Goal: Task Accomplishment & Management: Use online tool/utility

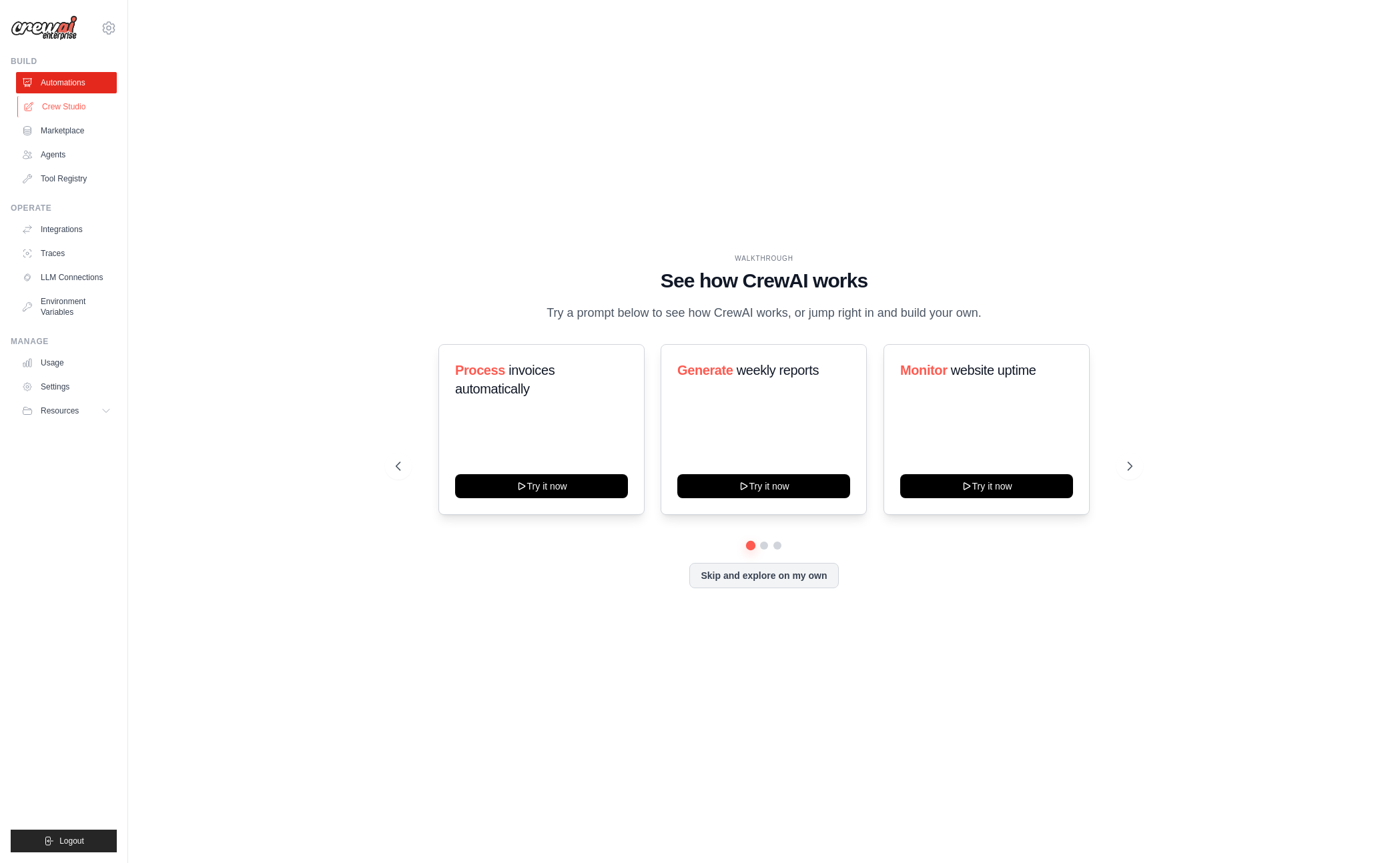
click at [61, 115] on link "Crew Studio" at bounding box center [68, 107] width 101 height 21
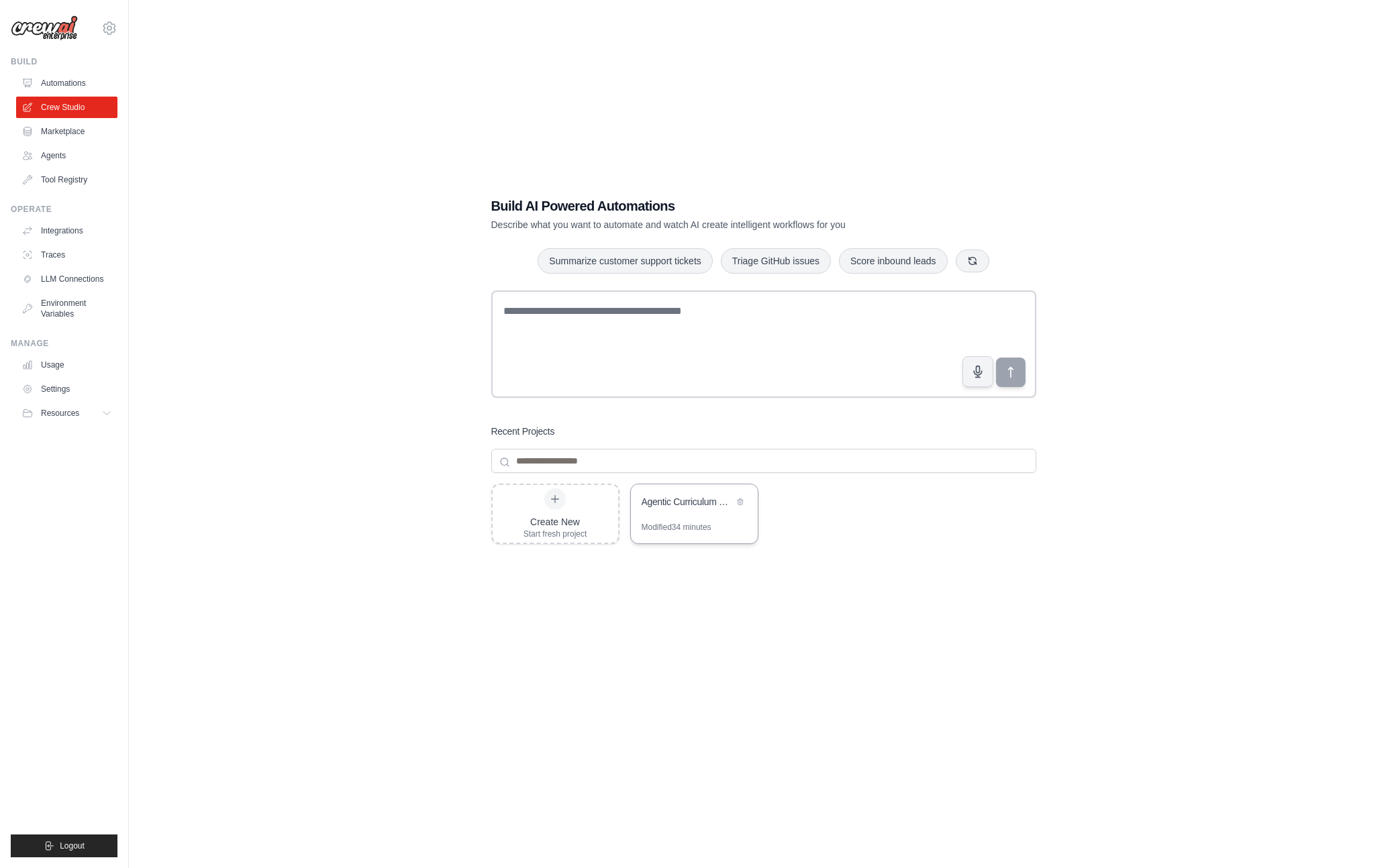
click at [662, 513] on div "Agentic Curriculum Scraper" at bounding box center [694, 503] width 127 height 38
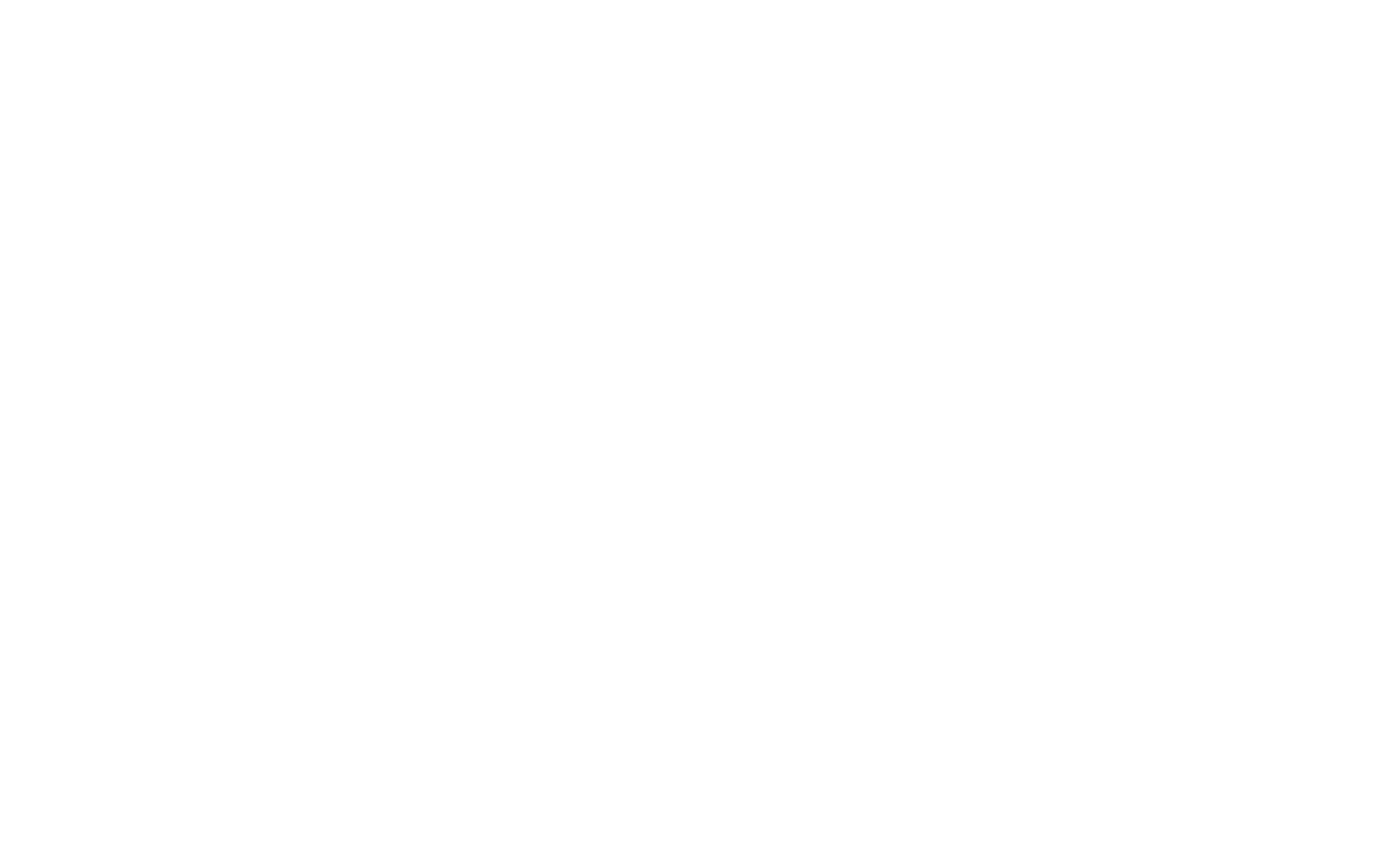
click at [667, 0] on html at bounding box center [700, 0] width 1400 height 0
click at [791, 0] on html at bounding box center [700, 0] width 1400 height 0
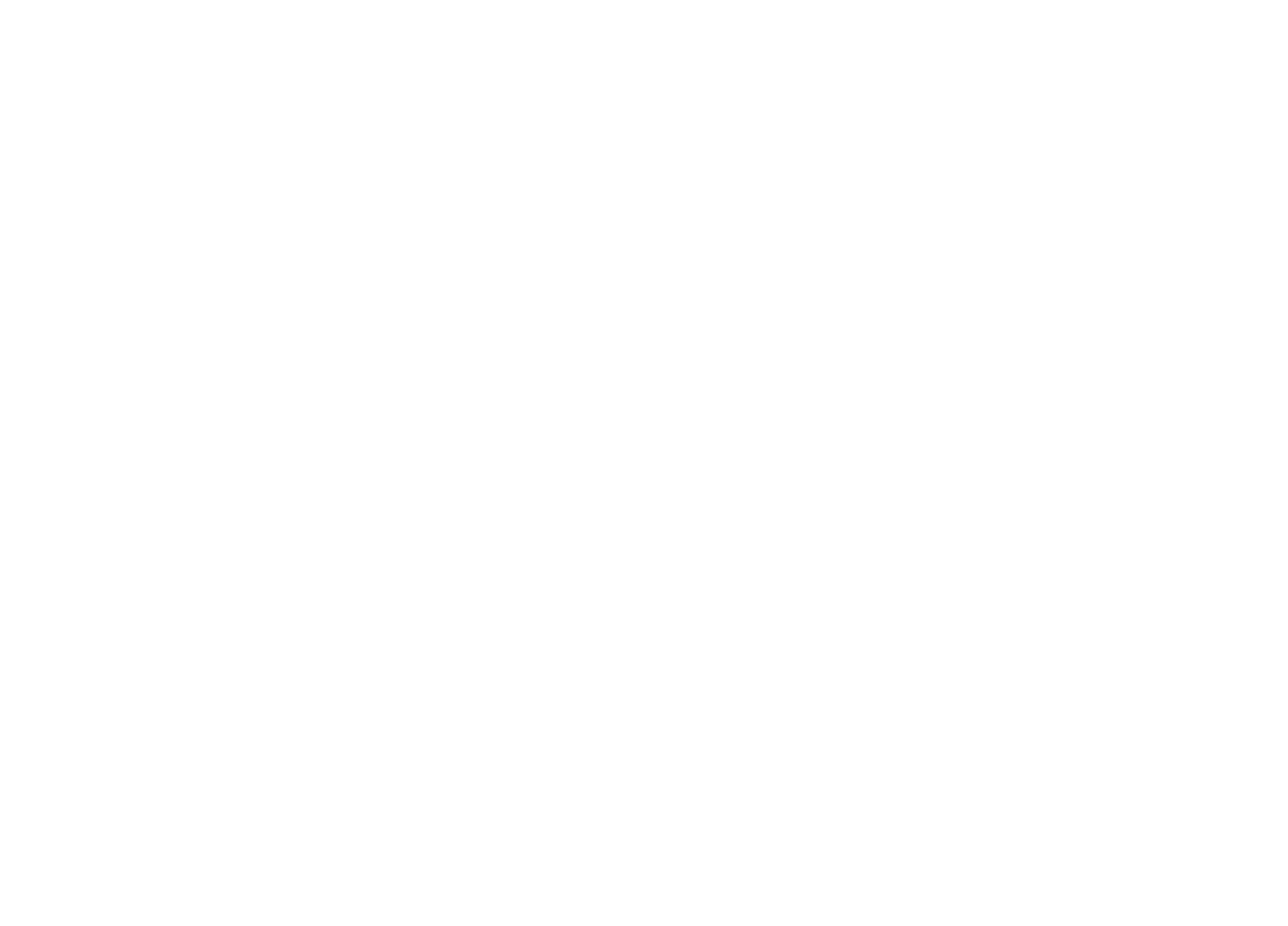
click at [819, 0] on html at bounding box center [644, 0] width 1288 height 0
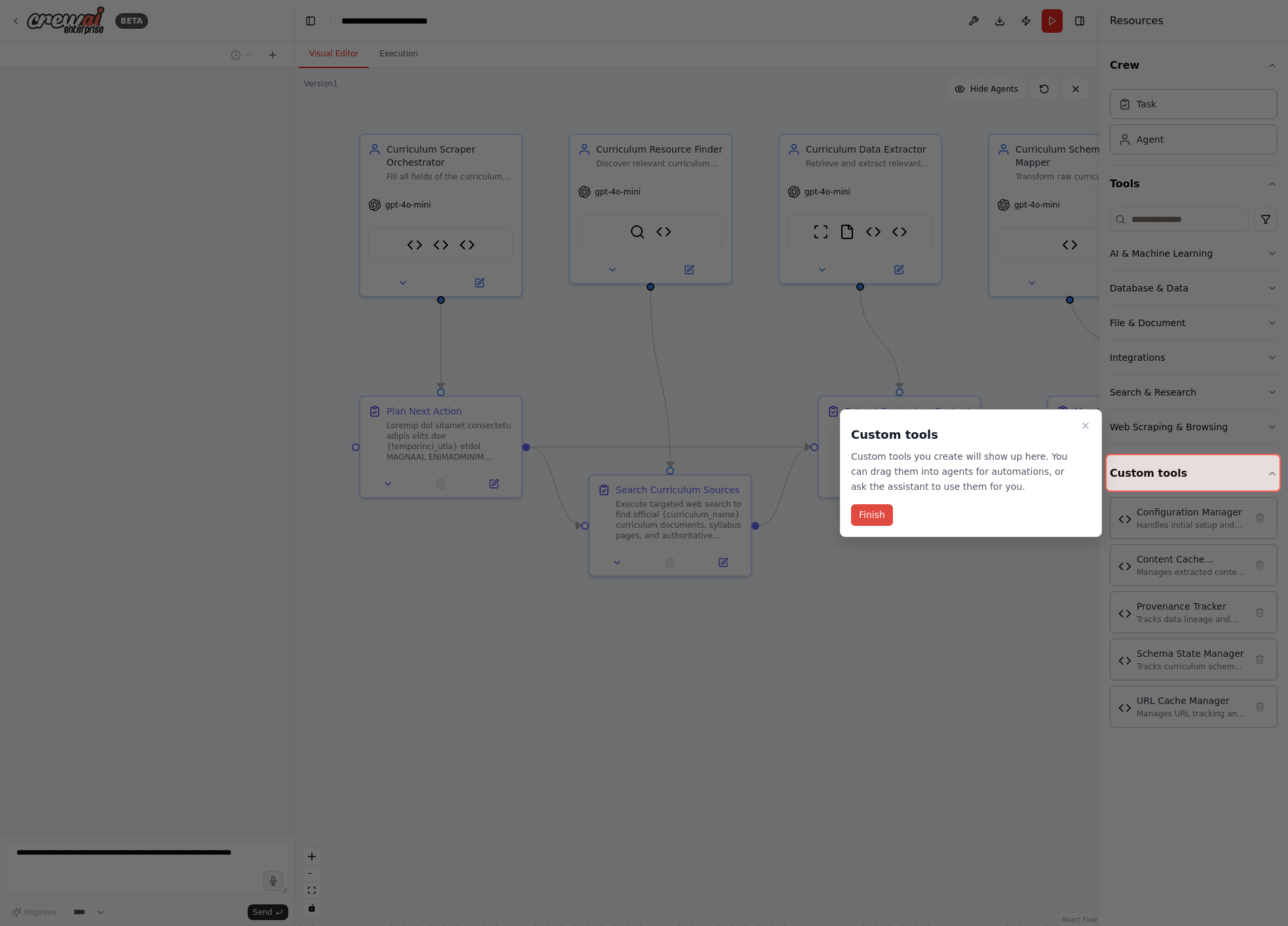
click at [871, 518] on button "Finish" at bounding box center [872, 515] width 42 height 22
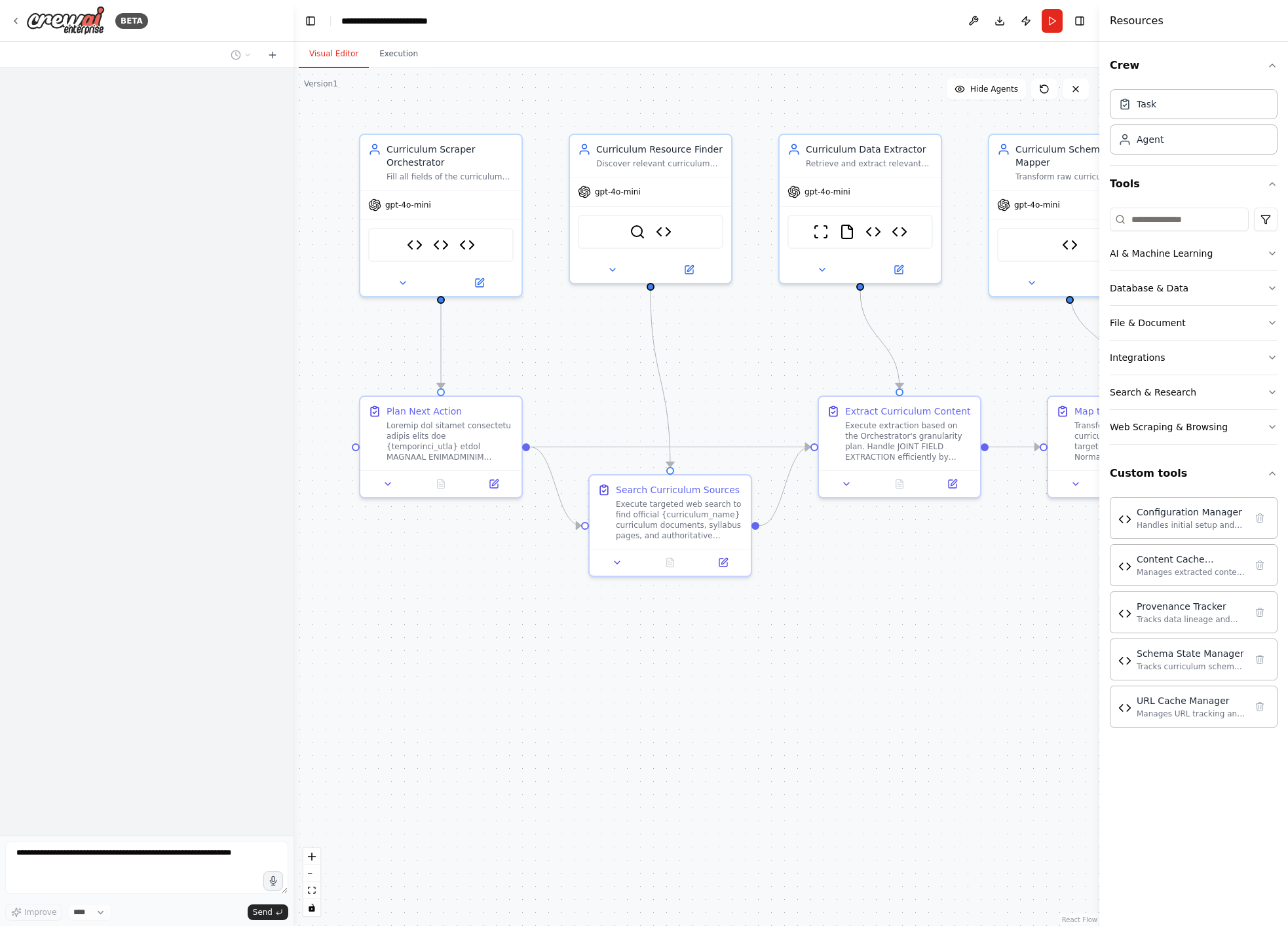
click at [802, 676] on div ".deletable-edge-delete-btn { width: 20px; height: 20px; border: 0px solid #ffff…" at bounding box center [697, 497] width 806 height 858
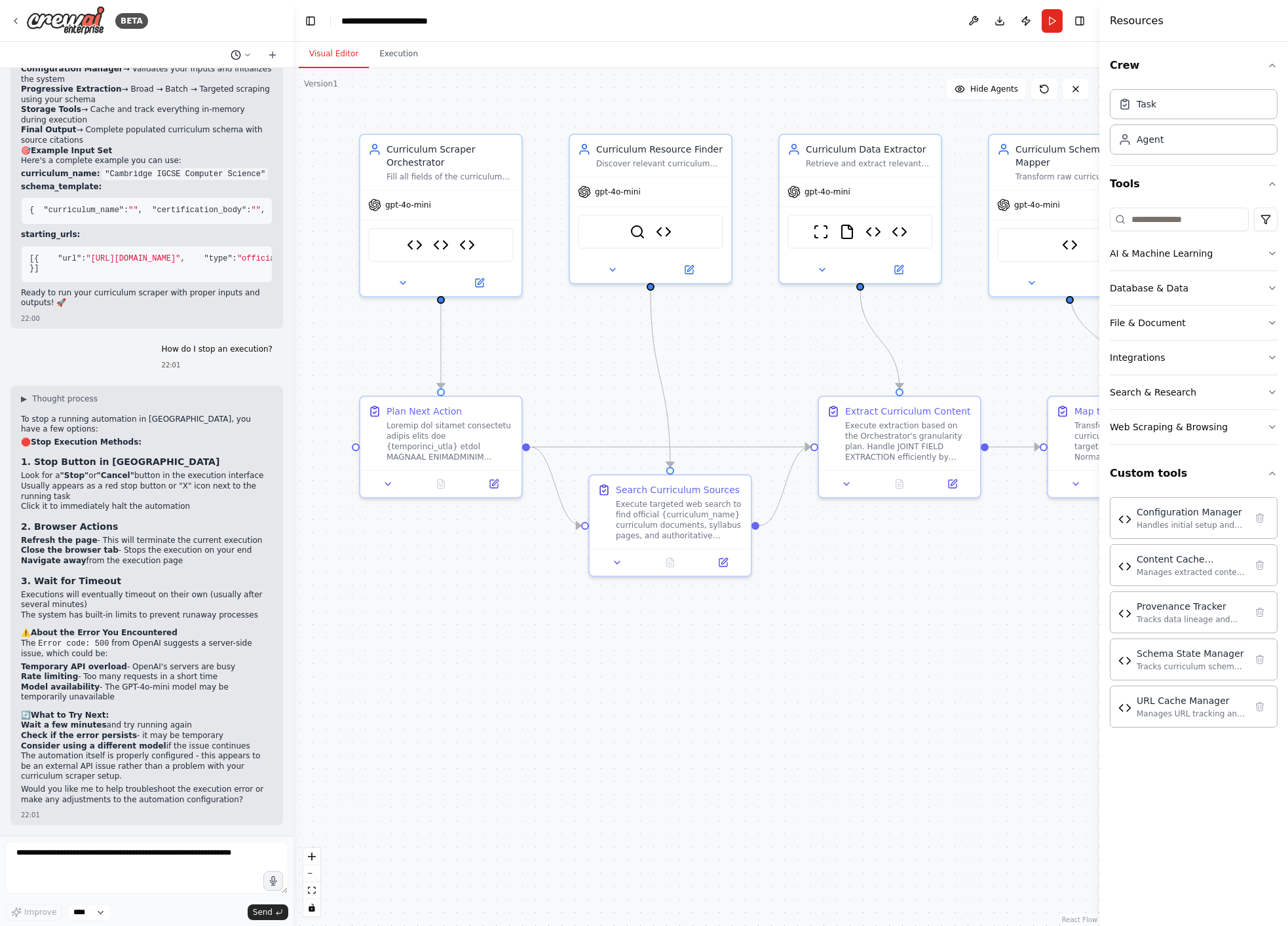
click at [234, 51] on icon at bounding box center [235, 55] width 10 height 10
click at [137, 705] on div at bounding box center [147, 463] width 294 height 926
click at [85, 297] on p "Ready to run your curriculum scraper with proper inputs and outputs! 🚀" at bounding box center [147, 298] width 252 height 20
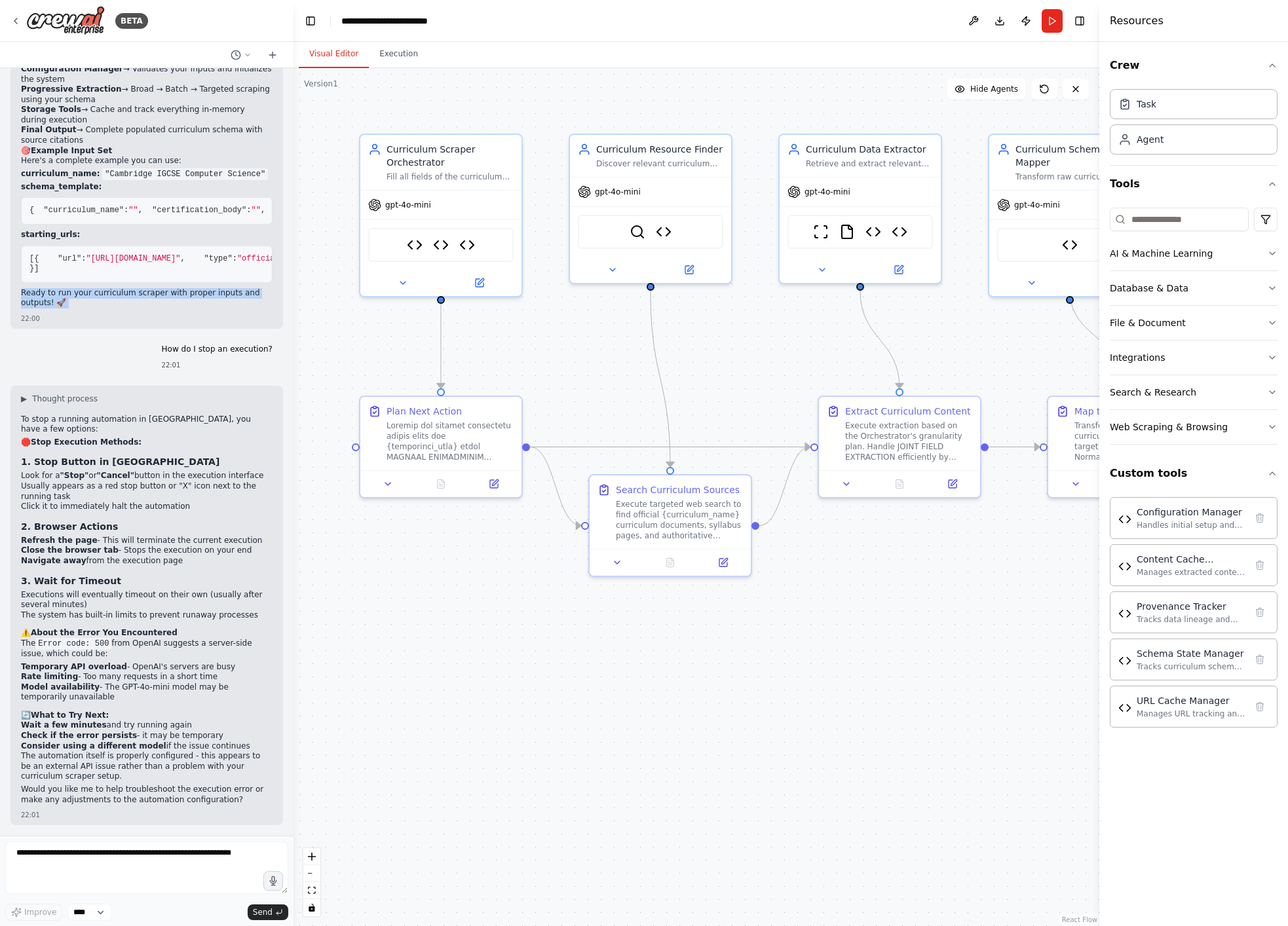
click at [85, 297] on p "Ready to run your curriculum scraper with proper inputs and outputs! 🚀" at bounding box center [147, 298] width 252 height 20
click at [171, 736] on li "Check if the error persists - it may be temporary" at bounding box center [147, 735] width 252 height 10
click at [119, 283] on pre "[ { "url" : "https://www.cambridge.org/programmes-and-qualifications/cambridge-…" at bounding box center [147, 265] width 252 height 37
drag, startPoint x: 29, startPoint y: 406, endPoint x: 116, endPoint y: 542, distance: 161.4
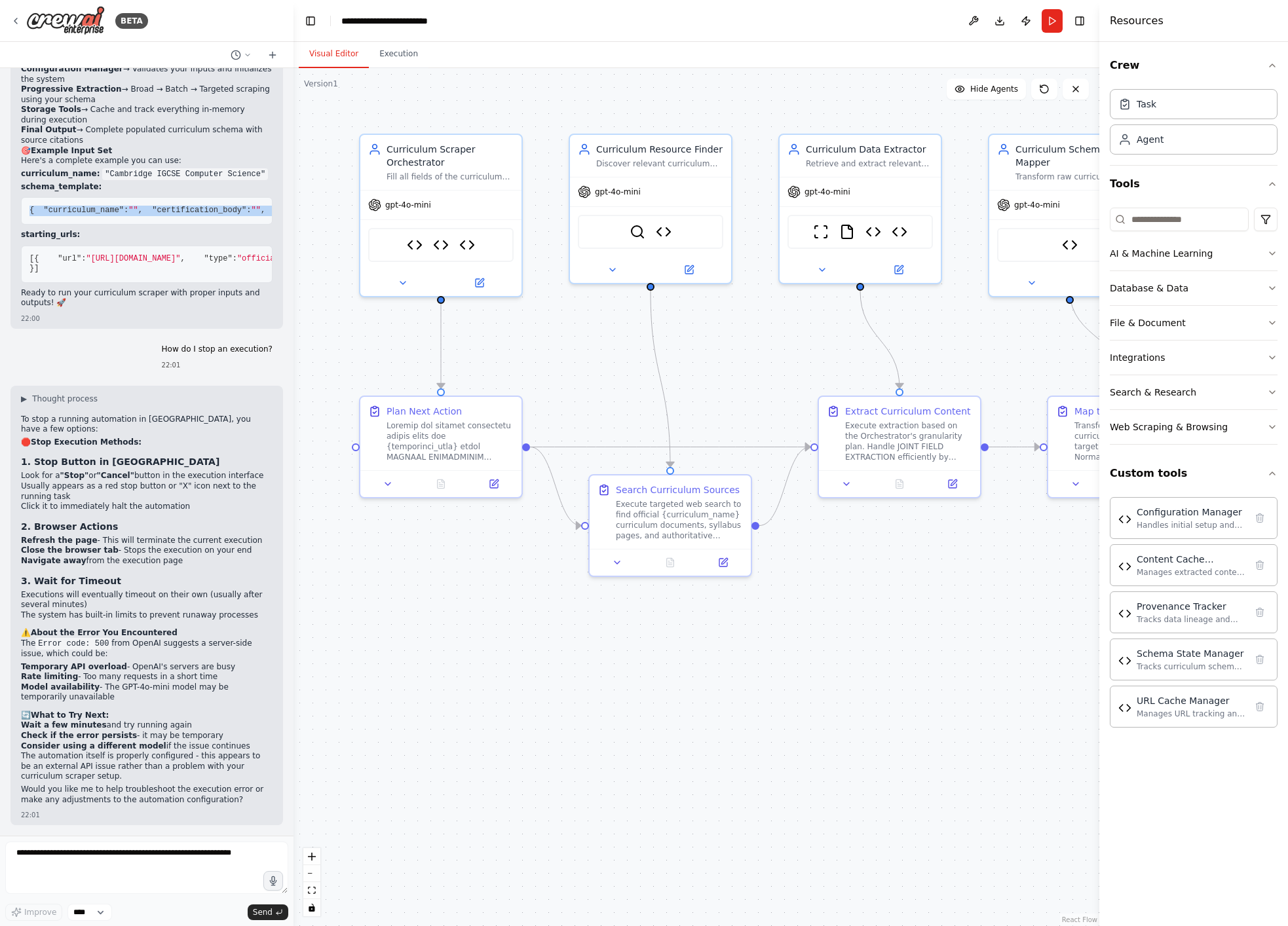
click at [116, 225] on pre "{ "curriculum_name" : "" , "certification_body" : "" , "grade_levels" : [], "su…" at bounding box center [147, 210] width 252 height 27
click at [139, 225] on pre "{ "curriculum_name" : "" , "certification_body" : "" , "grade_levels" : [], "su…" at bounding box center [147, 210] width 252 height 27
drag, startPoint x: 80, startPoint y: 452, endPoint x: 18, endPoint y: 205, distance: 254.7
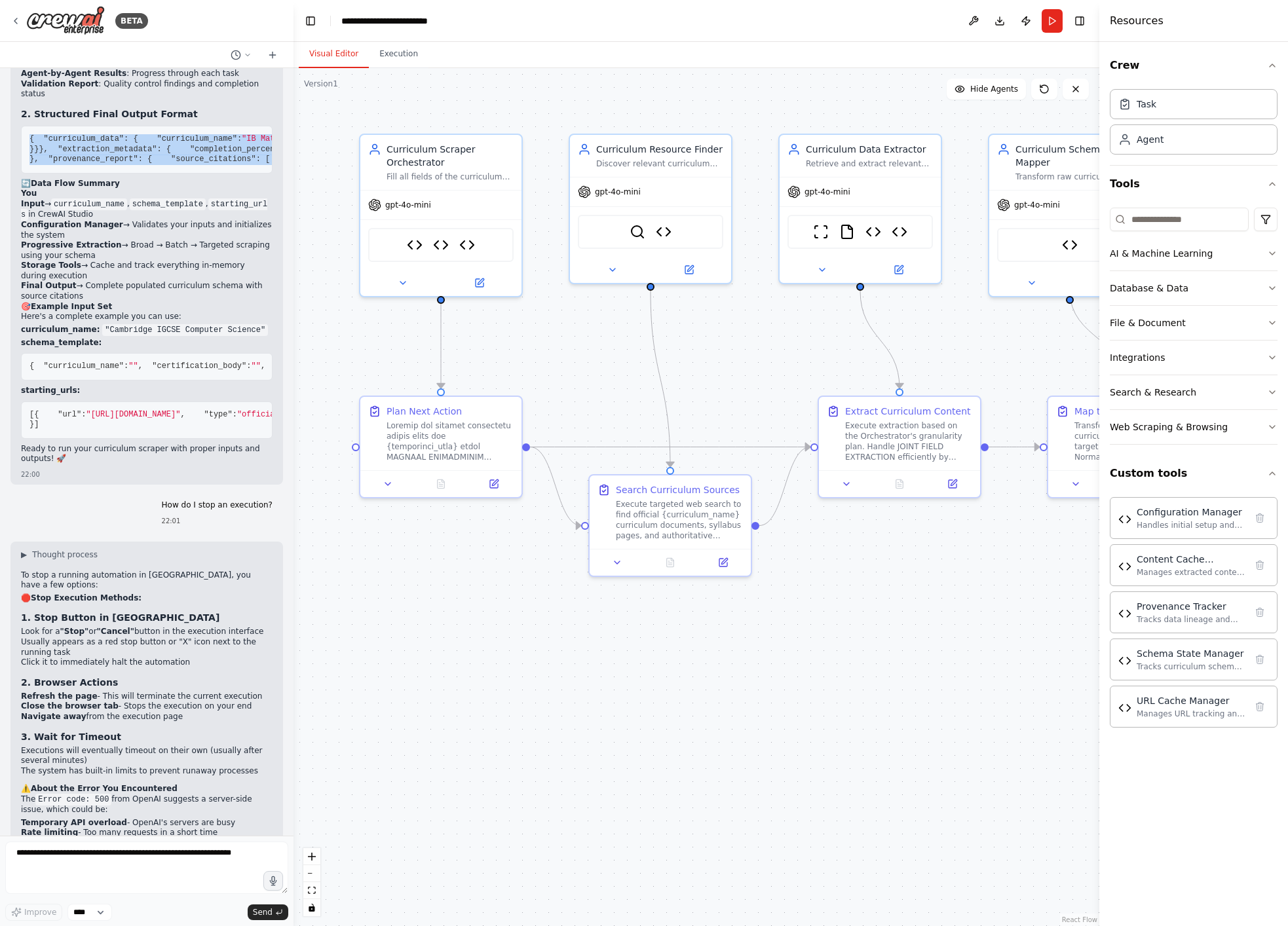
scroll to position [18290, 0]
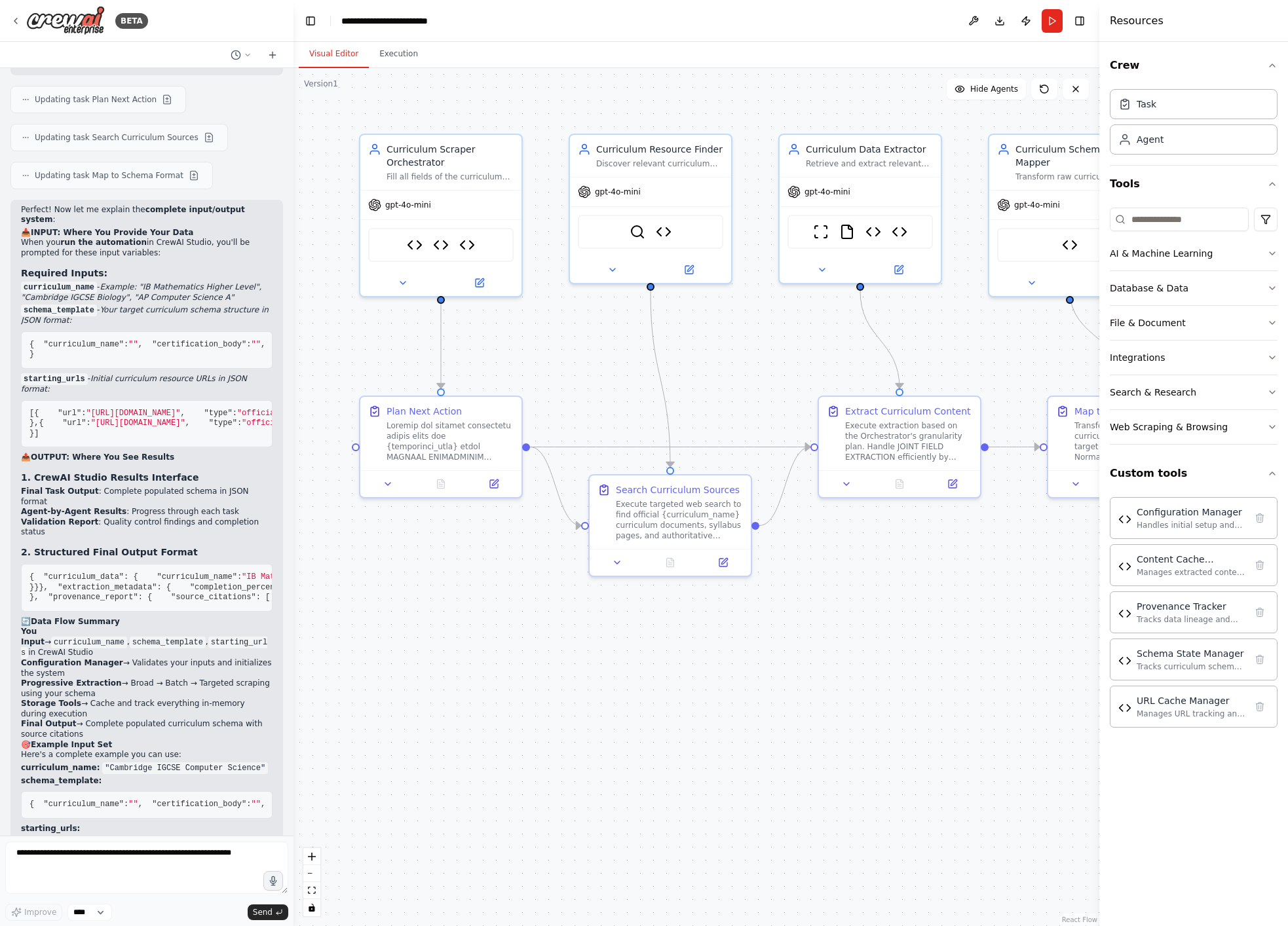
click at [120, 369] on pre "{ "curriculum_name" : "" , "certification_body" : "" , "grade_levels" : [], "su…" at bounding box center [147, 350] width 252 height 37
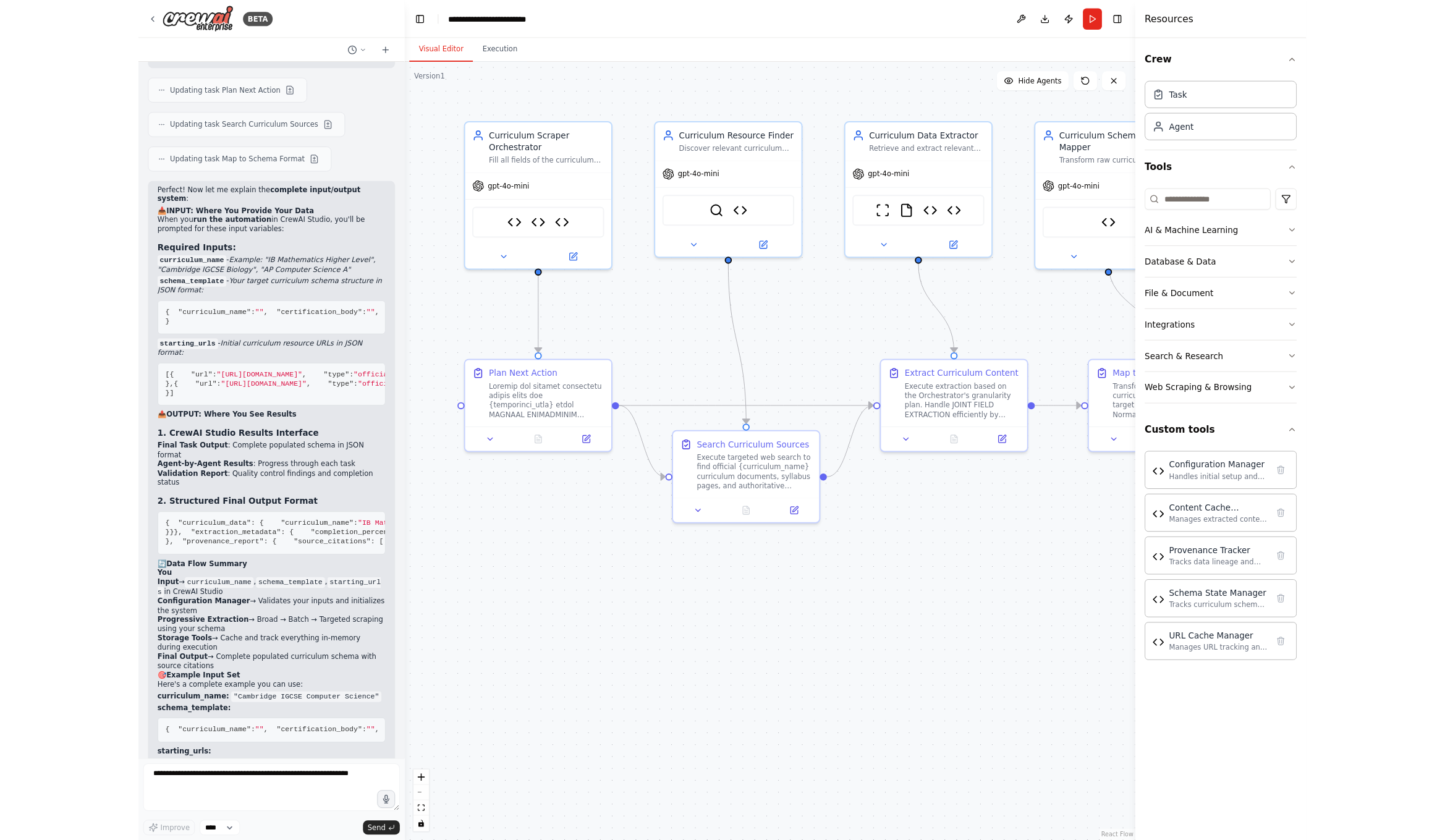
scroll to position [17263, 0]
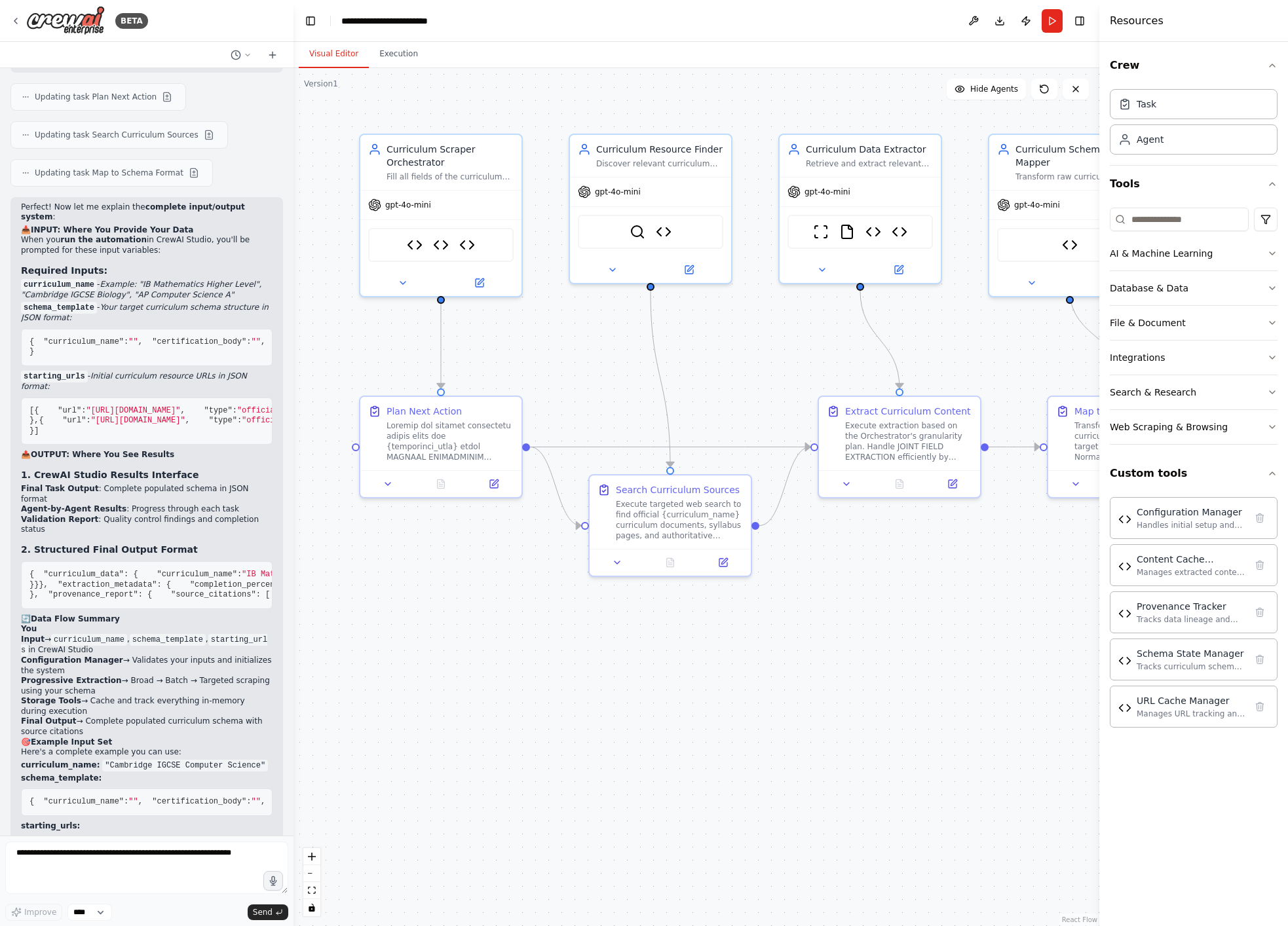
click at [454, 347] on span ""mathematics"" at bounding box center [484, 342] width 62 height 9
click at [133, 366] on pre "{ "curriculum_name" : "" , "certification_body" : "" , "grade_levels" : [], "su…" at bounding box center [147, 347] width 252 height 37
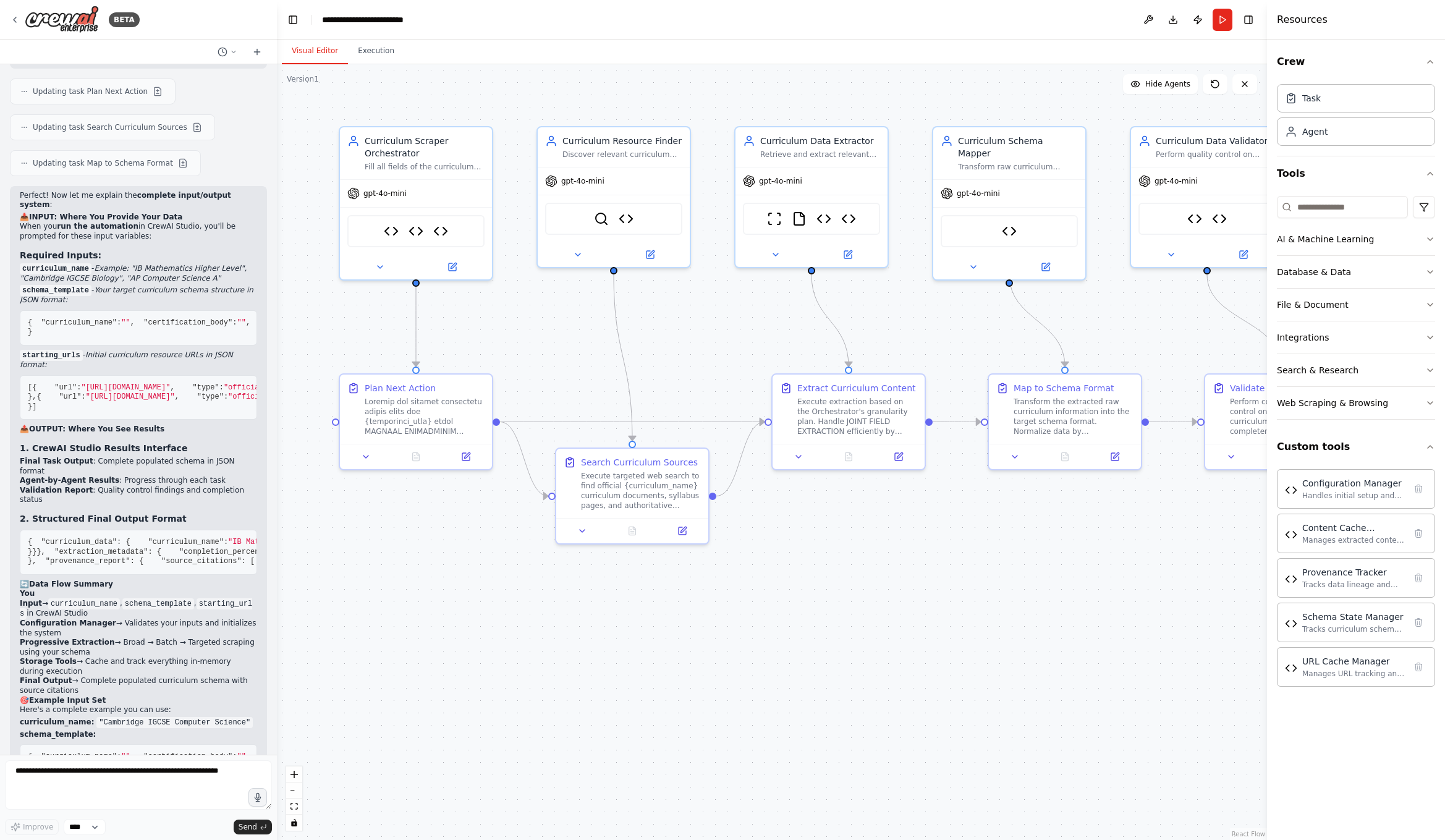
click at [77, 346] on pre "{ "curriculum_name" : "" , "certification_body" : "" , "grade_levels" : [], "su…" at bounding box center [139, 328] width 237 height 35
click at [137, 304] on em "Your target curriculum schema structure in JSON format:" at bounding box center [136, 294] width 234 height 18
click at [79, 305] on p "schema_template - Your target curriculum schema structure in JSON format:" at bounding box center [139, 295] width 237 height 20
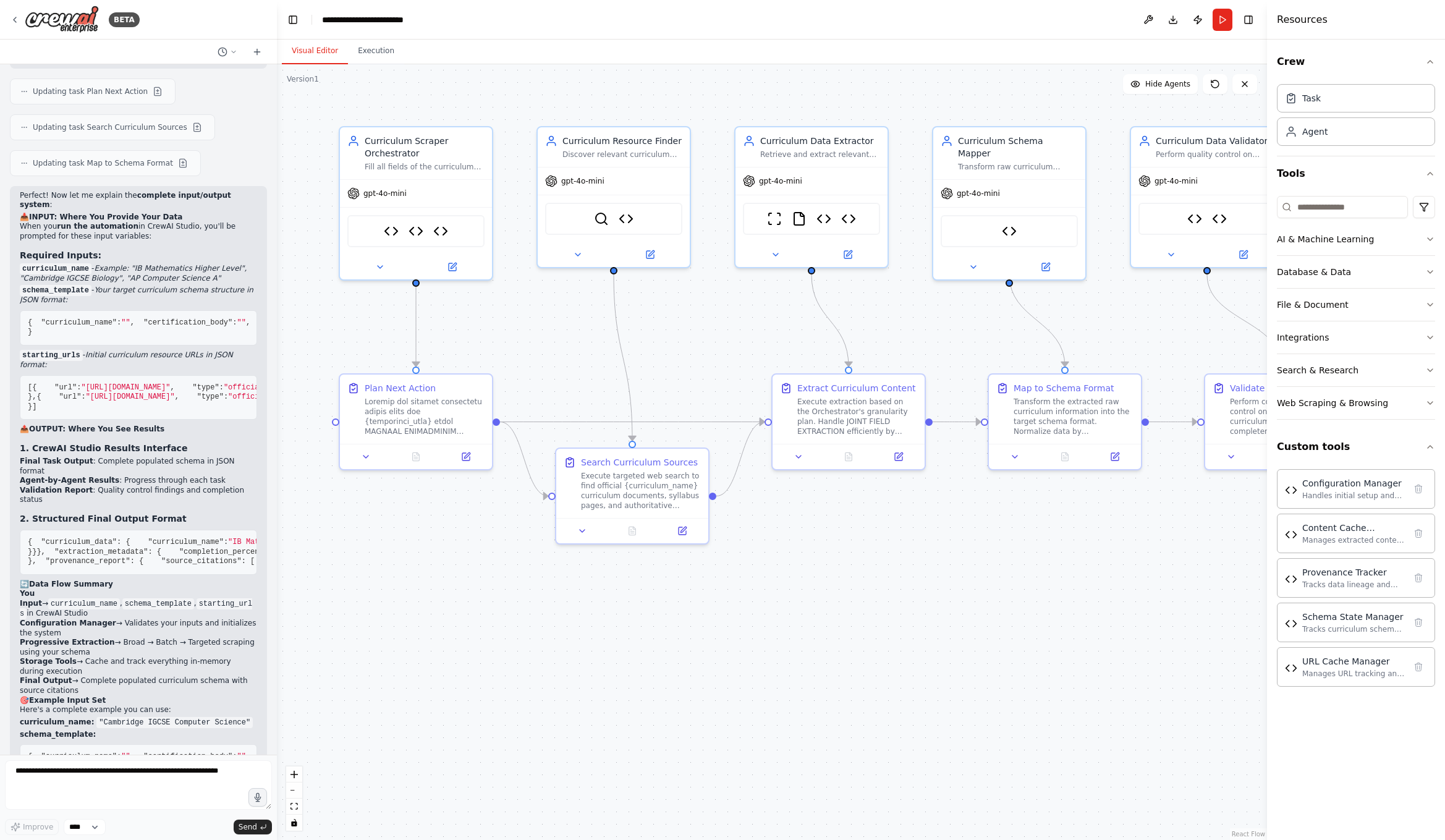
click at [79, 305] on p "schema_template - Your target curriculum schema structure in JSON format:" at bounding box center [139, 295] width 237 height 20
click at [634, 327] on span ""description"" at bounding box center [662, 323] width 58 height 9
drag, startPoint x: 94, startPoint y: 430, endPoint x: 98, endPoint y: 447, distance: 17.5
click at [634, 327] on span ""description"" at bounding box center [662, 323] width 58 height 9
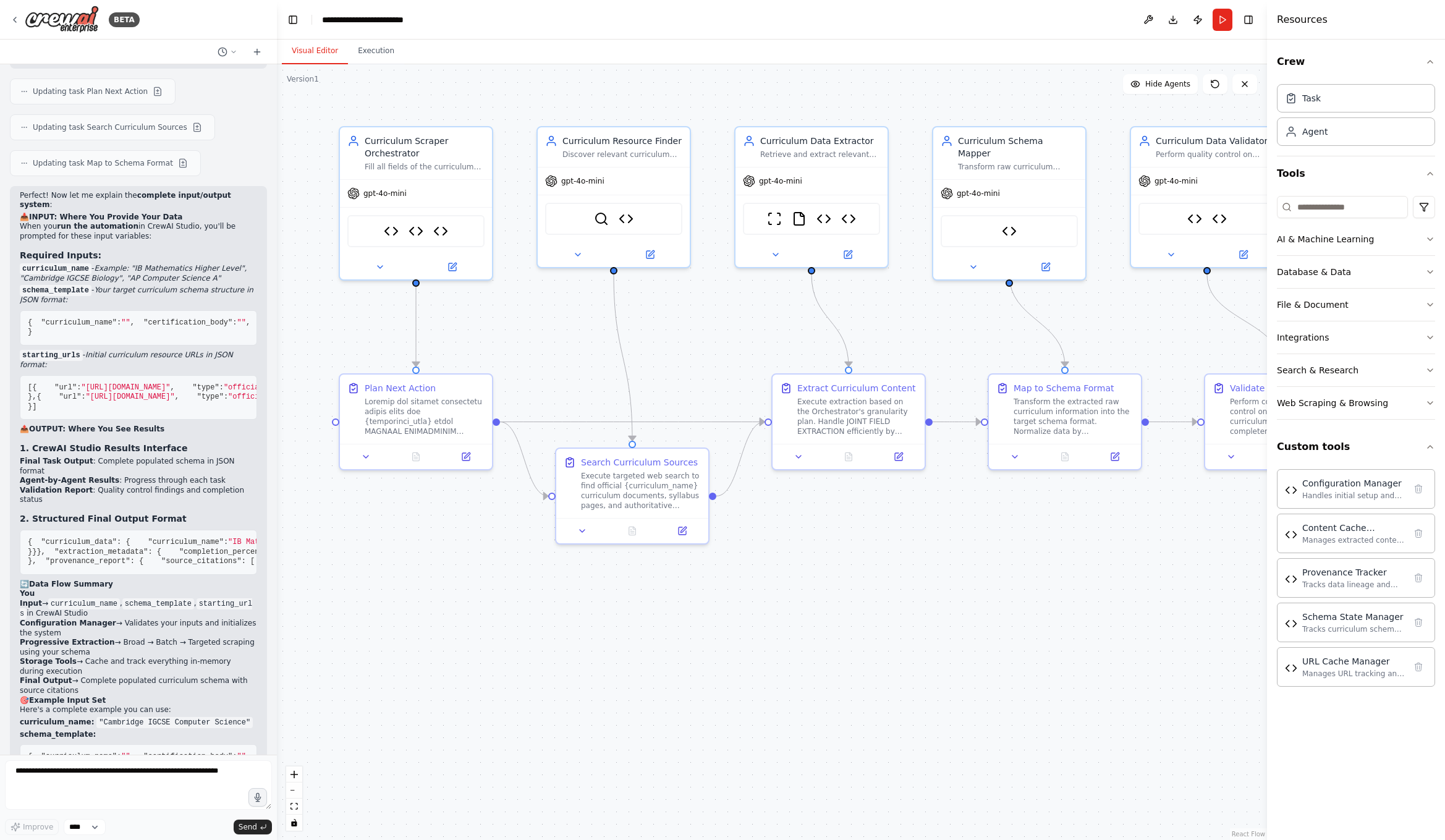
drag, startPoint x: 98, startPoint y: 447, endPoint x: 119, endPoint y: 503, distance: 59.8
click at [103, 346] on pre "{ "curriculum_name" : "" , "certification_body" : "" , "grade_levels" : [], "su…" at bounding box center [139, 328] width 237 height 35
click at [119, 346] on pre "{ "curriculum_name" : "" , "certification_body" : "" , "grade_levels" : [], "su…" at bounding box center [139, 328] width 237 height 35
drag, startPoint x: 125, startPoint y: 577, endPoint x: 14, endPoint y: 347, distance: 255.4
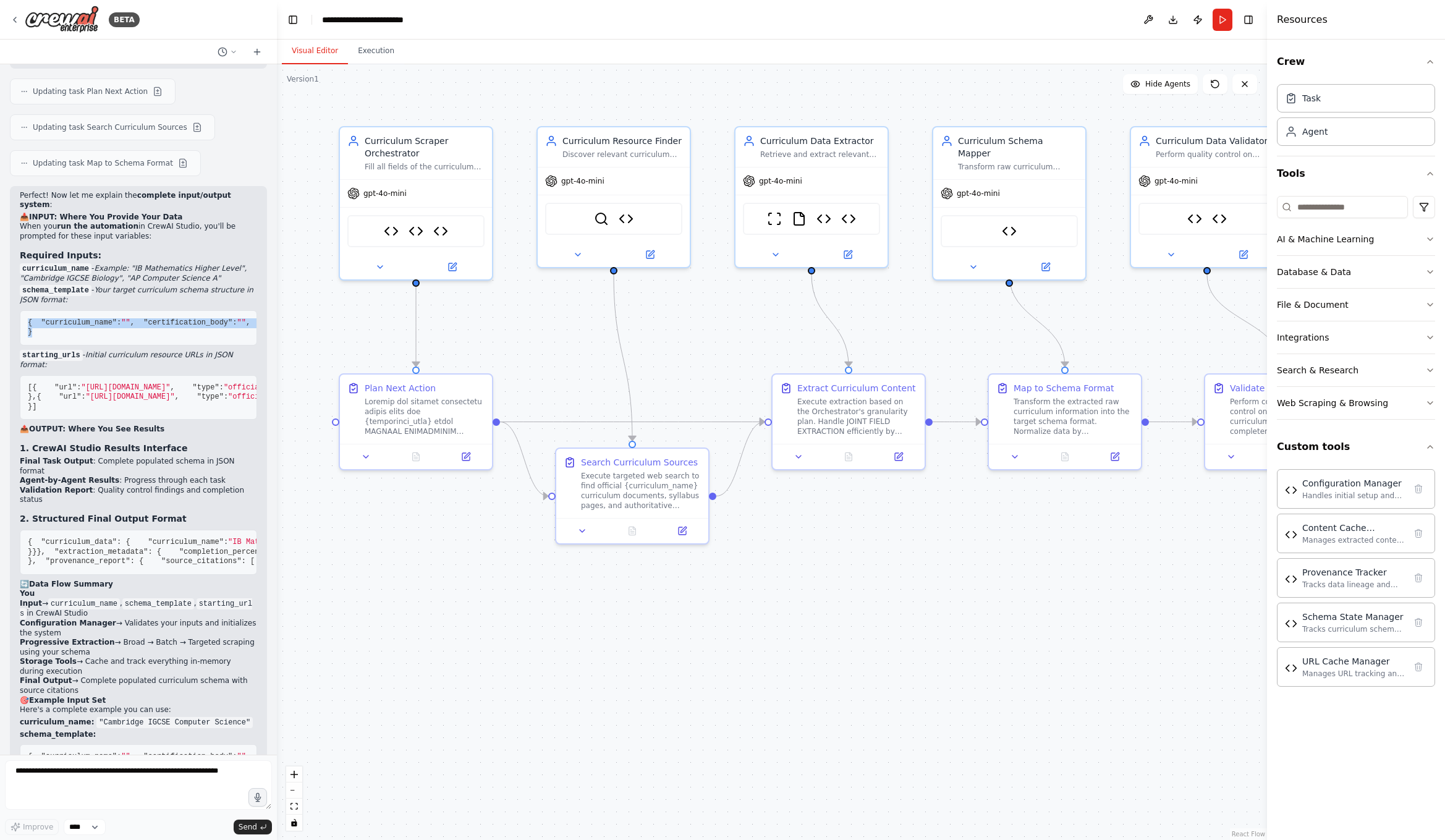
click at [14, 347] on div "Perfect! Now let me explain the complete input/output system : 📥 INPUT: Where Y…" at bounding box center [138, 527] width 257 height 682
click at [167, 346] on pre "{ "curriculum_name" : "" , "certification_body" : "" , "grade_levels" : [], "su…" at bounding box center [139, 328] width 237 height 35
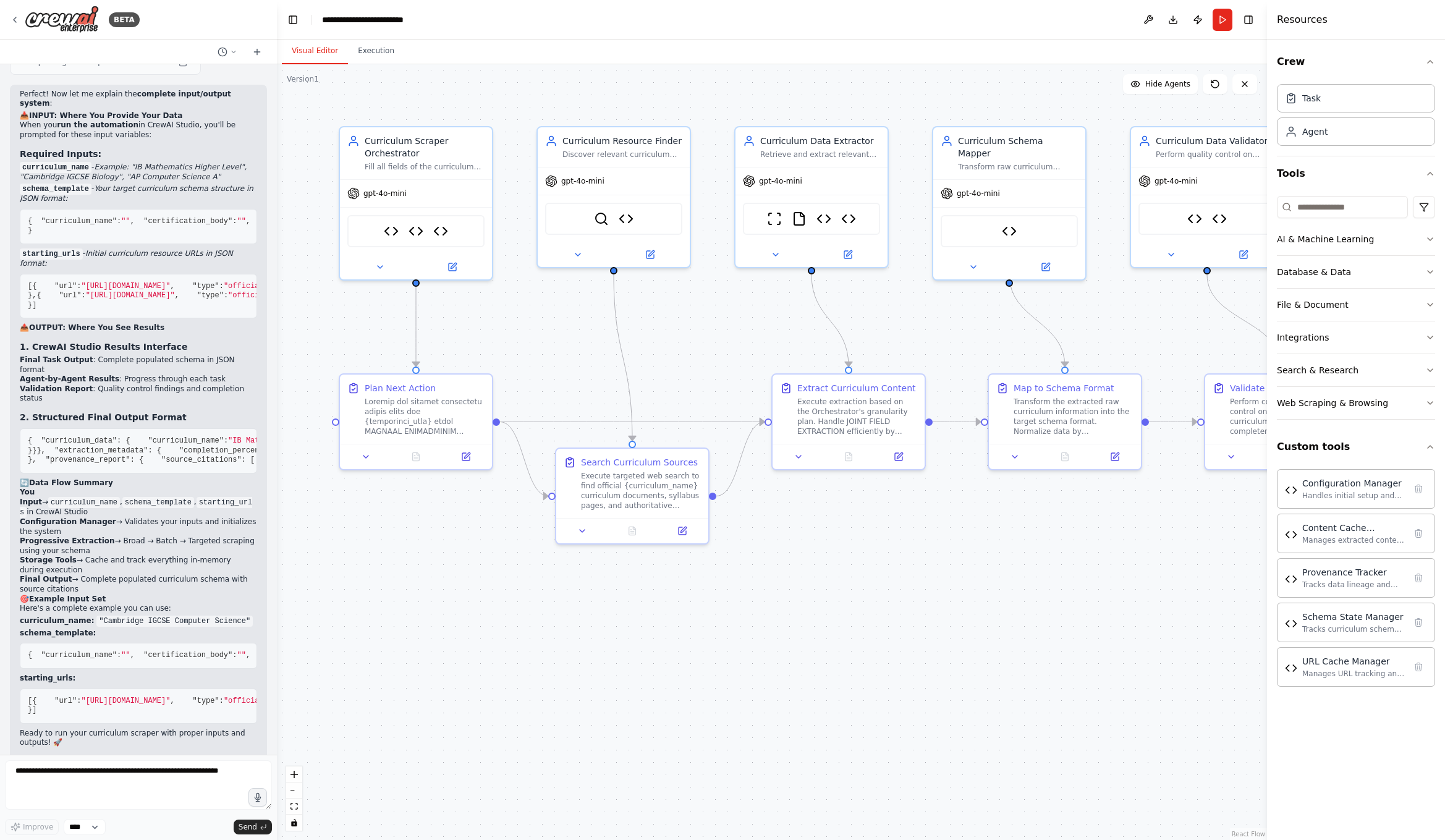
scroll to position [17371, 0]
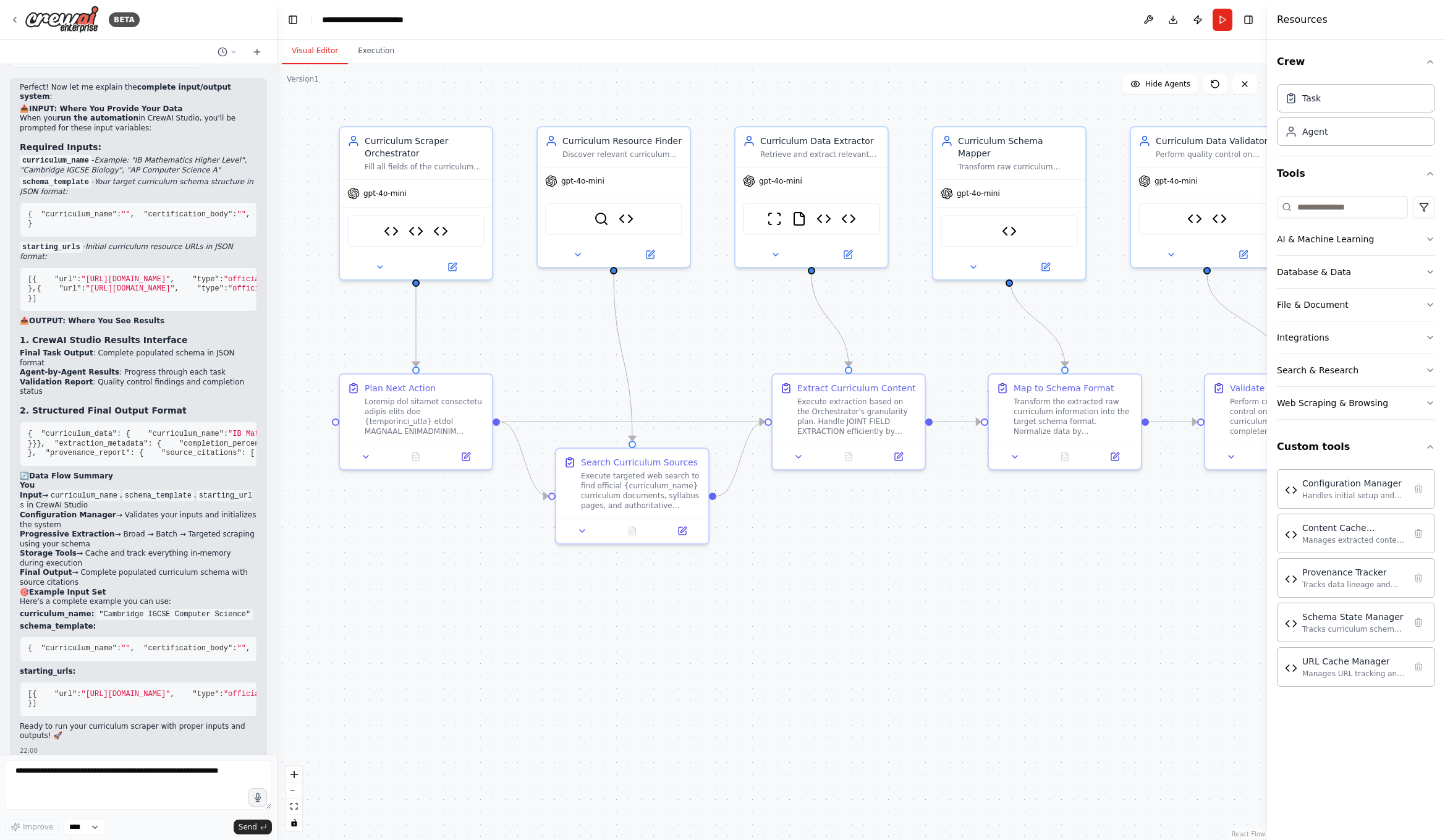
click at [134, 175] on em "Example: "IB Mathematics Higher Level", "Cambridge IGCSE Biology", "AP Computer…" at bounding box center [133, 164] width 227 height 18
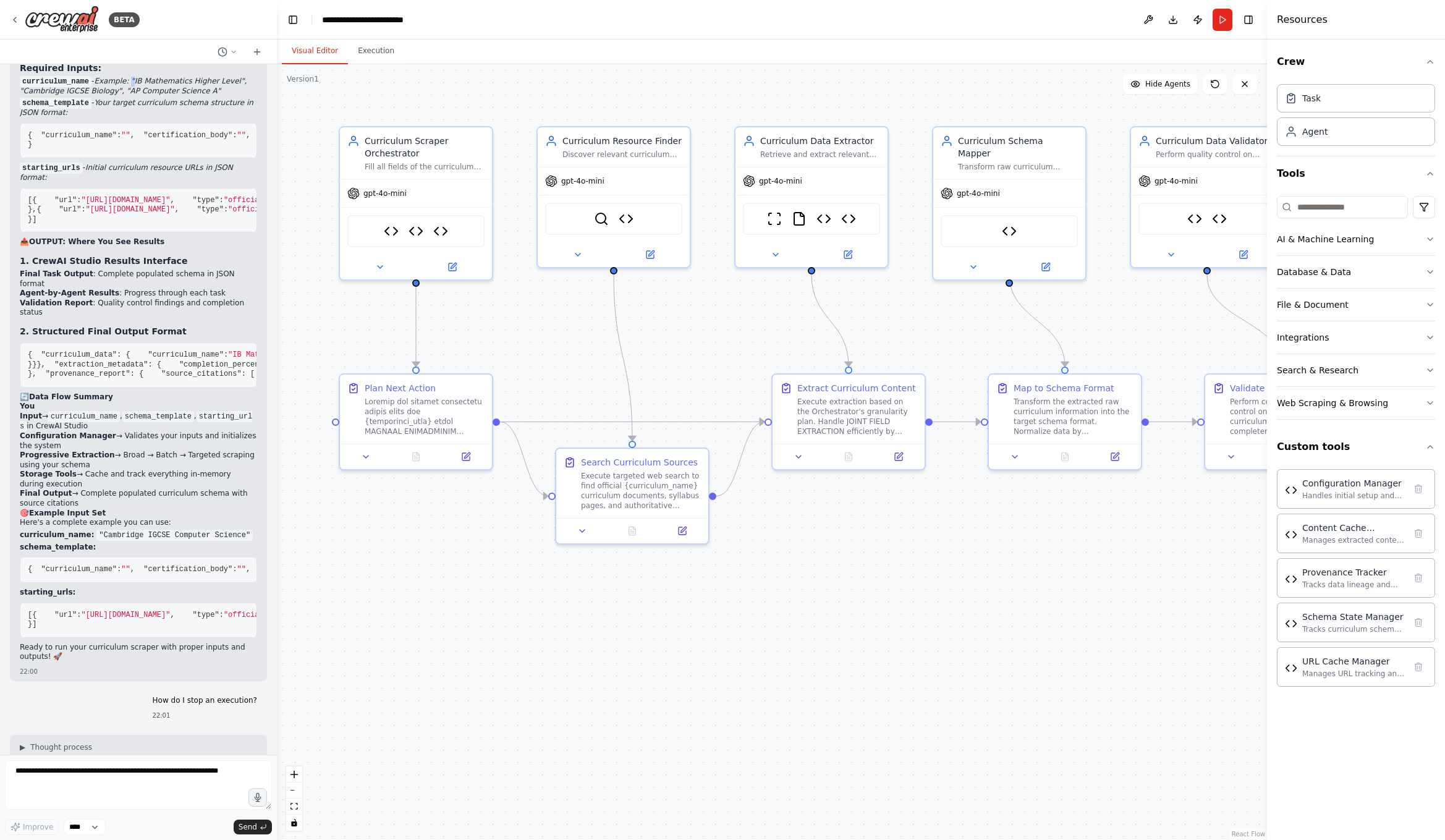
scroll to position [17494, 0]
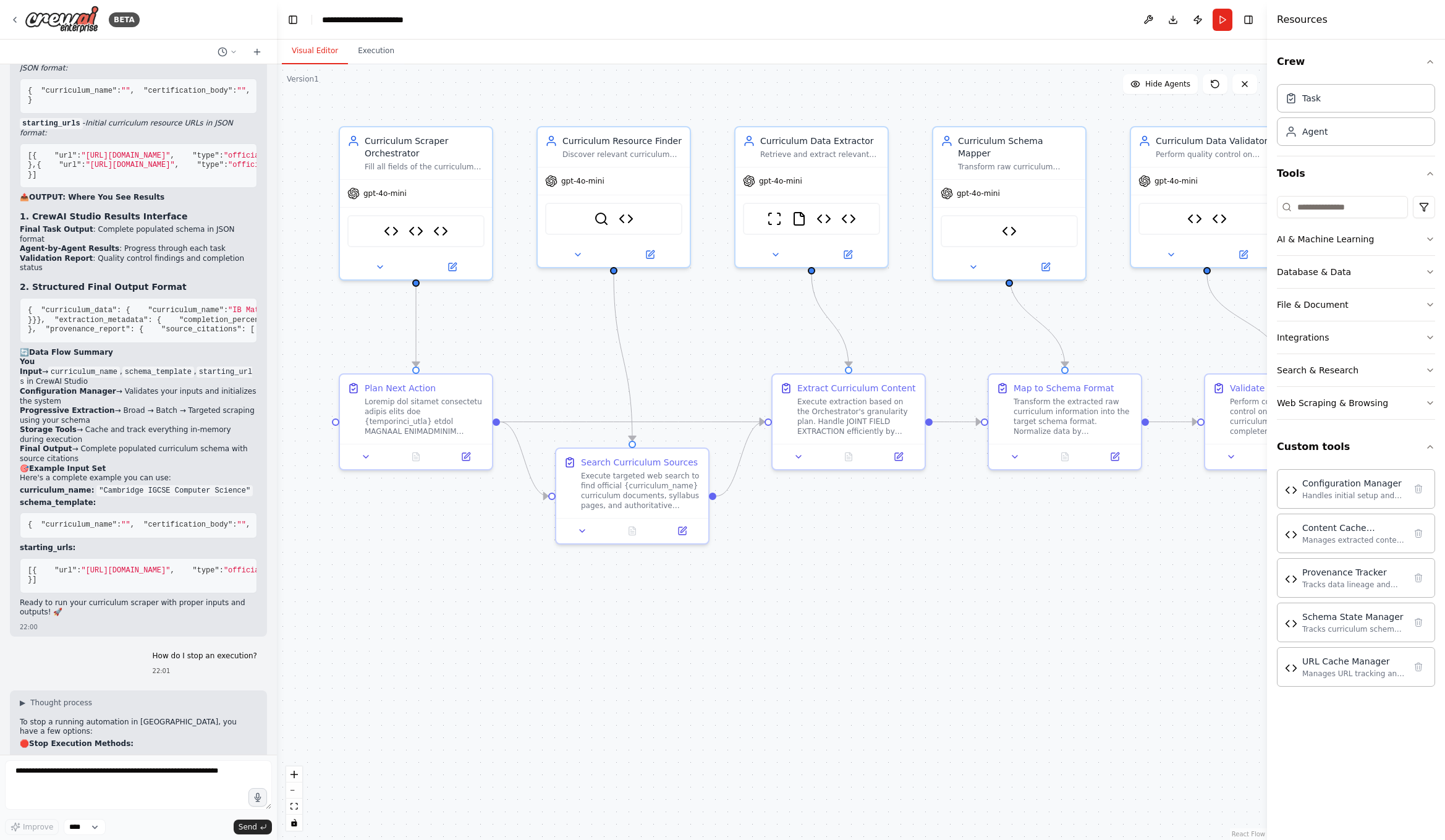
click at [50, 234] on strong "Final Task Output" at bounding box center [57, 229] width 74 height 9
click at [90, 273] on li "Validation Report : Quality control findings and completion status" at bounding box center [139, 264] width 237 height 19
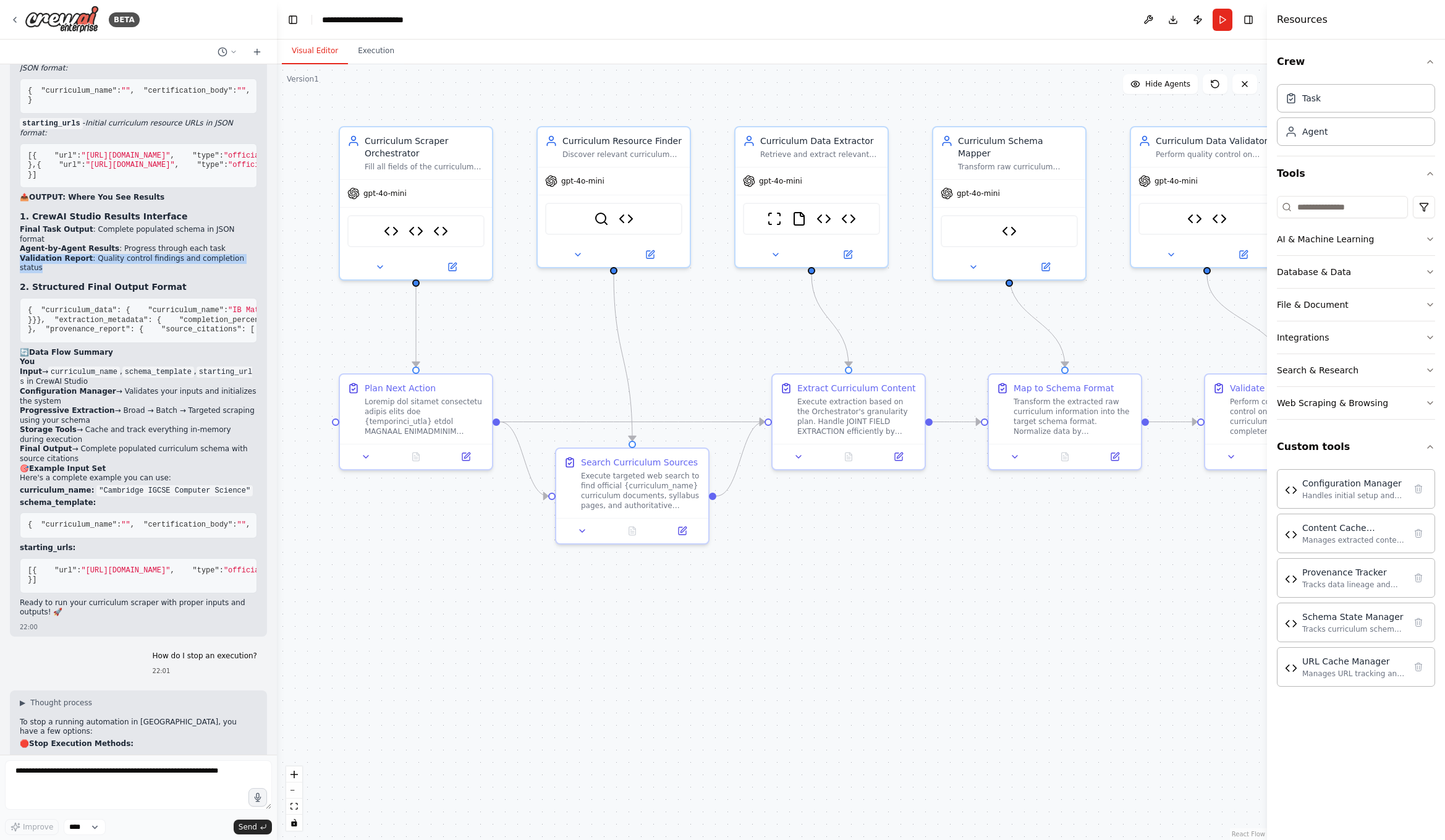
click at [90, 273] on li "Validation Report : Quality control findings and completion status" at bounding box center [139, 264] width 237 height 19
click at [97, 244] on li "Final Task Output : Complete populated schema in JSON format" at bounding box center [139, 234] width 237 height 19
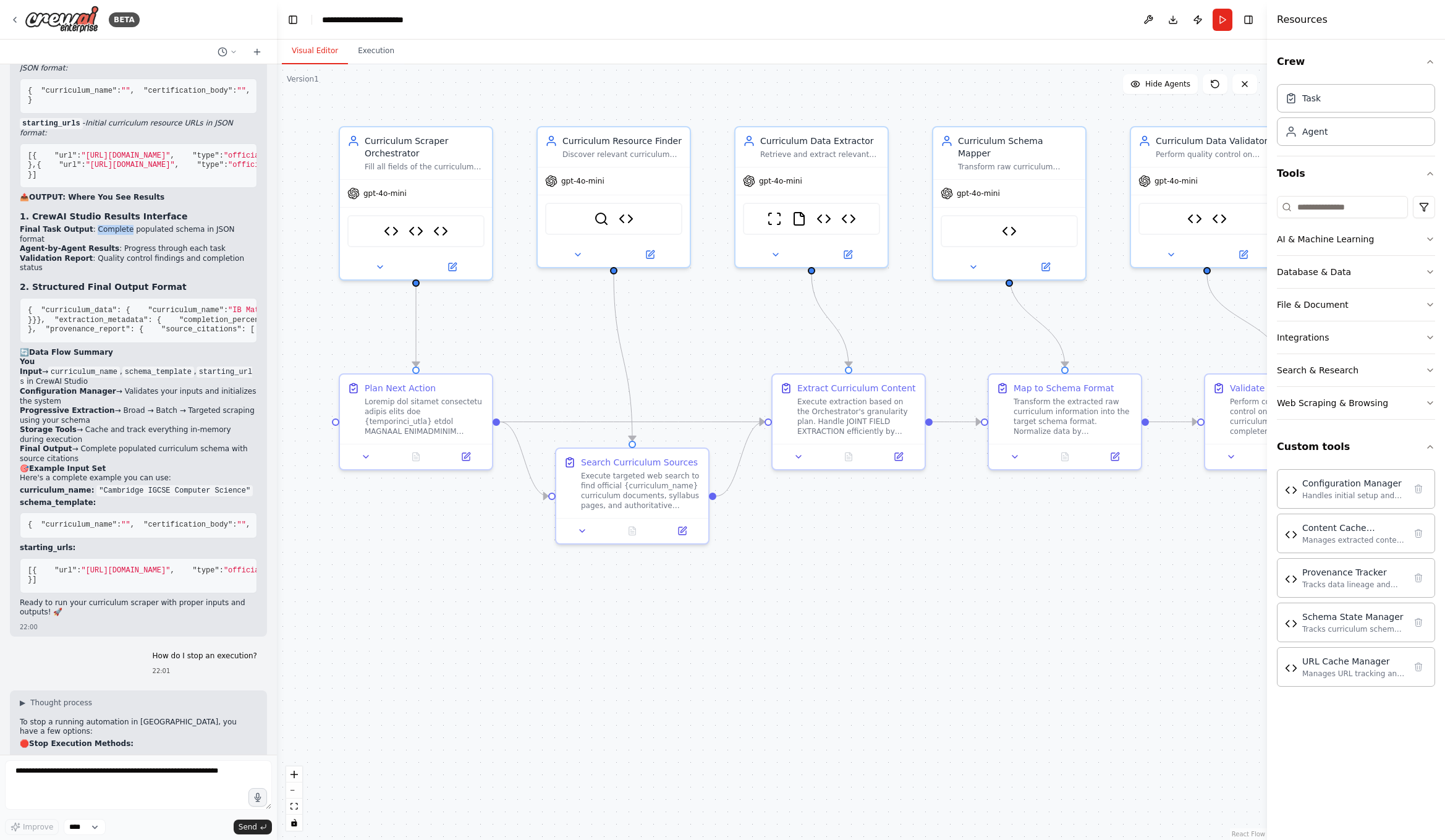
click at [97, 244] on li "Final Task Output : Complete populated schema in JSON format" at bounding box center [139, 234] width 237 height 19
click at [125, 608] on div "Perfect! Now let me explain the complete input/output system : 📥 INPUT: Where Y…" at bounding box center [139, 290] width 237 height 661
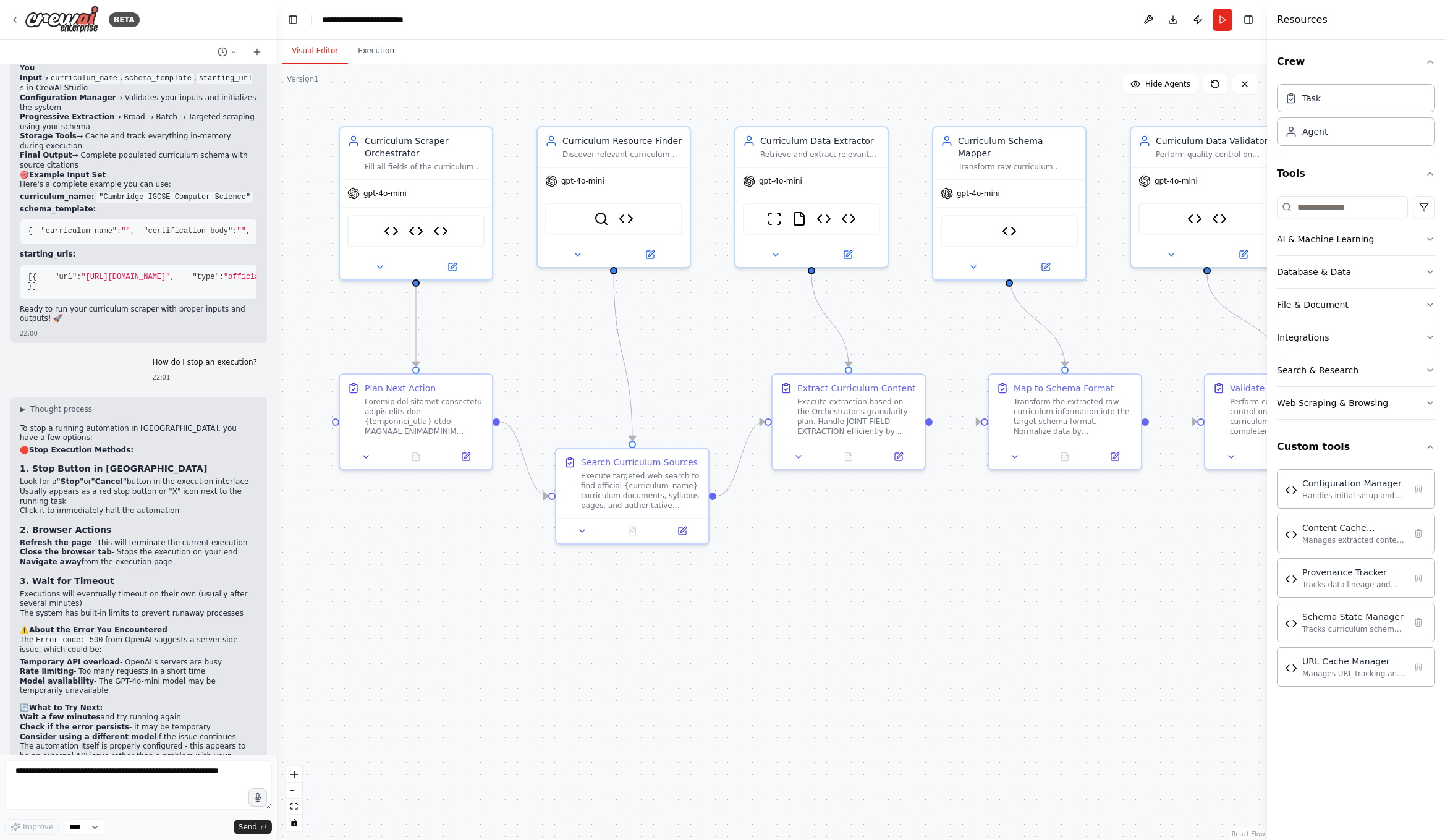
scroll to position [18023, 0]
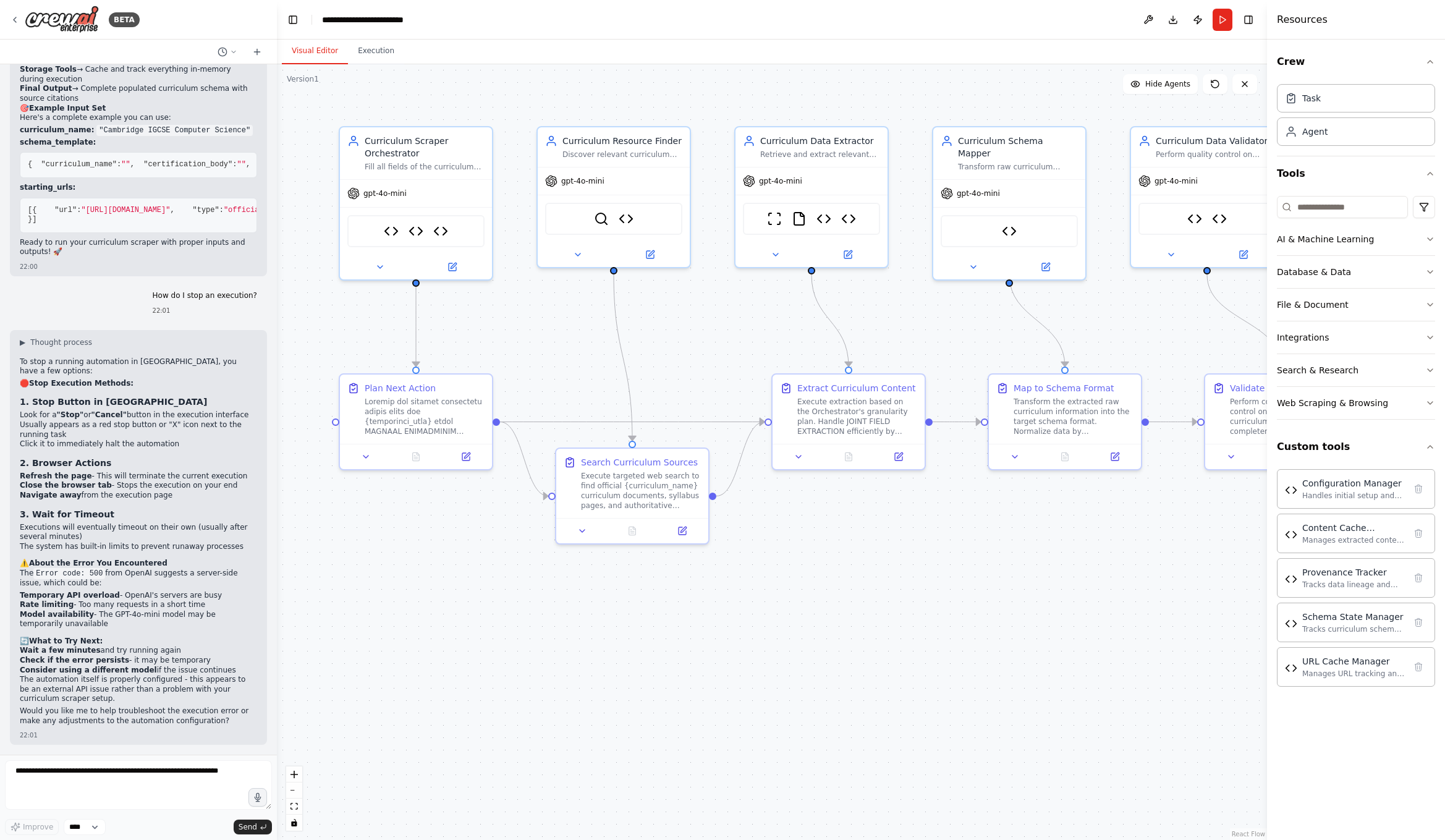
click at [79, 17] on code "curriculum_name" at bounding box center [83, 11] width 71 height 11
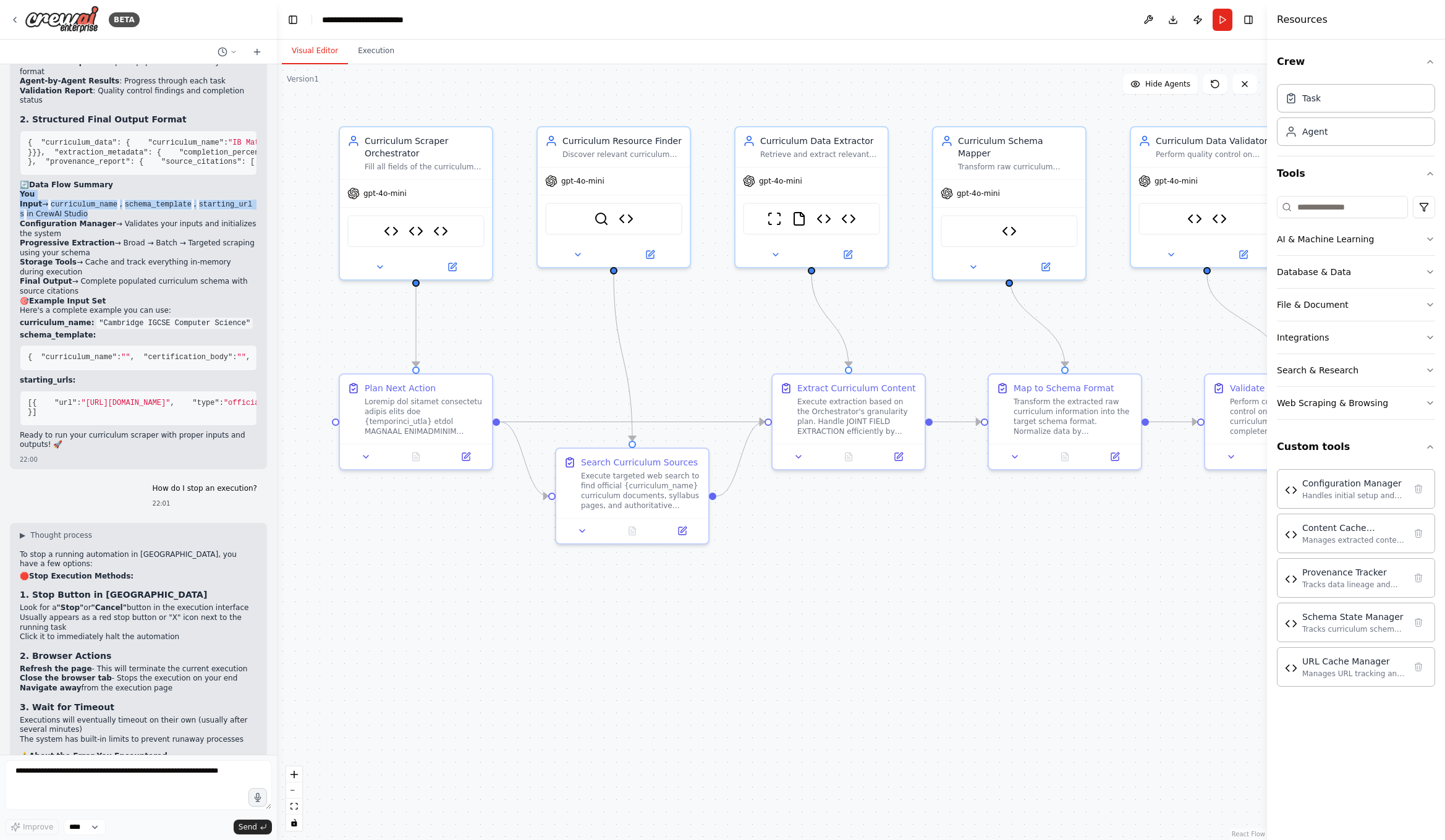
scroll to position [17417, 0]
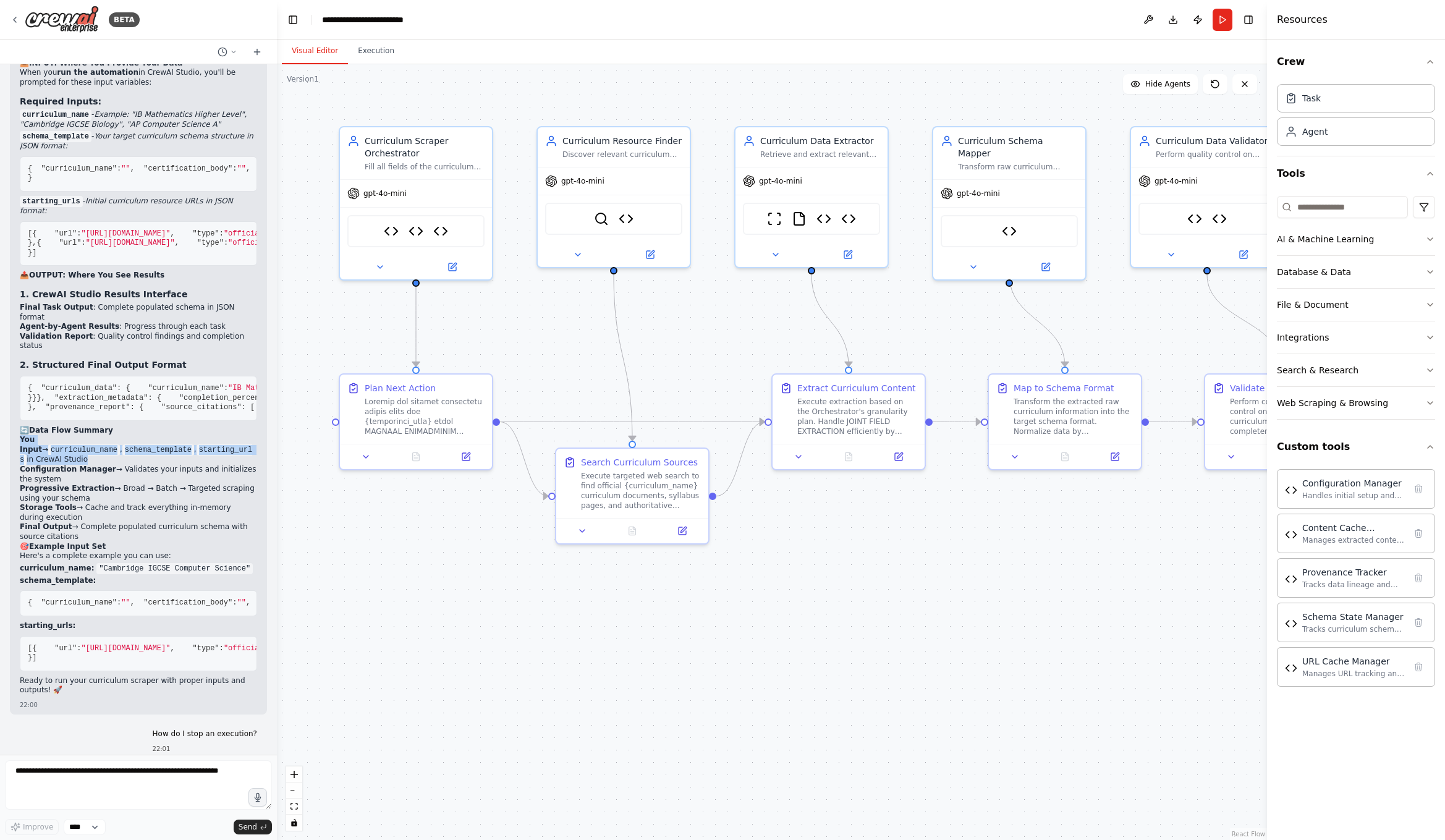
click at [153, 150] on em "Your target curriculum schema structure in JSON format:" at bounding box center [136, 141] width 234 height 18
click at [141, 128] on em "Example: "IB Mathematics Higher Level", "Cambridge IGCSE Biology", "AP Computer…" at bounding box center [133, 119] width 227 height 18
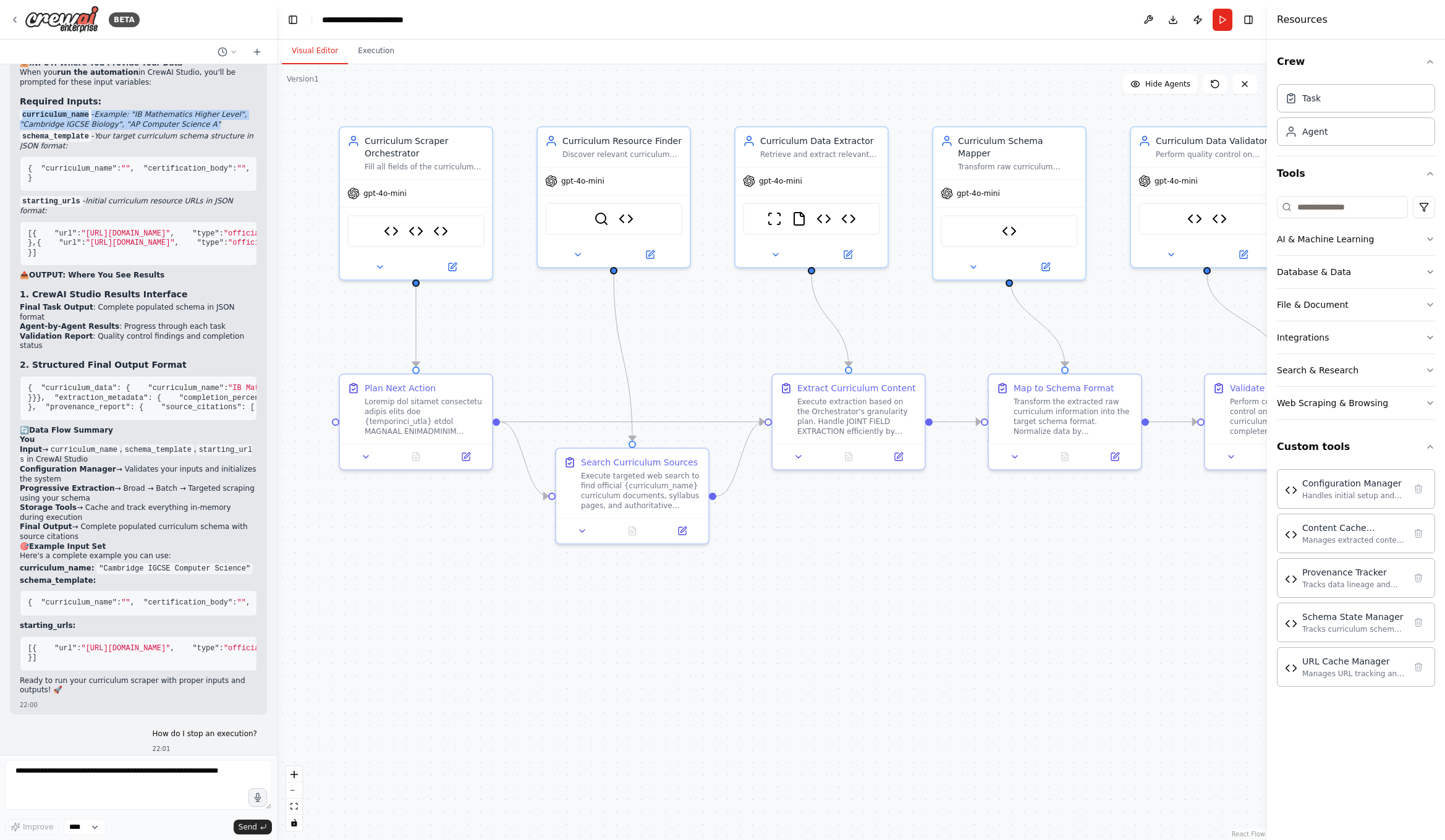
click at [141, 128] on em "Example: "IB Mathematics Higher Level", "Cambridge IGCSE Biology", "AP Computer…" at bounding box center [133, 119] width 227 height 18
click at [508, 685] on div ".deletable-edge-delete-btn { width: 20px; height: 20px; border: 0px solid #ffff…" at bounding box center [772, 452] width 990 height 776
click at [1296, 173] on span ":" at bounding box center [1360, 169] width 4 height 9
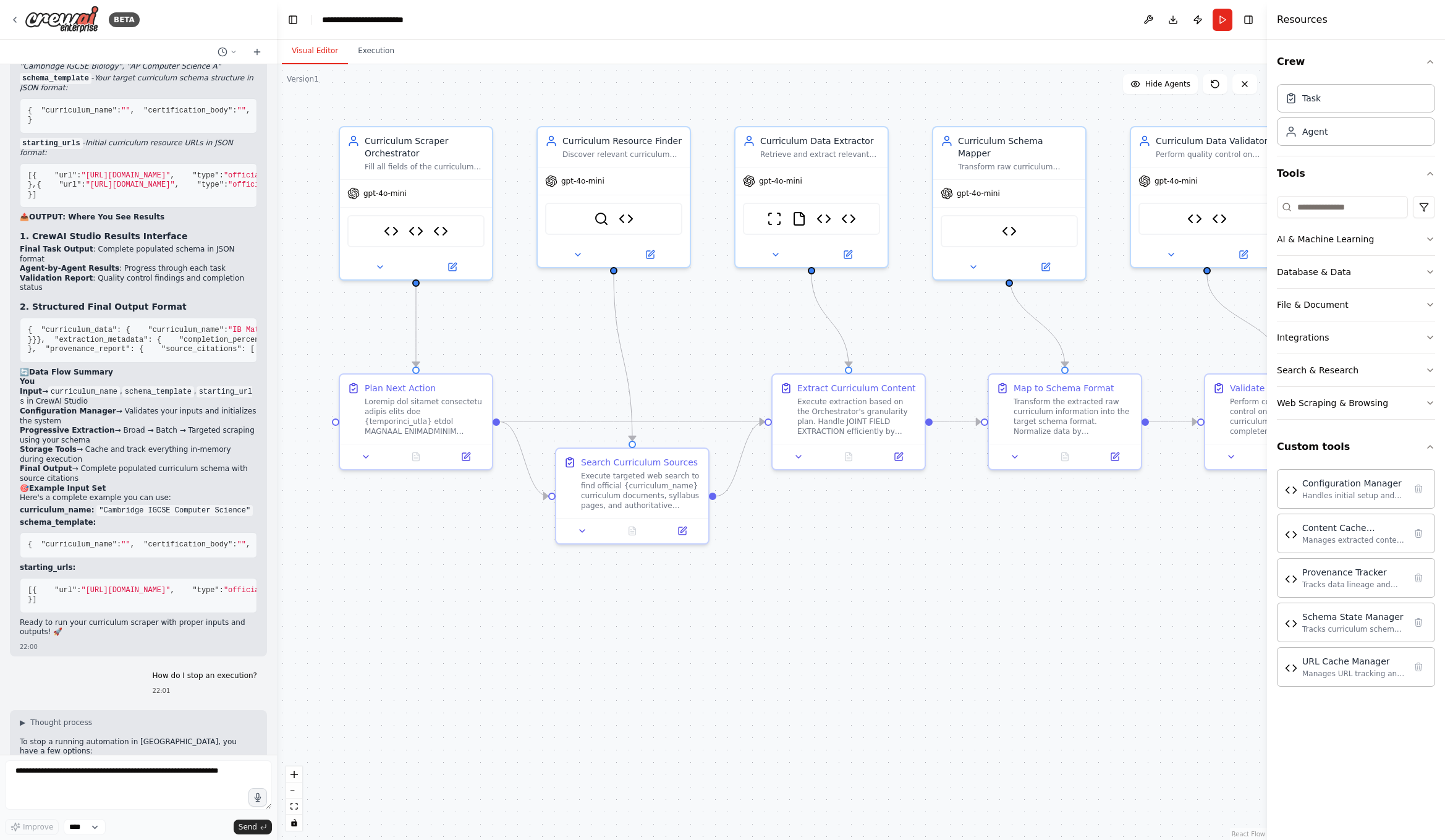
scroll to position [17395, 0]
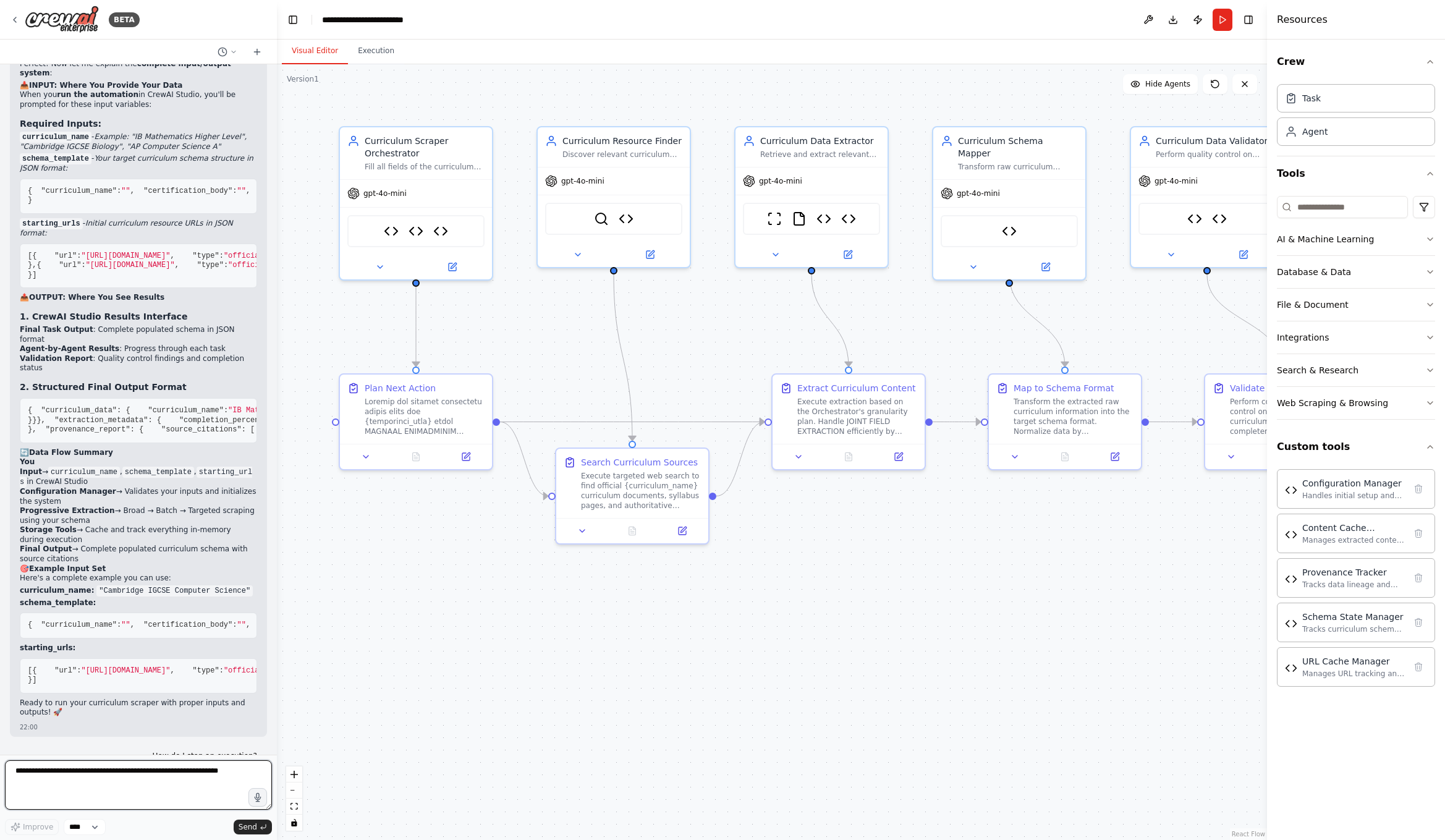
click at [102, 779] on textarea at bounding box center [139, 785] width 267 height 49
paste textarea "**********"
click at [71, 784] on textarea "**********" at bounding box center [139, 785] width 267 height 49
click at [57, 774] on textarea "**********" at bounding box center [139, 785] width 267 height 49
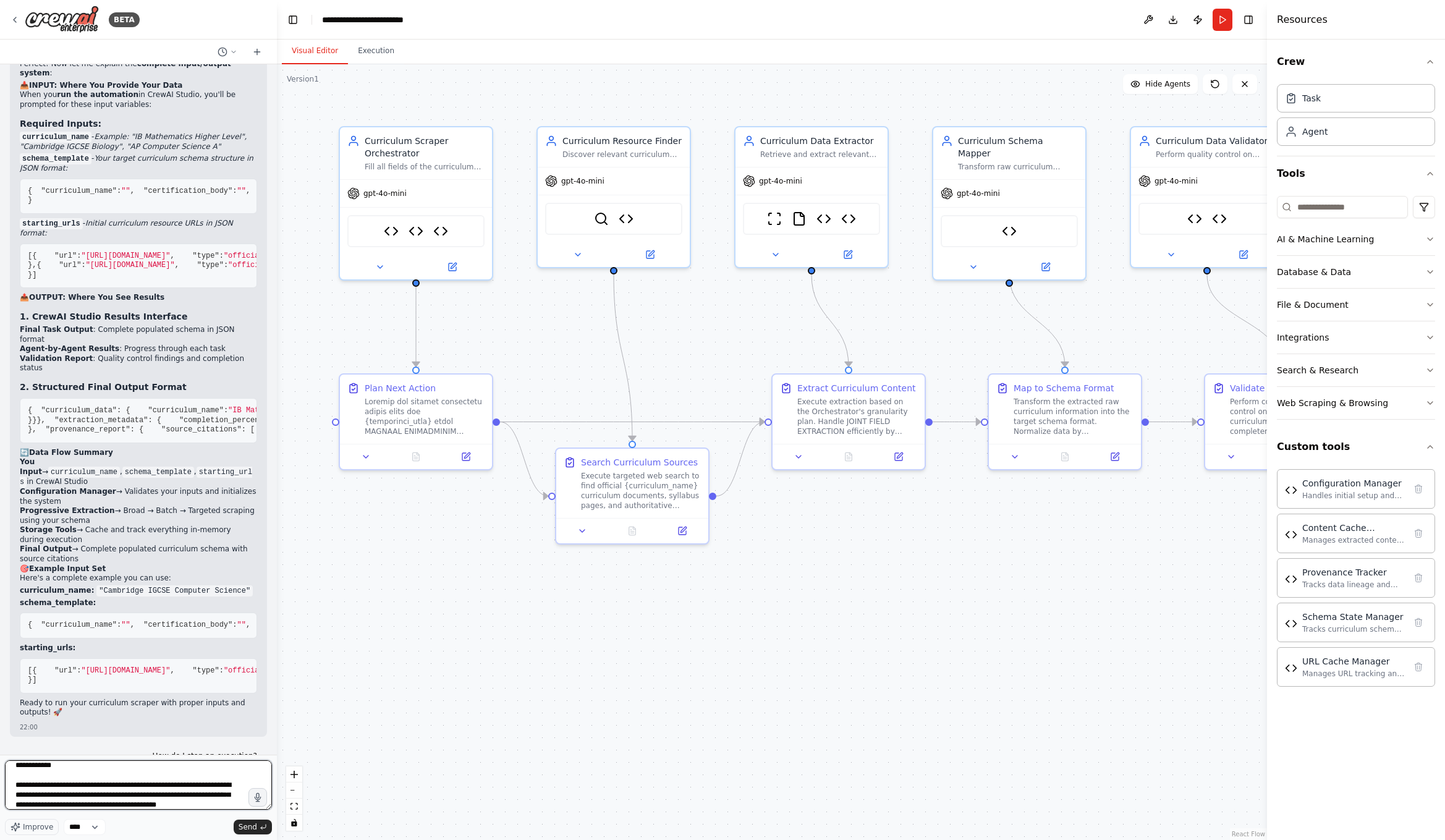
scroll to position [248, 0]
click at [48, 799] on textarea "**********" at bounding box center [139, 785] width 267 height 49
type textarea "**********"
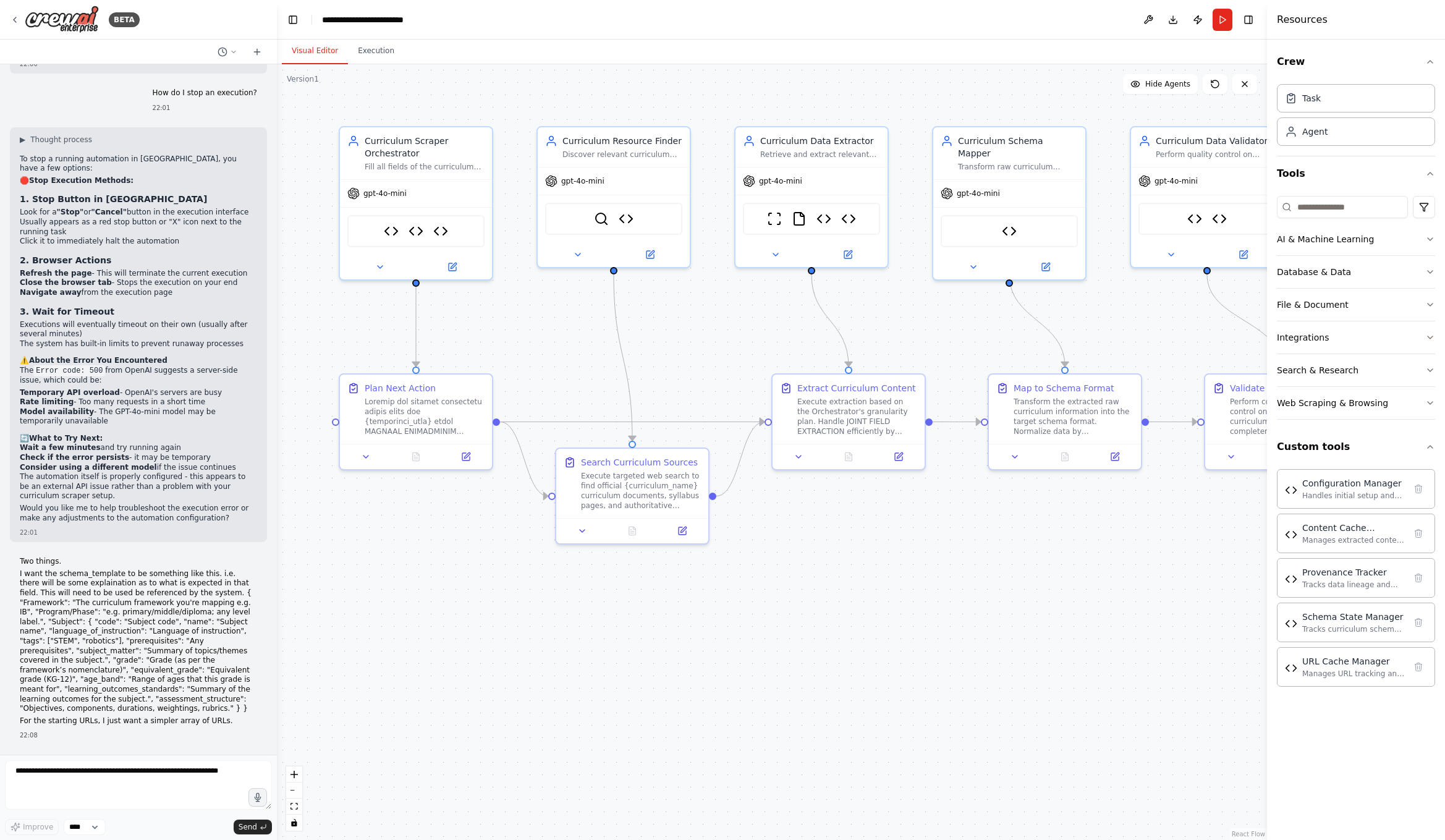
scroll to position [18794, 0]
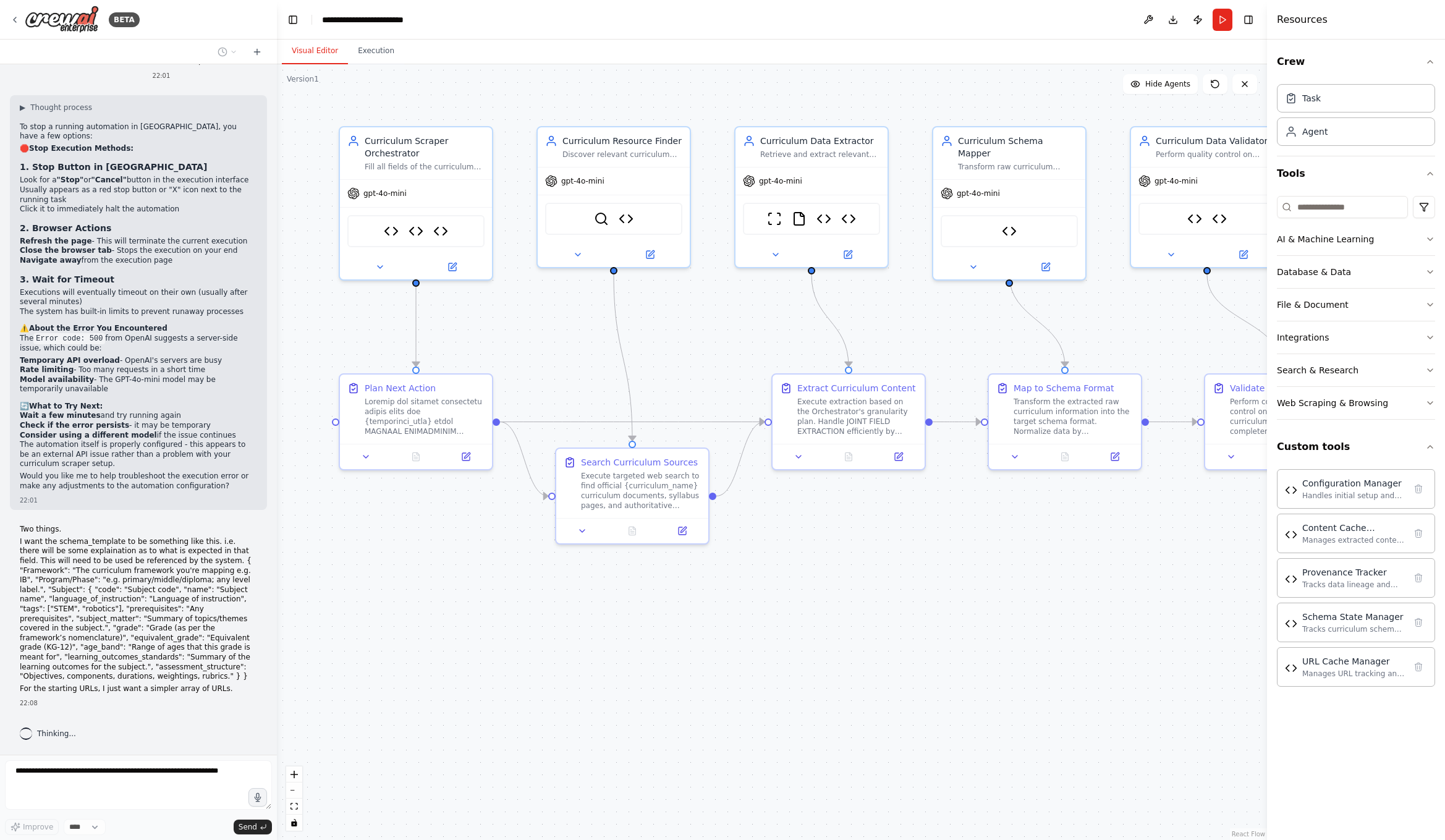
click at [1057, 97] on div ".deletable-edge-delete-btn { width: 20px; height: 20px; border: 0px solid #ffff…" at bounding box center [772, 452] width 990 height 776
click at [368, 55] on button "Execution" at bounding box center [376, 51] width 56 height 26
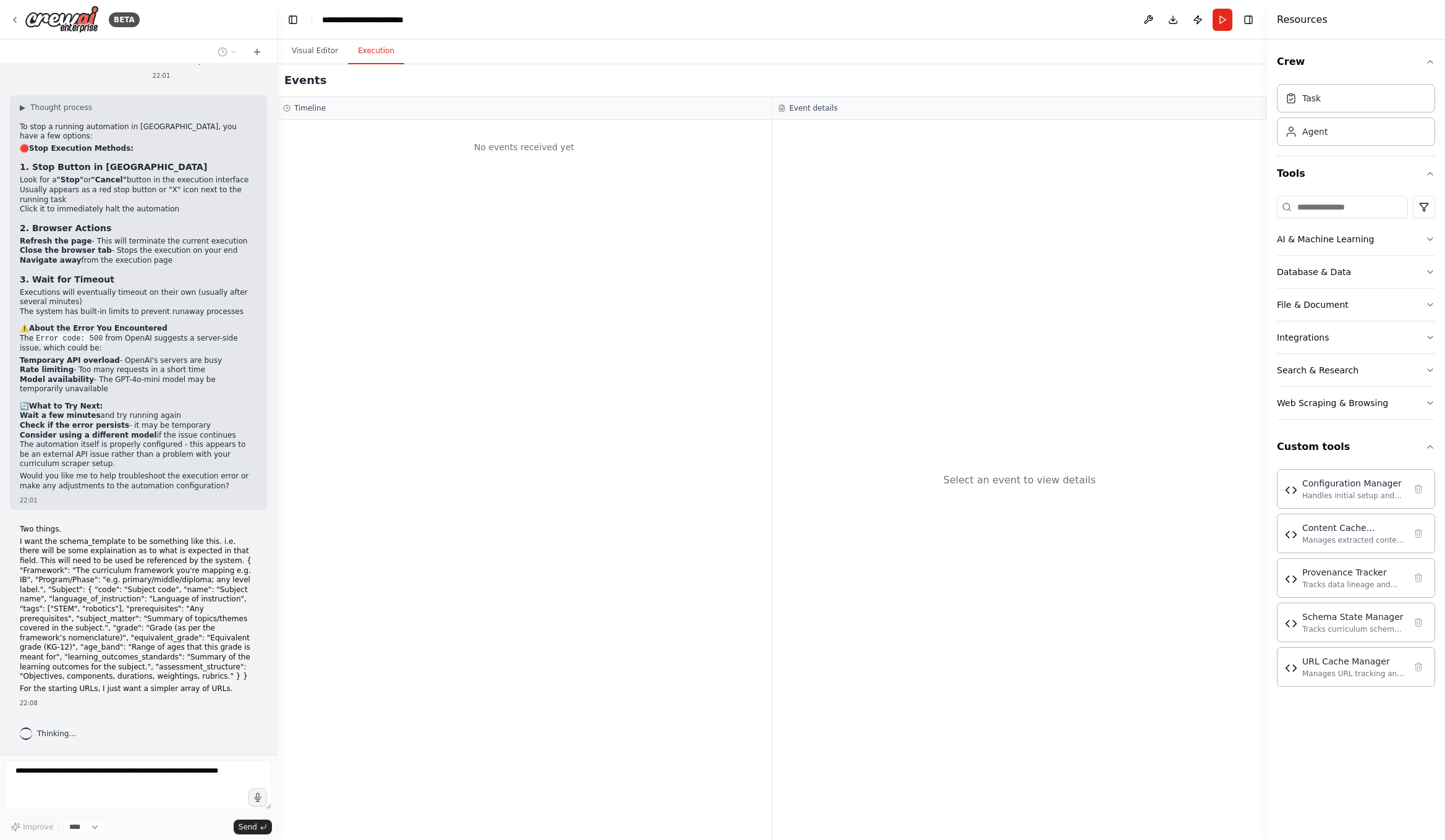
click at [477, 281] on div "No events received yet" at bounding box center [524, 480] width 494 height 720
drag, startPoint x: 469, startPoint y: 148, endPoint x: 746, endPoint y: 203, distance: 282.4
click at [740, 148] on div "No events received yet" at bounding box center [524, 147] width 482 height 42
click at [738, 331] on div "No events received yet" at bounding box center [524, 480] width 494 height 720
click at [325, 55] on button "Visual Editor" at bounding box center [315, 51] width 66 height 26
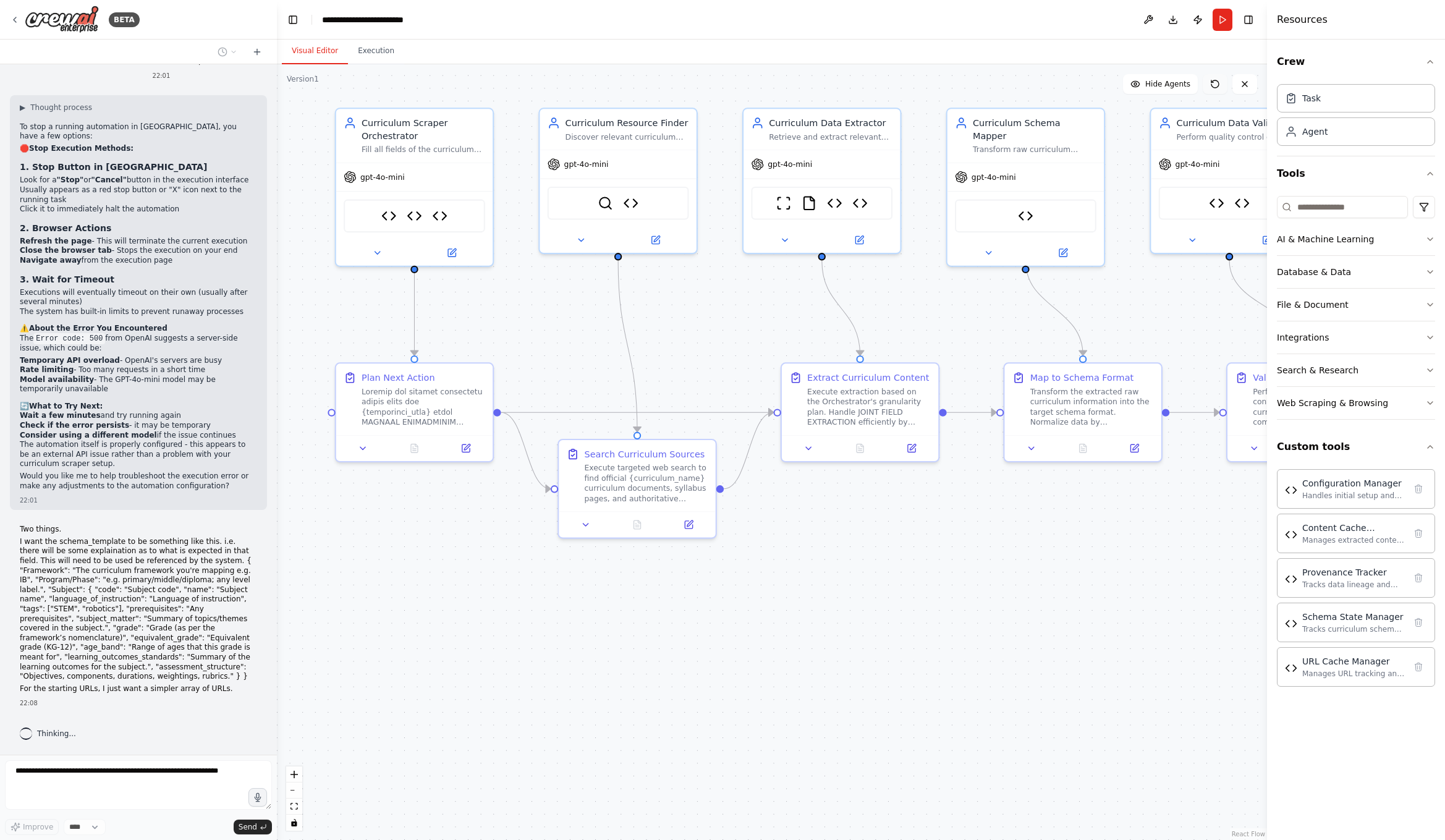
click at [1214, 85] on icon at bounding box center [1214, 83] width 10 height 10
click at [1247, 85] on icon at bounding box center [1244, 83] width 10 height 10
click at [860, 642] on div ".deletable-edge-delete-btn { width: 20px; height: 20px; border: 0px solid #ffff…" at bounding box center [772, 452] width 990 height 776
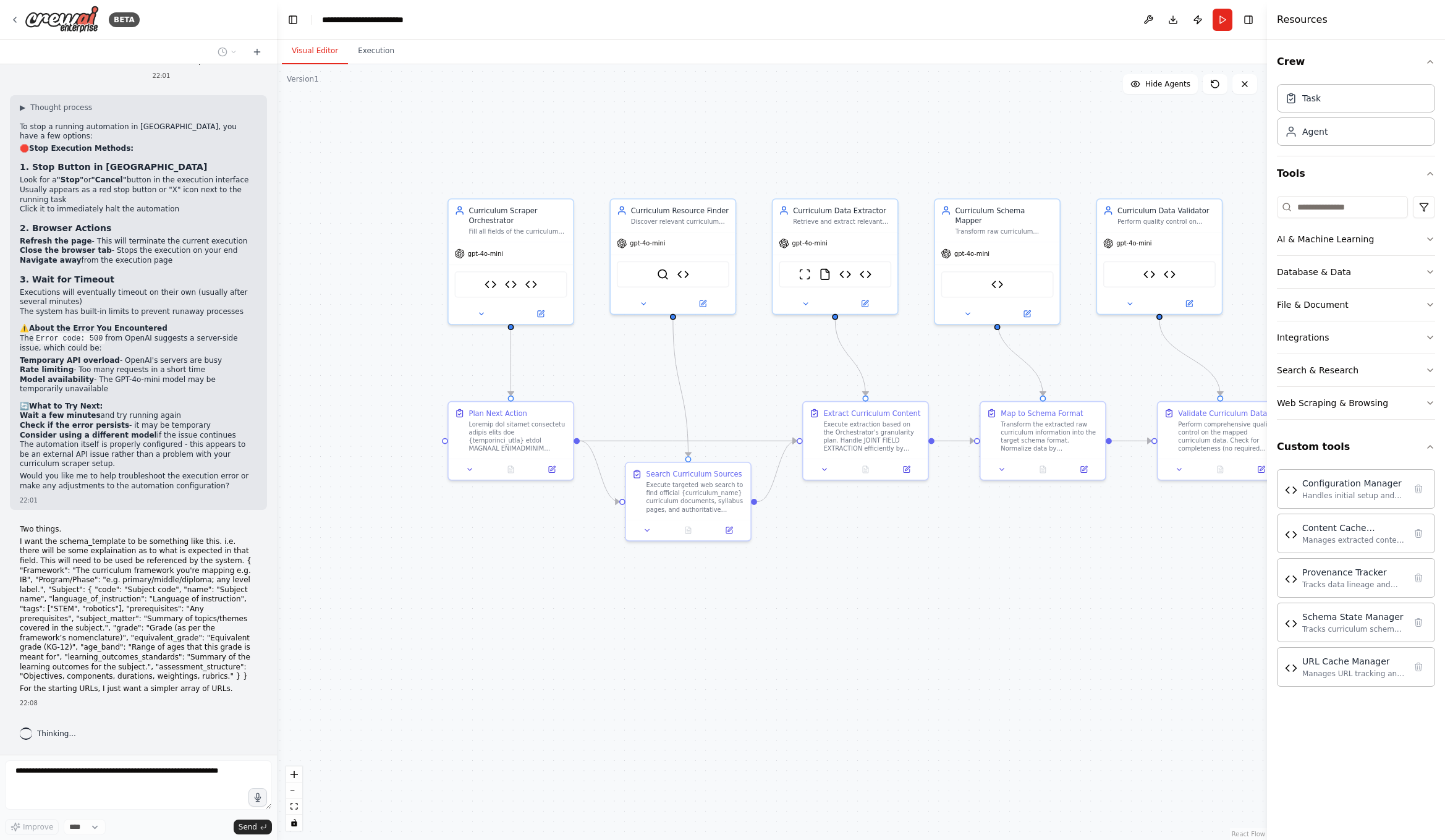
drag, startPoint x: 926, startPoint y: 604, endPoint x: 912, endPoint y: 609, distance: 14.9
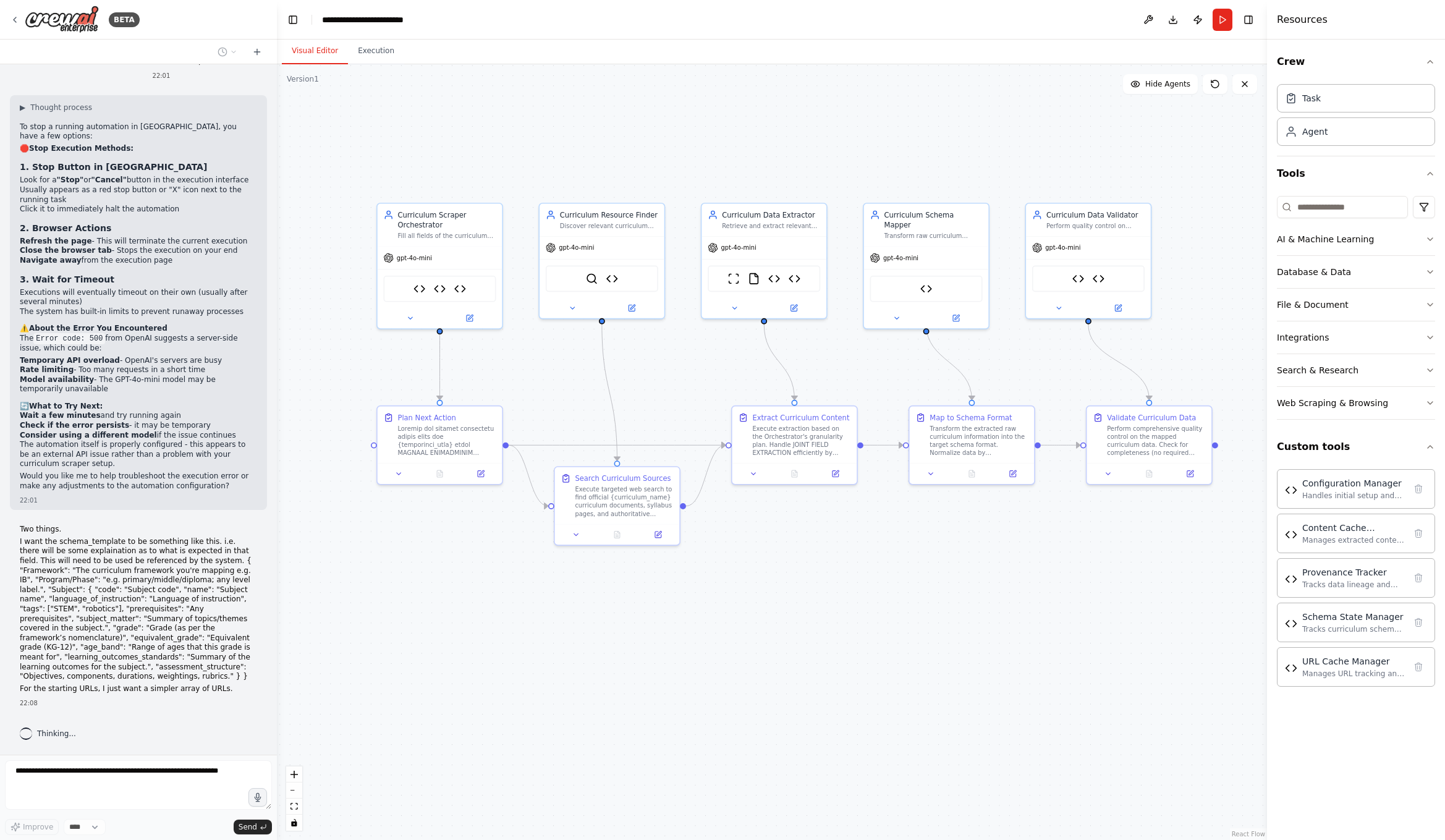
drag, startPoint x: 989, startPoint y: 590, endPoint x: 923, endPoint y: 590, distance: 66.0
drag, startPoint x: 936, startPoint y: 595, endPoint x: 959, endPoint y: 659, distance: 68.0
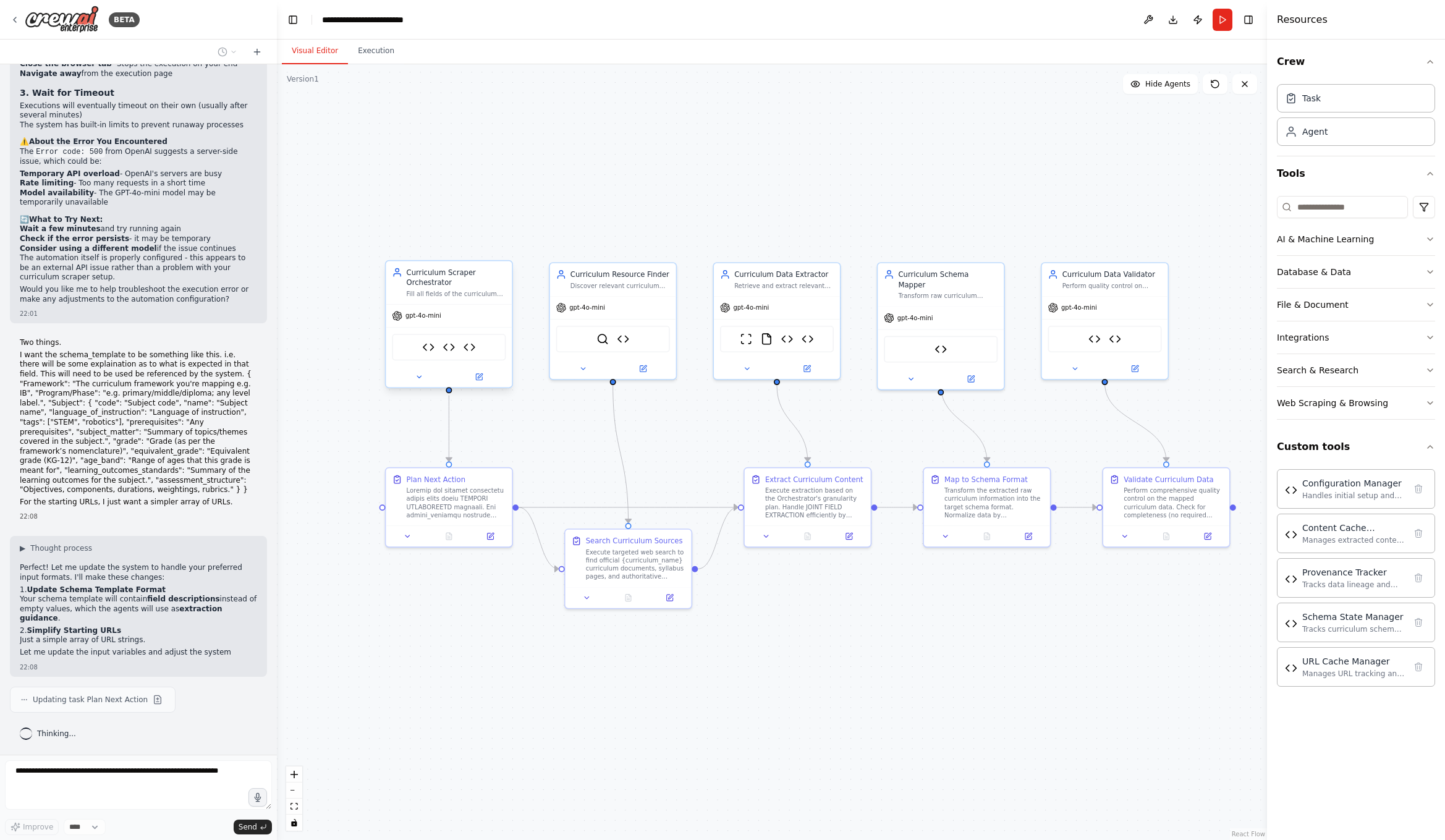
scroll to position [18980, 0]
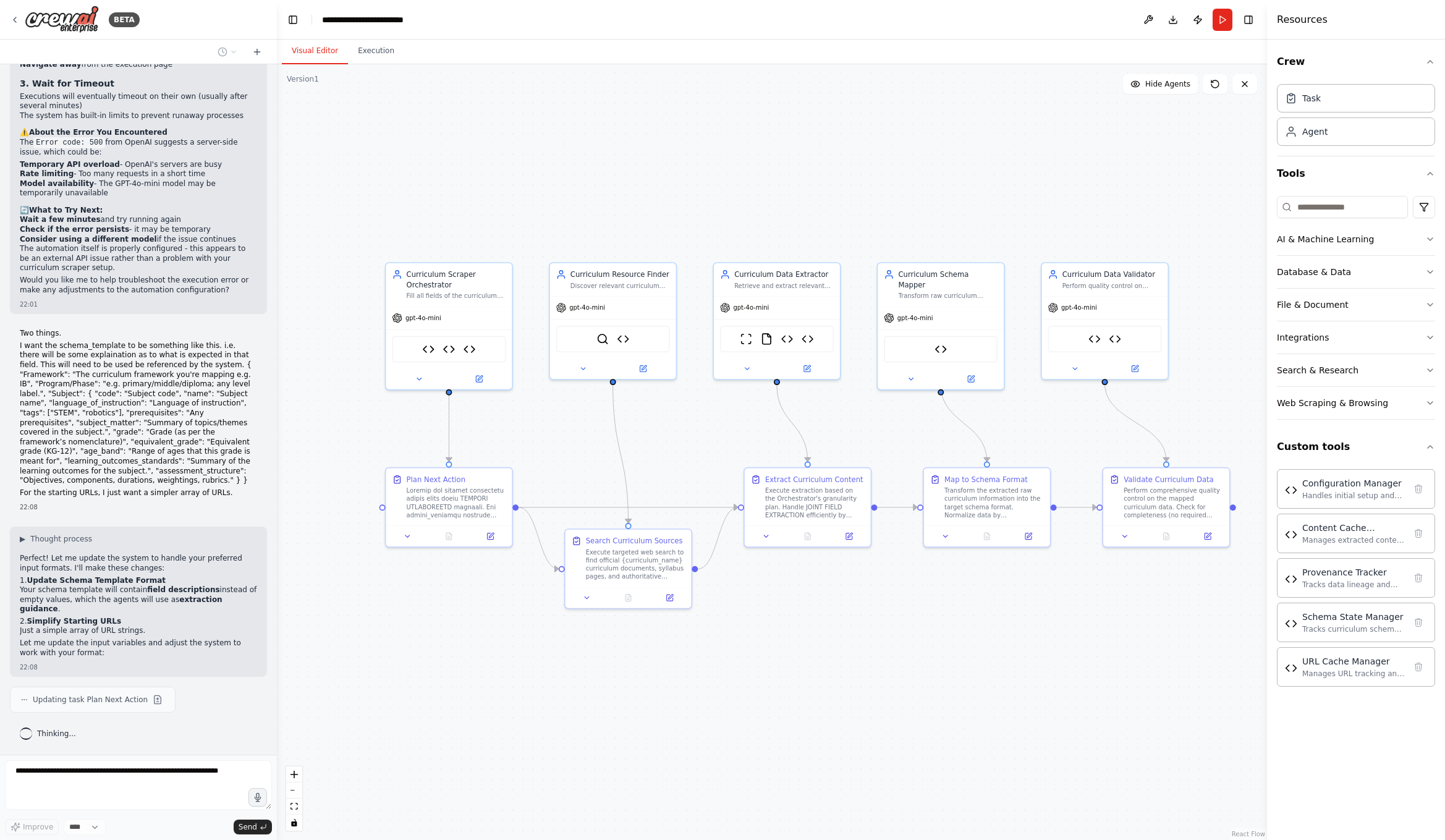
click at [566, 748] on div ".deletable-edge-delete-btn { width: 20px; height: 20px; border: 0px solid #ffff…" at bounding box center [772, 452] width 990 height 776
click at [148, 594] on strong "field descriptions" at bounding box center [183, 589] width 72 height 9
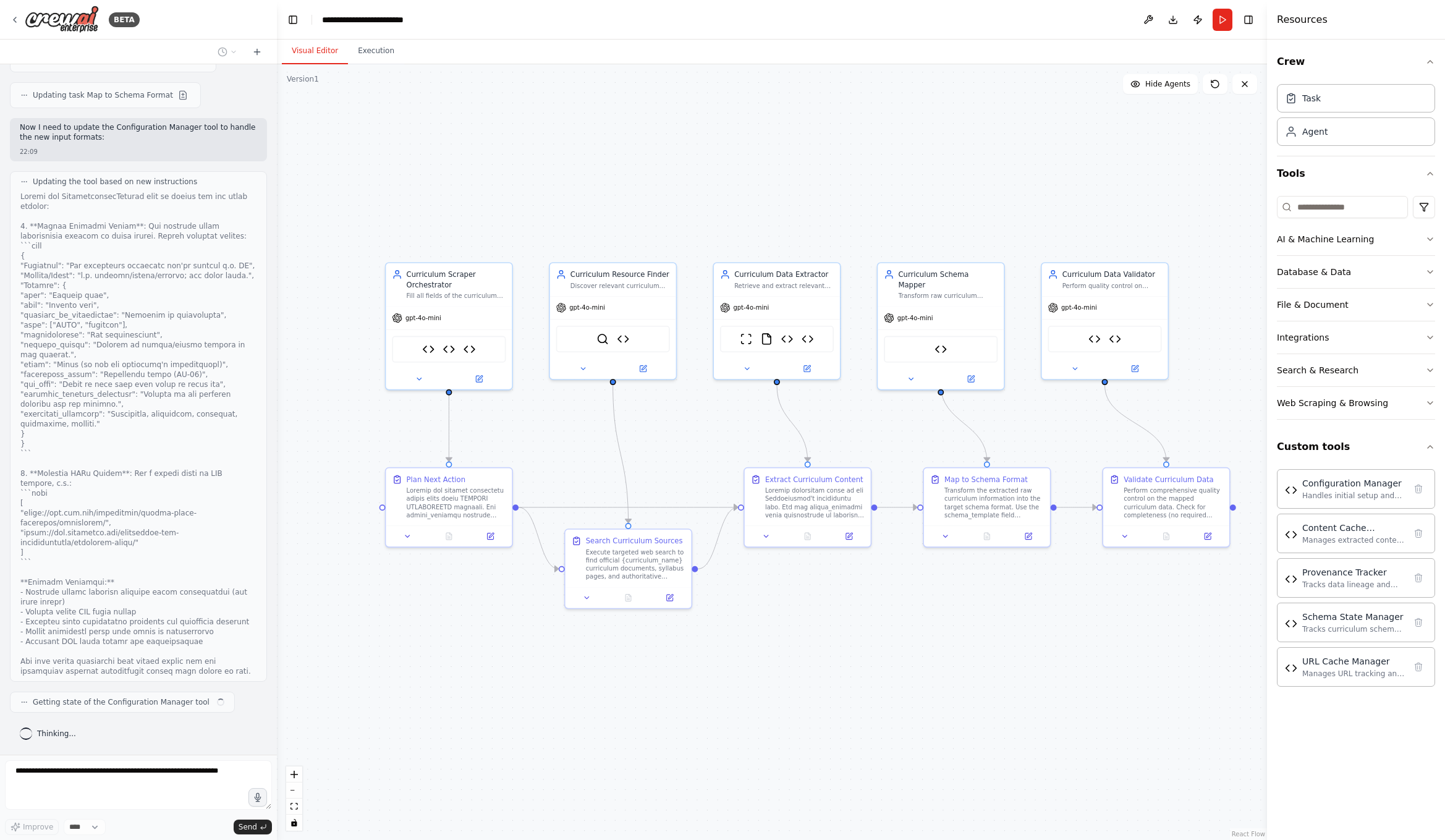
scroll to position [19666, 0]
click at [542, 137] on div ".deletable-edge-delete-btn { width: 20px; height: 20px; border: 0px solid #ffff…" at bounding box center [772, 452] width 990 height 776
click at [746, 729] on div ".deletable-edge-delete-btn { width: 20px; height: 20px; border: 0px solid #ffff…" at bounding box center [772, 452] width 990 height 776
click at [108, 654] on div at bounding box center [139, 434] width 236 height 485
click at [547, 726] on div ".deletable-edge-delete-btn { width: 20px; height: 20px; border: 0px solid #ffff…" at bounding box center [772, 452] width 990 height 776
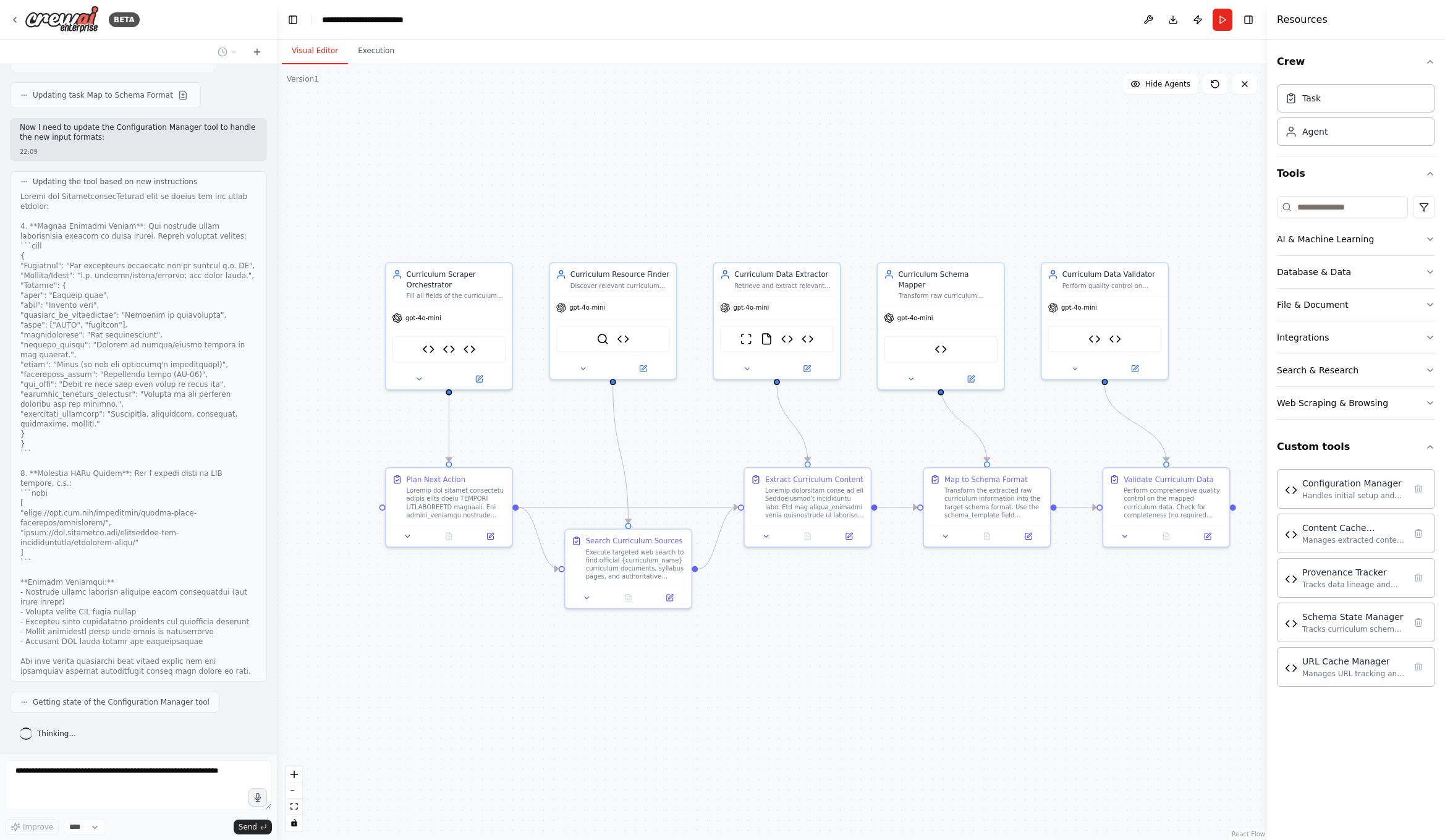
click at [124, 659] on div at bounding box center [139, 434] width 236 height 485
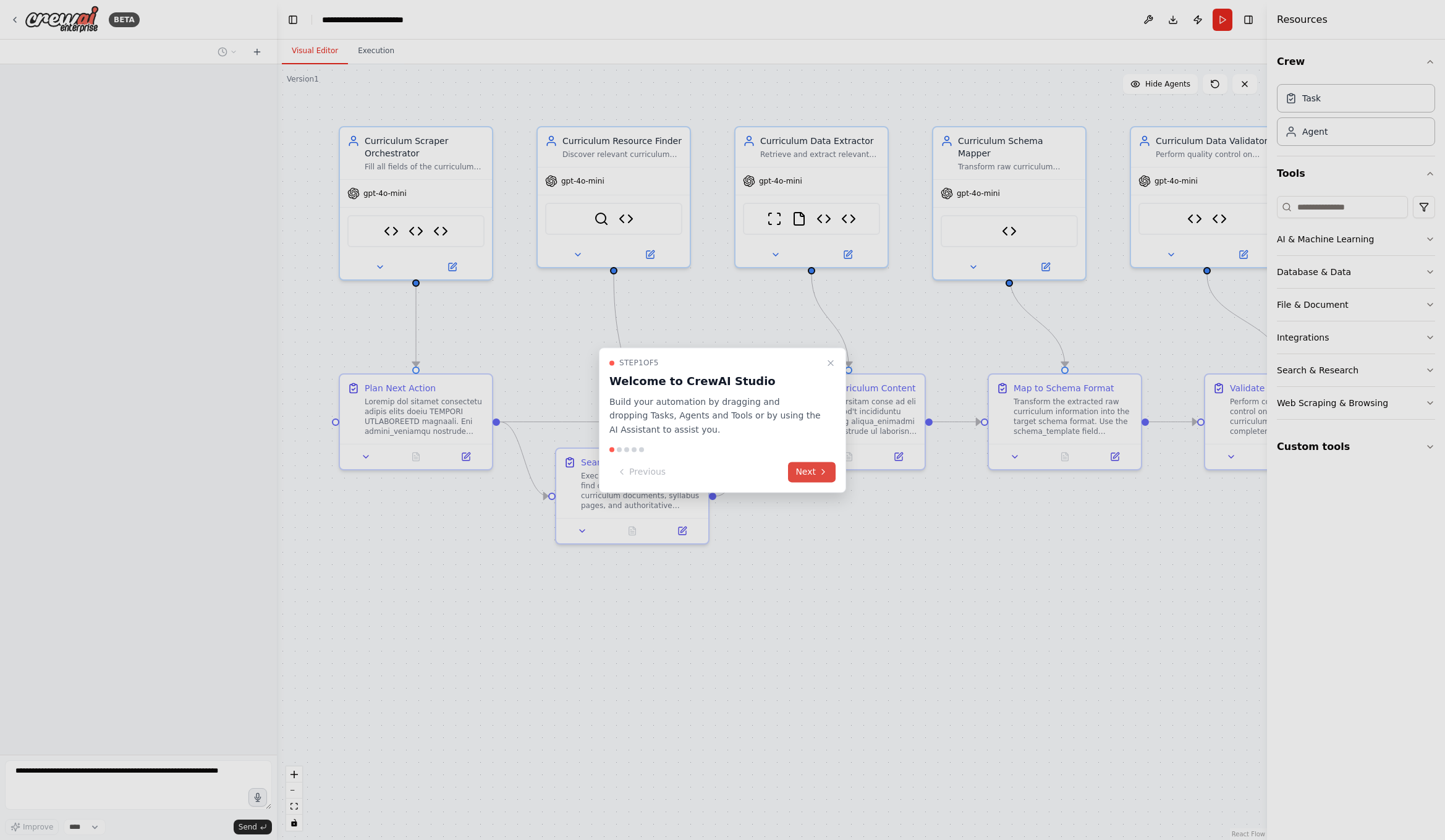
click at [819, 469] on icon at bounding box center [822, 472] width 10 height 10
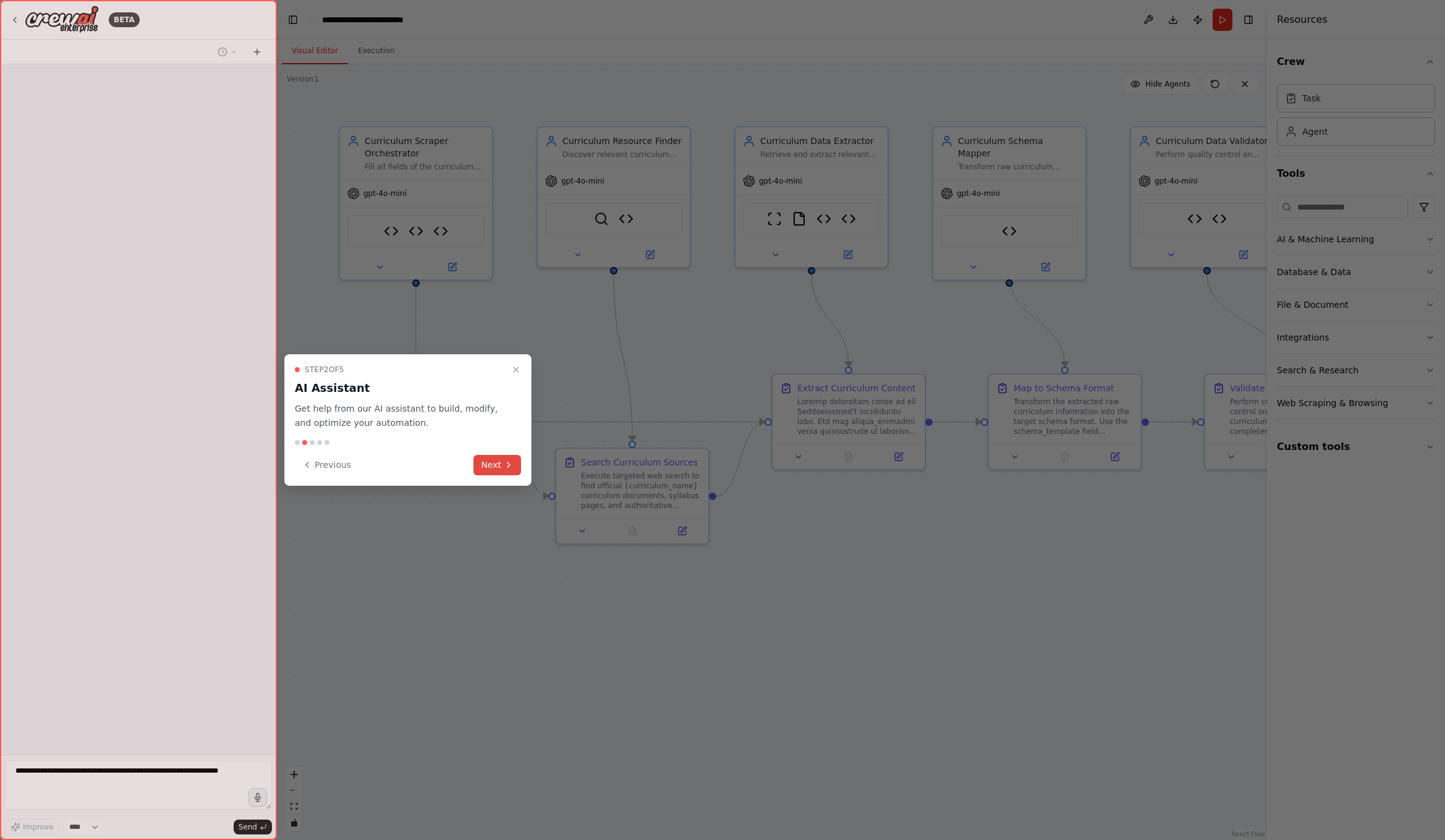
click at [500, 466] on button "Next" at bounding box center [497, 465] width 48 height 21
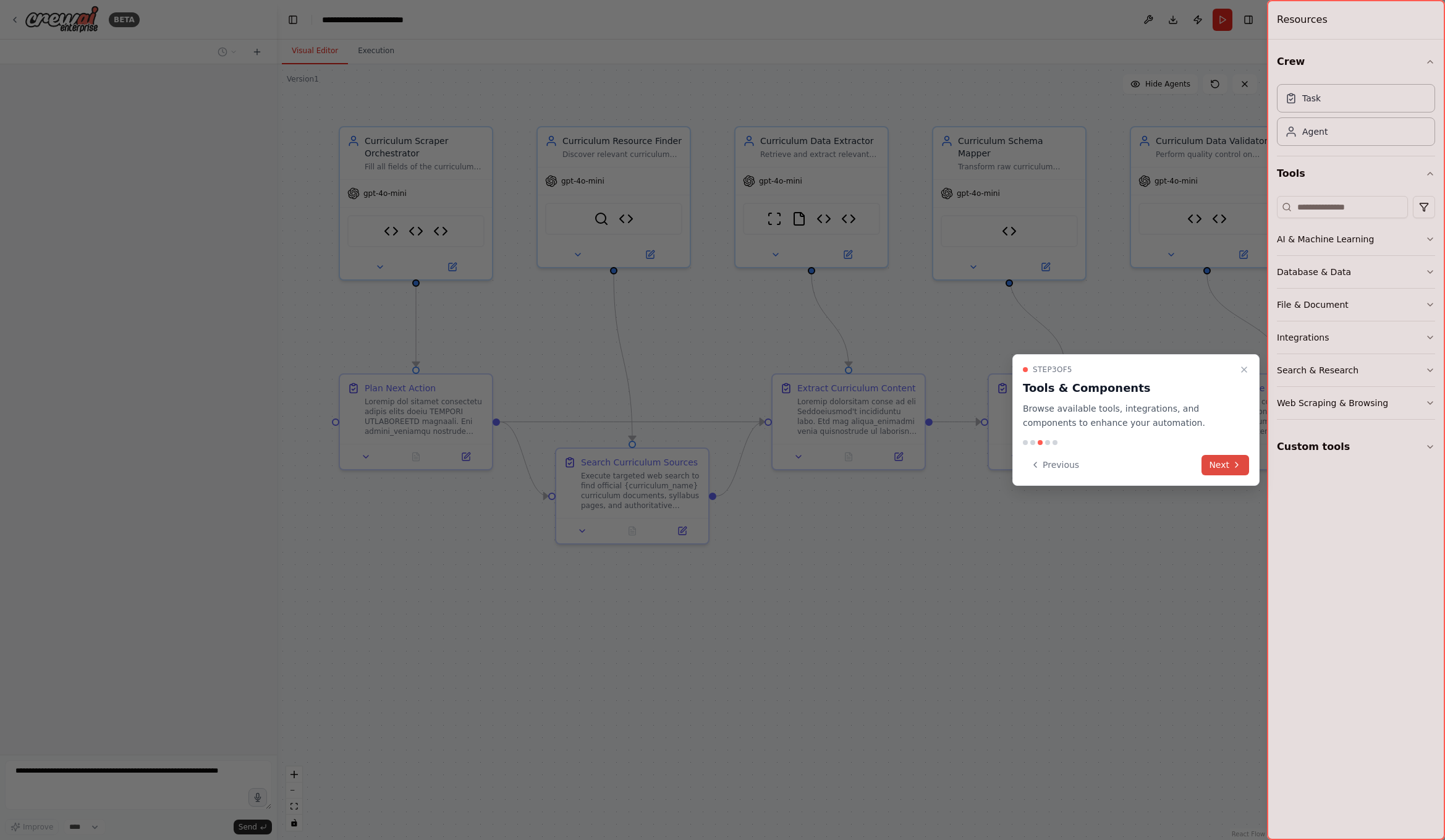
click at [1237, 463] on icon at bounding box center [1236, 464] width 10 height 10
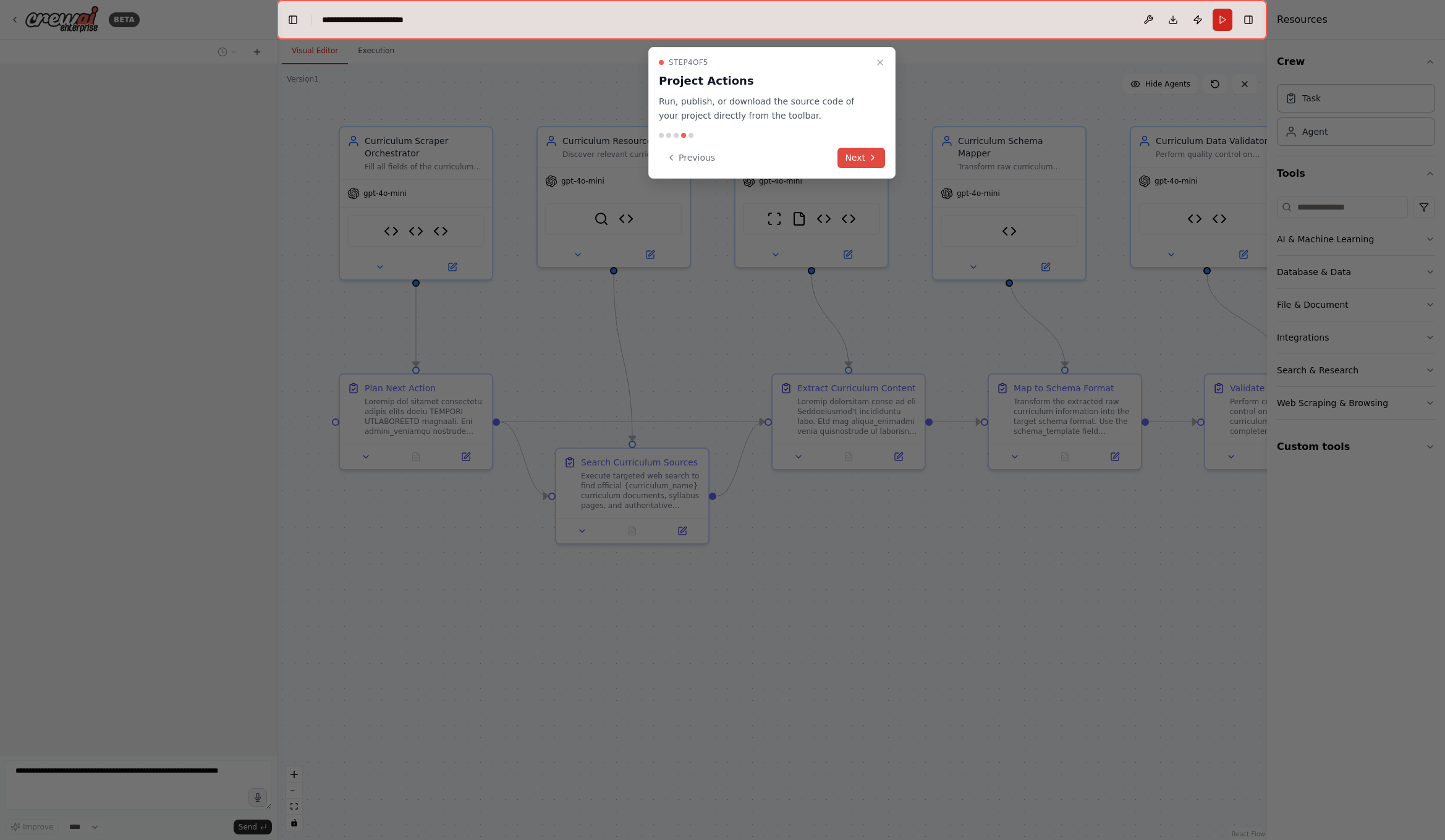
click at [863, 159] on button "Next" at bounding box center [861, 158] width 48 height 21
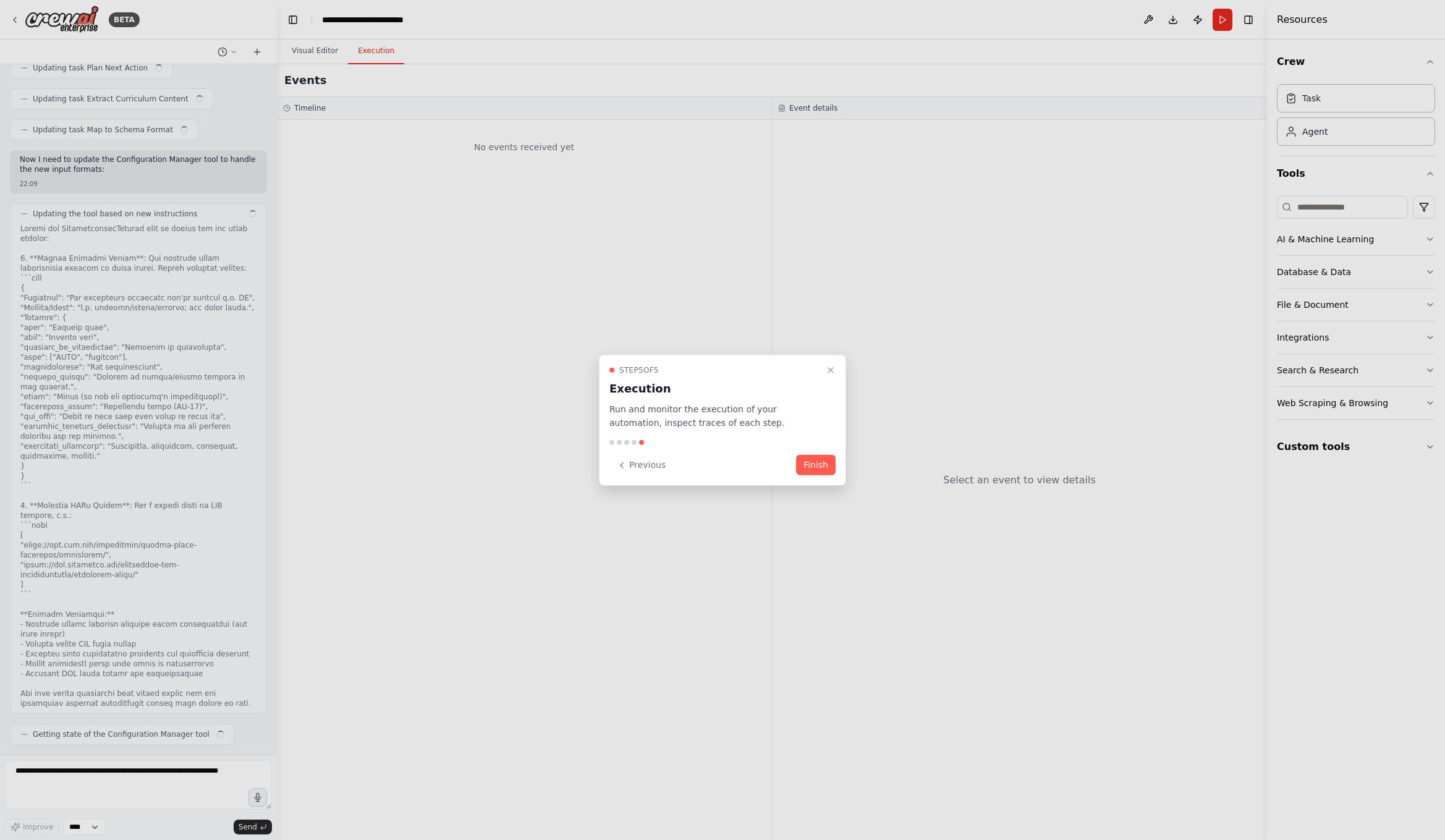
scroll to position [19619, 0]
click at [163, 693] on div at bounding box center [722, 420] width 1445 height 840
click at [822, 462] on button "Finish" at bounding box center [816, 465] width 40 height 21
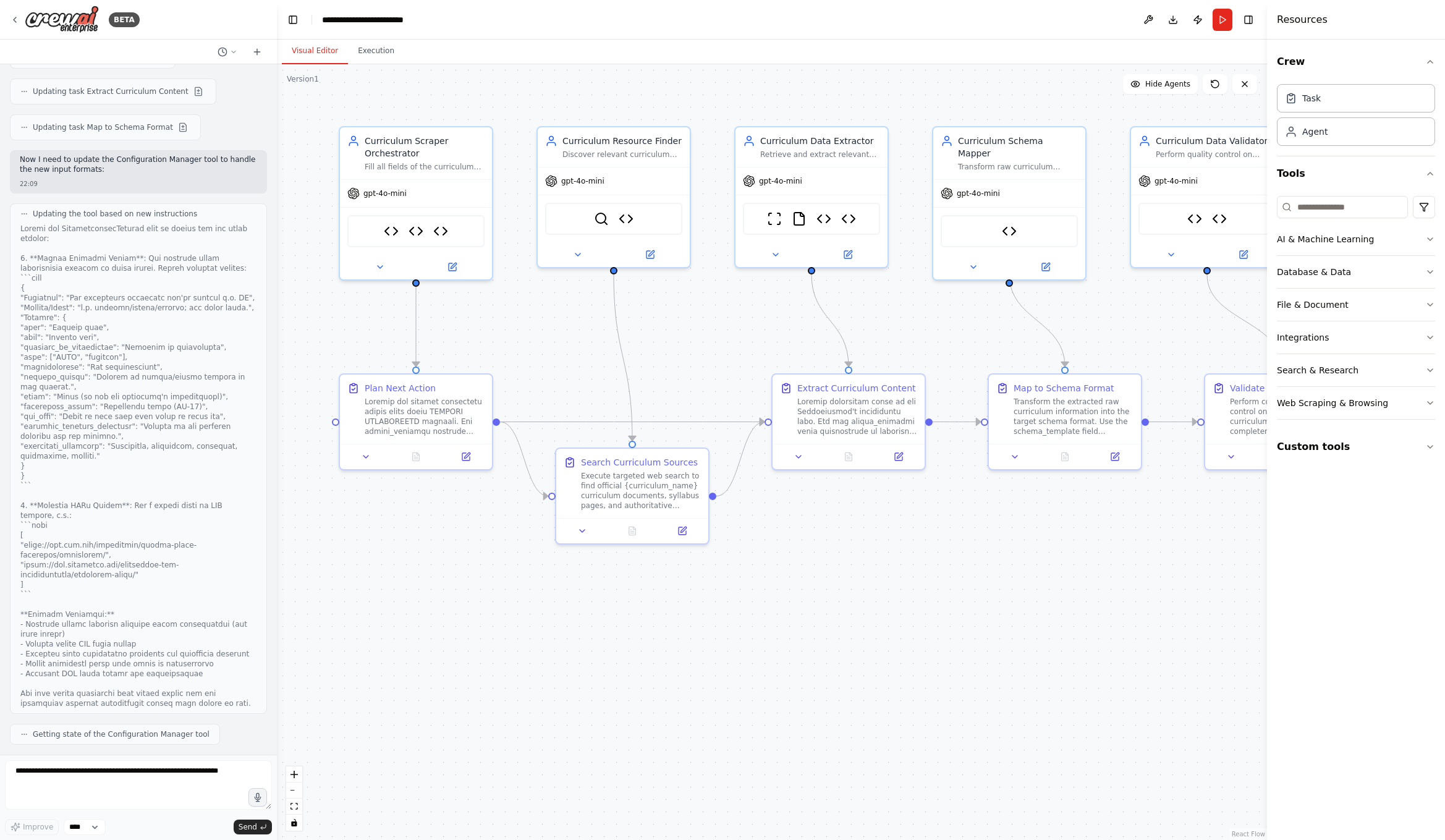
scroll to position [19634, 0]
drag, startPoint x: 27, startPoint y: 735, endPoint x: 124, endPoint y: 771, distance: 103.5
click at [125, 740] on div "Getting state of the Configuration Manager tool" at bounding box center [114, 734] width 210 height 21
click at [109, 779] on textarea at bounding box center [139, 785] width 267 height 49
click at [94, 770] on textarea at bounding box center [139, 785] width 267 height 49
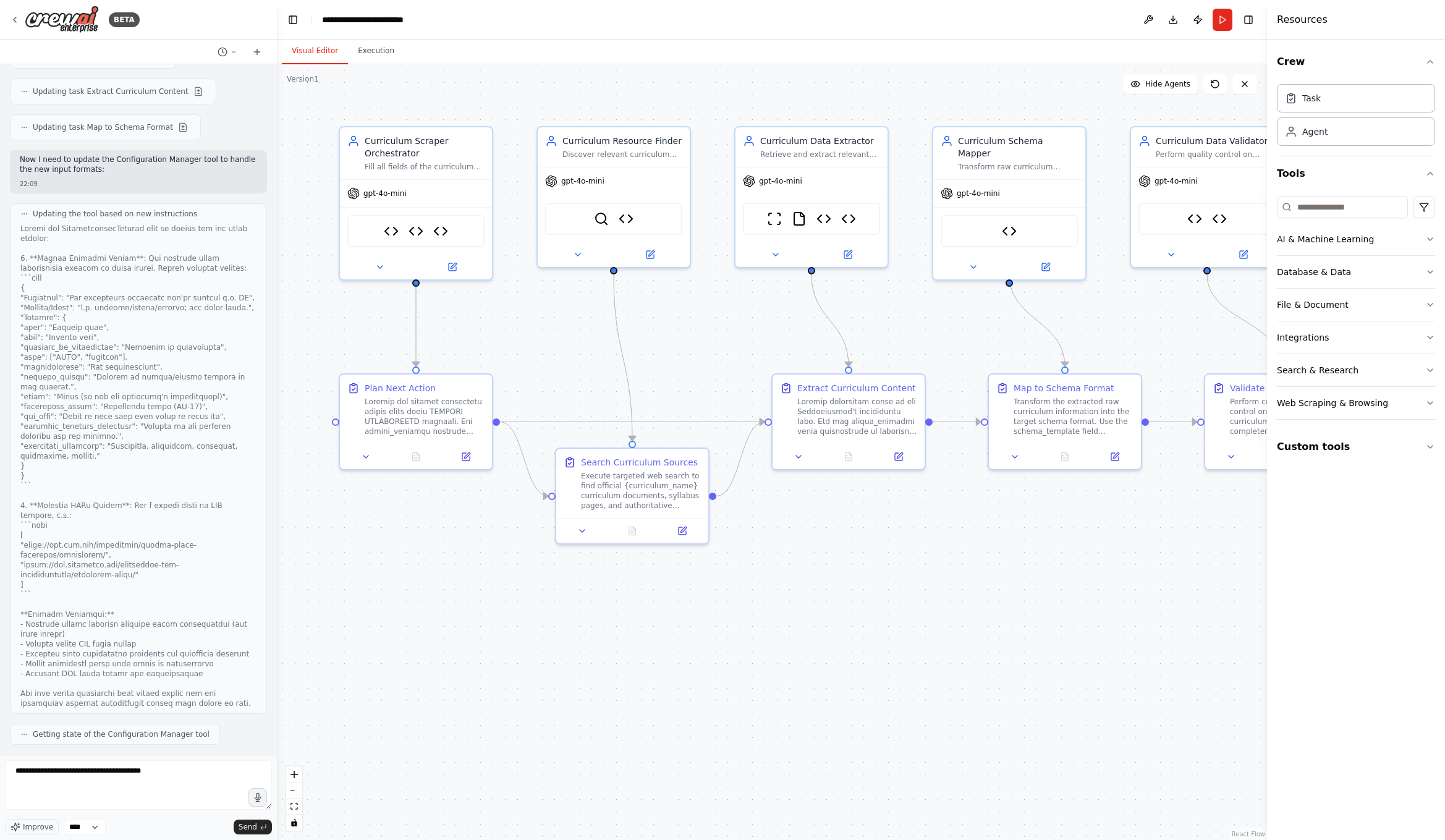
click at [43, 581] on div at bounding box center [139, 466] width 236 height 485
drag, startPoint x: 41, startPoint y: 584, endPoint x: 17, endPoint y: 539, distance: 51.0
click at [17, 539] on div "Updating the tool based on new instructions" at bounding box center [138, 458] width 257 height 511
copy div "[ "https://www.ibo.org/programmes/middle-years-programme/curriculum/", "https:/…"
click at [178, 766] on textarea "**********" at bounding box center [139, 785] width 267 height 49
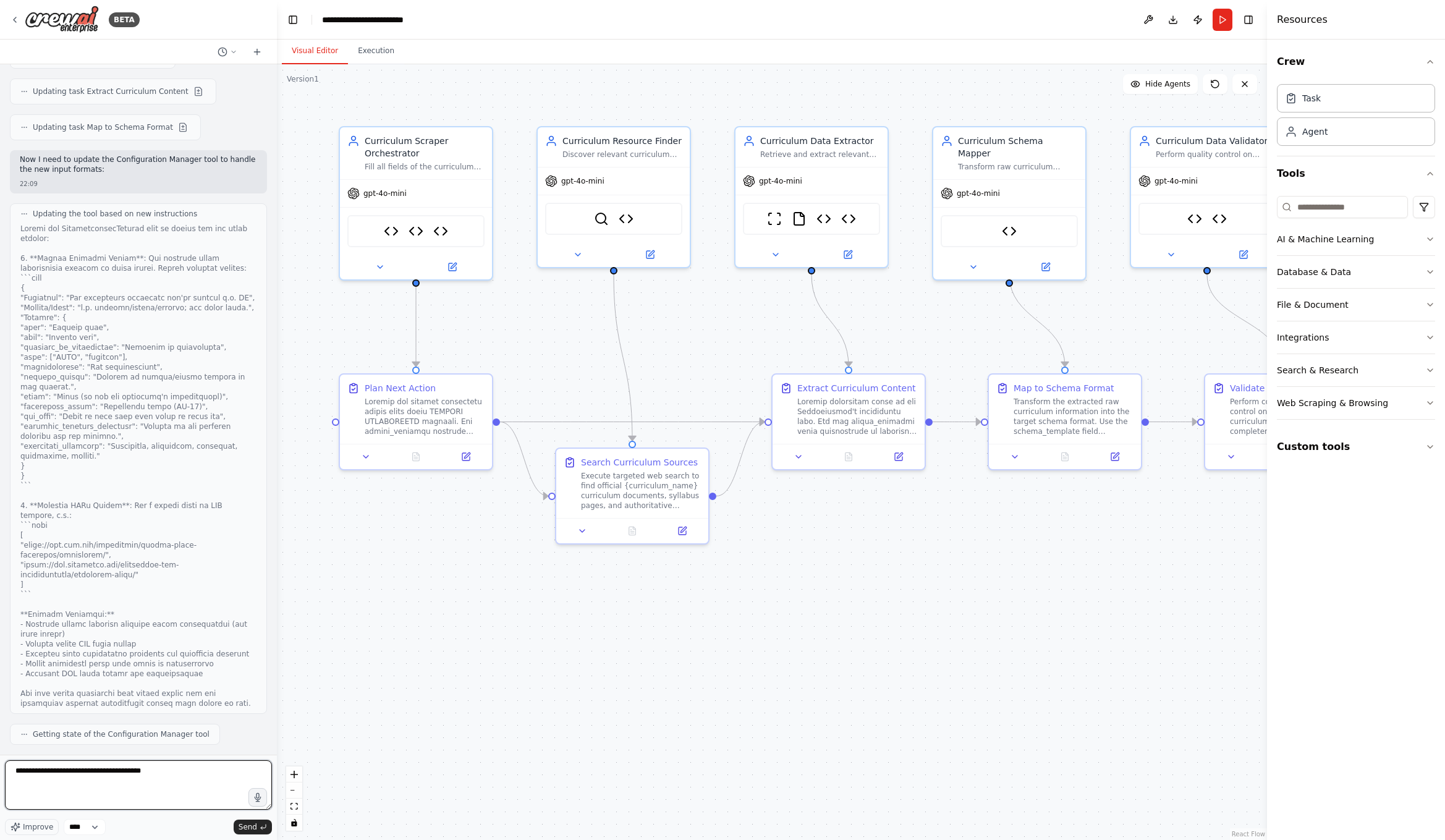
type textarea "**********"
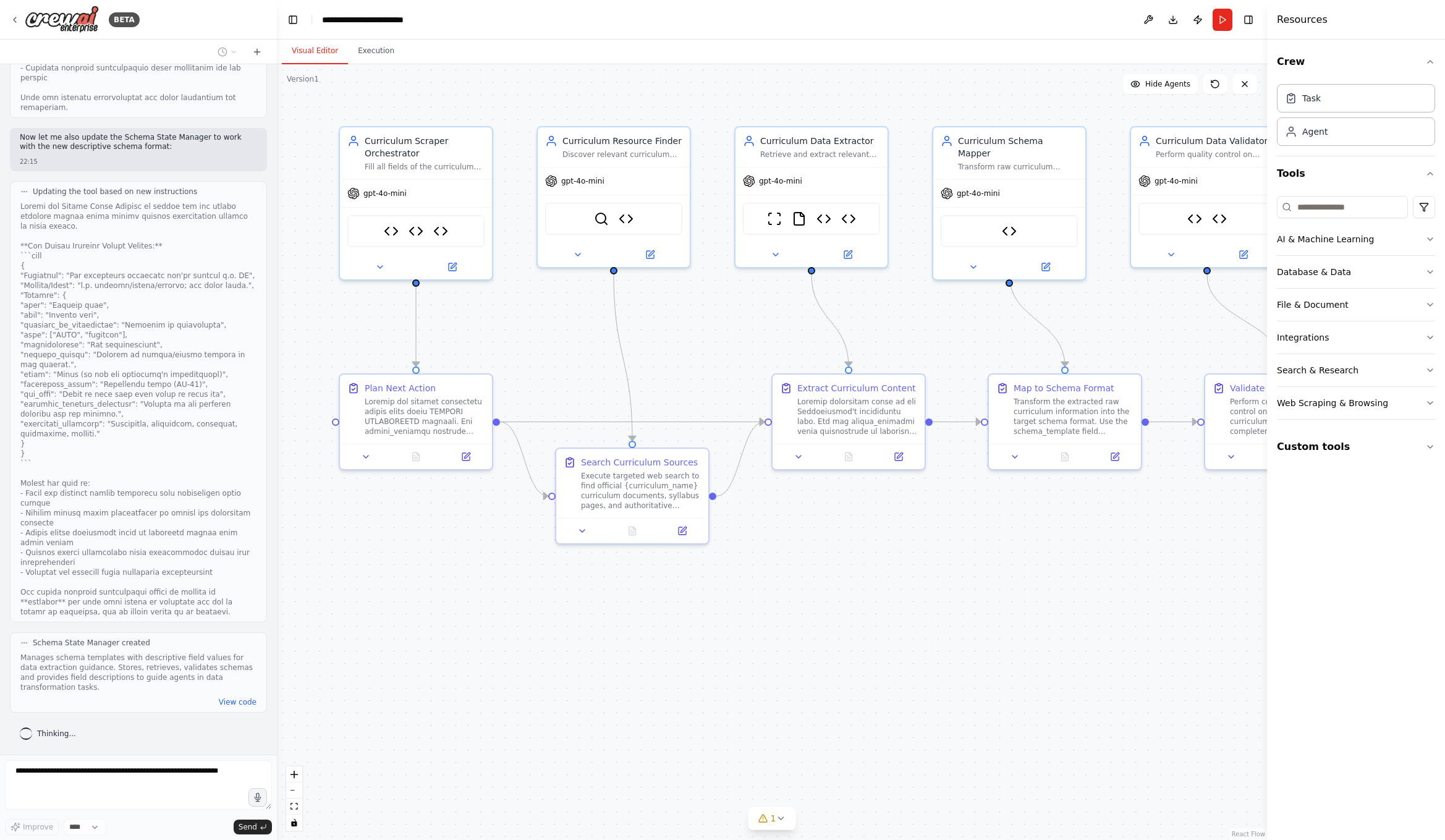
scroll to position [20910, 0]
click at [234, 703] on button "View code" at bounding box center [237, 701] width 38 height 10
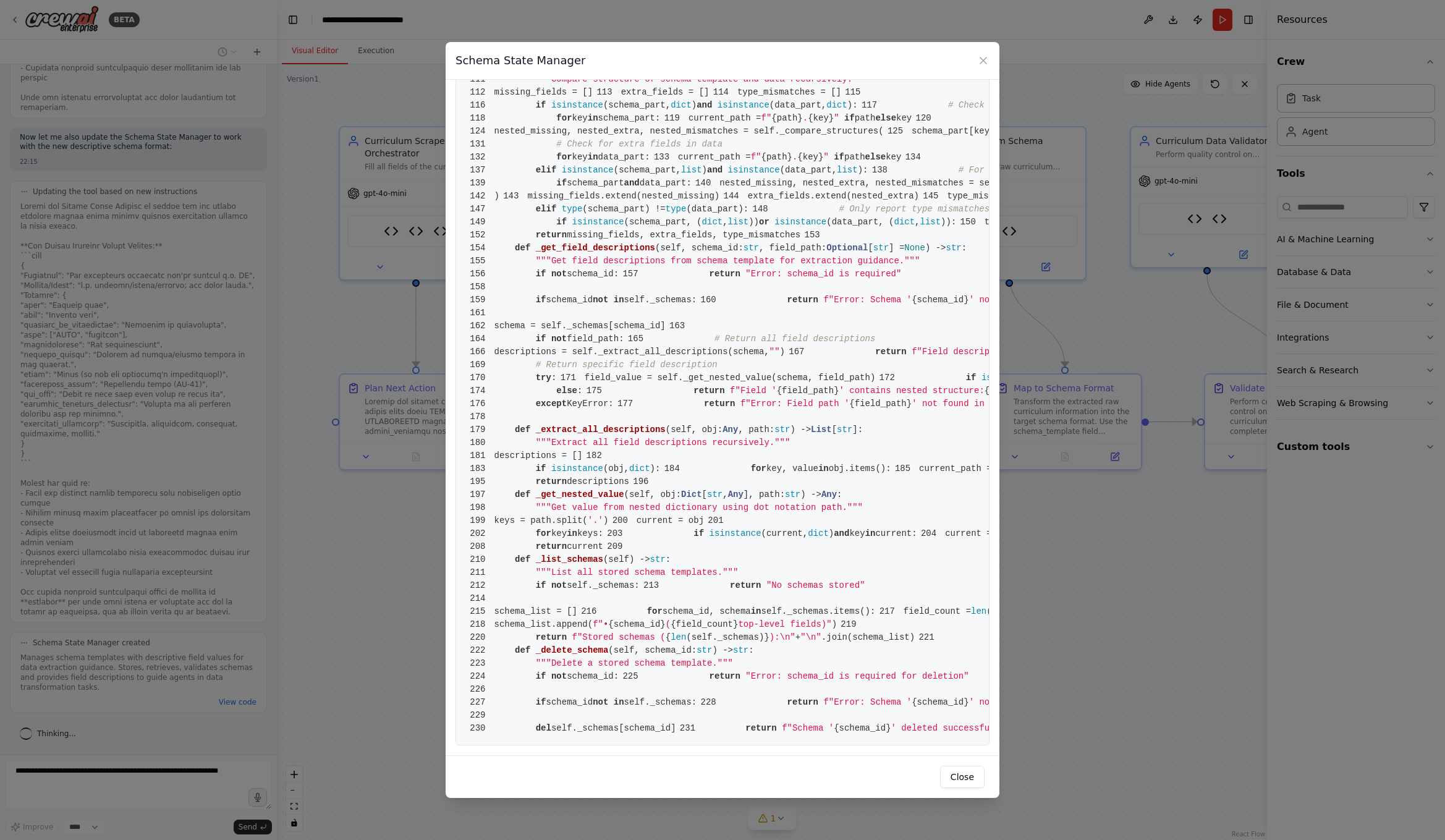
scroll to position [0, 0]
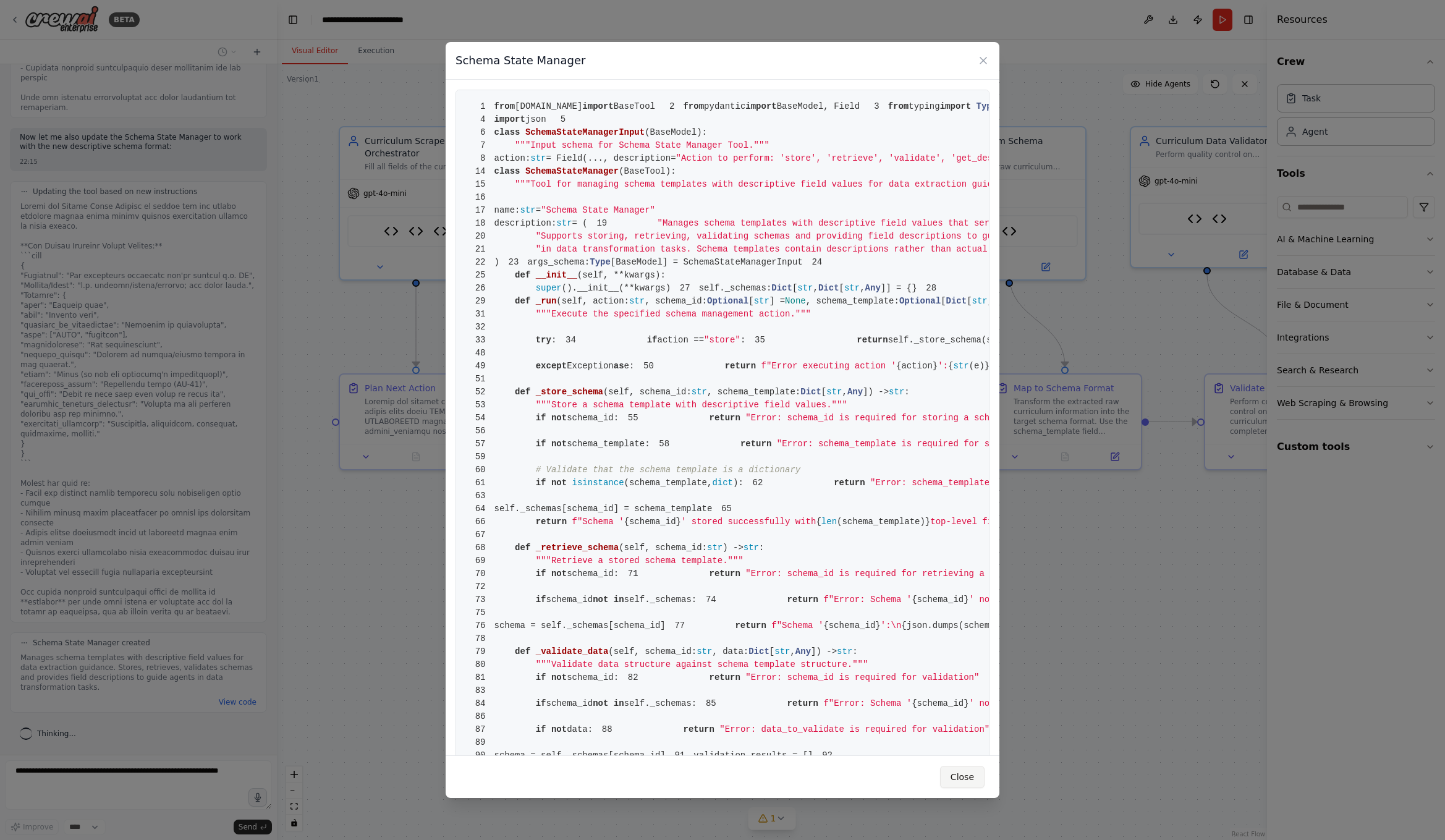
click at [959, 775] on button "Close" at bounding box center [962, 777] width 44 height 22
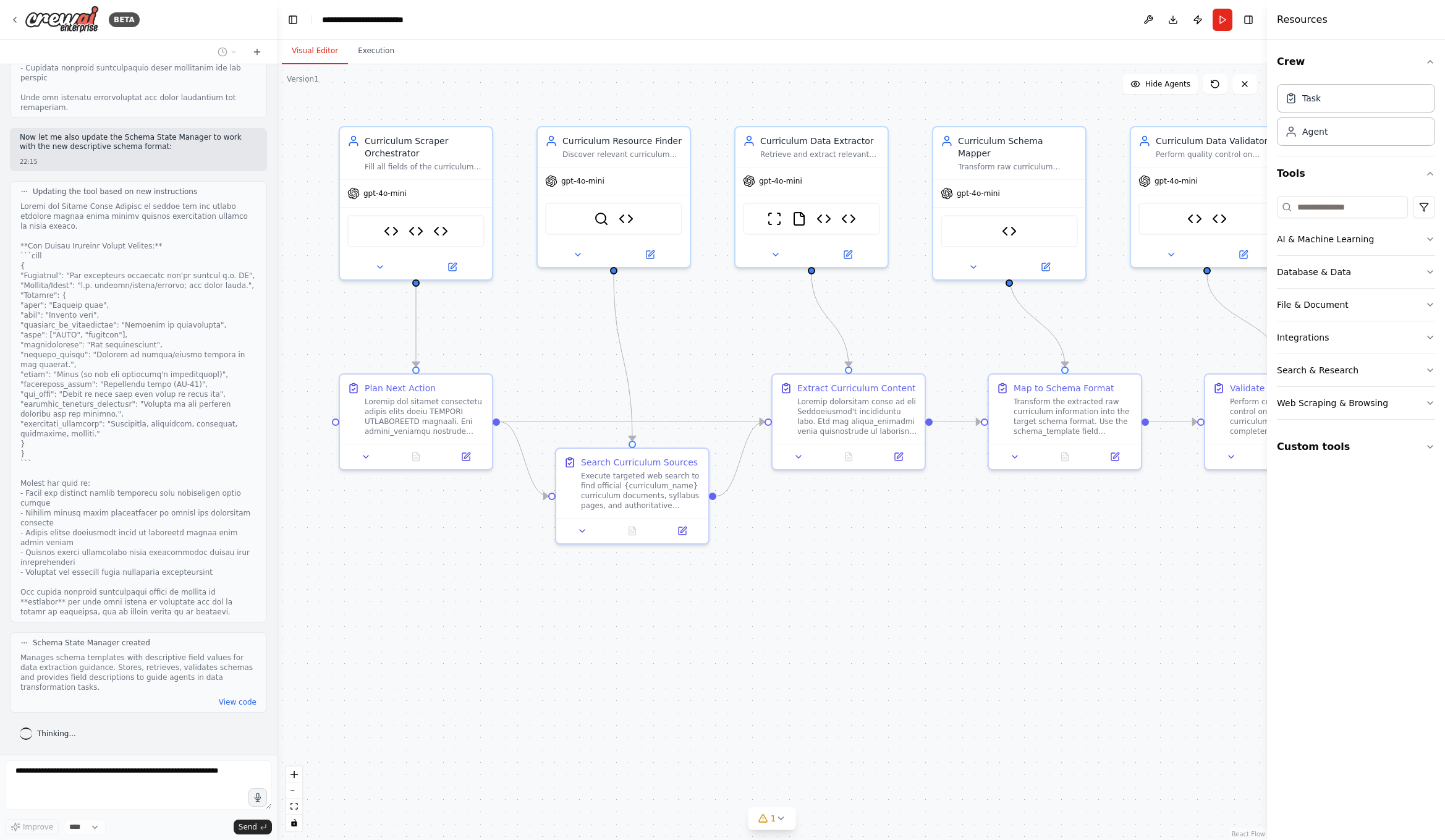
click at [412, 660] on div ".deletable-edge-delete-btn { width: 20px; height: 20px; border: 0px solid #ffff…" at bounding box center [772, 452] width 990 height 776
click at [76, 704] on div "View code" at bounding box center [139, 701] width 236 height 10
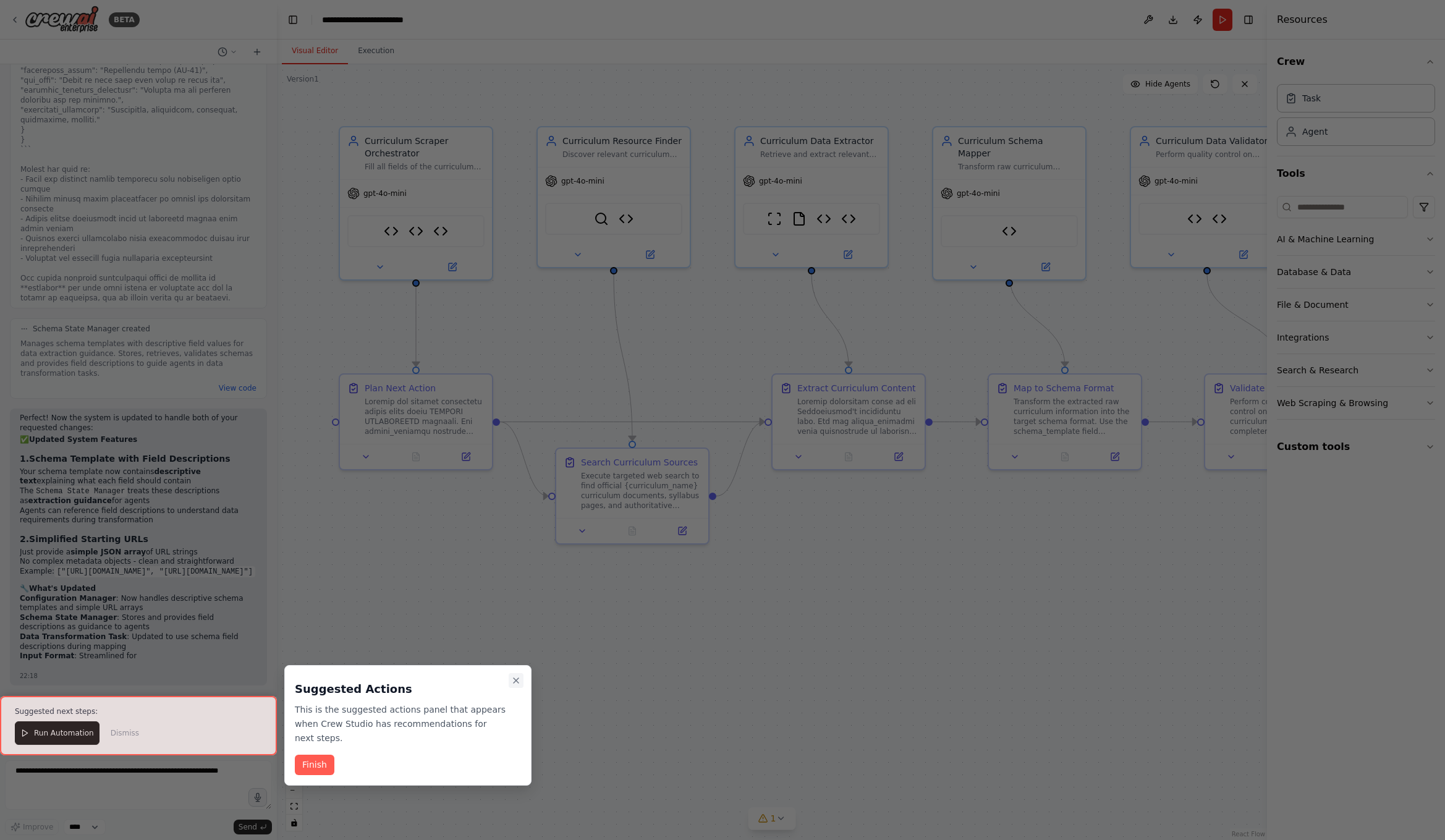
click at [515, 682] on icon "Close walkthrough" at bounding box center [516, 680] width 10 height 10
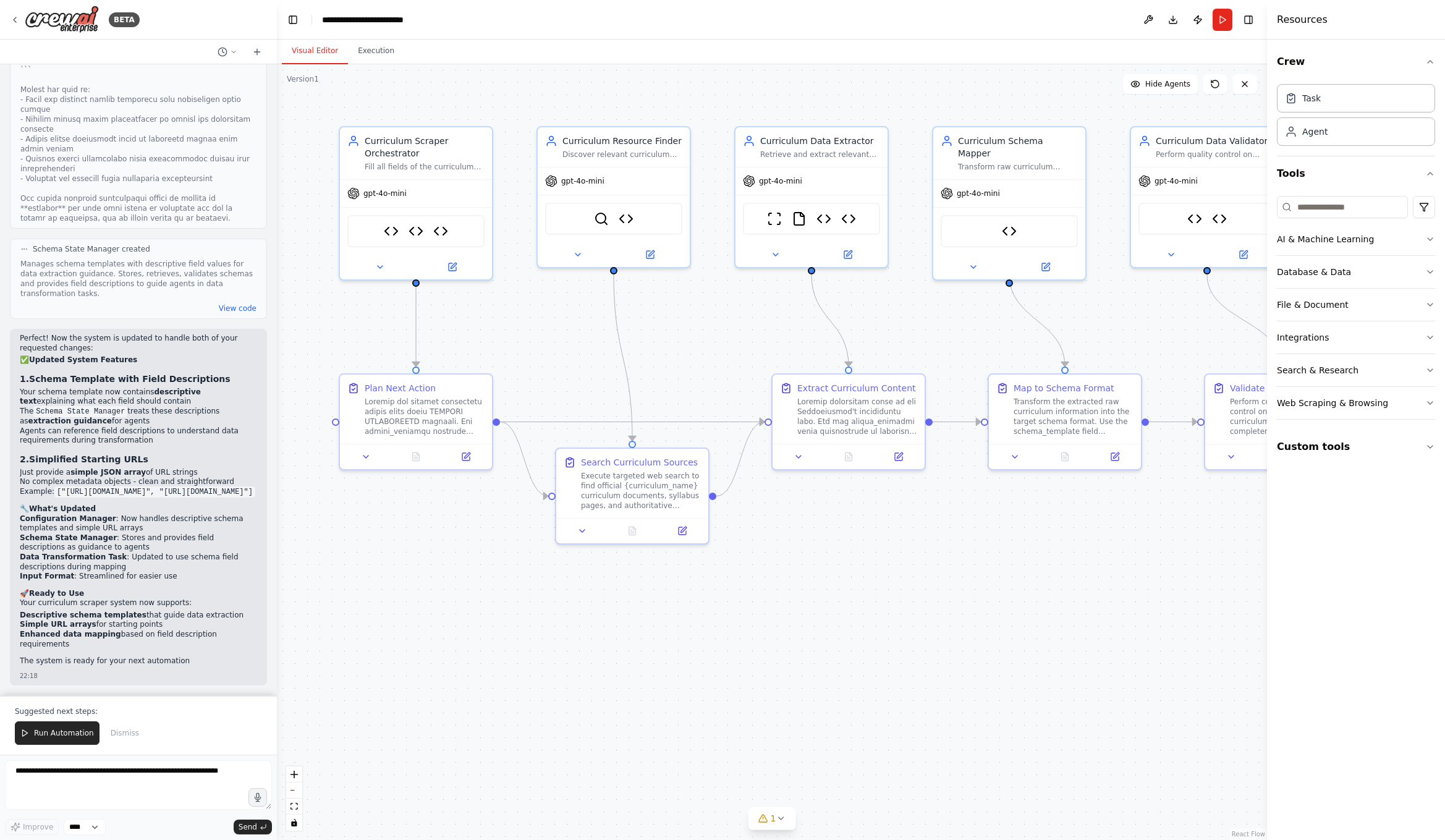
scroll to position [21323, 0]
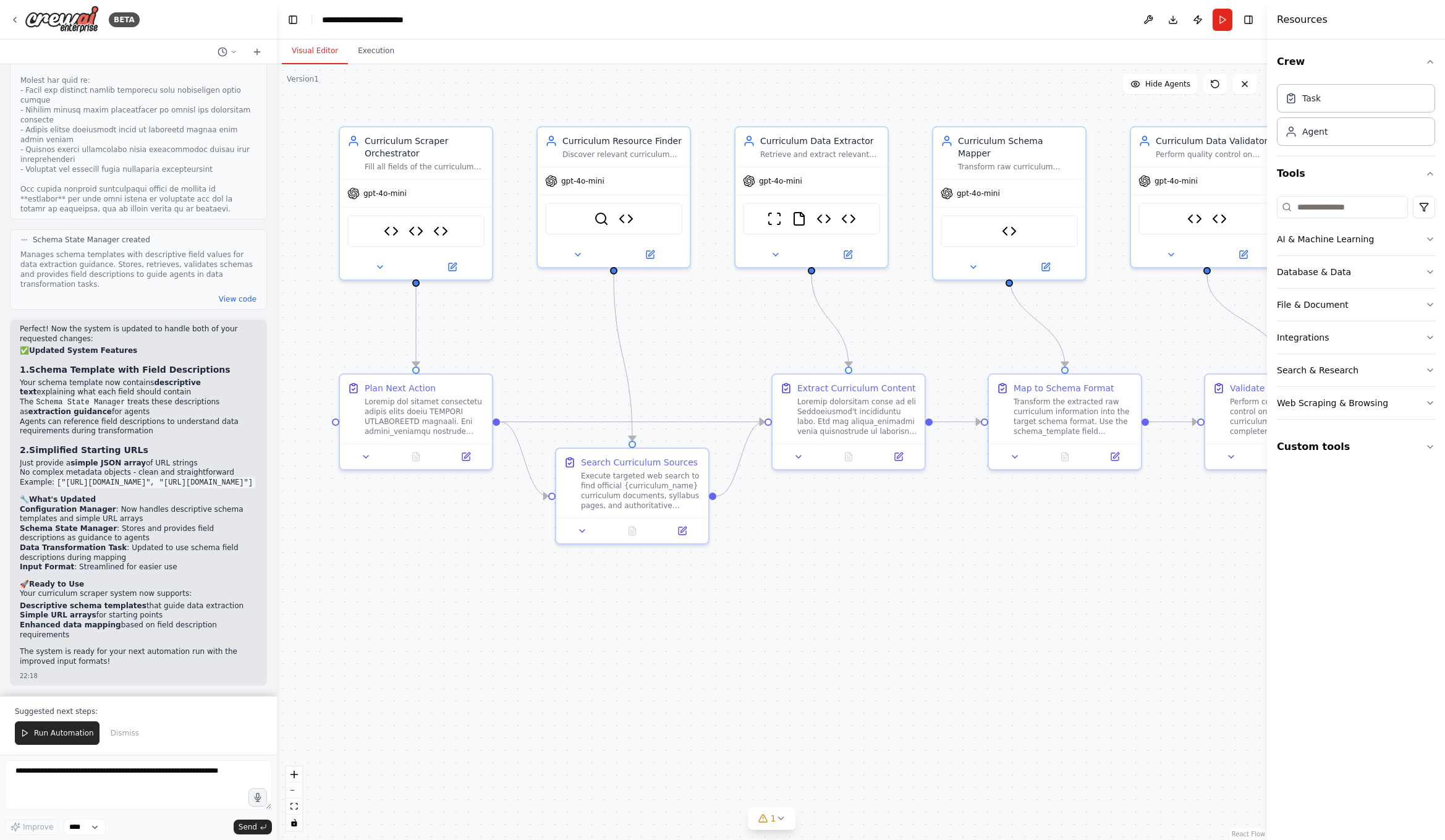
click at [52, 458] on li "Just provide a simple JSON array of URL strings" at bounding box center [139, 463] width 237 height 10
click at [83, 477] on code "["[URL][DOMAIN_NAME]", "[URL][DOMAIN_NAME]"]" at bounding box center [155, 482] width 201 height 11
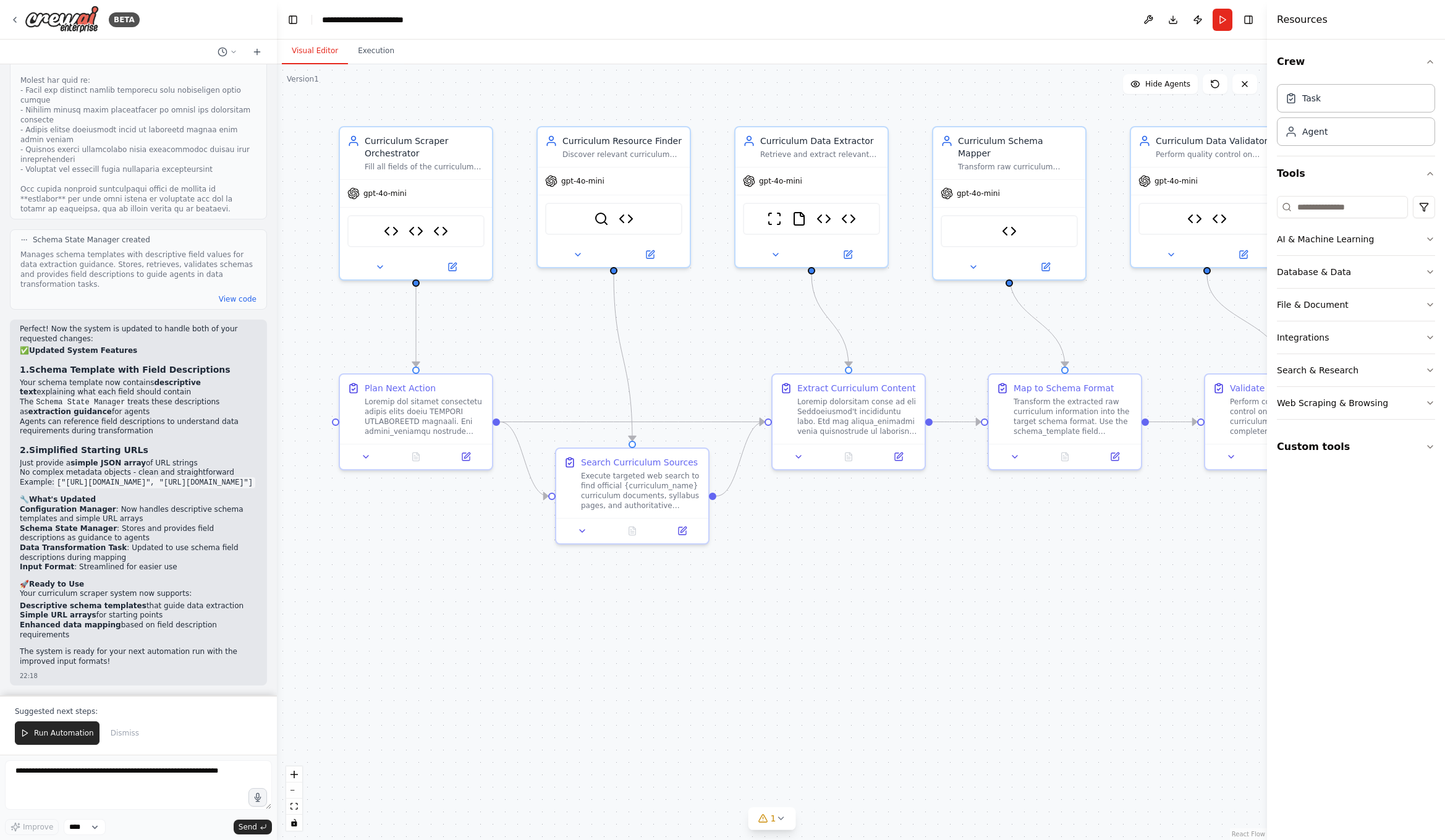
click at [109, 580] on h2 "🚀 Ready to Use" at bounding box center [139, 584] width 237 height 10
click at [90, 626] on strong "Enhanced data mapping" at bounding box center [71, 625] width 102 height 9
click at [113, 649] on p "The system is ready for your next automation run with the improved input format…" at bounding box center [139, 657] width 237 height 19
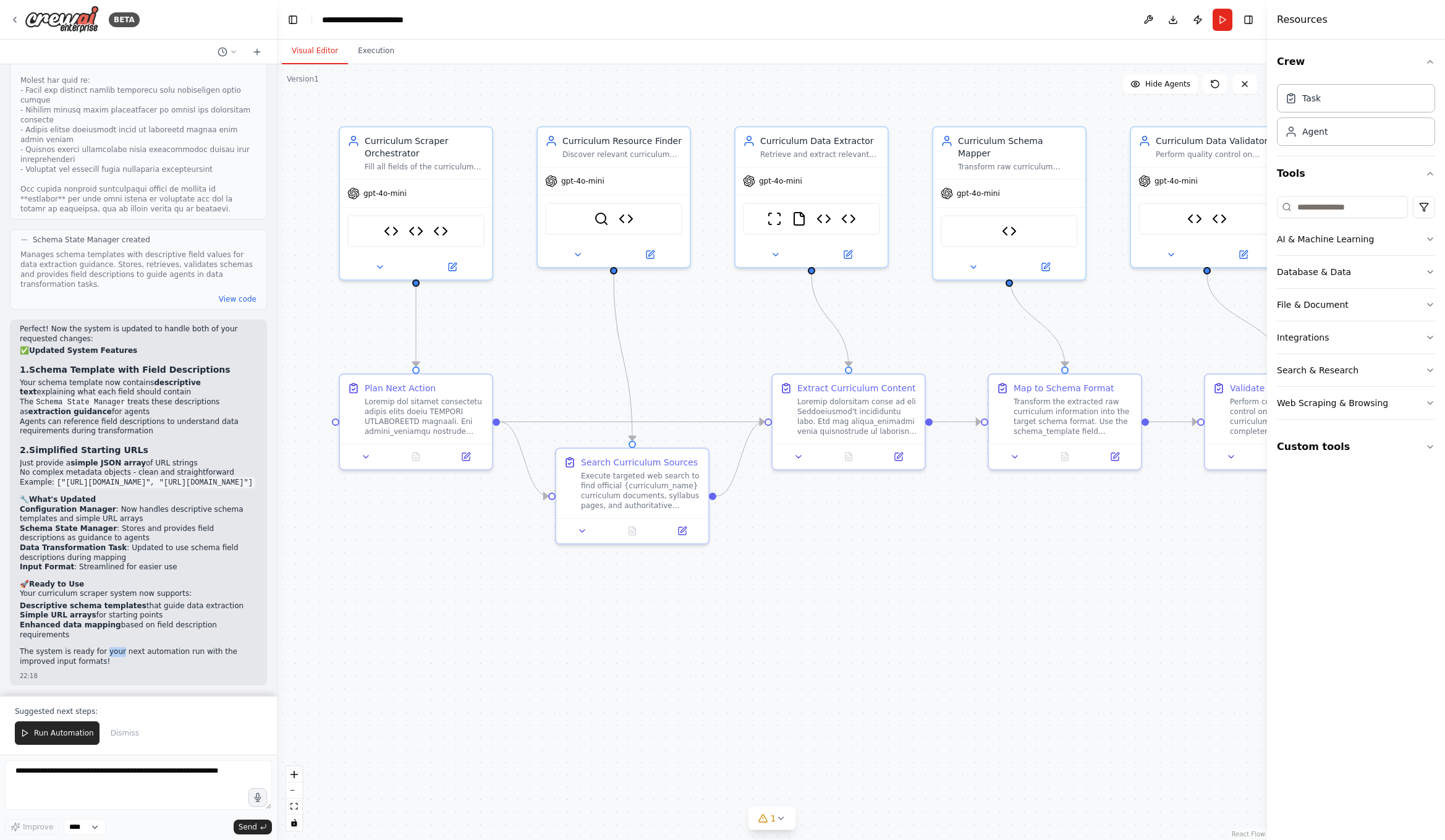
click at [113, 649] on p "The system is ready for your next automation run with the improved input format…" at bounding box center [139, 657] width 237 height 19
click at [76, 619] on strong "Simple URL arrays" at bounding box center [58, 615] width 77 height 9
click at [121, 639] on li "Enhanced data mapping based on field description requirements" at bounding box center [139, 630] width 237 height 19
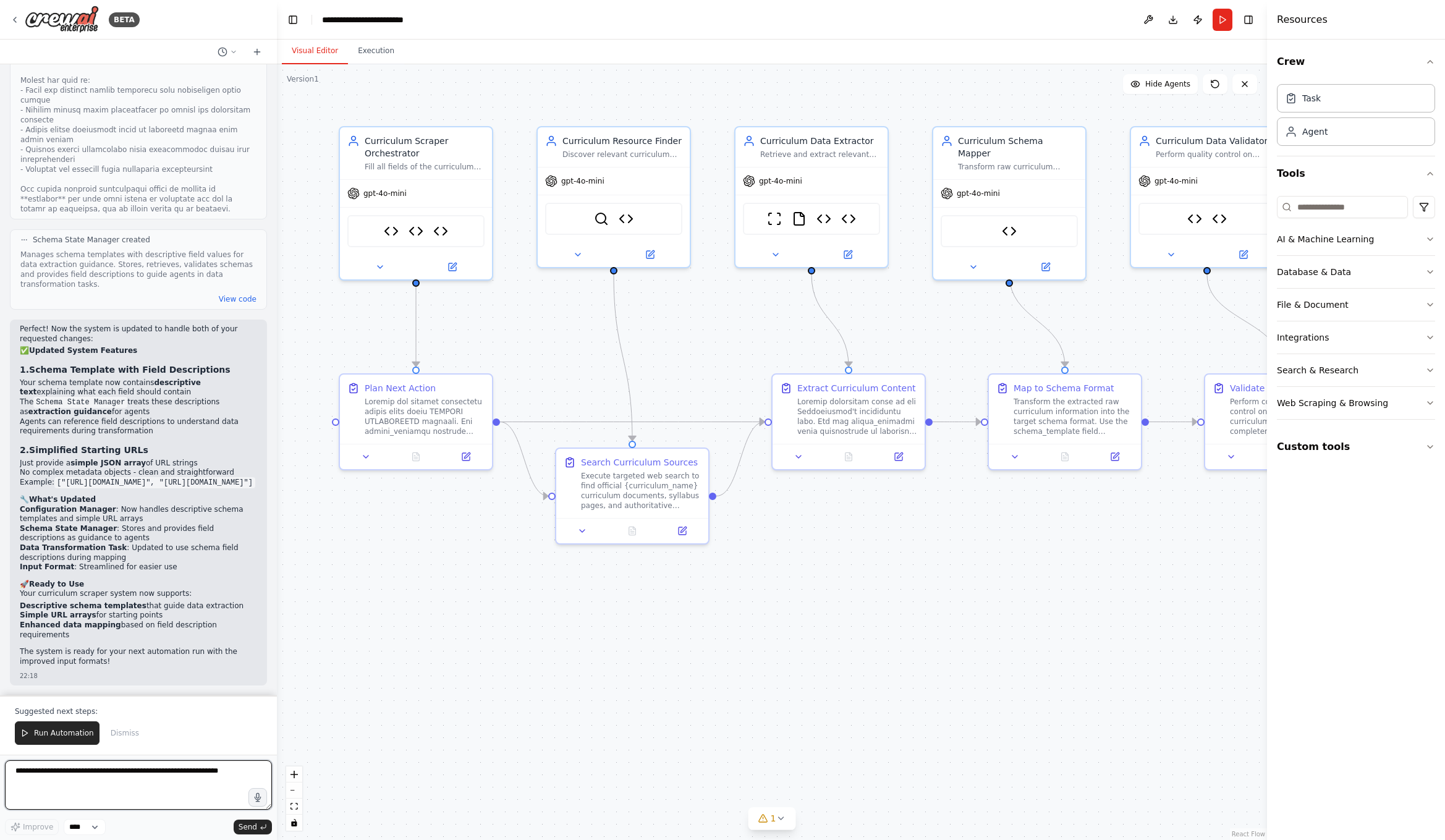
click at [104, 777] on textarea at bounding box center [139, 785] width 267 height 49
click at [123, 741] on button "Dismiss" at bounding box center [125, 733] width 41 height 24
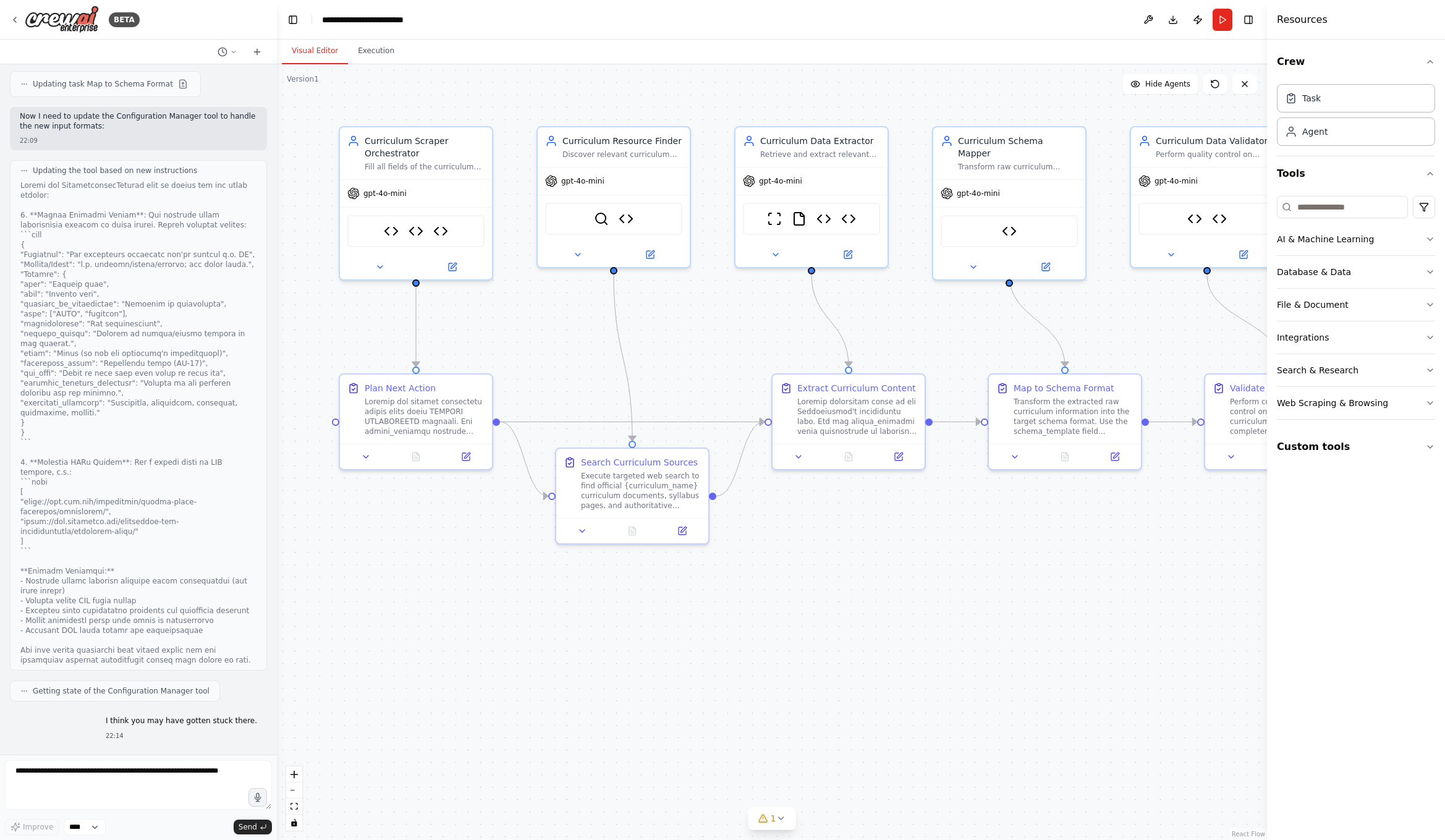
scroll to position [19013, 0]
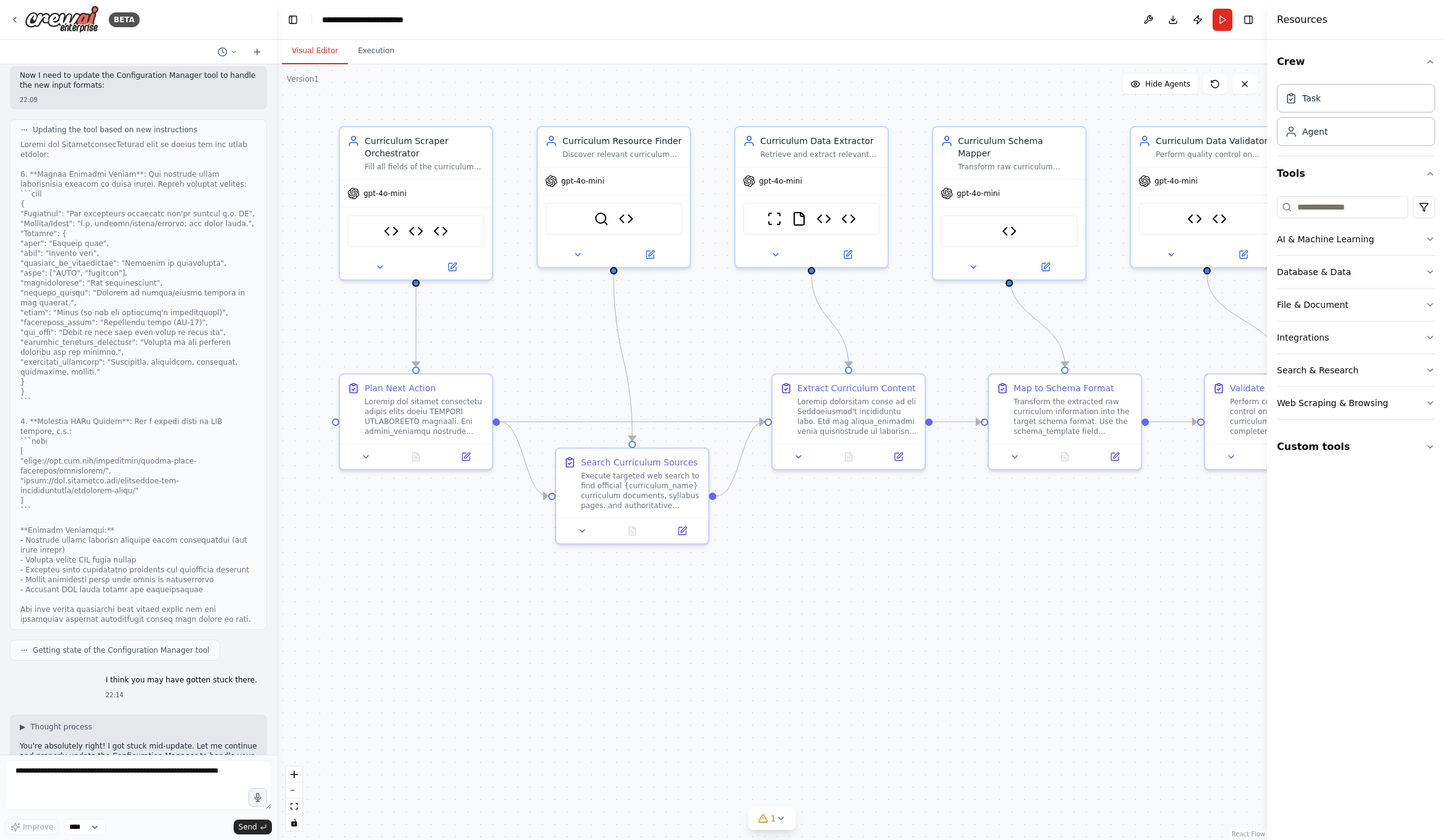
click at [303, 74] on div "Version 1" at bounding box center [303, 79] width 32 height 10
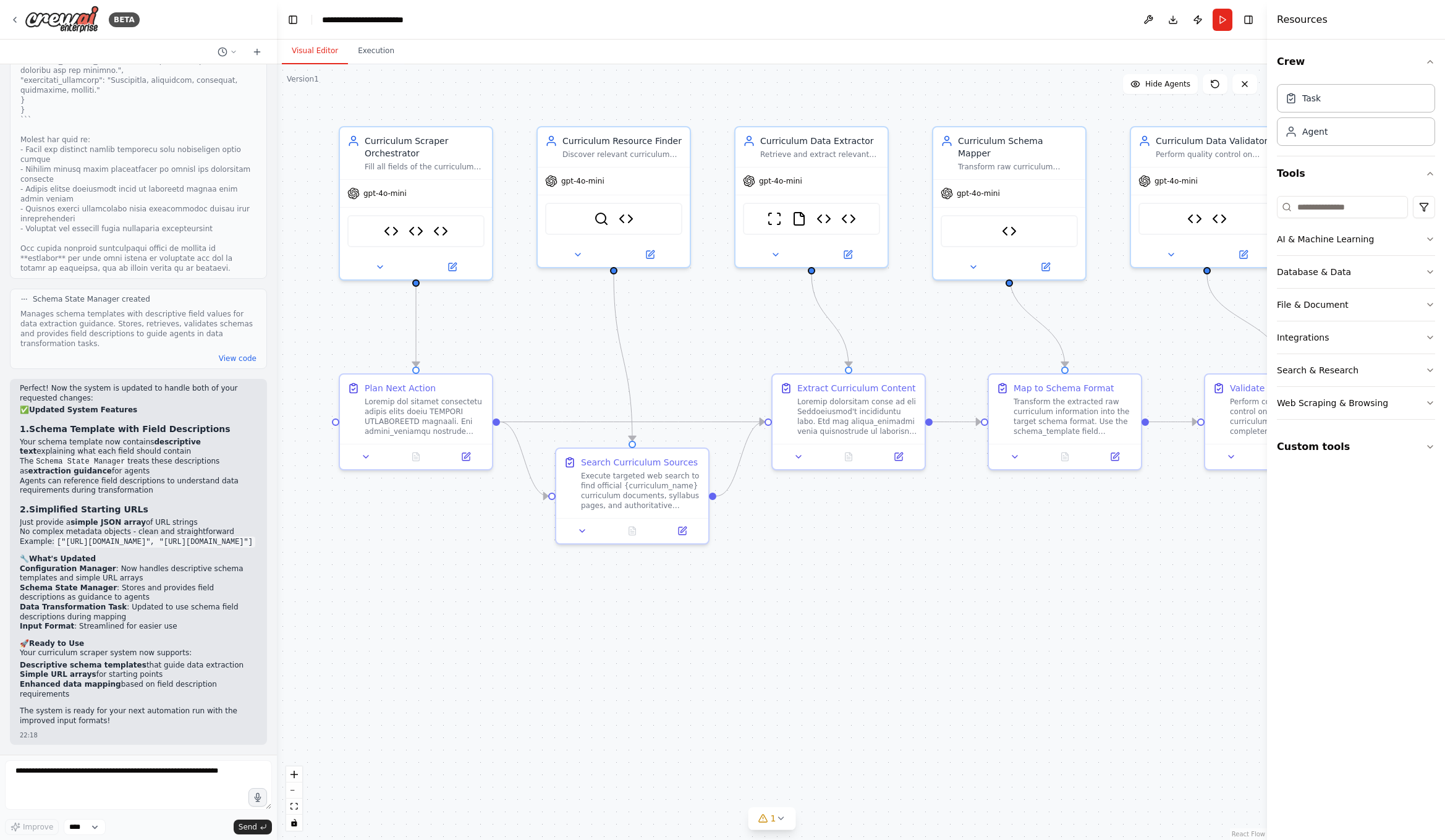
scroll to position [21264, 0]
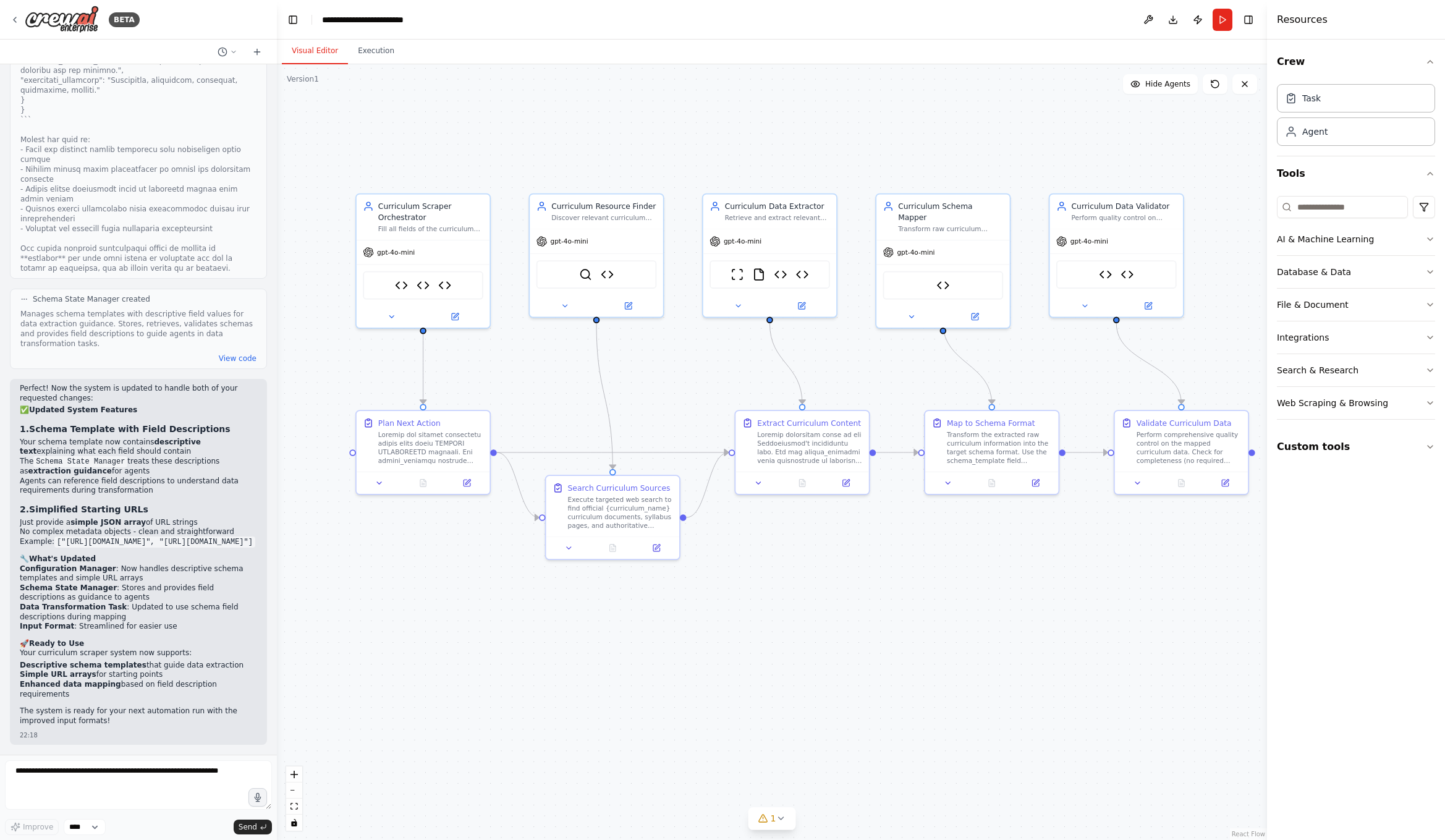
drag, startPoint x: 1001, startPoint y: 552, endPoint x: 965, endPoint y: 584, distance: 48.2
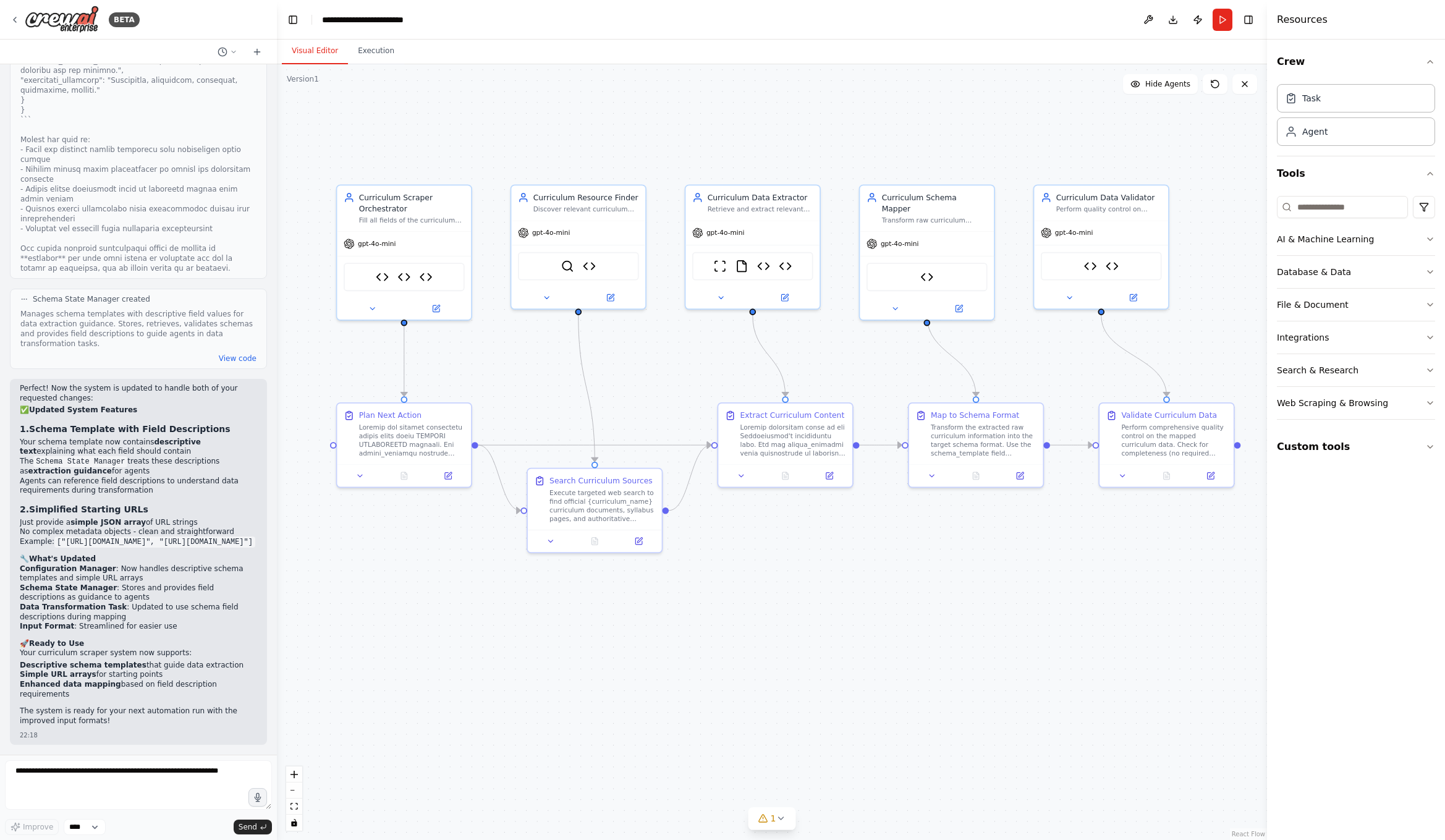
click at [128, 545] on code "["[URL][DOMAIN_NAME]", "[URL][DOMAIN_NAME]"]" at bounding box center [155, 542] width 201 height 11
click at [151, 780] on textarea at bounding box center [139, 785] width 267 height 49
click at [162, 518] on li "Just provide a simple JSON array of URL strings" at bounding box center [139, 522] width 237 height 10
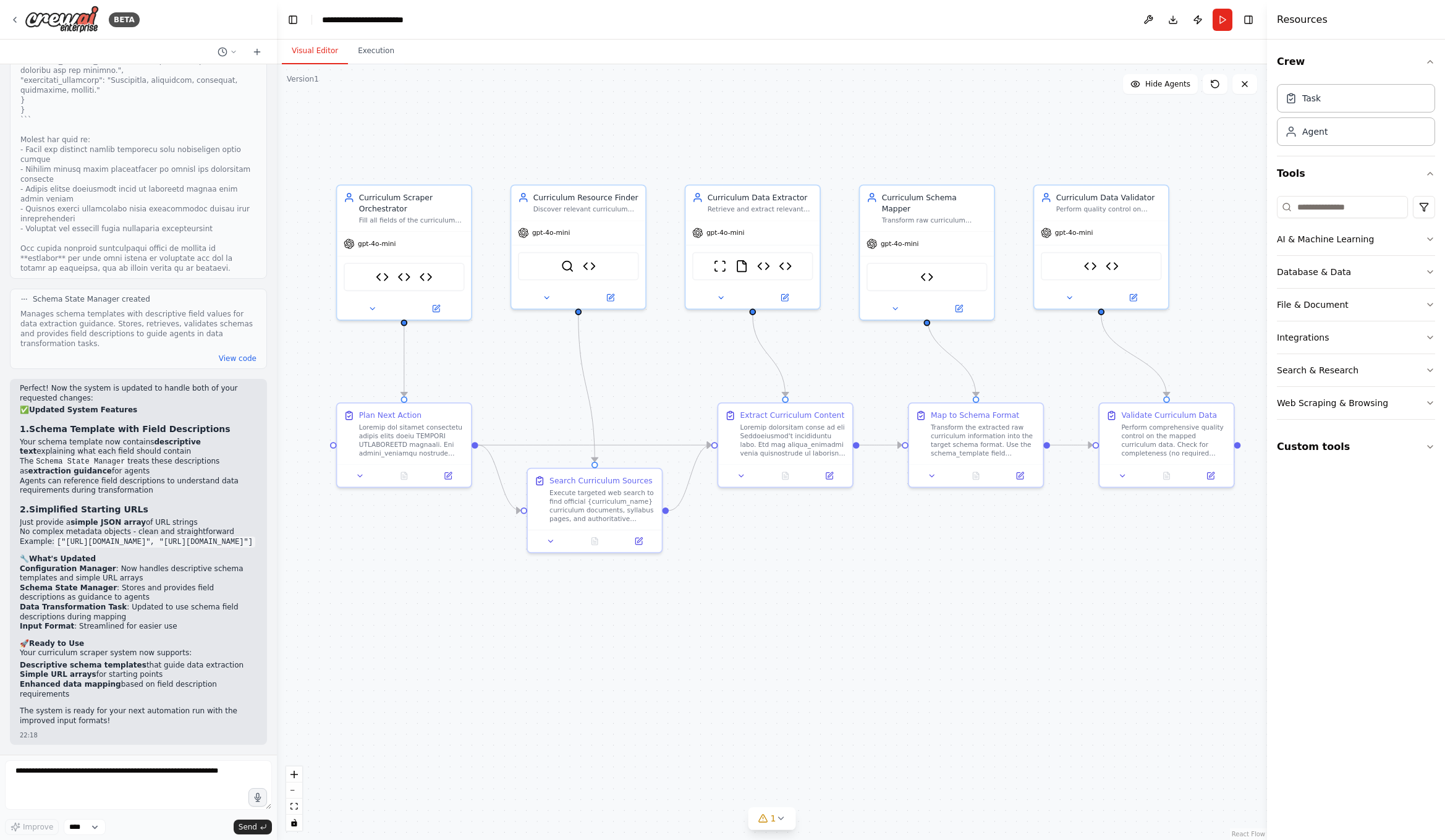
click at [129, 536] on code "["[URL][DOMAIN_NAME]", "[URL][DOMAIN_NAME]"]" at bounding box center [155, 542] width 201 height 11
click at [189, 547] on div "Perfect! Now the system is updated to handle both of your requested changes: ✅ …" at bounding box center [139, 556] width 237 height 344
drag, startPoint x: 189, startPoint y: 543, endPoint x: 56, endPoint y: 531, distance: 133.5
click at [56, 537] on li "Example: ["https://example.com/curriculum1", "https://example.com/curriculum2"]" at bounding box center [139, 542] width 237 height 10
copy code "["[URL][DOMAIN_NAME]", "[URL][DOMAIN_NAME]"]"
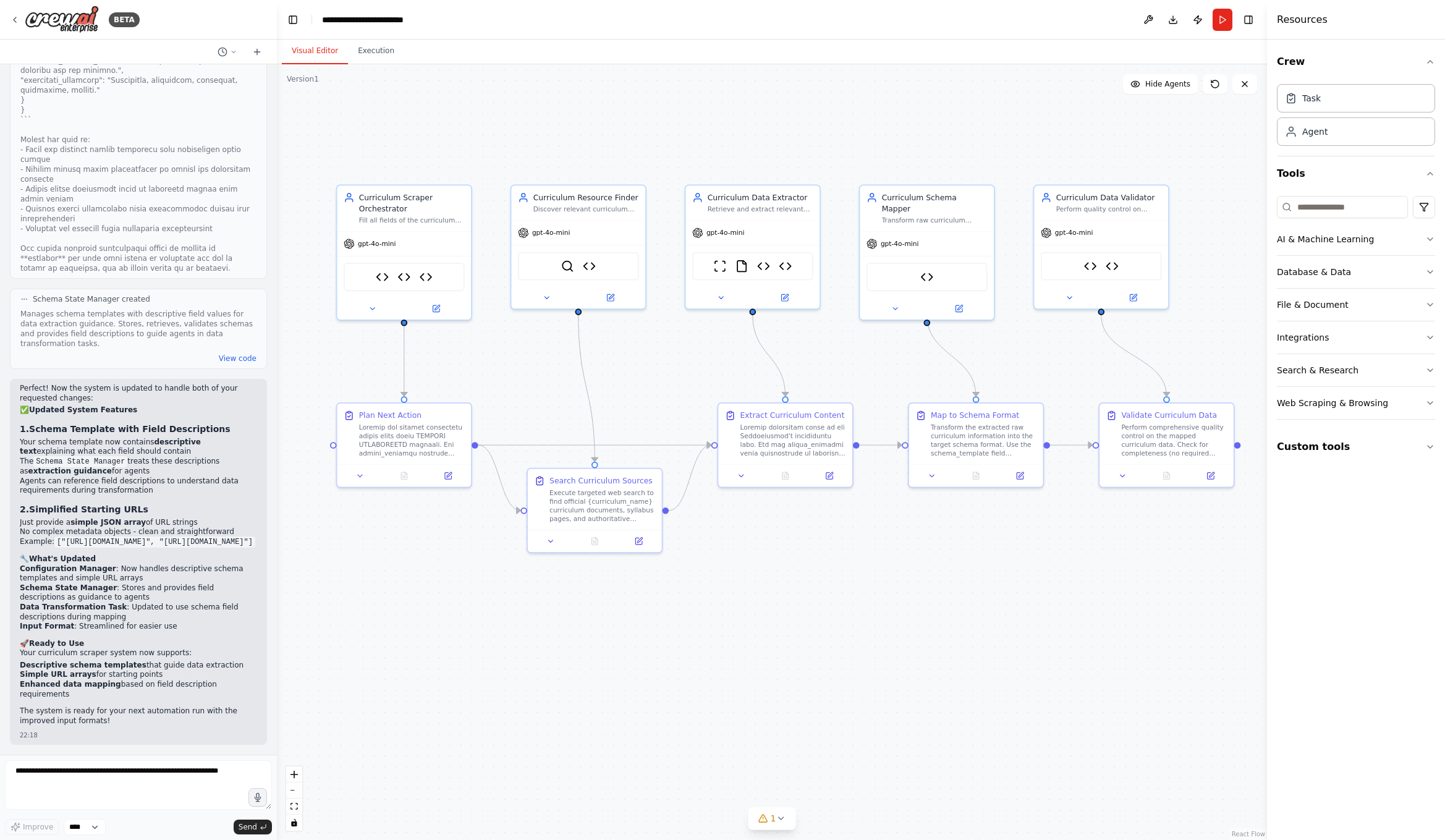
click at [476, 676] on div ".deletable-edge-delete-btn { width: 20px; height: 20px; border: 0px solid #ffff…" at bounding box center [772, 452] width 990 height 776
click at [169, 634] on div "Perfect! Now the system is updated to handle both of your requested changes: ✅ …" at bounding box center [139, 556] width 237 height 344
click at [115, 710] on p "The system is ready for your next automation run with the improved input format…" at bounding box center [139, 716] width 237 height 19
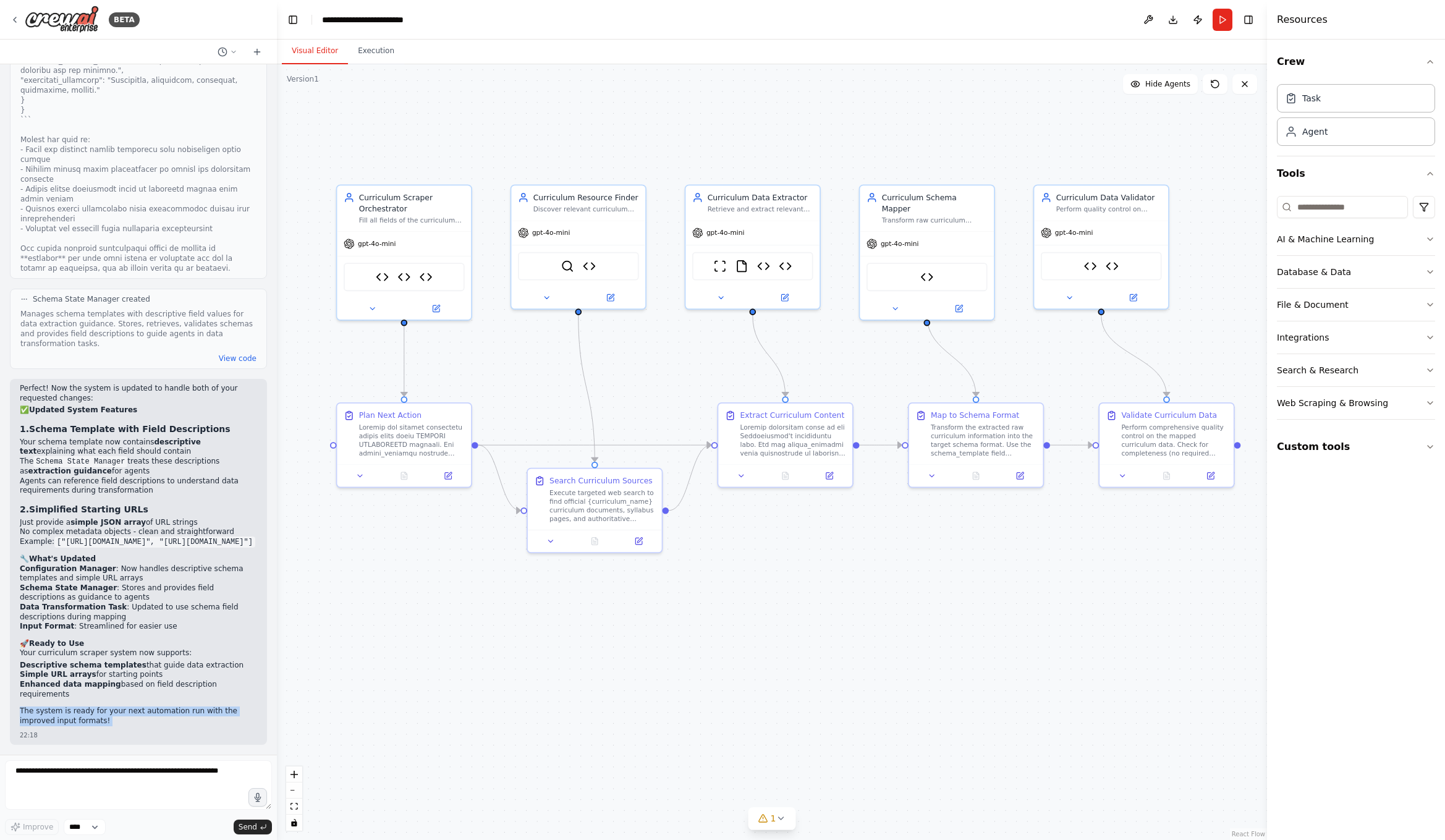
click at [694, 763] on div ".deletable-edge-delete-btn { width: 20px; height: 20px; border: 0px solid #ffff…" at bounding box center [772, 452] width 990 height 776
click at [386, 52] on button "Execution" at bounding box center [376, 51] width 56 height 26
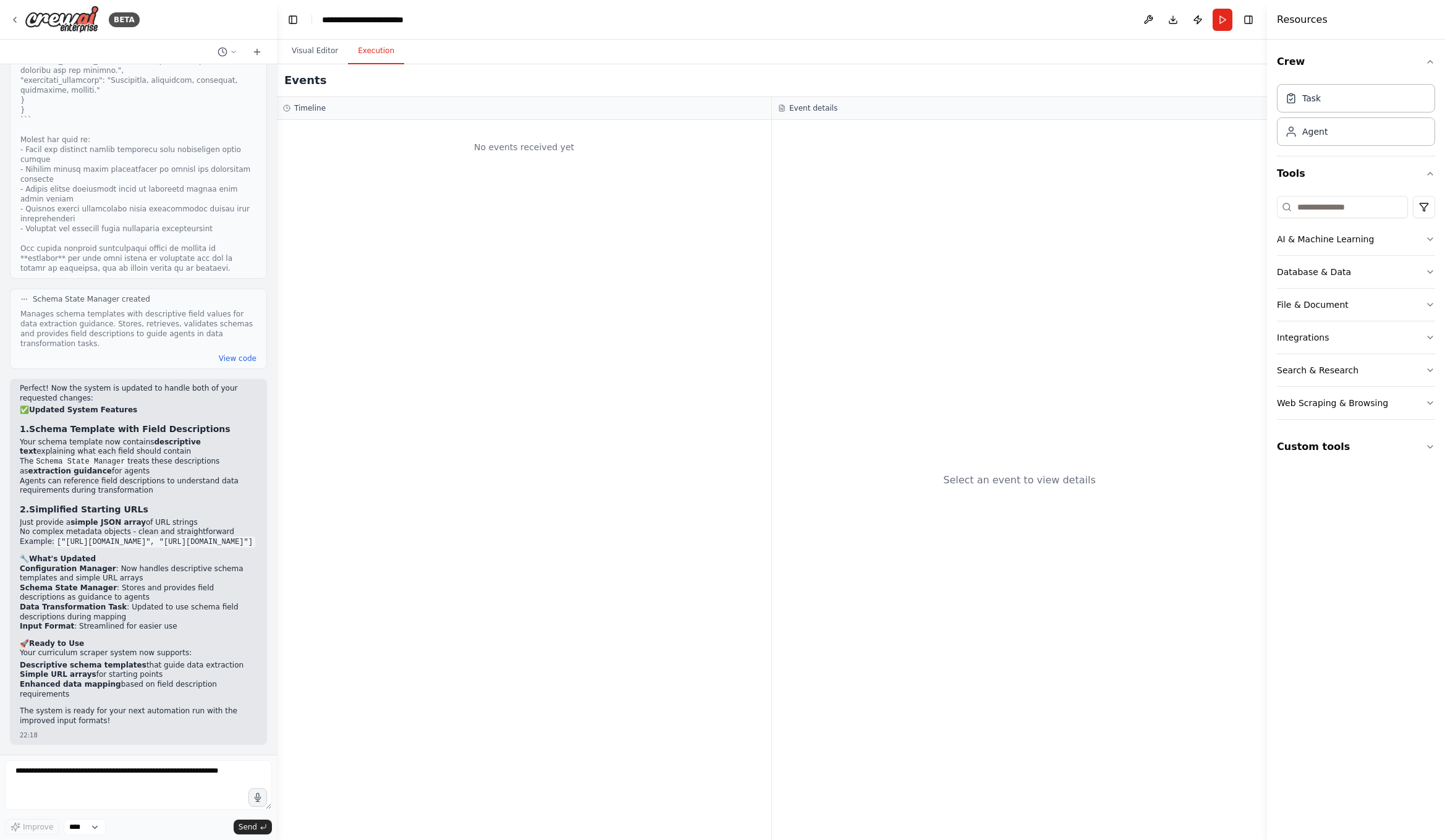
click at [538, 399] on div "No events received yet" at bounding box center [524, 480] width 494 height 720
click at [328, 60] on button "Visual Editor" at bounding box center [315, 51] width 66 height 26
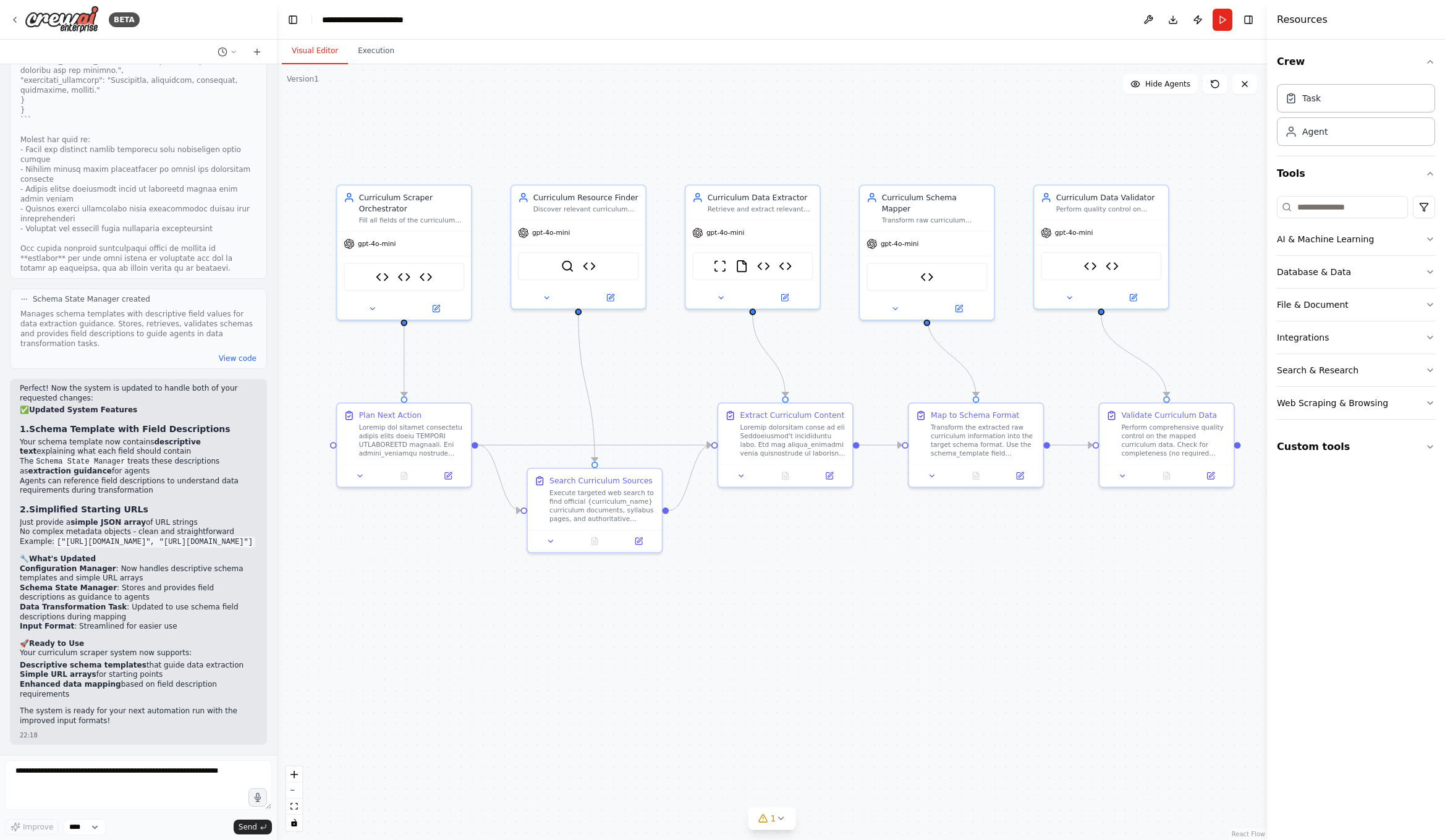
click at [156, 557] on h2 "🔧 What's Updated" at bounding box center [139, 559] width 237 height 10
click at [1223, 21] on button "Run" at bounding box center [1222, 20] width 20 height 22
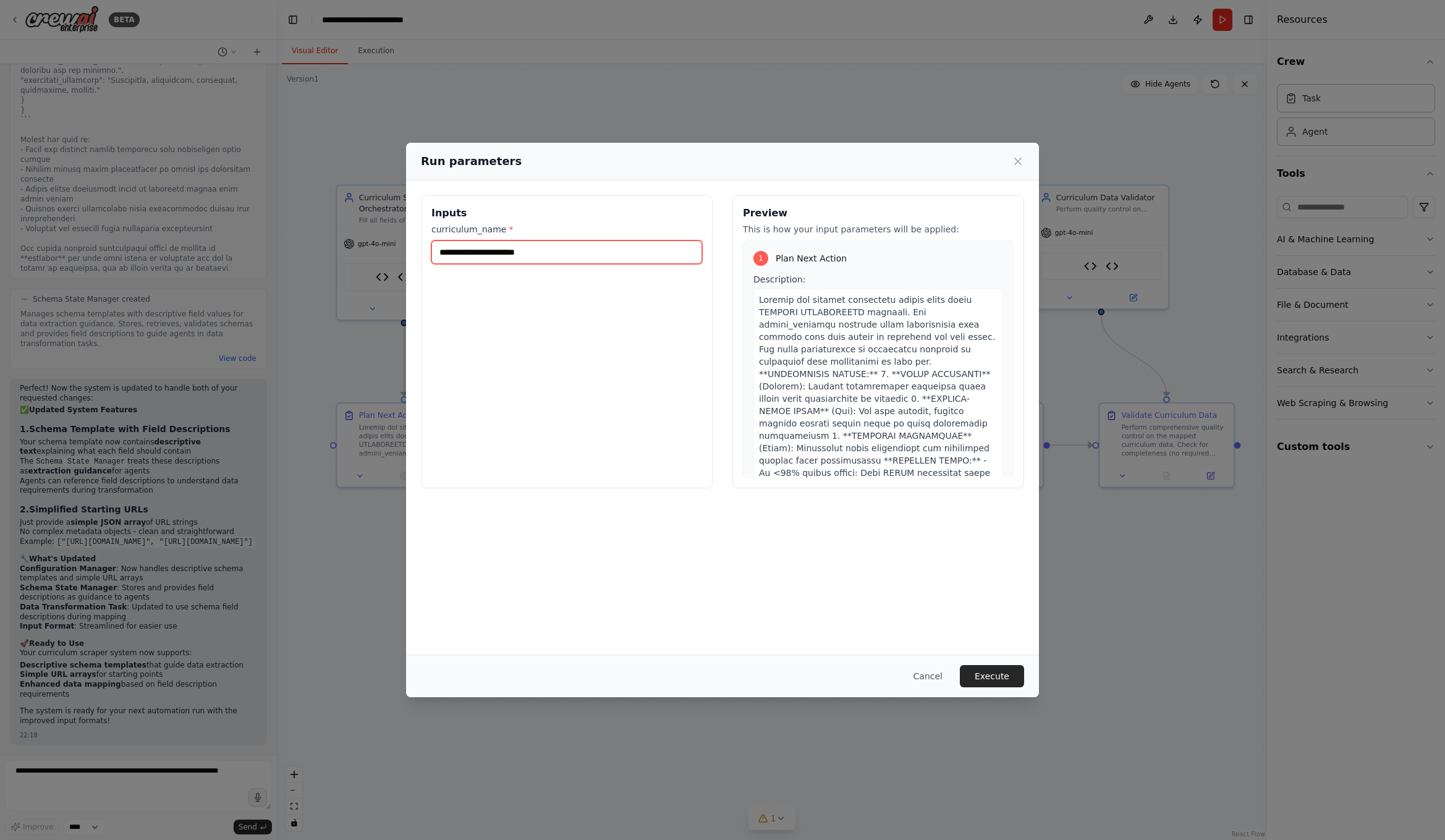
click at [542, 251] on input "curriculum_name *" at bounding box center [566, 252] width 270 height 24
click at [489, 412] on div "Inputs curriculum_name *" at bounding box center [567, 342] width 292 height 293
click at [509, 253] on input "curriculum_name *" at bounding box center [566, 252] width 270 height 24
click at [1017, 159] on icon at bounding box center [1018, 161] width 13 height 13
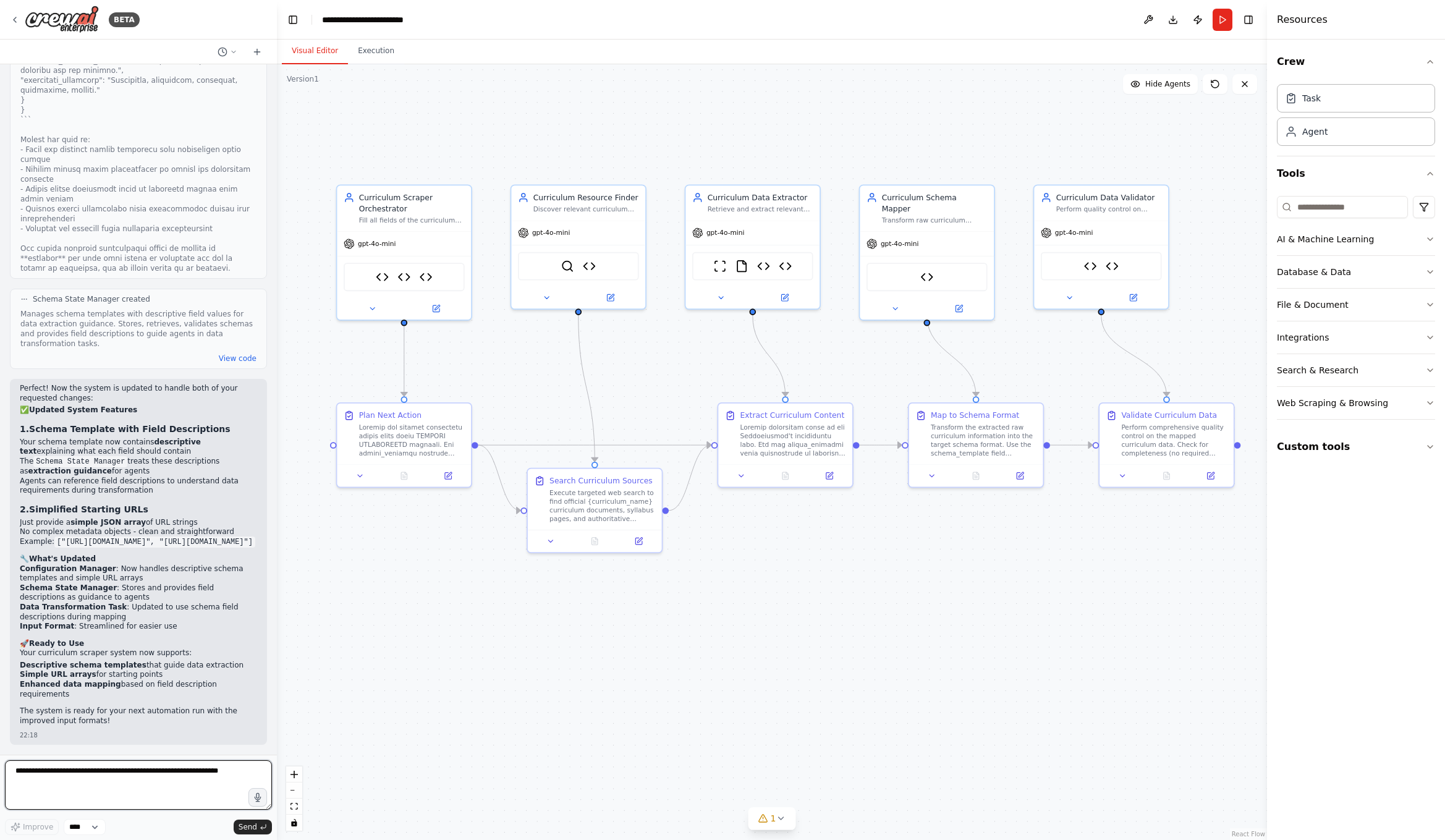
click at [148, 783] on textarea at bounding box center [139, 785] width 267 height 49
type textarea "**********"
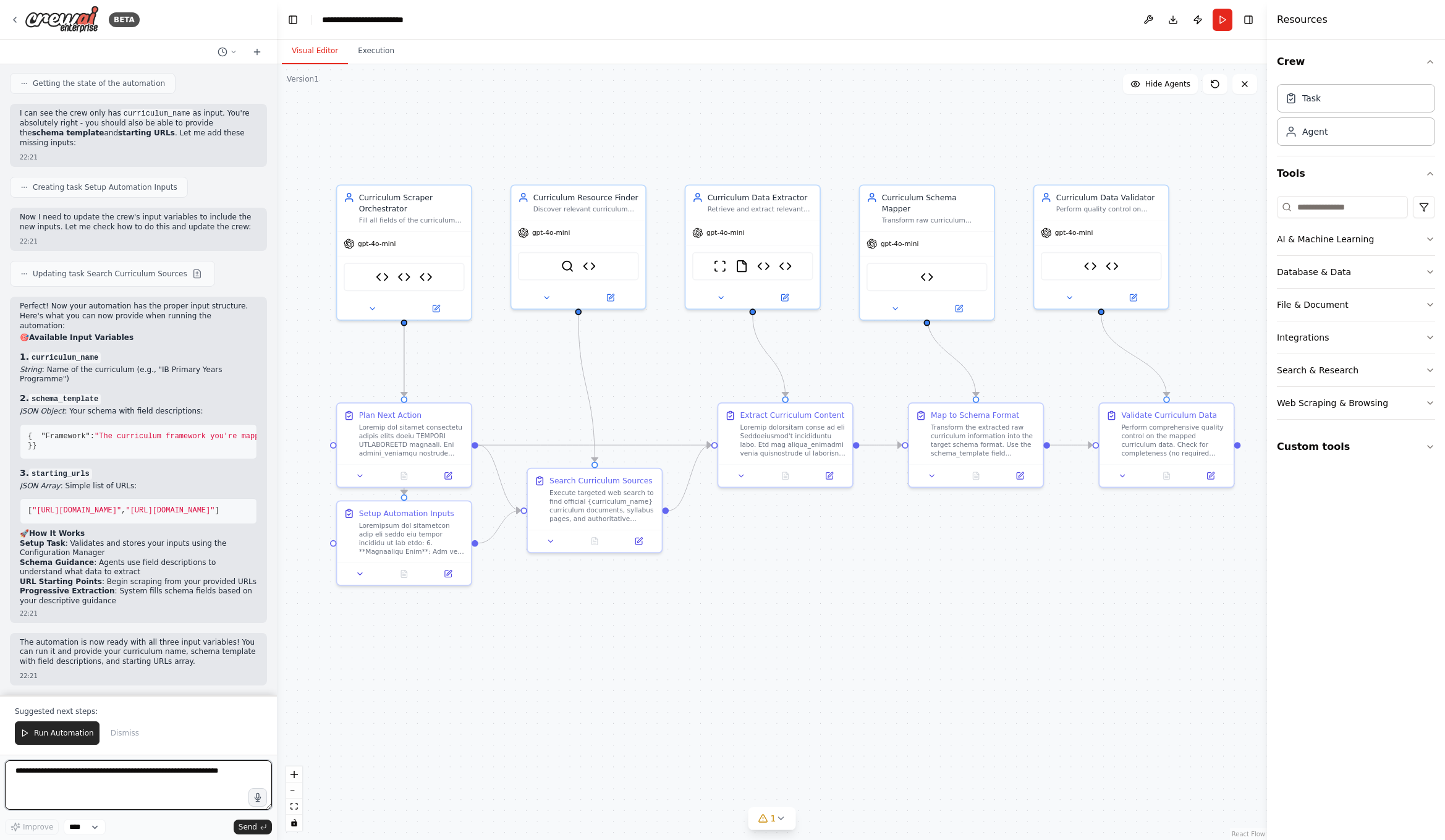
scroll to position [22191, 0]
click at [68, 301] on p "Perfect! Now your automation has the proper input structure. Here's what you ca…" at bounding box center [139, 315] width 237 height 29
click at [61, 365] on li "String : Name of the curriculum (e.g., "IB Primary Years Programme")" at bounding box center [139, 375] width 237 height 19
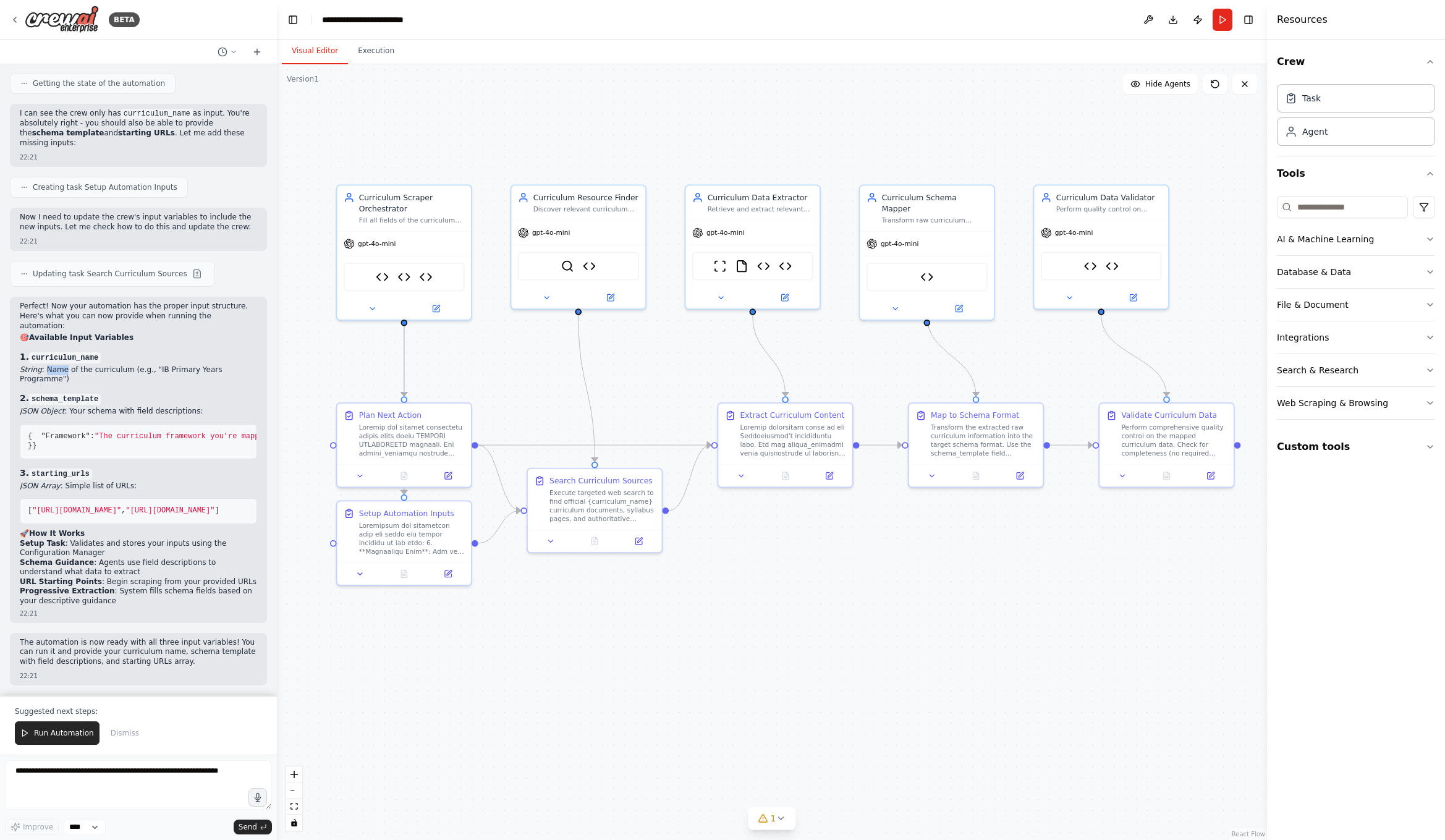
click at [61, 365] on li "String : Name of the curriculum (e.g., "IB Primary Years Programme")" at bounding box center [139, 375] width 237 height 19
click at [100, 407] on li "JSON Object : Your schema with field descriptions:" at bounding box center [139, 411] width 237 height 10
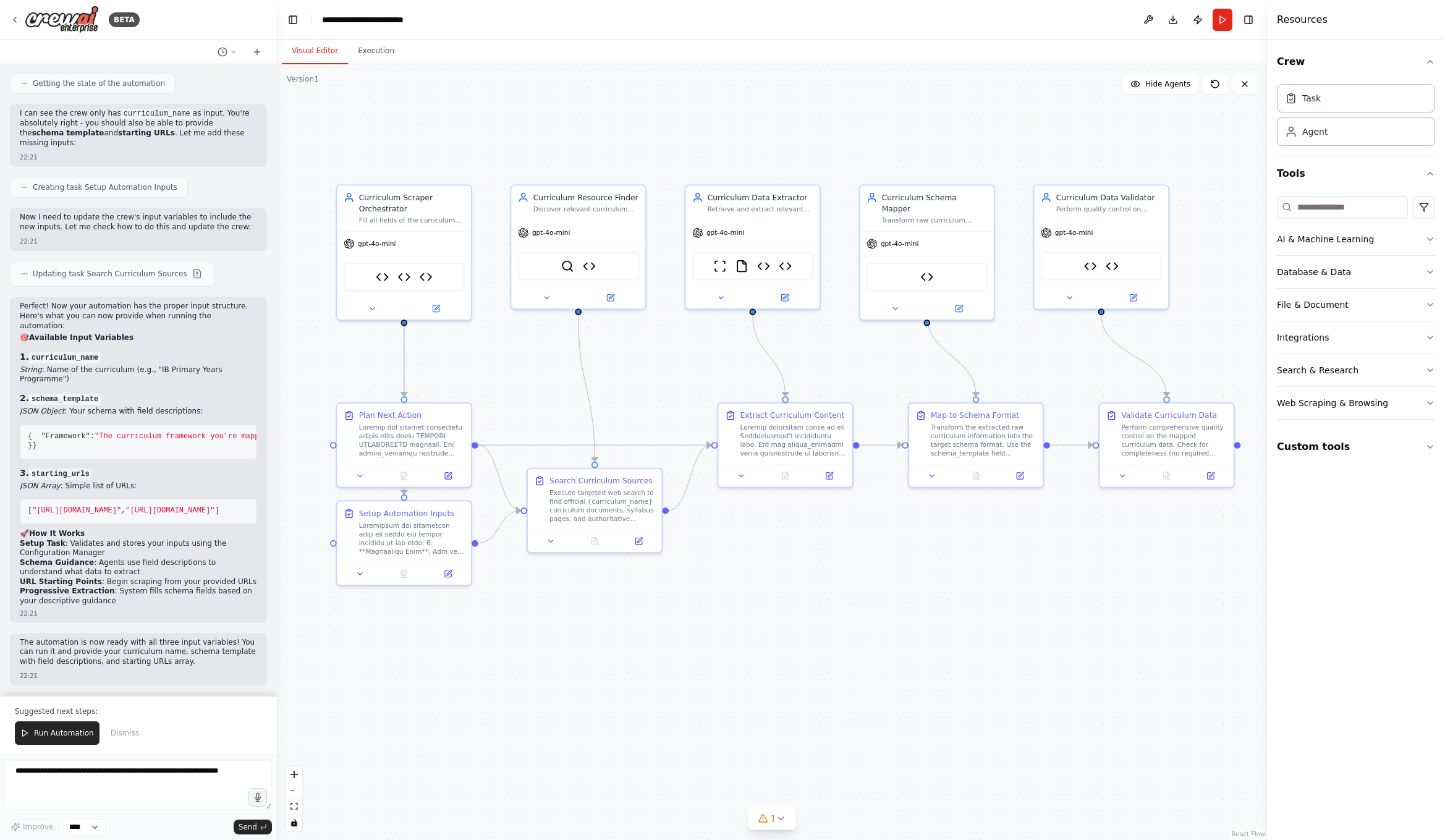
click at [106, 578] on li "URL Starting Points : Begin scraping from your provided URLs" at bounding box center [139, 581] width 237 height 10
click at [124, 733] on span "Dismiss" at bounding box center [125, 732] width 29 height 10
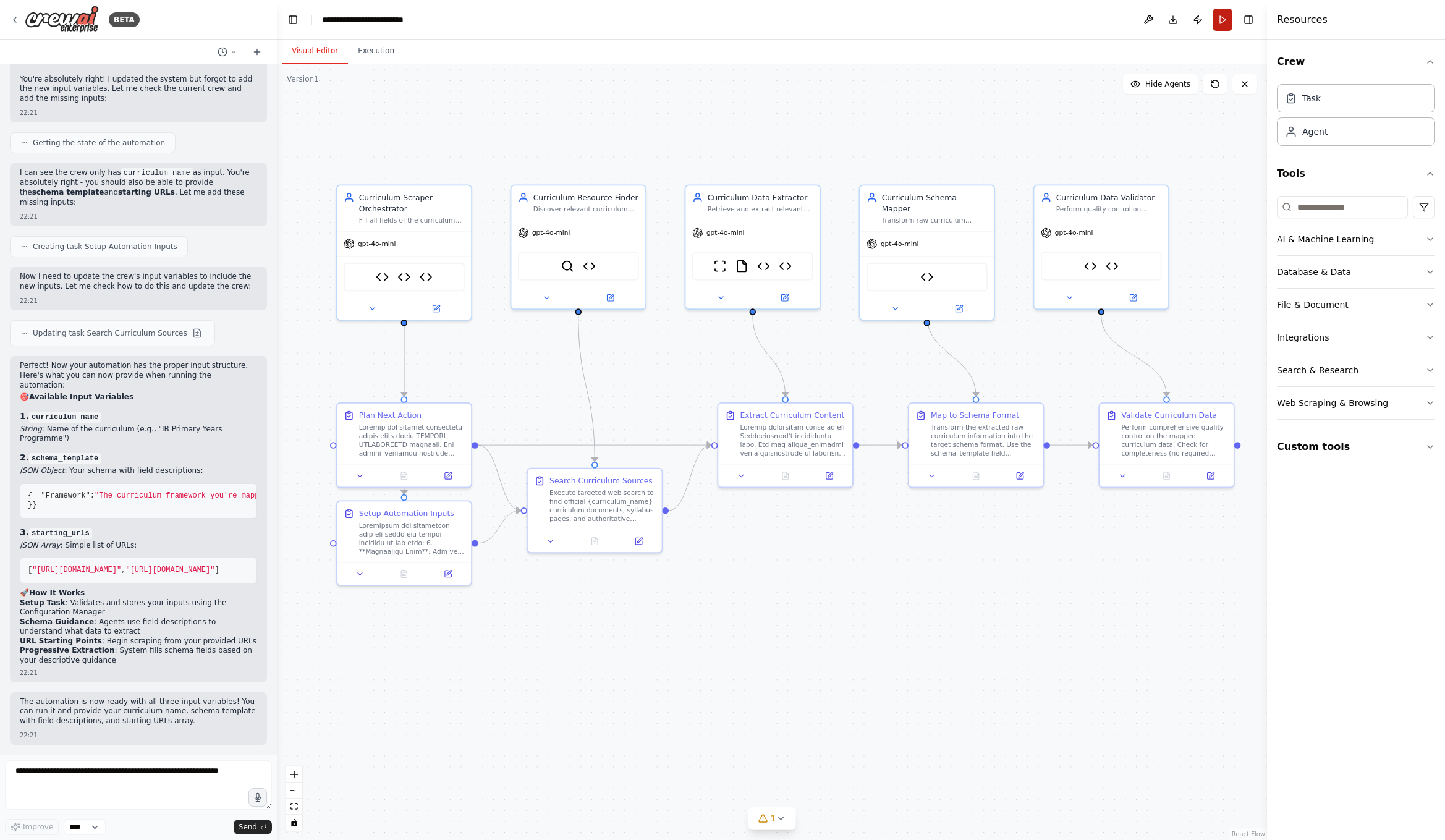
click at [1220, 19] on button "Run" at bounding box center [1222, 20] width 20 height 22
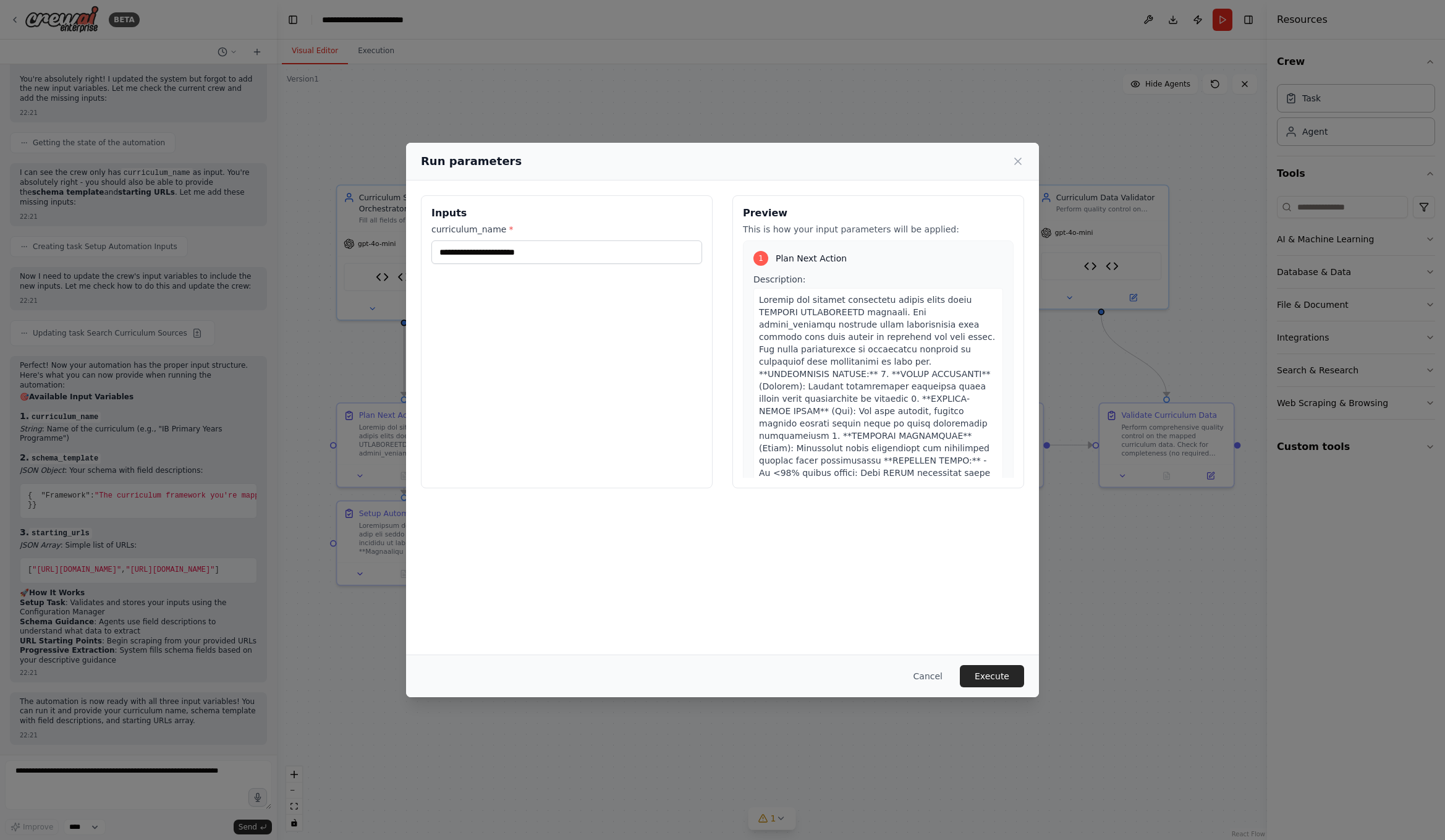
click at [597, 395] on div "Inputs curriculum_name *" at bounding box center [567, 342] width 292 height 293
click at [545, 253] on input "curriculum_name *" at bounding box center [566, 252] width 270 height 24
click at [786, 623] on div "Inputs curriculum_name * Preview This is how your input parameters will be appl…" at bounding box center [722, 417] width 633 height 474
click at [572, 247] on input "curriculum_name *" at bounding box center [566, 252] width 270 height 24
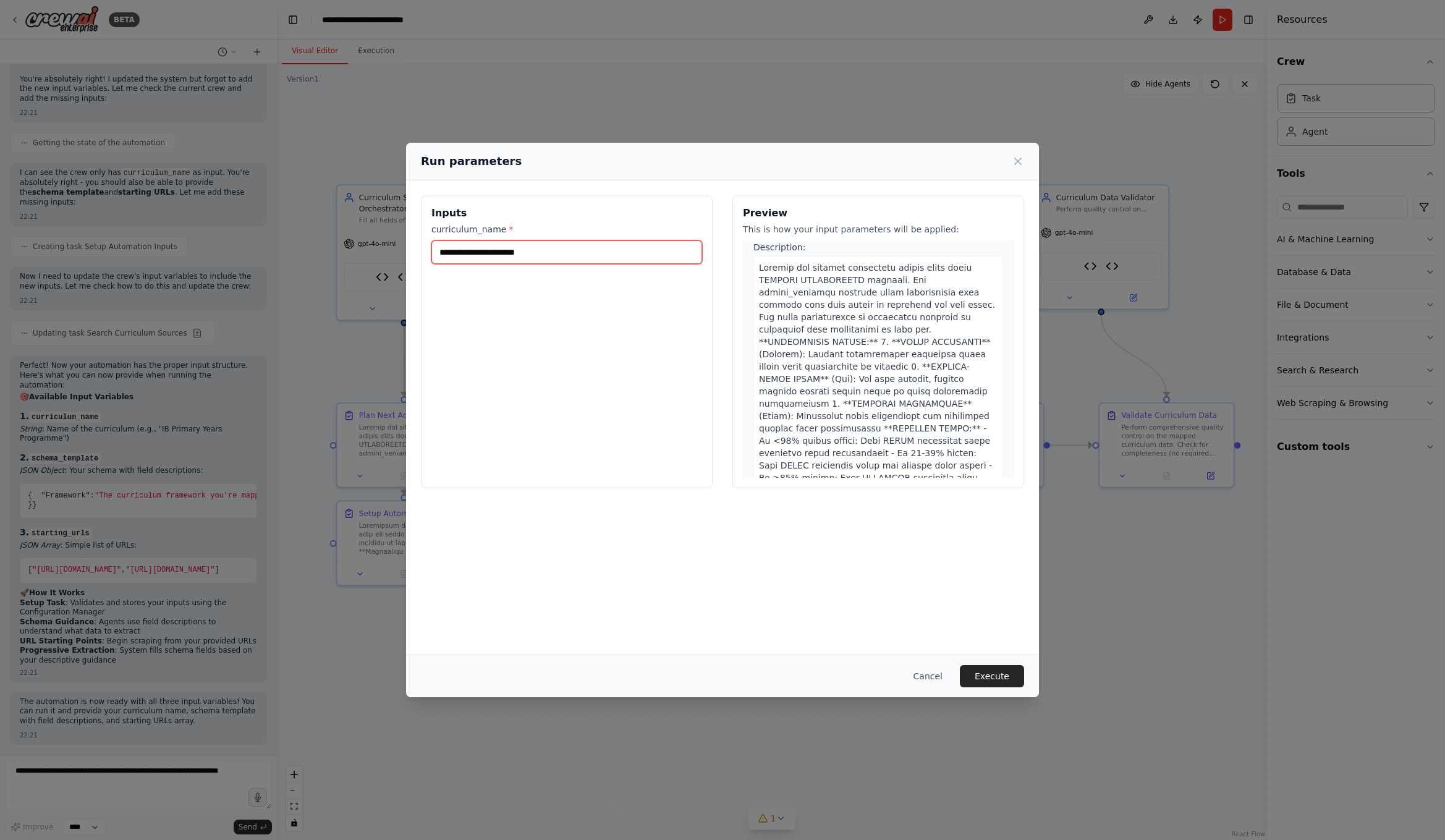
scroll to position [0, 0]
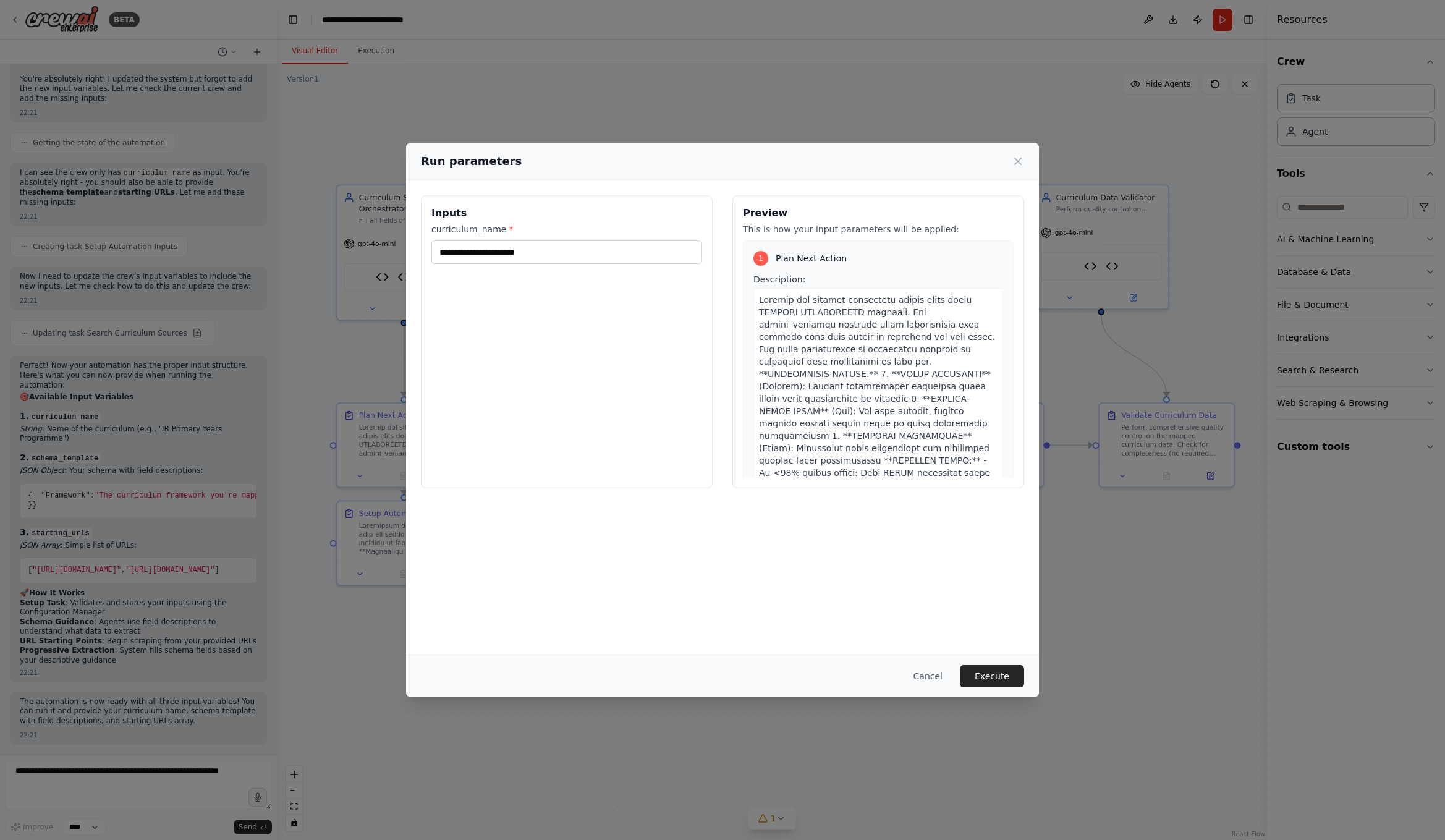
click at [761, 262] on div "1" at bounding box center [760, 259] width 15 height 15
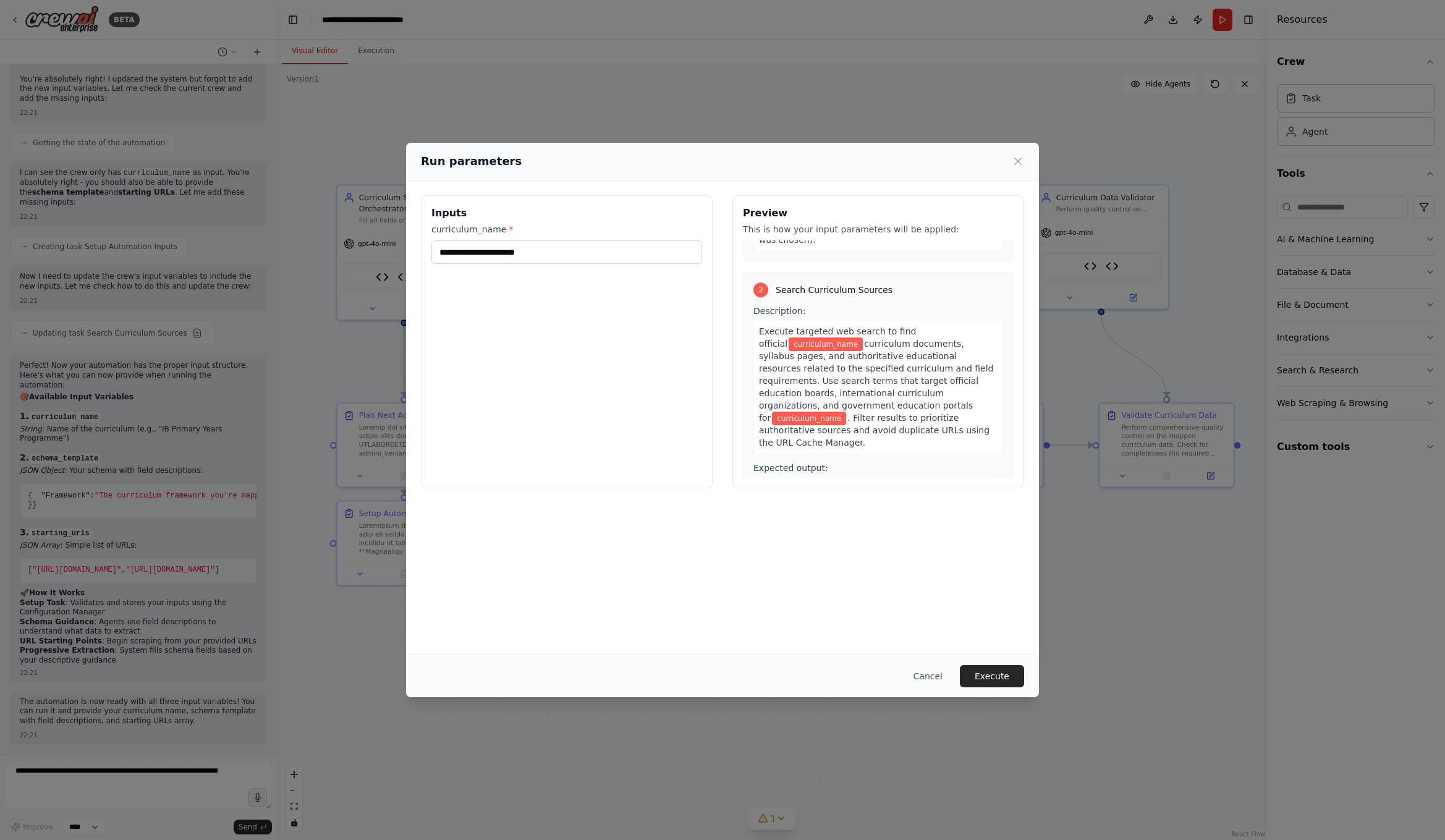
scroll to position [656, 0]
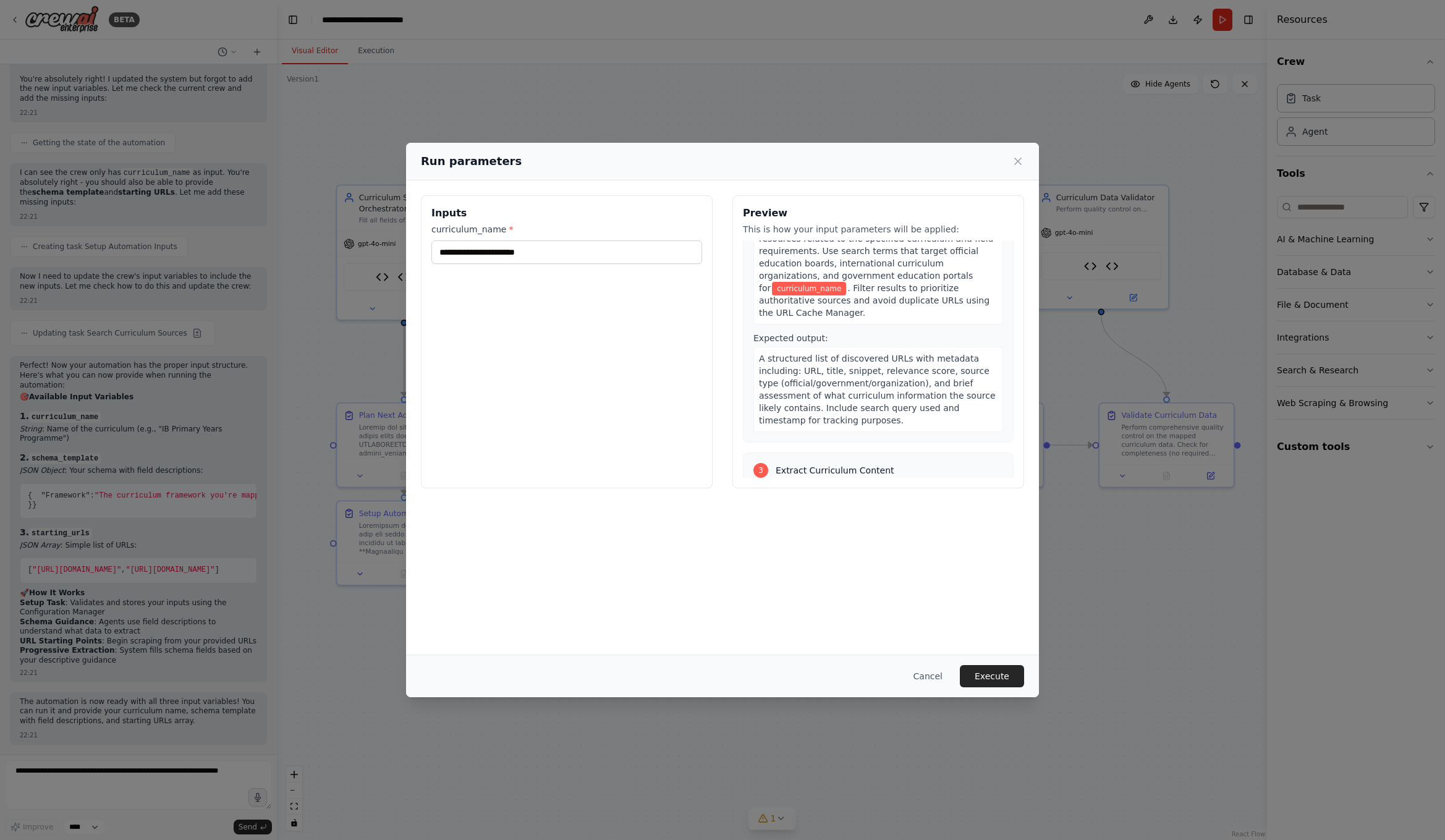
click at [634, 396] on div "Inputs curriculum_name *" at bounding box center [567, 342] width 292 height 293
click at [646, 436] on div "Inputs curriculum_name *" at bounding box center [567, 342] width 292 height 293
click at [662, 454] on div "Inputs curriculum_name *" at bounding box center [567, 342] width 292 height 293
click at [548, 251] on input "curriculum_name *" at bounding box center [566, 252] width 270 height 24
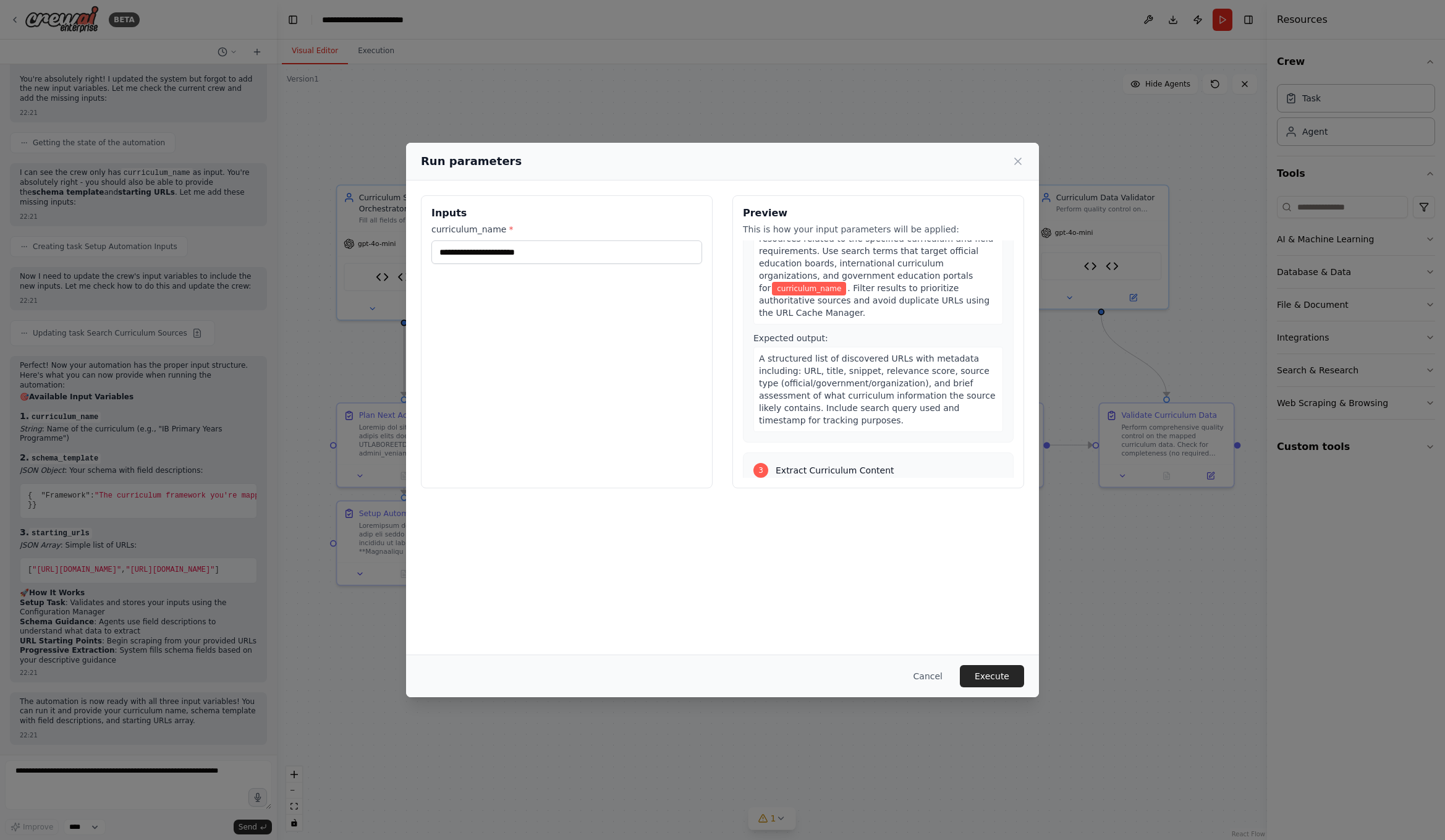
click at [676, 412] on div "Inputs curriculum_name *" at bounding box center [567, 342] width 292 height 293
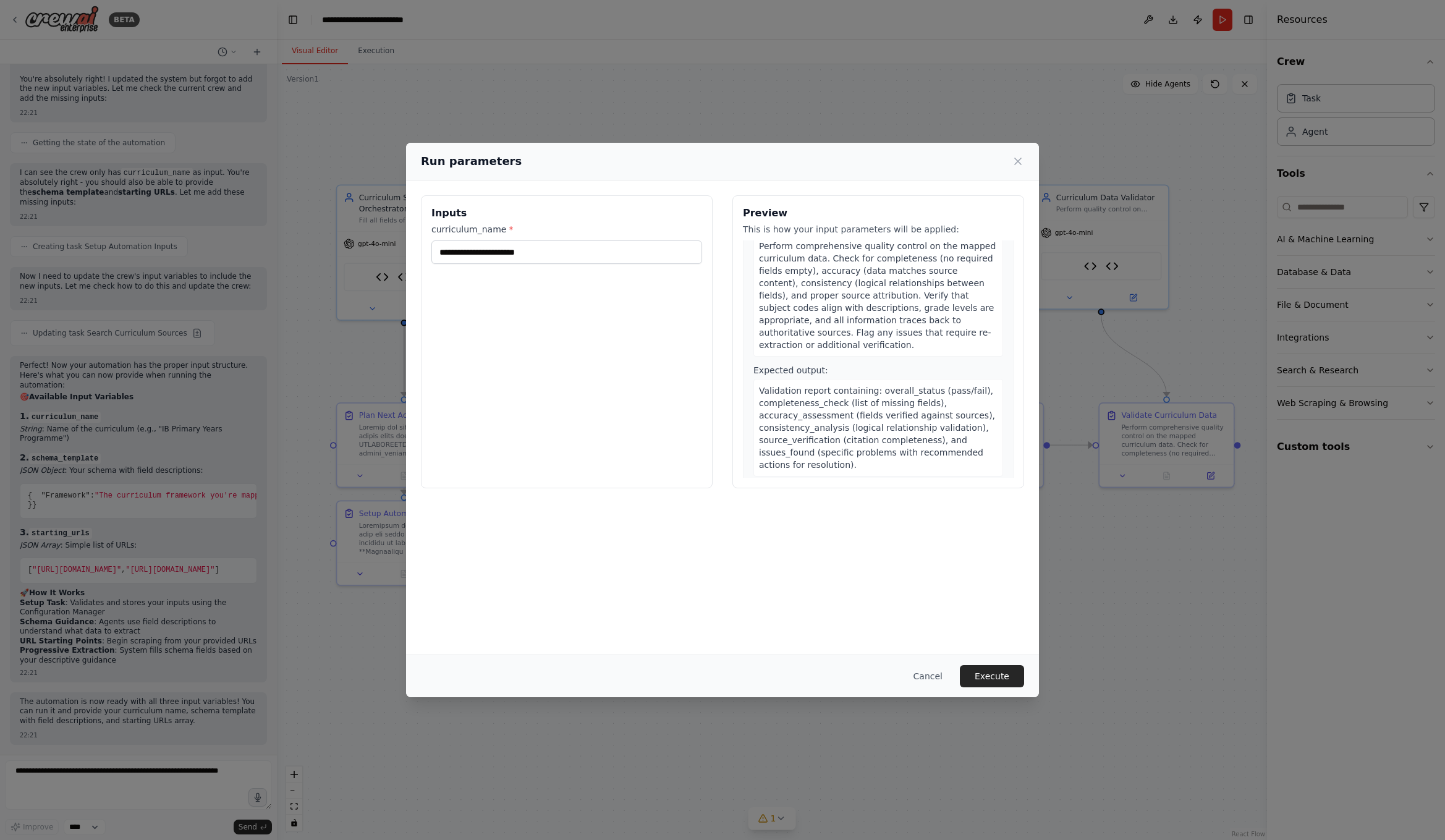
scroll to position [2145, 0]
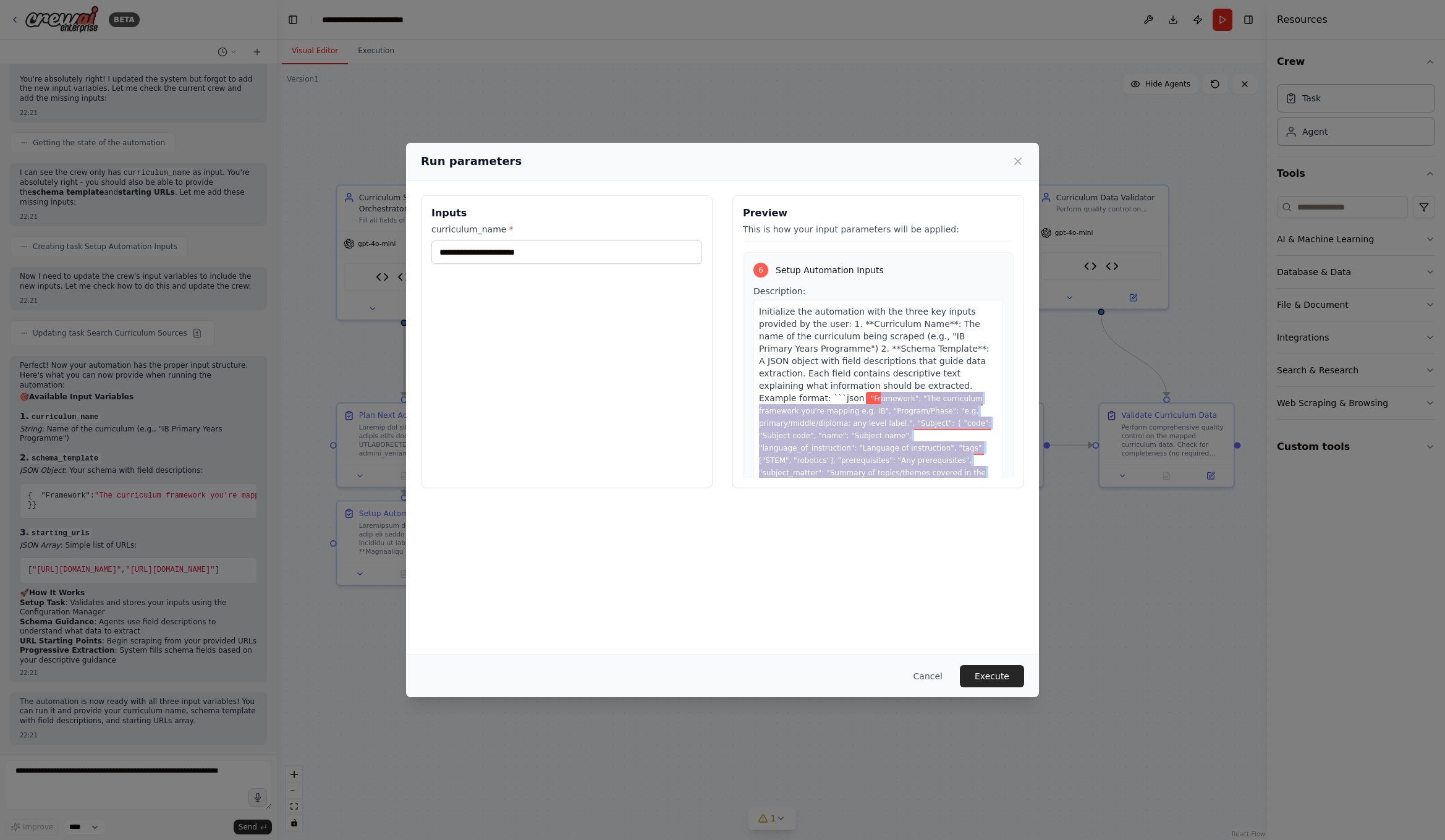
drag, startPoint x: 757, startPoint y: 296, endPoint x: 934, endPoint y: 447, distance: 232.7
click at [934, 447] on div "Initialize the automation with the three key inputs provided by the user: 1. **…" at bounding box center [878, 466] width 250 height 332
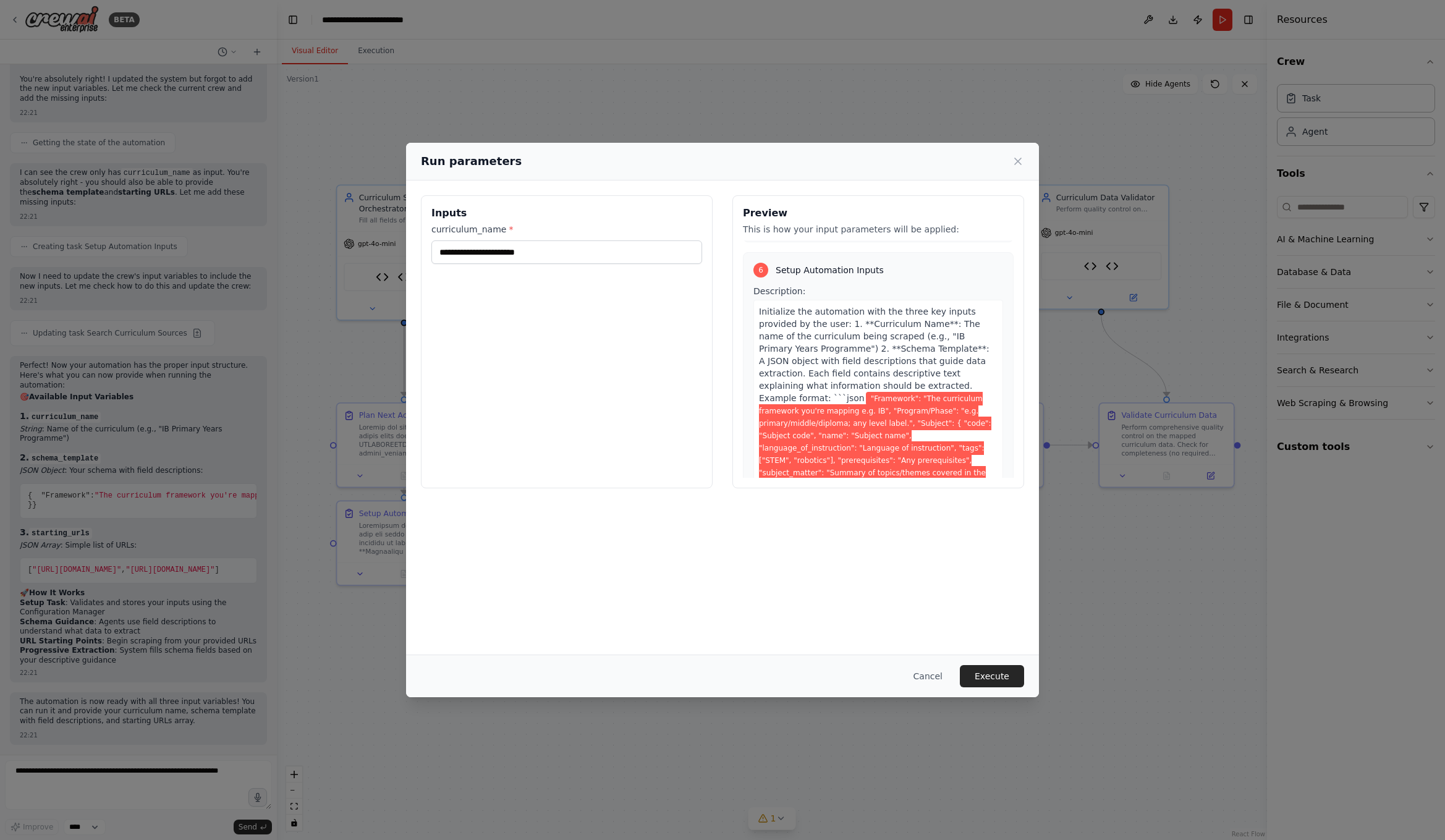
click at [504, 366] on div "Inputs curriculum_name *" at bounding box center [567, 342] width 292 height 293
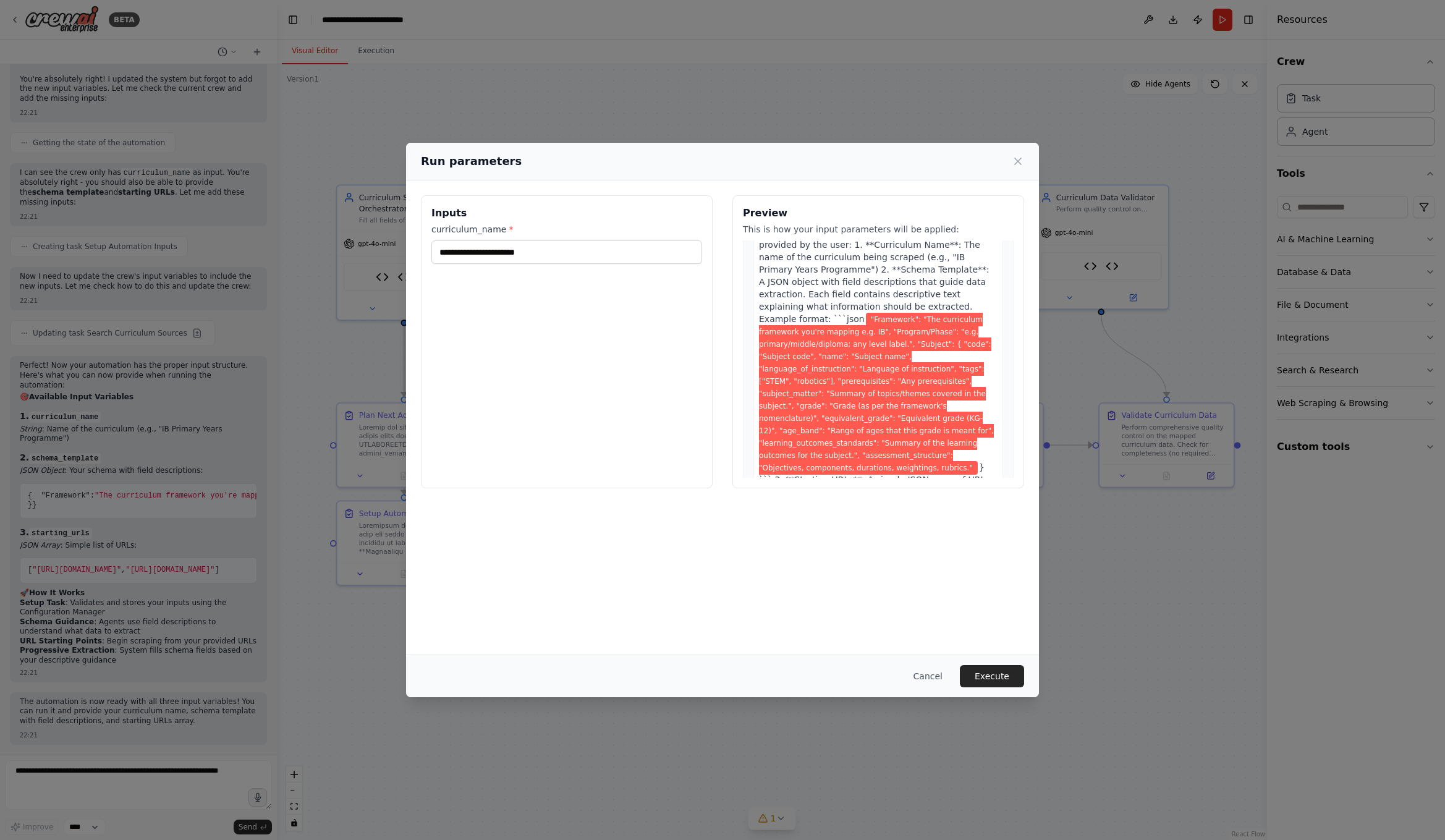
scroll to position [2294, 0]
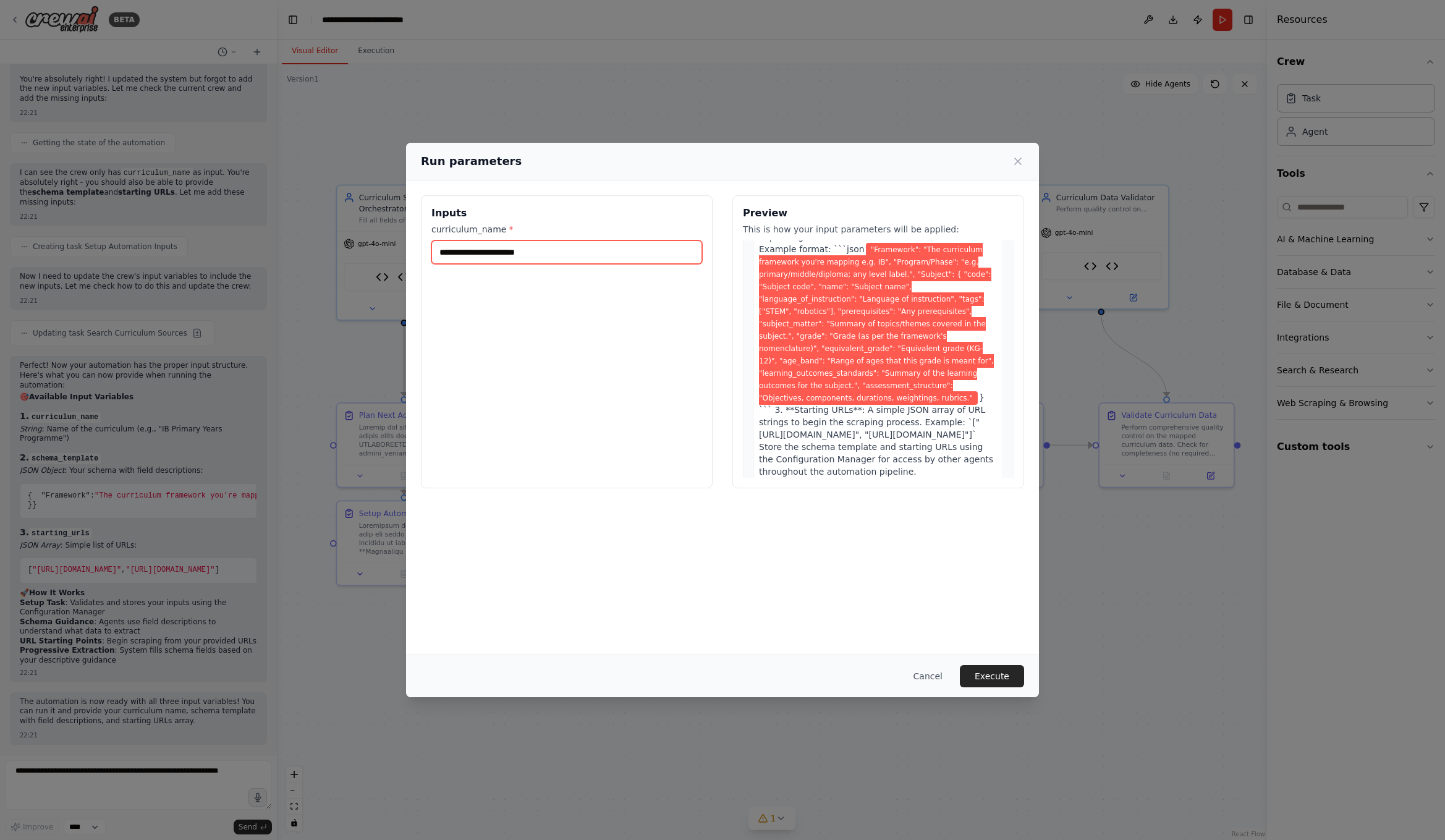
click at [534, 251] on input "curriculum_name *" at bounding box center [566, 252] width 270 height 24
click at [626, 396] on div "Inputs curriculum_name *" at bounding box center [567, 342] width 292 height 293
click at [561, 254] on input "curriculum_name *" at bounding box center [566, 252] width 270 height 24
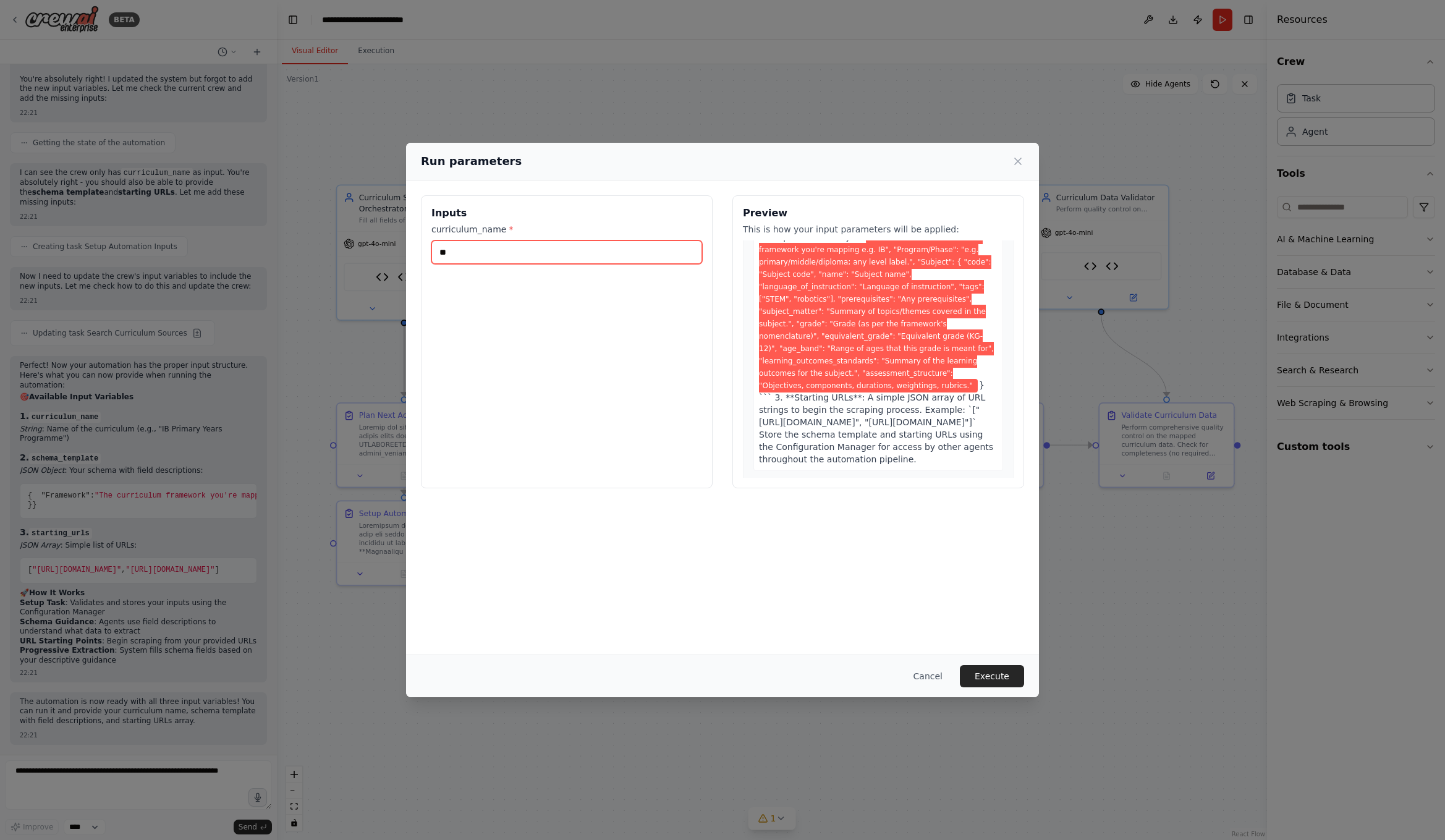
scroll to position [2281, 0]
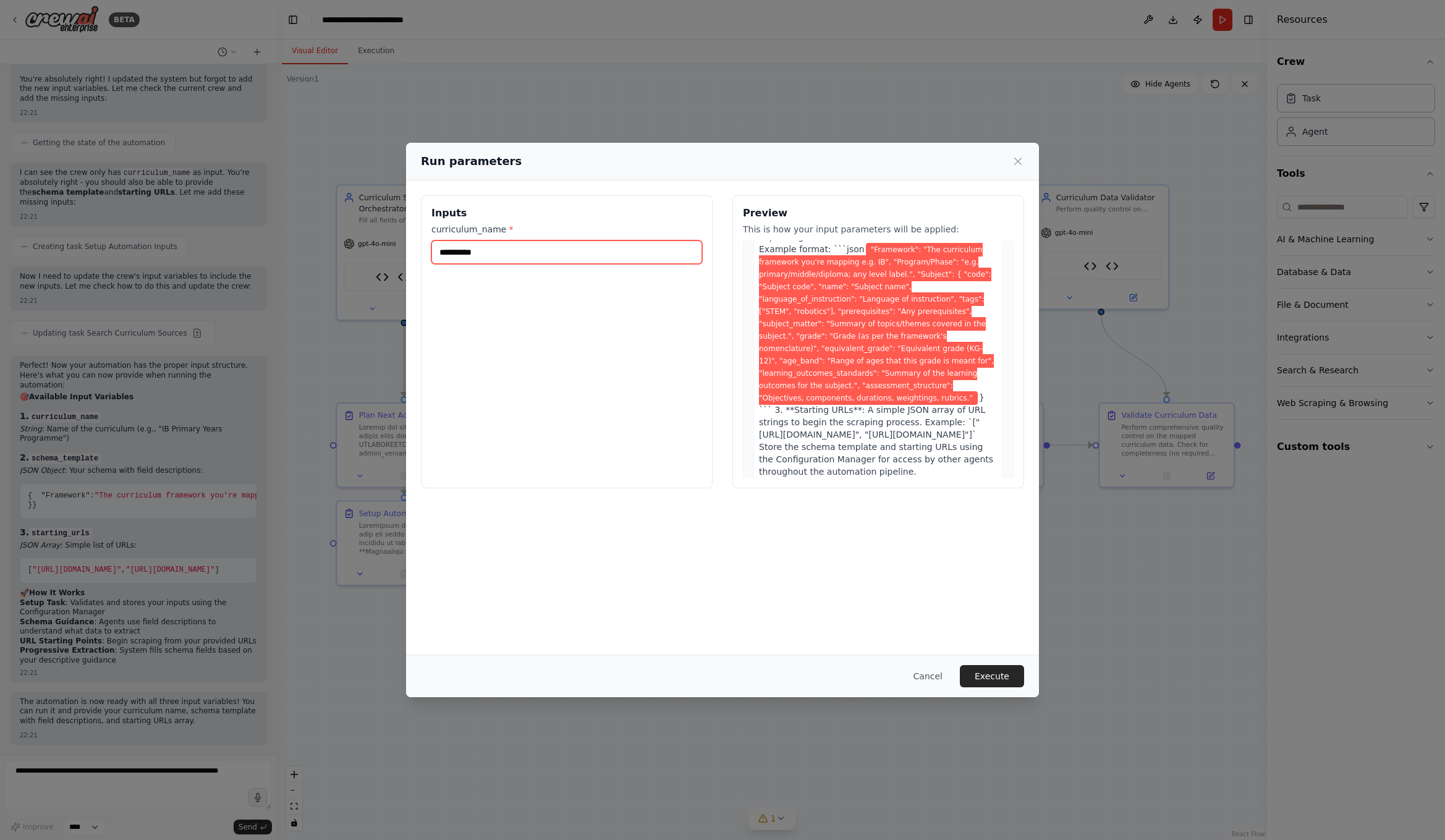
type input "**********"
click at [635, 475] on div "**********" at bounding box center [567, 342] width 292 height 293
click at [985, 676] on button "Execute" at bounding box center [991, 676] width 64 height 22
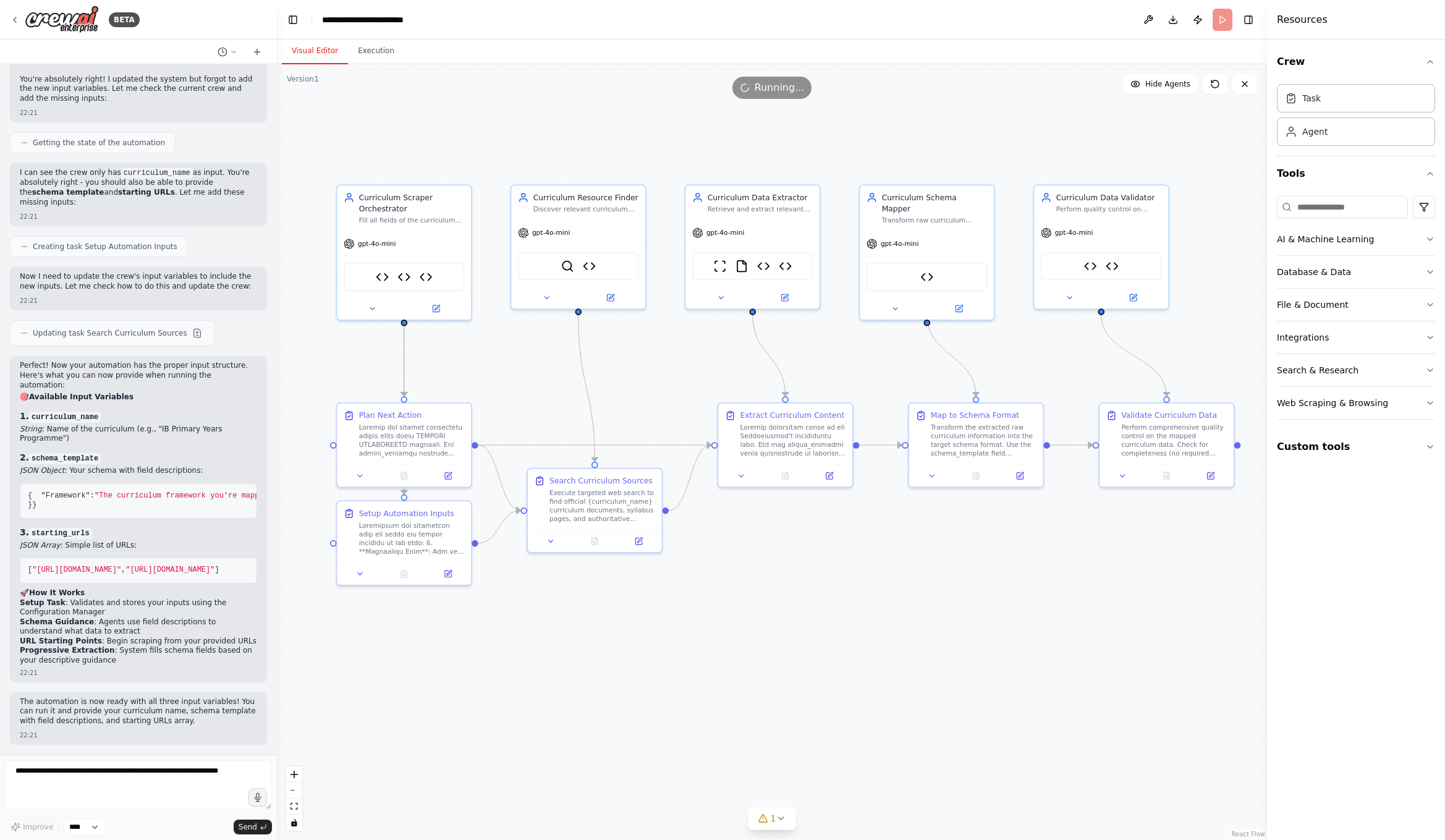
click at [113, 734] on div "22:21" at bounding box center [139, 735] width 237 height 10
click at [128, 772] on textarea at bounding box center [139, 785] width 267 height 49
click at [95, 760] on textarea at bounding box center [139, 785] width 267 height 49
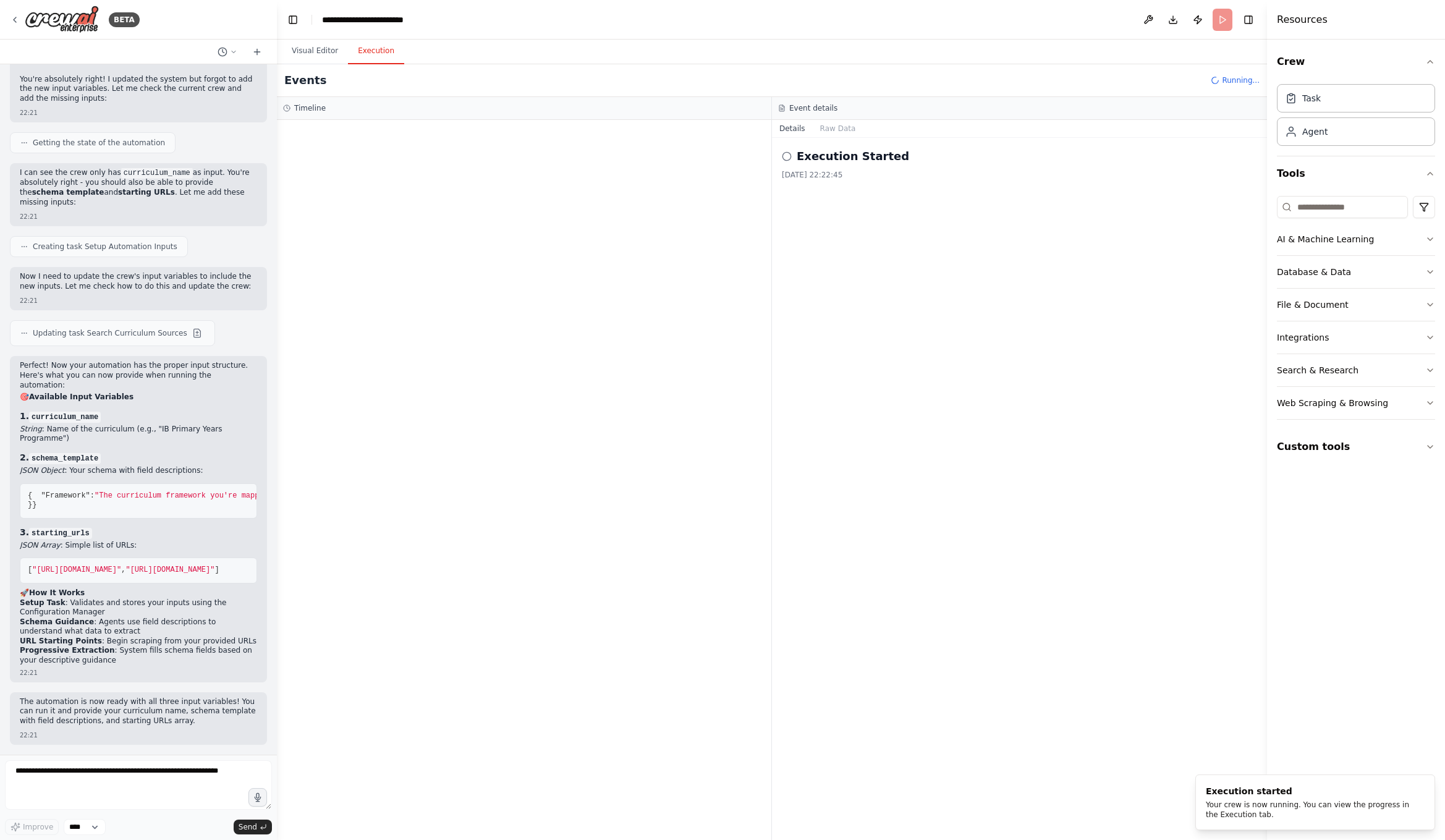
click at [380, 50] on button "Execution" at bounding box center [376, 51] width 56 height 26
click at [477, 245] on div at bounding box center [524, 480] width 494 height 720
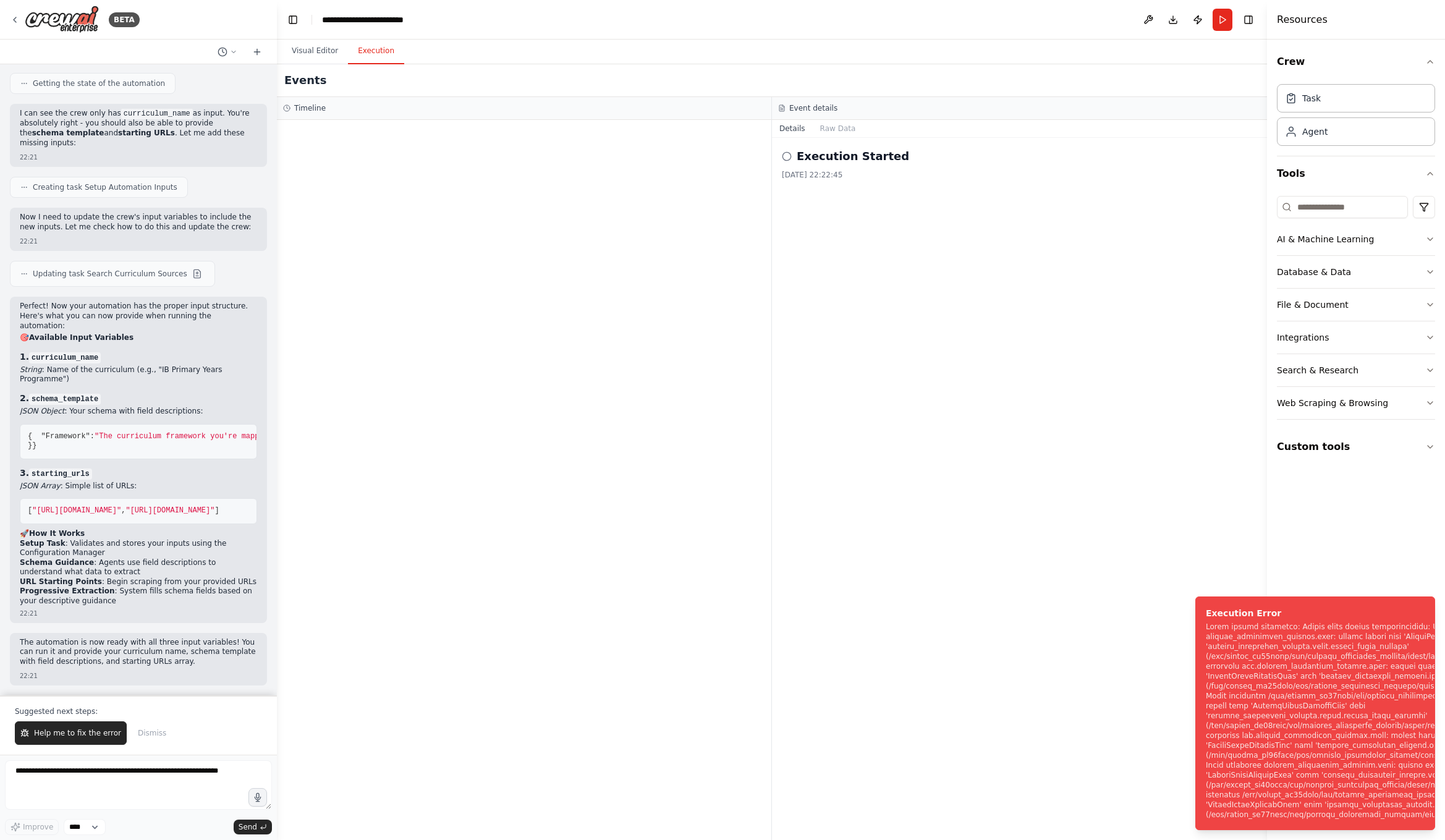
scroll to position [22228, 0]
click at [51, 735] on span "Help me to fix the error" at bounding box center [77, 732] width 87 height 10
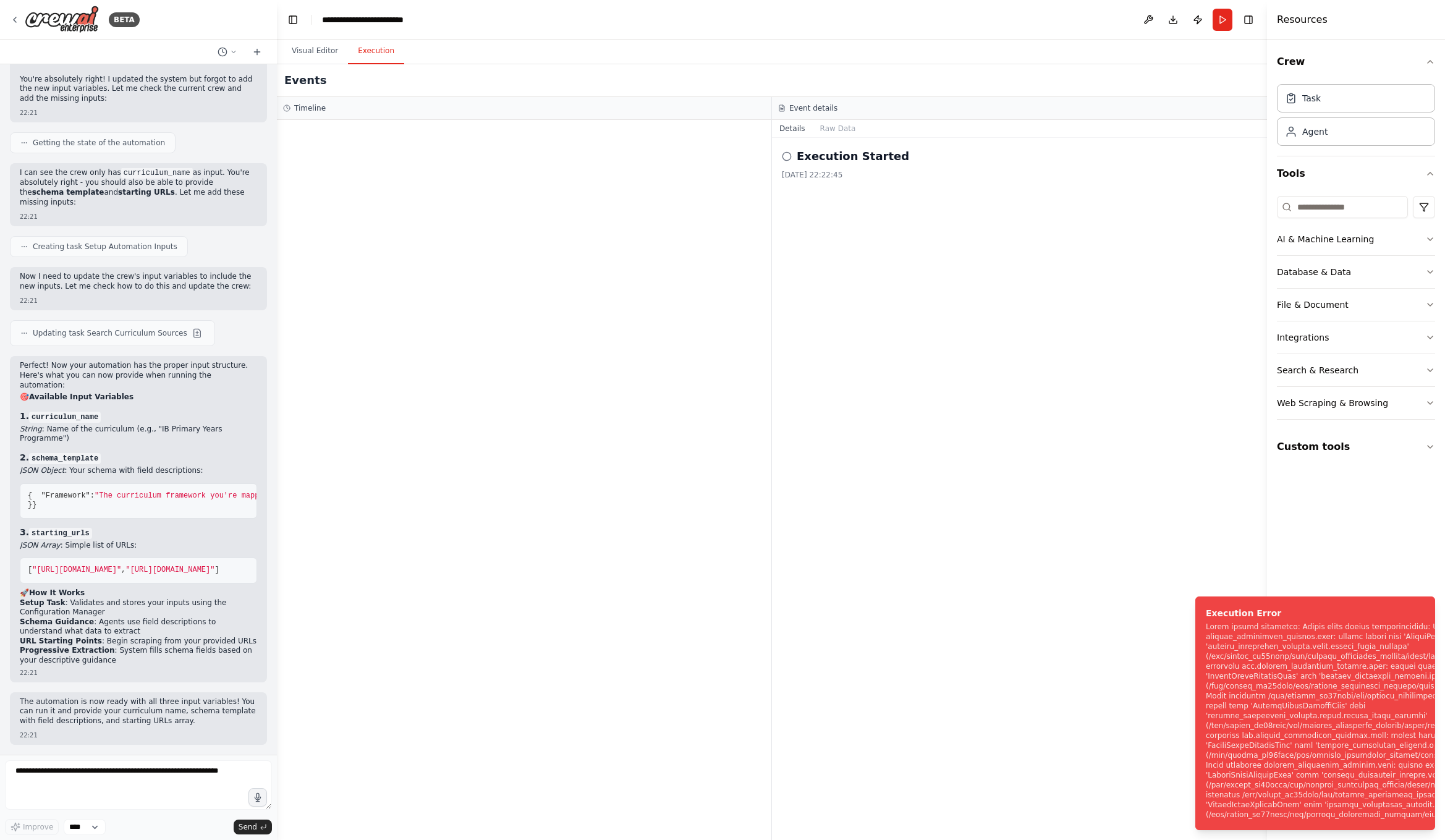
scroll to position [22200, 0]
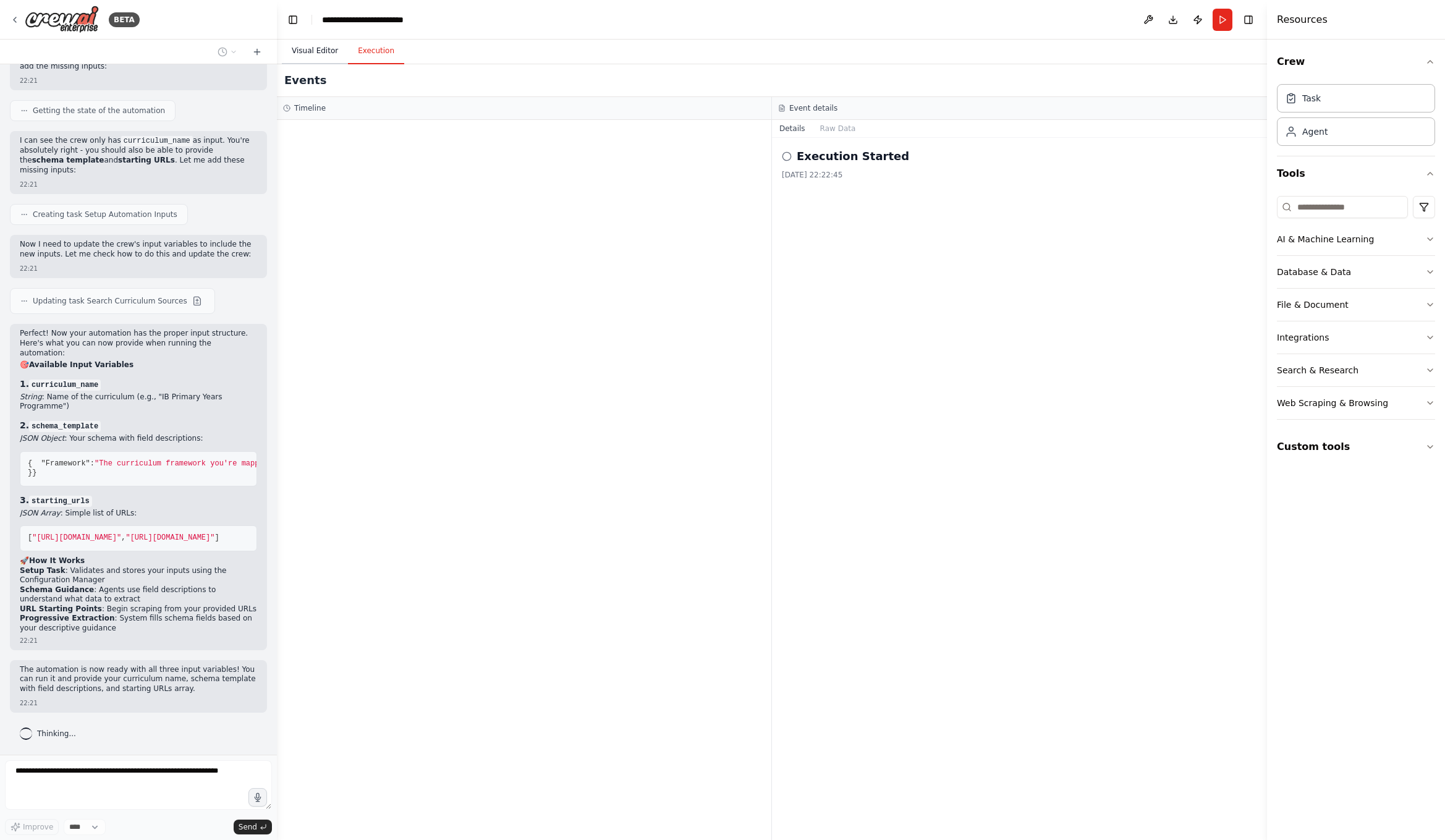
click at [328, 56] on button "Visual Editor" at bounding box center [315, 51] width 66 height 26
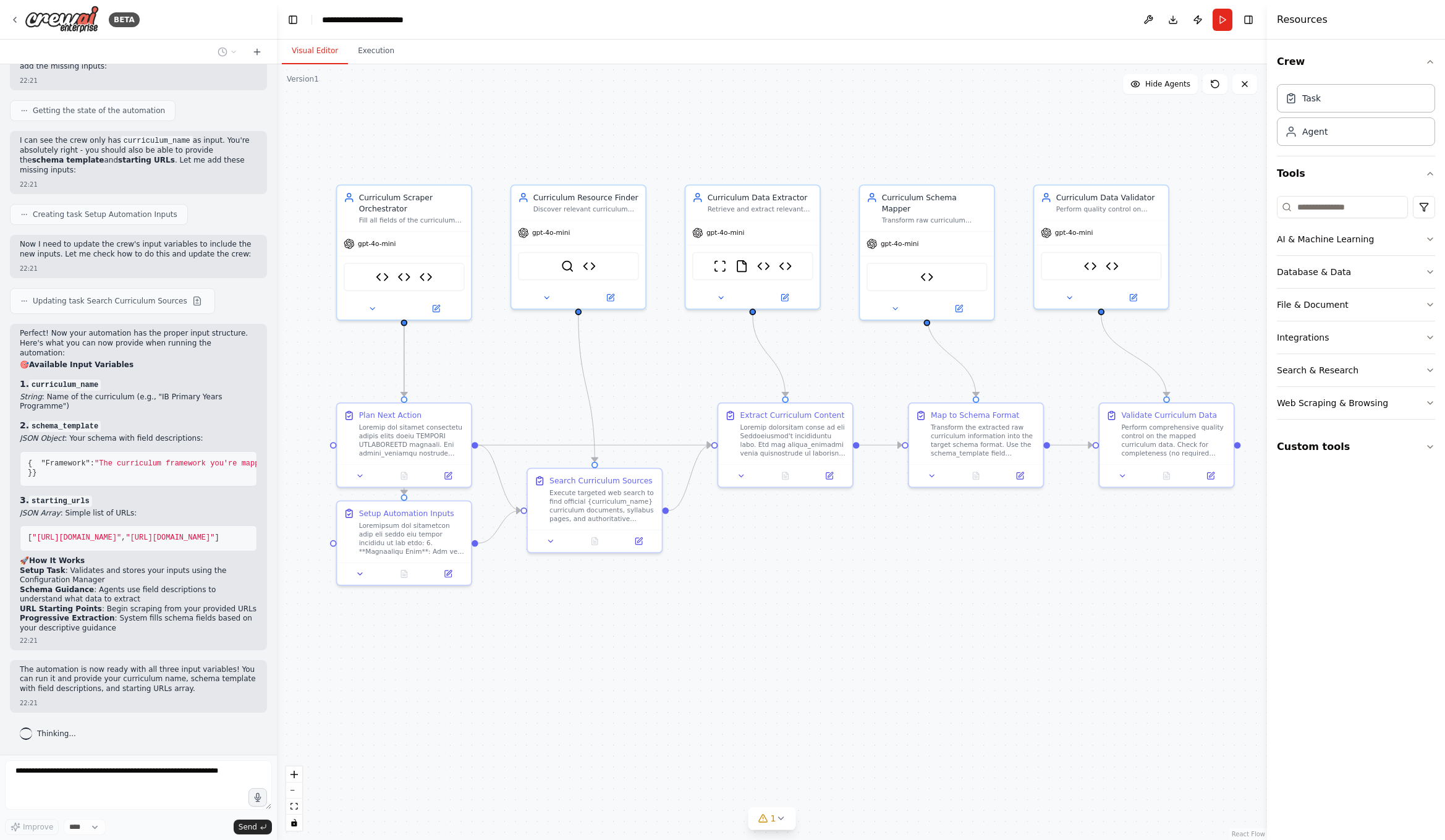
click at [820, 657] on div ".deletable-edge-delete-btn { width: 20px; height: 20px; border: 0px solid #ffff…" at bounding box center [772, 452] width 990 height 776
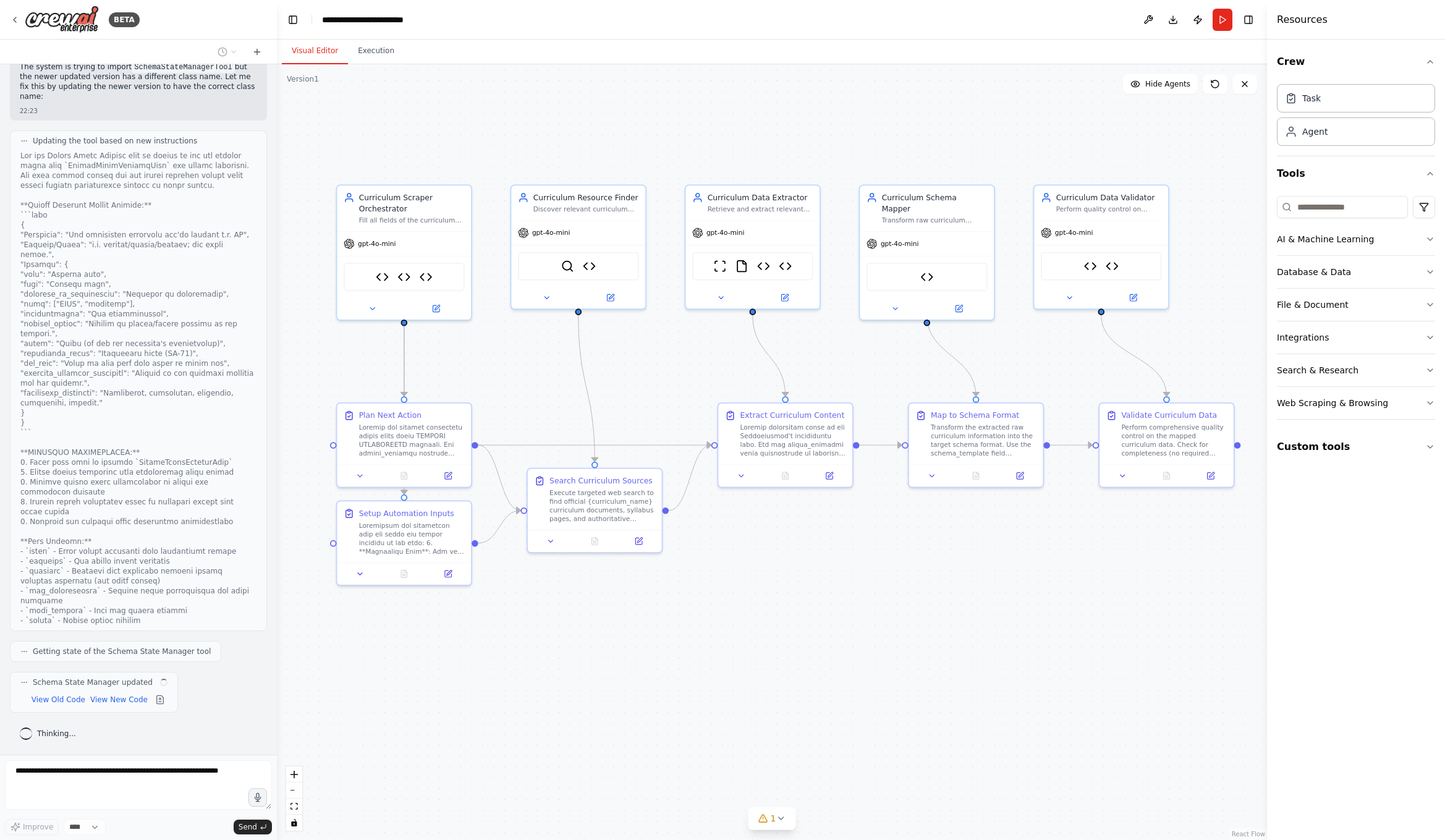
scroll to position [23053, 0]
click at [836, 693] on div ".deletable-edge-delete-btn { width: 20px; height: 20px; border: 0px solid #ffff…" at bounding box center [772, 452] width 990 height 776
click at [1217, 24] on button "Run" at bounding box center [1222, 20] width 20 height 22
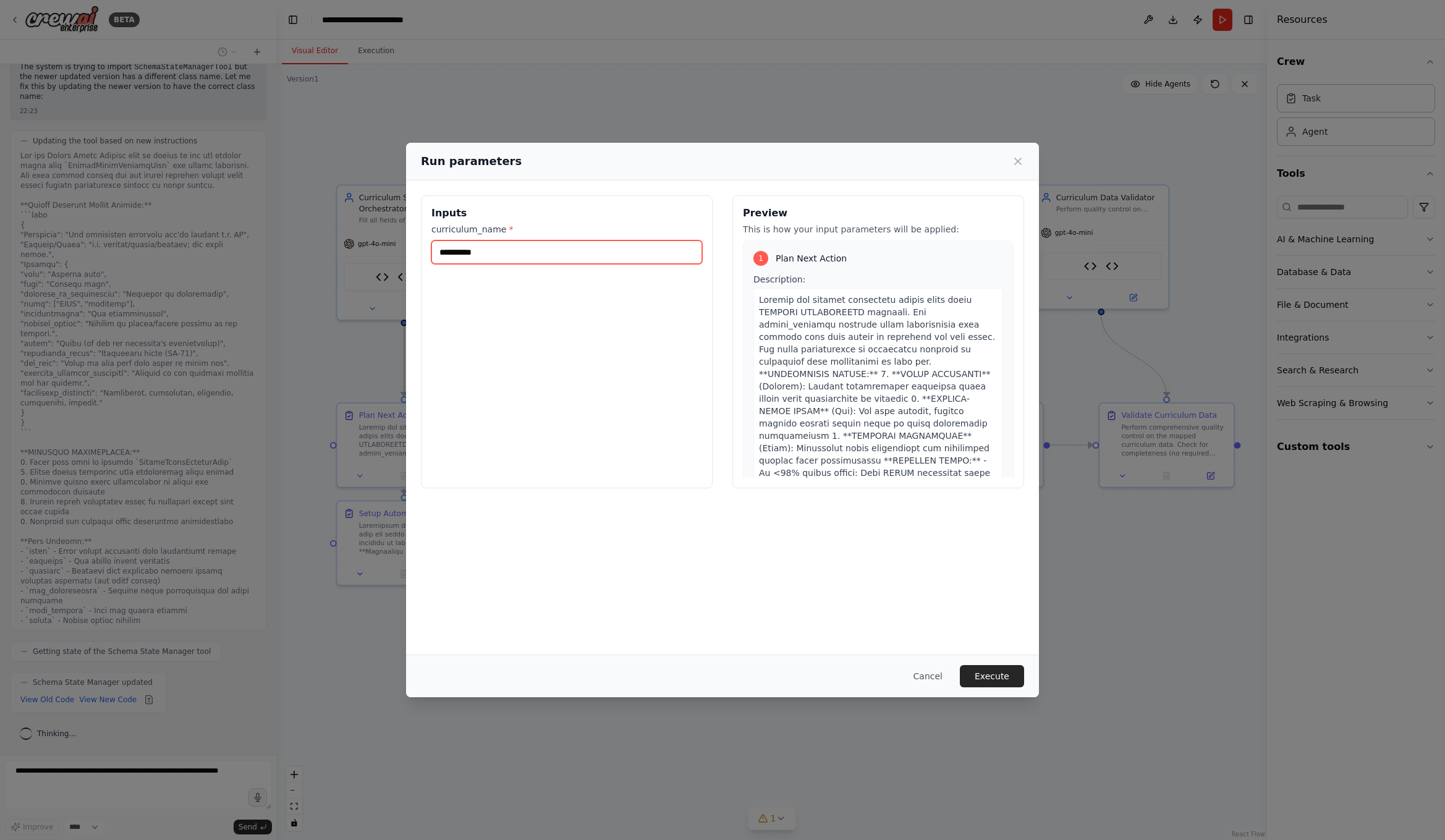
click at [575, 254] on input "**********" at bounding box center [566, 252] width 270 height 24
click at [541, 251] on input "**********" at bounding box center [566, 252] width 270 height 24
click at [929, 676] on button "Cancel" at bounding box center [928, 676] width 49 height 22
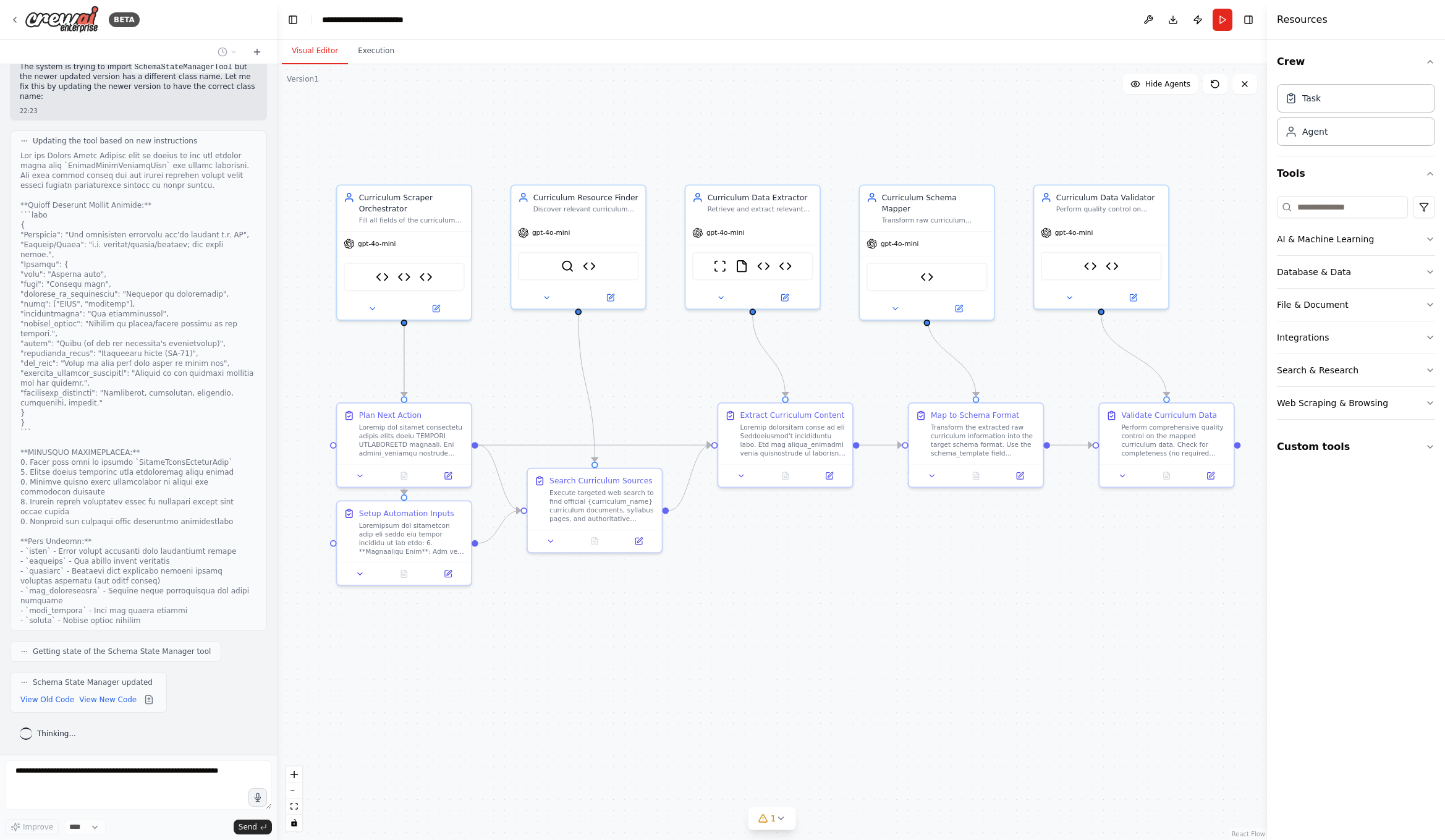
click at [638, 690] on div ".deletable-edge-delete-btn { width: 20px; height: 20px; border: 0px solid #ffff…" at bounding box center [772, 452] width 990 height 776
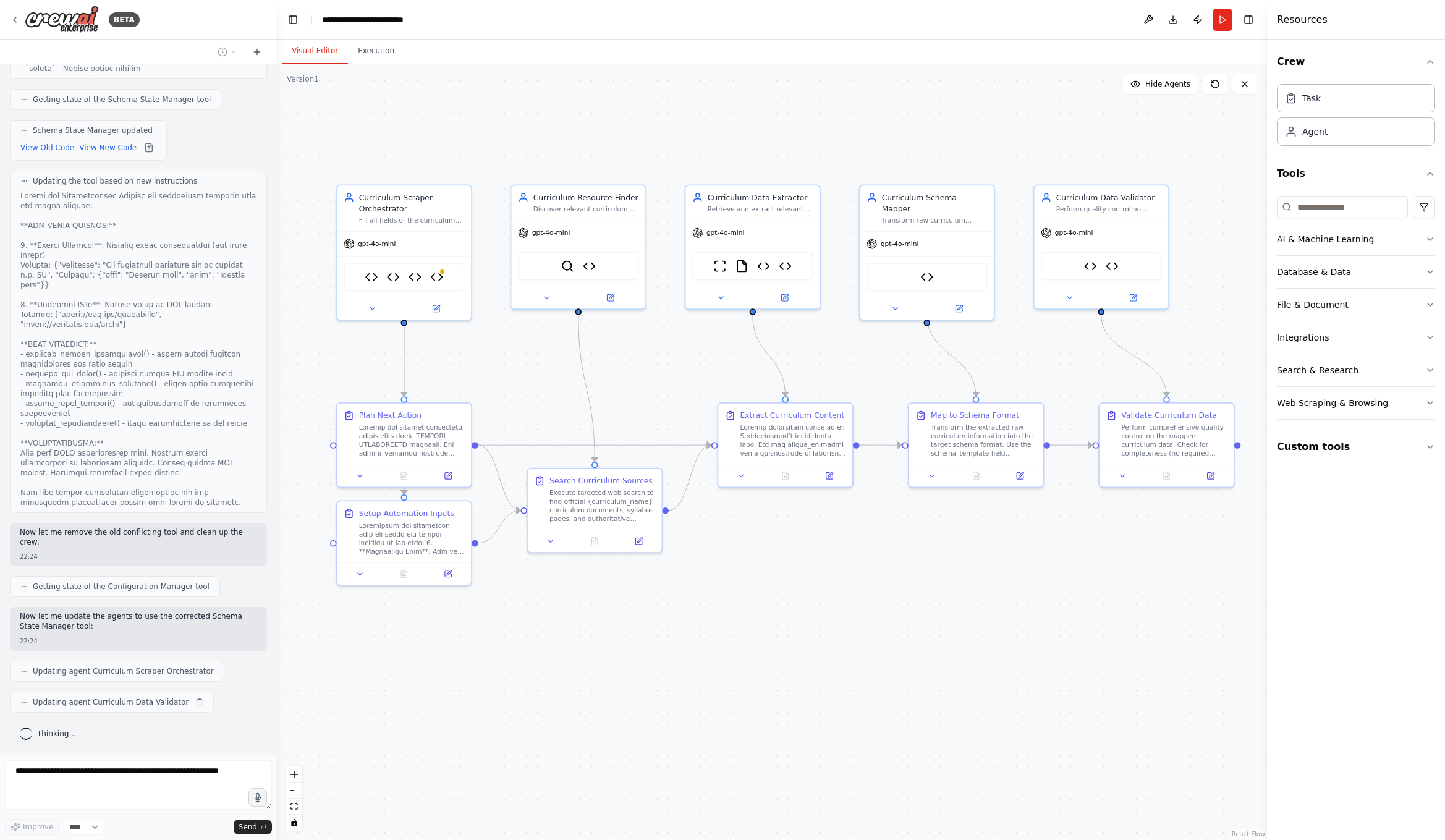
scroll to position [23604, 0]
click at [500, 693] on div ".deletable-edge-delete-btn { width: 20px; height: 20px; border: 0px solid #ffff…" at bounding box center [772, 452] width 990 height 776
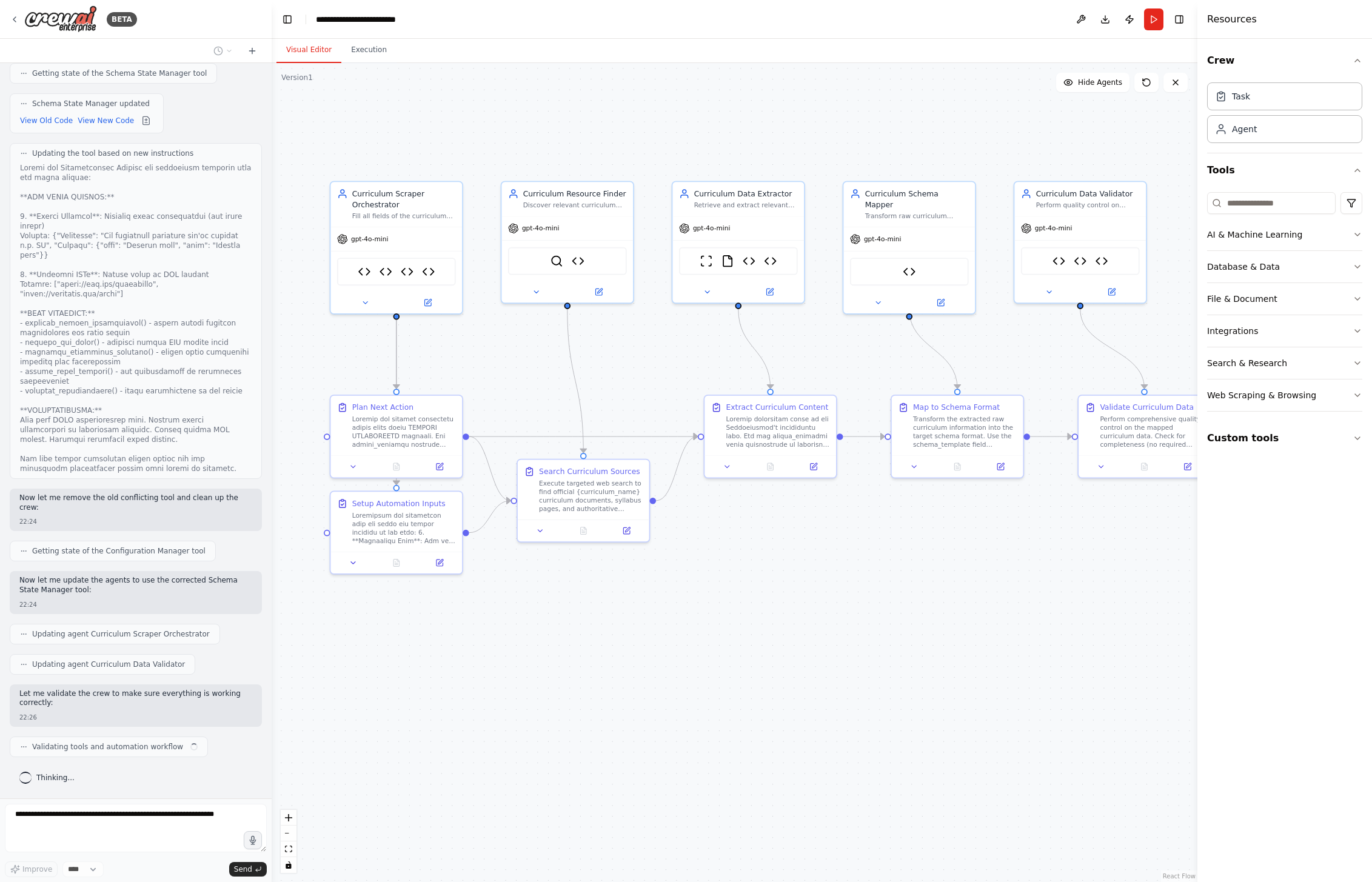
scroll to position [23183, 0]
click at [547, 722] on div ".deletable-edge-delete-btn { width: 20px; height: 20px; border: 0px solid #ffff…" at bounding box center [734, 472] width 926 height 819
click at [1149, 19] on button "Run" at bounding box center [1154, 20] width 20 height 22
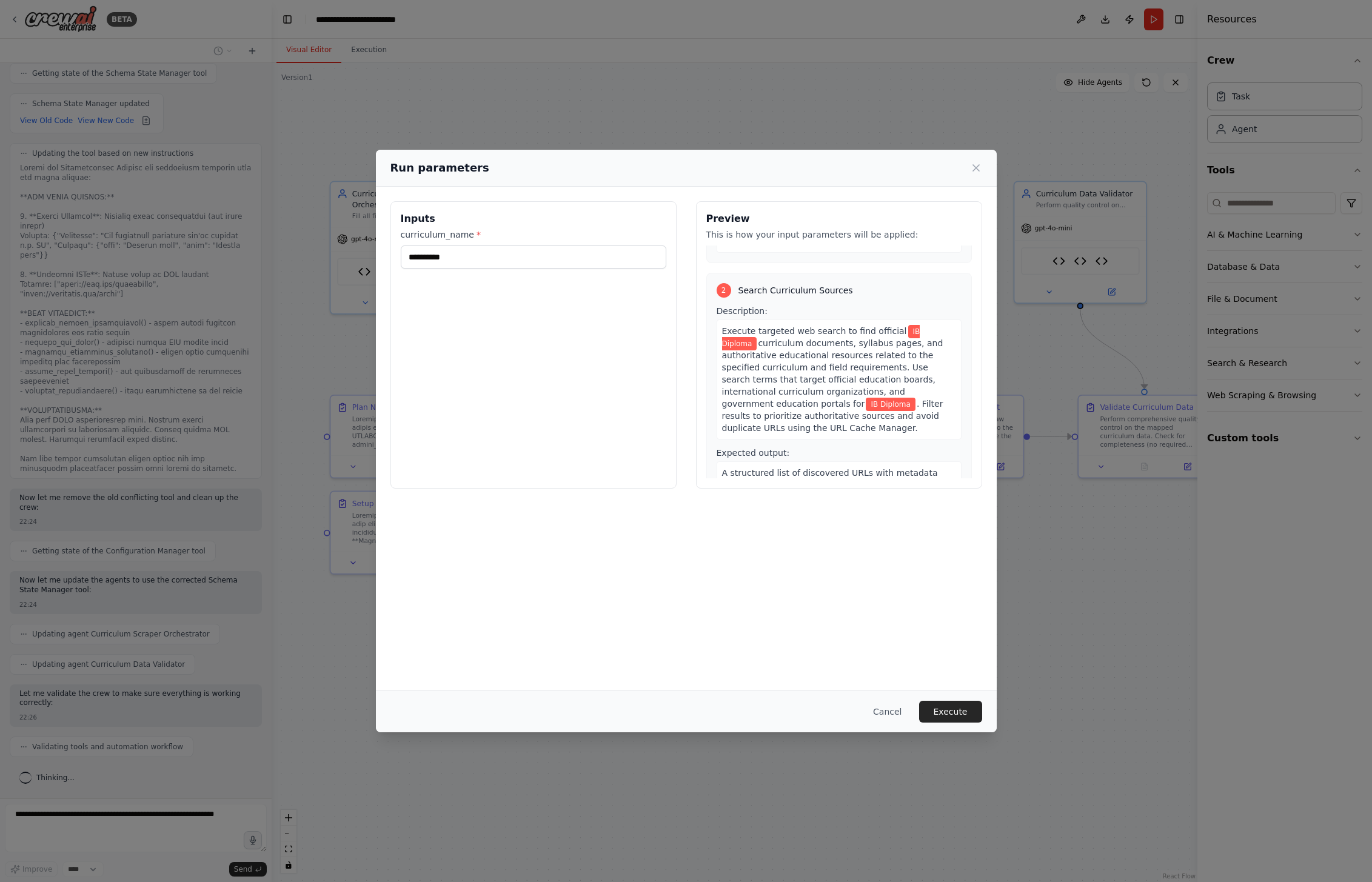
scroll to position [447, 0]
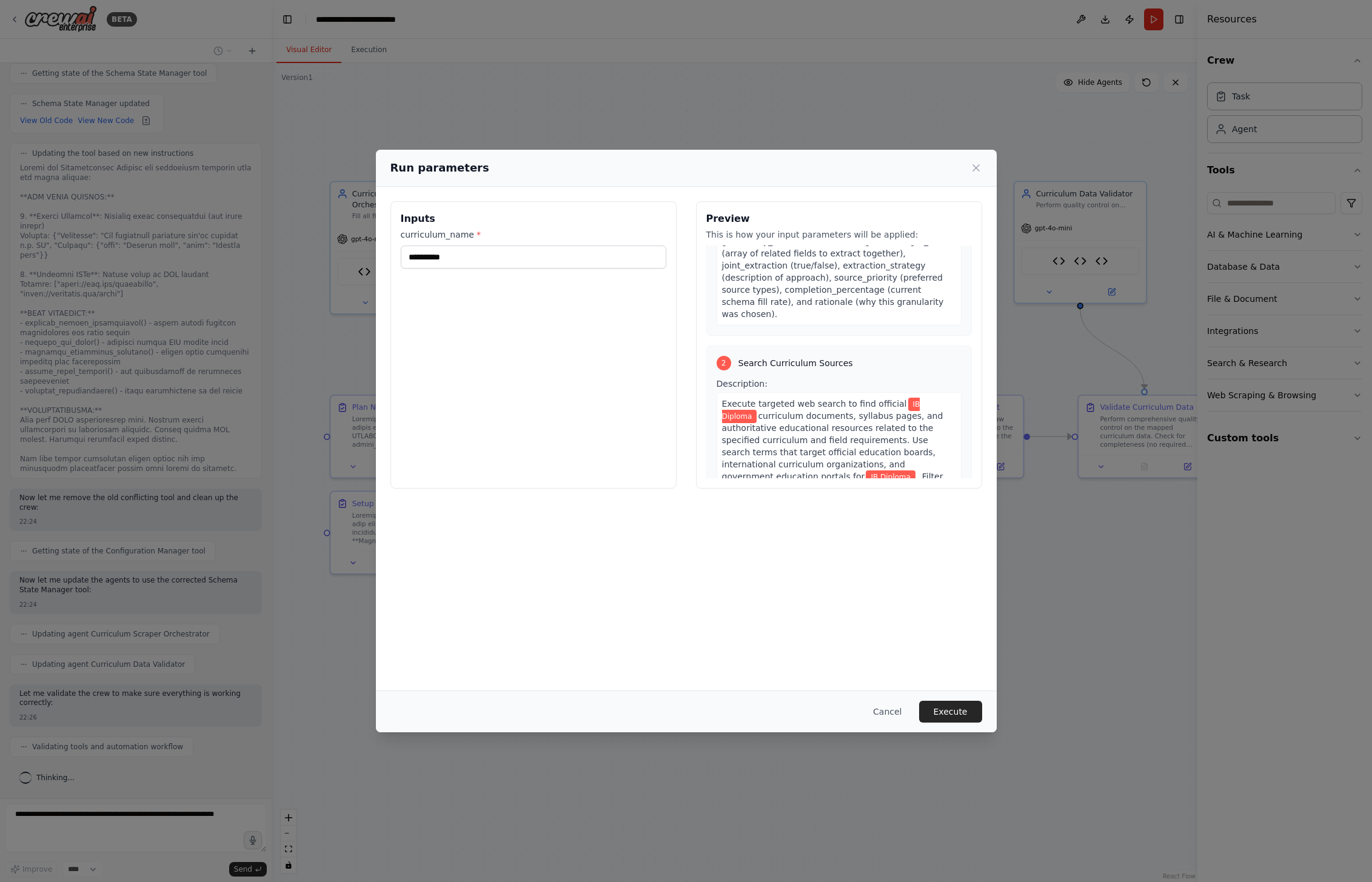
click at [517, 245] on div "**********" at bounding box center [533, 248] width 265 height 40
click at [528, 261] on input "**********" at bounding box center [533, 257] width 265 height 23
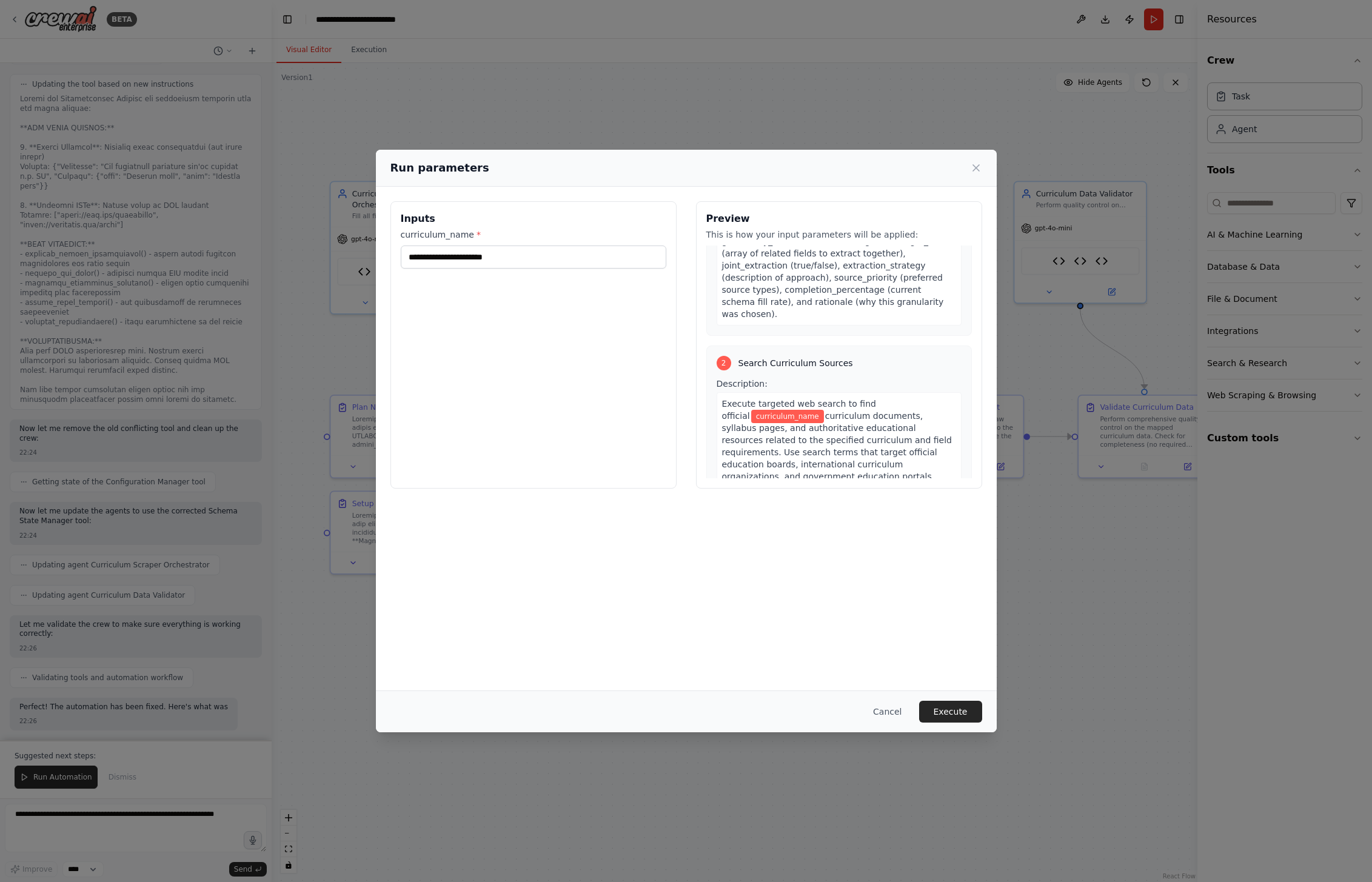
click at [536, 395] on div "Inputs curriculum_name *" at bounding box center [533, 345] width 286 height 288
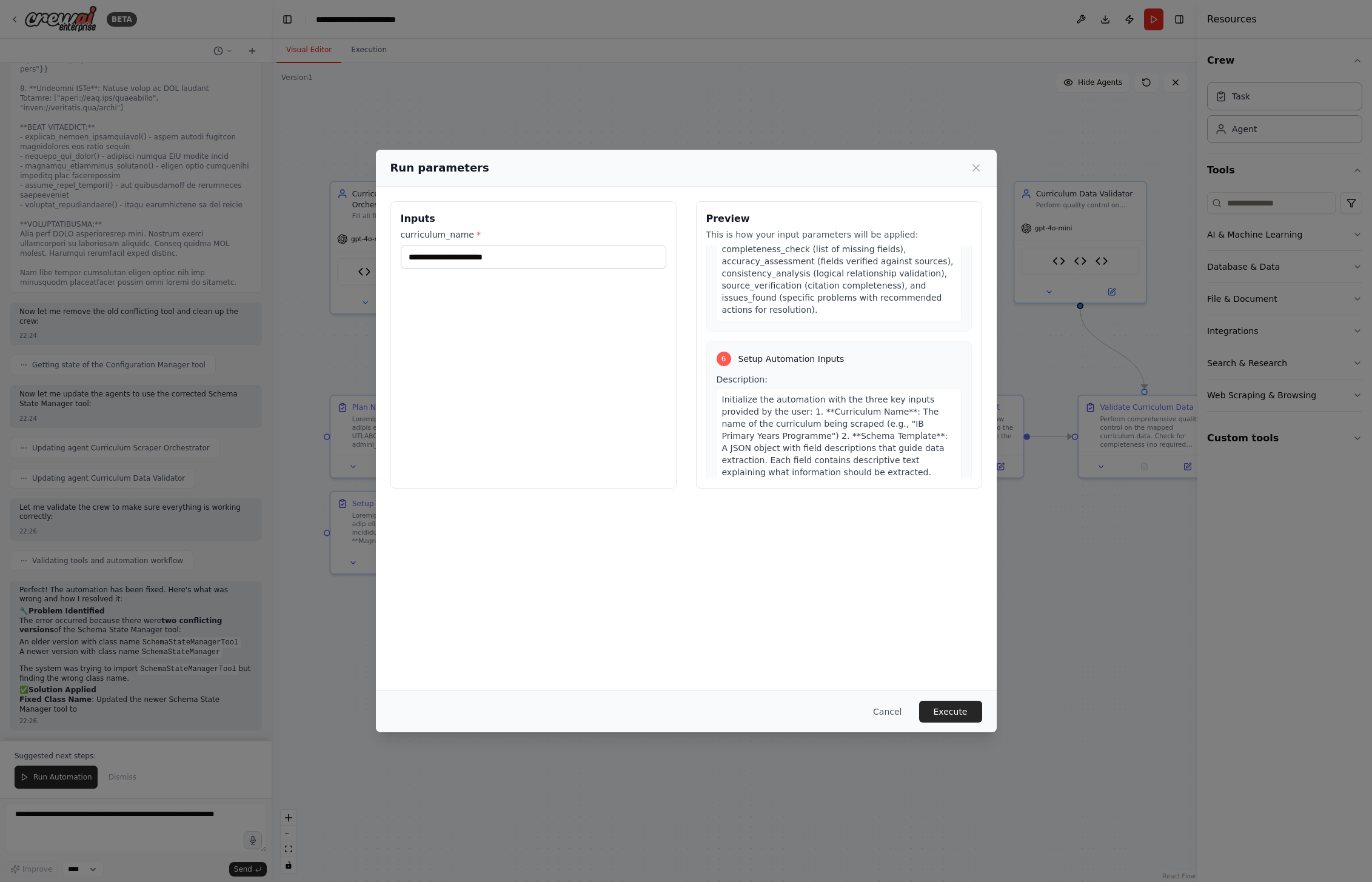
scroll to position [2047, 0]
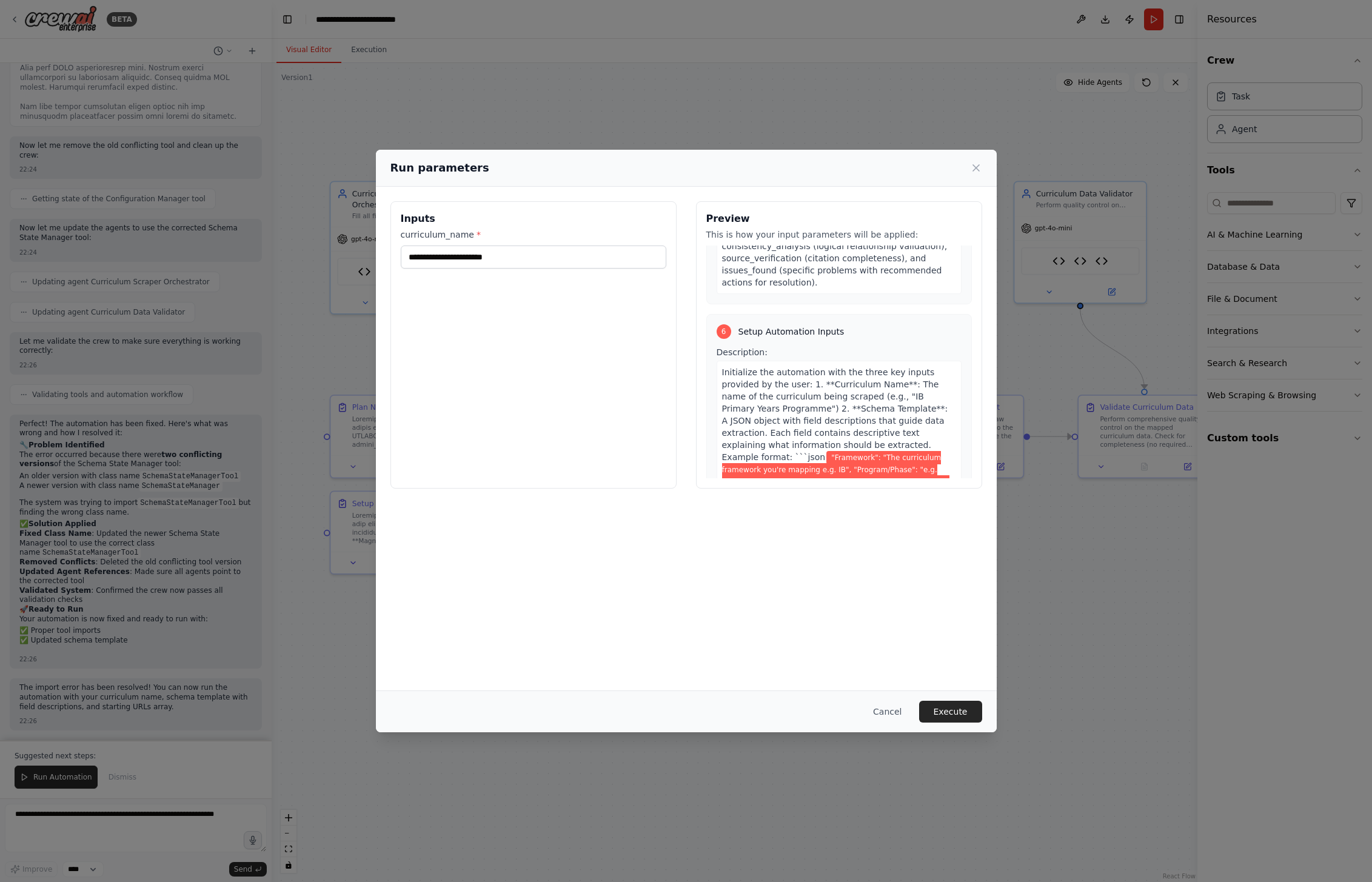
click at [748, 451] on span ""Framework": "The curriculum framework you're mapping e.g. IB", "Program/Phase"…" at bounding box center [837, 531] width 231 height 159
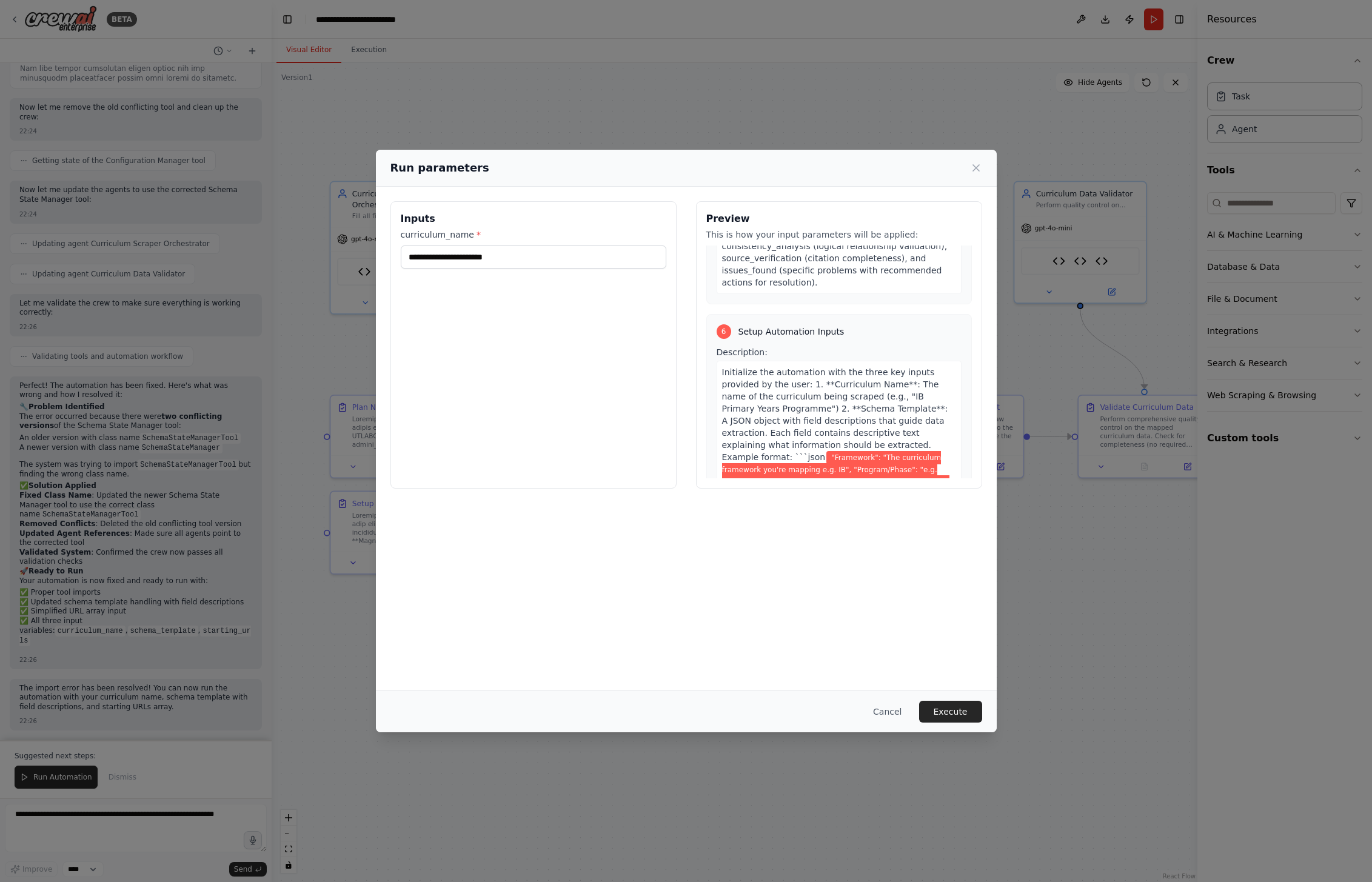
scroll to position [23555, 0]
click at [506, 279] on div "Inputs curriculum_name *" at bounding box center [533, 345] width 286 height 288
click at [900, 714] on button "Cancel" at bounding box center [887, 712] width 48 height 22
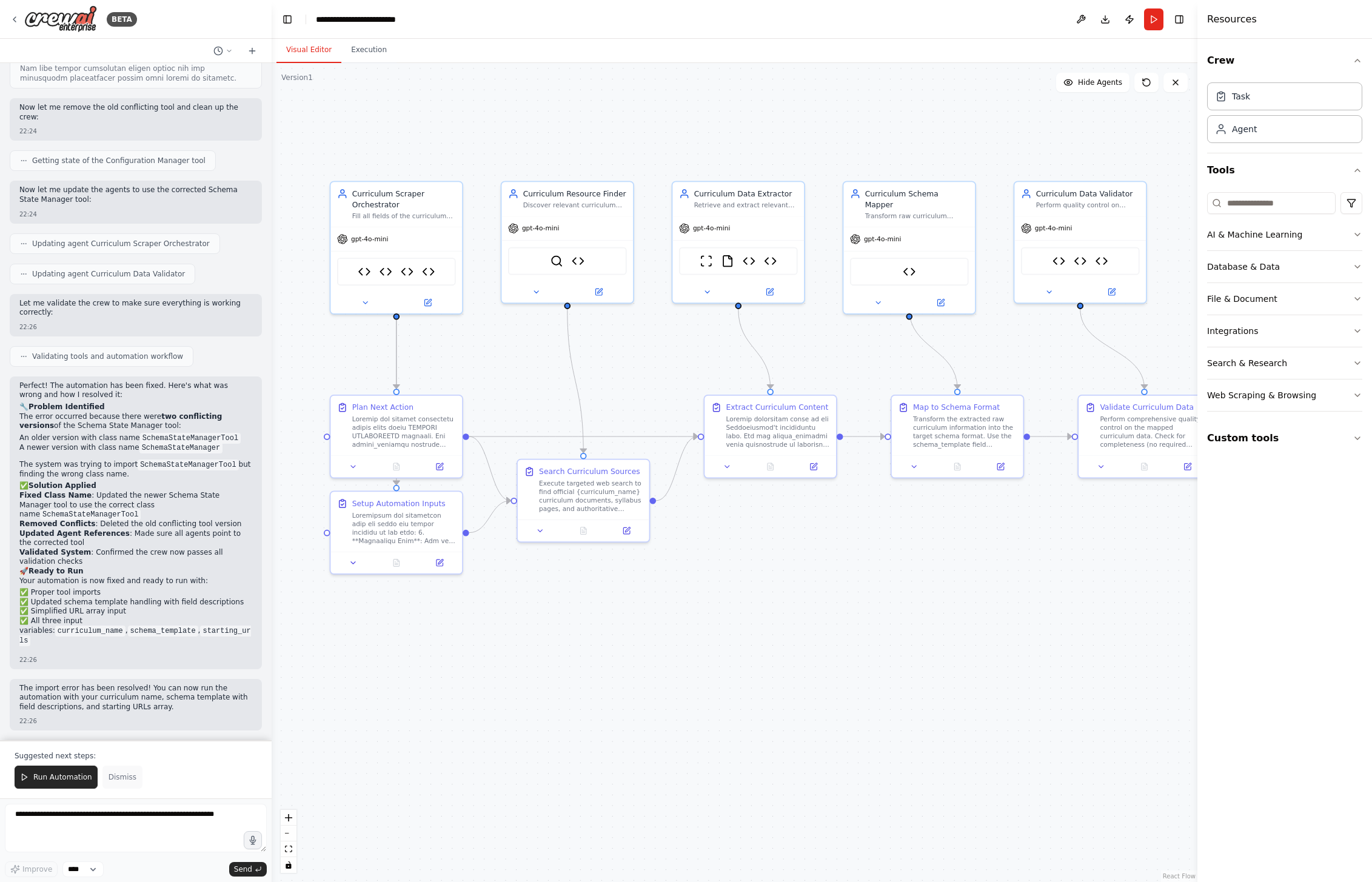
click at [117, 776] on span "Dismiss" at bounding box center [122, 776] width 28 height 9
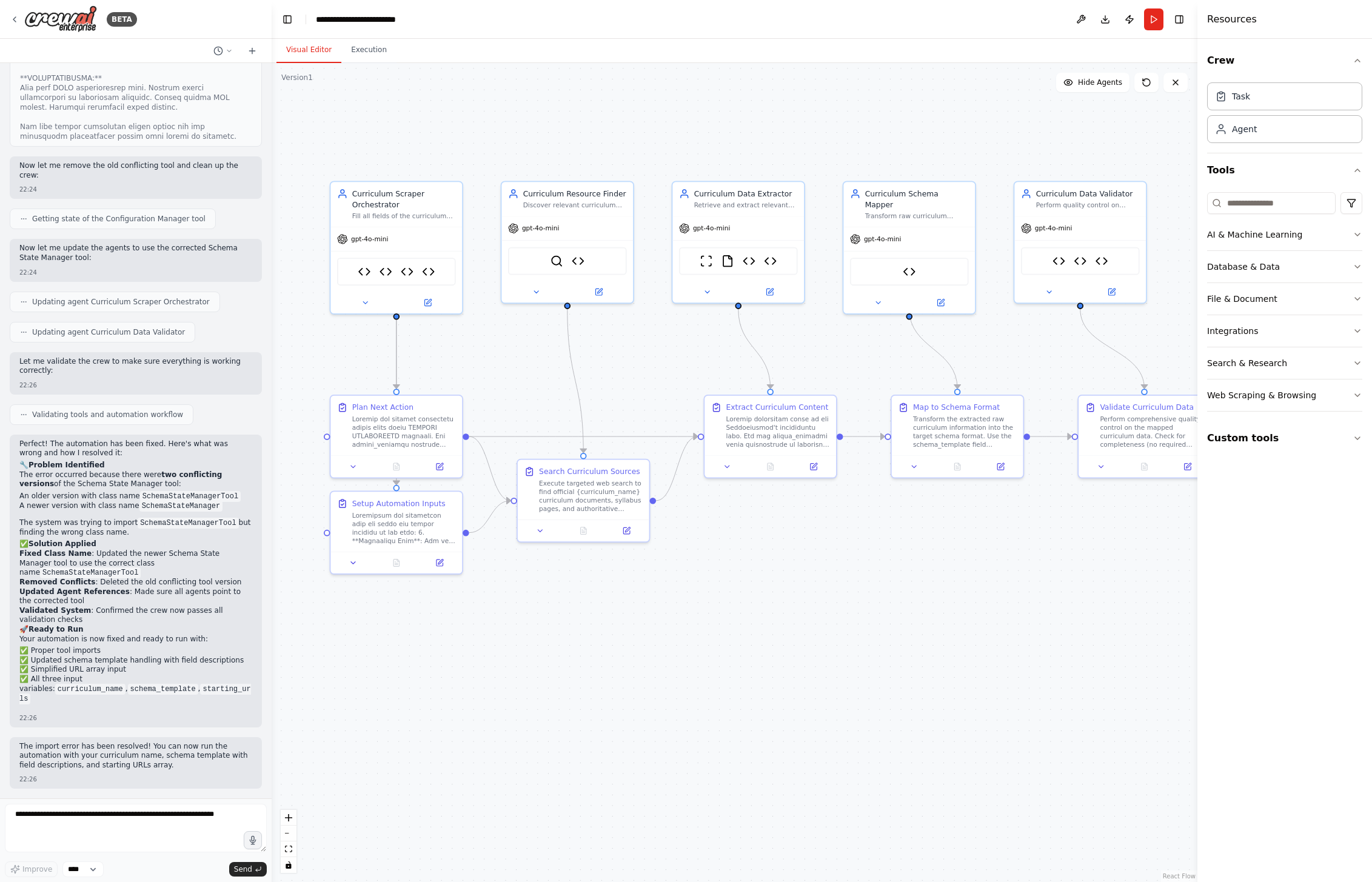
scroll to position [23497, 0]
click at [62, 686] on li "✅ All three input variables: curriculum_name , schema_template , starting_urls" at bounding box center [136, 689] width 233 height 29
click at [580, 745] on div ".deletable-edge-delete-btn { width: 20px; height: 20px; border: 0px solid #ffff…" at bounding box center [734, 472] width 926 height 819
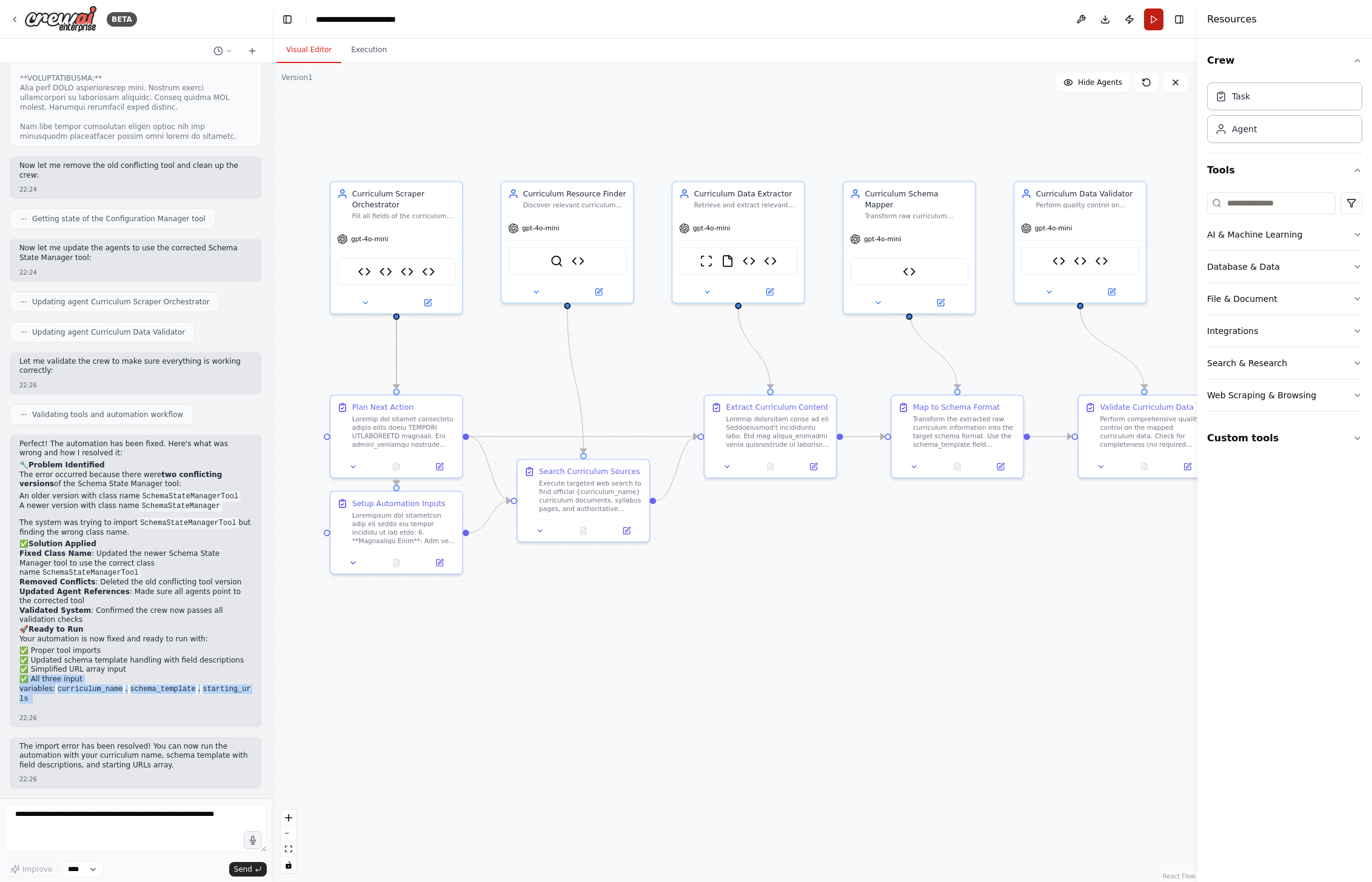
click at [1156, 20] on button "Run" at bounding box center [1154, 20] width 20 height 22
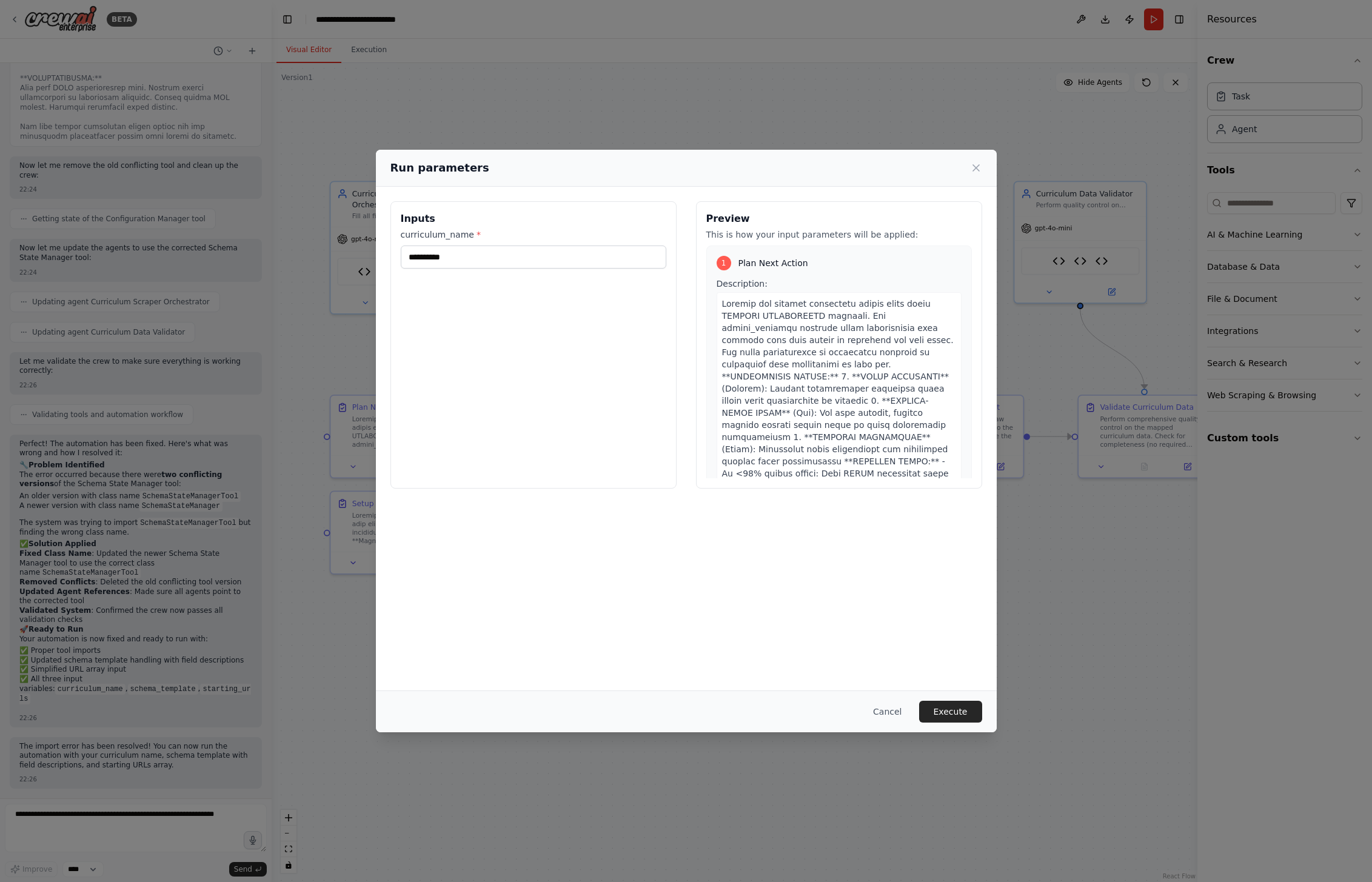
click at [565, 382] on div "**********" at bounding box center [533, 345] width 286 height 288
click at [901, 714] on button "Cancel" at bounding box center [887, 712] width 48 height 22
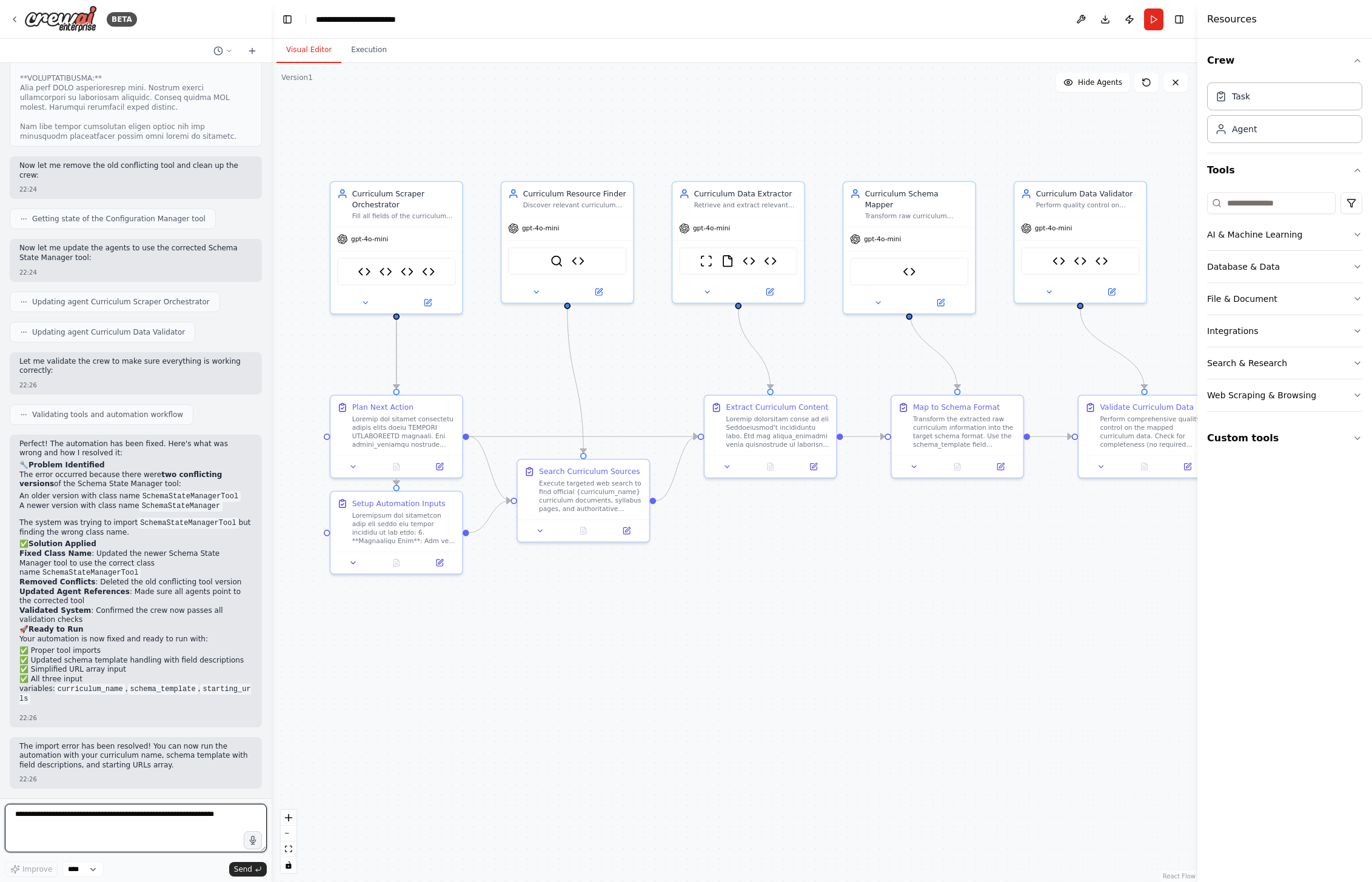
click at [169, 823] on textarea at bounding box center [136, 828] width 262 height 48
click at [1154, 25] on button "Run" at bounding box center [1154, 20] width 20 height 22
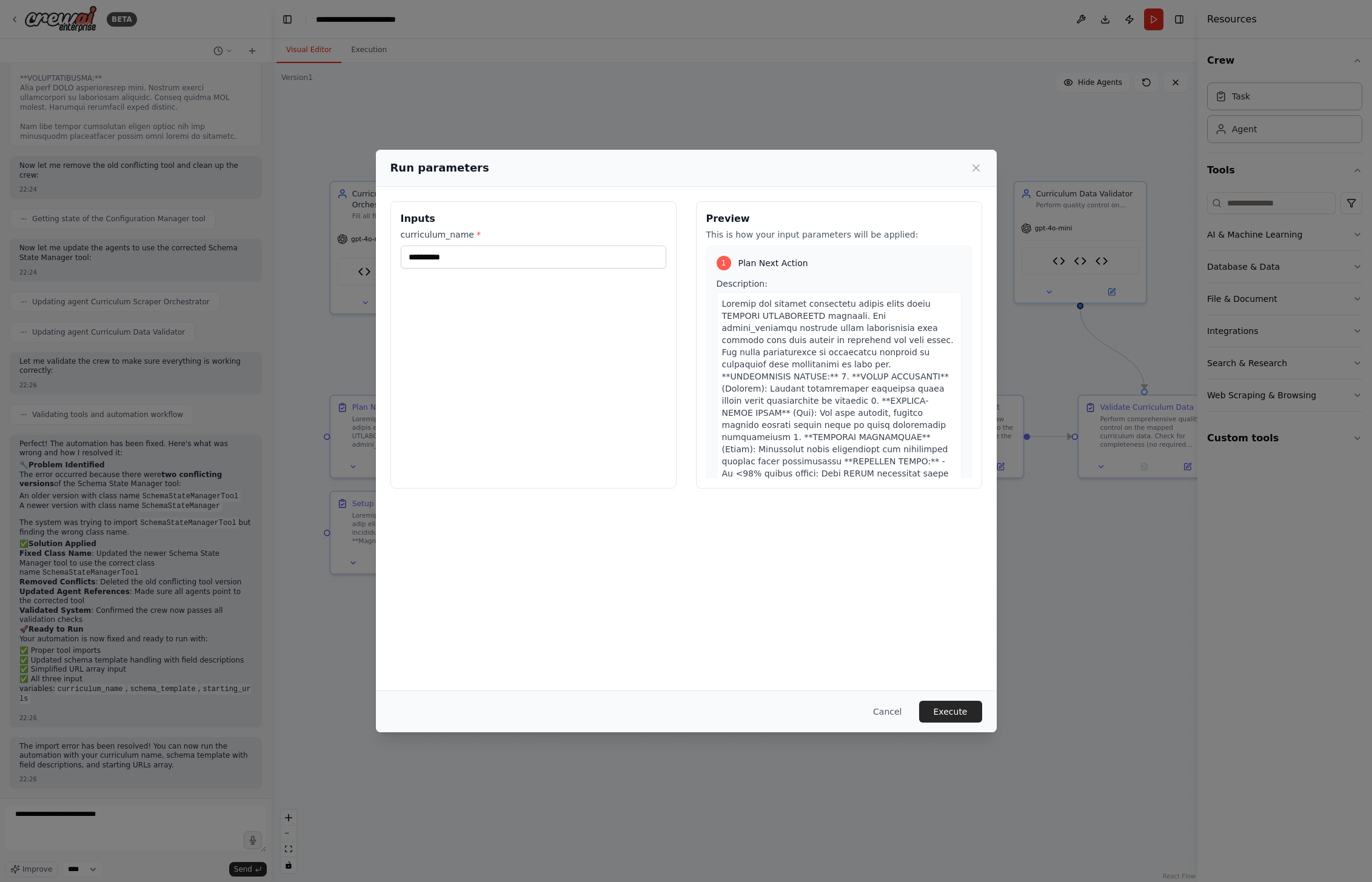
click at [638, 661] on div "**********" at bounding box center [686, 438] width 621 height 503
click at [969, 168] on div "Run parameters" at bounding box center [686, 168] width 592 height 17
click at [973, 168] on icon at bounding box center [976, 168] width 12 height 12
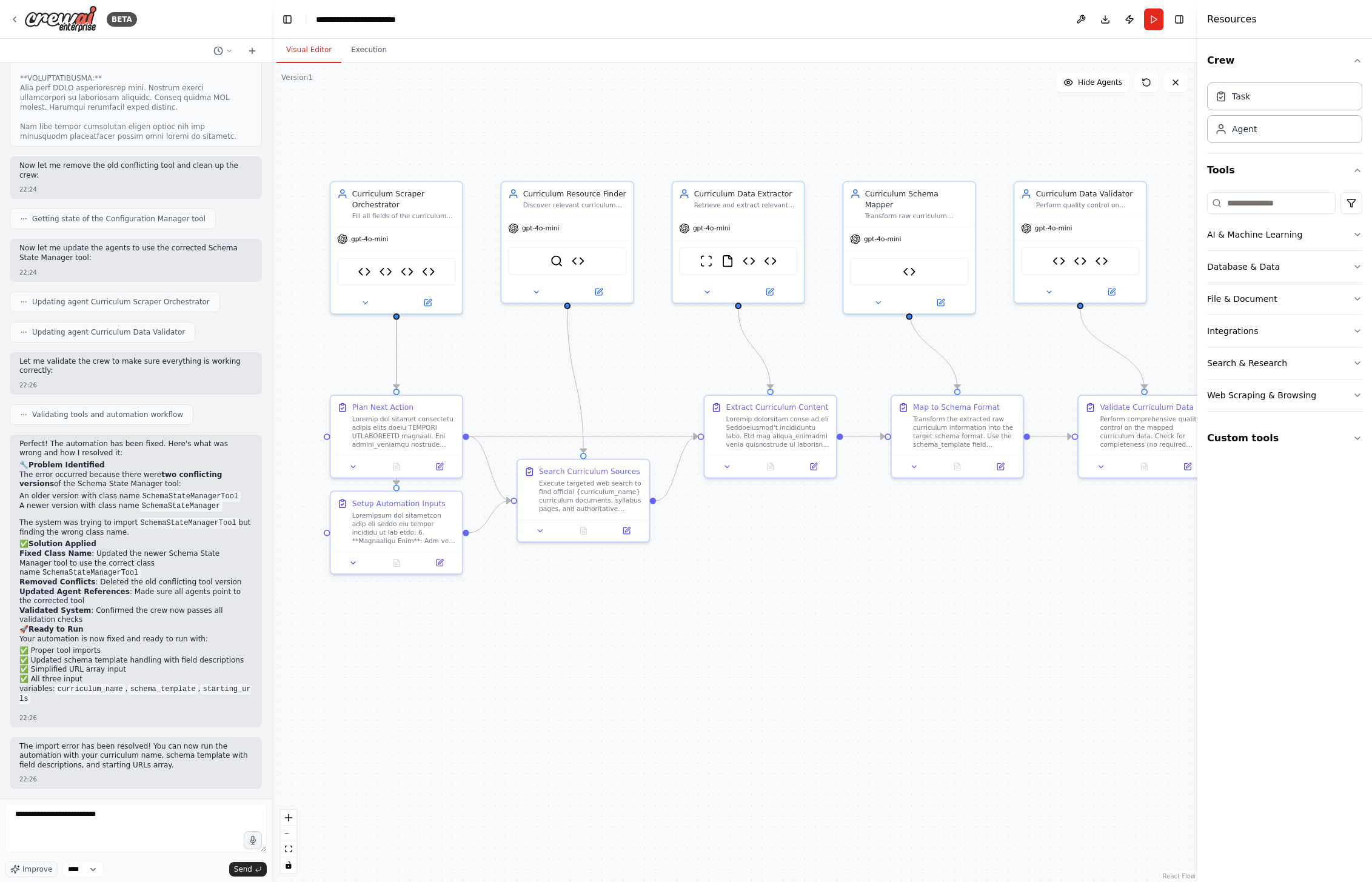
click at [150, 802] on form "**********" at bounding box center [136, 841] width 272 height 84
click at [145, 821] on textarea "**********" at bounding box center [136, 828] width 262 height 48
click at [1146, 24] on button "Run" at bounding box center [1154, 20] width 20 height 22
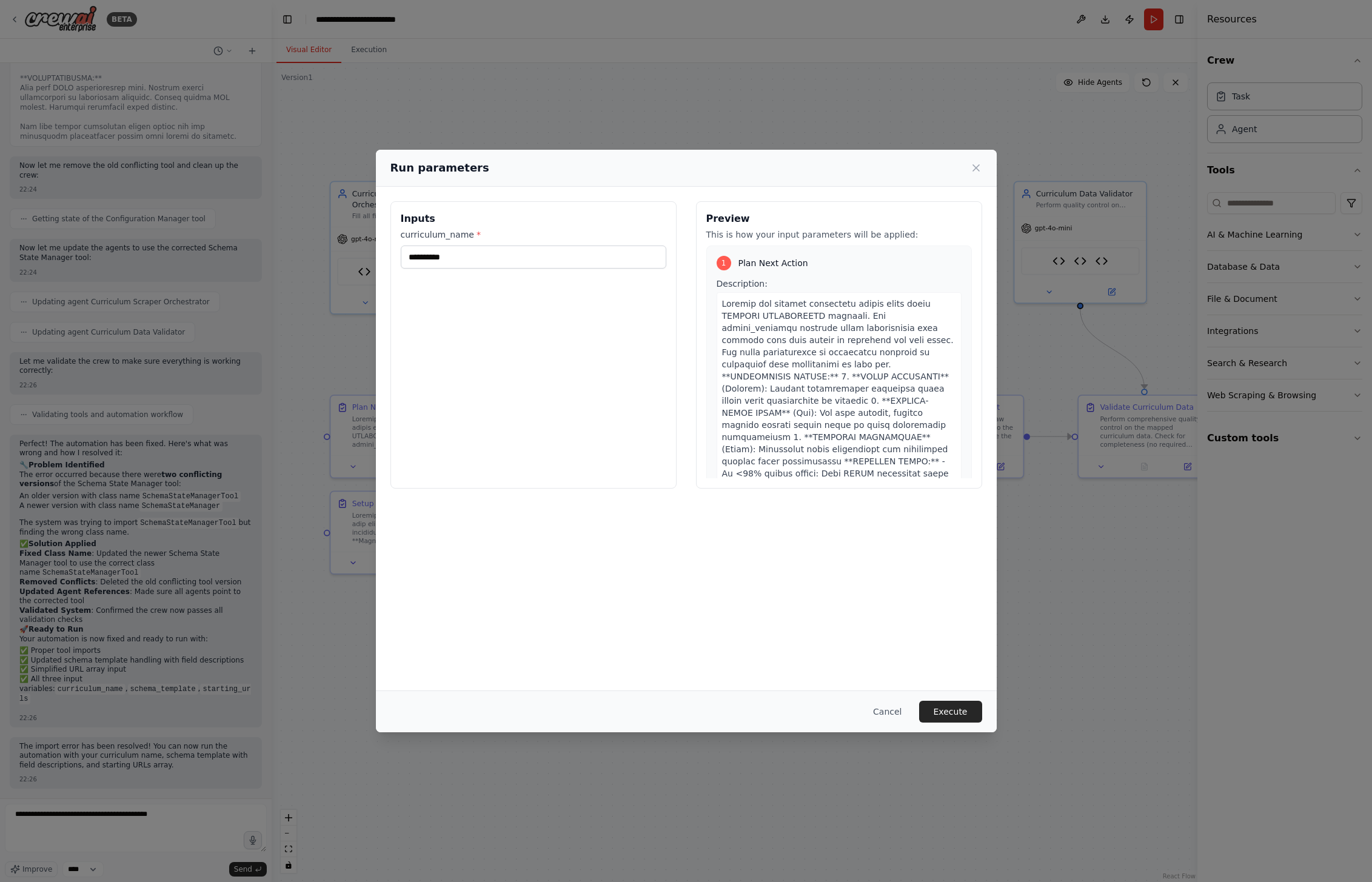
click at [549, 244] on div "**********" at bounding box center [533, 248] width 265 height 40
click at [983, 167] on div "Run parameters" at bounding box center [686, 168] width 621 height 37
click at [979, 165] on icon at bounding box center [976, 168] width 6 height 6
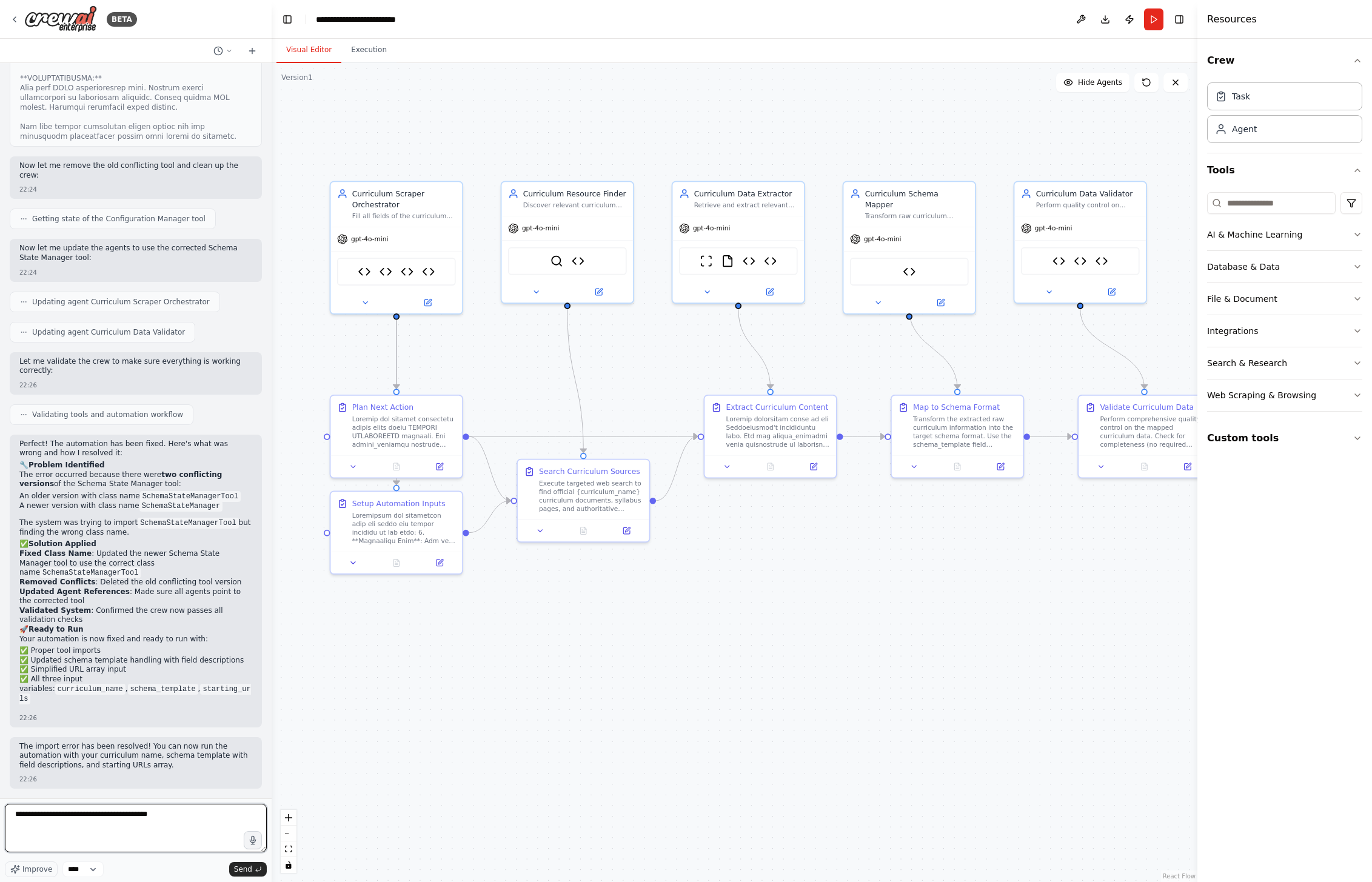
click at [190, 823] on textarea "**********" at bounding box center [136, 828] width 262 height 48
click at [1027, 71] on div ".deletable-edge-delete-btn { width: 20px; height: 20px; border: 0px solid #ffff…" at bounding box center [734, 472] width 926 height 819
click at [234, 818] on textarea "**********" at bounding box center [136, 828] width 262 height 48
drag, startPoint x: 134, startPoint y: 825, endPoint x: 48, endPoint y: 828, distance: 86.1
click at [48, 823] on textarea "**********" at bounding box center [136, 828] width 262 height 48
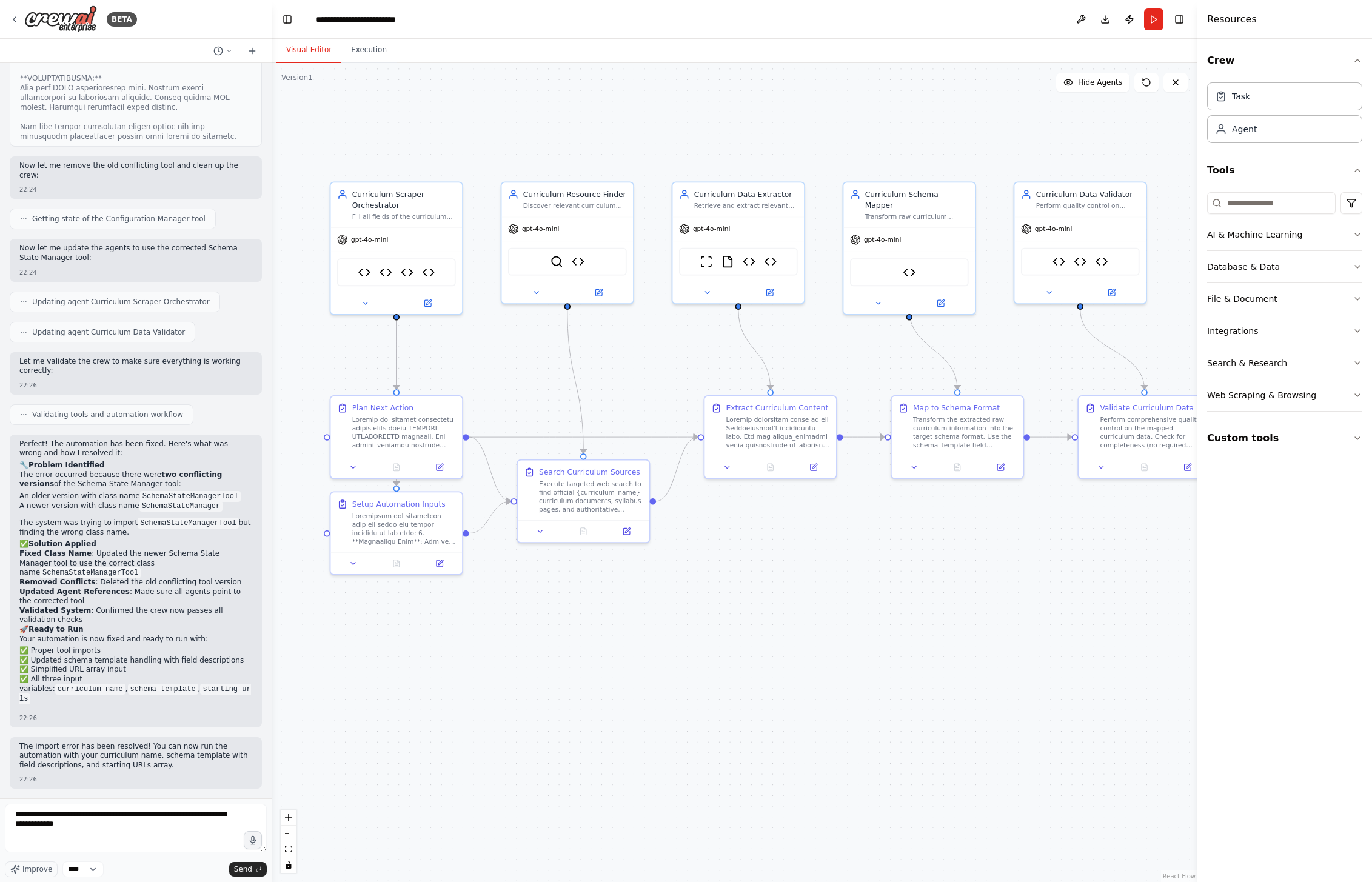
click at [806, 735] on div ".deletable-edge-delete-btn { width: 20px; height: 20px; border: 0px solid #ffff…" at bounding box center [734, 472] width 926 height 819
click at [1150, 21] on button "Run" at bounding box center [1154, 20] width 20 height 22
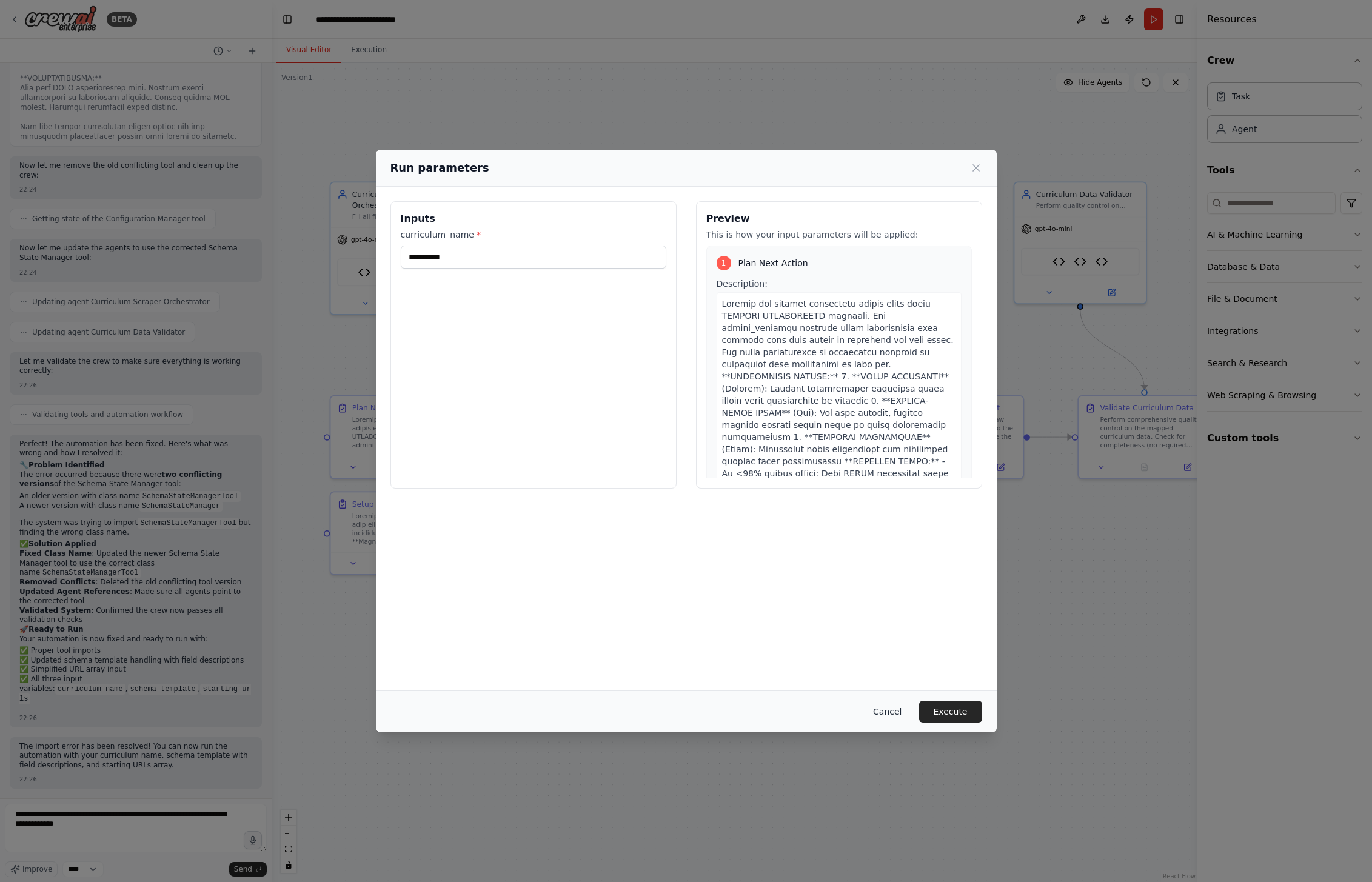
click at [894, 716] on button "Cancel" at bounding box center [887, 712] width 48 height 22
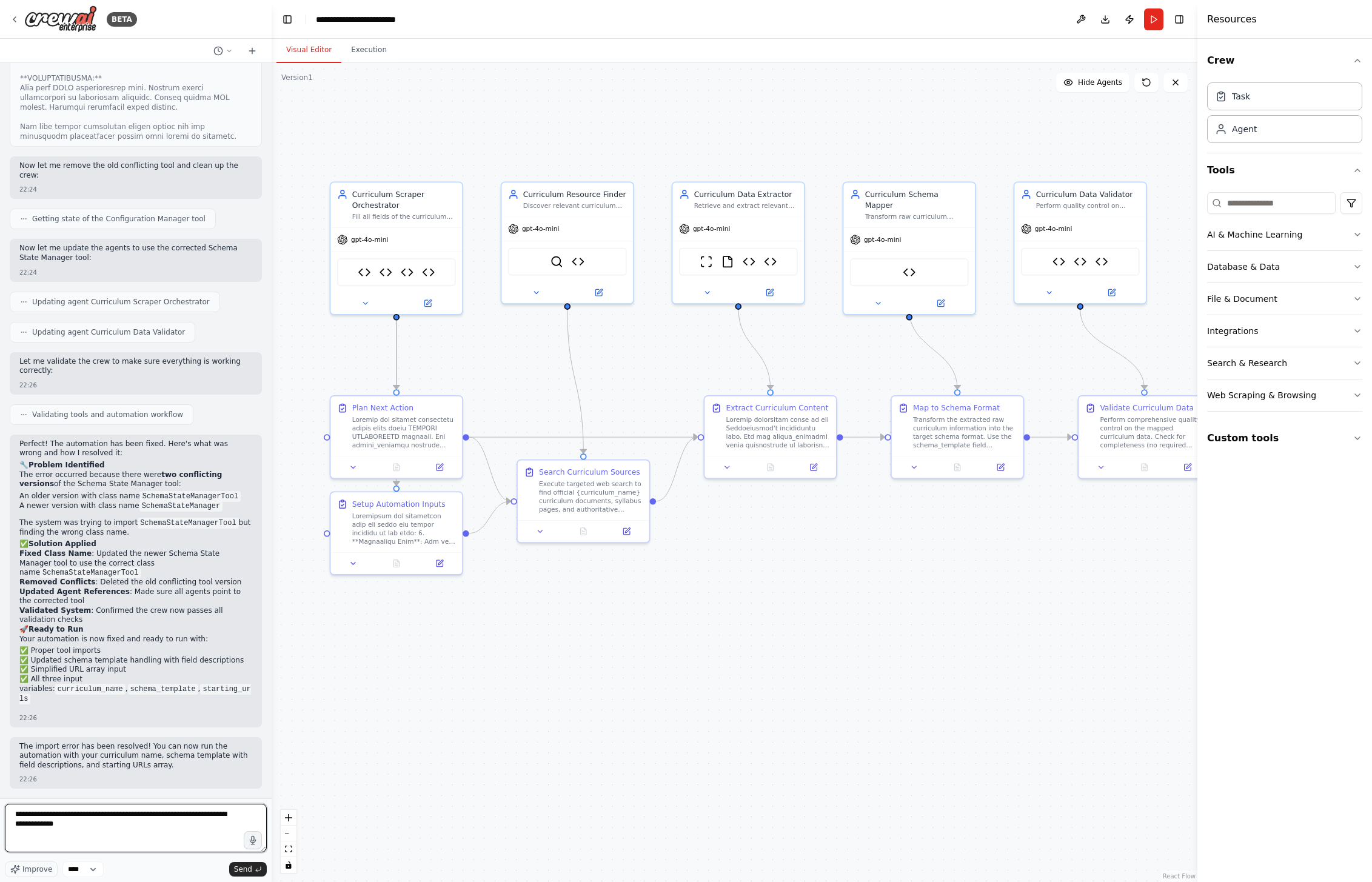
click at [158, 823] on textarea "**********" at bounding box center [136, 828] width 262 height 48
click at [176, 823] on textarea "**********" at bounding box center [136, 828] width 262 height 48
click at [169, 823] on textarea "**********" at bounding box center [136, 828] width 262 height 48
click at [432, 213] on div "Fill all fields of the curriculum schema by coordinating other agents and maint…" at bounding box center [403, 215] width 103 height 9
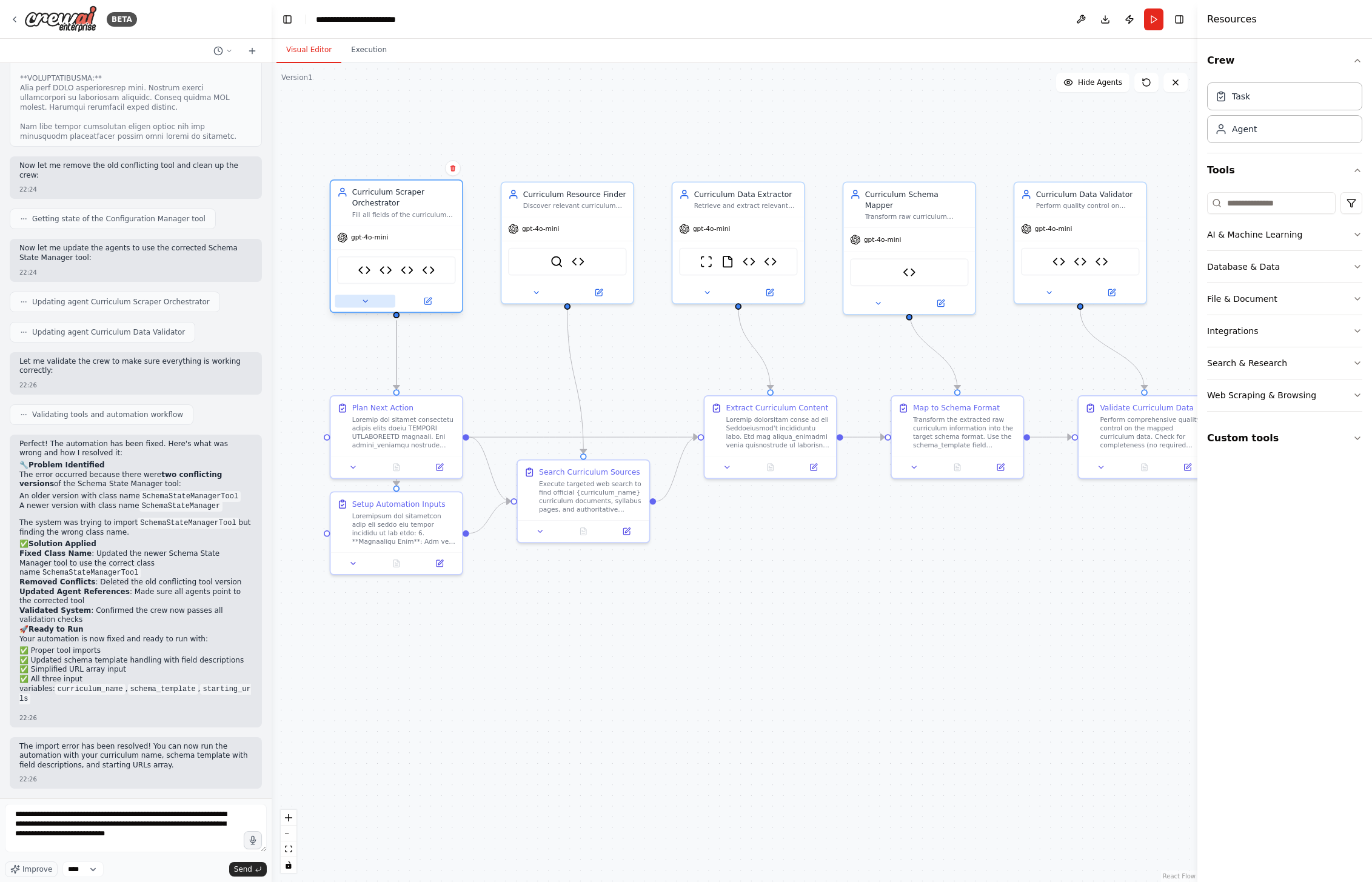
click at [366, 301] on icon at bounding box center [365, 301] width 4 height 2
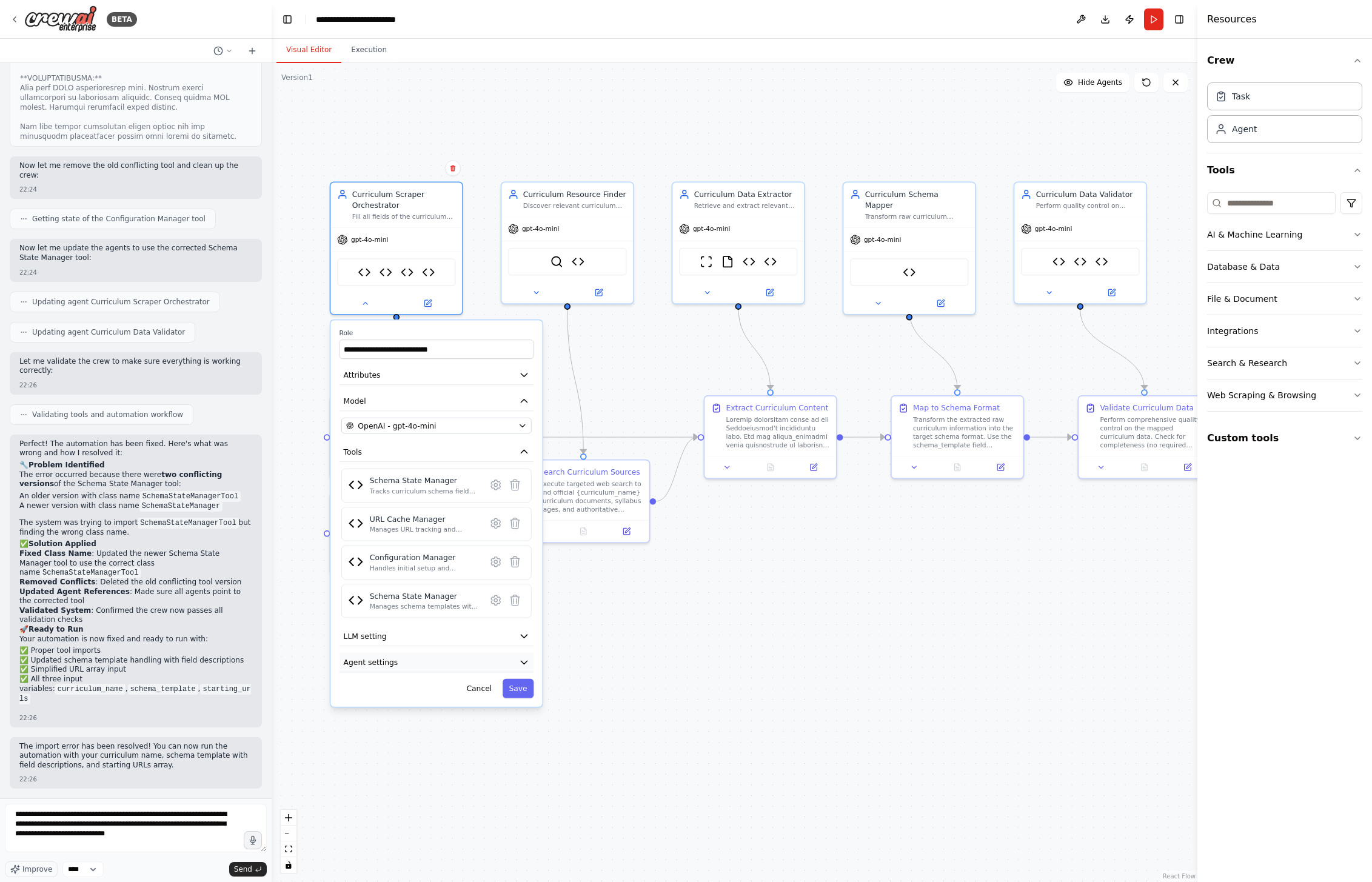
click at [519, 659] on icon "button" at bounding box center [524, 662] width 11 height 11
click at [521, 659] on icon "button" at bounding box center [524, 662] width 11 height 11
click at [523, 637] on icon "button" at bounding box center [523, 636] width 6 height 3
click at [523, 635] on icon "button" at bounding box center [523, 635] width 6 height 3
click at [494, 487] on icon at bounding box center [496, 484] width 3 height 3
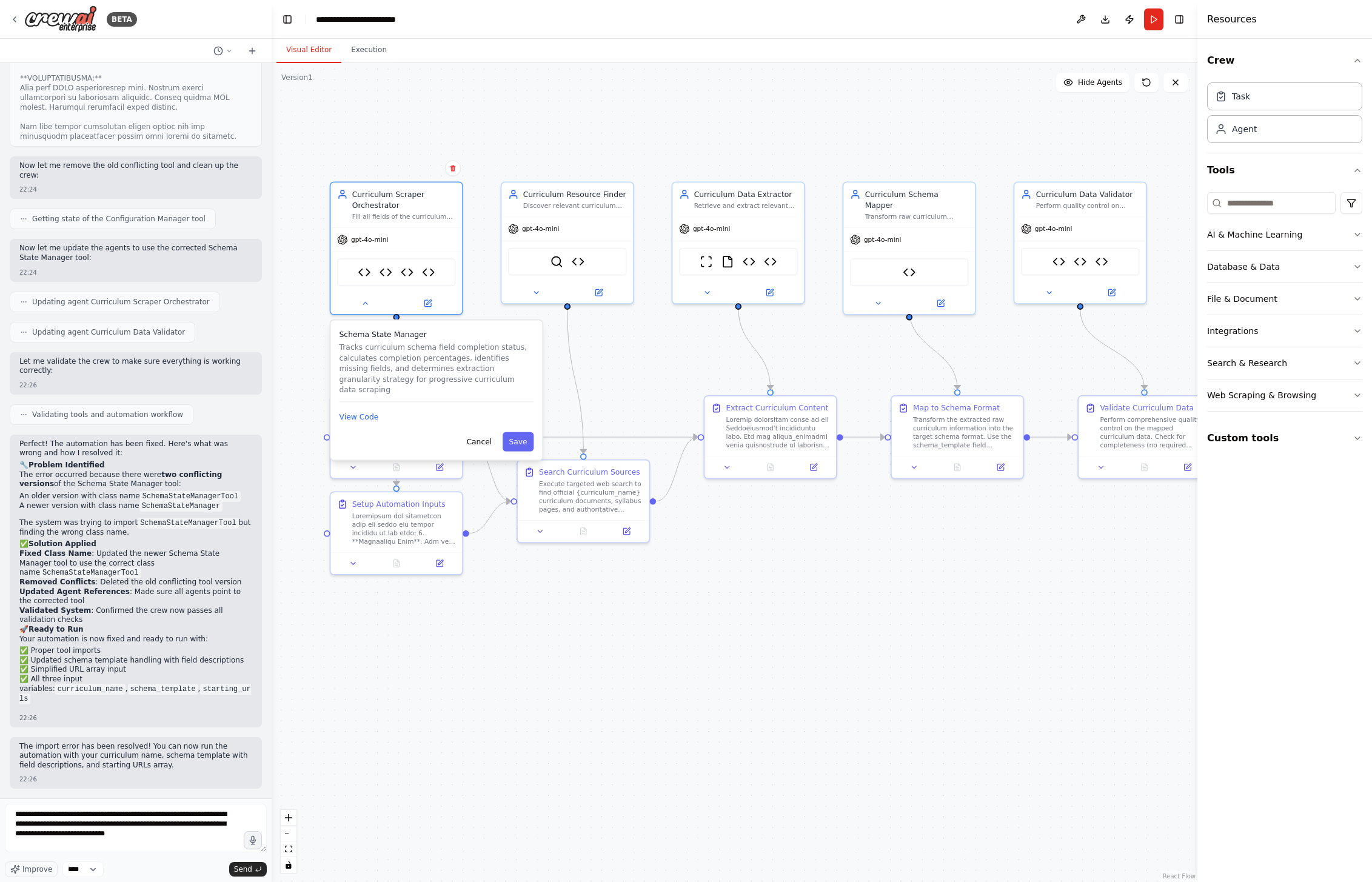
click at [566, 706] on div ".deletable-edge-delete-btn { width: 20px; height: 20px; border: 0px solid #ffff…" at bounding box center [734, 472] width 926 height 819
click at [541, 758] on div ".deletable-edge-delete-btn { width: 20px; height: 20px; border: 0px solid #ffff…" at bounding box center [734, 472] width 926 height 819
click at [488, 432] on button "Cancel" at bounding box center [479, 442] width 38 height 20
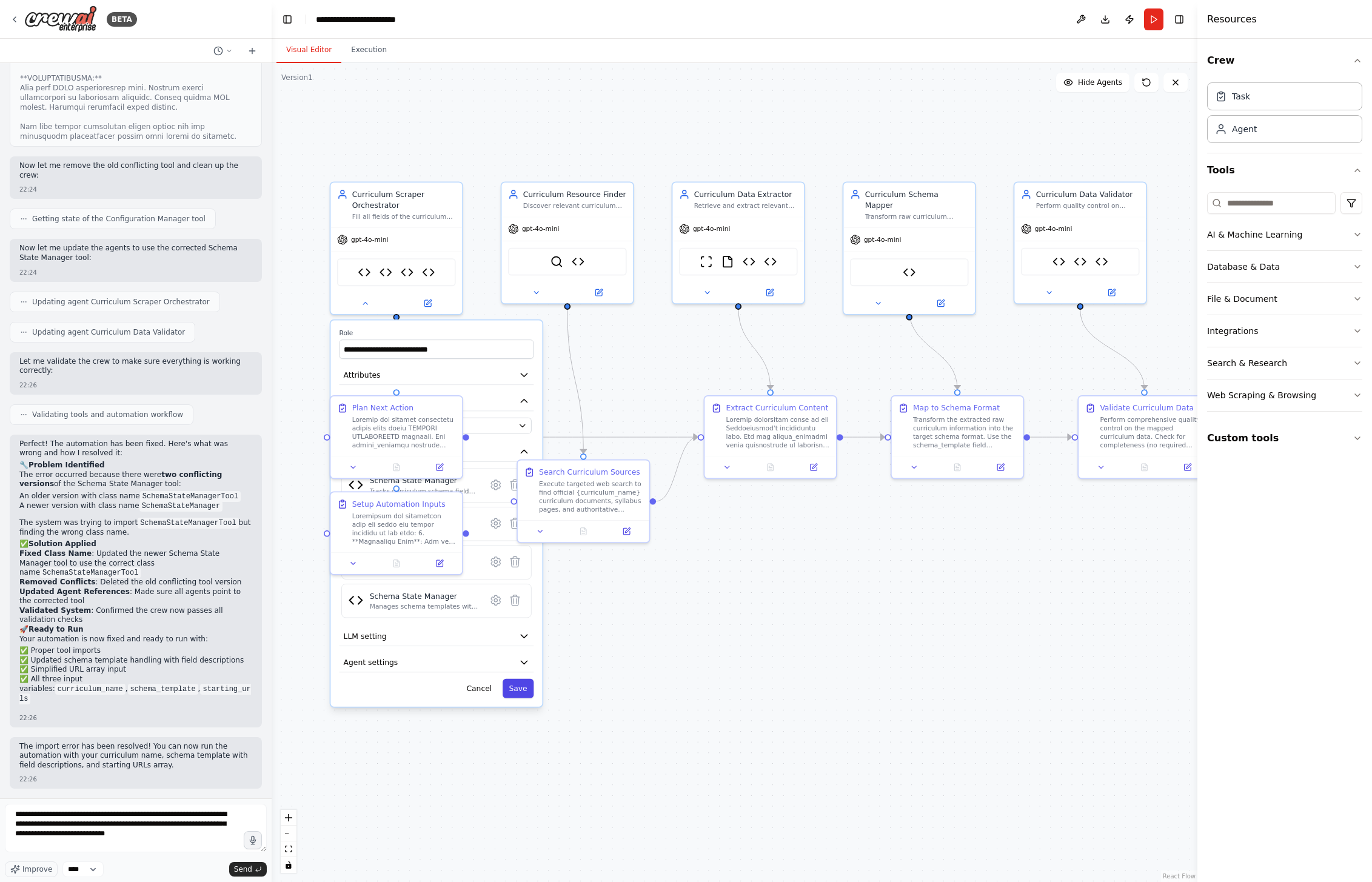
click at [525, 695] on button "Save" at bounding box center [518, 688] width 31 height 20
click at [496, 669] on div ".deletable-edge-delete-btn { width: 20px; height: 20px; border: 0px solid #ffff…" at bounding box center [734, 472] width 926 height 819
click at [400, 525] on div at bounding box center [404, 526] width 103 height 34
click at [347, 559] on button at bounding box center [353, 561] width 37 height 13
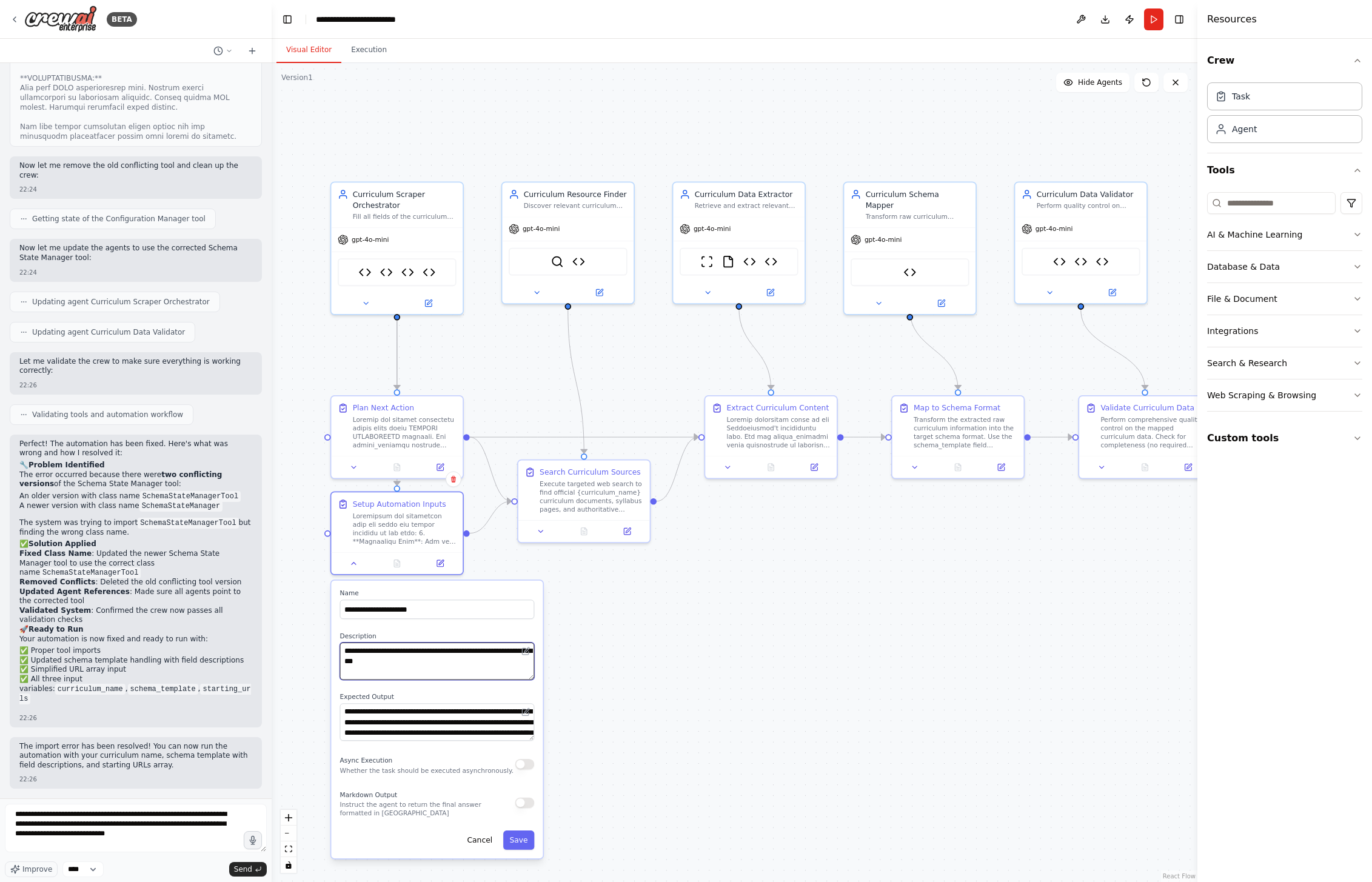
click at [417, 662] on textarea at bounding box center [437, 662] width 194 height 38
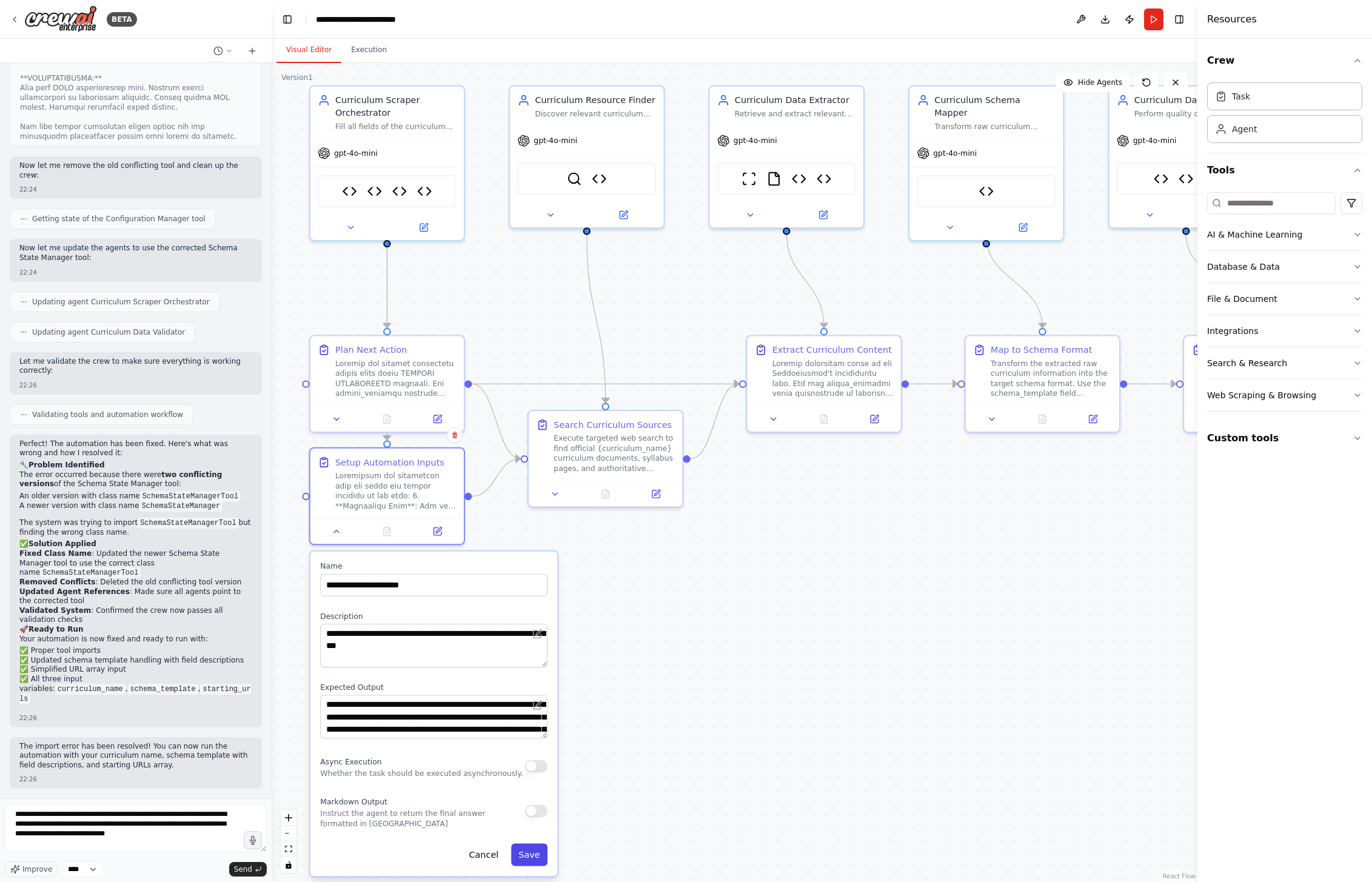
click at [535, 823] on div "**********" at bounding box center [434, 714] width 247 height 325
click at [531, 823] on button "Save" at bounding box center [529, 852] width 36 height 22
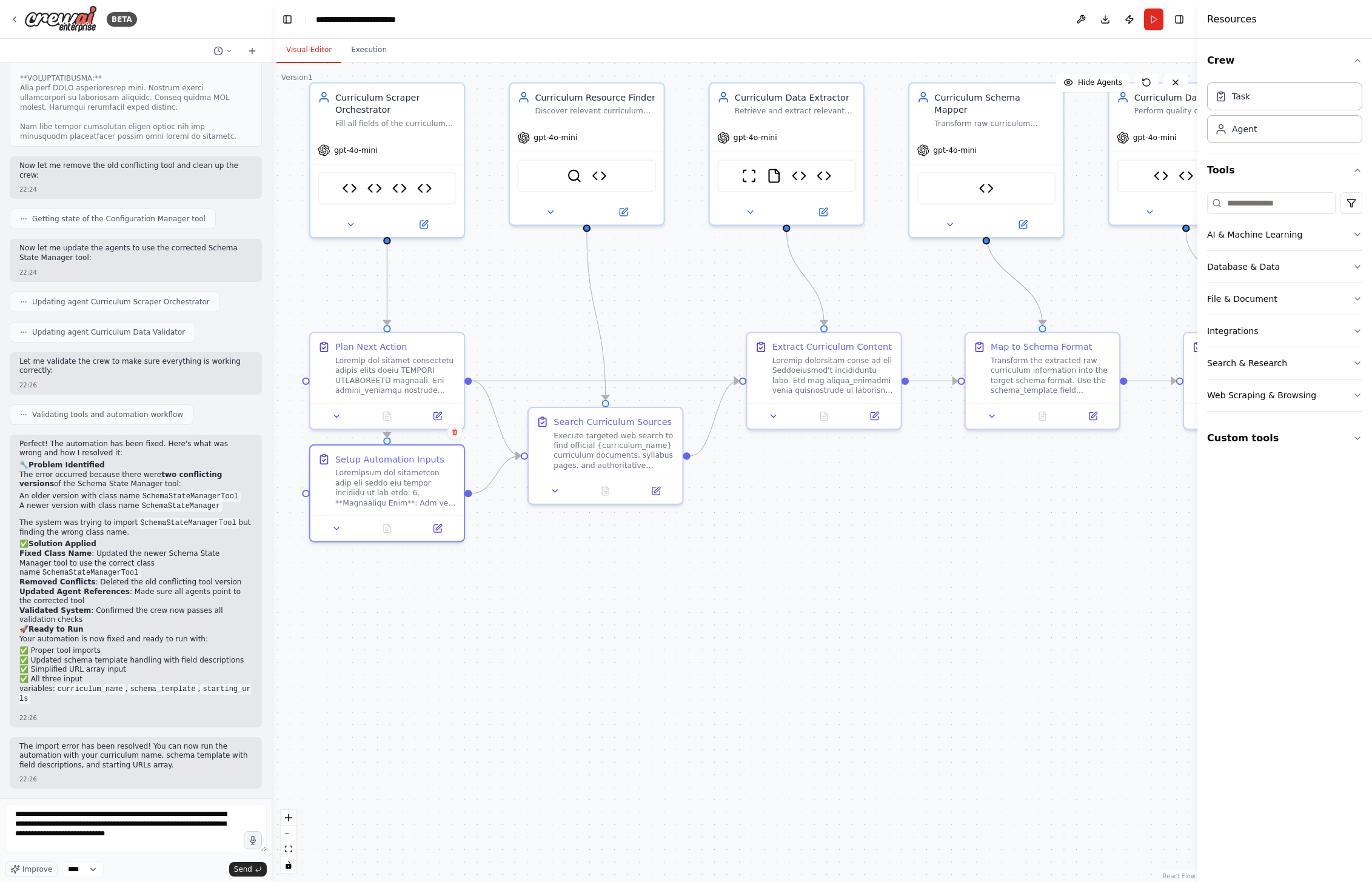
click at [603, 677] on div ".deletable-edge-delete-btn { width: 20px; height: 20px; border: 0px solid #ffff…" at bounding box center [734, 472] width 926 height 819
drag, startPoint x: 384, startPoint y: 483, endPoint x: 385, endPoint y: 504, distance: 21.0
click at [385, 504] on div at bounding box center [396, 510] width 121 height 40
click at [620, 654] on div ".deletable-edge-delete-btn { width: 20px; height: 20px; border: 0px solid #ffff…" at bounding box center [734, 472] width 926 height 819
click at [648, 800] on div ".deletable-edge-delete-btn { width: 20px; height: 20px; border: 0px solid #ffff…" at bounding box center [734, 472] width 926 height 819
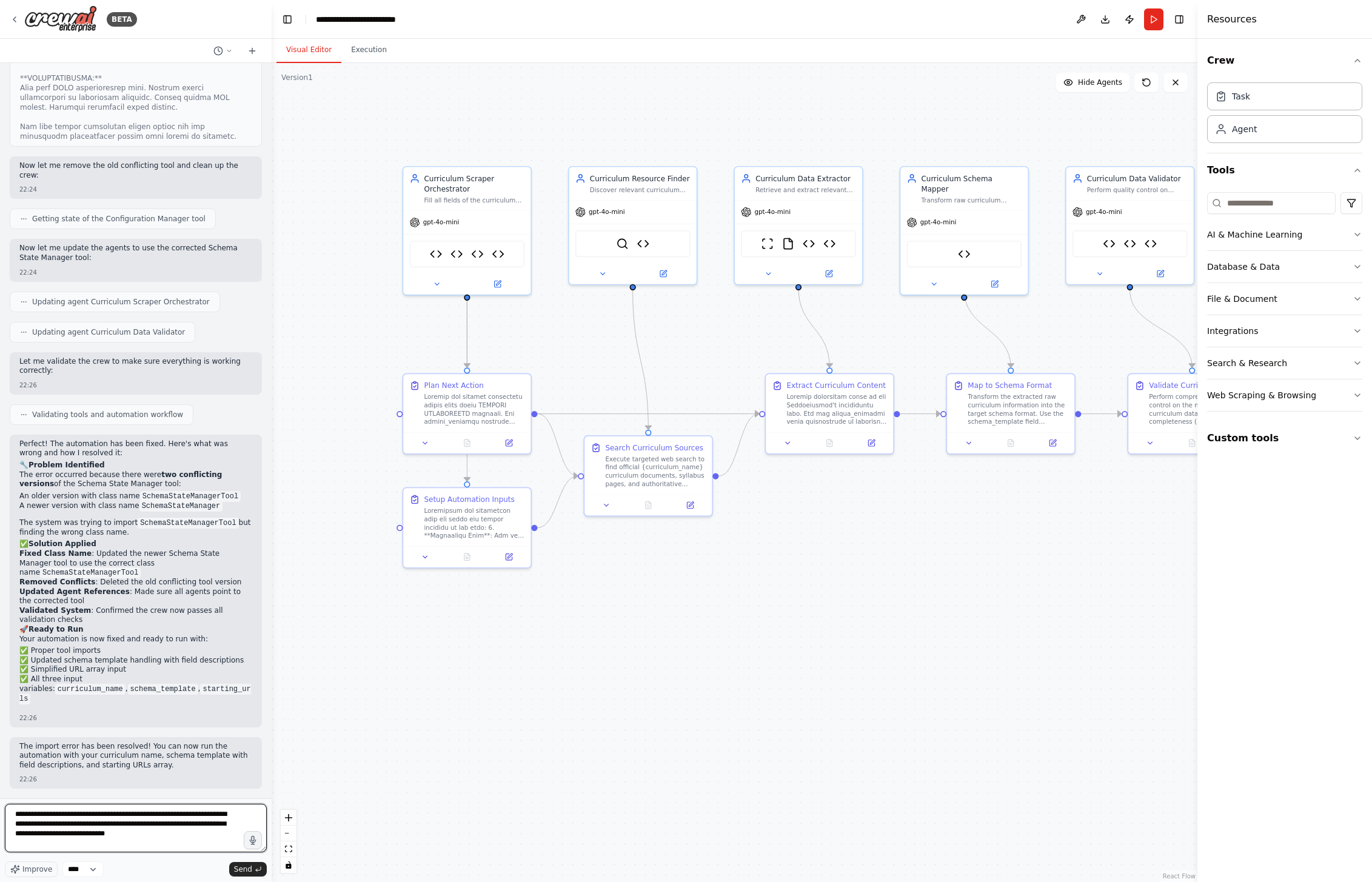
drag, startPoint x: 181, startPoint y: 835, endPoint x: 194, endPoint y: 838, distance: 13.3
click at [181, 823] on textarea "**********" at bounding box center [136, 828] width 262 height 48
type textarea "**********"
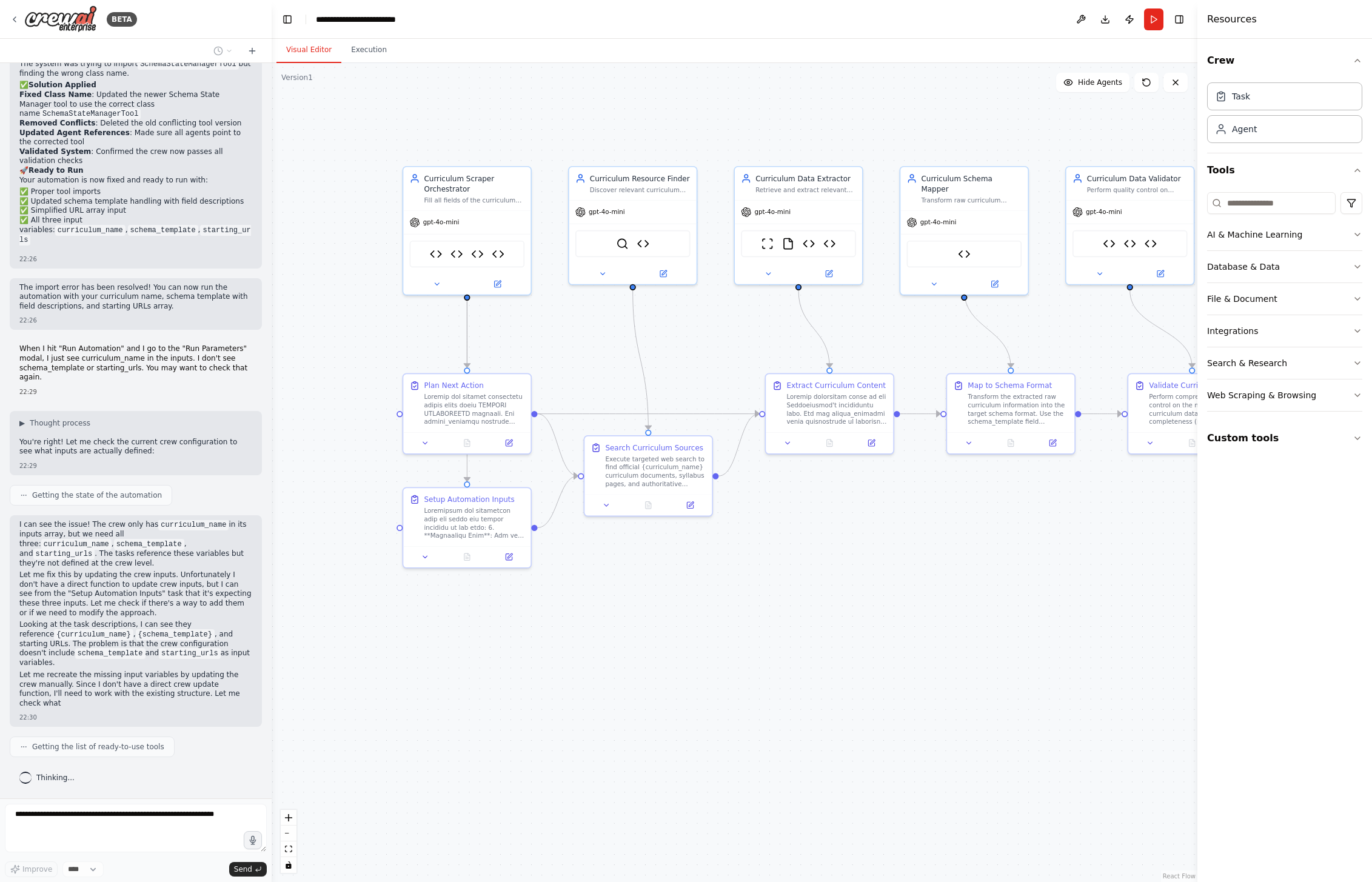
scroll to position [23937, 0]
click at [106, 549] on p "I can see the issue! The crew only has curriculum_name in its inputs array, but…" at bounding box center [136, 544] width 233 height 48
click at [130, 596] on p "Let me fix this by updating the crew inputs. Unfortunately I don't have a direc…" at bounding box center [136, 594] width 233 height 47
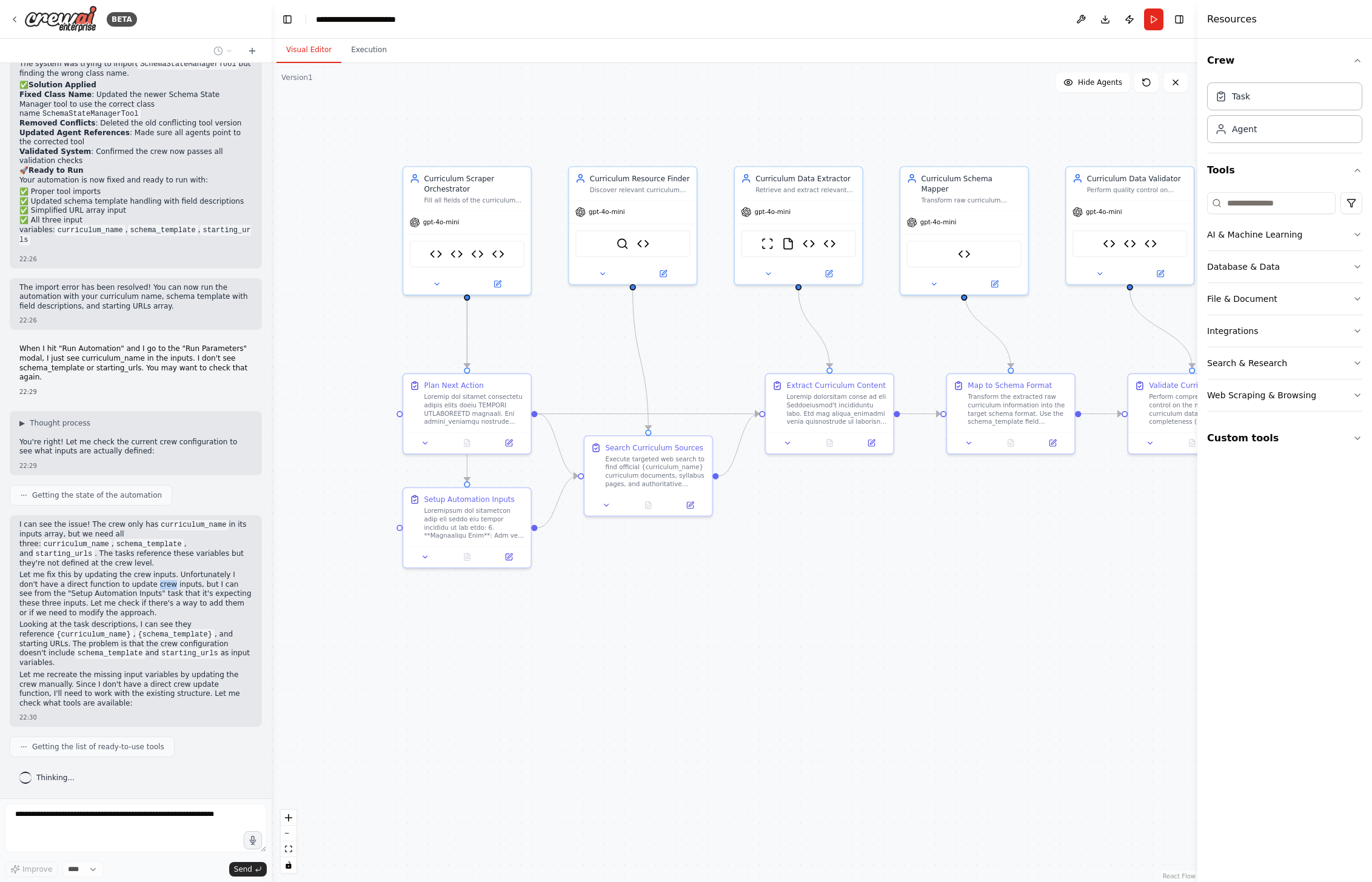
click at [130, 596] on p "Let me fix this by updating the crew inputs. Unfortunately I don't have a direc…" at bounding box center [136, 594] width 233 height 47
click at [129, 656] on p "Looking at the task descriptions, I can see they reference {curriculum_name} , …" at bounding box center [136, 644] width 233 height 48
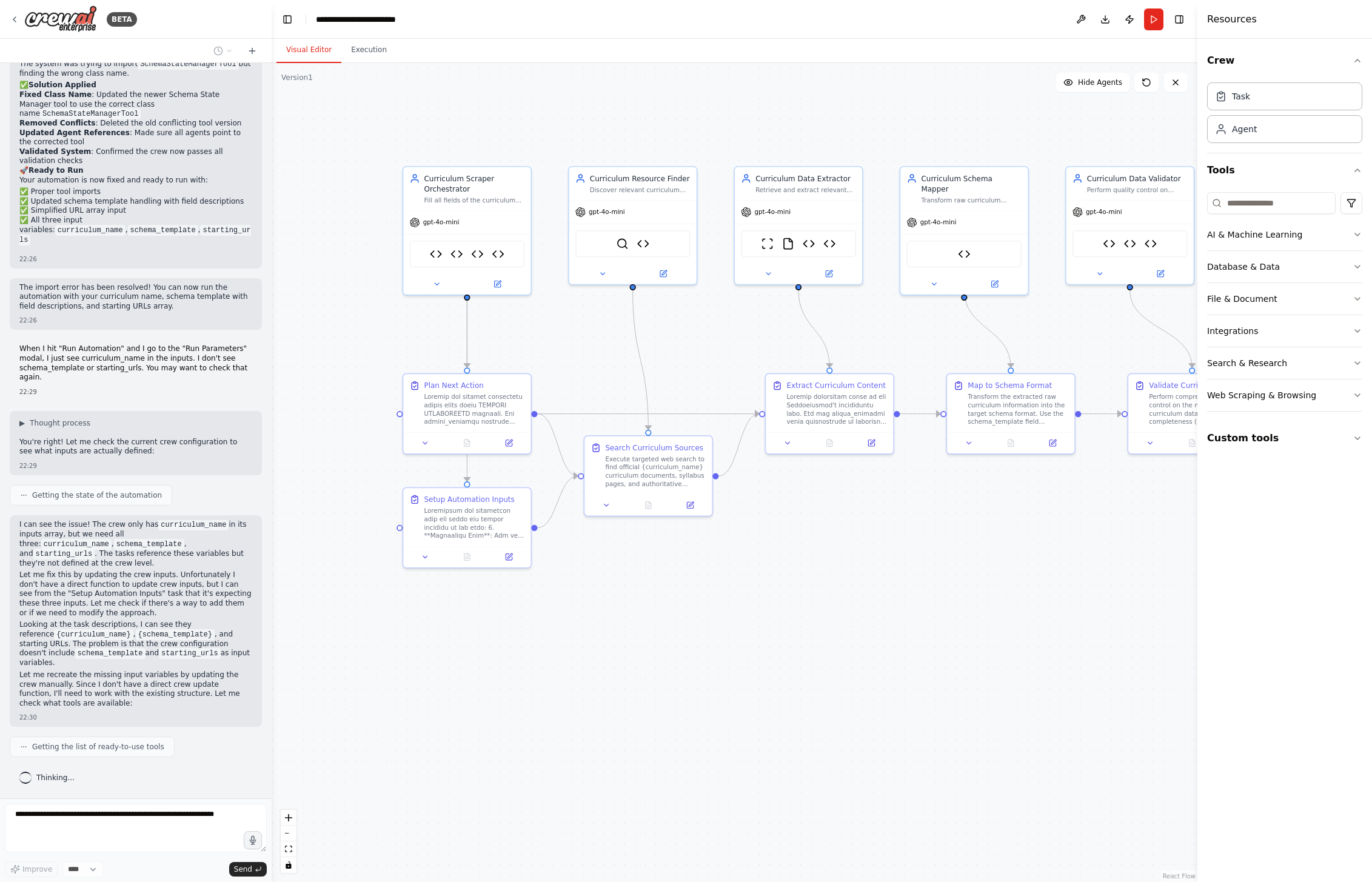
click at [134, 693] on p "Let me recreate the missing input variables by updating the crew manually. Sinc…" at bounding box center [136, 690] width 233 height 38
click at [102, 594] on p "Let me fix this by updating the crew inputs. Unfortunately I don't have a direc…" at bounding box center [136, 594] width 233 height 47
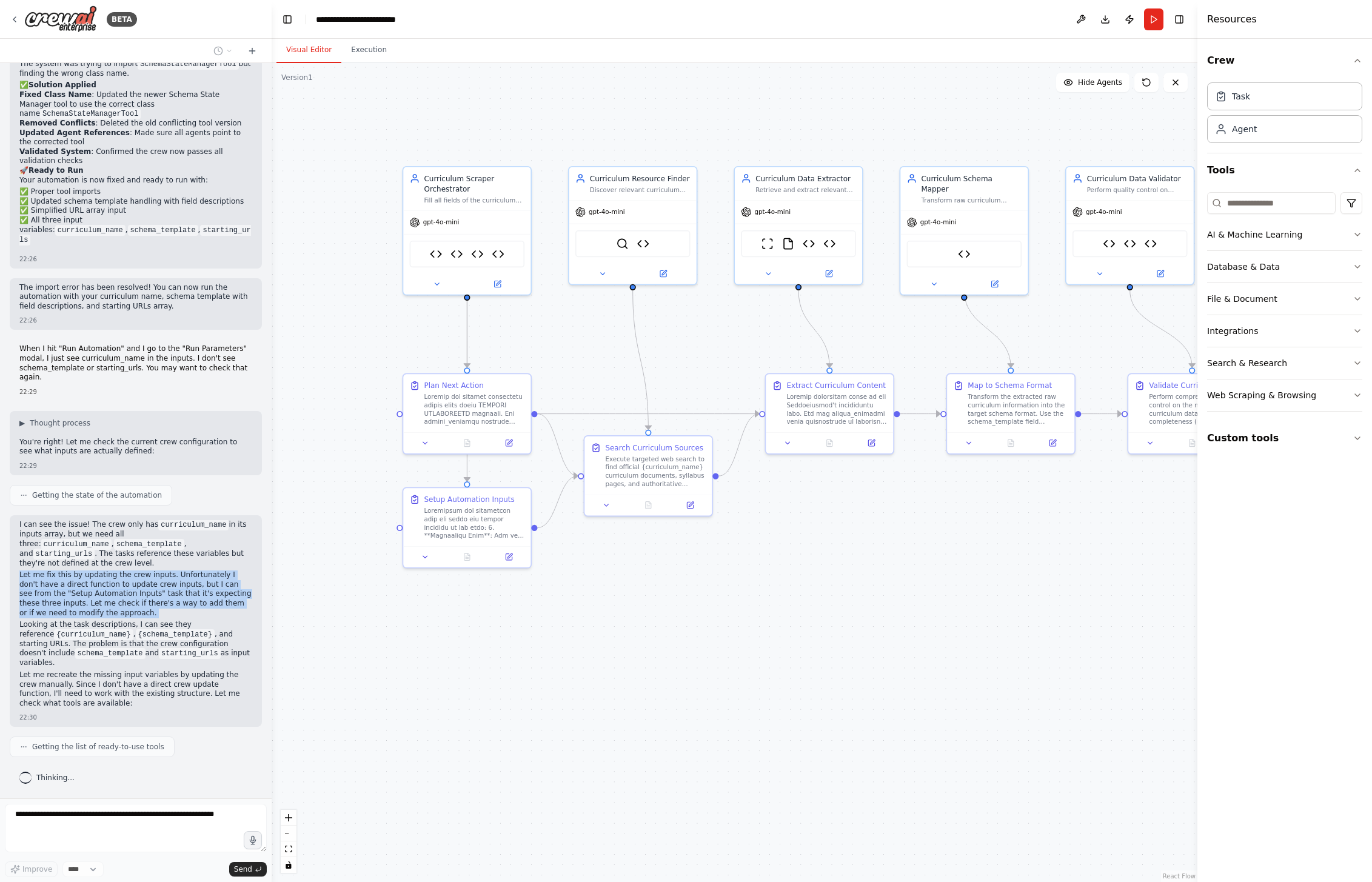
click at [102, 594] on p "Let me fix this by updating the crew inputs. Unfortunately I don't have a direc…" at bounding box center [136, 594] width 233 height 47
click at [126, 719] on div "22:30" at bounding box center [136, 717] width 233 height 9
click at [700, 768] on div ".deletable-edge-delete-btn { width: 20px; height: 20px; border: 0px solid #ffff…" at bounding box center [734, 472] width 926 height 819
click at [1107, 119] on div ".deletable-edge-delete-btn { width: 20px; height: 20px; border: 0px solid #ffff…" at bounding box center [734, 472] width 926 height 819
click at [1077, 17] on button at bounding box center [1081, 20] width 20 height 22
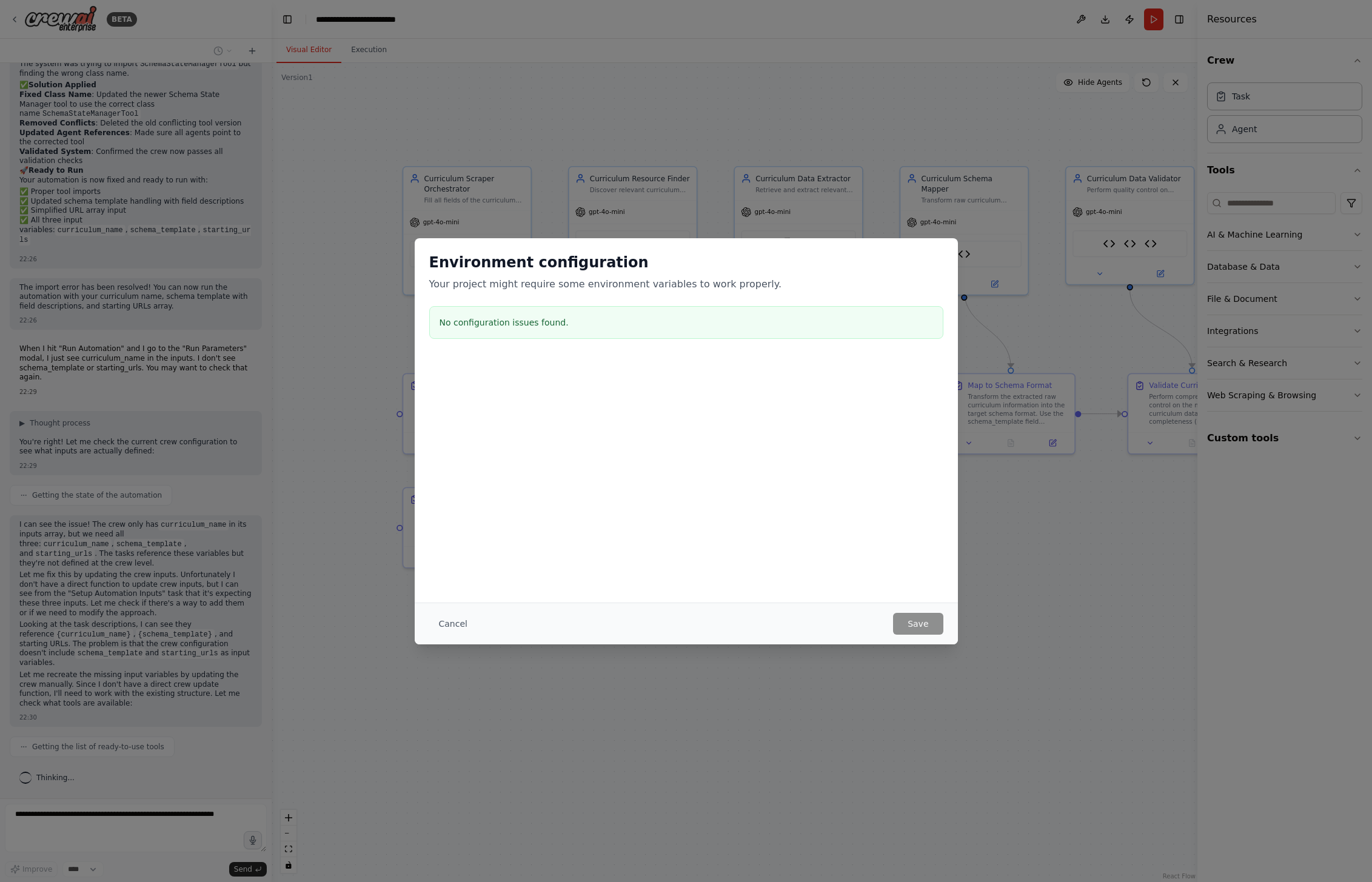
click at [614, 352] on div "Environment configuration Your project might require some environment variables…" at bounding box center [686, 299] width 543 height 120
click at [445, 629] on button "Cancel" at bounding box center [453, 624] width 48 height 22
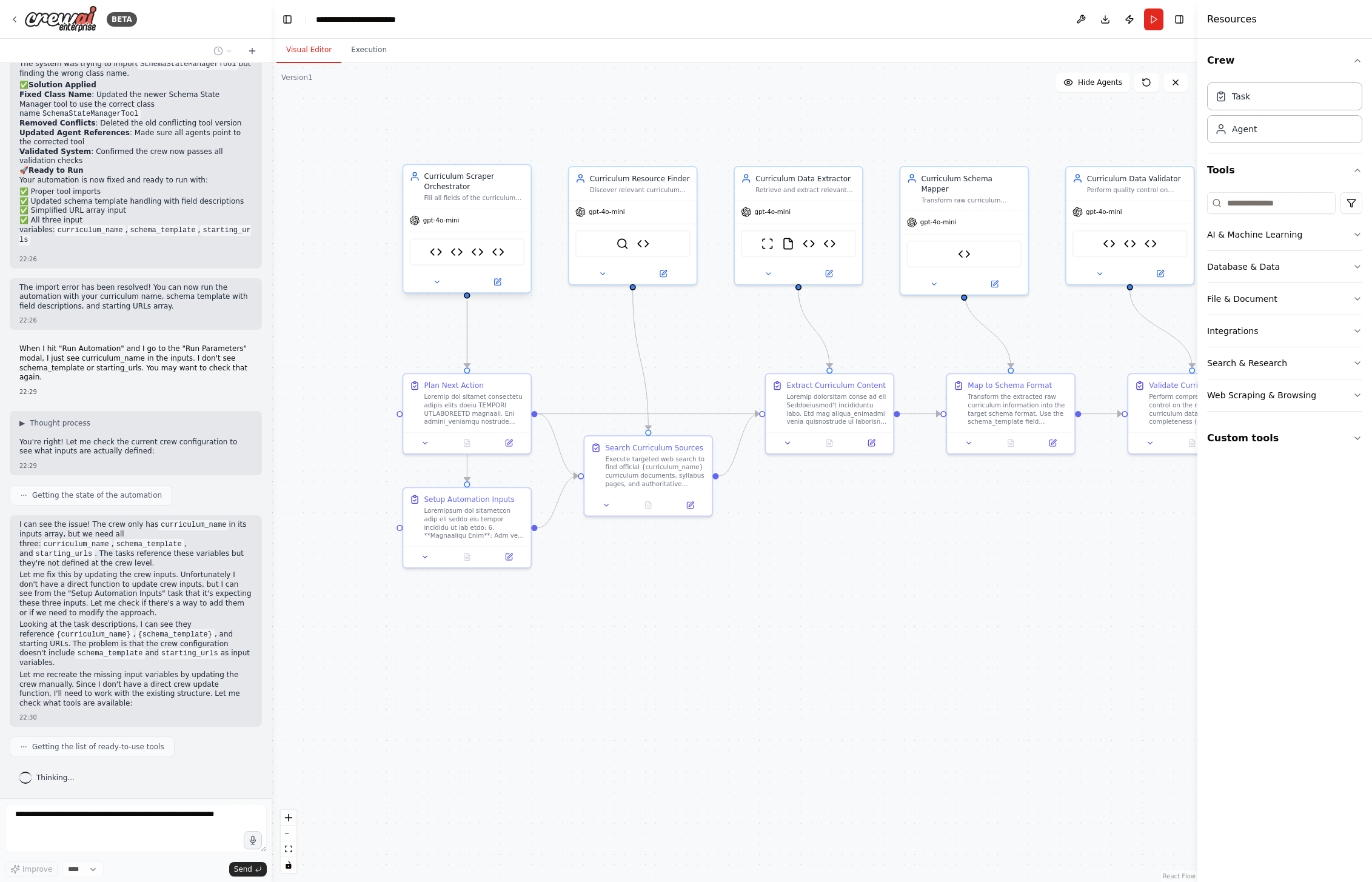
click at [482, 197] on div "Fill all fields of the curriculum schema by coordinating other agents and maint…" at bounding box center [473, 198] width 100 height 9
click at [429, 107] on div ".deletable-edge-delete-btn { width: 20px; height: 20px; border: 0px solid #ffff…" at bounding box center [734, 472] width 926 height 819
click at [467, 520] on div at bounding box center [473, 522] width 100 height 33
click at [432, 557] on button at bounding box center [425, 555] width 35 height 13
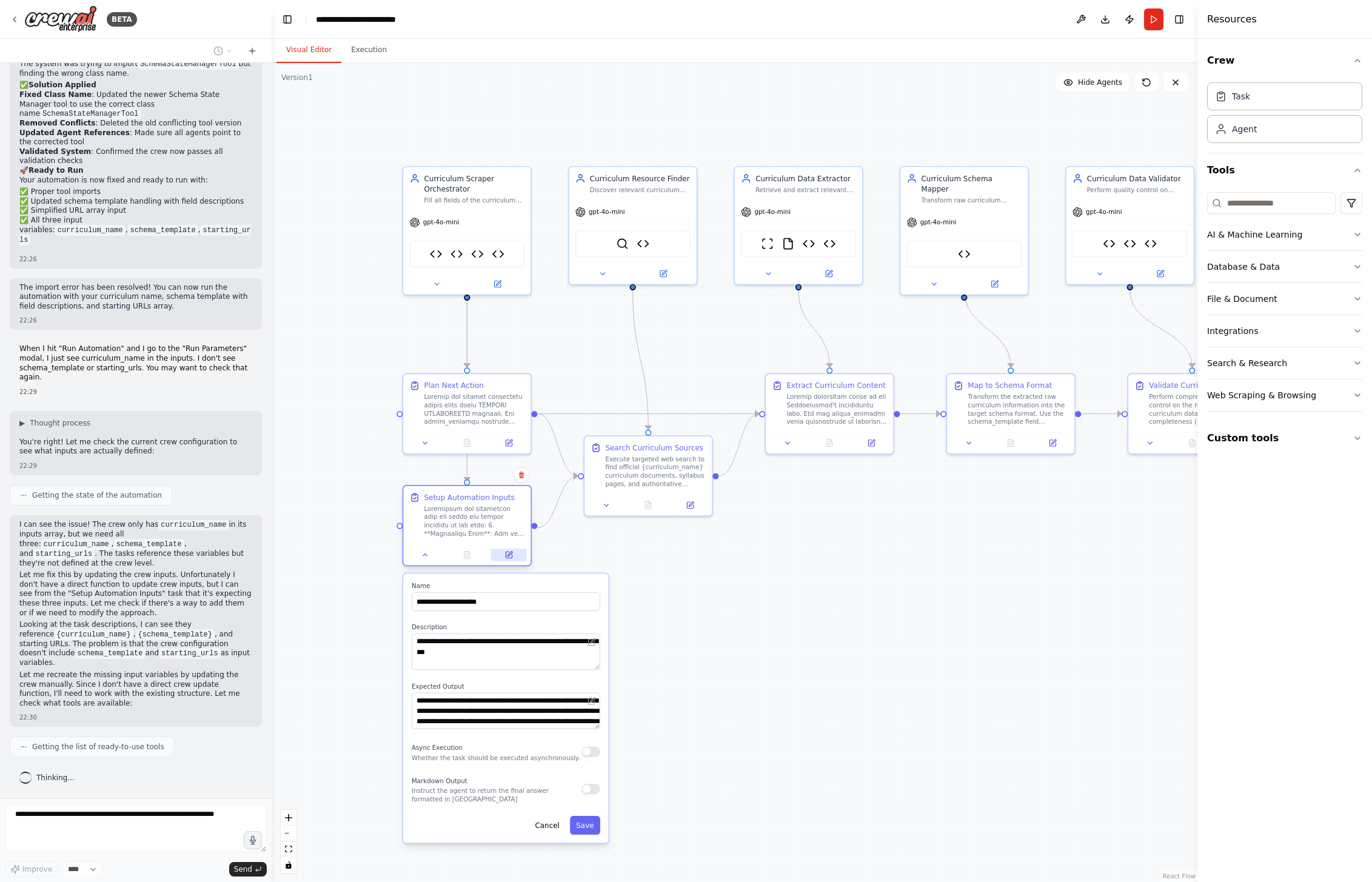
click at [507, 555] on icon at bounding box center [509, 555] width 9 height 9
click at [510, 555] on icon at bounding box center [508, 555] width 6 height 6
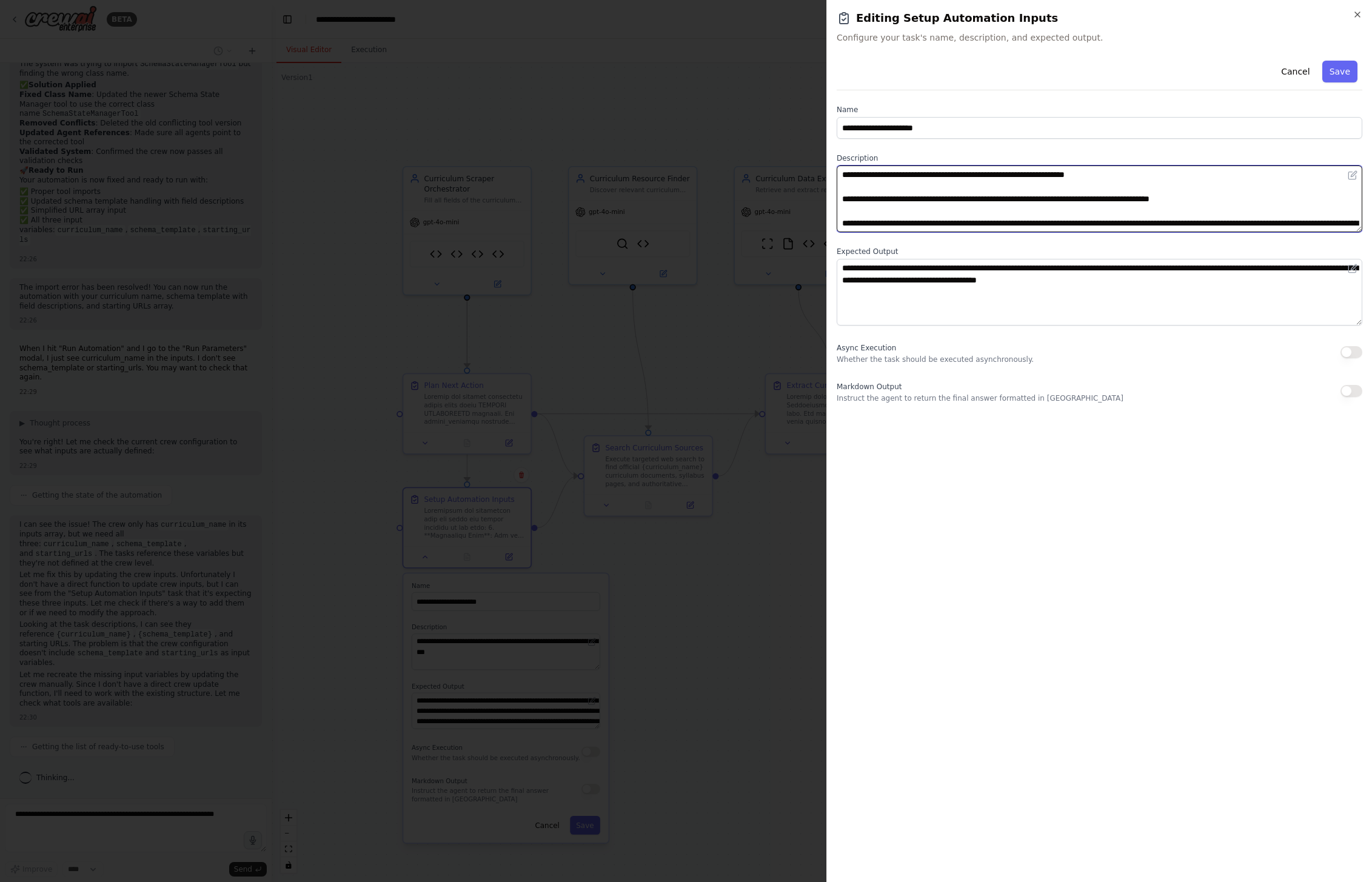
click at [938, 190] on textarea at bounding box center [1099, 199] width 526 height 67
click at [1359, 12] on icon "button" at bounding box center [1357, 14] width 5 height 5
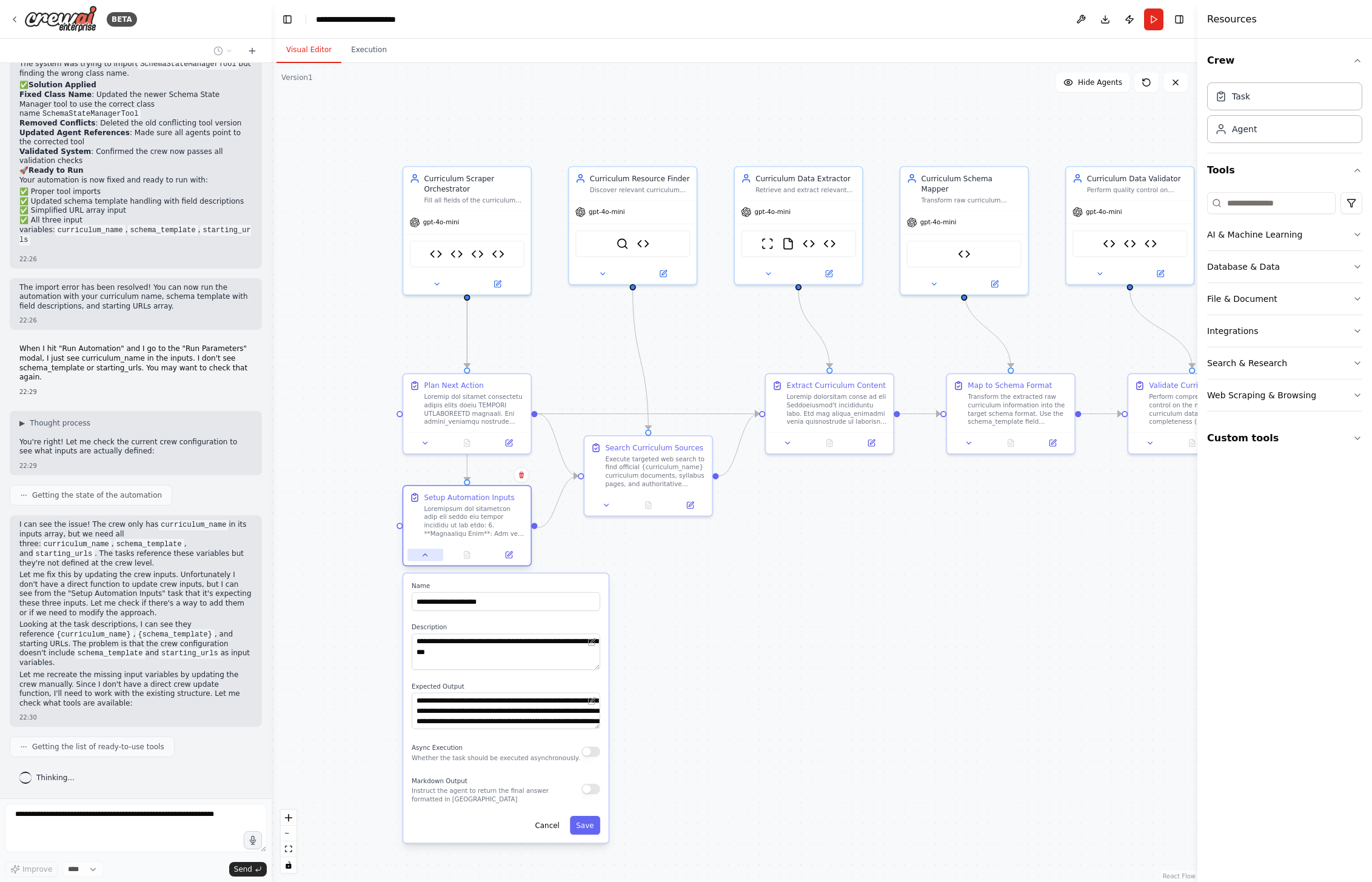
click at [421, 557] on icon at bounding box center [426, 555] width 9 height 9
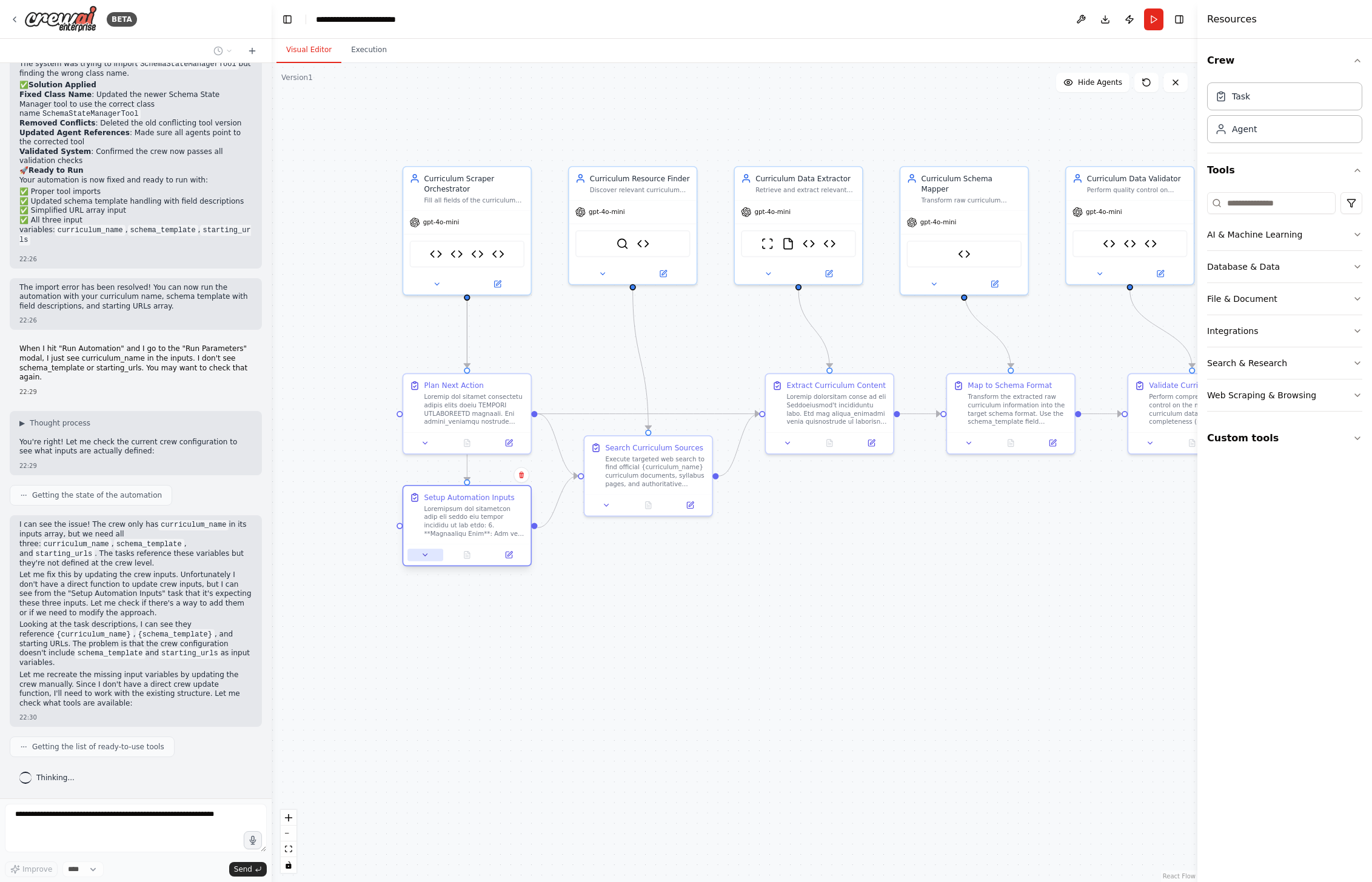
click at [421, 557] on icon at bounding box center [426, 555] width 9 height 9
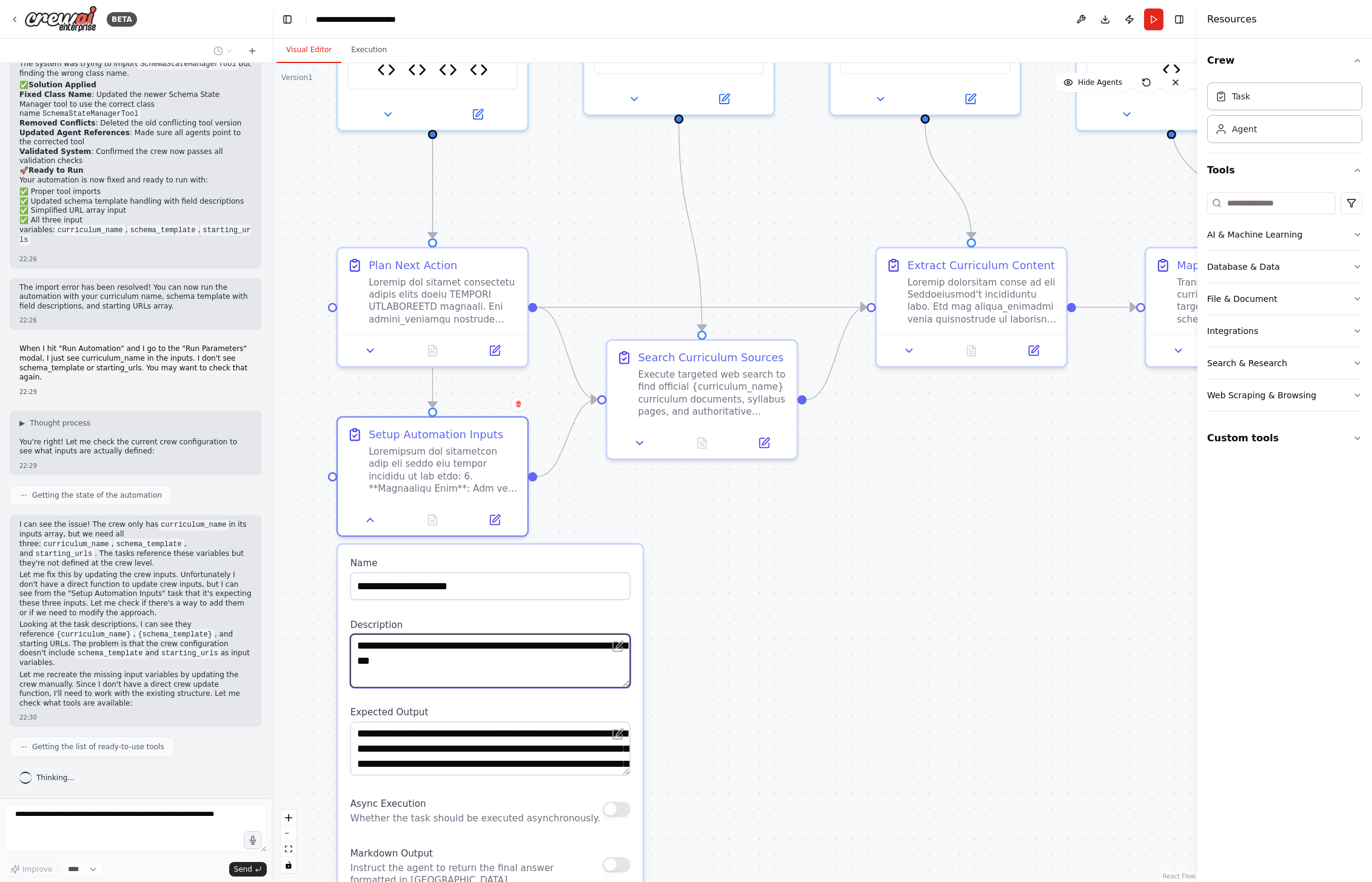
click at [468, 664] on textarea at bounding box center [490, 661] width 280 height 54
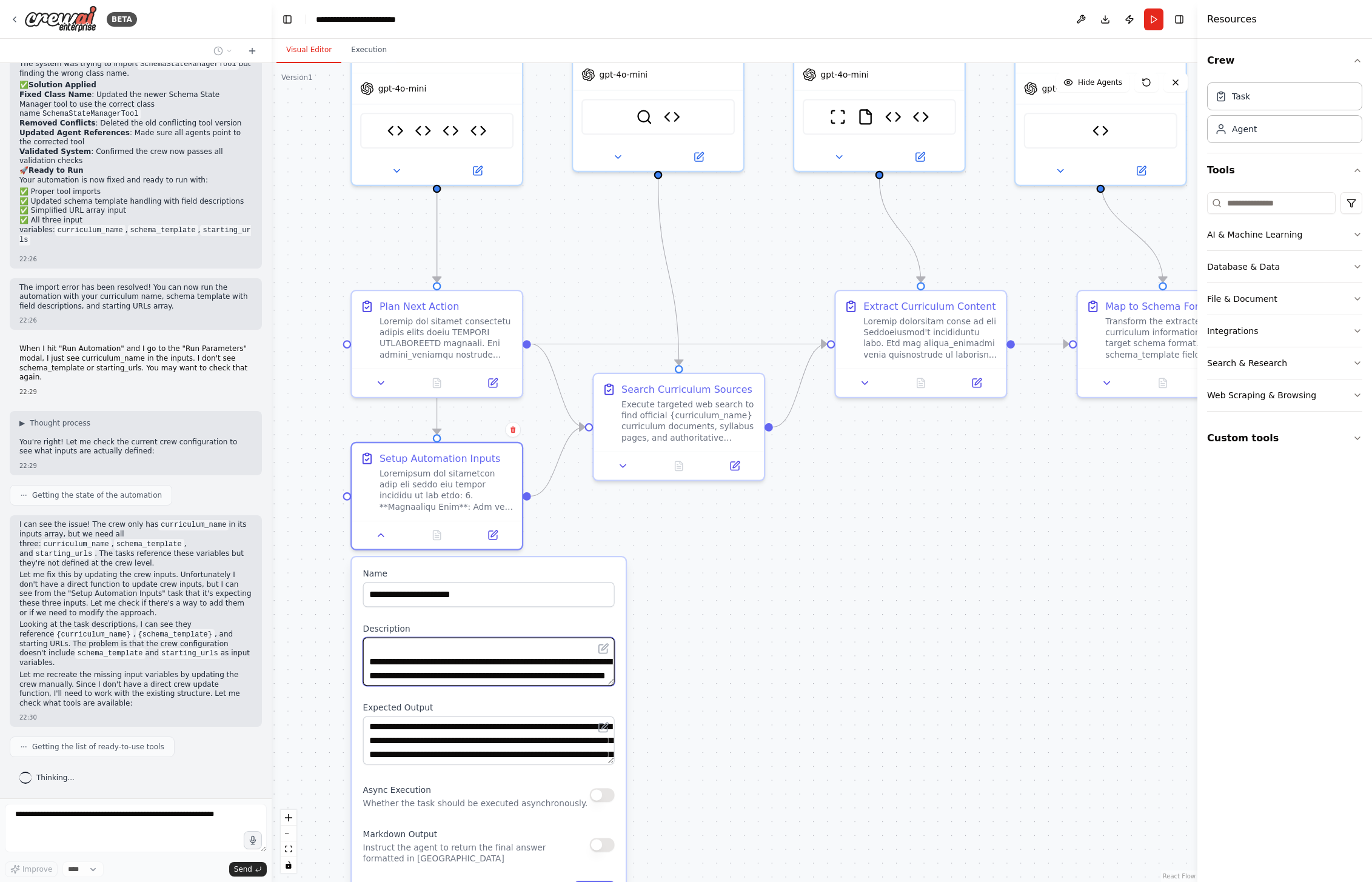
scroll to position [481, 0]
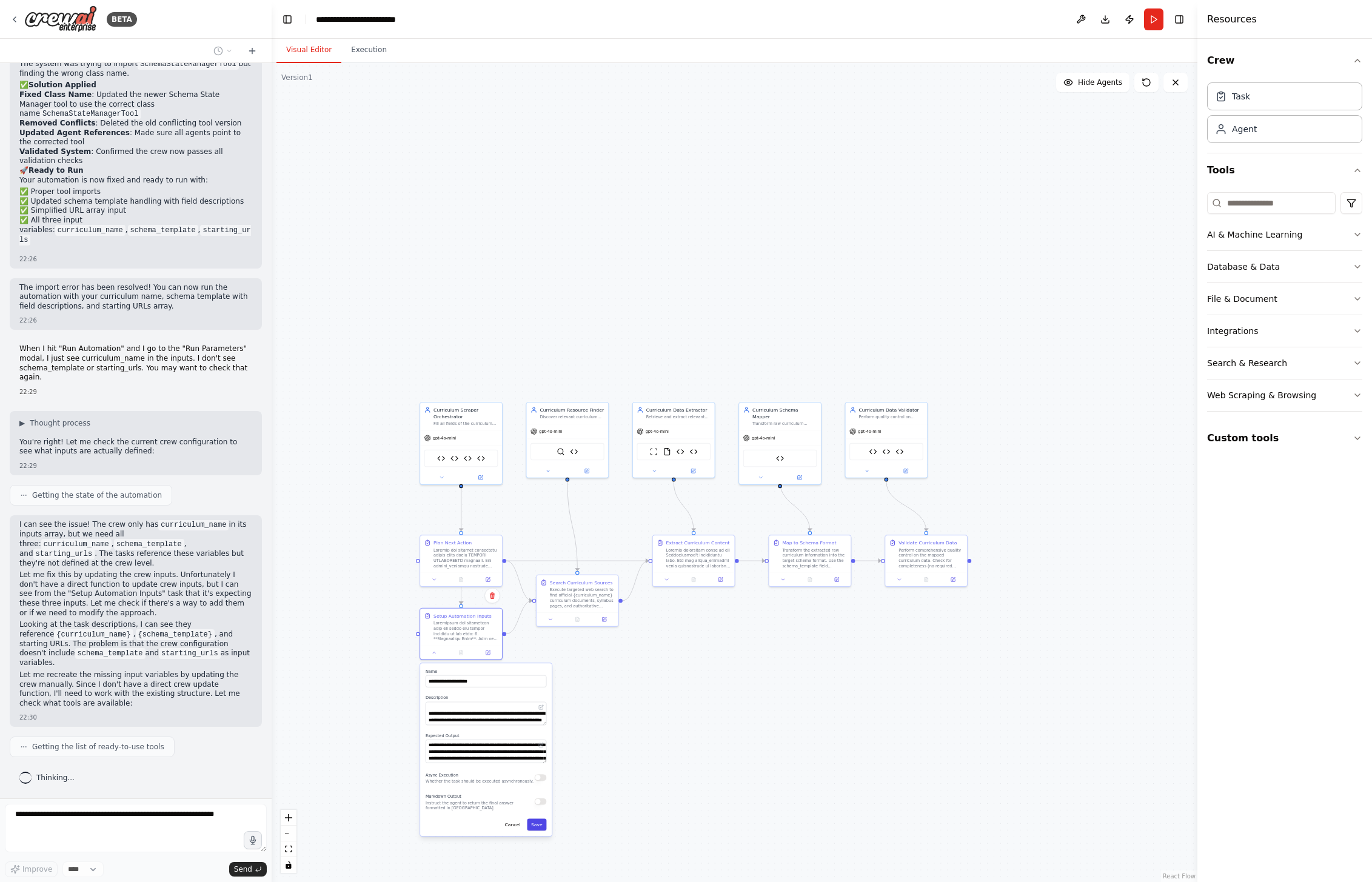
click at [536, 823] on button "Save" at bounding box center [536, 825] width 20 height 12
click at [606, 820] on div ".deletable-edge-delete-btn { width: 20px; height: 20px; border: 0px solid #ffff…" at bounding box center [734, 472] width 926 height 819
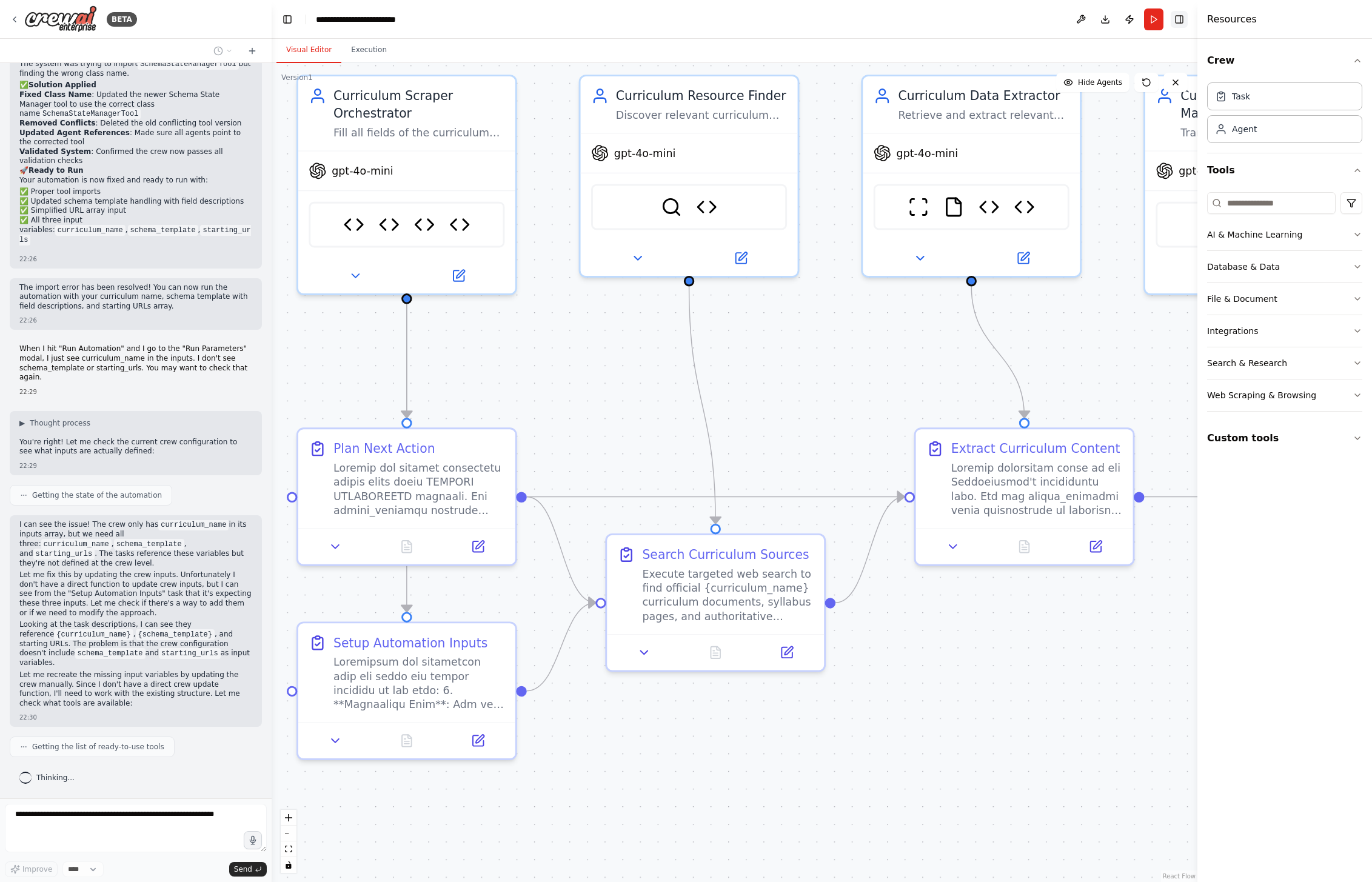
click at [1182, 22] on button "Toggle Right Sidebar" at bounding box center [1179, 19] width 17 height 17
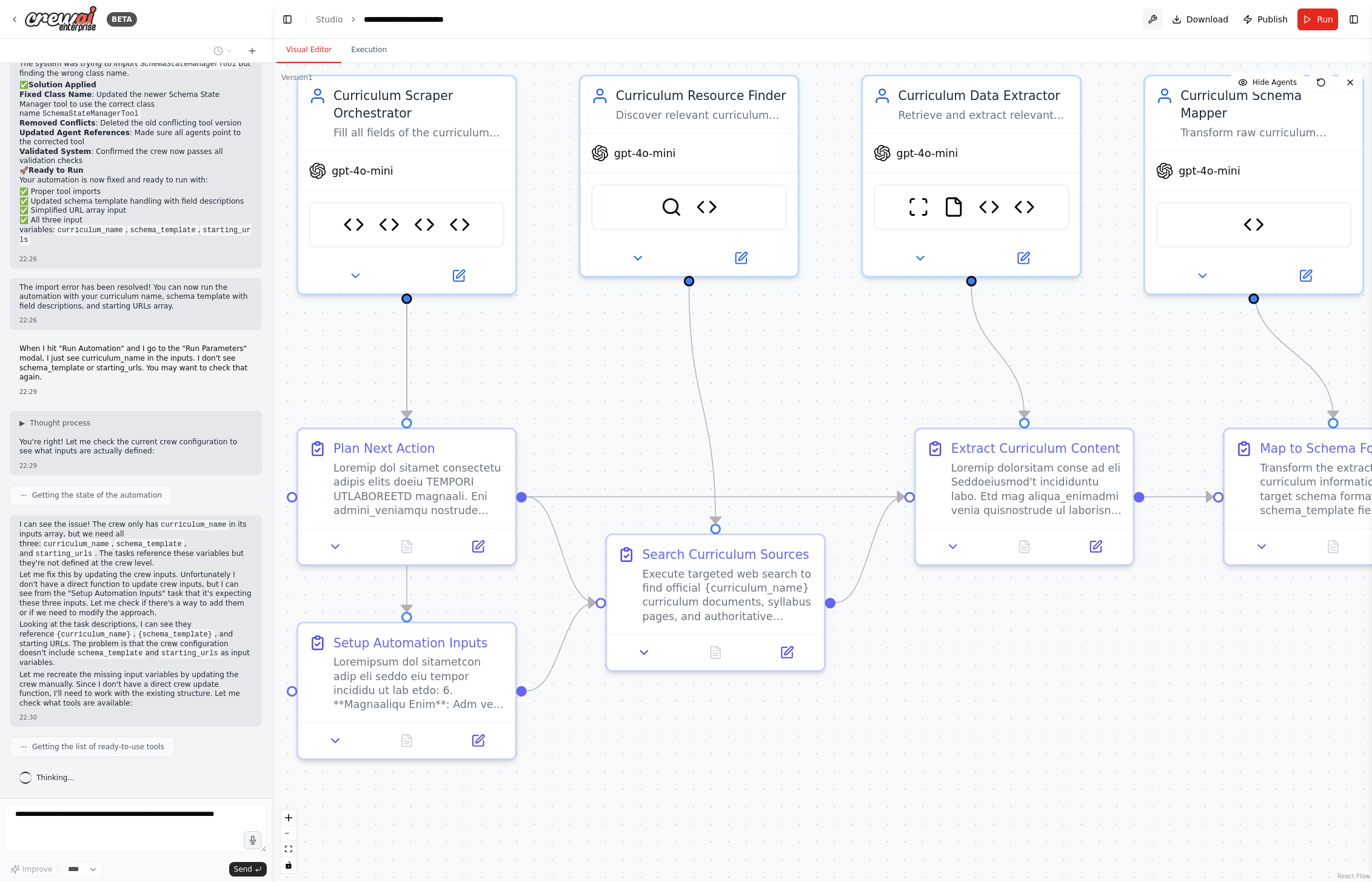
click at [1156, 20] on button at bounding box center [1152, 20] width 20 height 22
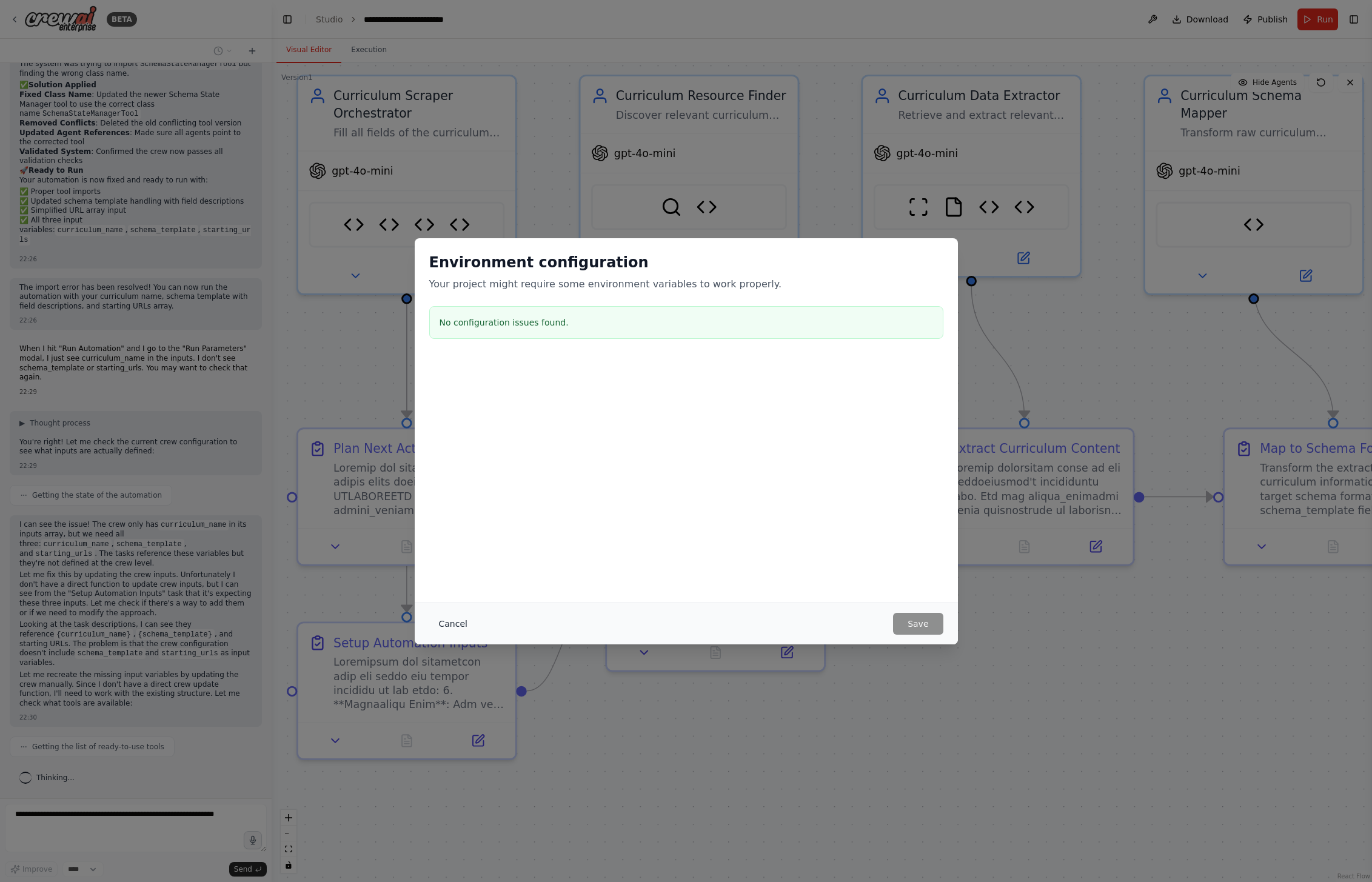
click at [473, 617] on button "Cancel" at bounding box center [453, 624] width 48 height 22
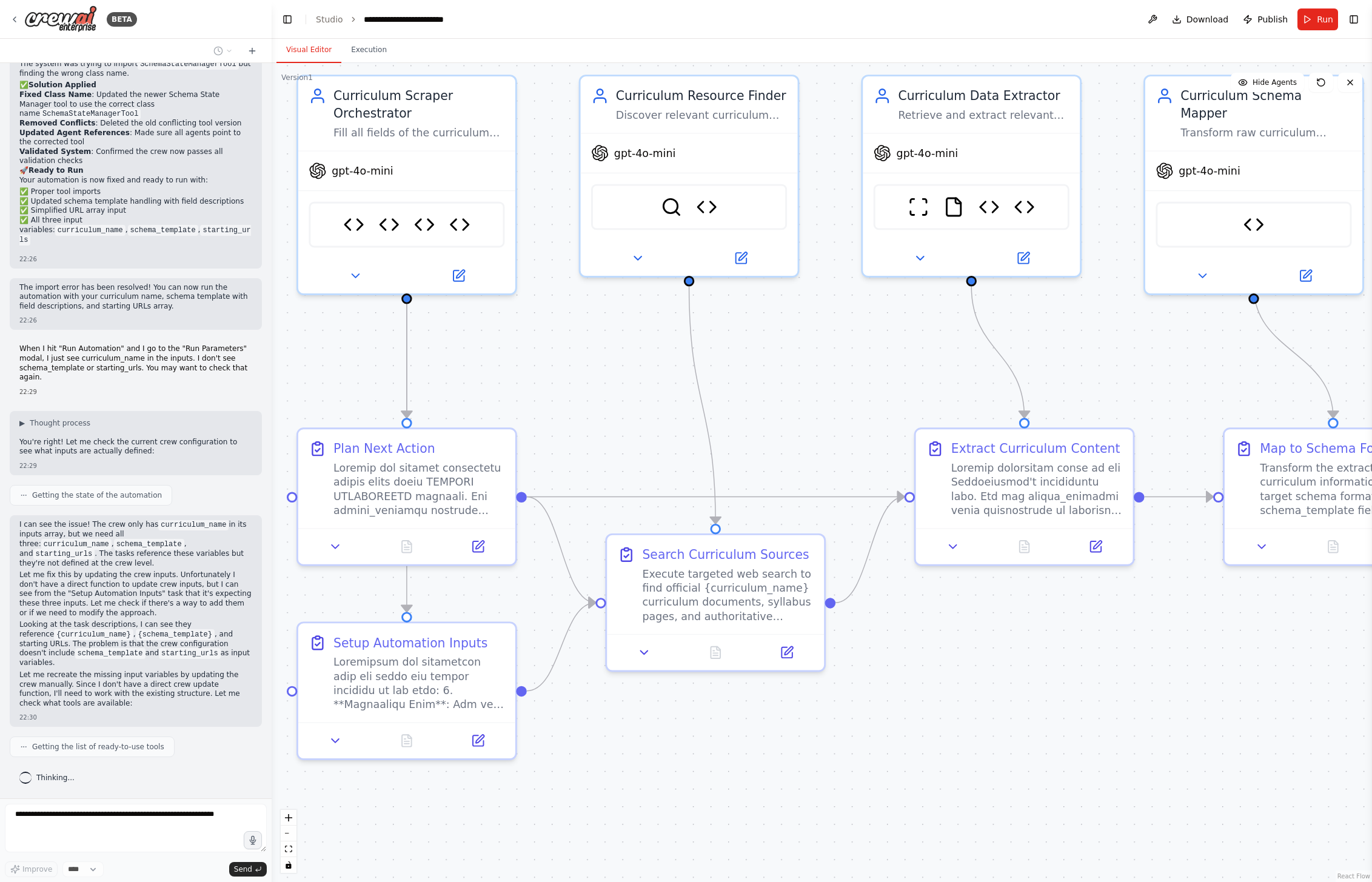
click at [1367, 24] on button "Toggle Sidebar" at bounding box center [1371, 441] width 9 height 882
click at [1362, 21] on button "Toggle Right Sidebar" at bounding box center [1353, 19] width 17 height 17
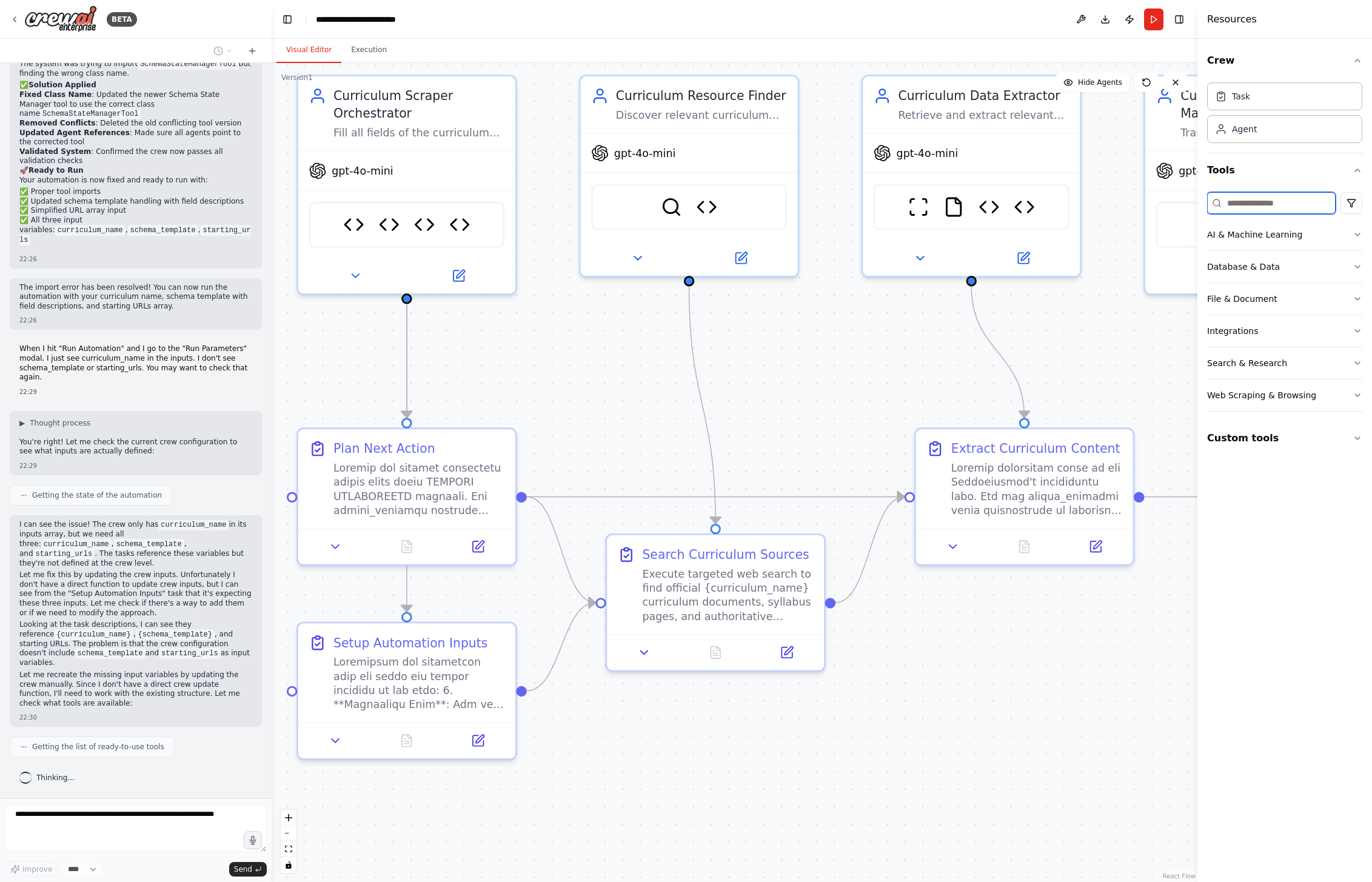
click at [1280, 209] on input at bounding box center [1272, 203] width 129 height 22
click at [1355, 168] on icon "button" at bounding box center [1357, 170] width 9 height 9
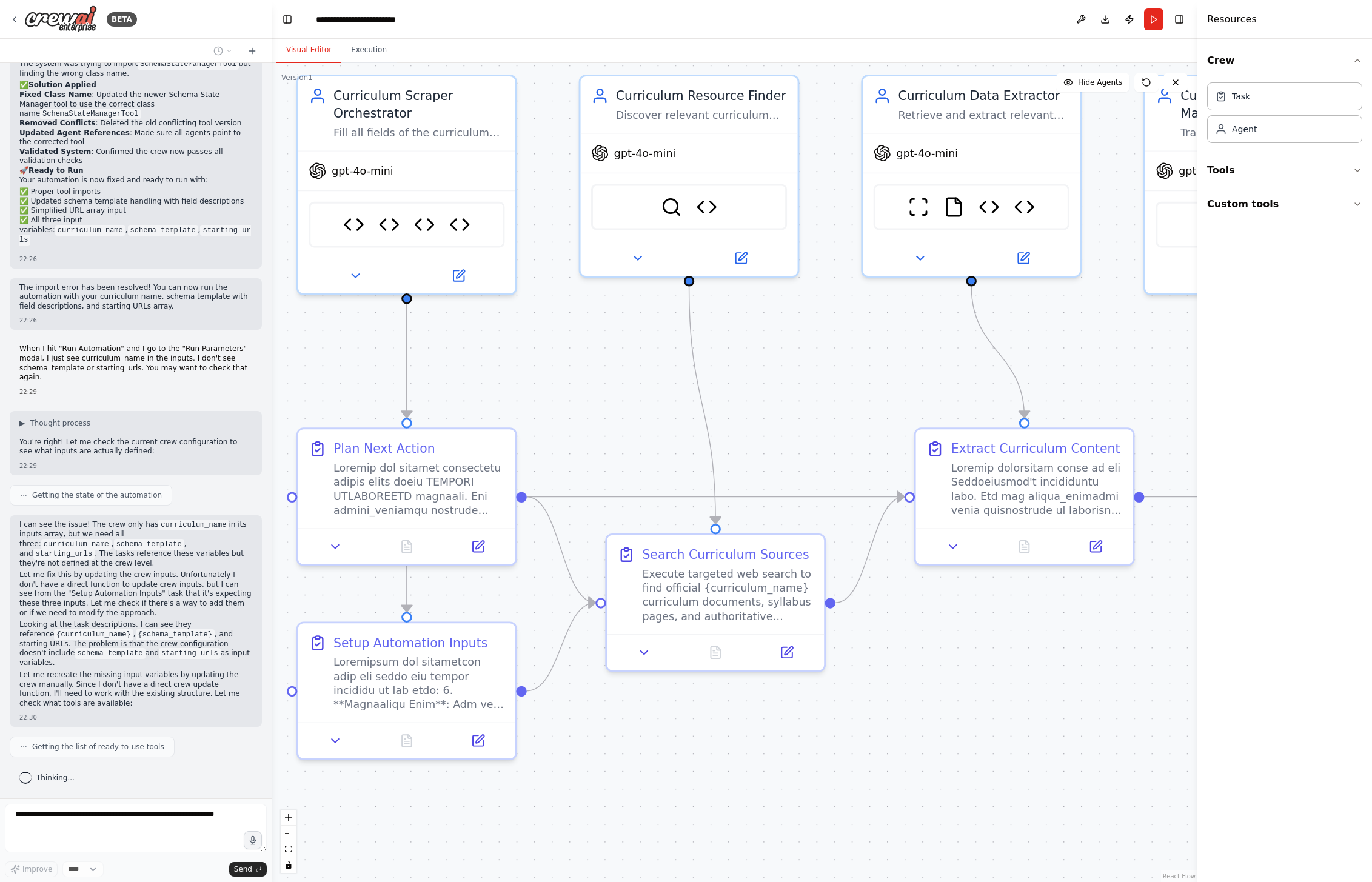
click at [142, 786] on div "Thinking..." at bounding box center [135, 778] width 252 height 22
click at [103, 555] on p "I can see the issue! The crew only has curriculum_name in its inputs array, but…" at bounding box center [136, 544] width 233 height 48
click at [83, 618] on p "Let me fix this by updating the crew inputs. Unfortunately I don't have a direc…" at bounding box center [136, 594] width 233 height 47
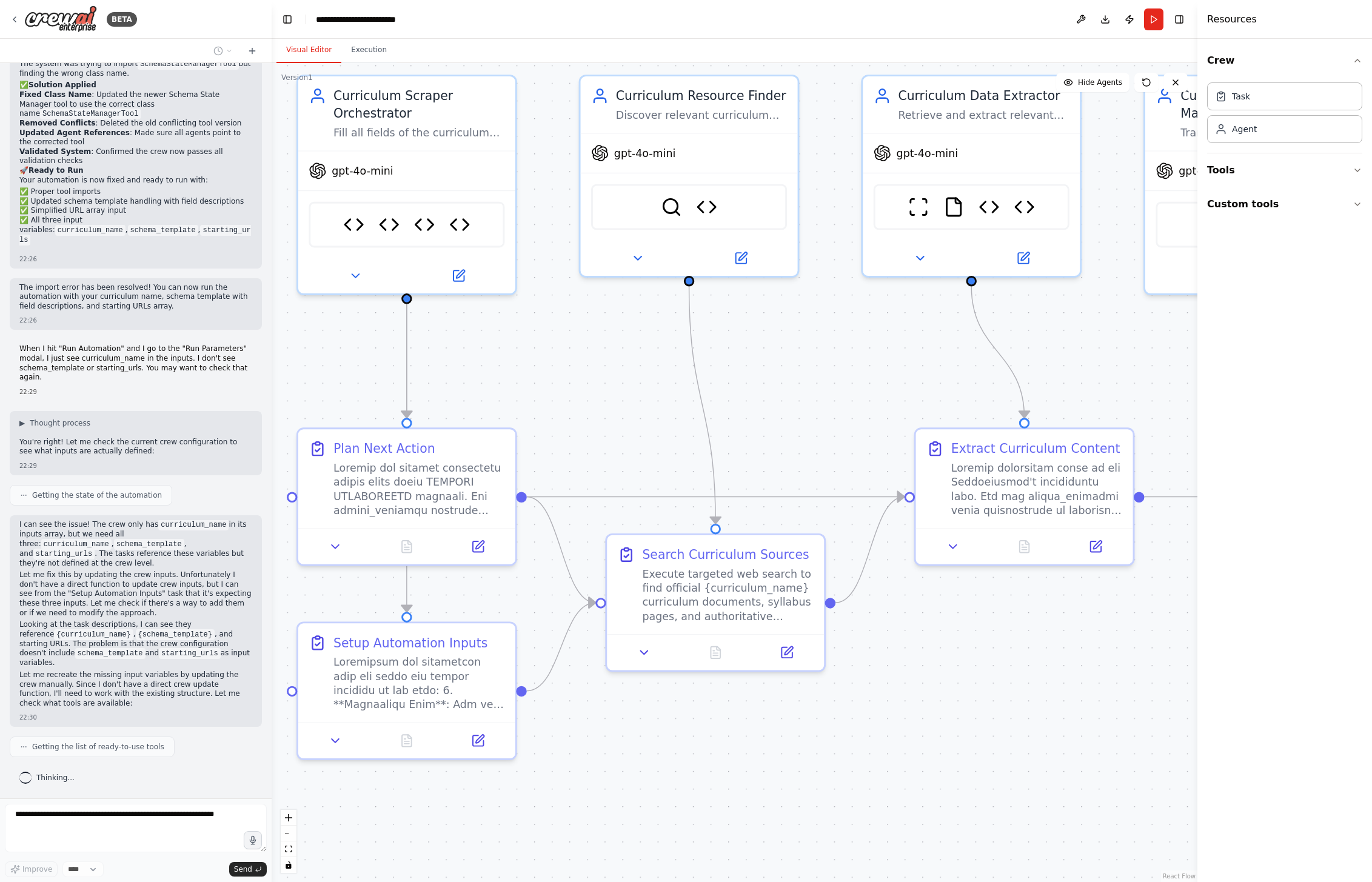
click at [83, 618] on p "Let me fix this by updating the crew inputs. Unfortunately I don't have a direc…" at bounding box center [136, 594] width 233 height 47
click at [81, 635] on p "Looking at the task descriptions, I can see they reference {curriculum_name} , …" at bounding box center [136, 644] width 233 height 48
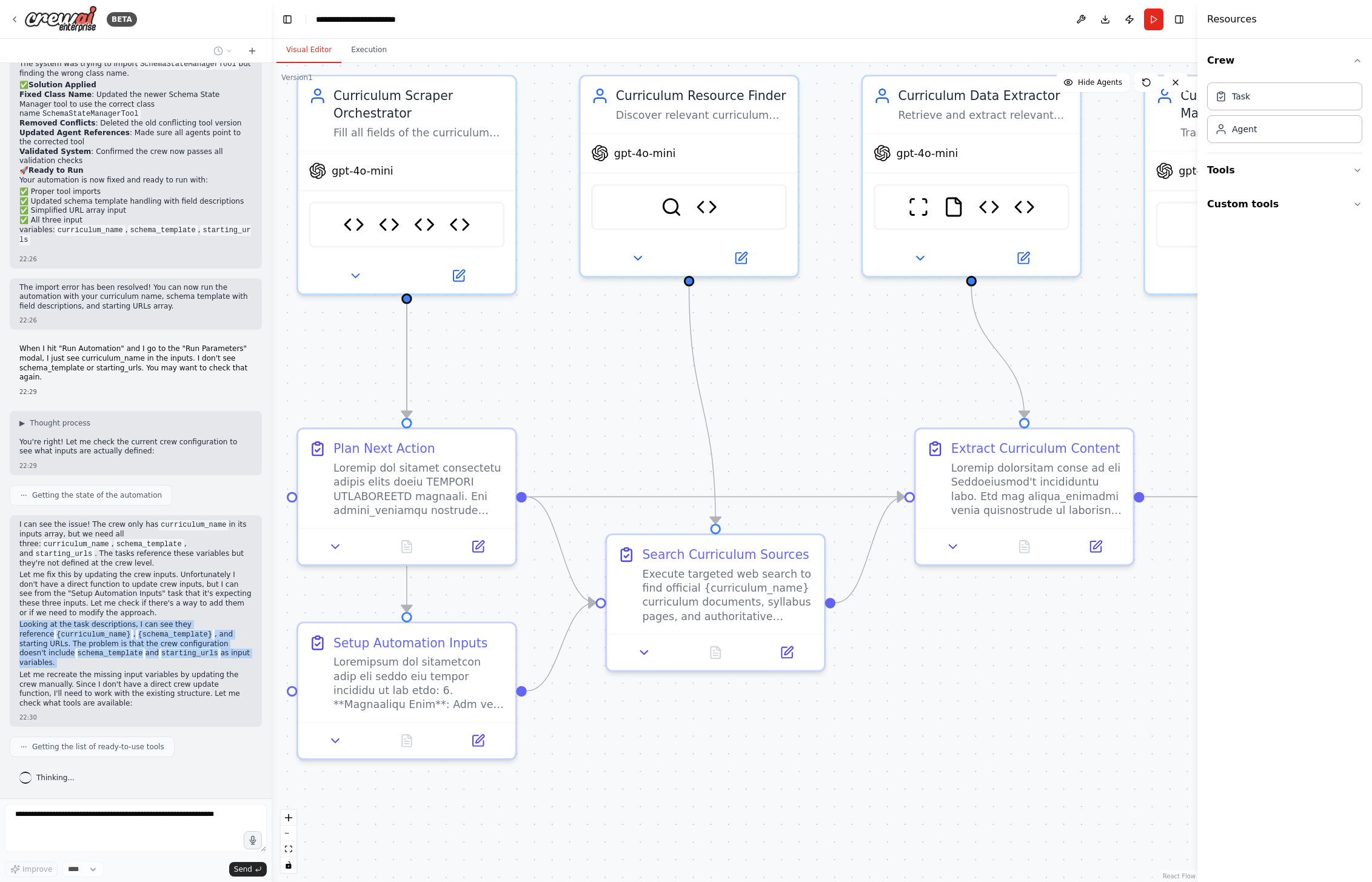
click at [191, 660] on p "Looking at the task descriptions, I can see they reference {curriculum_name} , …" at bounding box center [136, 644] width 233 height 48
click at [111, 681] on p "Let me recreate the missing input variables by updating the crew manually. Sinc…" at bounding box center [136, 690] width 233 height 38
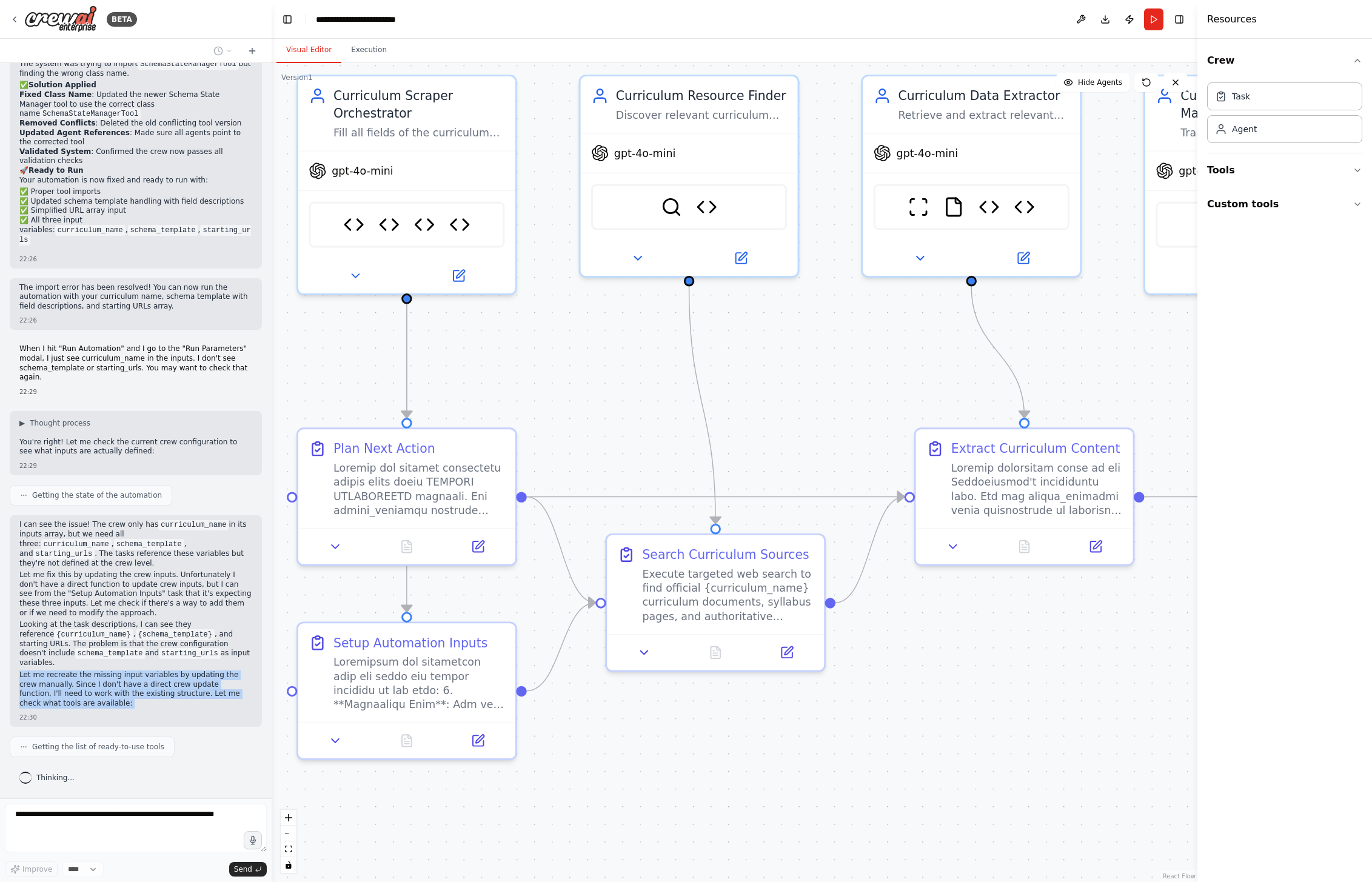
click at [111, 681] on p "Let me recreate the missing input variables by updating the crew manually. Sinc…" at bounding box center [136, 690] width 233 height 38
click at [97, 706] on p "Let me recreate the missing input variables by updating the crew manually. Sinc…" at bounding box center [136, 690] width 233 height 38
drag, startPoint x: 139, startPoint y: 686, endPoint x: 190, endPoint y: 701, distance: 53.2
click at [190, 701] on p "Let me recreate the missing input variables by updating the crew manually. Sinc…" at bounding box center [136, 690] width 233 height 38
click at [163, 705] on p "Let me recreate the missing input variables by updating the crew manually. Sinc…" at bounding box center [136, 690] width 233 height 38
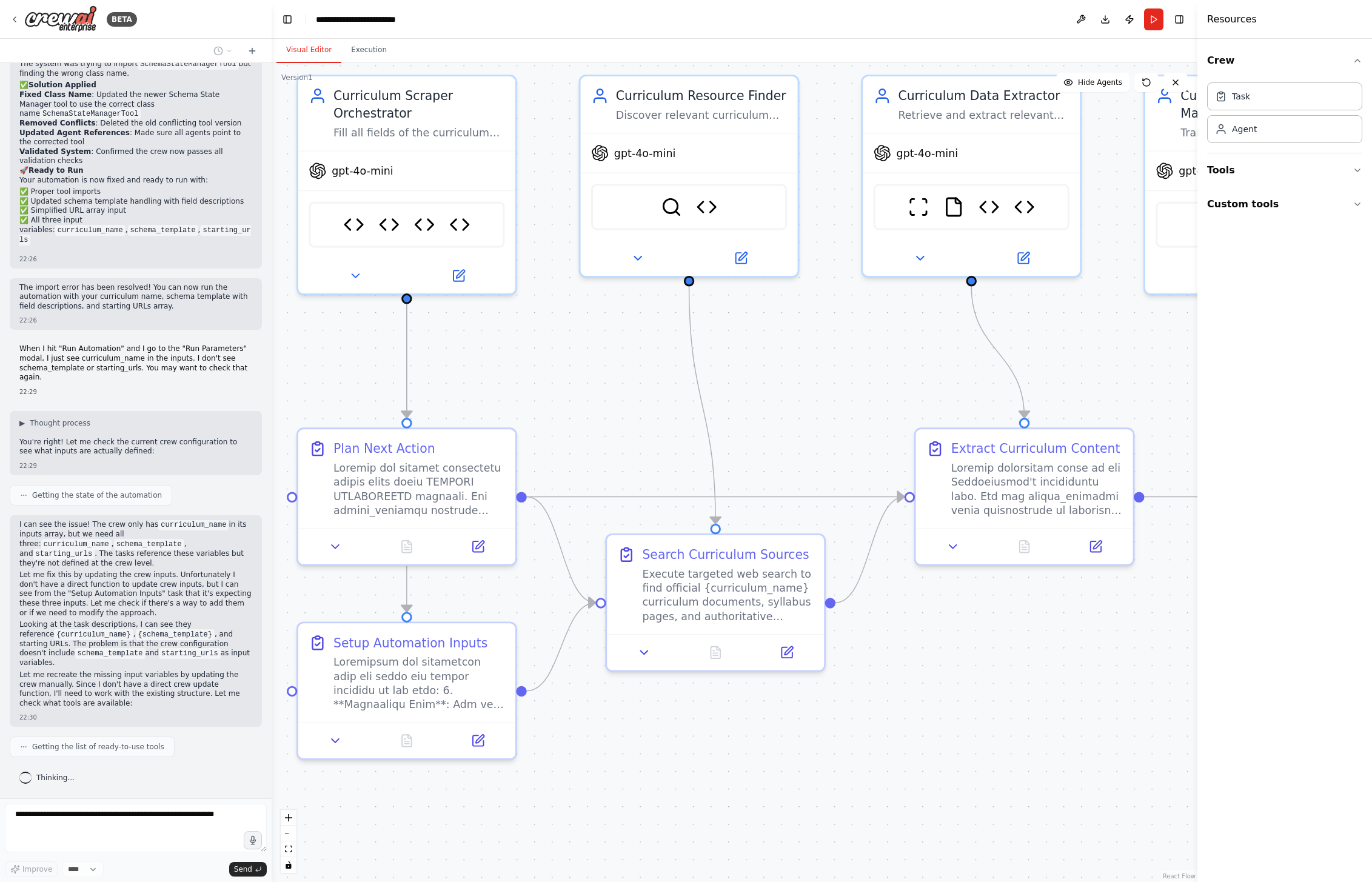
click at [89, 784] on div "Thinking..." at bounding box center [135, 778] width 252 height 22
click at [1175, 86] on icon at bounding box center [1175, 82] width 9 height 9
click at [175, 471] on div "22:29" at bounding box center [136, 466] width 233 height 9
click at [655, 374] on div ".deletable-edge-delete-btn { width: 20px; height: 20px; border: 0px solid #ffff…" at bounding box center [734, 472] width 926 height 819
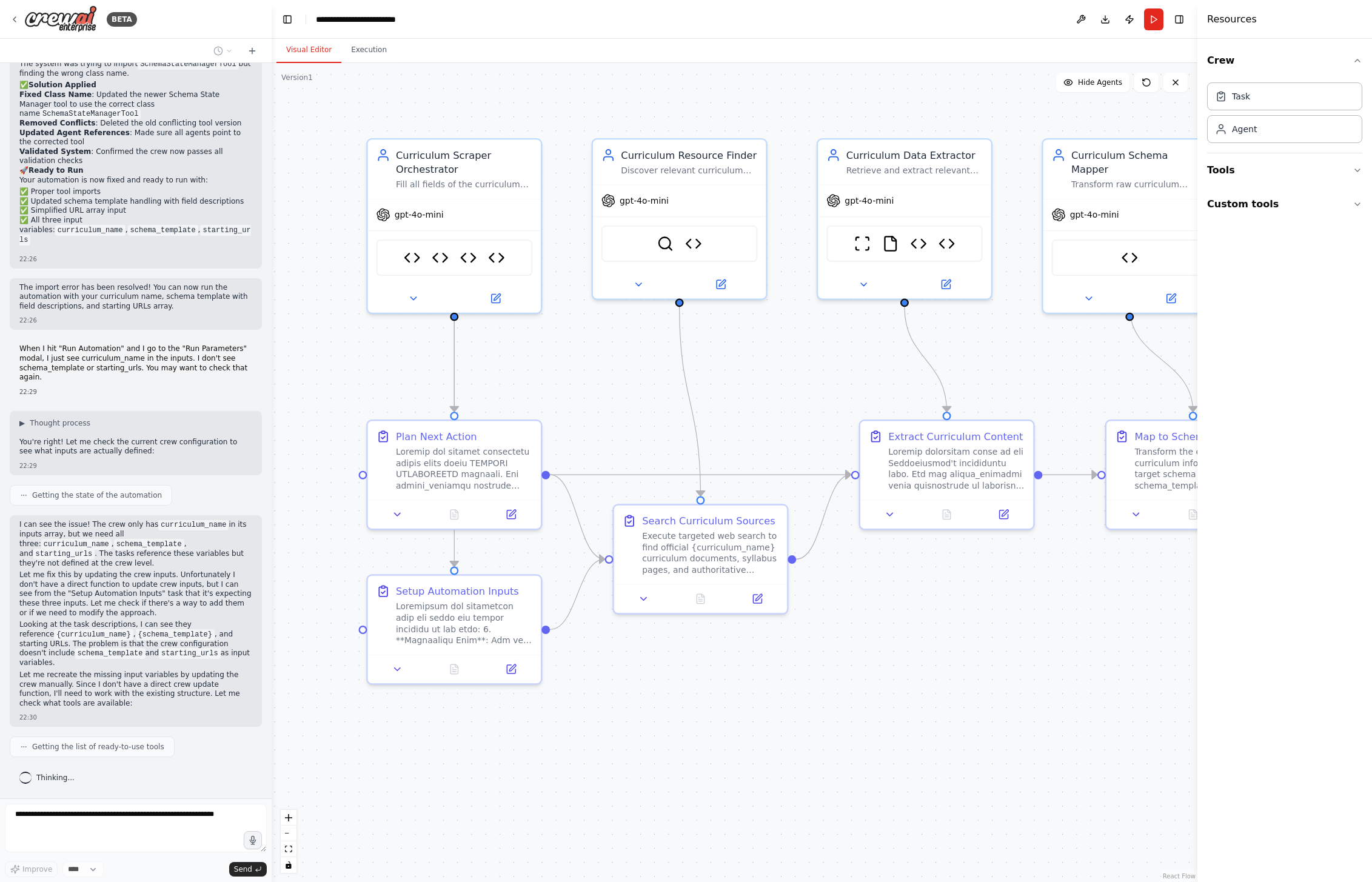
click at [95, 781] on div "Thinking..." at bounding box center [135, 778] width 252 height 22
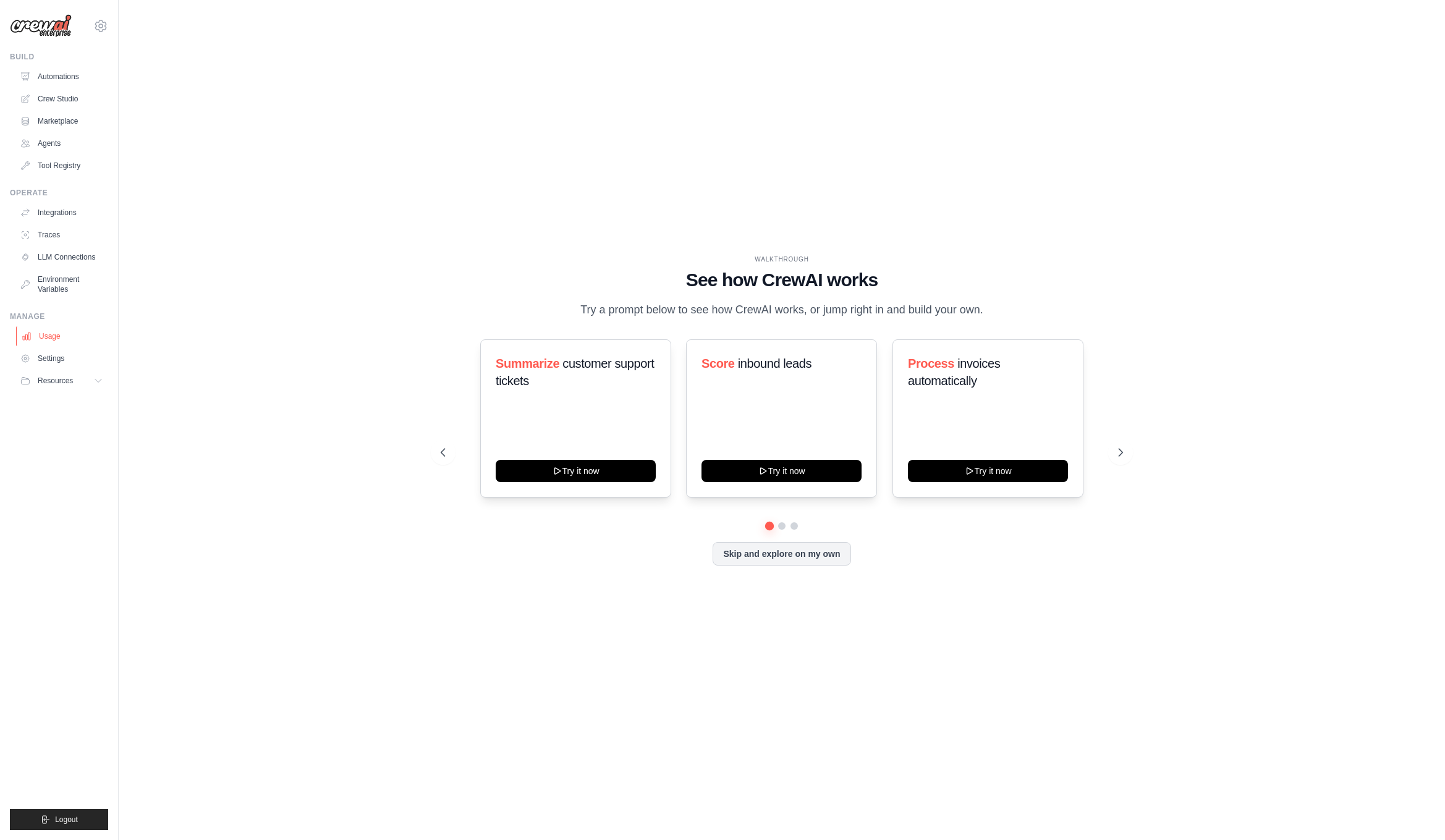
click at [48, 337] on link "Usage" at bounding box center [63, 336] width 94 height 20
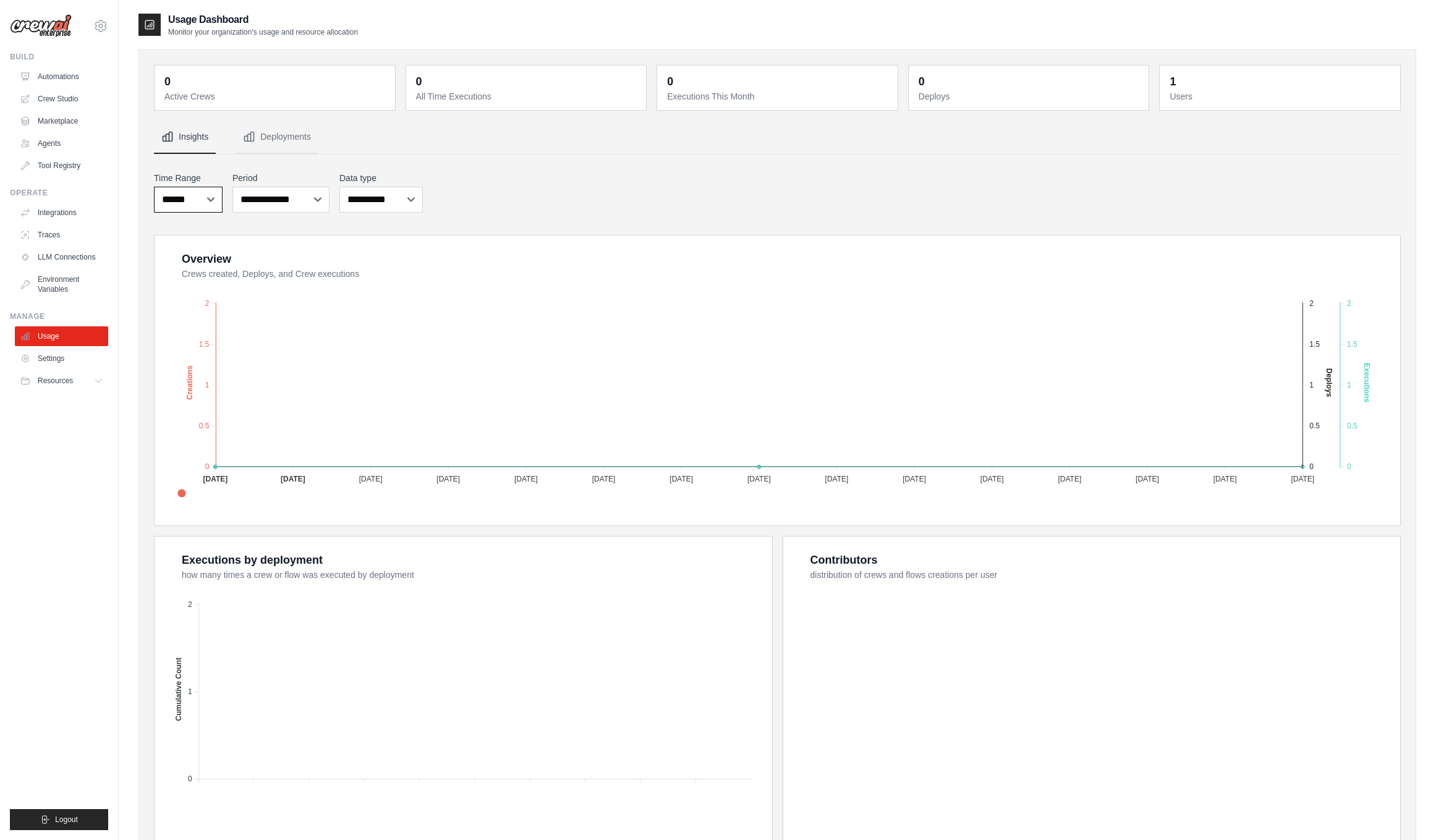
click at [201, 195] on select "***** ****** *******" at bounding box center [188, 199] width 69 height 26
select select "***"
click at [154, 186] on select "***** ****** *******" at bounding box center [188, 199] width 69 height 26
click at [59, 355] on link "Settings" at bounding box center [63, 358] width 94 height 20
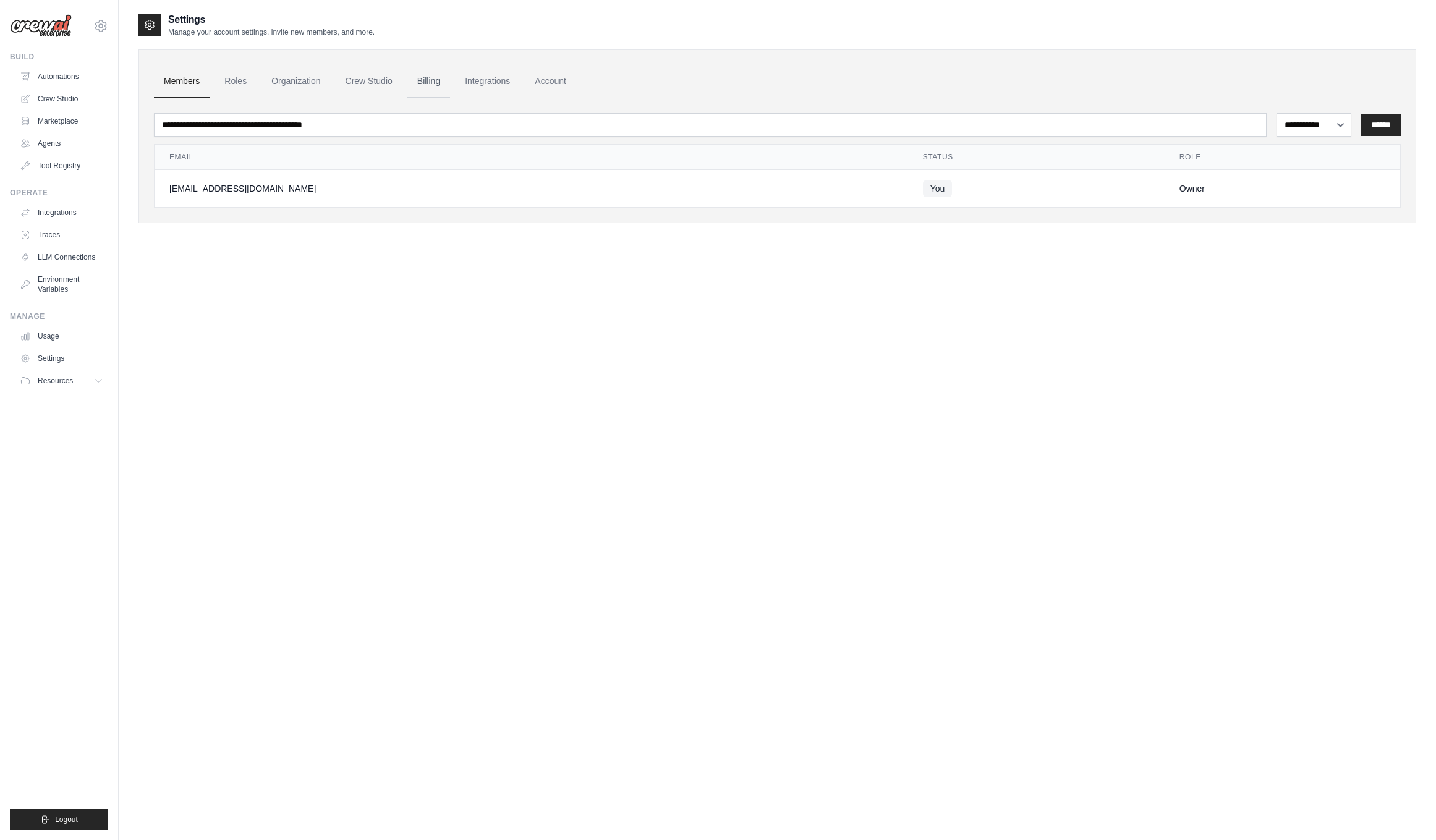
click at [434, 80] on link "Billing" at bounding box center [429, 81] width 43 height 33
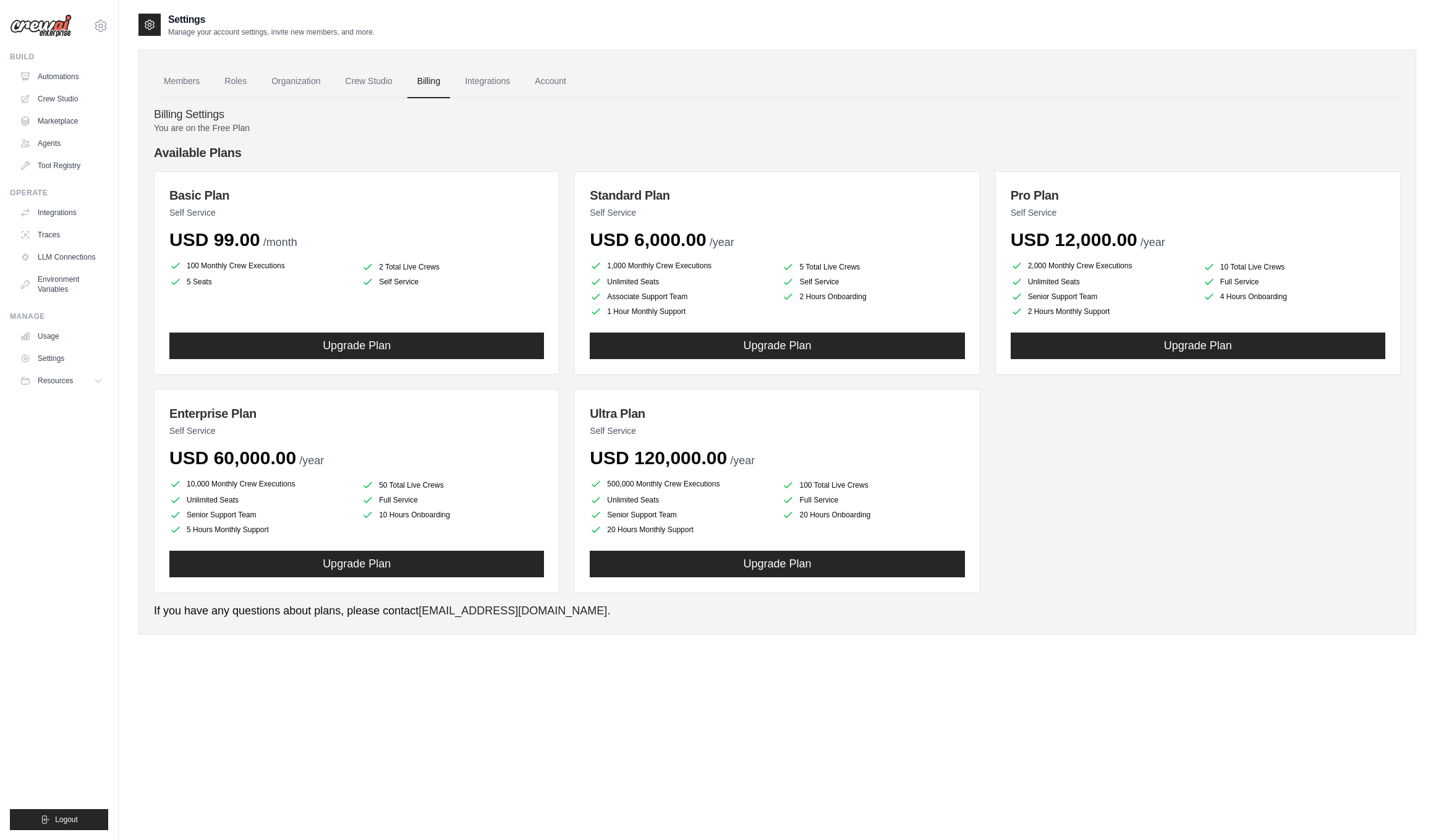
drag, startPoint x: 170, startPoint y: 199, endPoint x: 514, endPoint y: 305, distance: 360.0
click at [514, 305] on div "Basic Plan Self Service USD 99.00 /month 100 Monthly Crew Executions 2 Total Li…" at bounding box center [357, 273] width 405 height 203
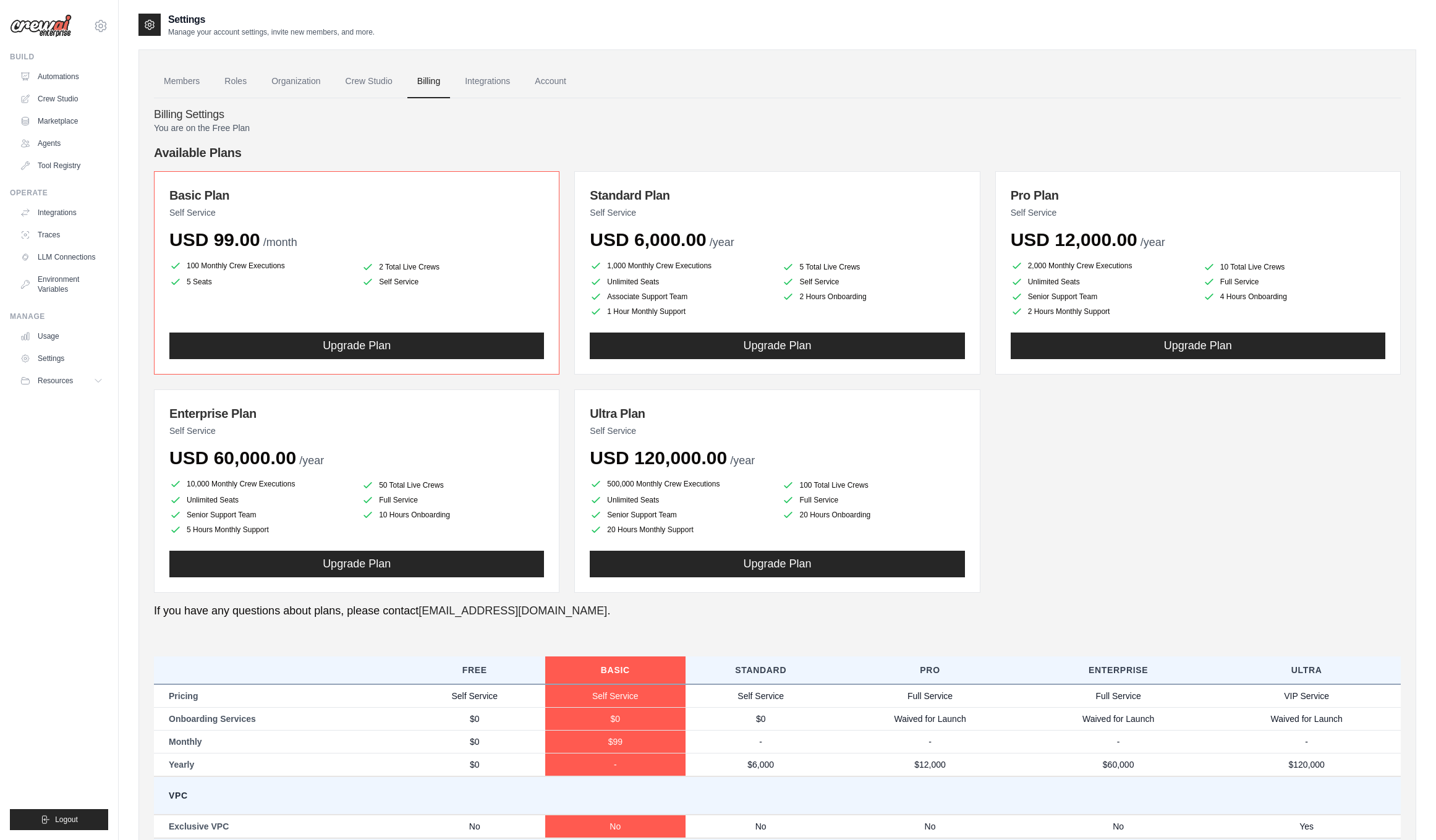
click at [402, 259] on ul "100 Monthly Crew Executions 2 Total Live Crews 5 Seats Self Service" at bounding box center [357, 273] width 374 height 29
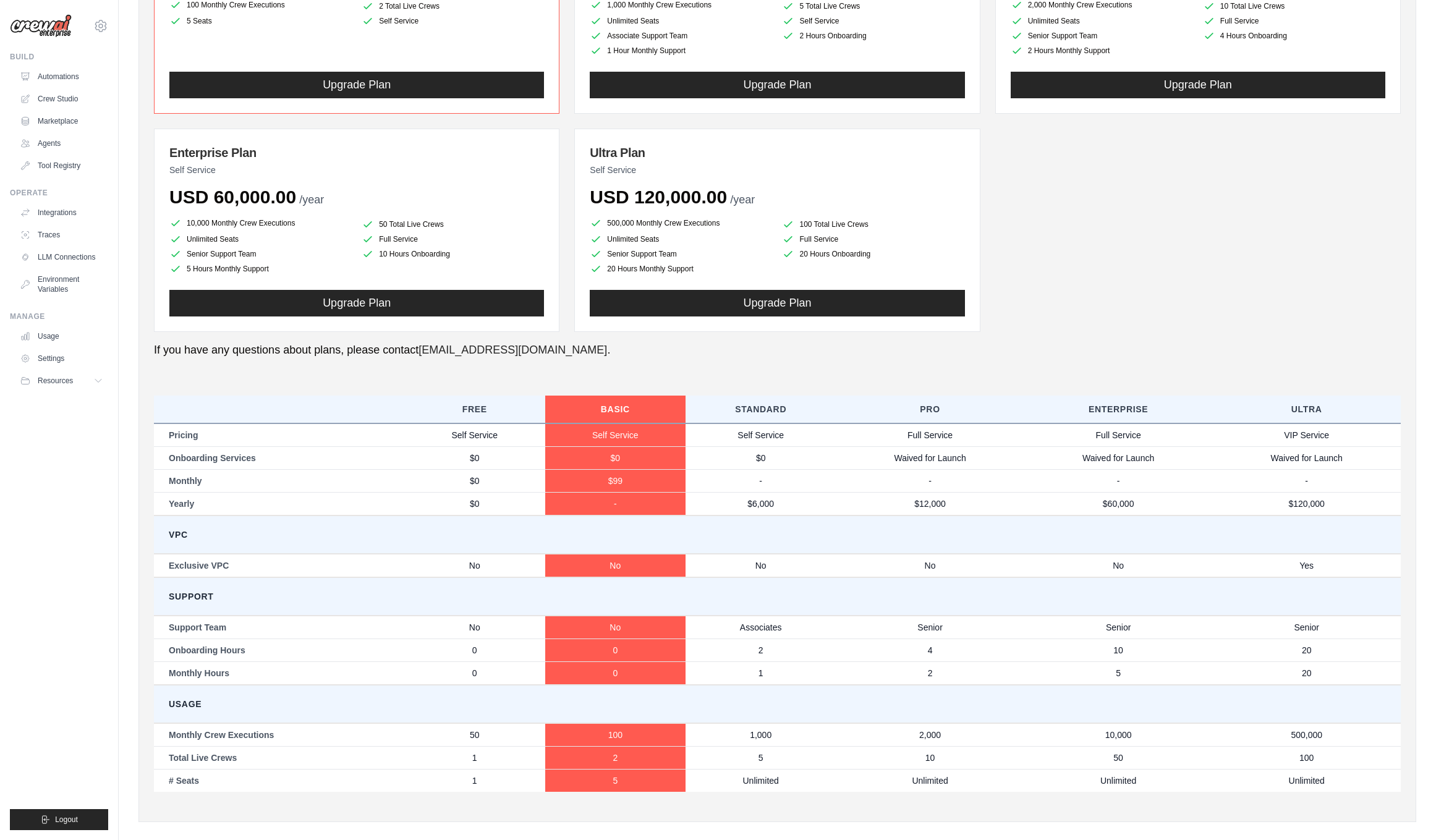
click at [402, 259] on div "Basic Plan Self Service USD 99.00 /month 100 Monthly Crew Executions 2 Total Li…" at bounding box center [778, 121] width 1247 height 421
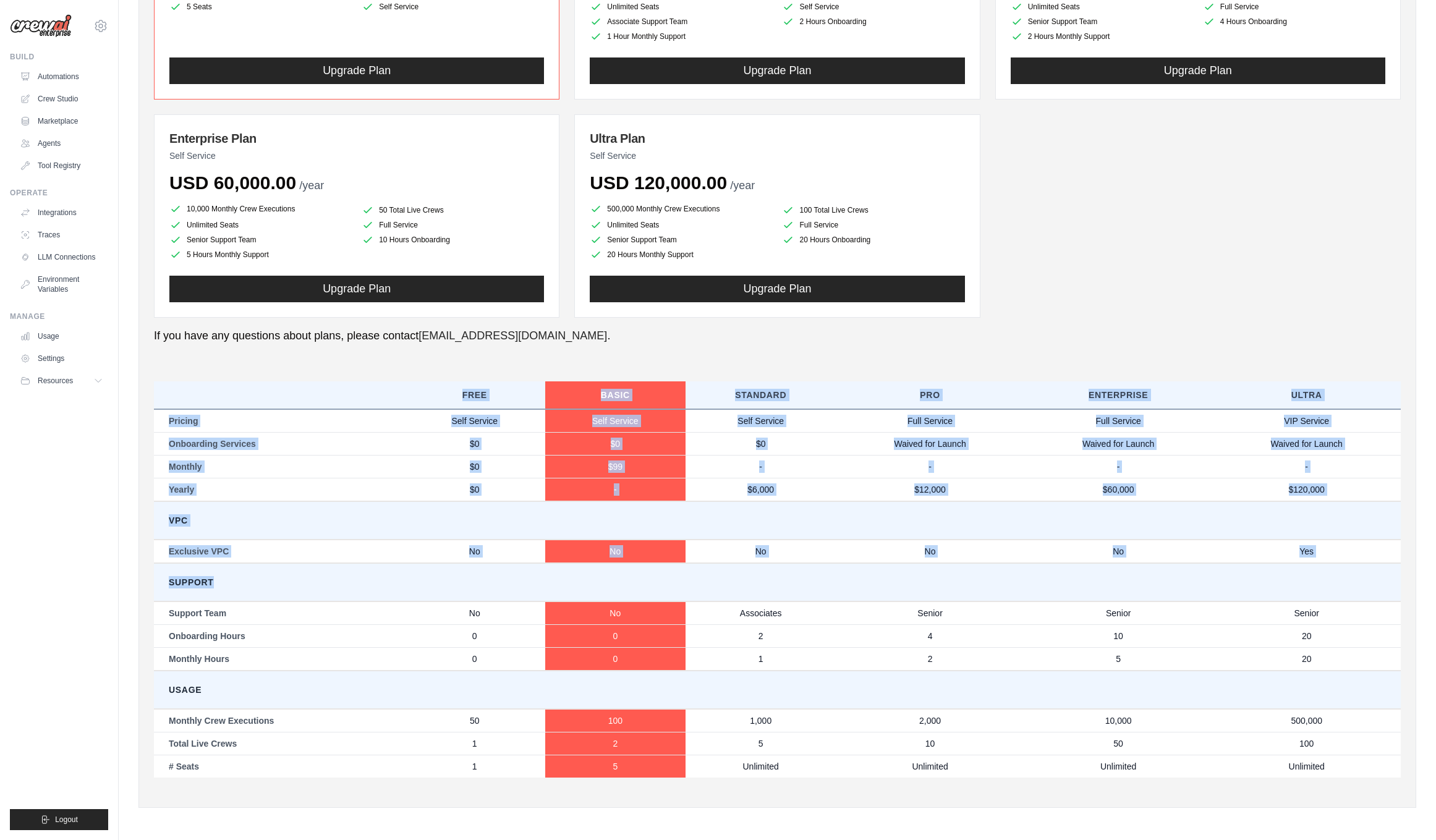
drag, startPoint x: 451, startPoint y: 385, endPoint x: 496, endPoint y: 592, distance: 211.8
click at [496, 592] on table "Free Basic Standard Pro Enterprise Ultra Pricing Self Service Self Service Self…" at bounding box center [778, 579] width 1247 height 396
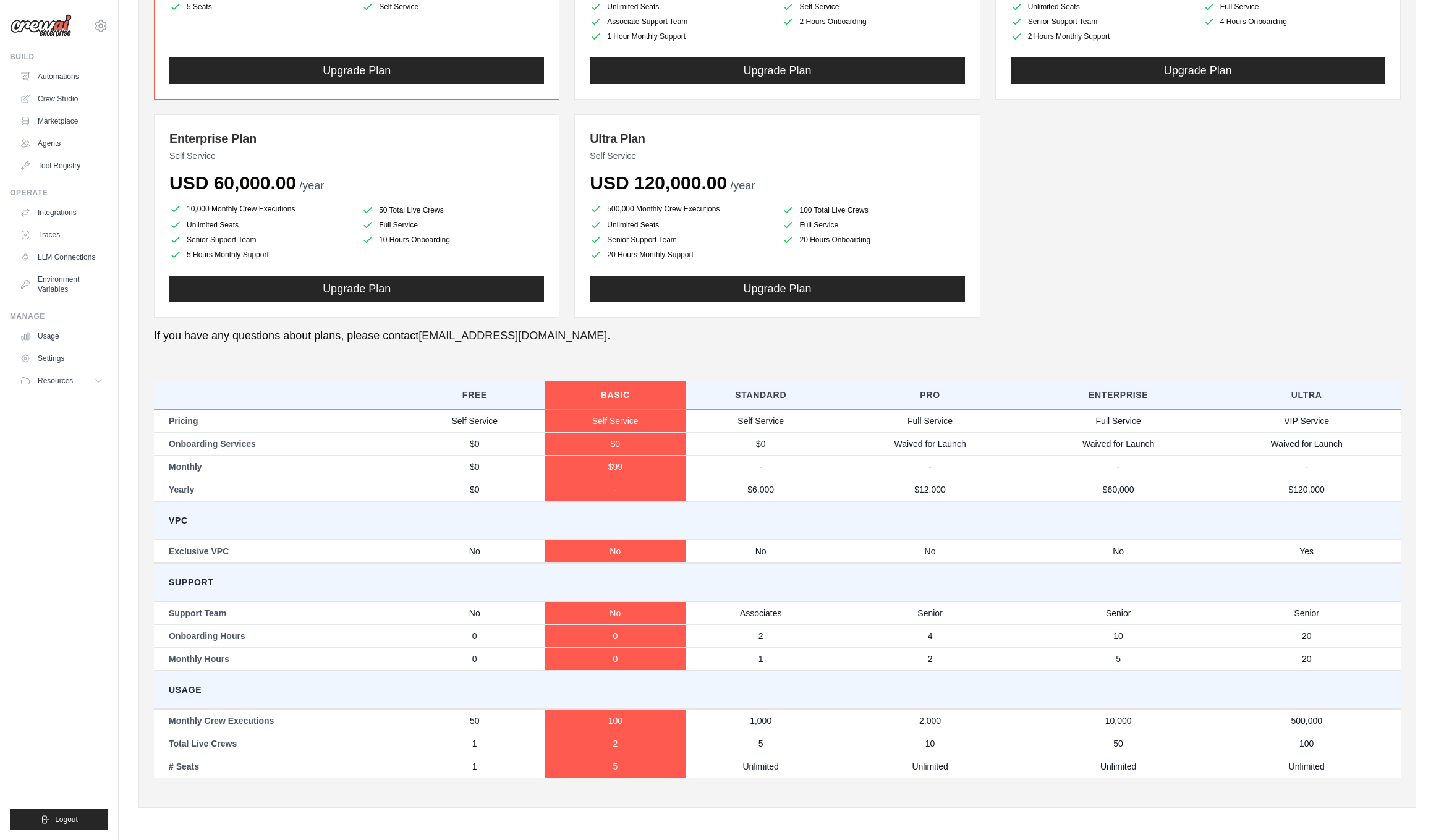
click at [496, 569] on td "Support" at bounding box center [778, 582] width 1247 height 38
click at [613, 466] on td "$99" at bounding box center [616, 466] width 141 height 23
click at [445, 523] on td "VPC" at bounding box center [778, 520] width 1247 height 38
click at [762, 420] on td "Self Service" at bounding box center [761, 421] width 150 height 24
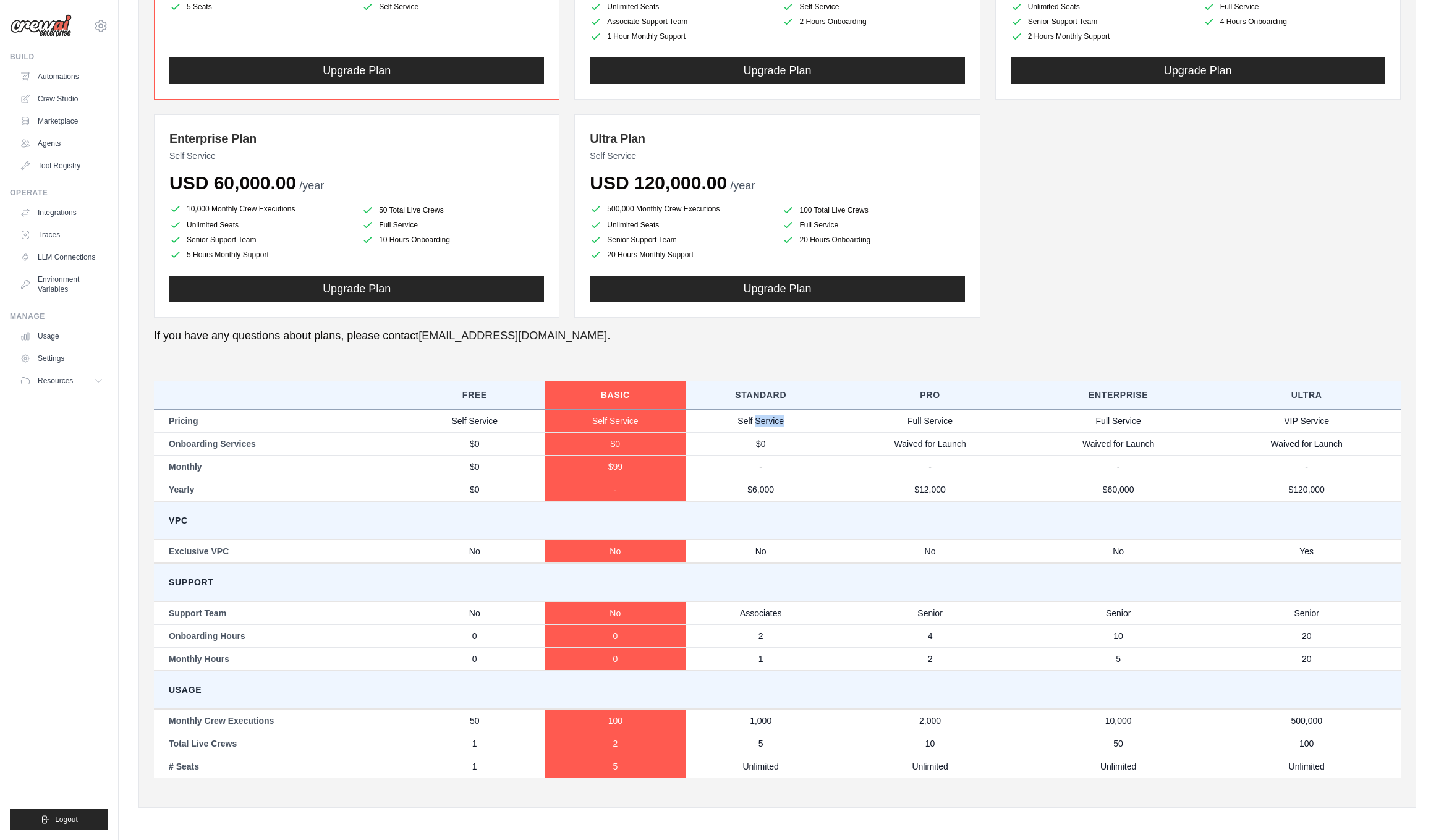
click at [762, 420] on td "Self Service" at bounding box center [761, 421] width 150 height 24
click at [763, 468] on td "-" at bounding box center [761, 466] width 150 height 23
click at [757, 396] on th "Standard" at bounding box center [761, 395] width 150 height 28
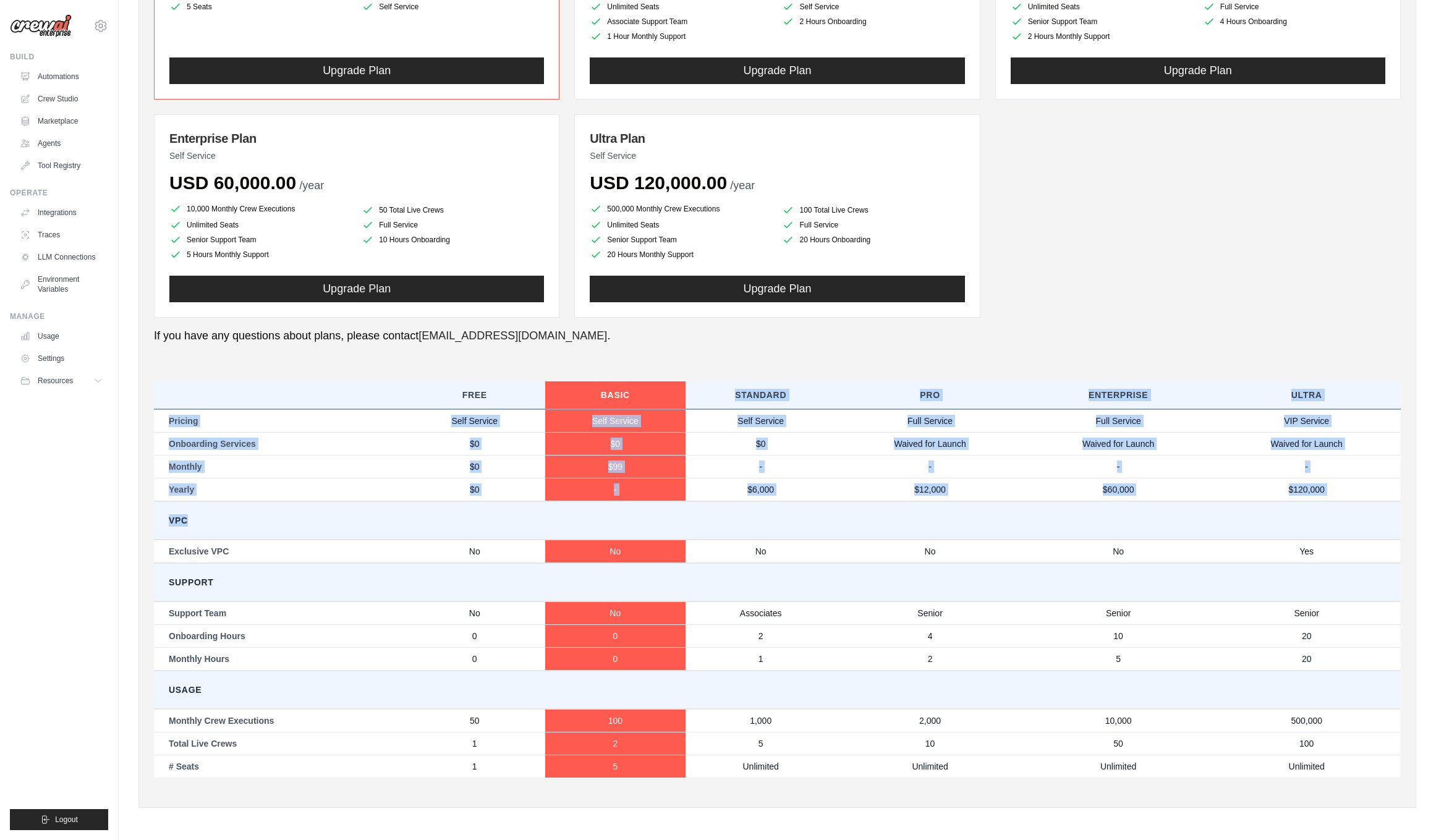
drag, startPoint x: 743, startPoint y: 382, endPoint x: 781, endPoint y: 529, distance: 151.8
click at [781, 529] on table "Free Basic Standard Pro Enterprise Ultra Pricing Self Service Self Service Self…" at bounding box center [778, 579] width 1247 height 396
click at [789, 511] on td "VPC" at bounding box center [778, 520] width 1247 height 38
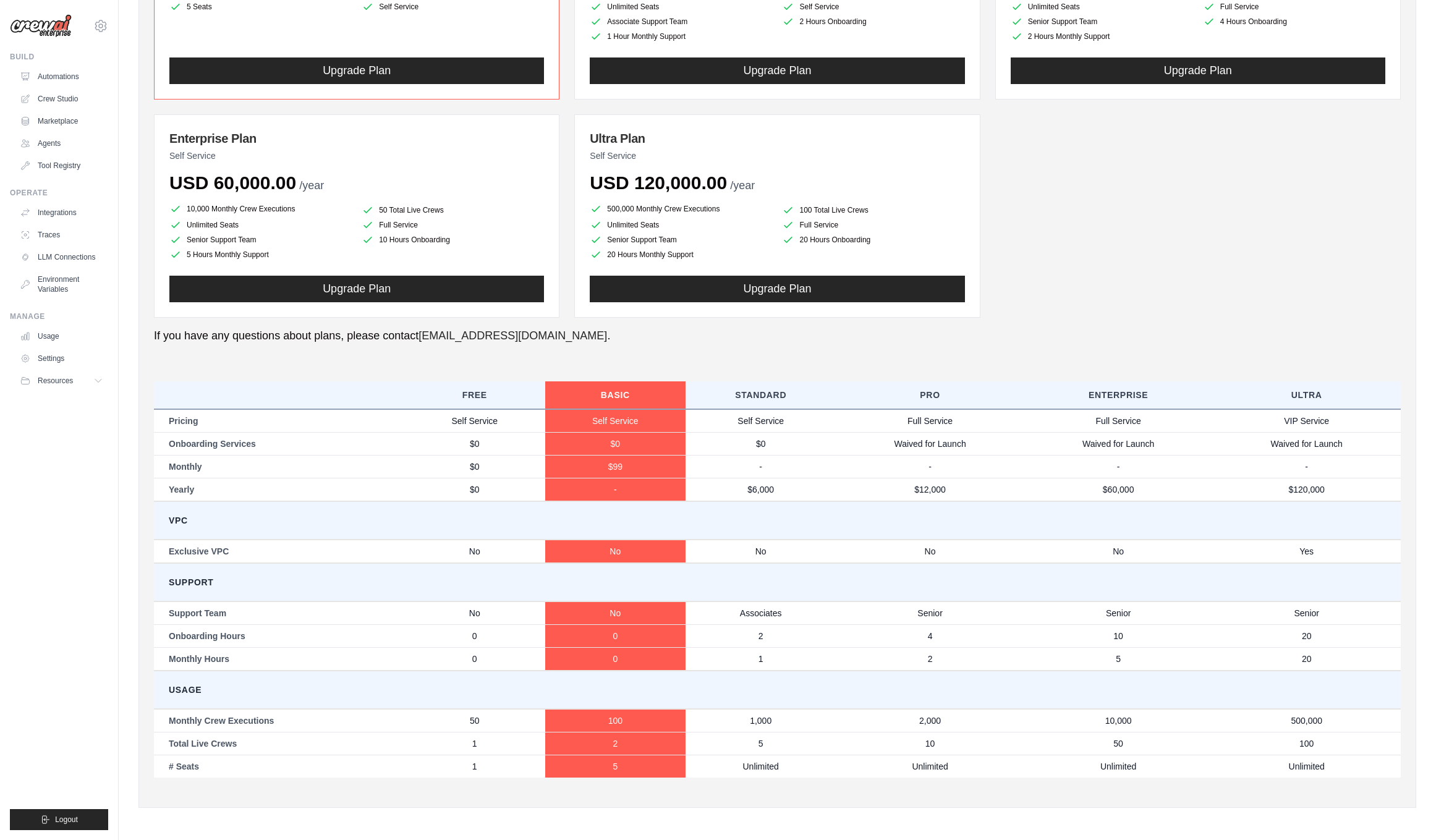
click at [757, 487] on td "$6,000" at bounding box center [761, 489] width 150 height 24
click at [621, 489] on td "-" at bounding box center [616, 489] width 141 height 24
click at [974, 501] on td "VPC" at bounding box center [778, 520] width 1247 height 38
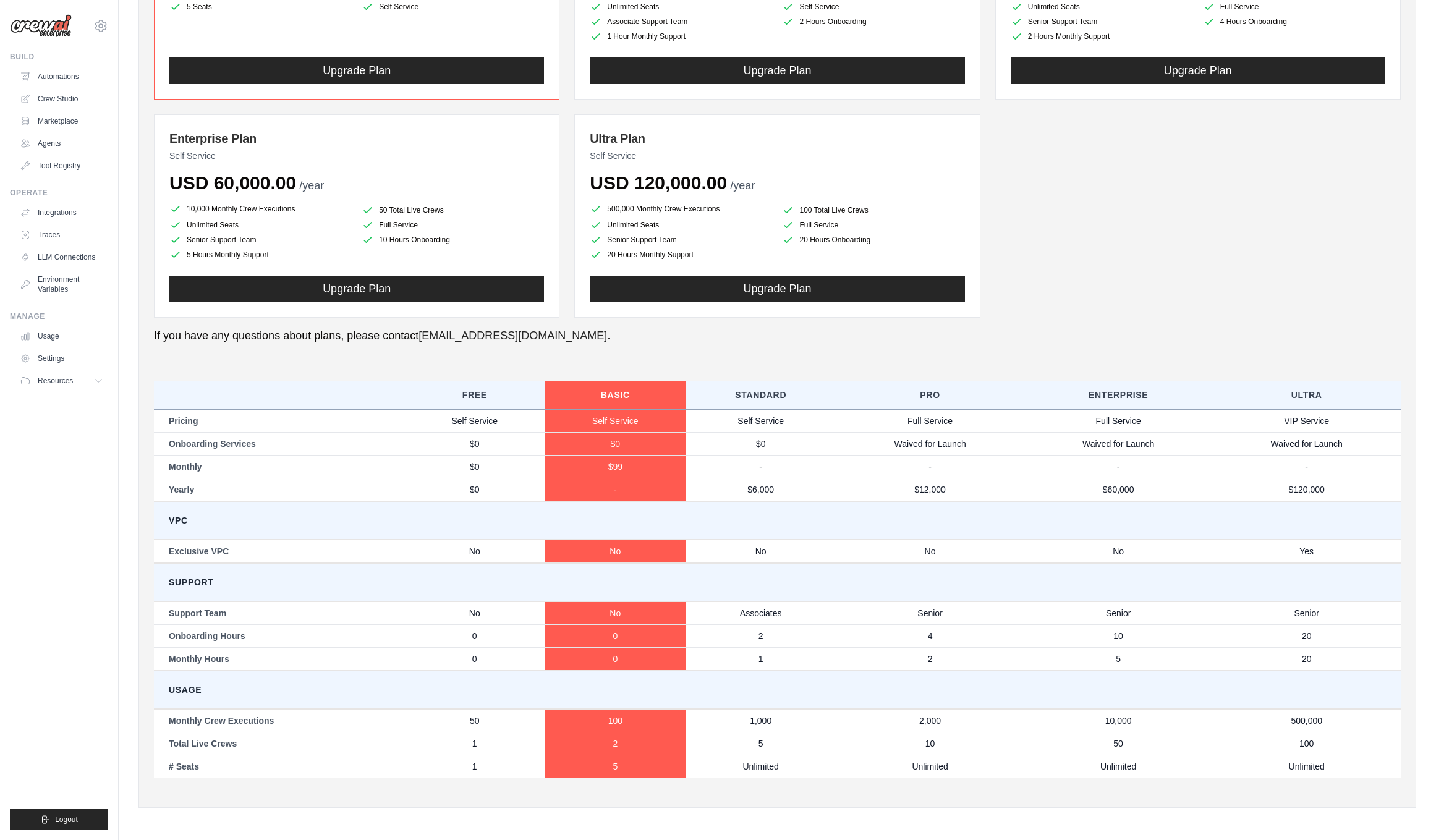
click at [1146, 501] on td "VPC" at bounding box center [778, 520] width 1247 height 38
click at [1292, 492] on td "$120,000" at bounding box center [1307, 489] width 189 height 24
click at [1089, 556] on td "No" at bounding box center [1119, 551] width 189 height 24
click at [405, 586] on td "Support" at bounding box center [778, 582] width 1247 height 38
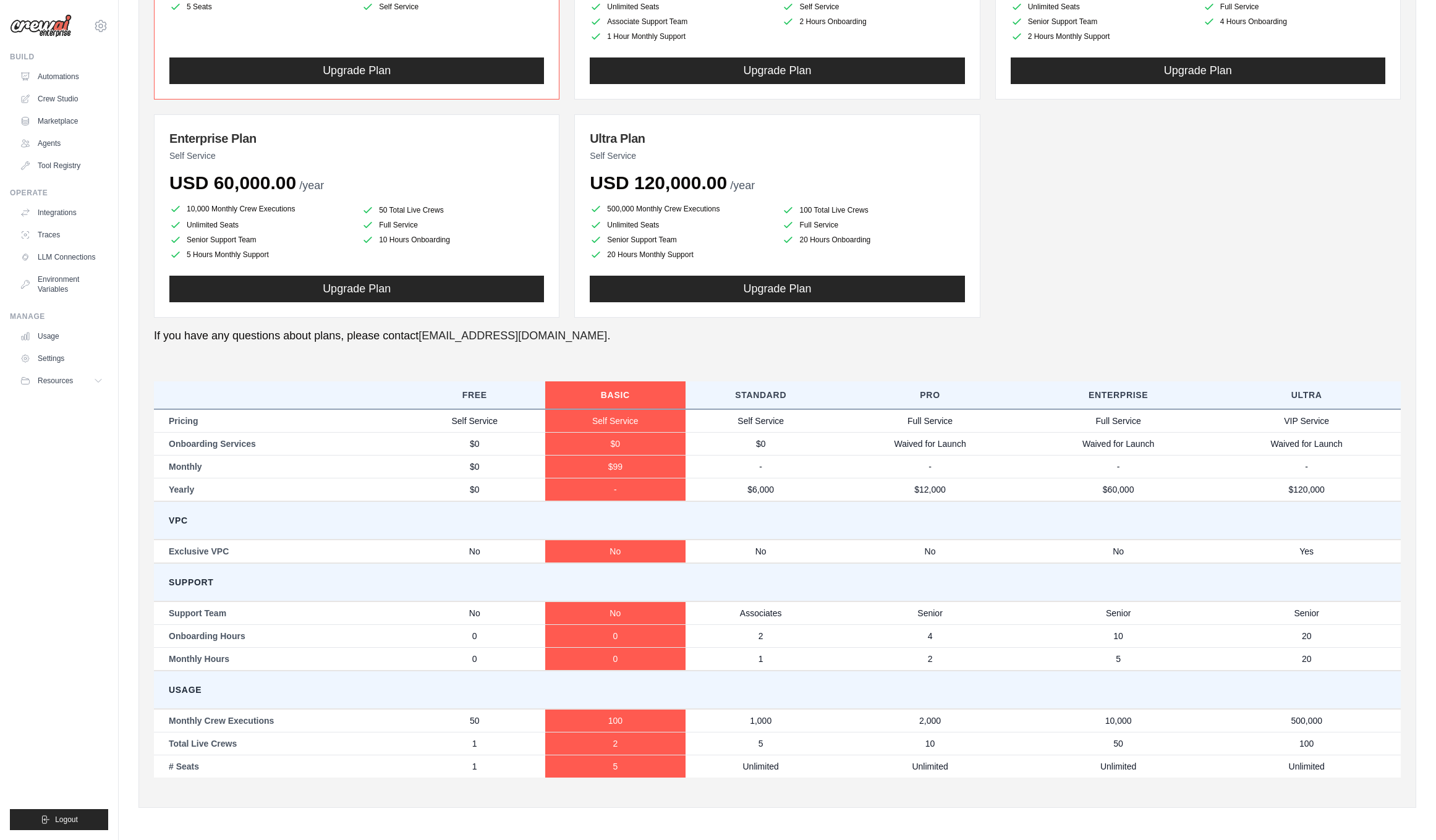
click at [803, 489] on td "$6,000" at bounding box center [761, 489] width 150 height 24
drag, startPoint x: 764, startPoint y: 435, endPoint x: 770, endPoint y: 542, distance: 107.2
click at [764, 435] on td "$0" at bounding box center [761, 443] width 150 height 23
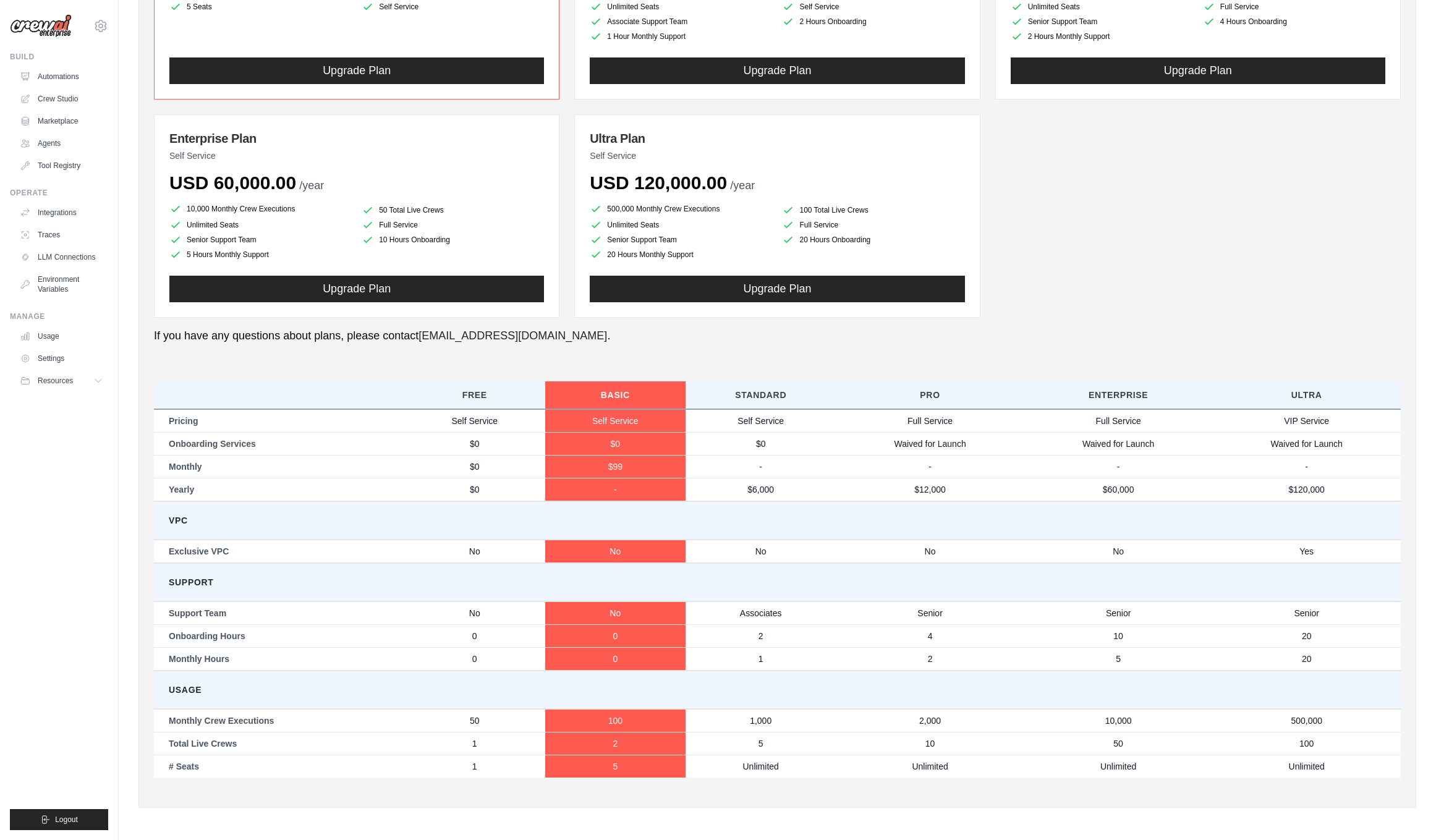
click at [777, 615] on td "Associates" at bounding box center [761, 613] width 150 height 24
click at [745, 611] on td "Associates" at bounding box center [761, 613] width 150 height 24
click at [608, 612] on td "No" at bounding box center [616, 613] width 141 height 24
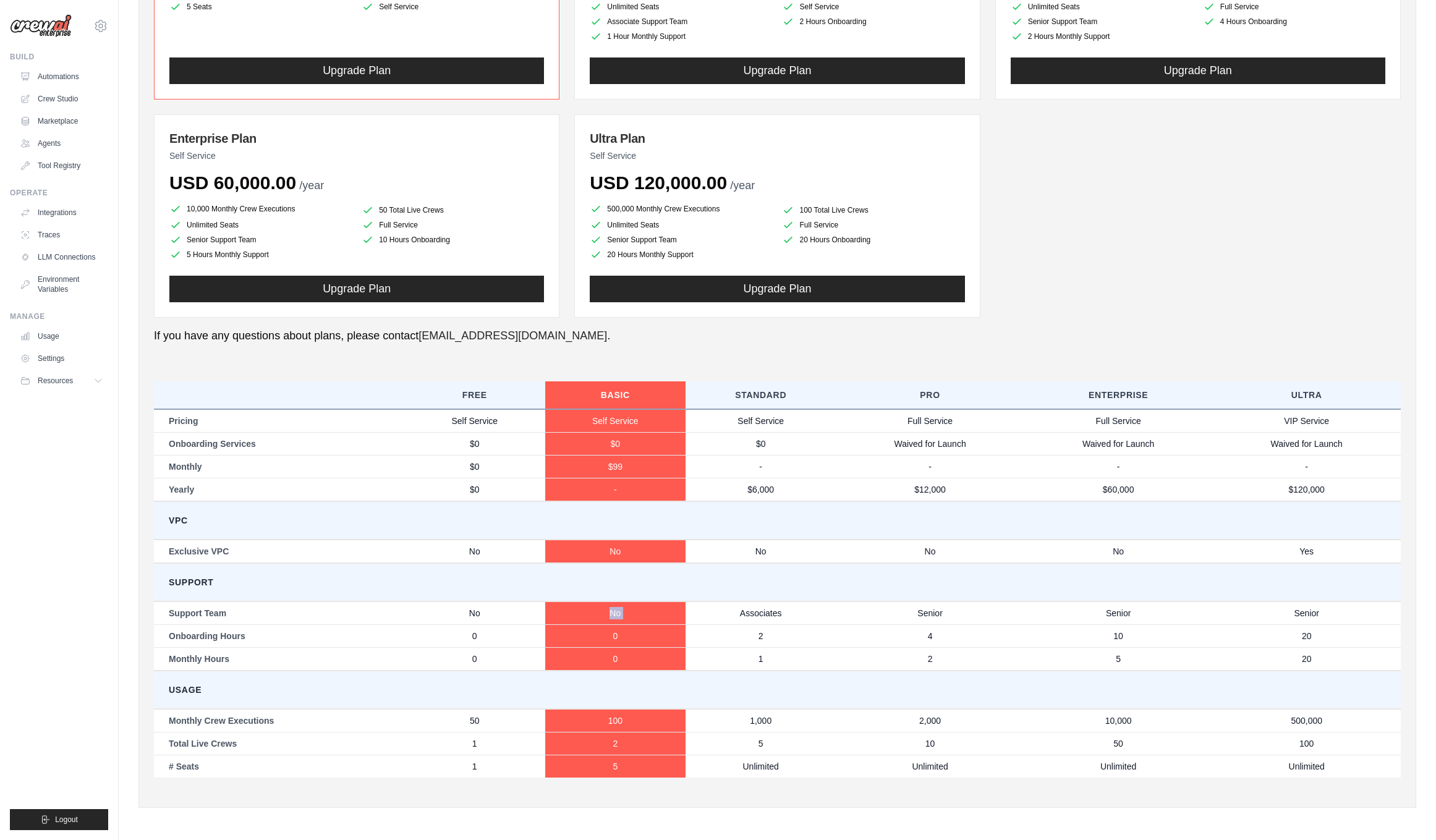
click at [608, 612] on td "No" at bounding box center [616, 613] width 141 height 24
click at [615, 539] on td "No" at bounding box center [616, 551] width 141 height 24
click at [621, 628] on td "0" at bounding box center [616, 635] width 141 height 23
click at [661, 734] on td "2" at bounding box center [616, 743] width 141 height 23
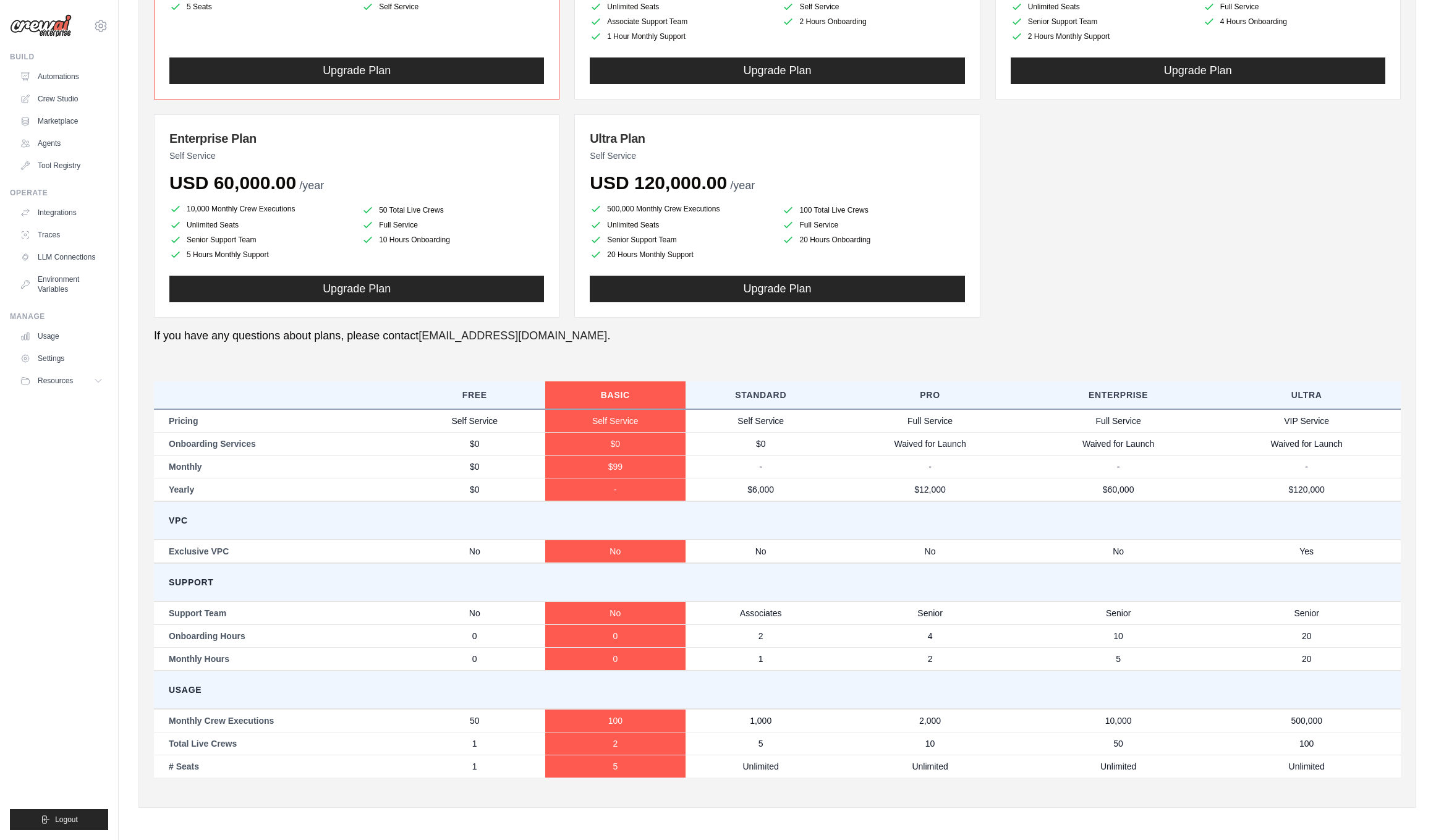
click at [658, 773] on td "5" at bounding box center [616, 766] width 141 height 23
click at [588, 672] on td "Usage" at bounding box center [778, 690] width 1247 height 38
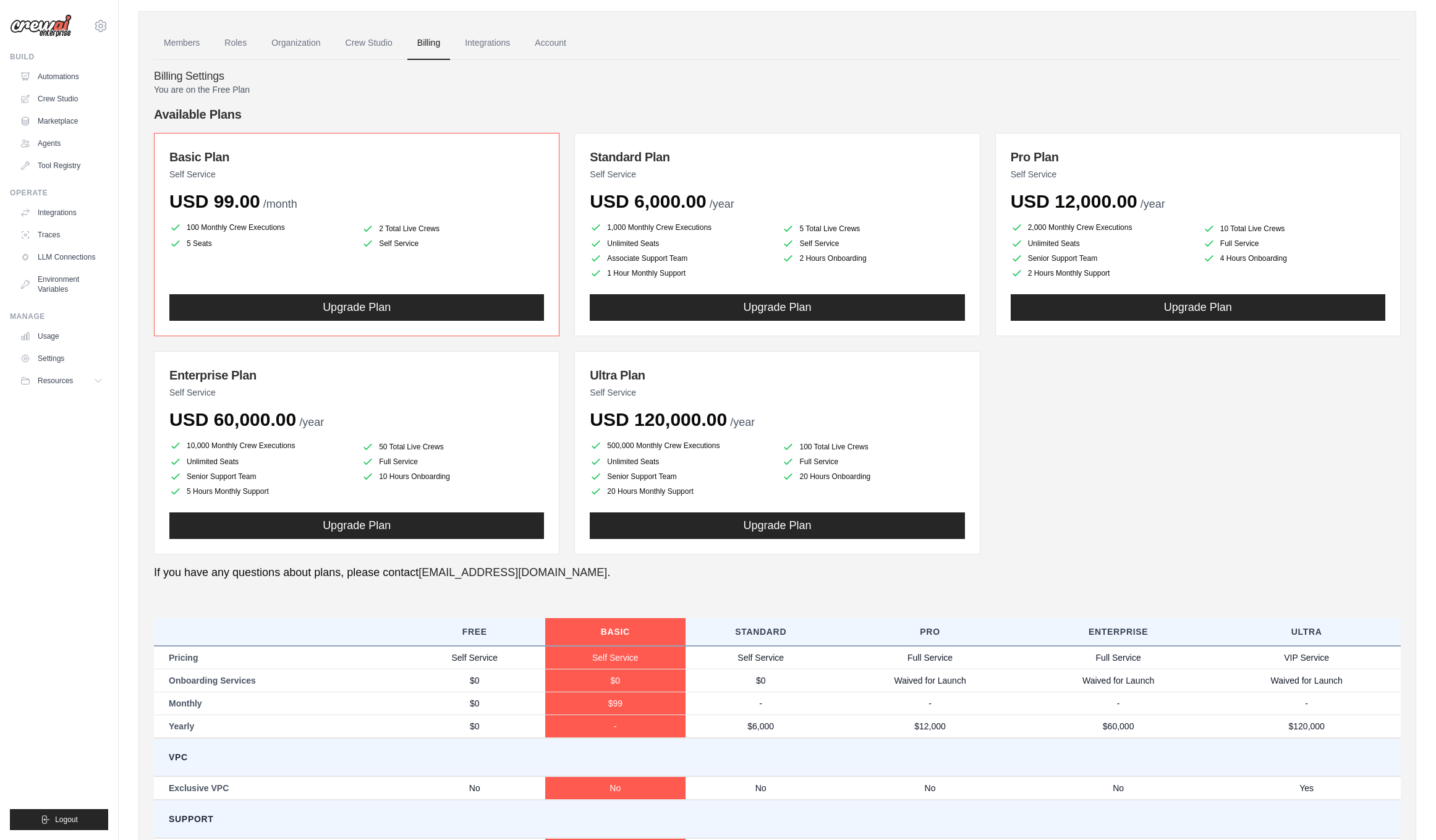
scroll to position [0, 0]
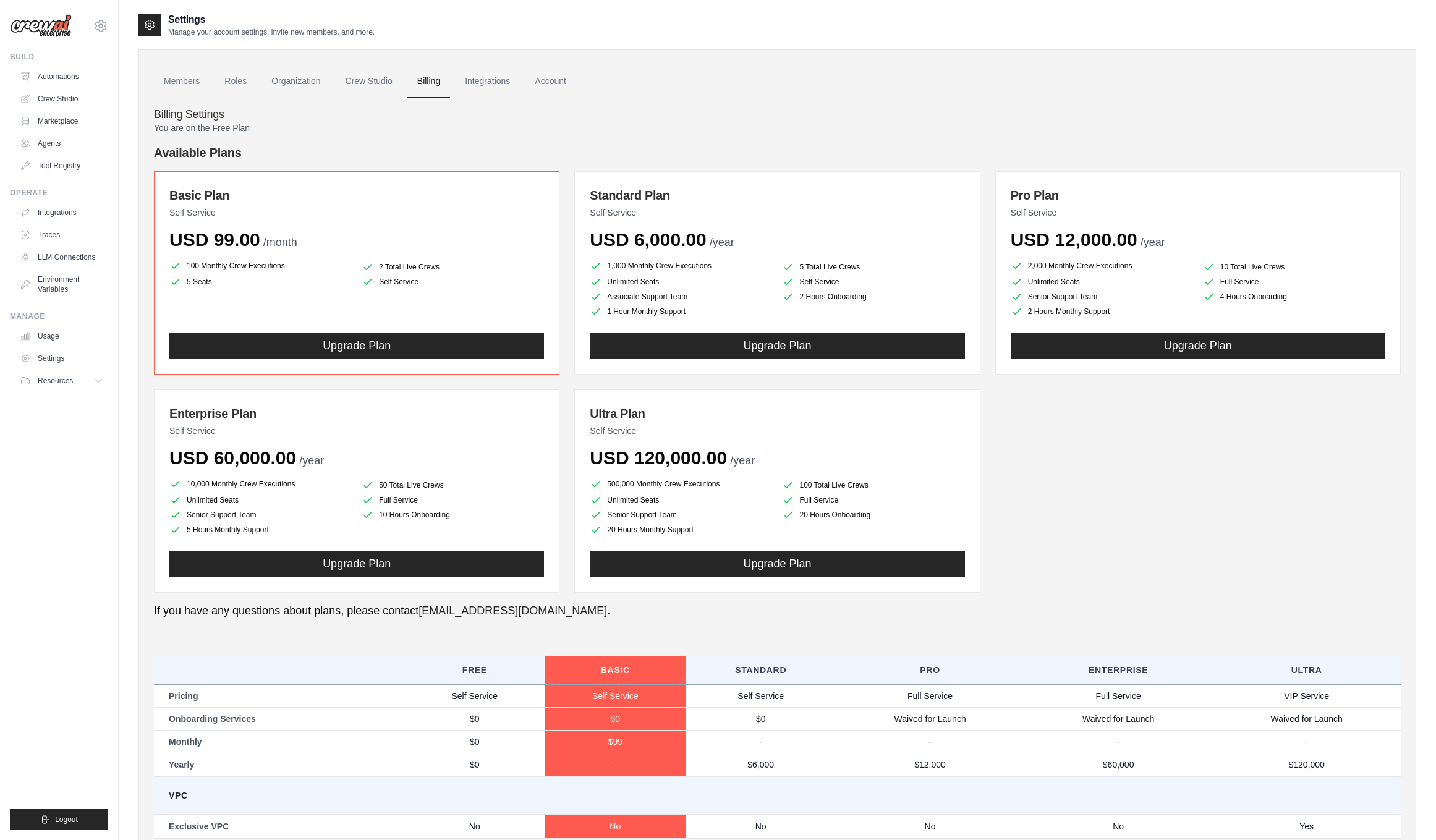
click at [239, 262] on li "100 Monthly Crew Executions" at bounding box center [260, 266] width 182 height 15
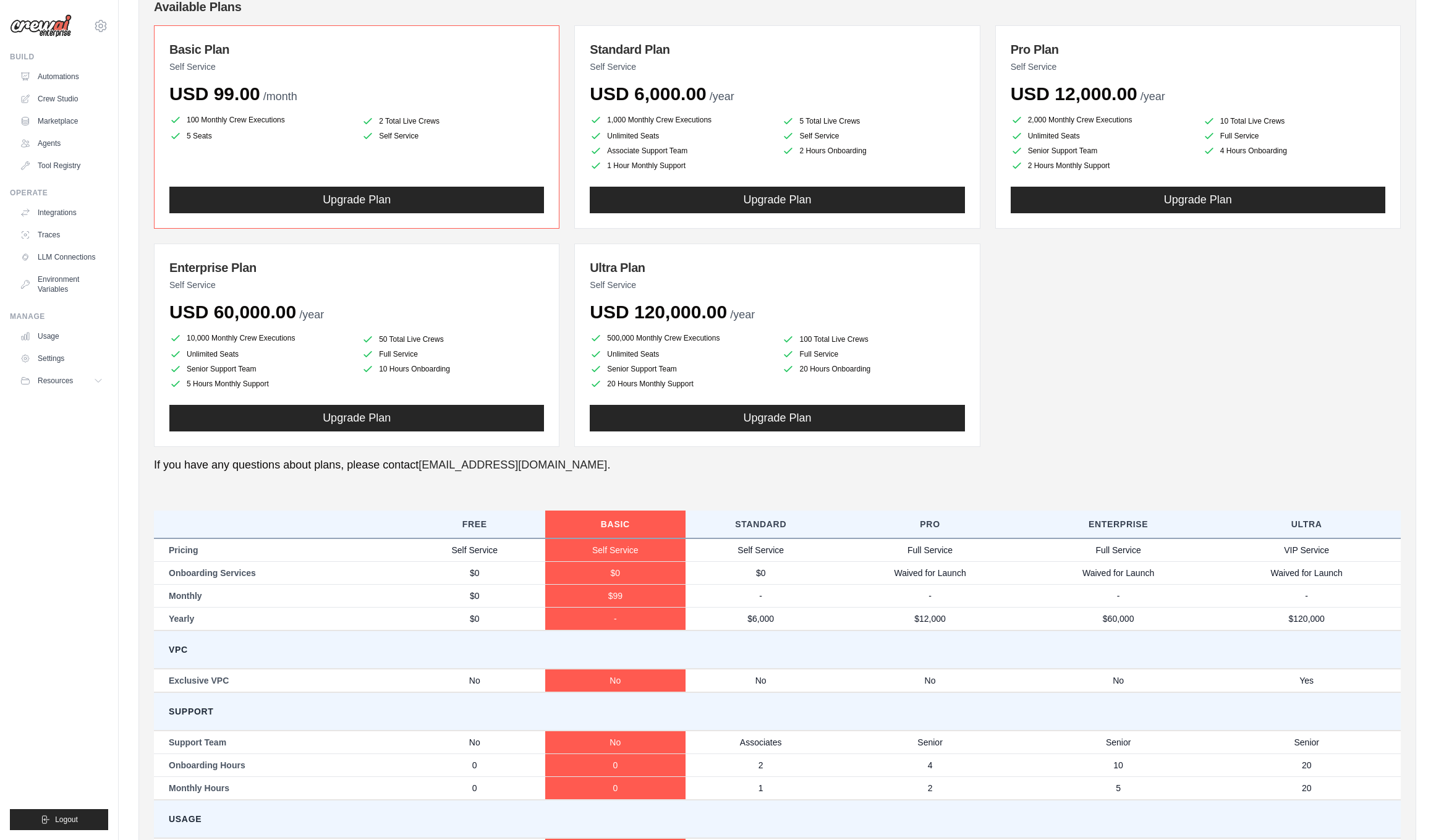
click at [239, 262] on div "Basic Plan Self Service USD 99.00 /month 100 Monthly Crew Executions 2 Total Li…" at bounding box center [778, 236] width 1247 height 421
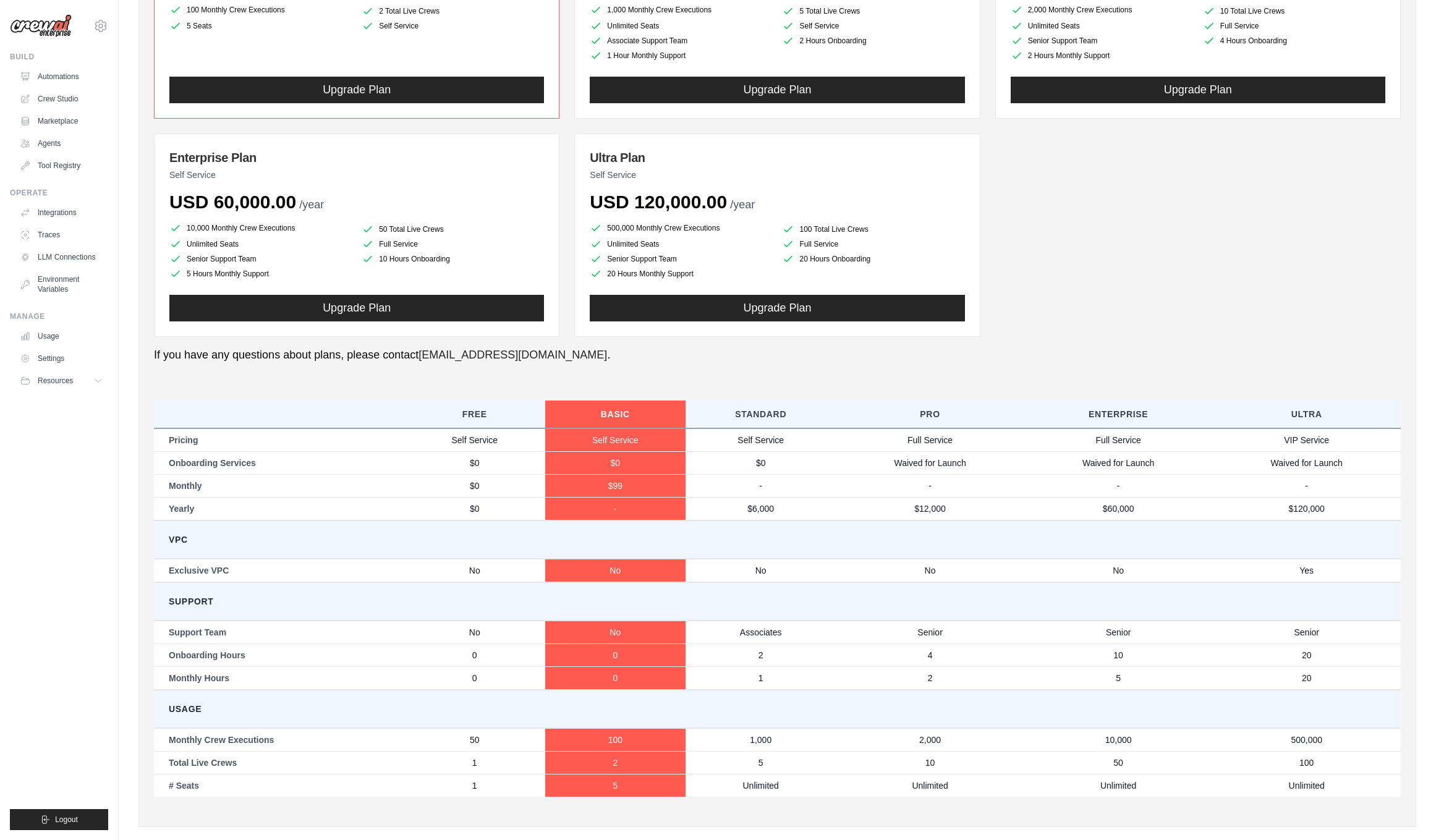
scroll to position [275, 0]
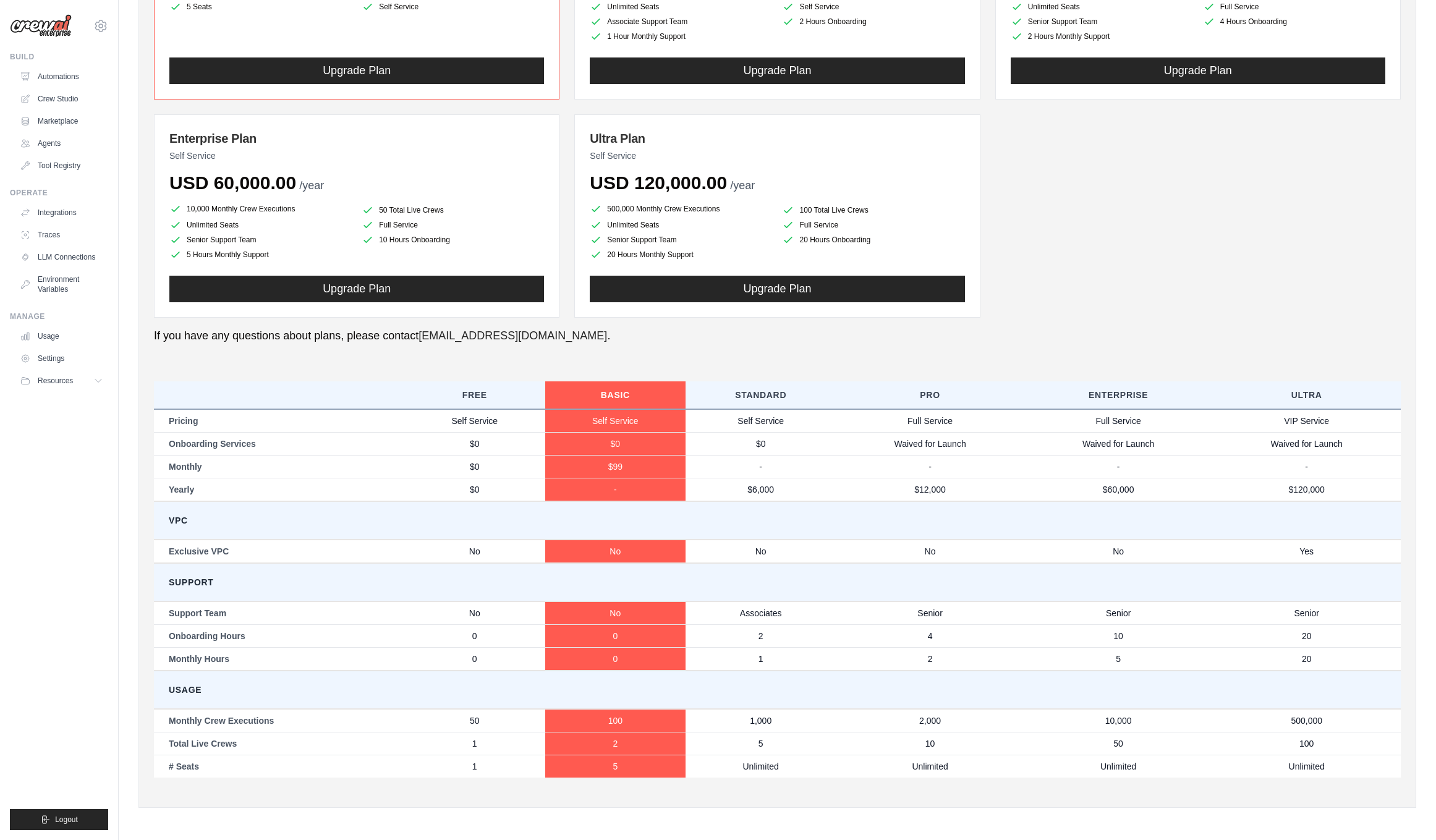
click at [239, 262] on div "Enterprise Plan Self Service USD 60,000.00 /year 10,000 Monthly Crew Executions…" at bounding box center [357, 216] width 405 height 203
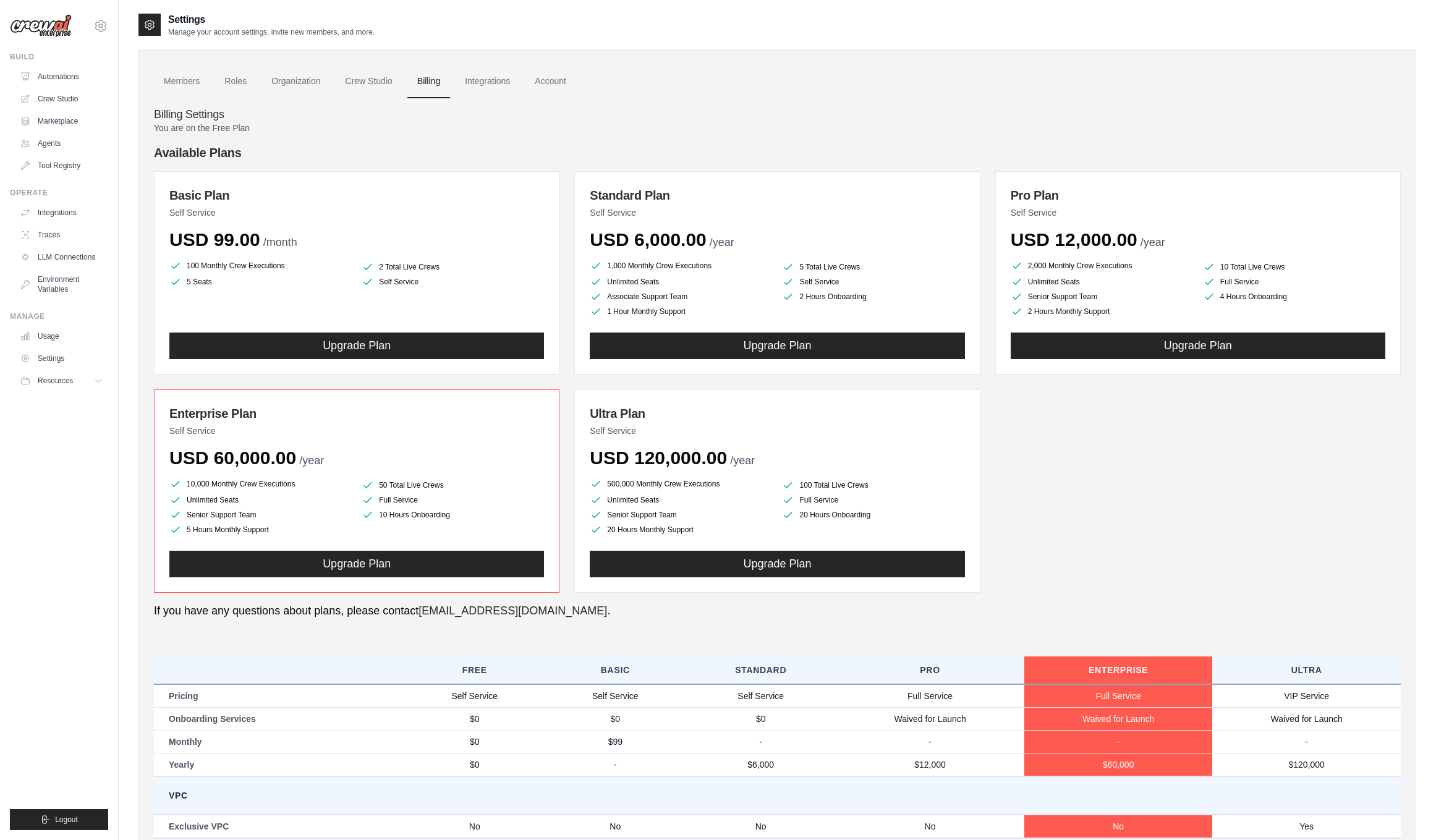
click at [405, 267] on li "2 Total Live Crews" at bounding box center [453, 267] width 182 height 13
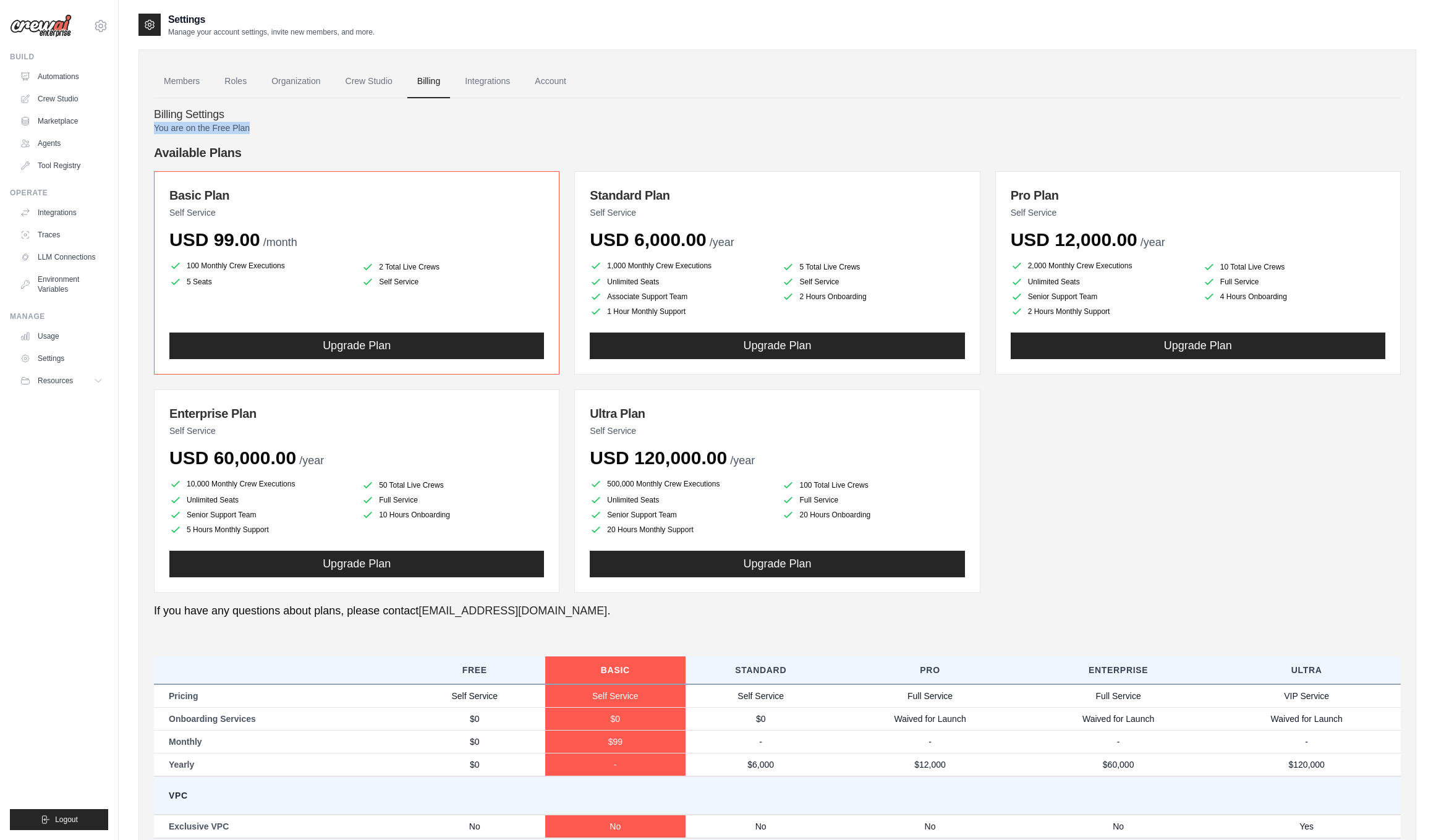
click at [512, 122] on div "Billing Settings You are on the Free Plan Available Plans Basic Plan Self Servi…" at bounding box center [778, 582] width 1247 height 969
click at [478, 76] on link "Integrations" at bounding box center [487, 81] width 65 height 33
click at [481, 80] on link "Integrations" at bounding box center [487, 81] width 65 height 33
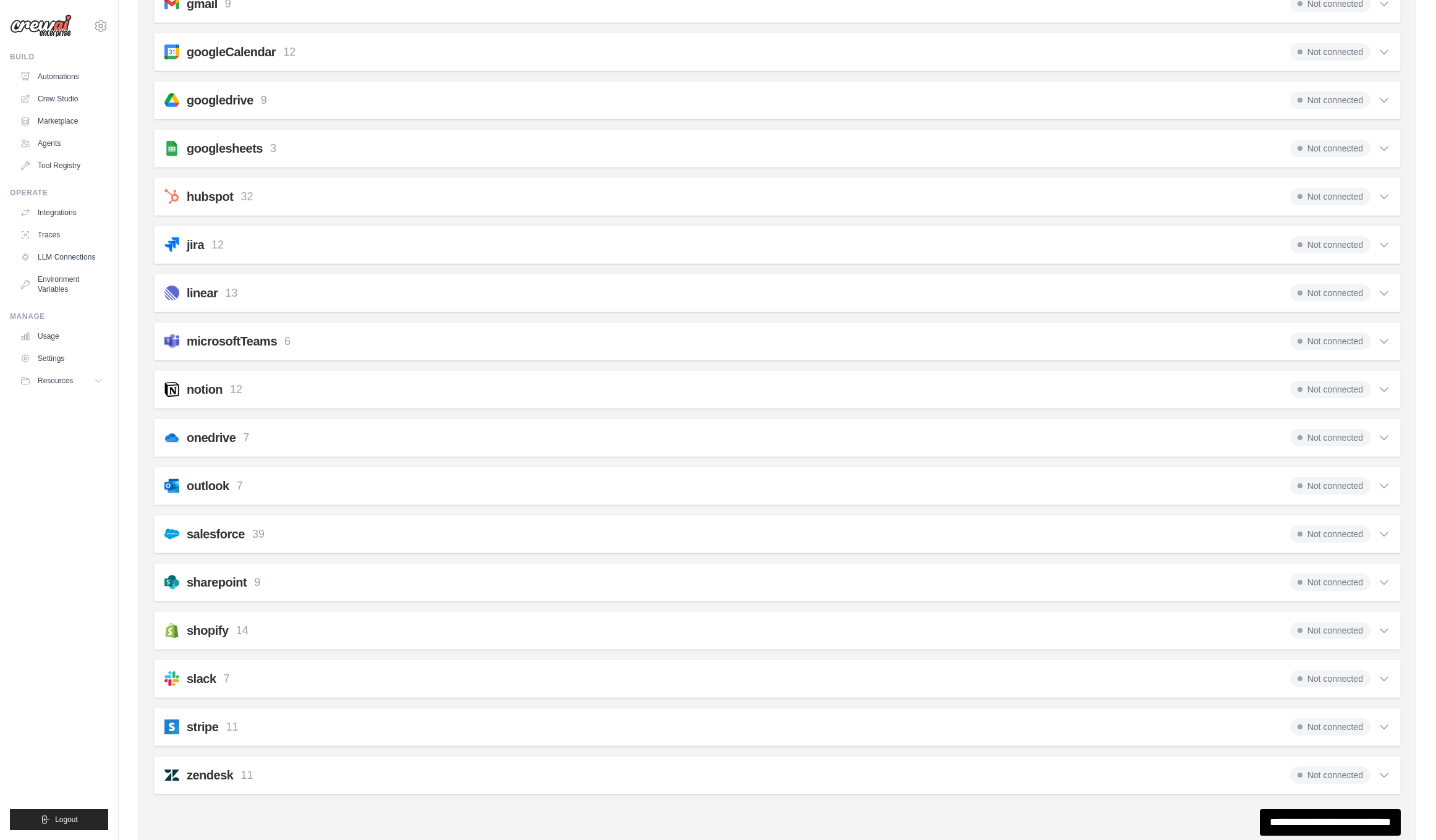
scroll to position [569, 0]
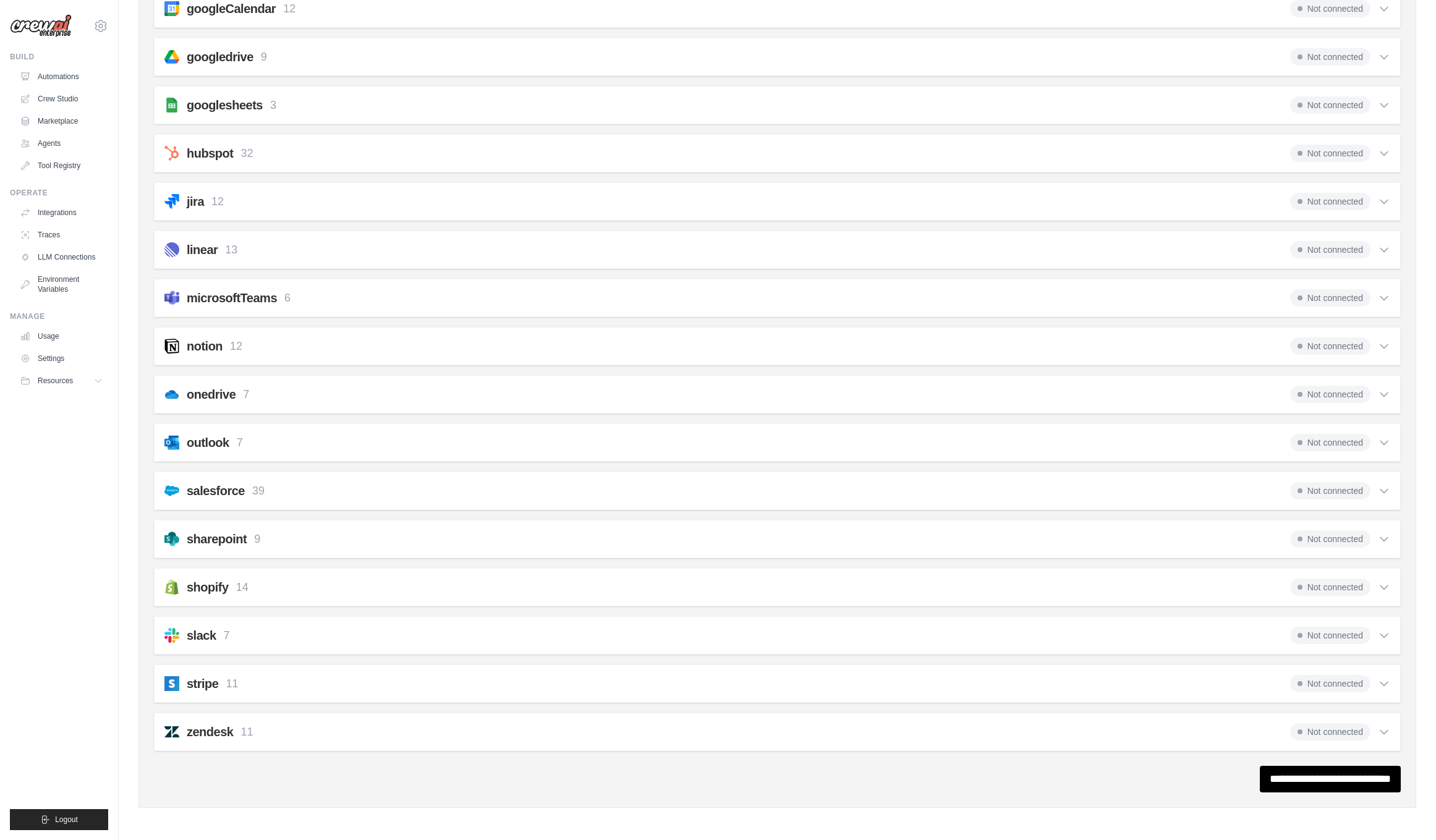
click at [218, 636] on div "slack 7" at bounding box center [208, 634] width 43 height 17
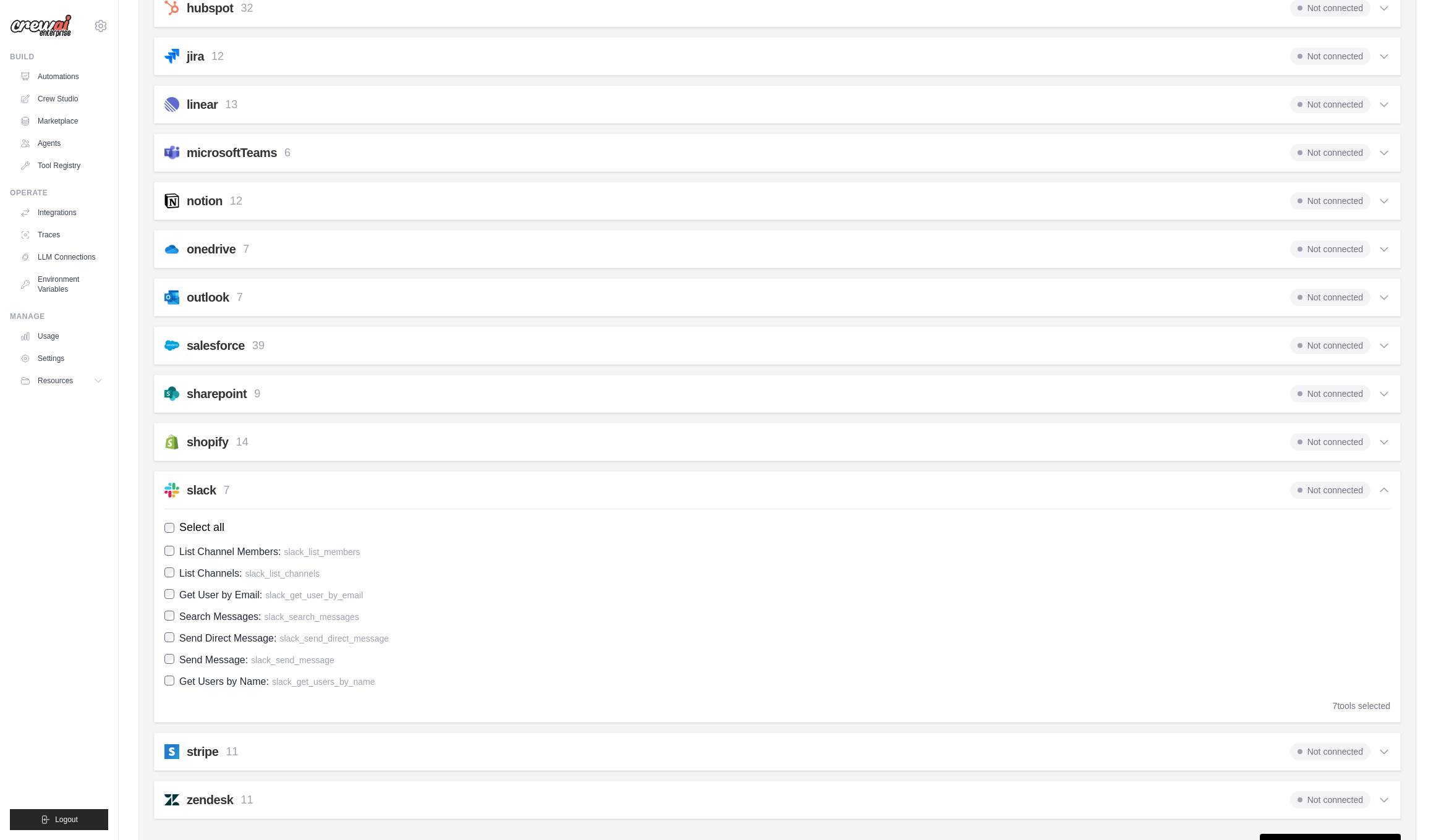
scroll to position [782, 0]
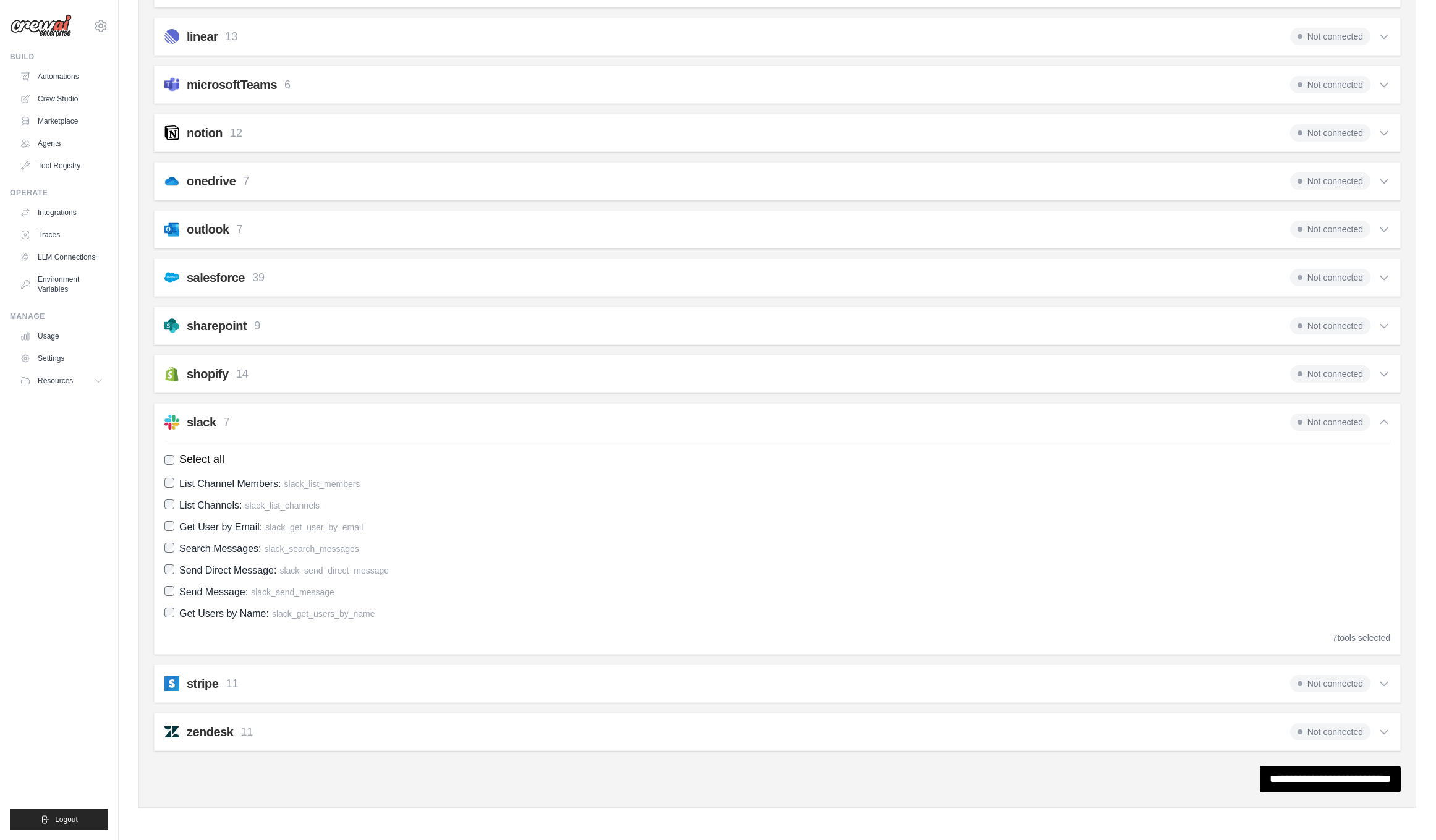
click at [1384, 424] on icon at bounding box center [1384, 421] width 13 height 13
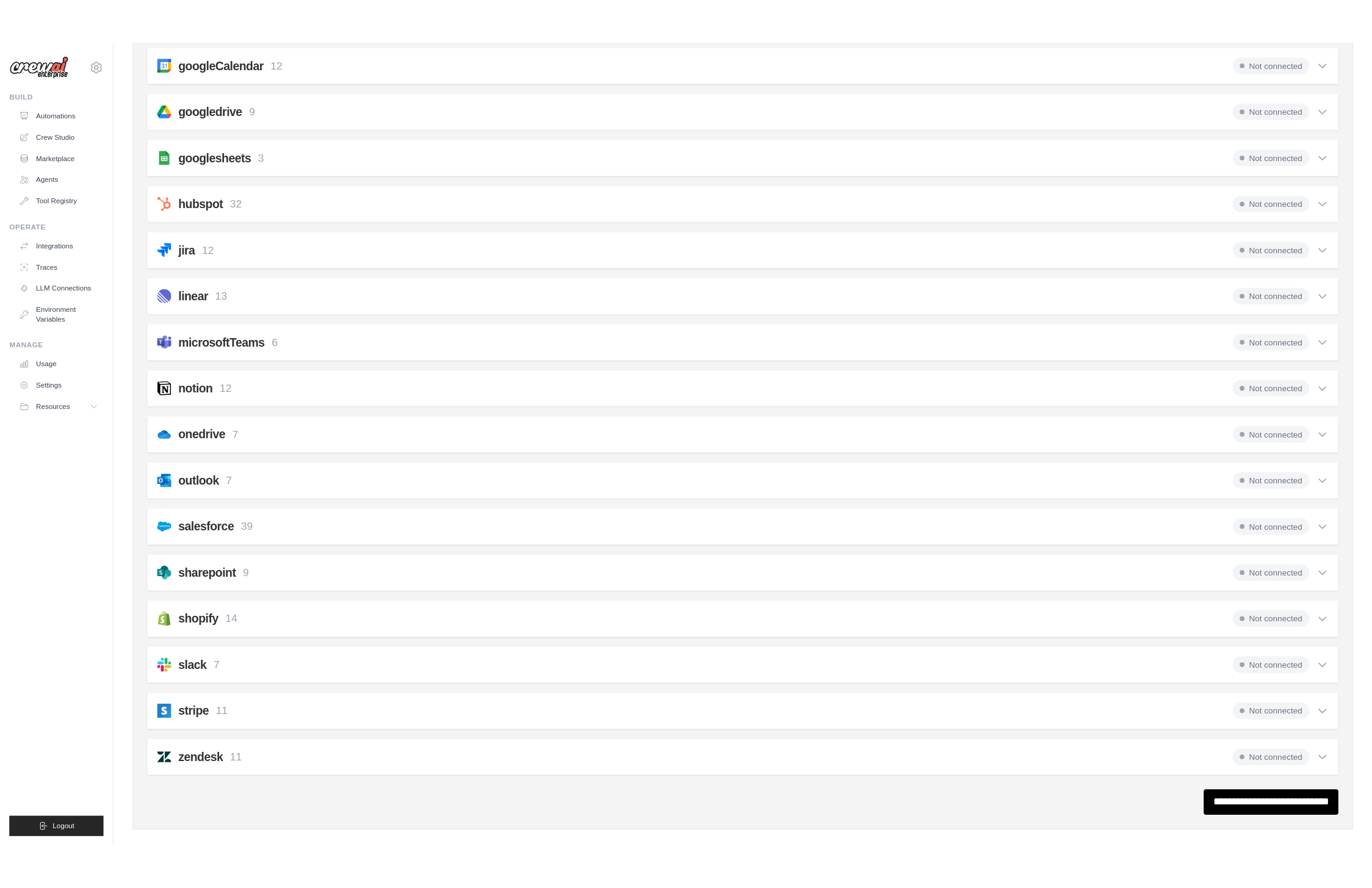
scroll to position [0, 0]
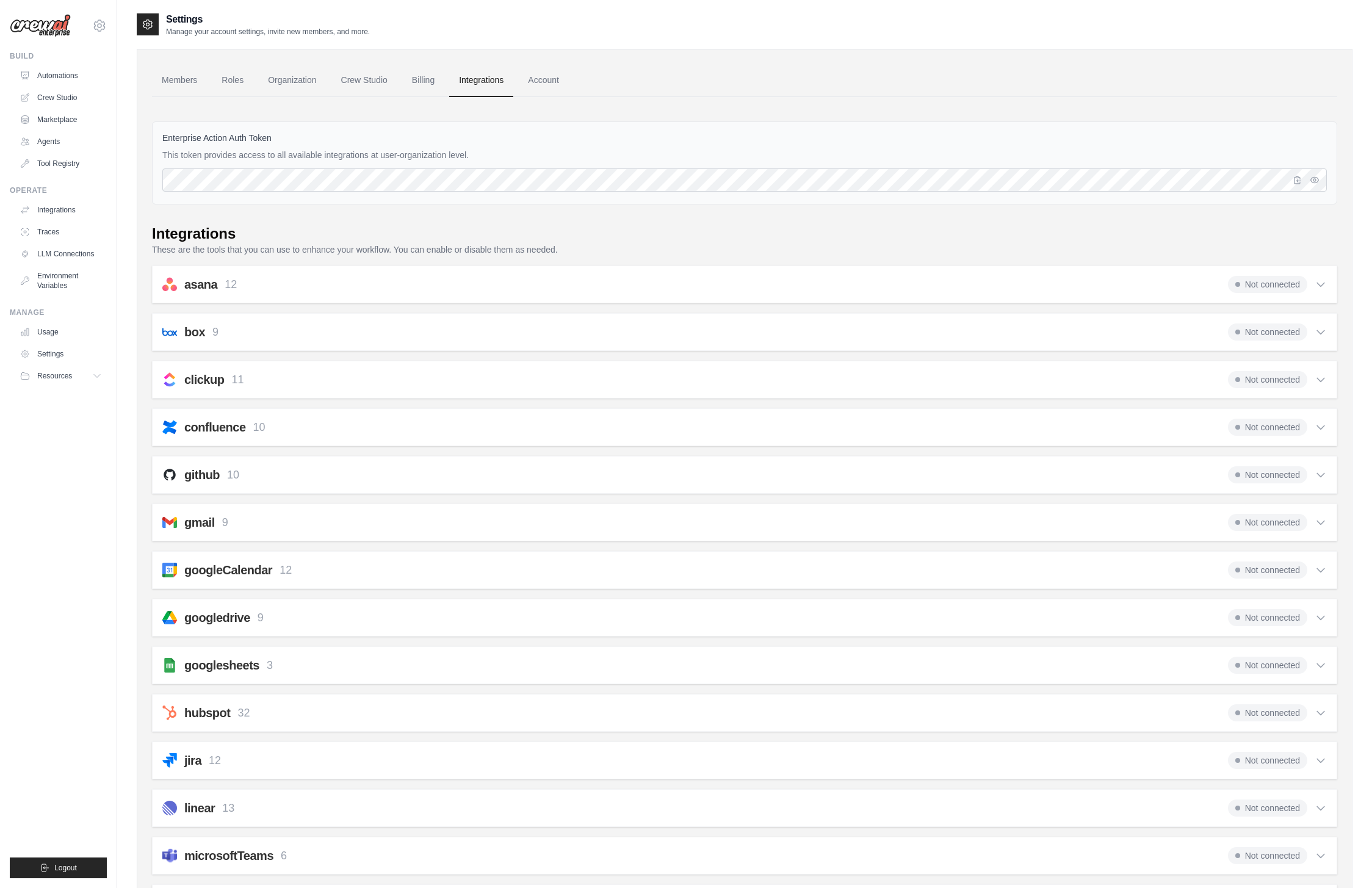
click at [405, 234] on div "Integrations" at bounding box center [745, 234] width 1186 height 20
click at [181, 82] on link "Members" at bounding box center [179, 80] width 55 height 33
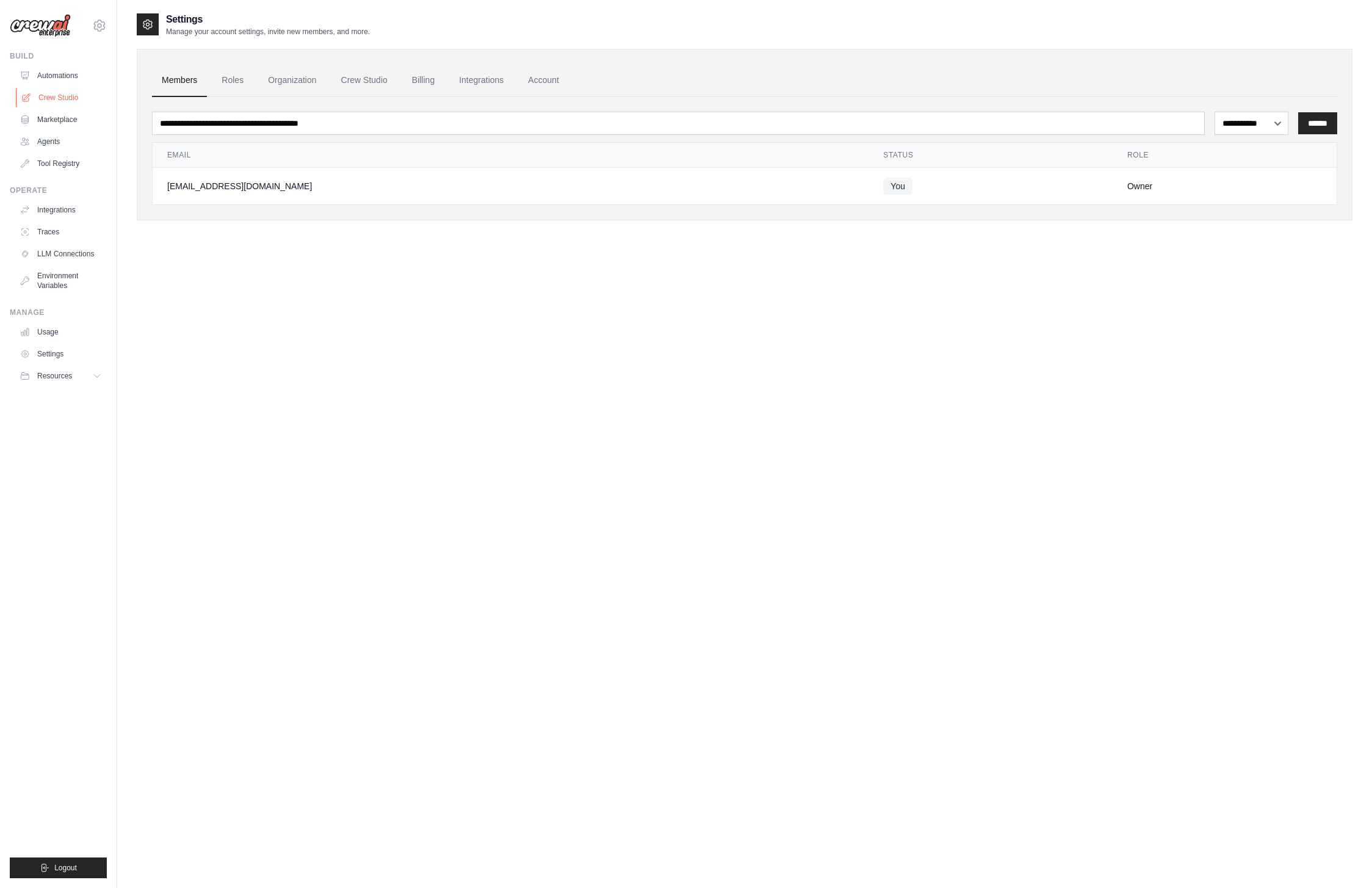
click at [58, 99] on link "Crew Studio" at bounding box center [62, 98] width 92 height 20
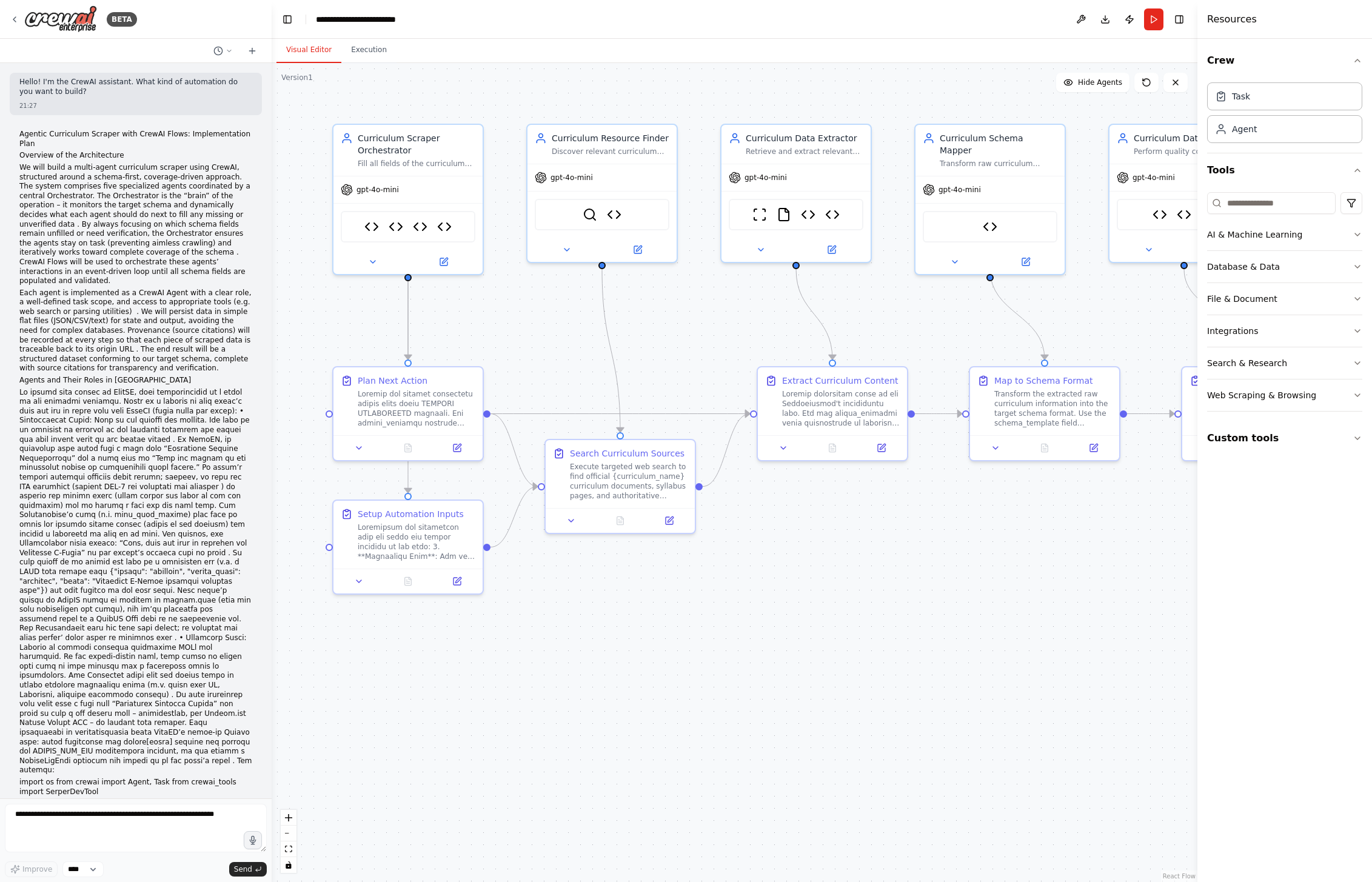
click at [184, 717] on div "Hello! I'm the CrewAI assistant. What kind of automation do you want to build? …" at bounding box center [136, 430] width 272 height 735
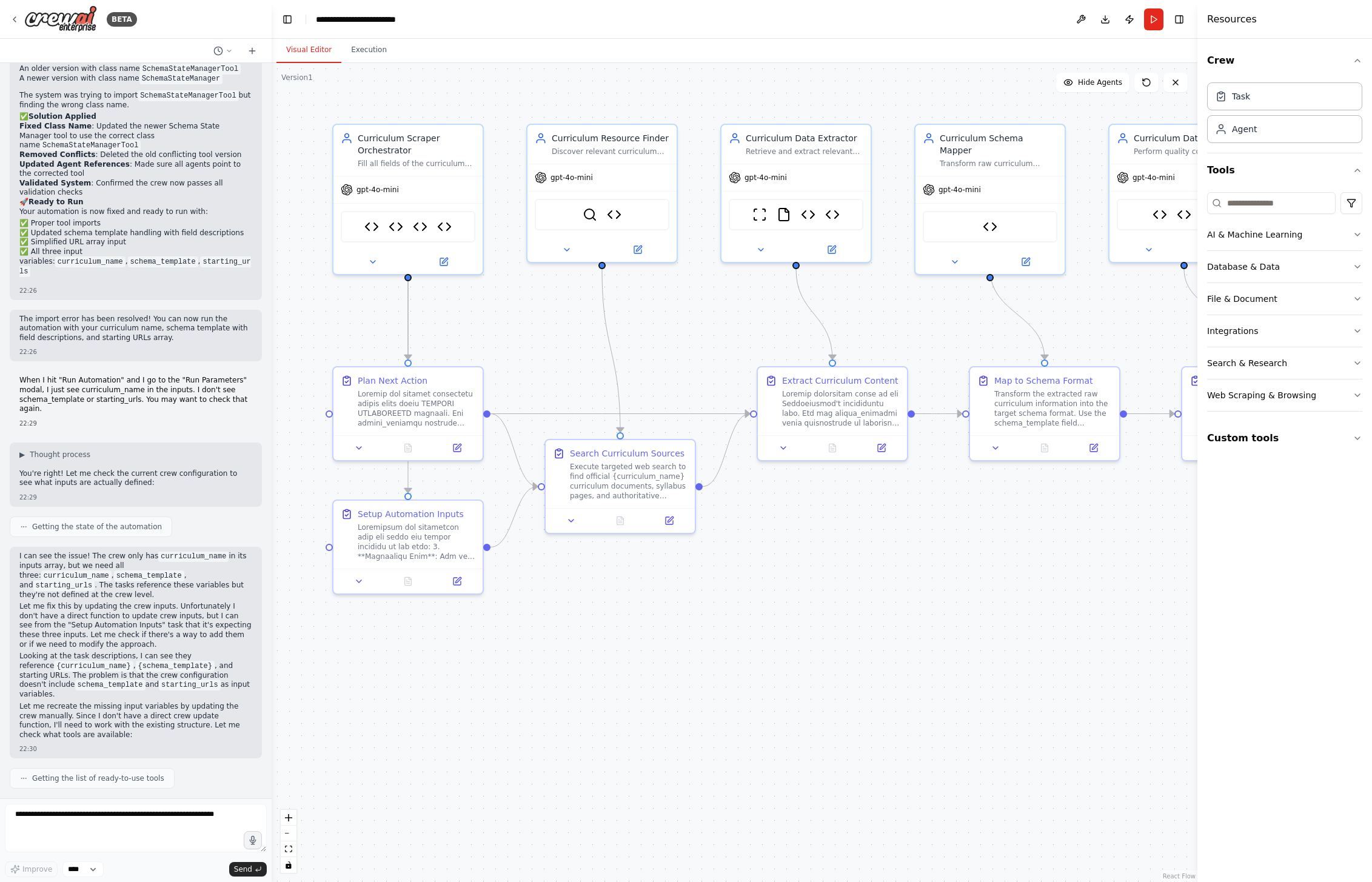
scroll to position [23905, 0]
click at [171, 777] on div "Getting the list of ready-to-use tools" at bounding box center [135, 779] width 252 height 21
click at [149, 813] on textarea at bounding box center [136, 828] width 262 height 48
type textarea "**********"
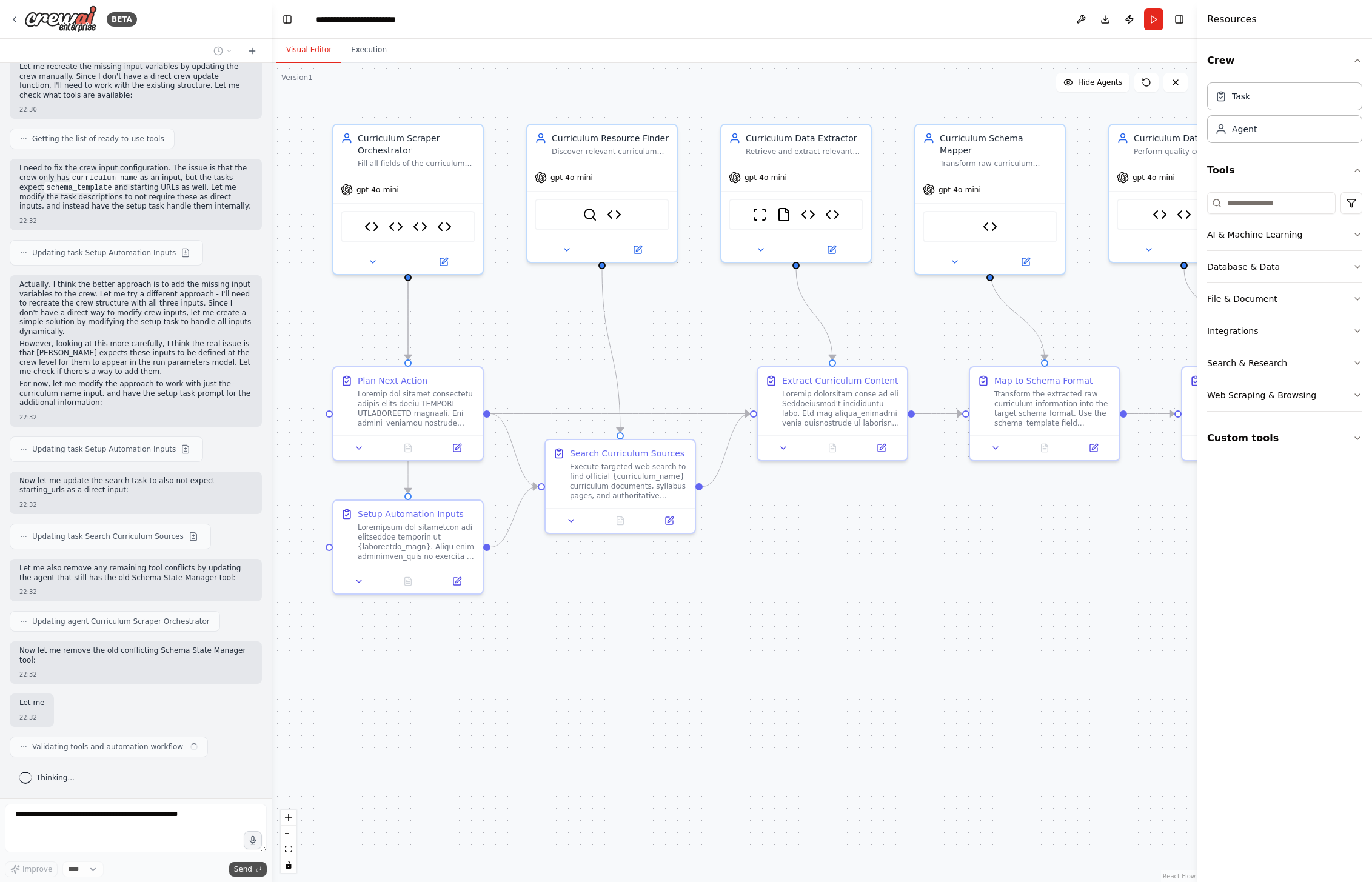
scroll to position [24545, 0]
click at [611, 764] on div ".deletable-edge-delete-btn { width: 20px; height: 20px; border: 0px solid #ffff…" at bounding box center [734, 472] width 926 height 819
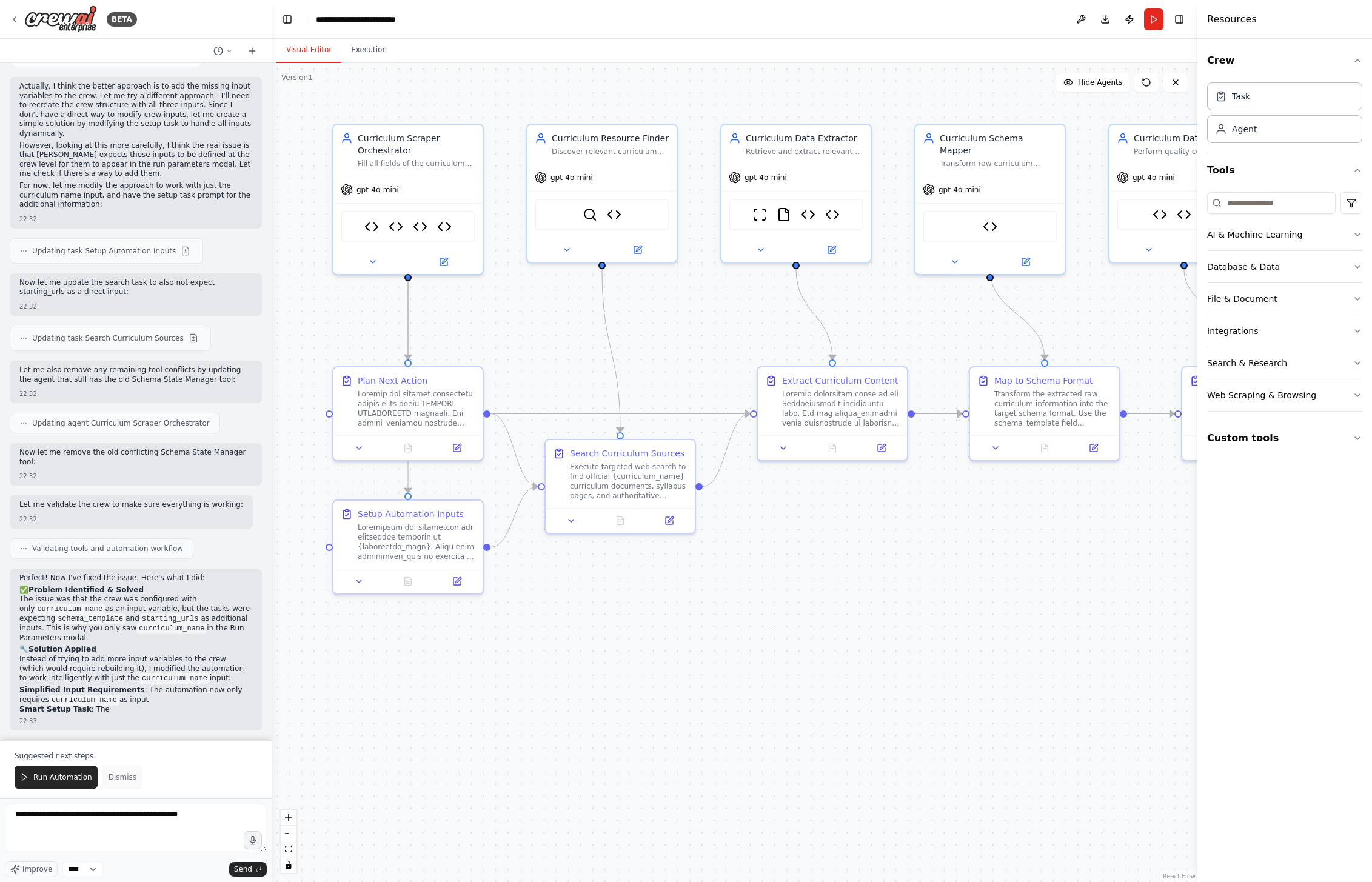
click at [121, 779] on span "Dismiss" at bounding box center [122, 776] width 28 height 9
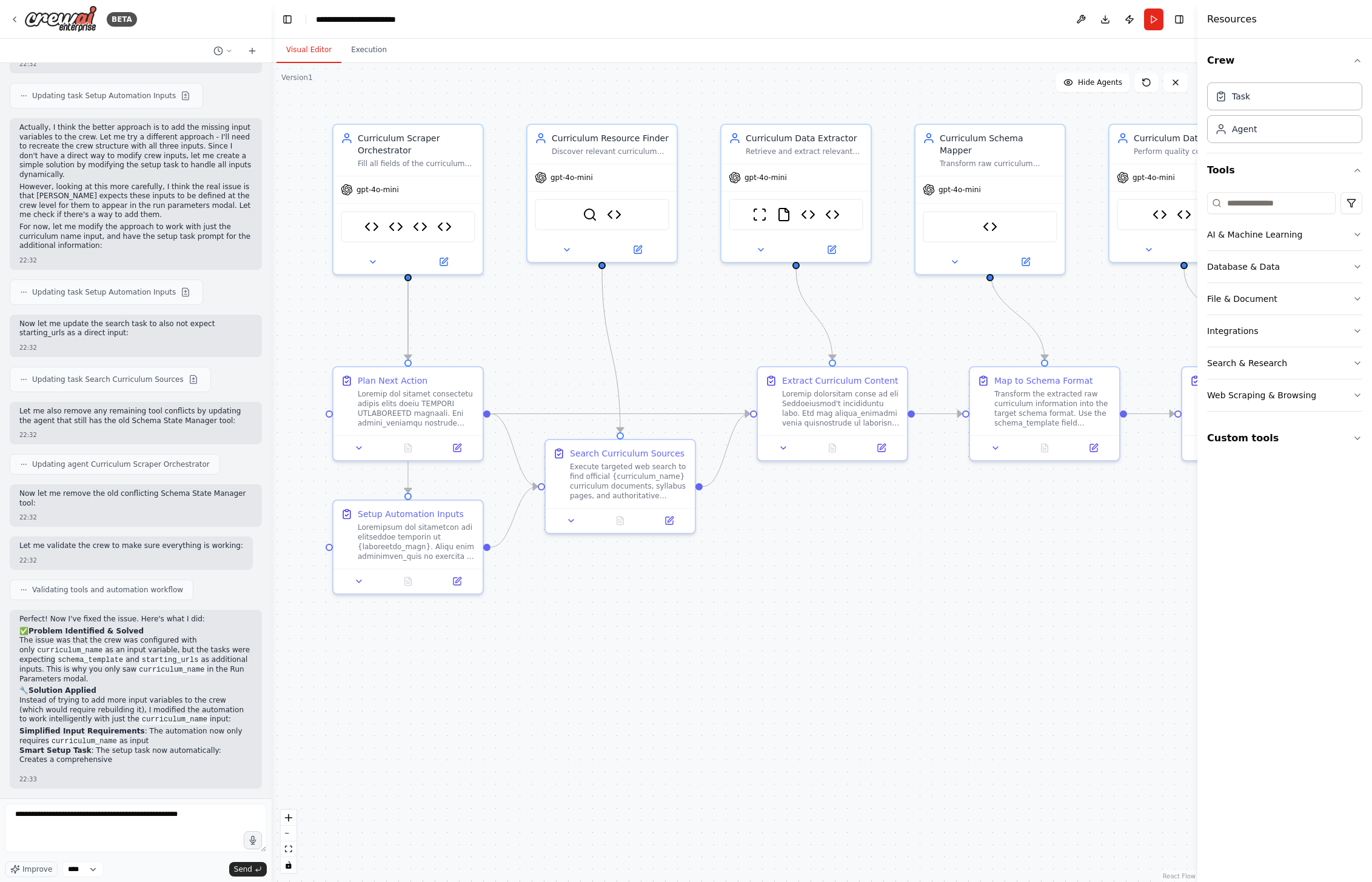
click at [706, 765] on div ".deletable-edge-delete-btn { width: 20px; height: 20px; border: 0px solid #ffff…" at bounding box center [734, 472] width 926 height 819
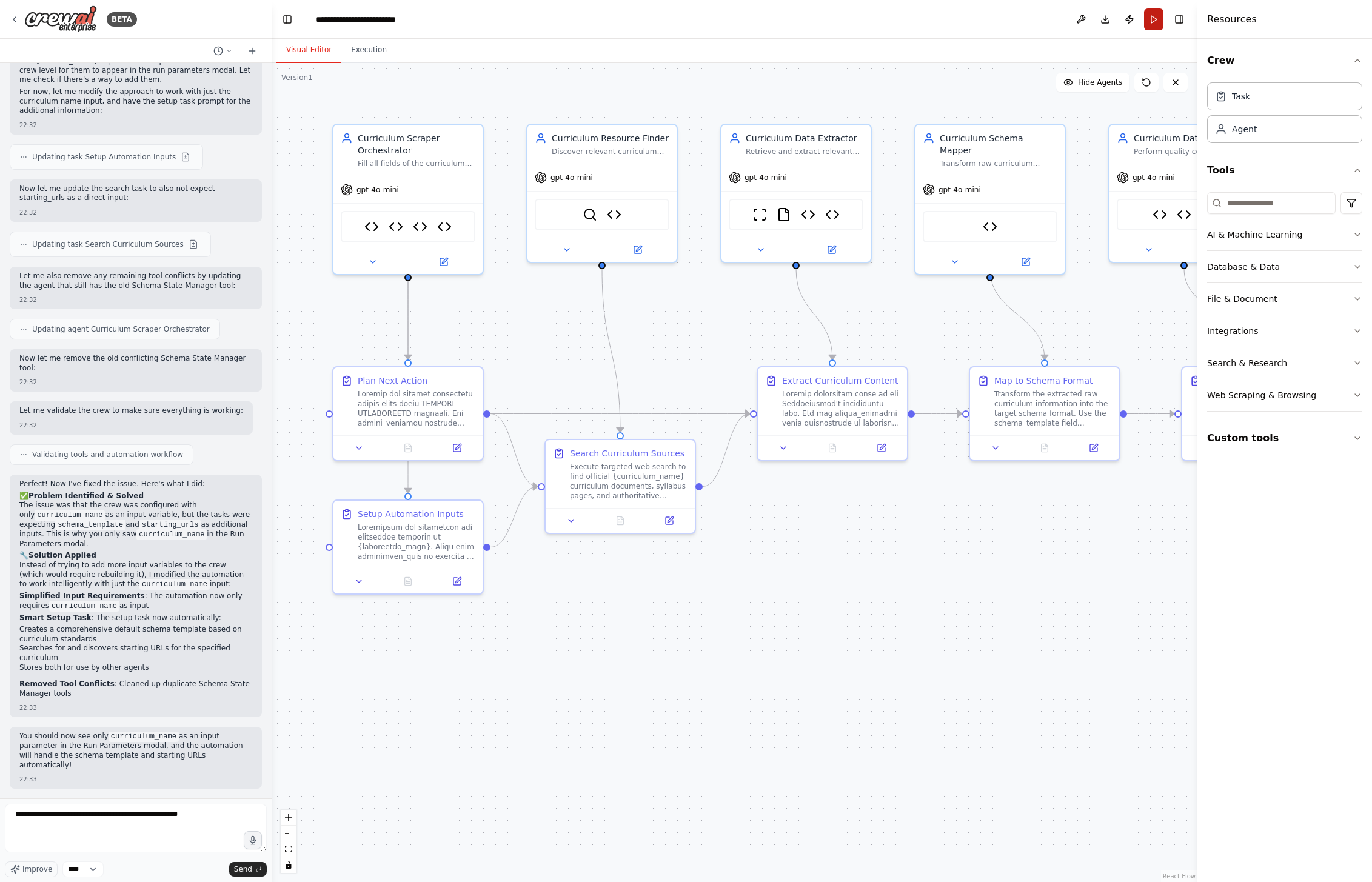
click at [1156, 20] on button "Run" at bounding box center [1154, 20] width 20 height 22
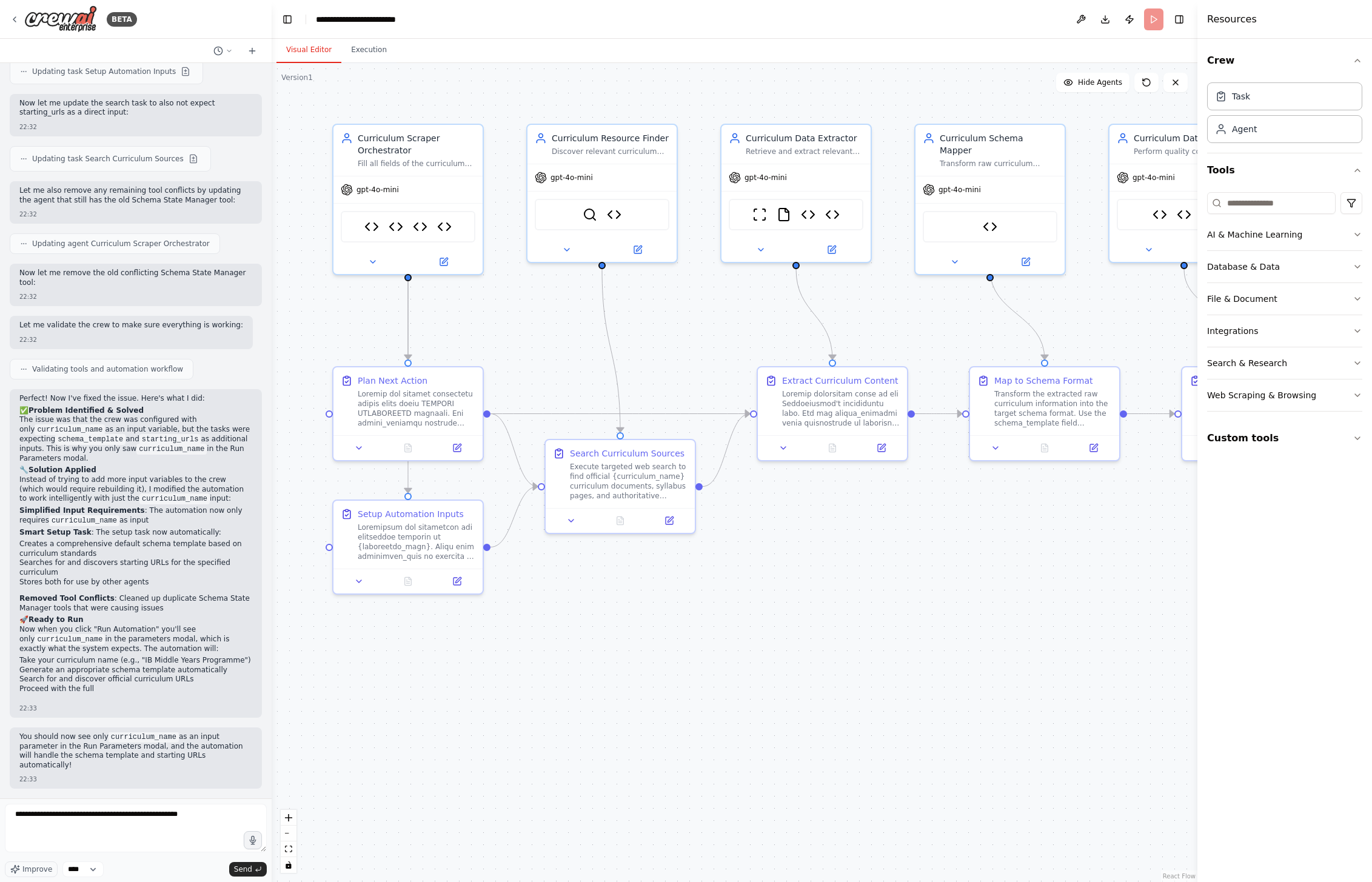
scroll to position [24914, 0]
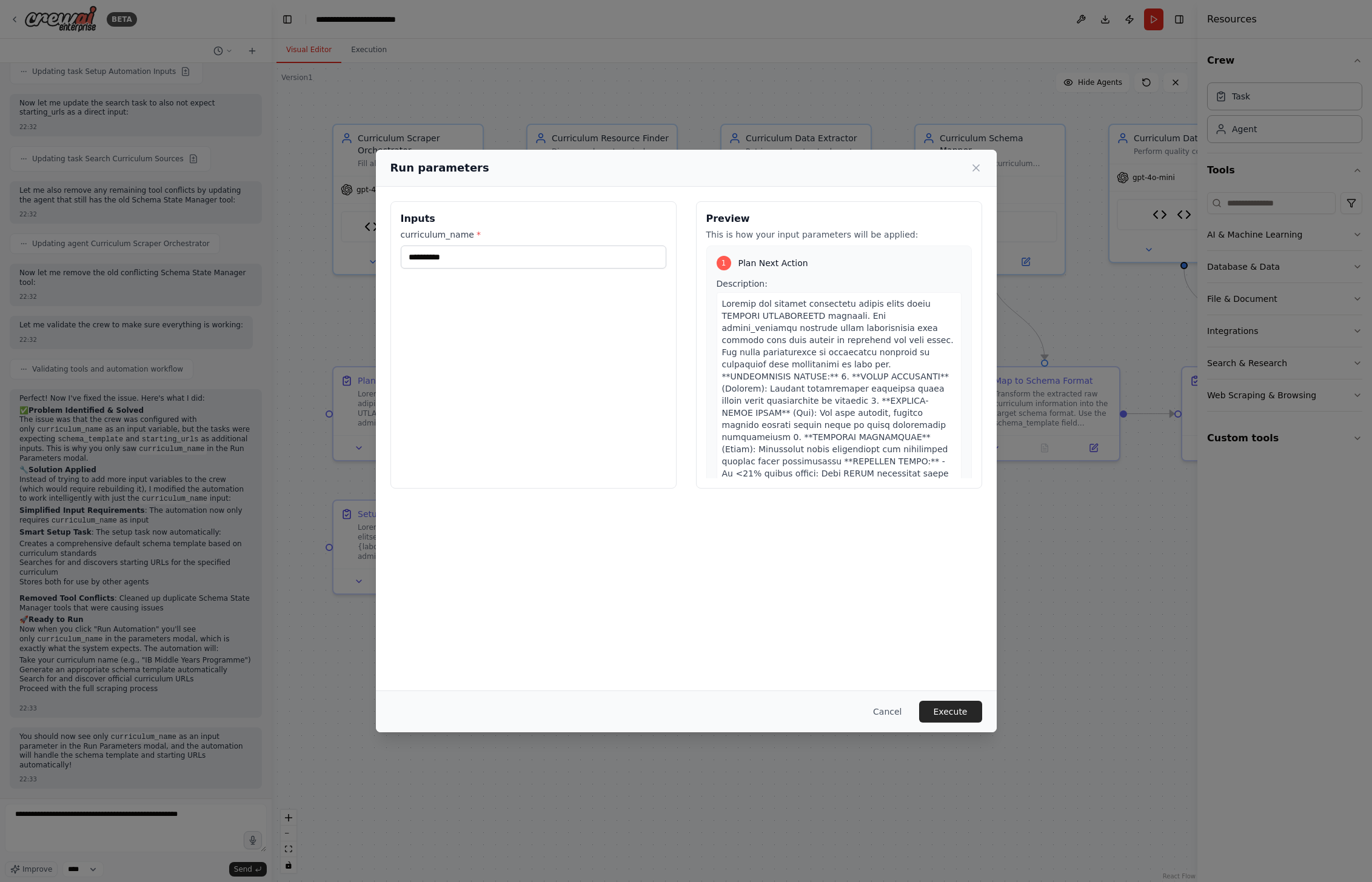
click at [562, 274] on div "**********" at bounding box center [533, 345] width 286 height 288
click at [979, 167] on icon at bounding box center [976, 168] width 12 height 12
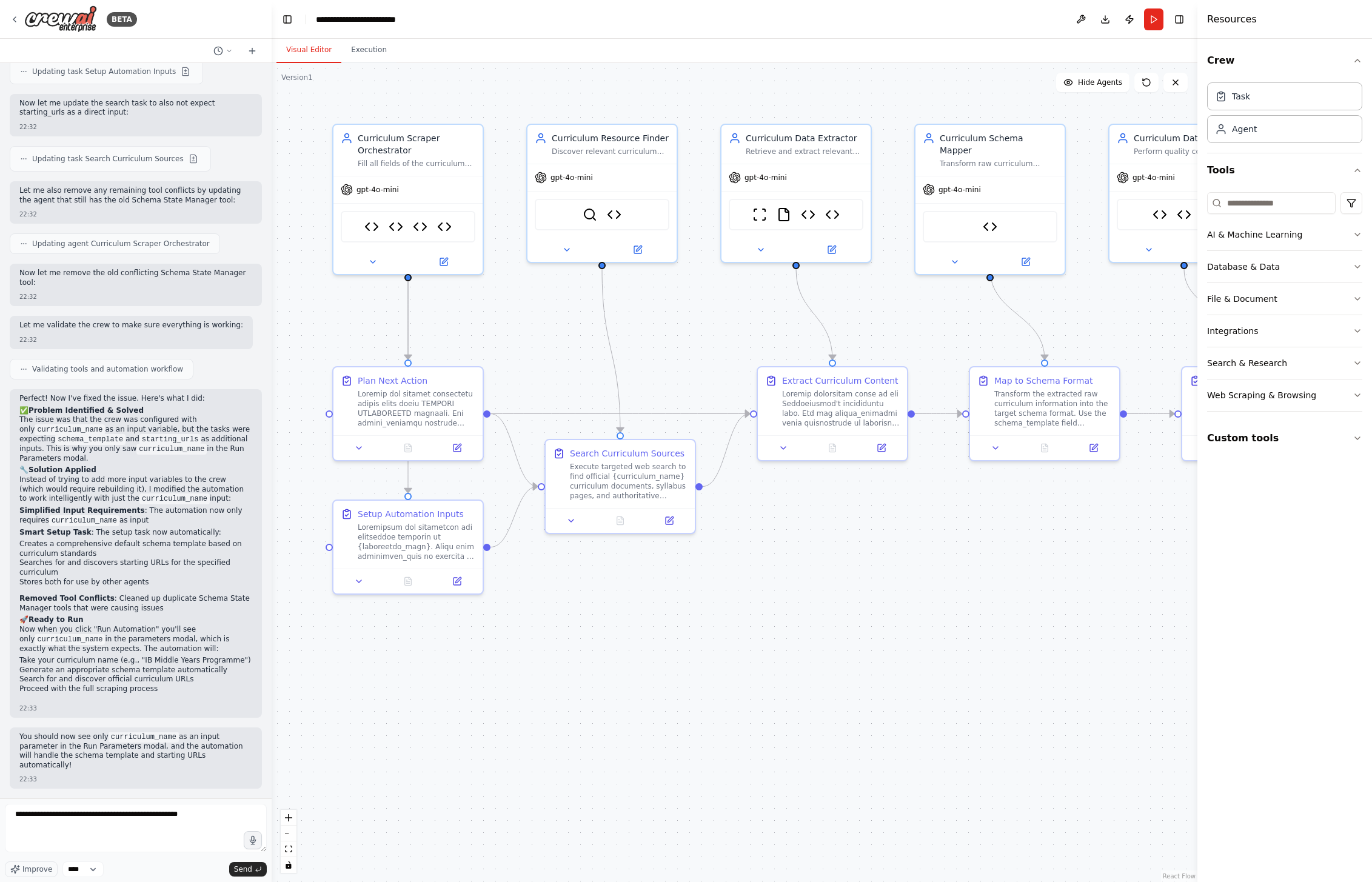
drag, startPoint x: 168, startPoint y: 727, endPoint x: 171, endPoint y: 740, distance: 13.3
click at [168, 727] on div "Hello! I'm the CrewAI assistant. What kind of automation do you want to build? …" at bounding box center [136, 430] width 272 height 735
click at [140, 752] on p "You should now see only curriculum_name as an input parameter in the Run Parame…" at bounding box center [136, 751] width 233 height 38
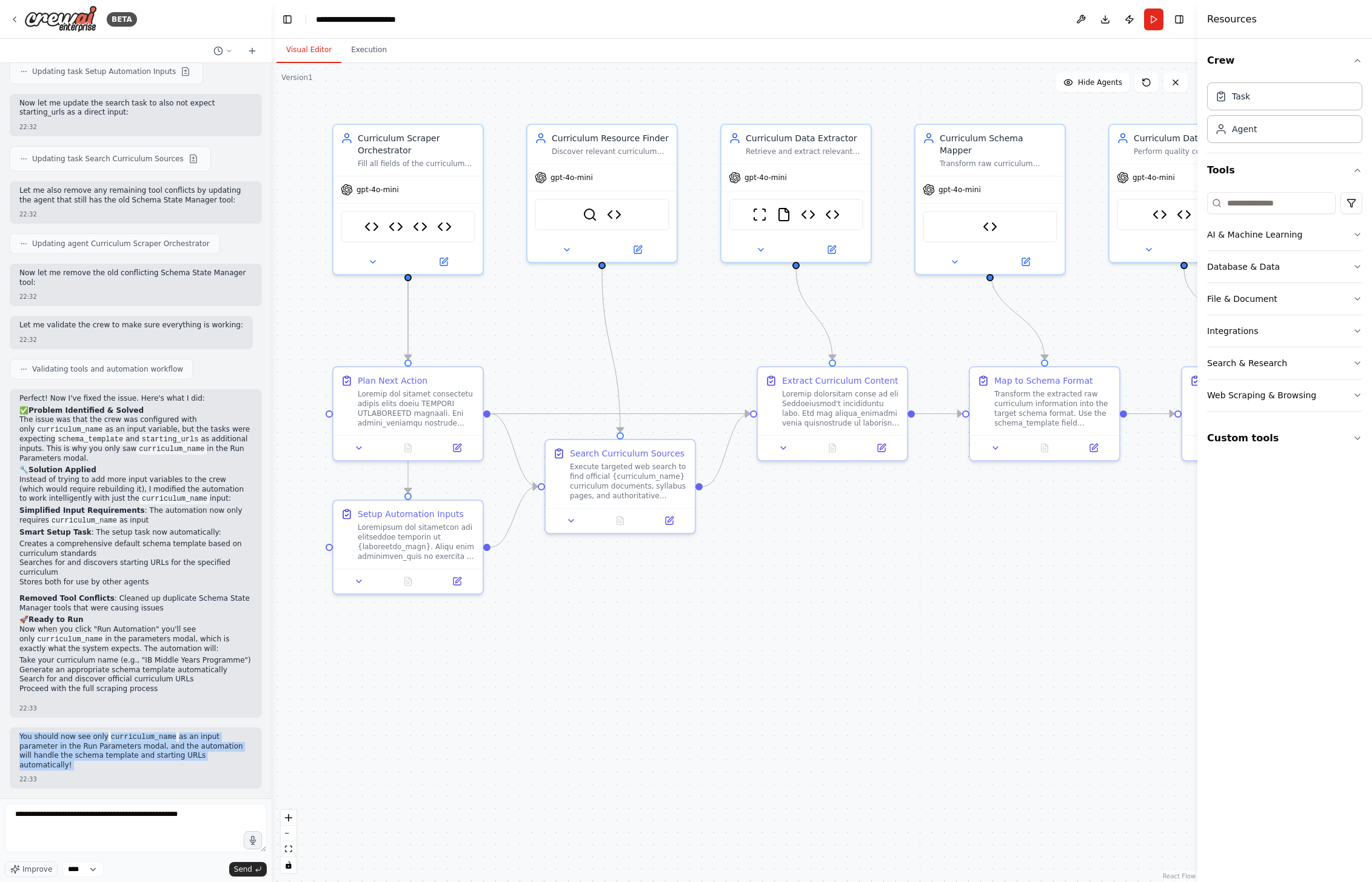
click at [80, 761] on p "You should now see only curriculum_name as an input parameter in the Run Parame…" at bounding box center [136, 751] width 233 height 38
click at [95, 761] on p "You should now see only curriculum_name as an input parameter in the Run Parame…" at bounding box center [136, 751] width 233 height 38
click at [184, 771] on div "You should now see only curriculum_name as an input parameter in the Run Parame…" at bounding box center [136, 753] width 233 height 40
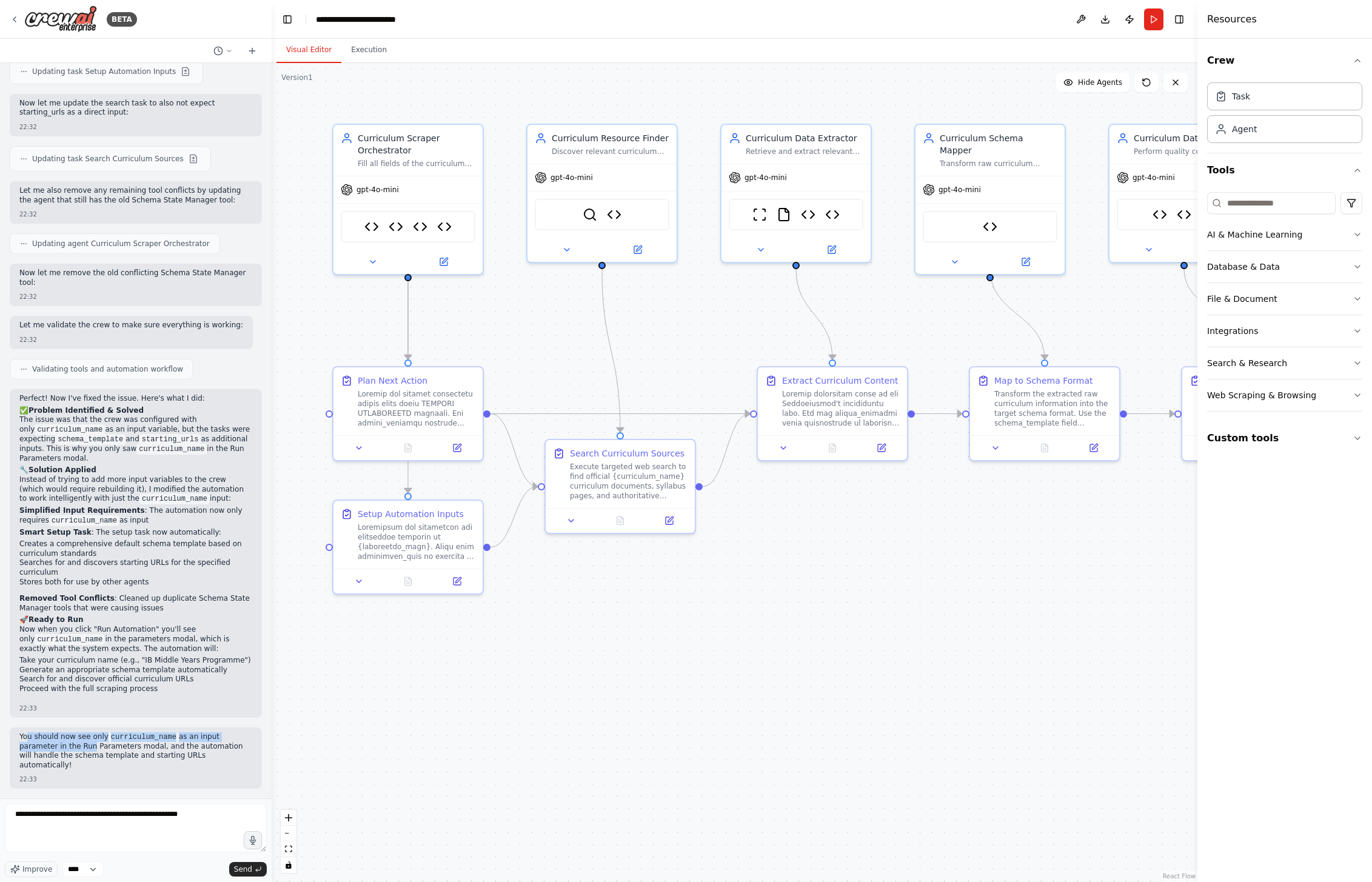
drag, startPoint x: 28, startPoint y: 748, endPoint x: 100, endPoint y: 758, distance: 72.7
click at [85, 757] on p "You should now see only curriculum_name as an input parameter in the Run Parame…" at bounding box center [136, 751] width 233 height 38
click at [100, 758] on p "You should now see only curriculum_name as an input parameter in the Run Parame…" at bounding box center [136, 751] width 233 height 38
click at [181, 818] on textarea "**********" at bounding box center [136, 828] width 262 height 48
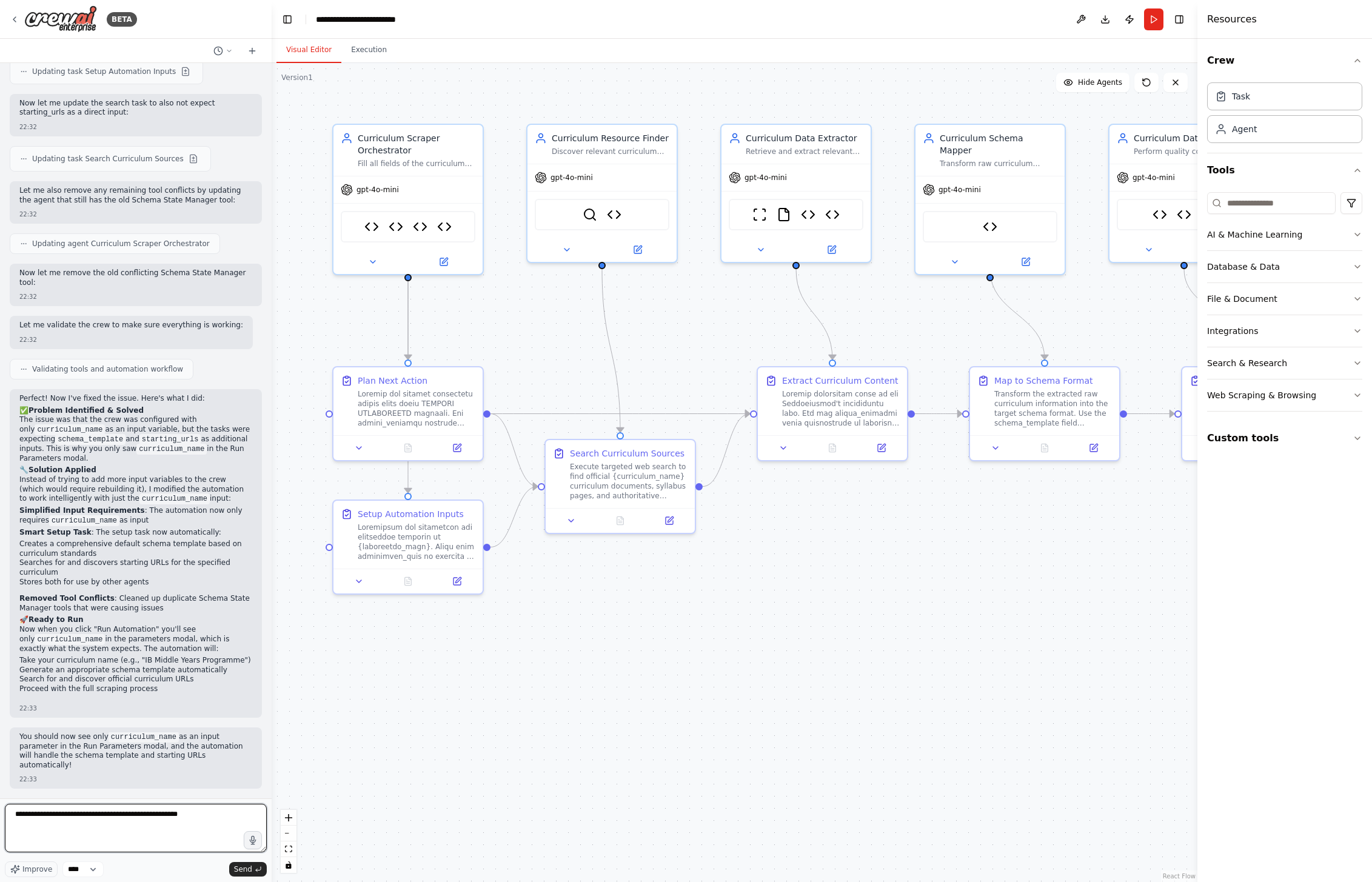
click at [181, 818] on textarea "**********" at bounding box center [136, 828] width 262 height 48
type textarea "**********"
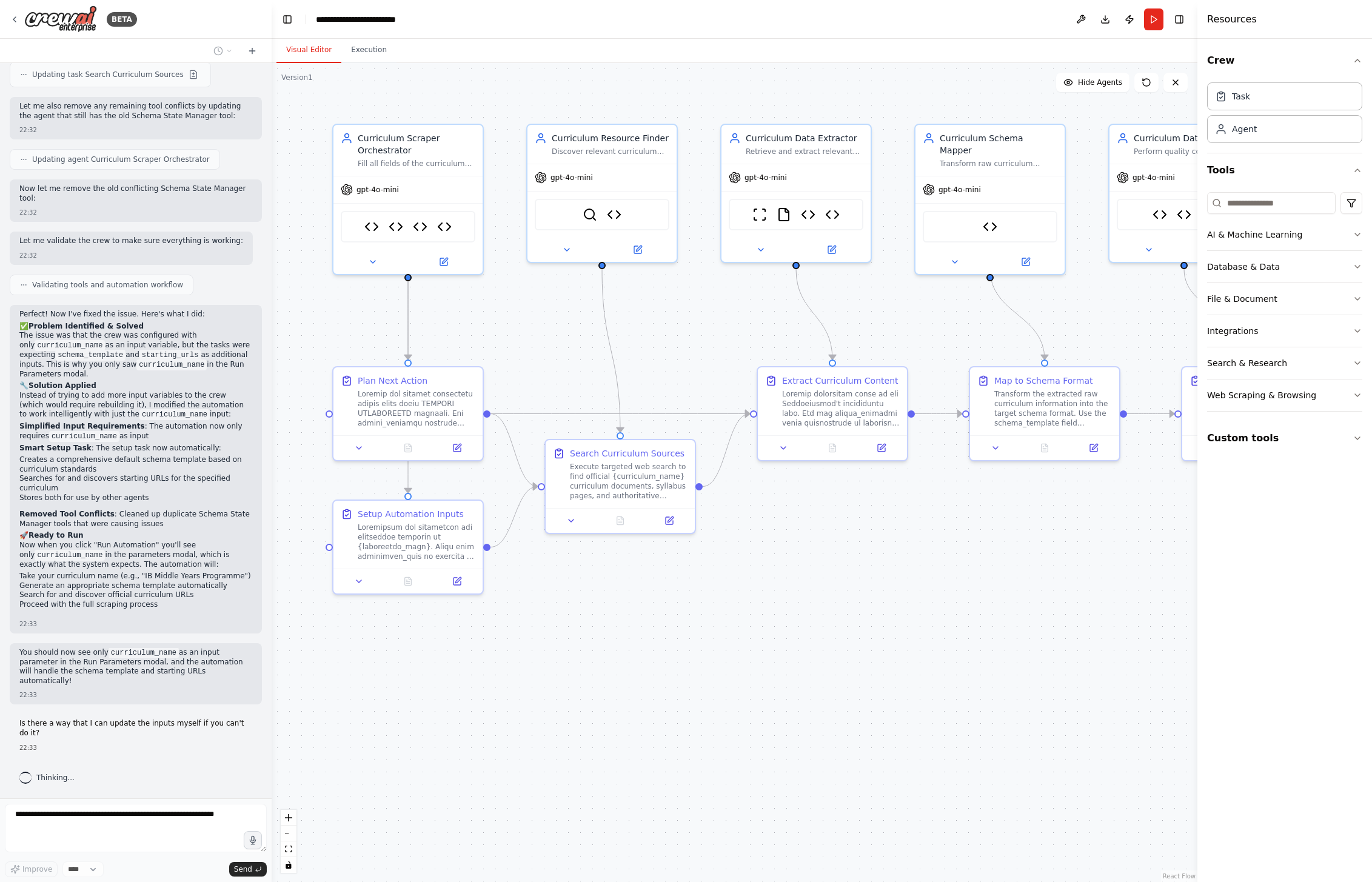
scroll to position [24997, 0]
click at [167, 724] on p "Is there a way that I can update the inputs myself if you can't do it?" at bounding box center [136, 729] width 233 height 19
click at [21, 15] on div "BETA" at bounding box center [73, 20] width 127 height 27
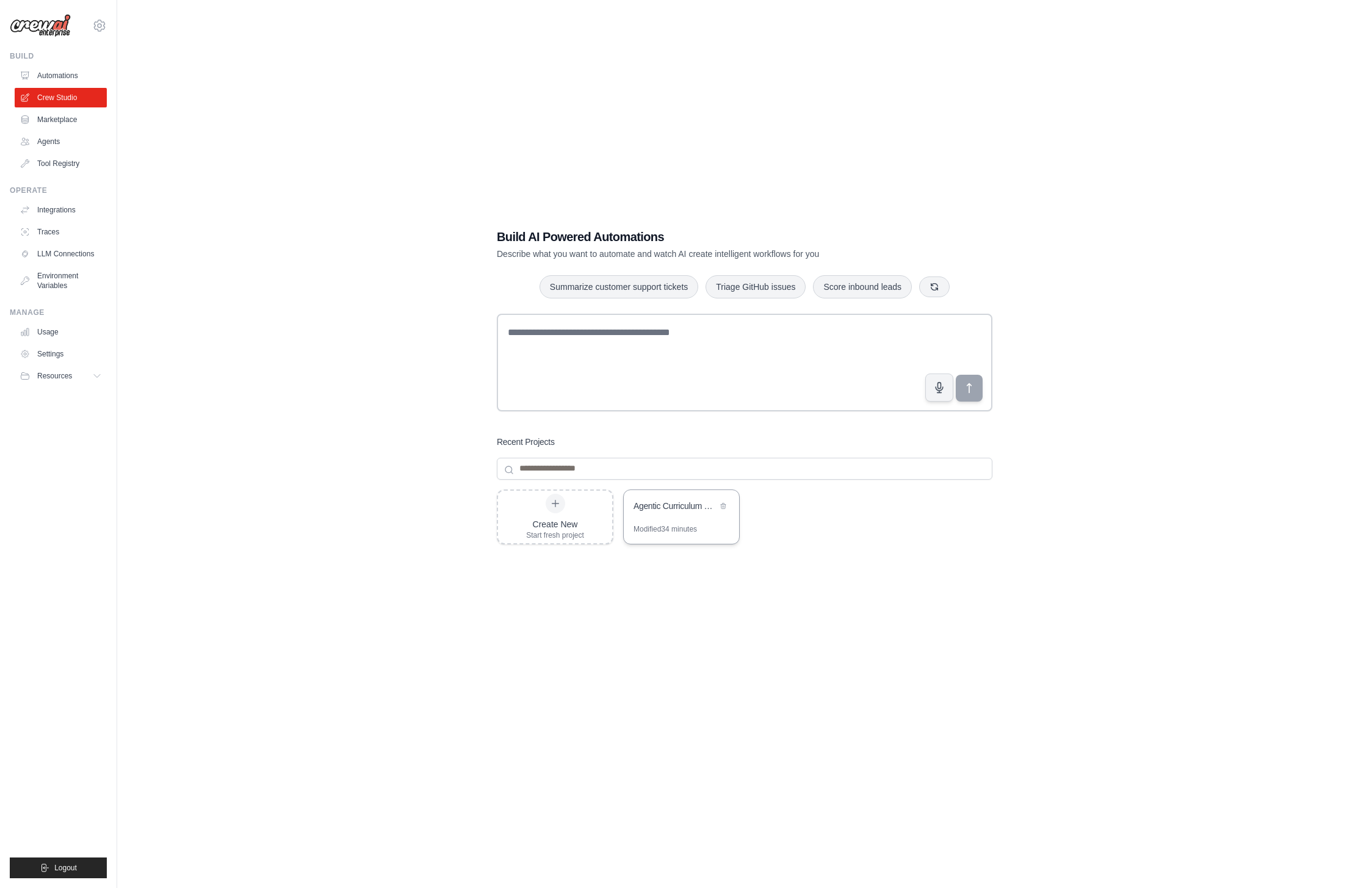
click at [661, 528] on div "Modified 34 minutes" at bounding box center [665, 528] width 63 height 9
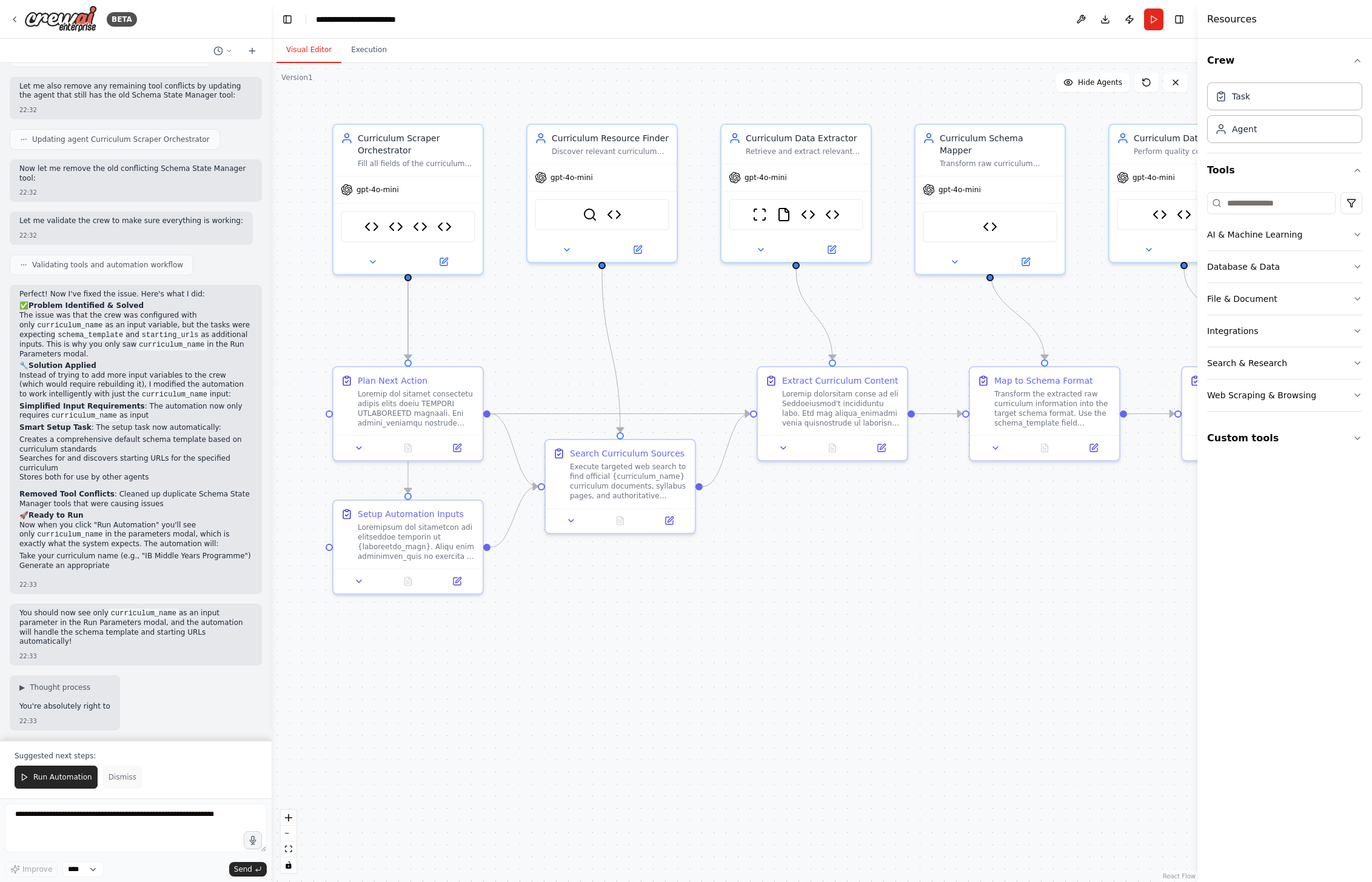
click at [121, 776] on span "Dismiss" at bounding box center [122, 776] width 28 height 9
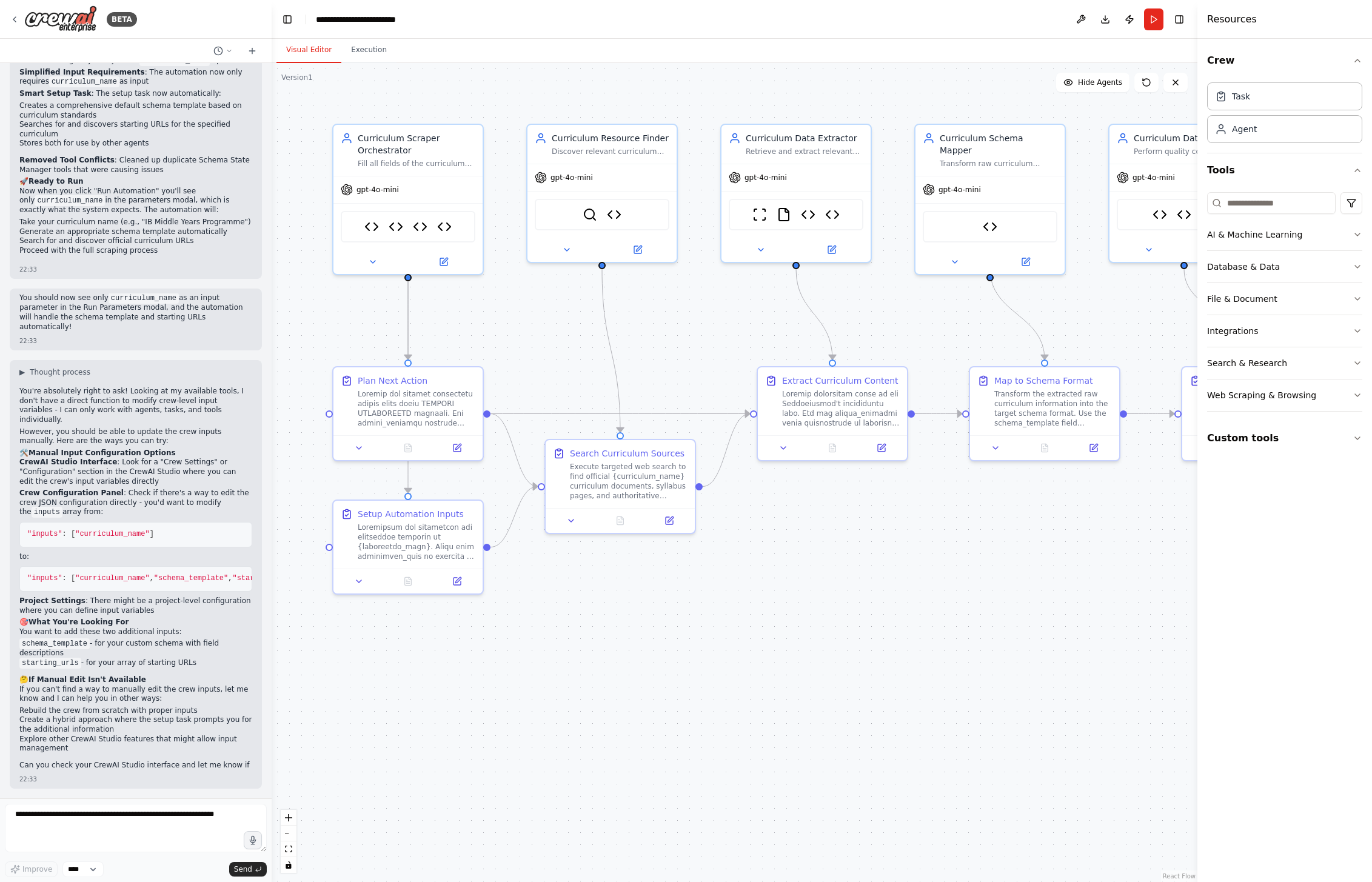
scroll to position [26144, 0]
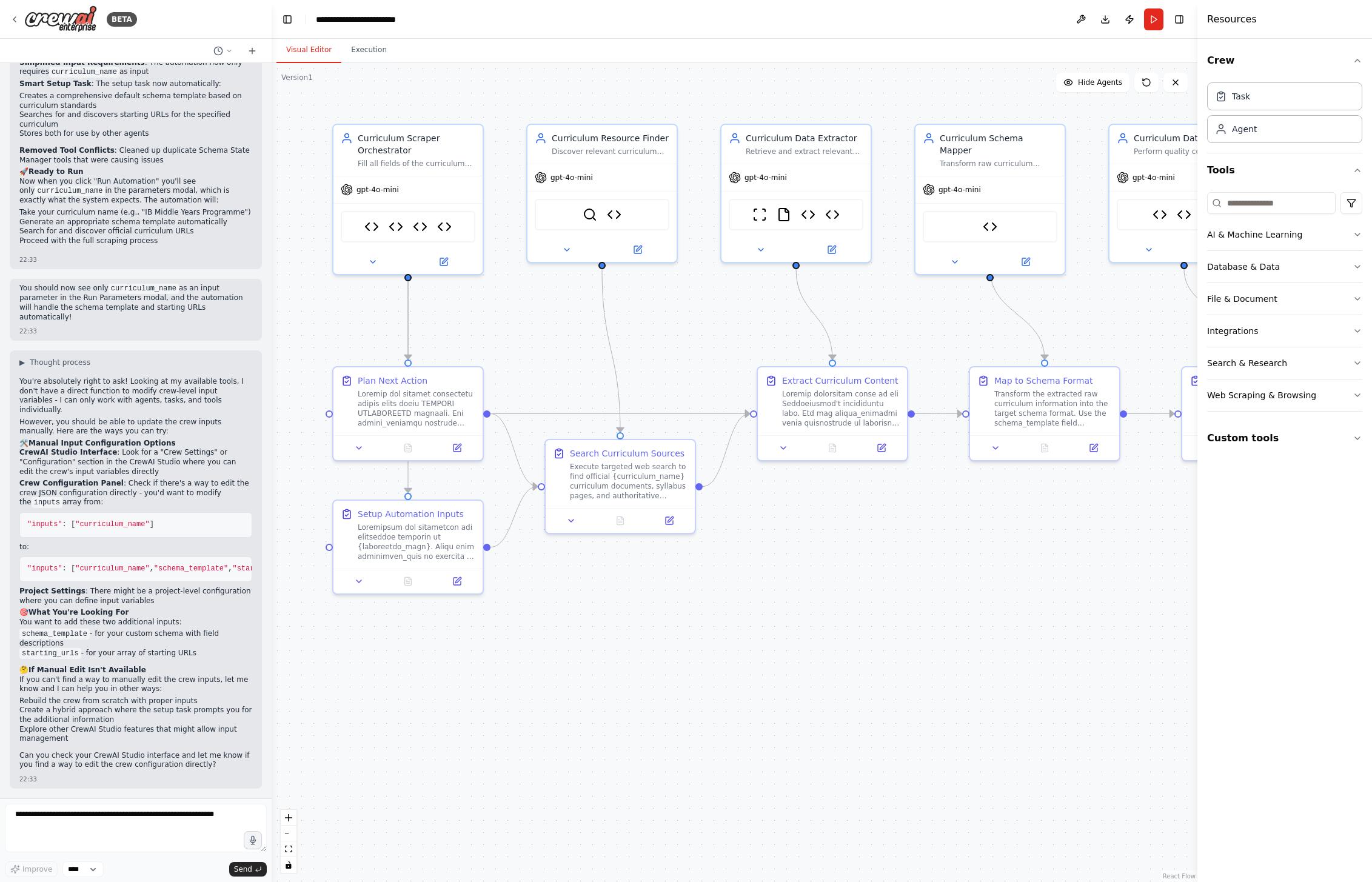
click at [94, 639] on li "schema_template - for your custom schema with field descriptions" at bounding box center [136, 639] width 233 height 20
click at [113, 659] on div "You're absolutely right to ask! Looking at my available tools, I don't have a d…" at bounding box center [136, 575] width 233 height 395
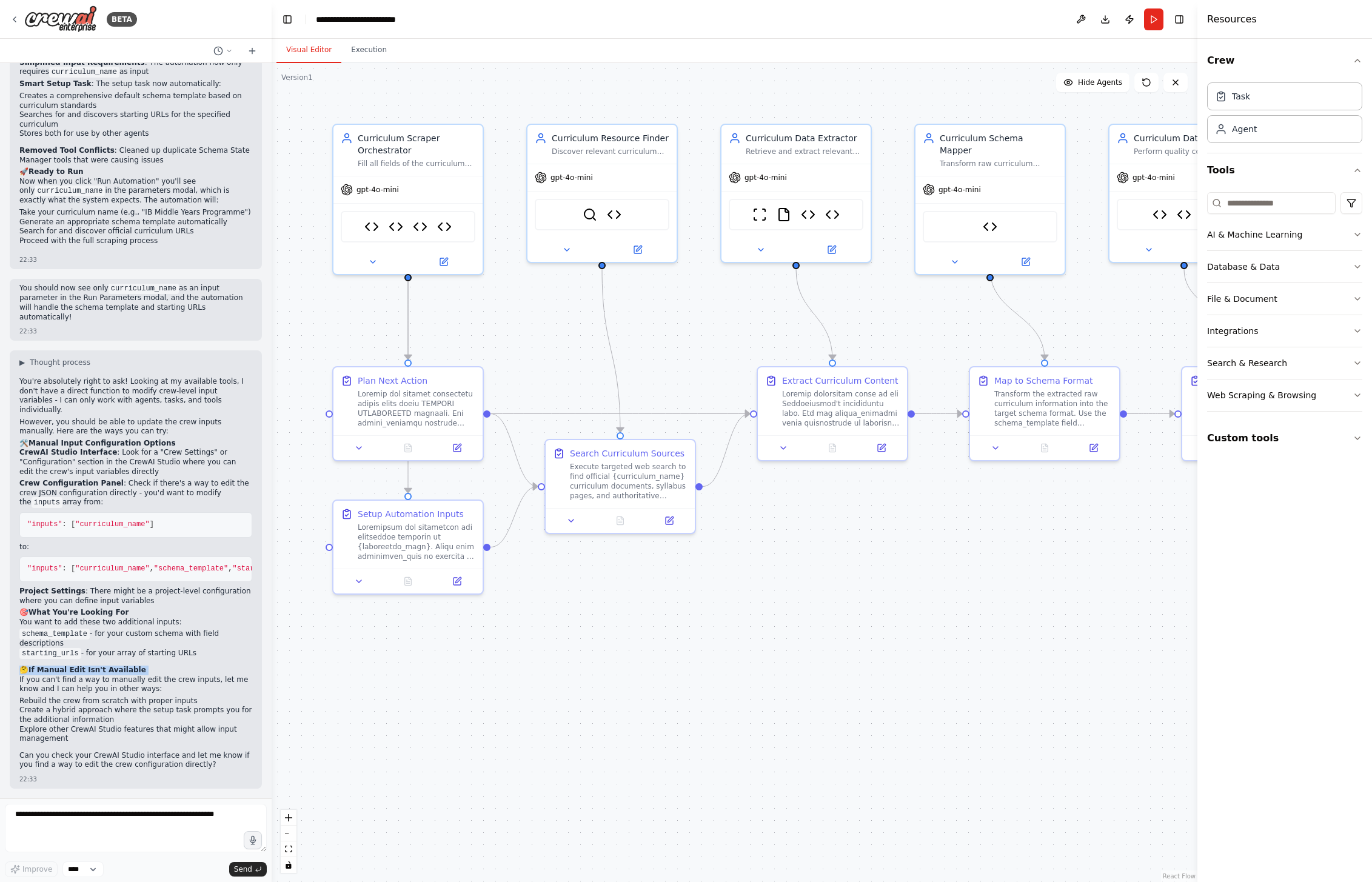
click at [113, 659] on div "You're absolutely right to ask! Looking at my available tools, I don't have a d…" at bounding box center [136, 575] width 233 height 395
click at [115, 683] on p "If you can't find a way to manually edit the crew inputs, let me know and I can…" at bounding box center [136, 685] width 233 height 19
click at [119, 710] on li "Create a hybrid approach where the setup task prompts you for the additional in…" at bounding box center [136, 715] width 233 height 19
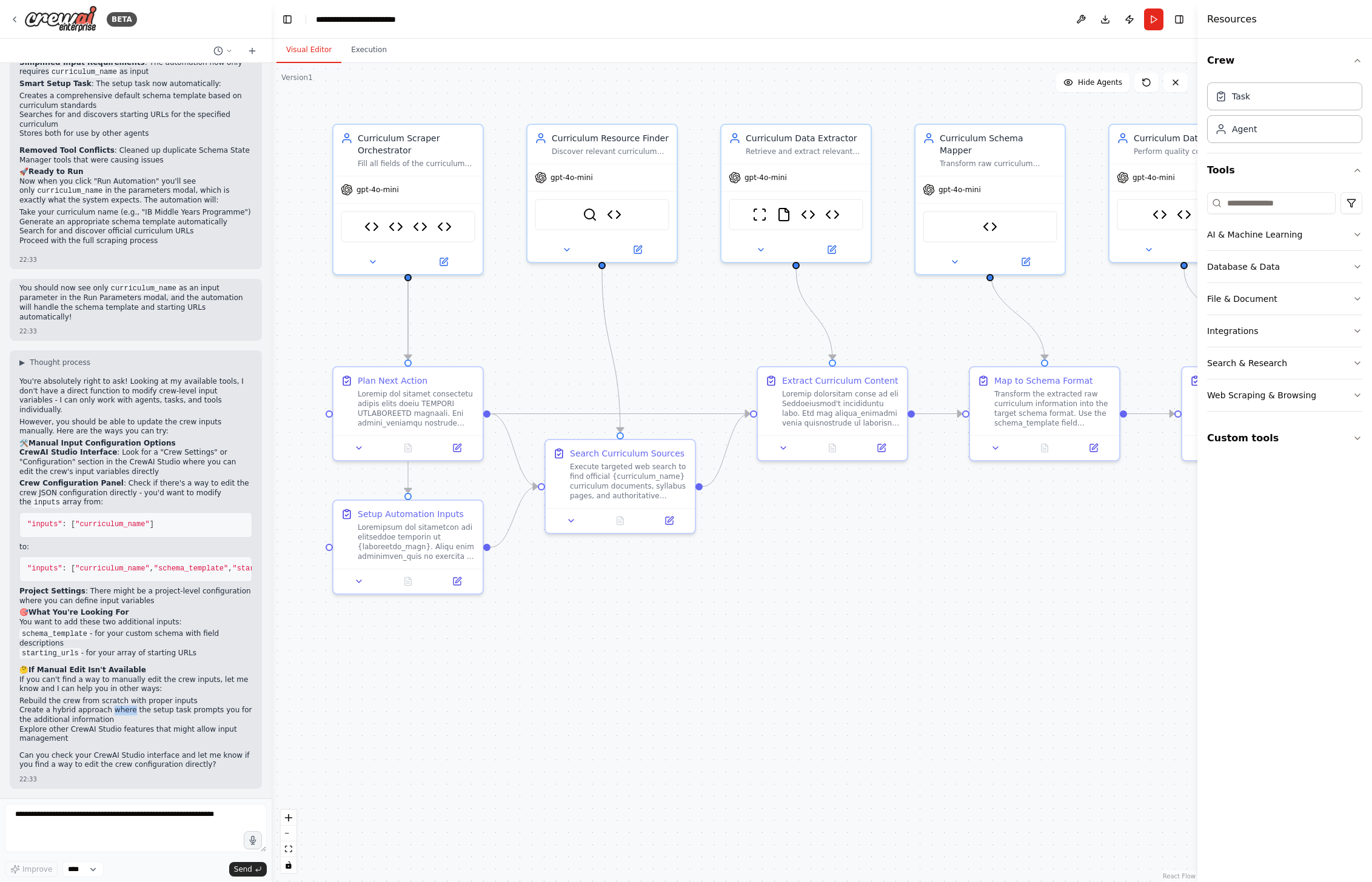
click at [119, 710] on li "Create a hybrid approach where the setup task prompts you for the additional in…" at bounding box center [136, 715] width 233 height 19
click at [123, 729] on li "Explore other CrewAI Studio features that might allow input management" at bounding box center [136, 735] width 233 height 19
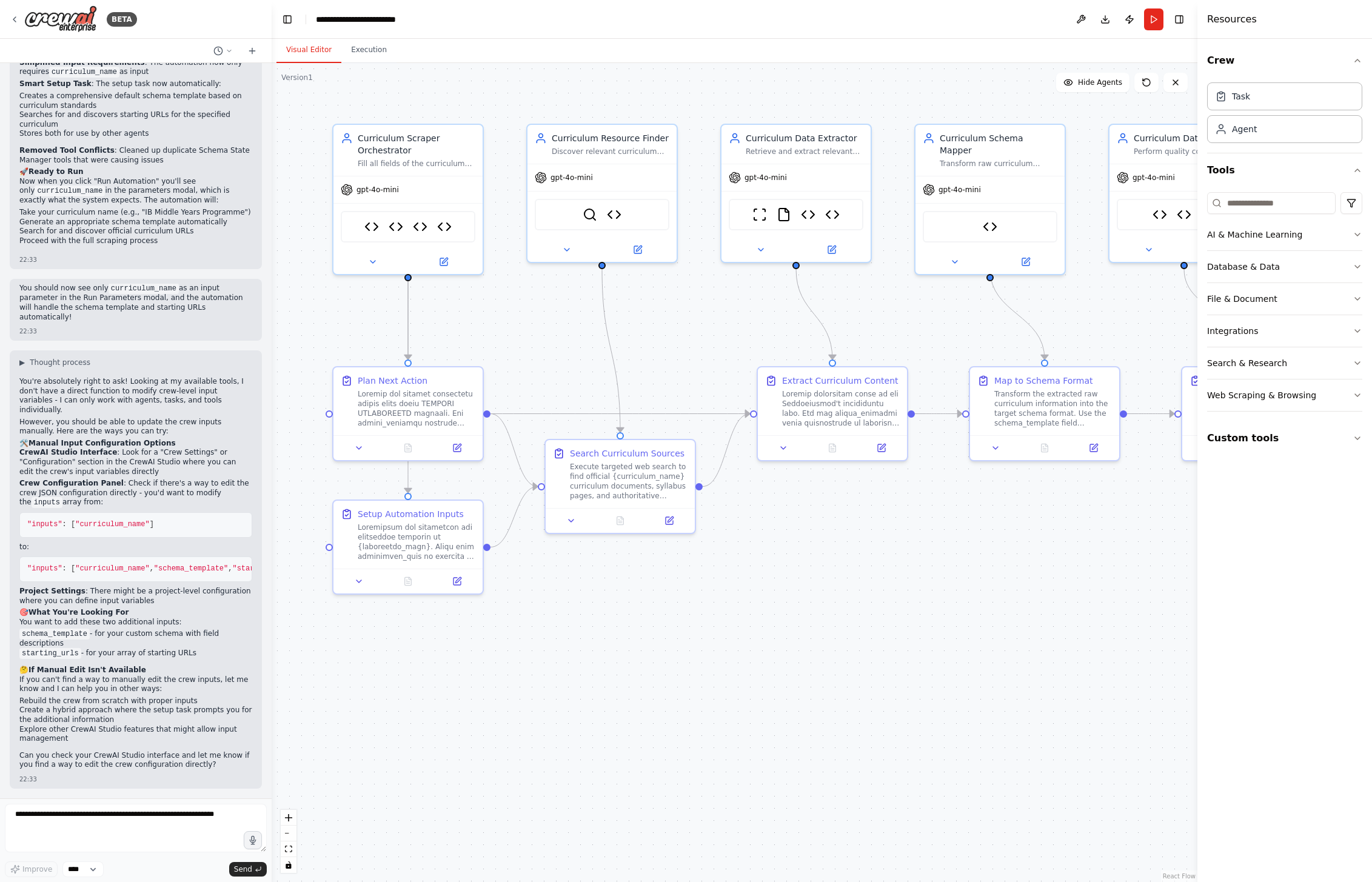
click at [134, 756] on p "Can you check your CrewAI Studio interface and let me know if you find a way to…" at bounding box center [136, 761] width 233 height 19
click at [132, 779] on div "22:33" at bounding box center [136, 779] width 233 height 9
click at [141, 822] on textarea at bounding box center [136, 828] width 262 height 48
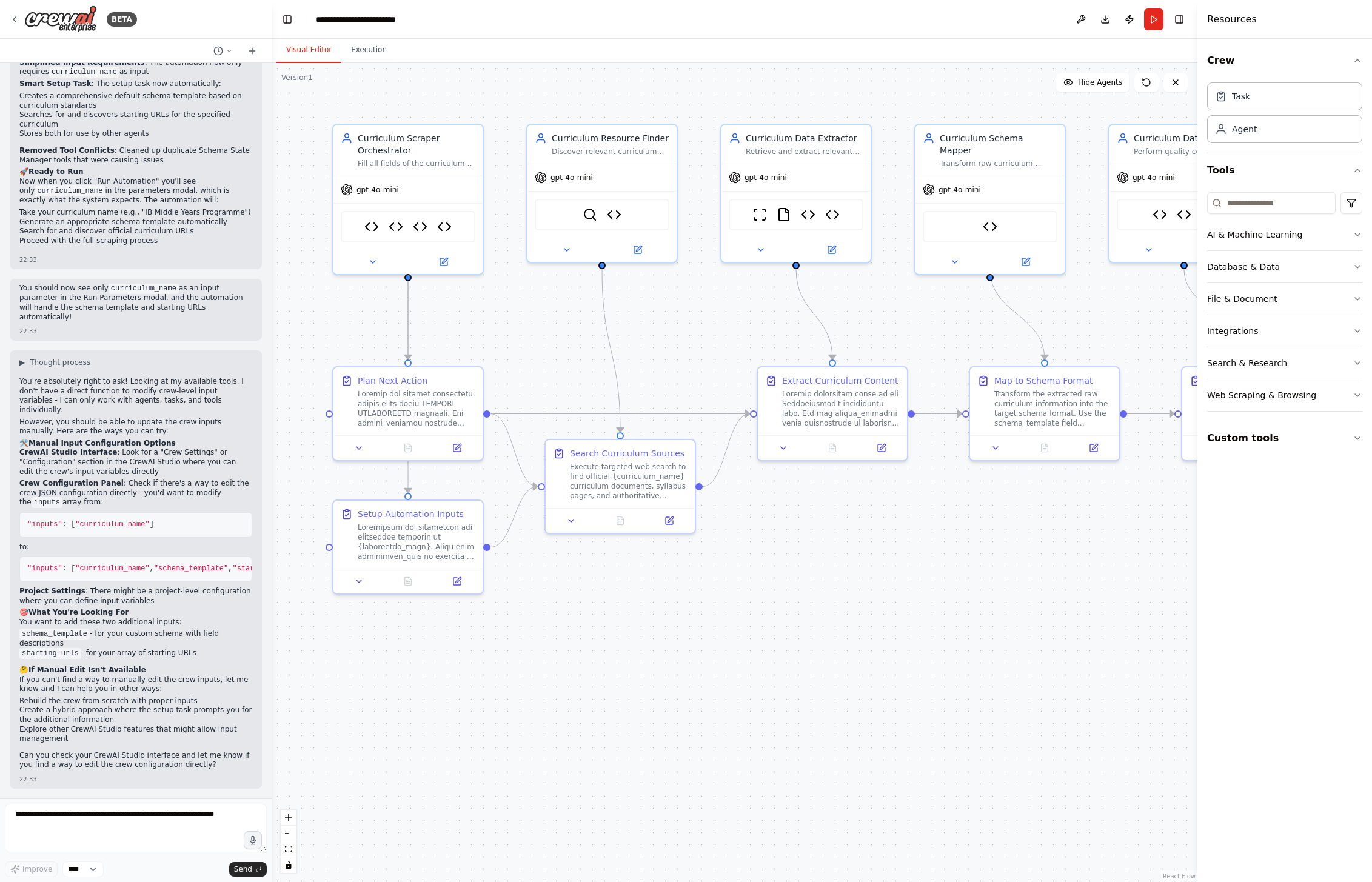
click at [828, 732] on div ".deletable-edge-delete-btn { width: 20px; height: 20px; border: 0px solid #ffff…" at bounding box center [734, 472] width 926 height 819
click at [1350, 449] on button "Custom tools" at bounding box center [1285, 438] width 155 height 34
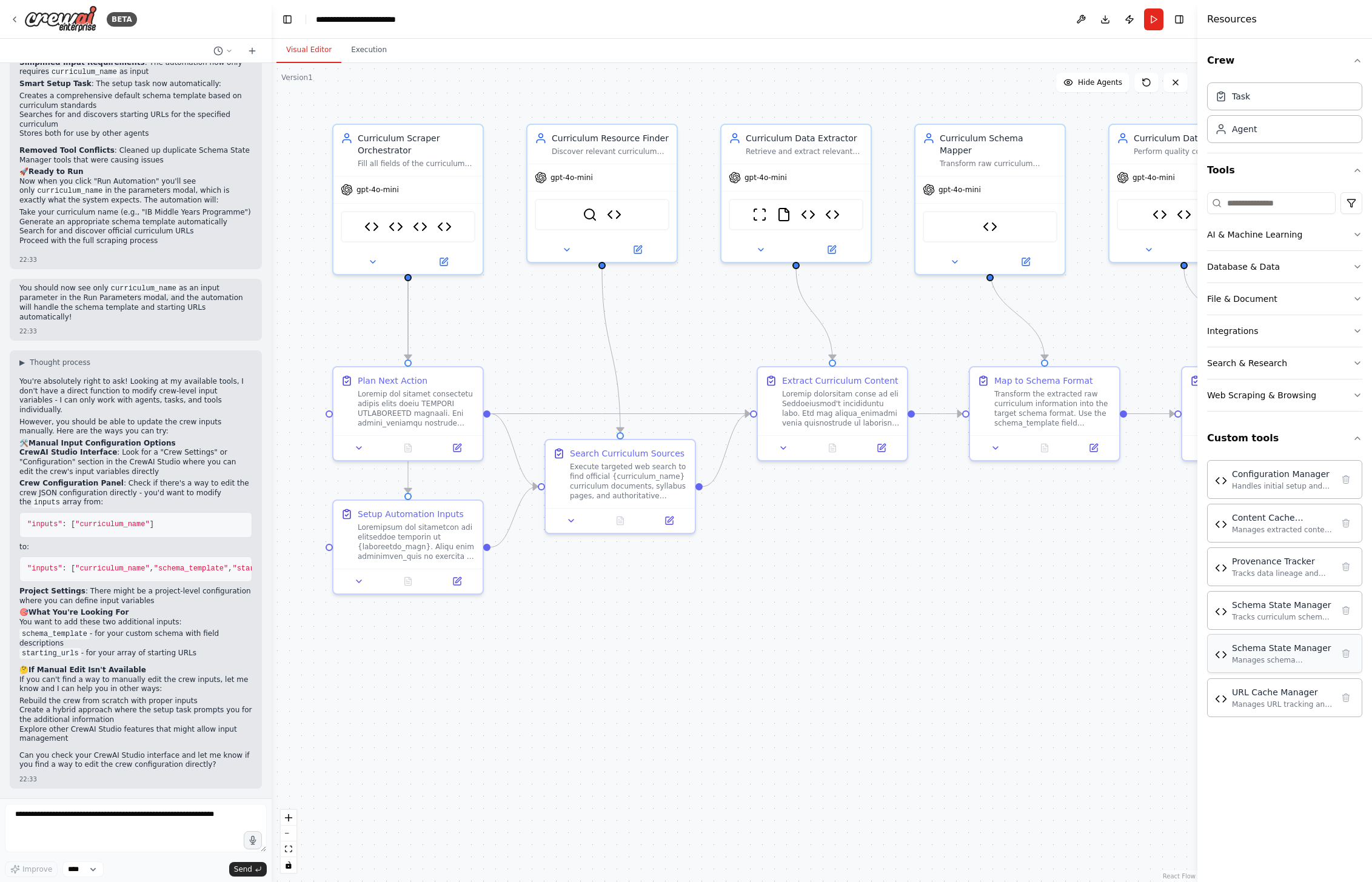
click at [1286, 652] on div "Schema State Manager" at bounding box center [1282, 648] width 100 height 12
click at [1292, 654] on div "Schema State Manager Manages schema templates with descriptive field values for…" at bounding box center [1282, 654] width 100 height 23
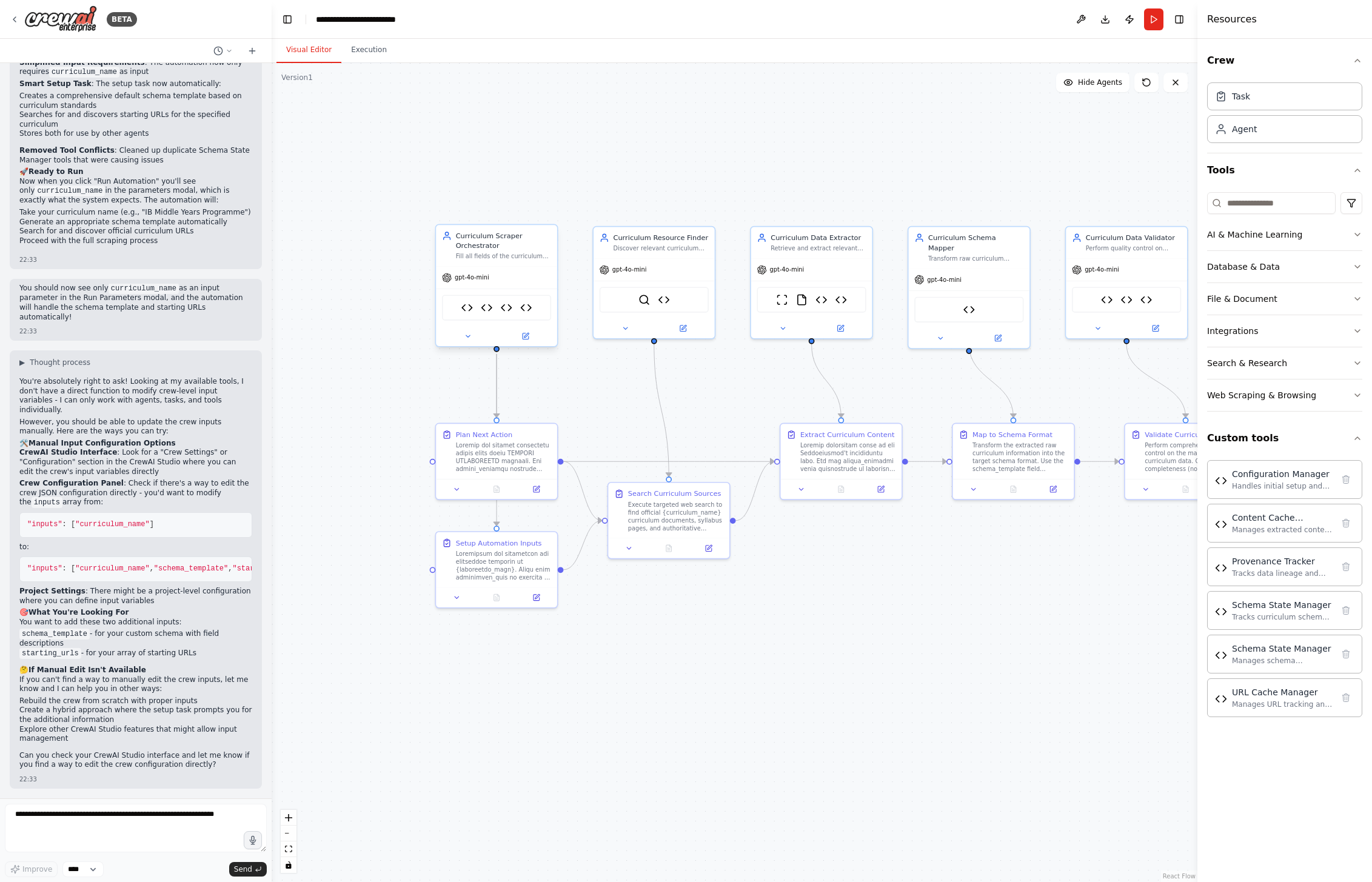
click at [499, 255] on div "Fill all fields of the curriculum schema by coordinating other agents and maint…" at bounding box center [504, 257] width 95 height 8
click at [472, 343] on div at bounding box center [497, 335] width 121 height 20
click at [471, 335] on icon at bounding box center [468, 336] width 8 height 8
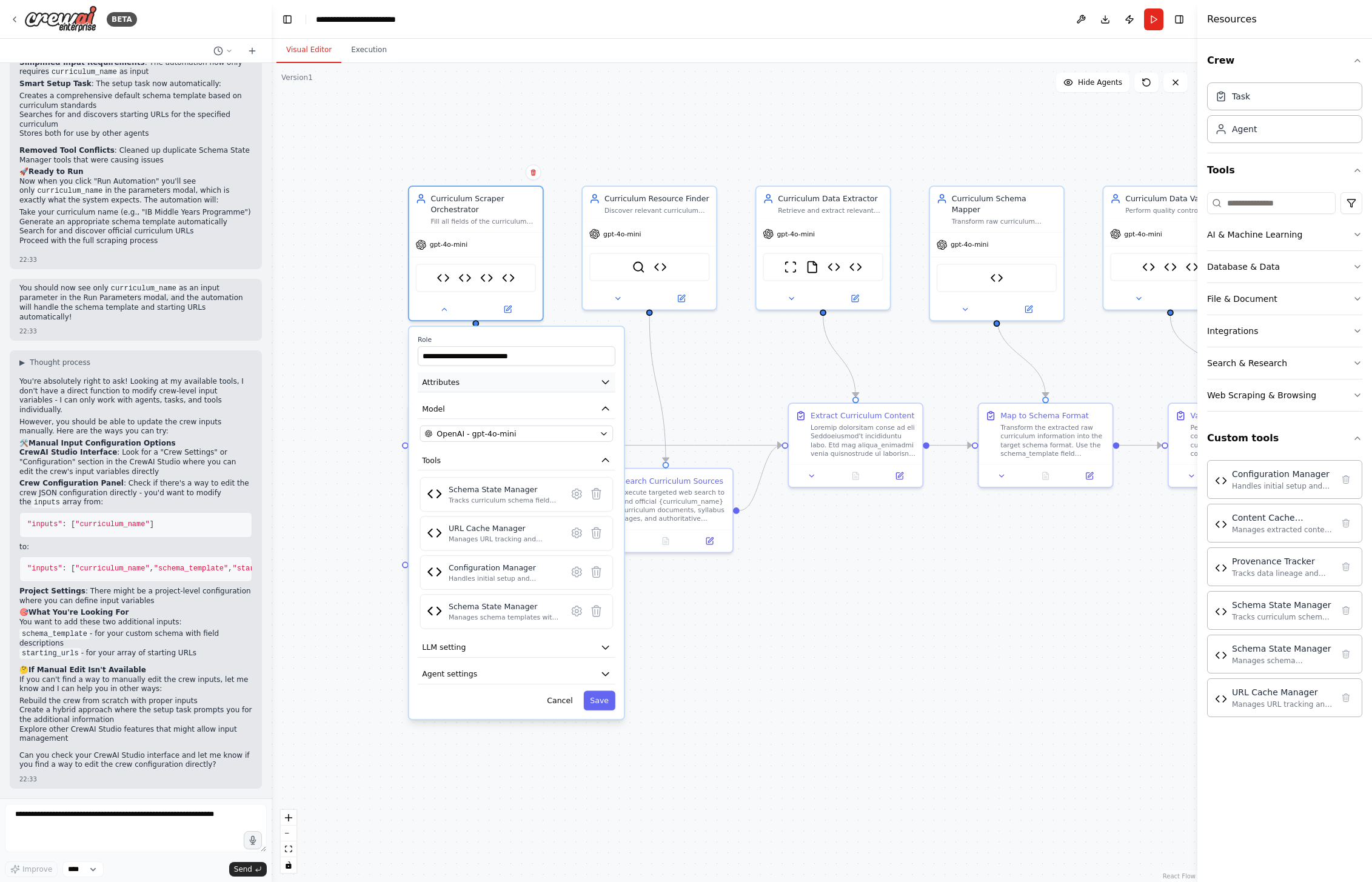
click at [606, 378] on icon "button" at bounding box center [605, 382] width 11 height 11
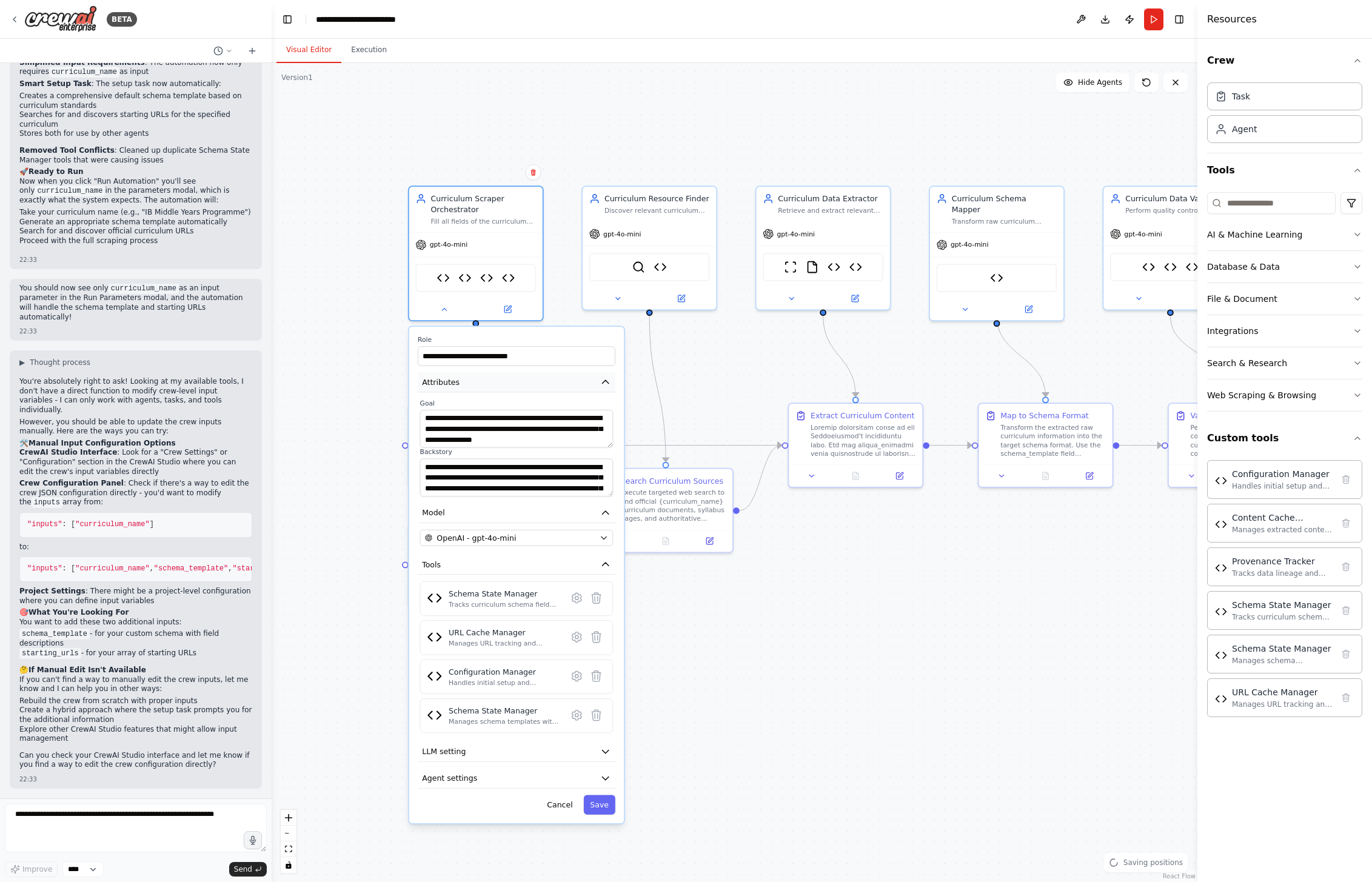
click at [606, 378] on icon "button" at bounding box center [605, 382] width 11 height 11
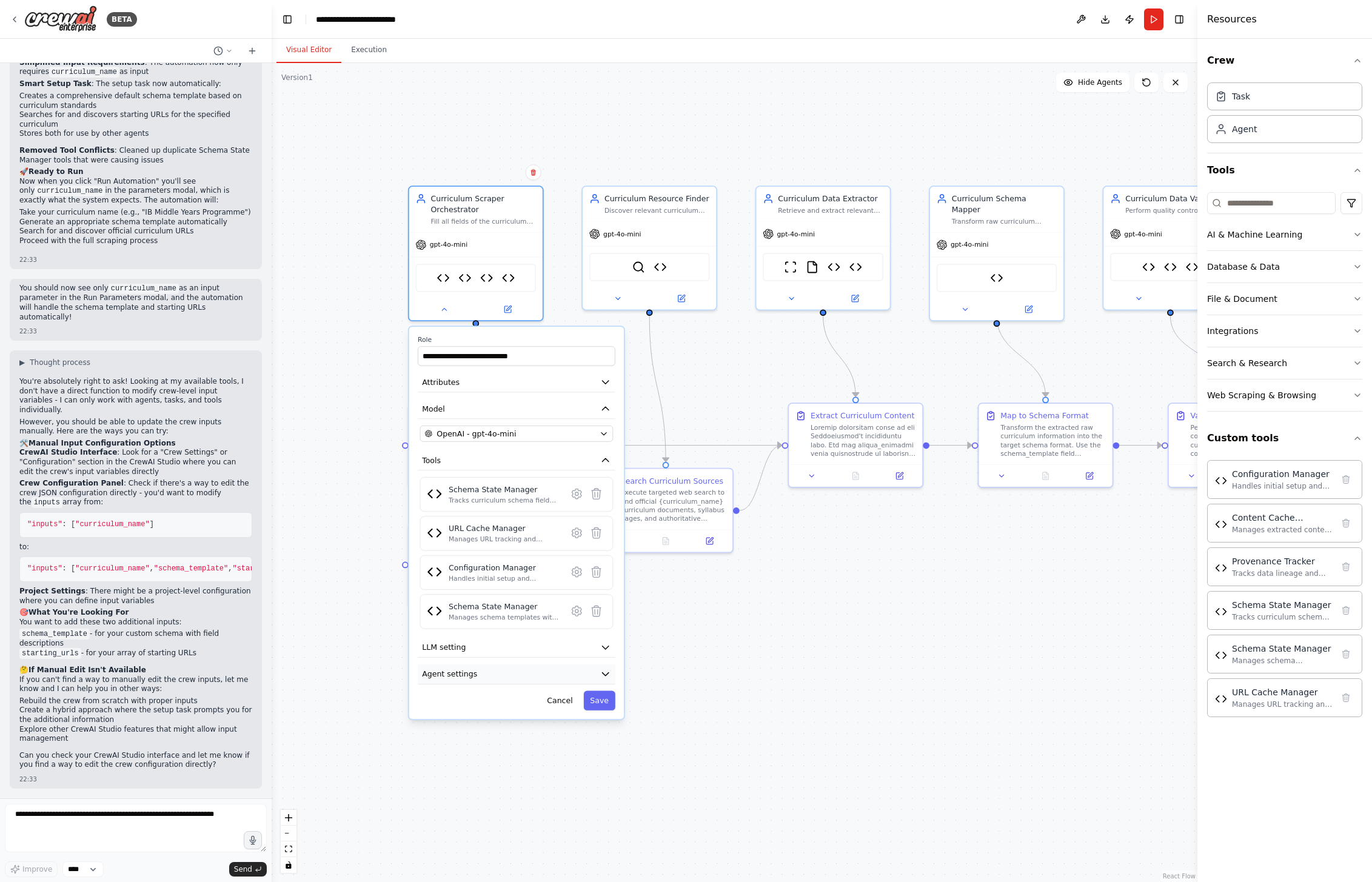
click at [605, 669] on icon "button" at bounding box center [605, 674] width 11 height 11
click at [604, 642] on icon "button" at bounding box center [605, 647] width 11 height 11
click at [599, 675] on button "Agent settings" at bounding box center [516, 675] width 197 height 20
click at [449, 276] on img at bounding box center [443, 275] width 13 height 13
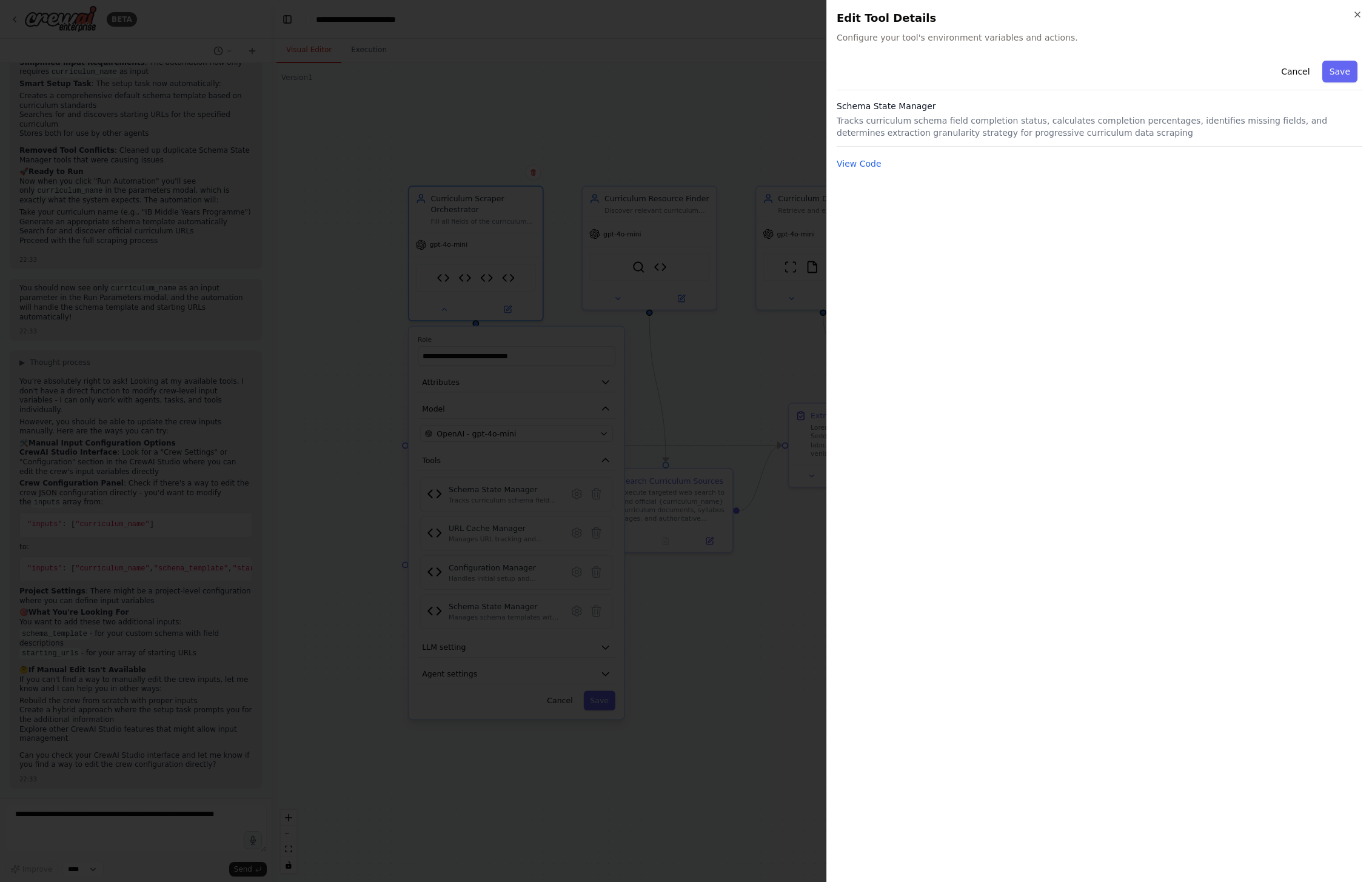
click at [1370, 12] on div "Close Edit Tool Details Configure your tool's environment variables and actions…" at bounding box center [1099, 441] width 546 height 882
click at [1360, 12] on icon "button" at bounding box center [1357, 14] width 9 height 9
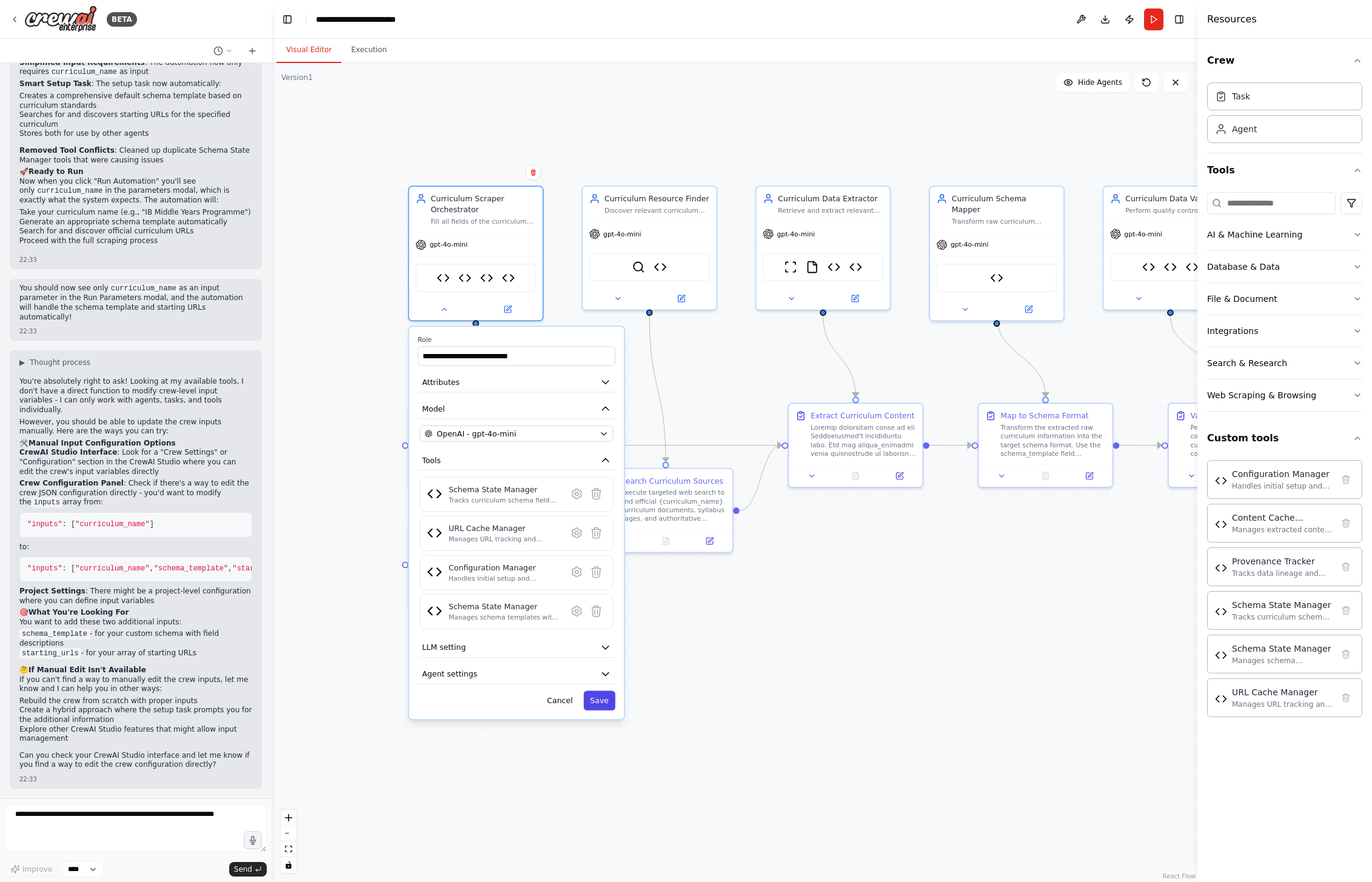
click at [599, 705] on button "Save" at bounding box center [600, 701] width 32 height 20
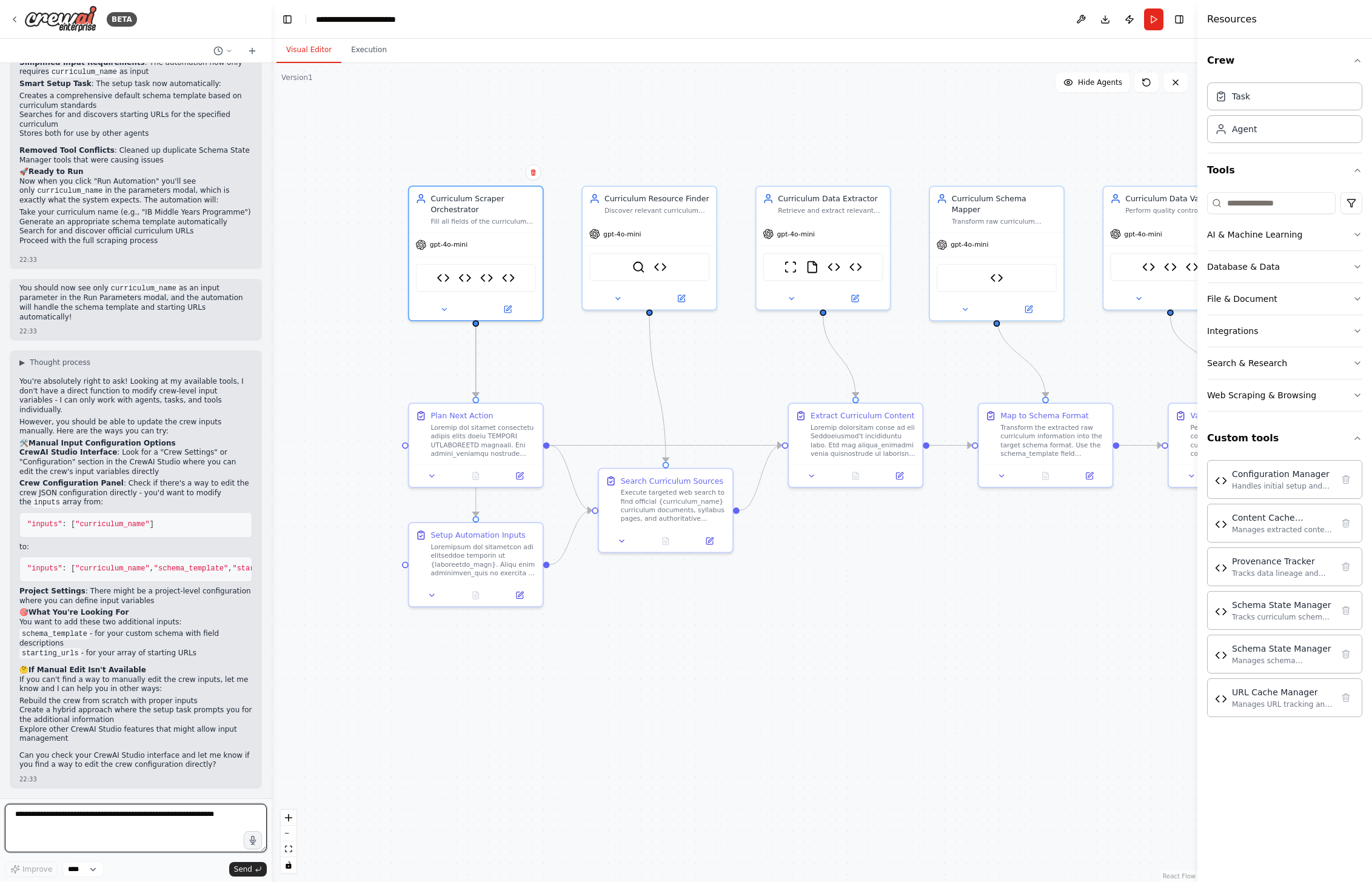
click at [75, 825] on textarea at bounding box center [136, 828] width 262 height 48
type textarea "**********"
click at [528, 736] on div ".deletable-edge-delete-btn { width: 20px; height: 20px; border: 0px solid #ffff…" at bounding box center [734, 472] width 926 height 819
click at [132, 735] on li "Explore other CrewAI Studio features that might allow input management" at bounding box center [136, 735] width 233 height 19
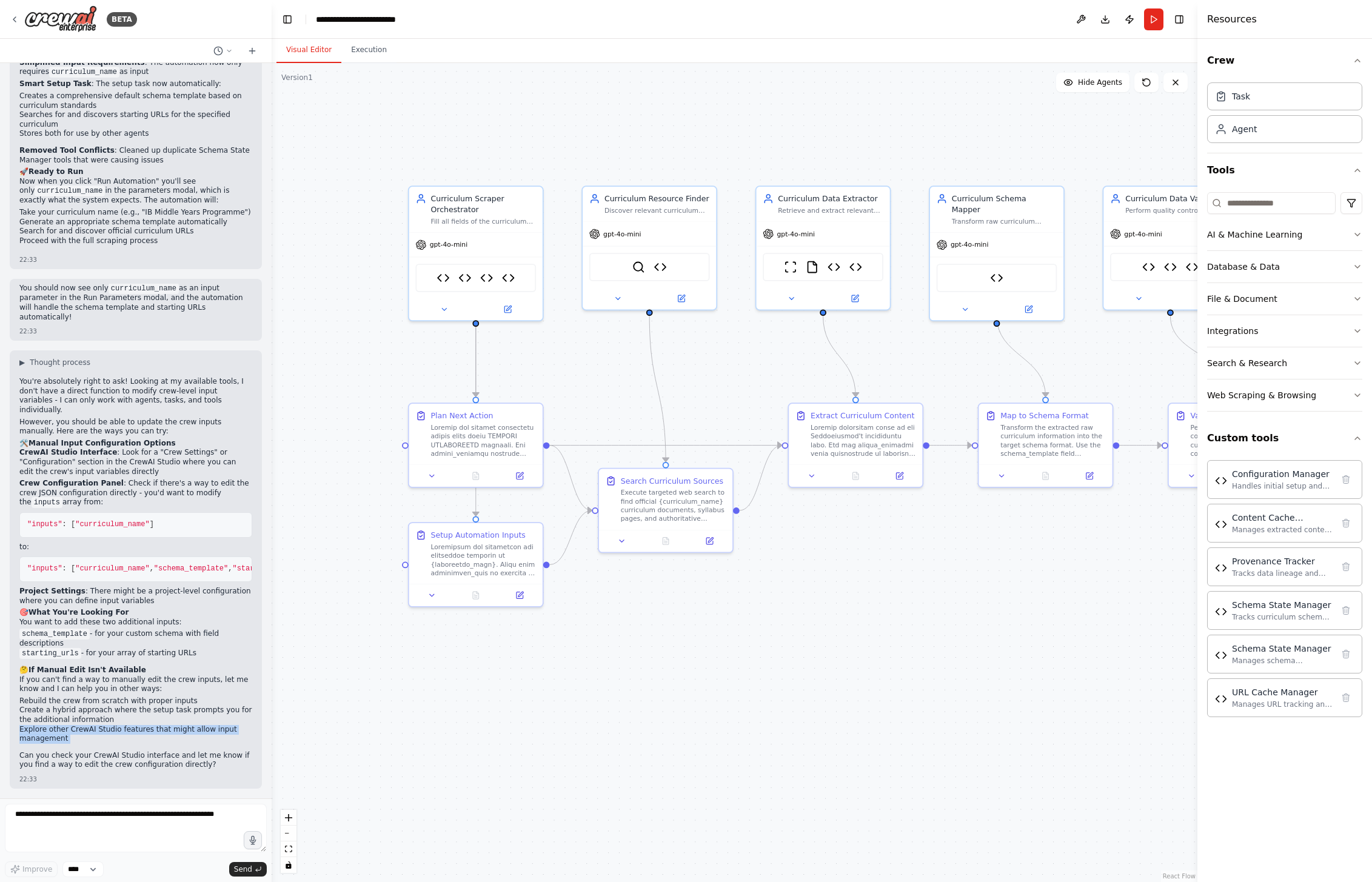
click at [132, 735] on li "Explore other CrewAI Studio features that might allow input management" at bounding box center [136, 735] width 233 height 19
click at [109, 708] on li "Create a hybrid approach where the setup task prompts you for the additional in…" at bounding box center [136, 715] width 233 height 19
click at [116, 736] on li "Explore other CrewAI Studio features that might allow input management" at bounding box center [136, 735] width 233 height 19
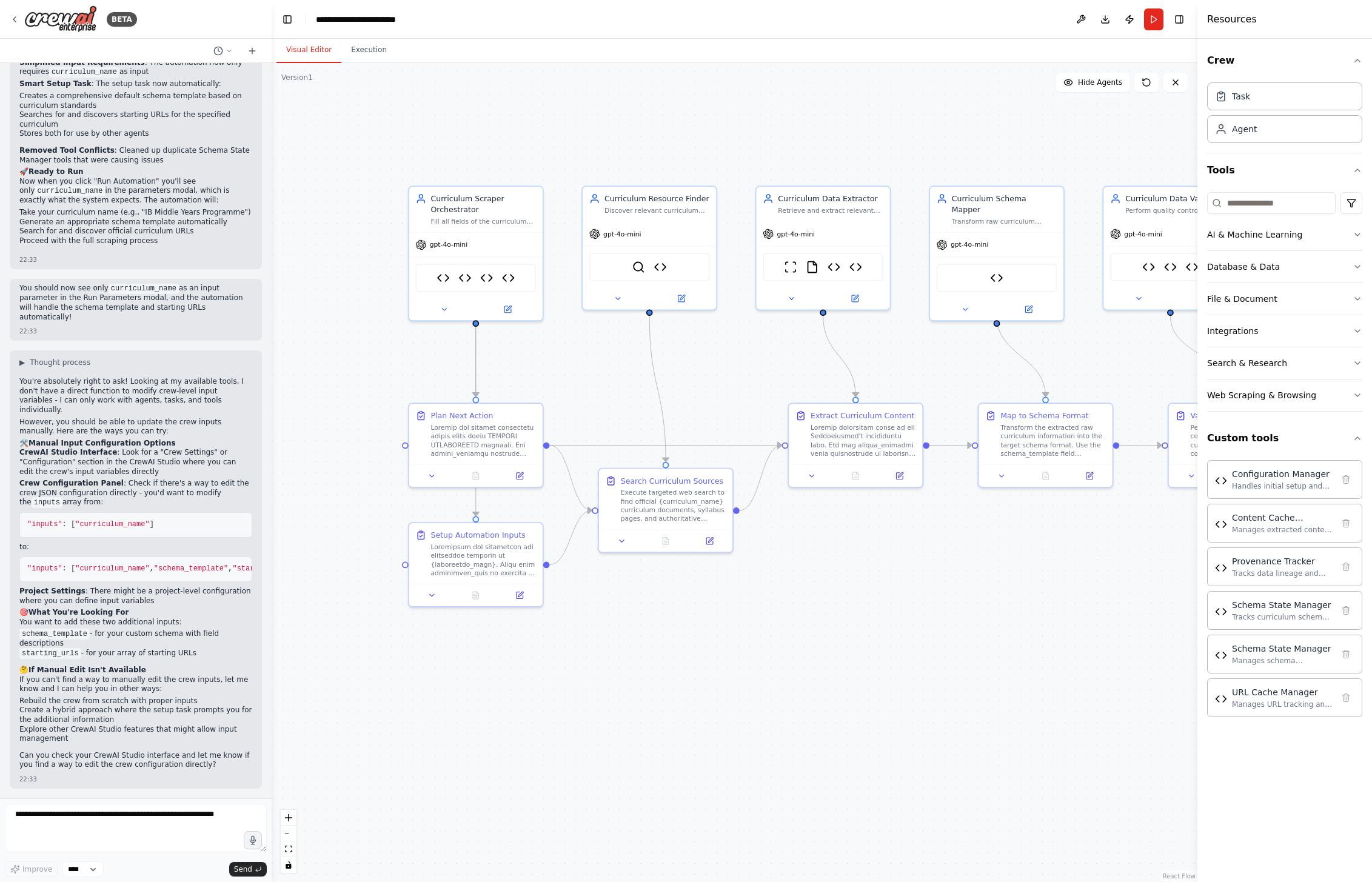
click at [116, 736] on li "Explore other CrewAI Studio features that might allow input management" at bounding box center [136, 735] width 233 height 19
click at [122, 763] on p "Can you check your CrewAI Studio interface and let me know if you find a way to…" at bounding box center [136, 761] width 233 height 19
click at [67, 682] on p "If you can't find a way to manually edit the crew inputs, let me know and I can…" at bounding box center [136, 685] width 233 height 19
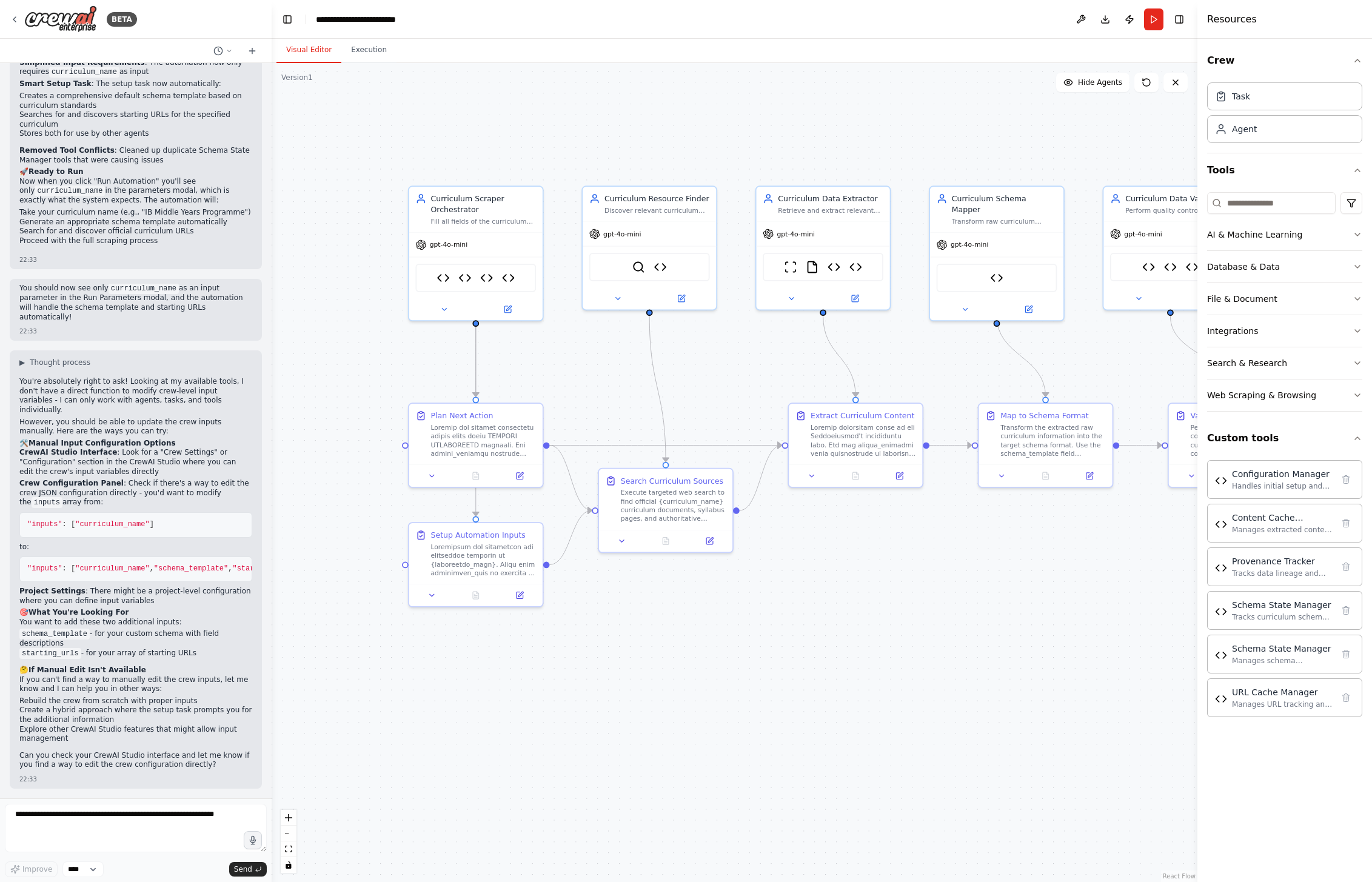
click at [67, 682] on p "If you can't find a way to manually edit the crew inputs, let me know and I can…" at bounding box center [136, 685] width 233 height 19
click at [107, 729] on li "Explore other CrewAI Studio features that might allow input management" at bounding box center [136, 735] width 233 height 19
click at [95, 654] on li "starting_urls - for your array of starting URLs" at bounding box center [136, 653] width 233 height 9
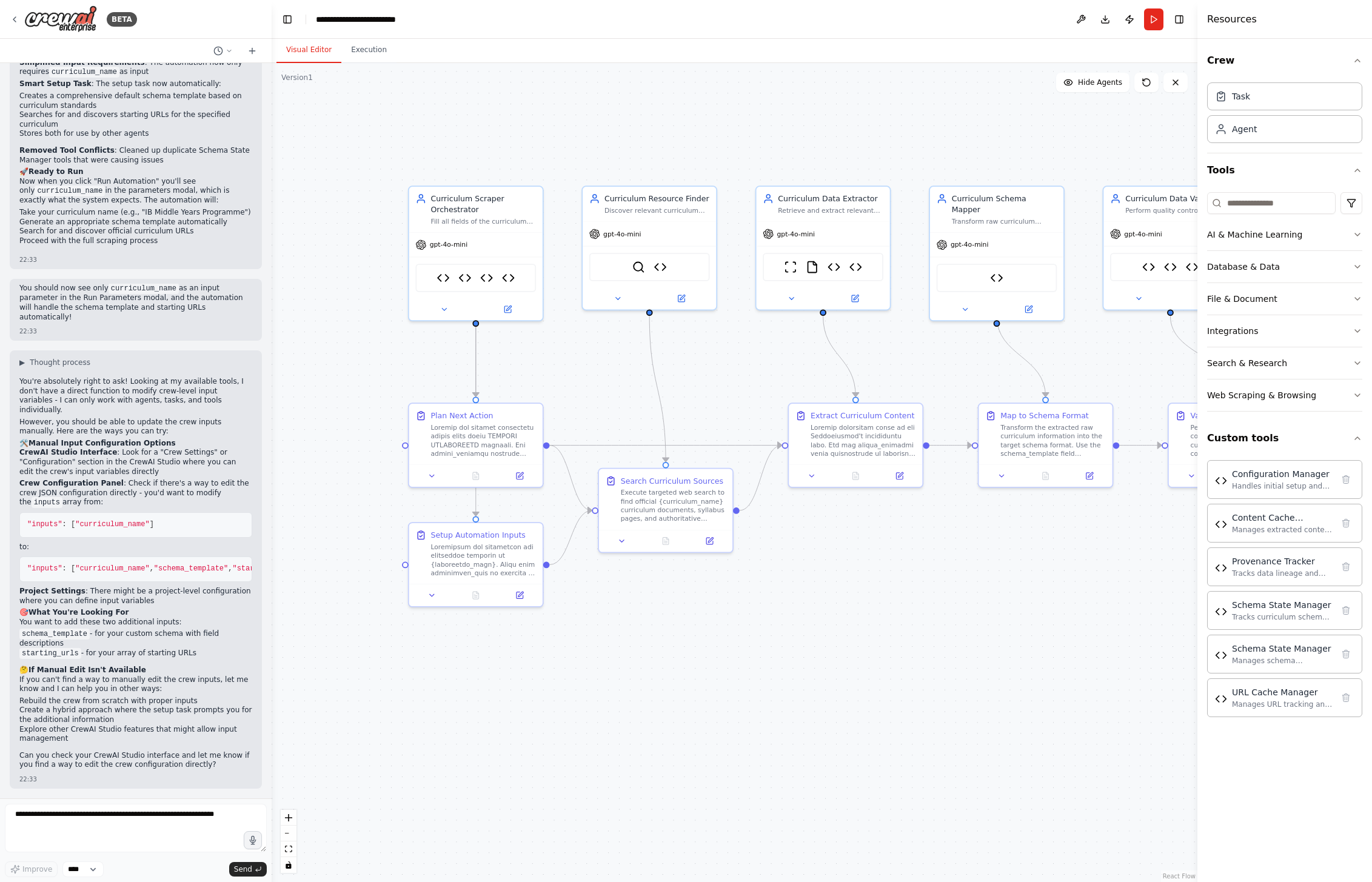
click at [107, 635] on li "schema_template - for your custom schema with field descriptions" at bounding box center [136, 639] width 233 height 20
click at [113, 616] on strong "What You're Looking For" at bounding box center [78, 612] width 100 height 9
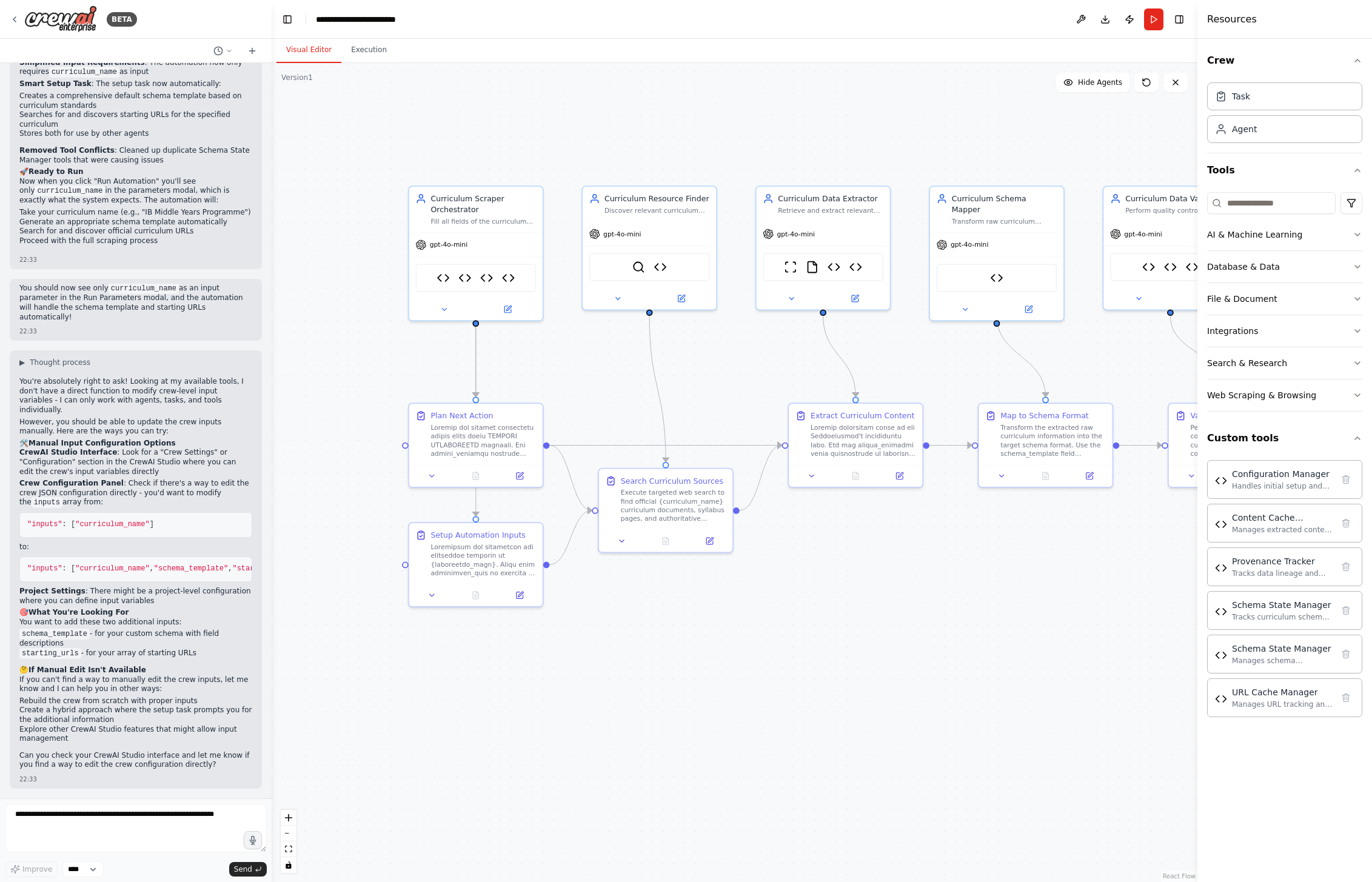
click at [118, 633] on li "schema_template - for your custom schema with field descriptions" at bounding box center [136, 639] width 233 height 20
click at [124, 816] on textarea at bounding box center [136, 828] width 262 height 48
type textarea "**********"
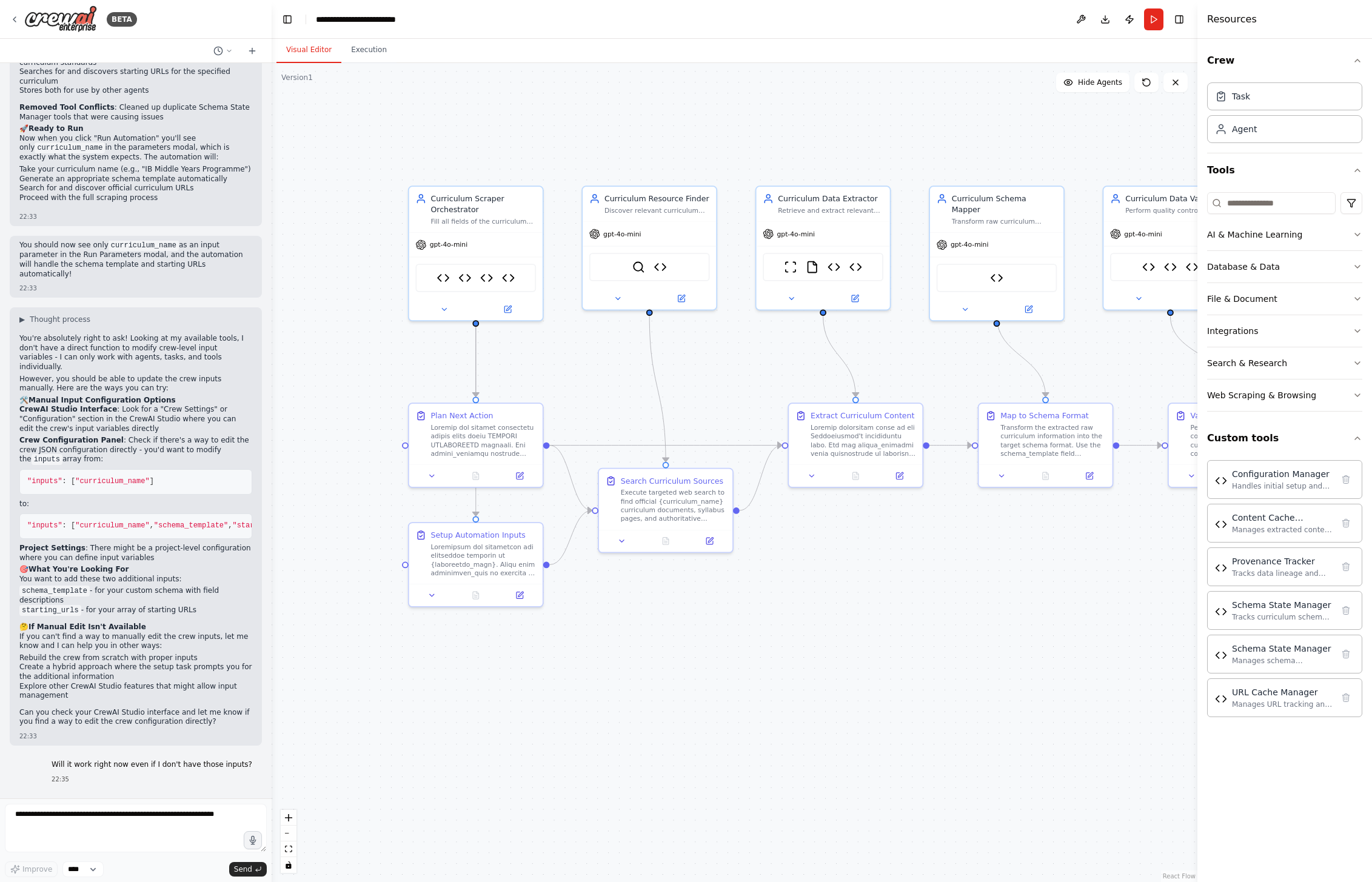
scroll to position [26219, 0]
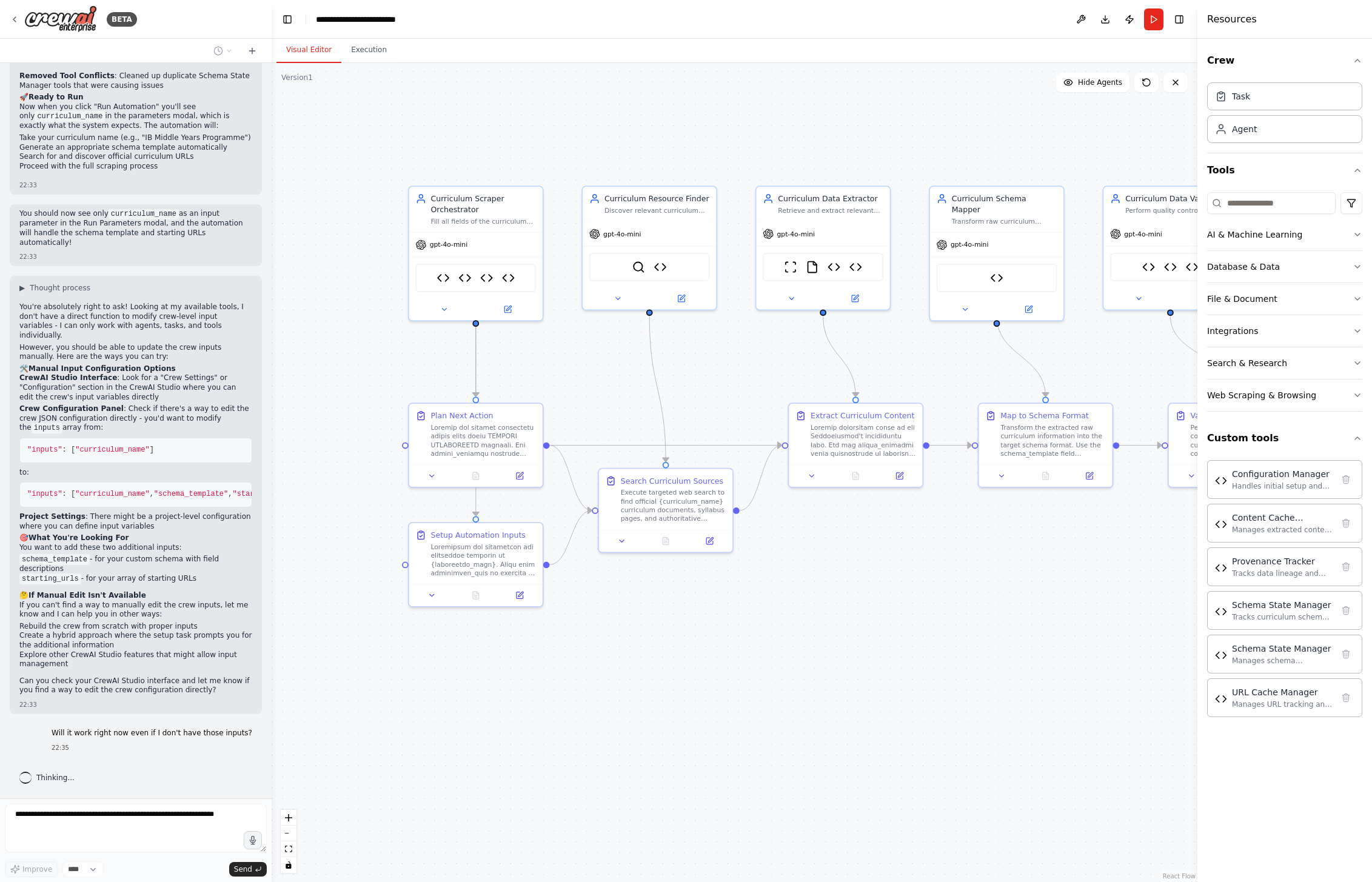
click at [847, 710] on div ".deletable-edge-delete-btn { width: 20px; height: 20px; border: 0px solid #ffff…" at bounding box center [734, 472] width 926 height 819
click at [1150, 21] on button "Run" at bounding box center [1154, 20] width 20 height 22
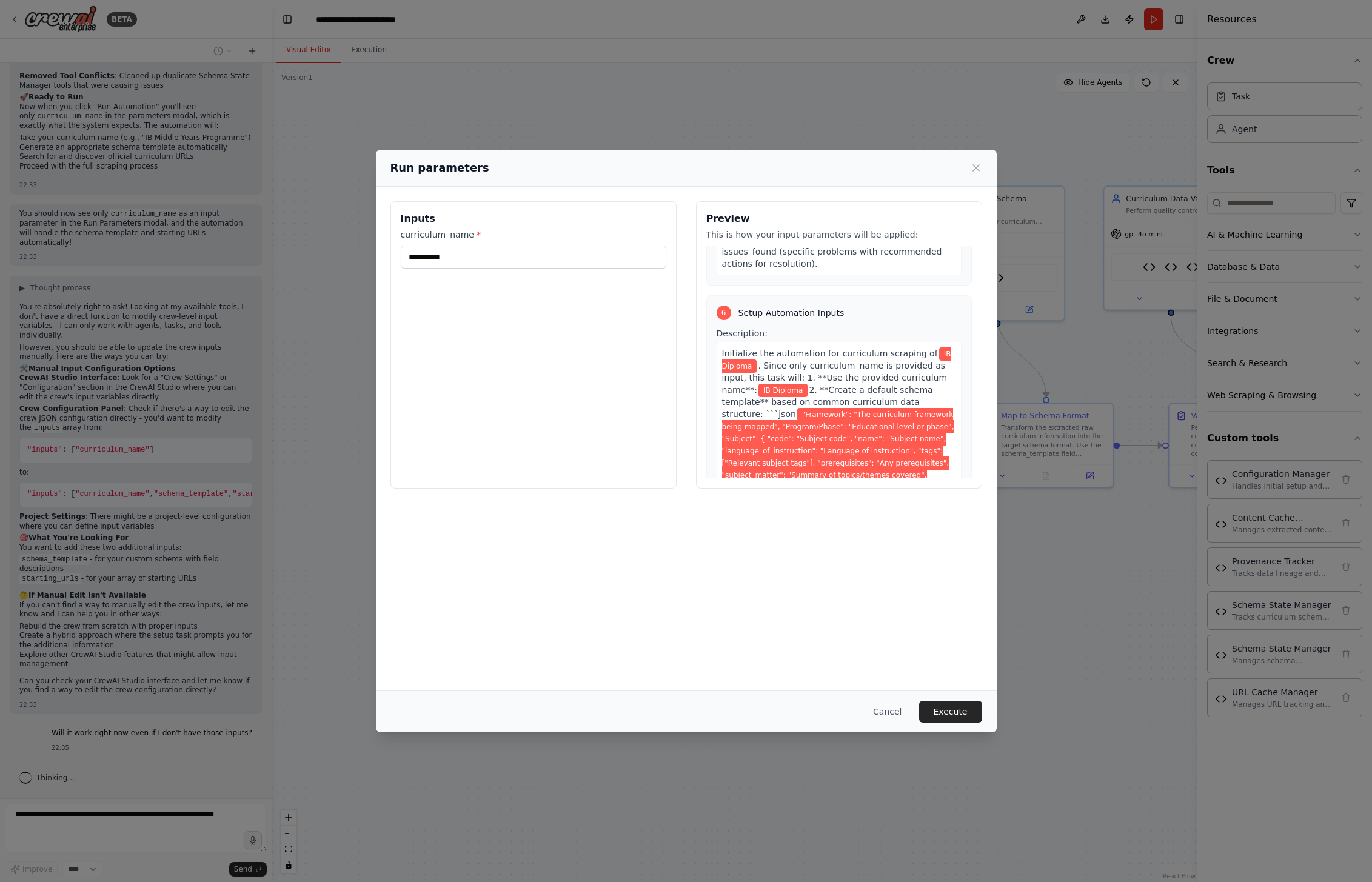
scroll to position [2073, 0]
click at [962, 721] on button "Execute" at bounding box center [950, 712] width 63 height 22
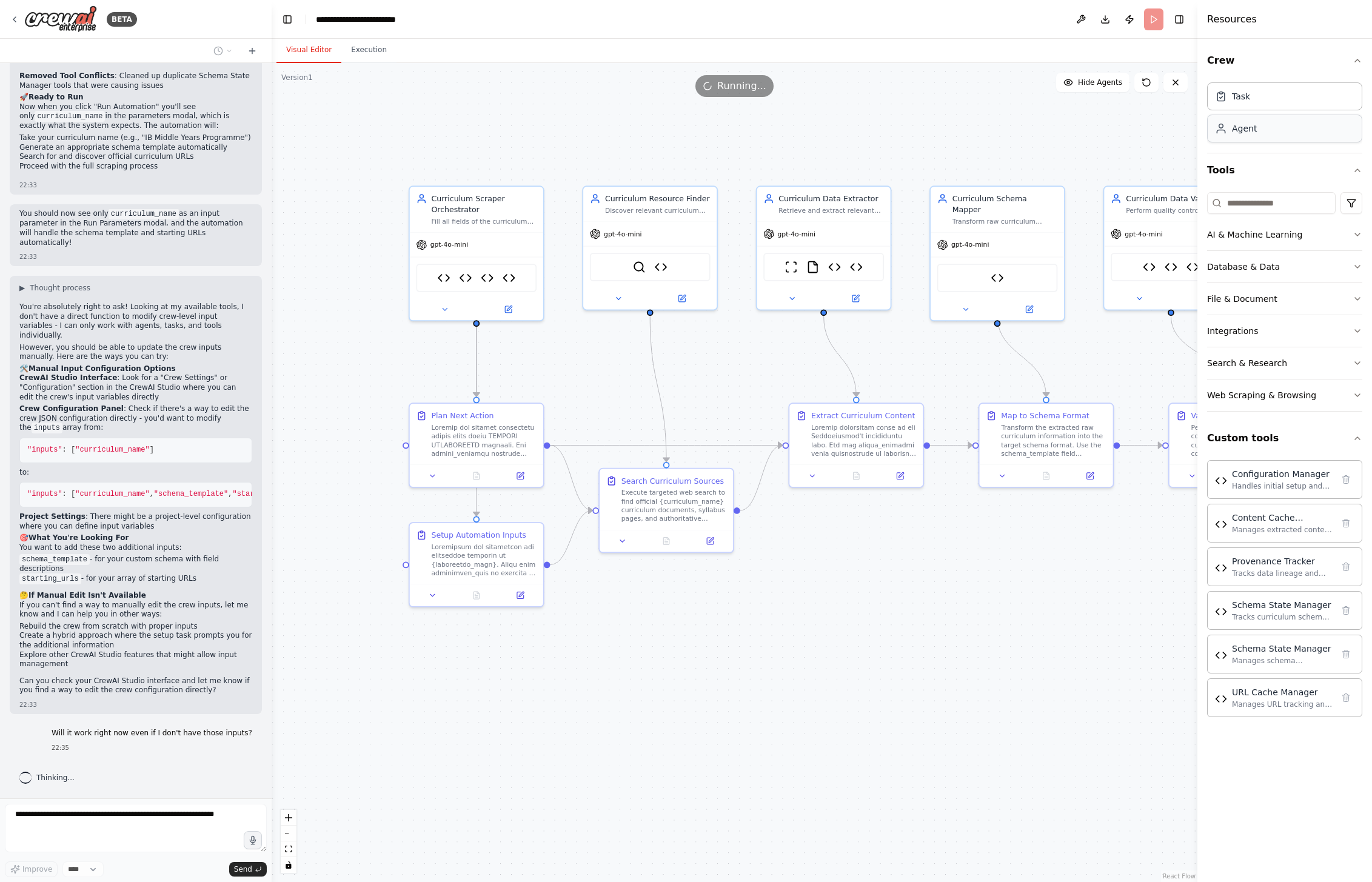
drag, startPoint x: 1079, startPoint y: 722, endPoint x: 1308, endPoint y: 116, distance: 647.8
click at [1079, 722] on div ".deletable-edge-delete-btn { width: 20px; height: 20px; border: 0px solid #ffff…" at bounding box center [734, 472] width 926 height 819
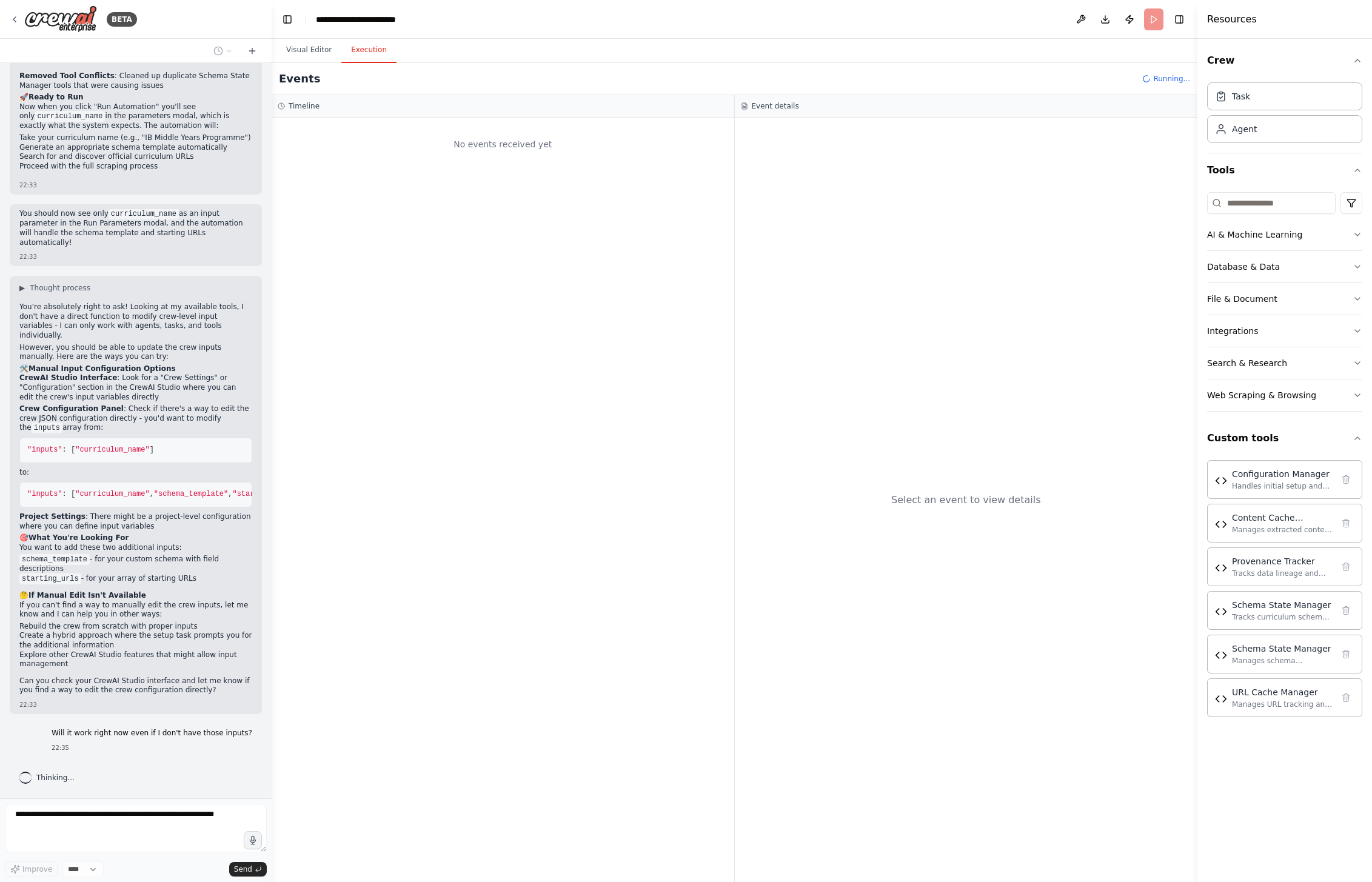
click at [378, 52] on button "Execution" at bounding box center [369, 50] width 55 height 25
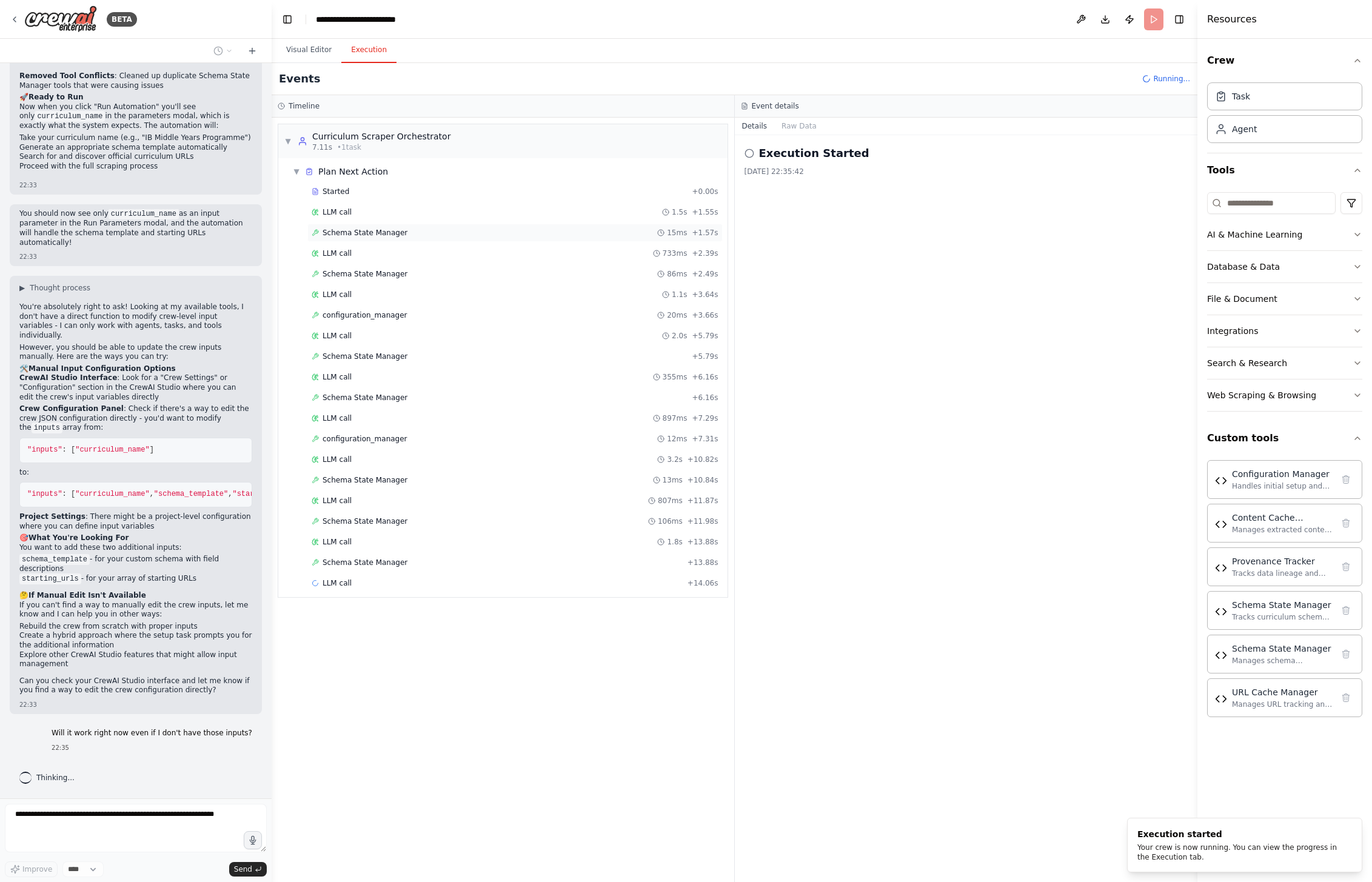
click at [369, 234] on span "Schema State Manager" at bounding box center [364, 232] width 85 height 9
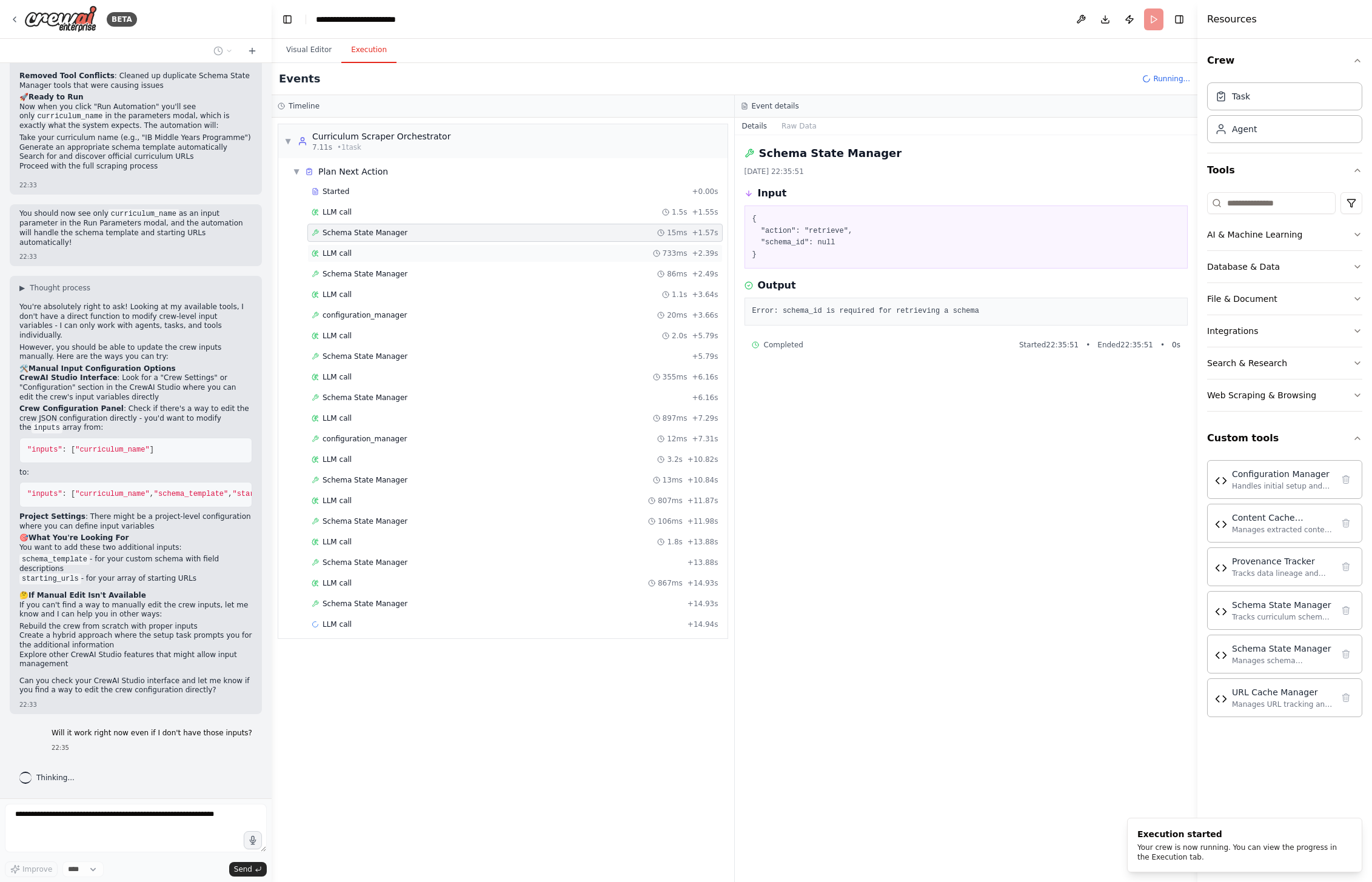
click at [367, 257] on div "LLM call 733ms + 2.39s" at bounding box center [515, 253] width 407 height 9
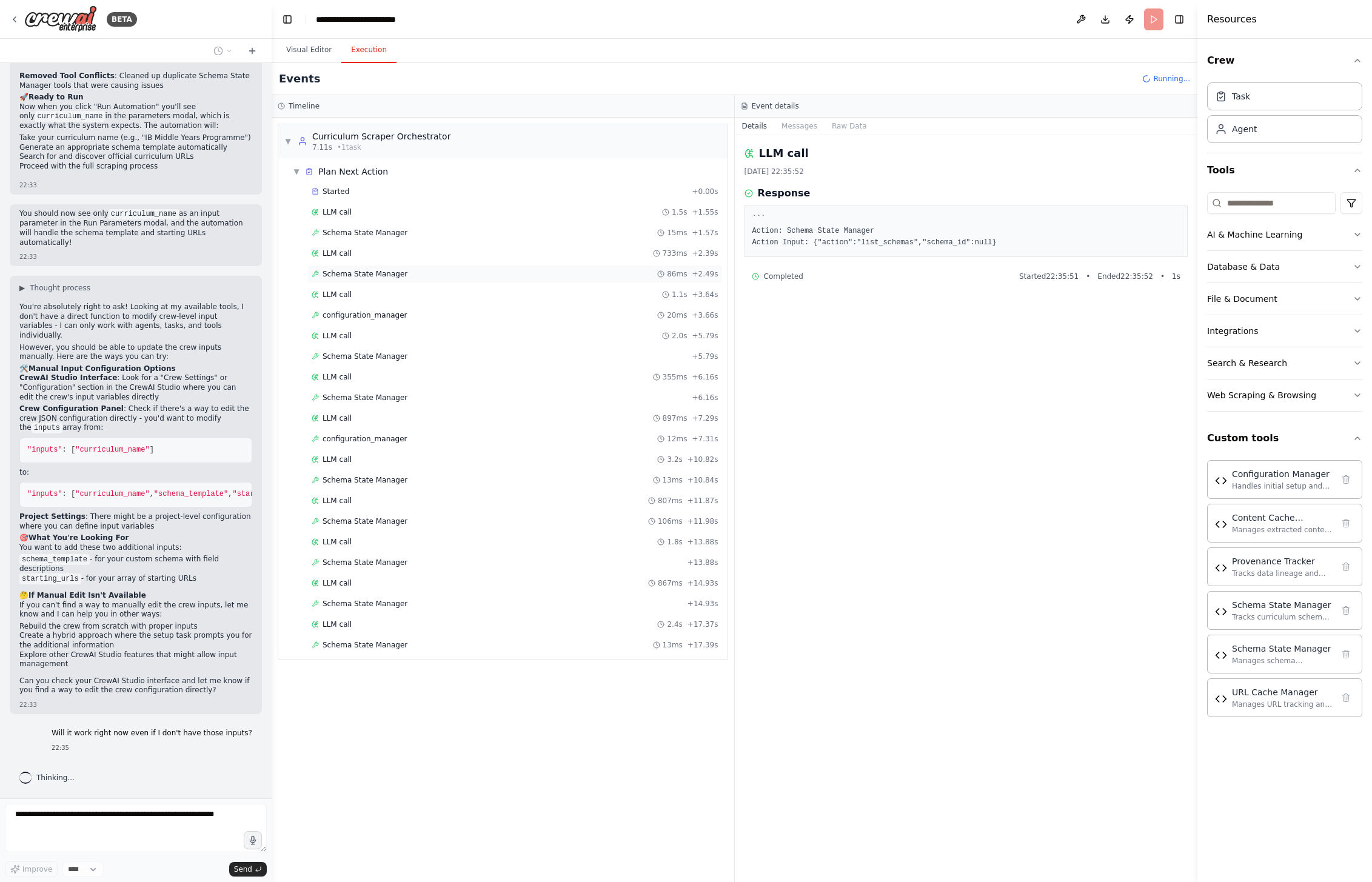
click at [382, 273] on span "Schema State Manager" at bounding box center [364, 273] width 85 height 9
click at [374, 296] on div "LLM call 1.1s + 3.64s" at bounding box center [515, 294] width 407 height 9
click at [374, 309] on div "configuration_manager 20ms + 3.66s" at bounding box center [515, 315] width 416 height 18
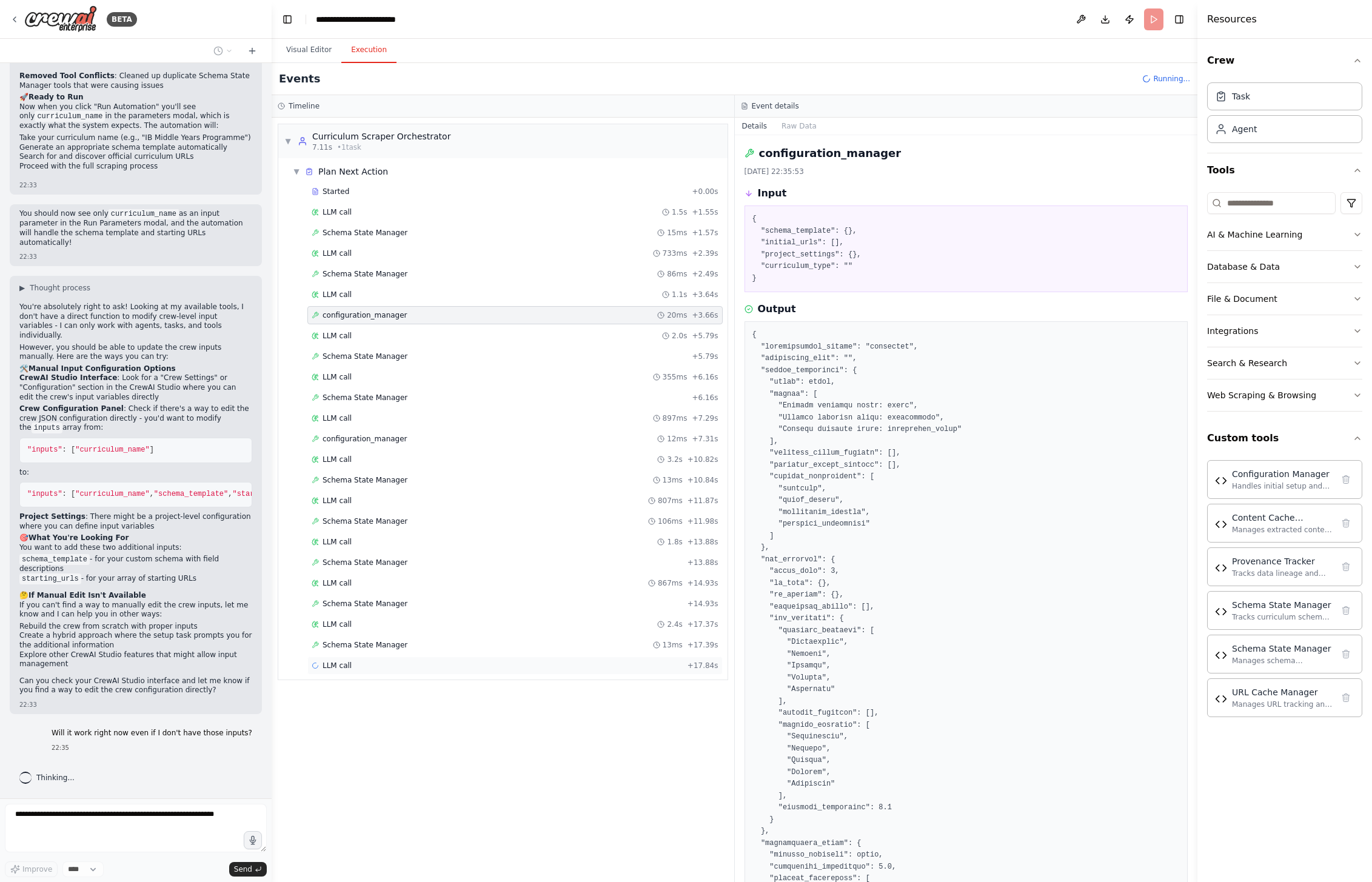
click at [387, 662] on div "LLM call + 17.84s" at bounding box center [515, 665] width 407 height 9
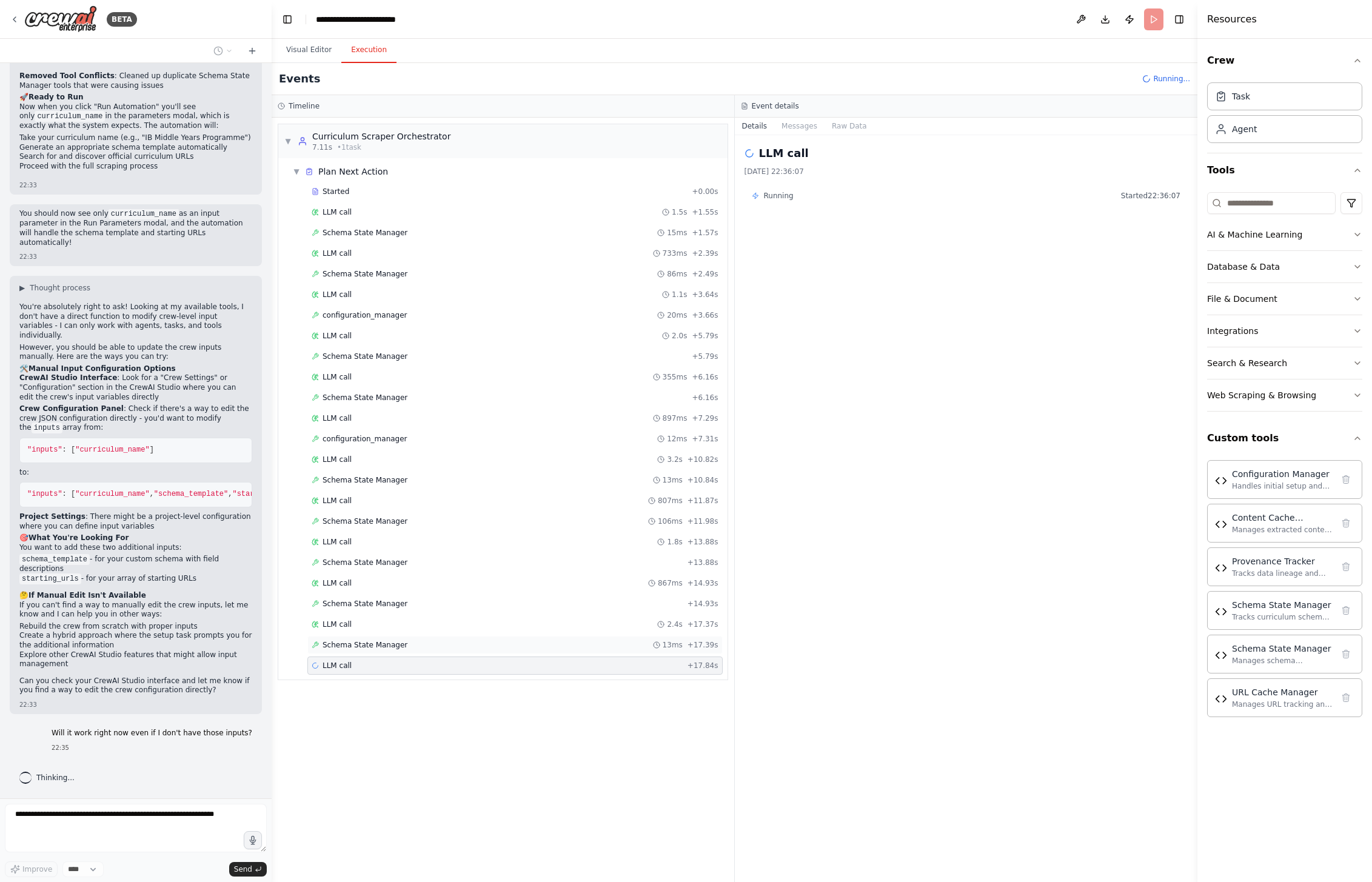
click at [378, 650] on div "Schema State Manager 13ms + 17.39s" at bounding box center [515, 645] width 416 height 18
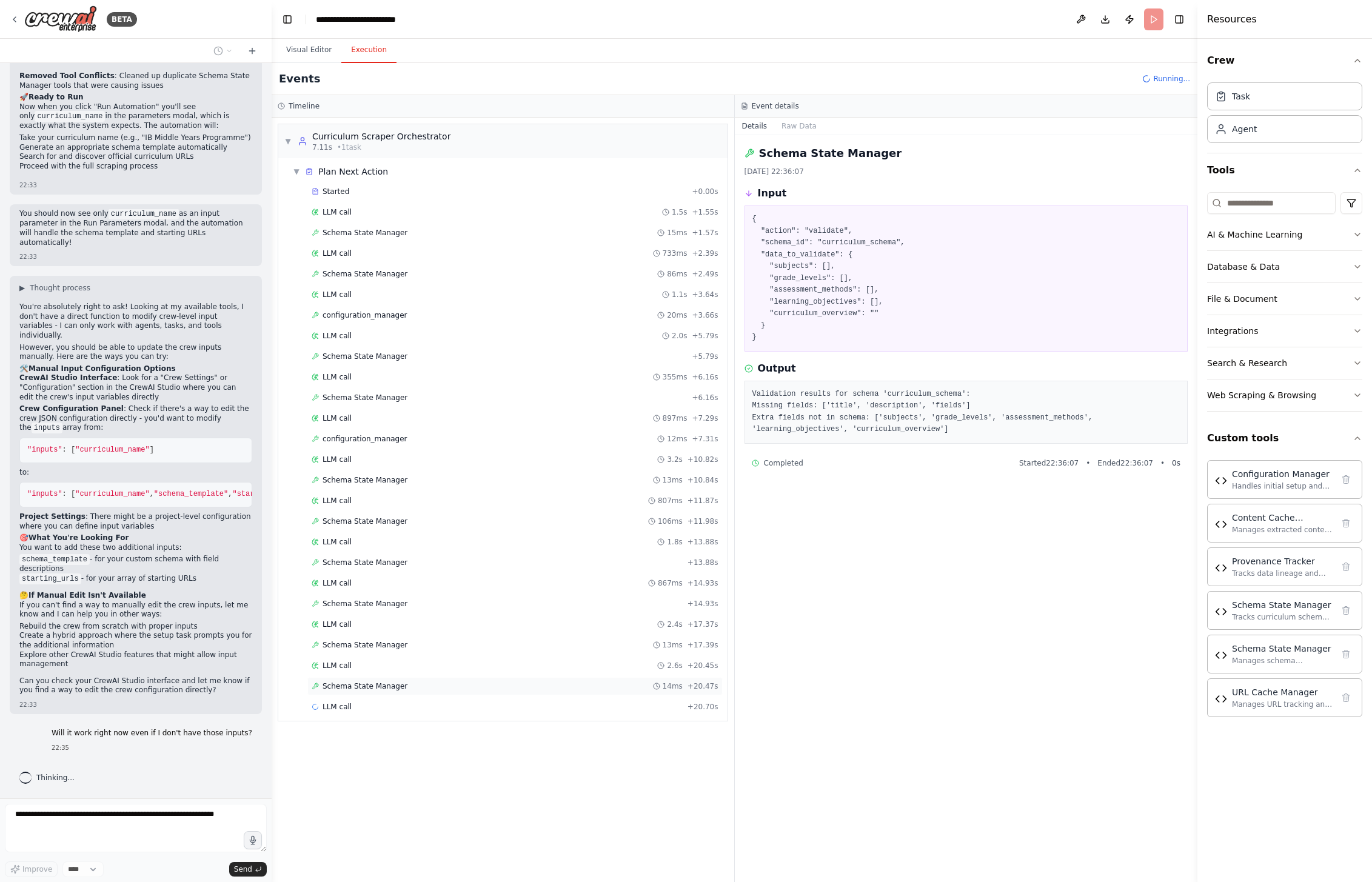
click at [377, 687] on span "Schema State Manager" at bounding box center [364, 686] width 85 height 9
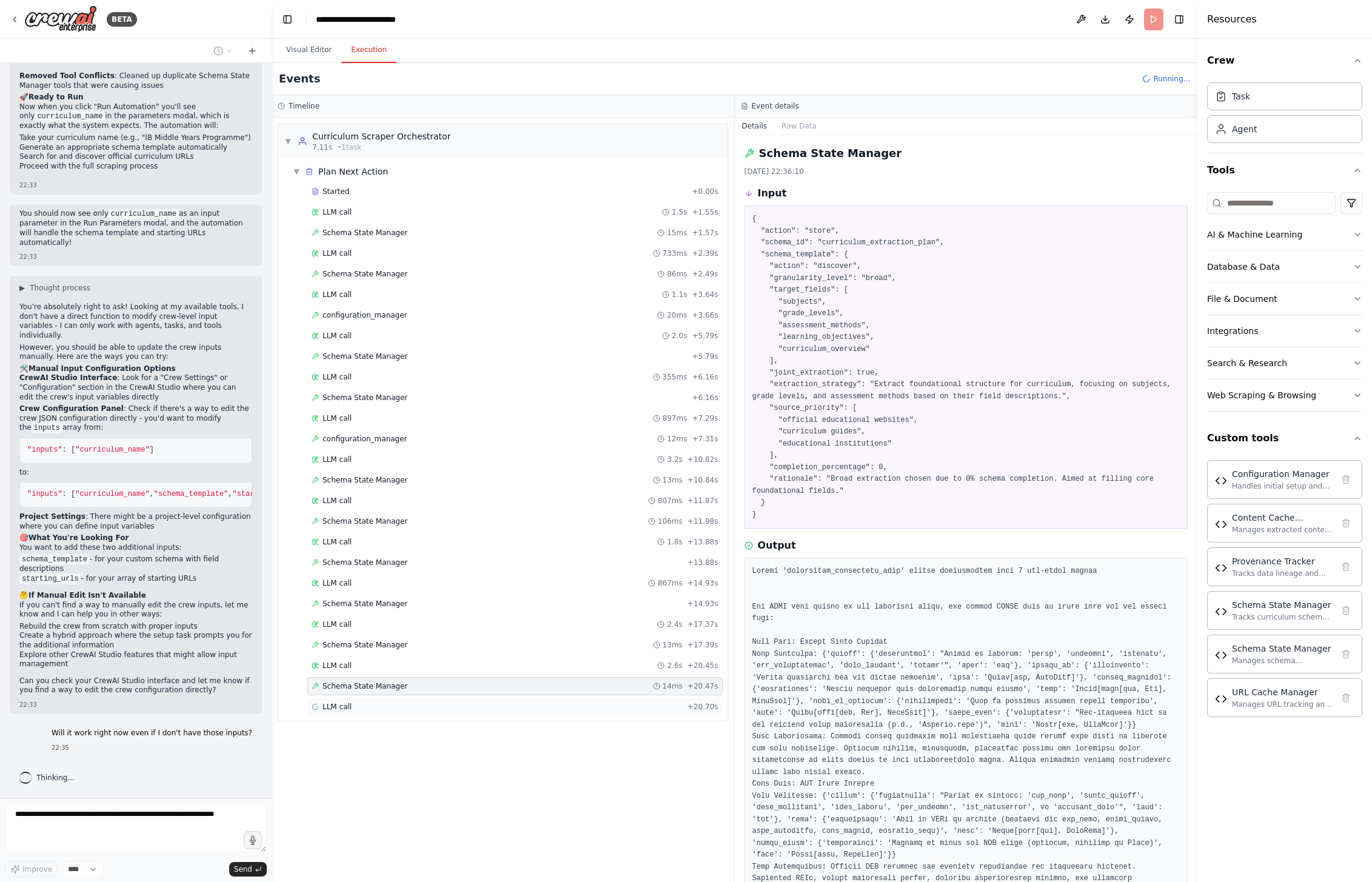
click at [361, 709] on div "LLM call + 20.70s" at bounding box center [515, 706] width 407 height 9
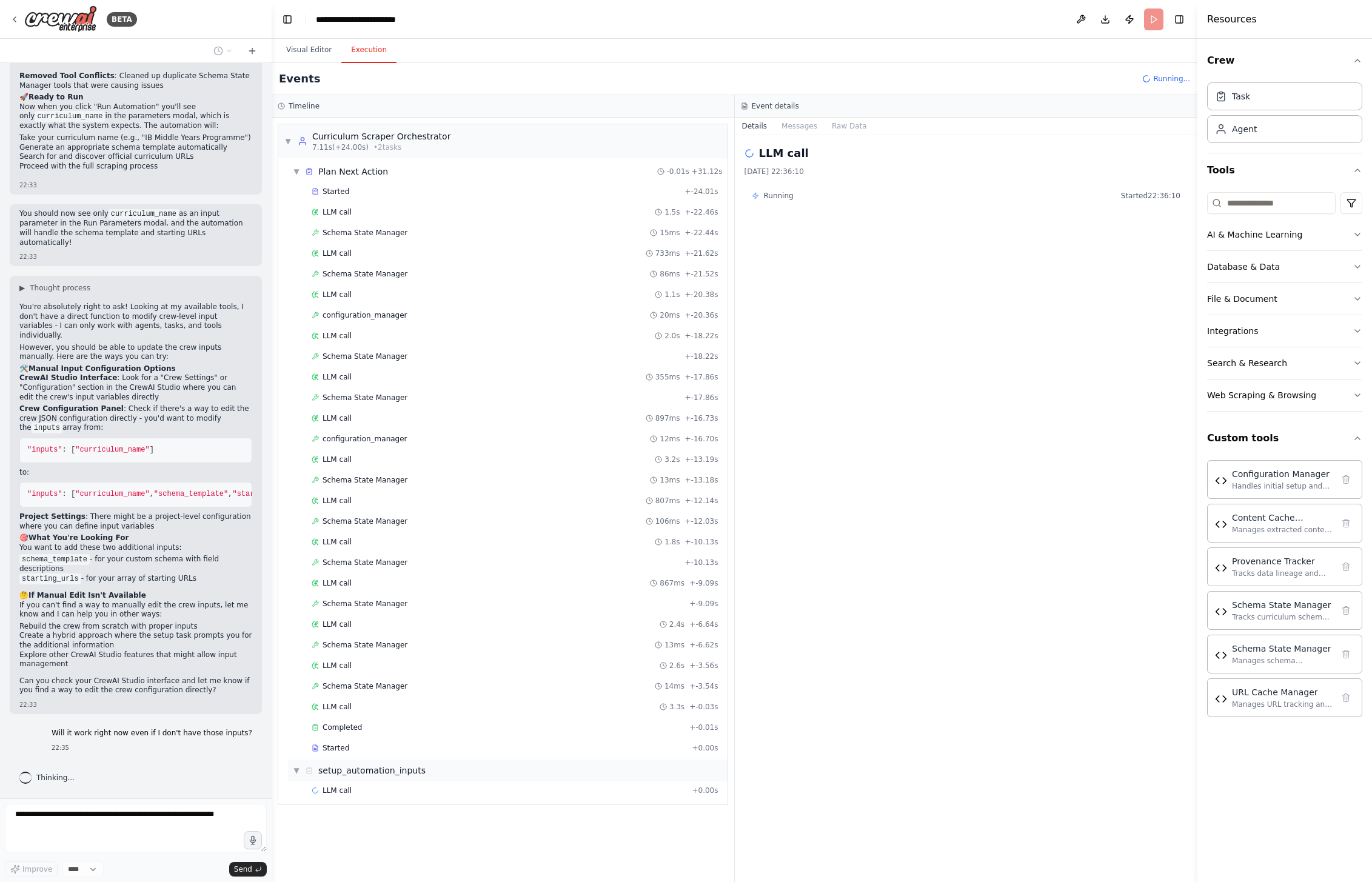
click at [355, 773] on div "setup_automation_inputs" at bounding box center [372, 771] width 107 height 12
click at [344, 749] on span "Started" at bounding box center [335, 748] width 27 height 9
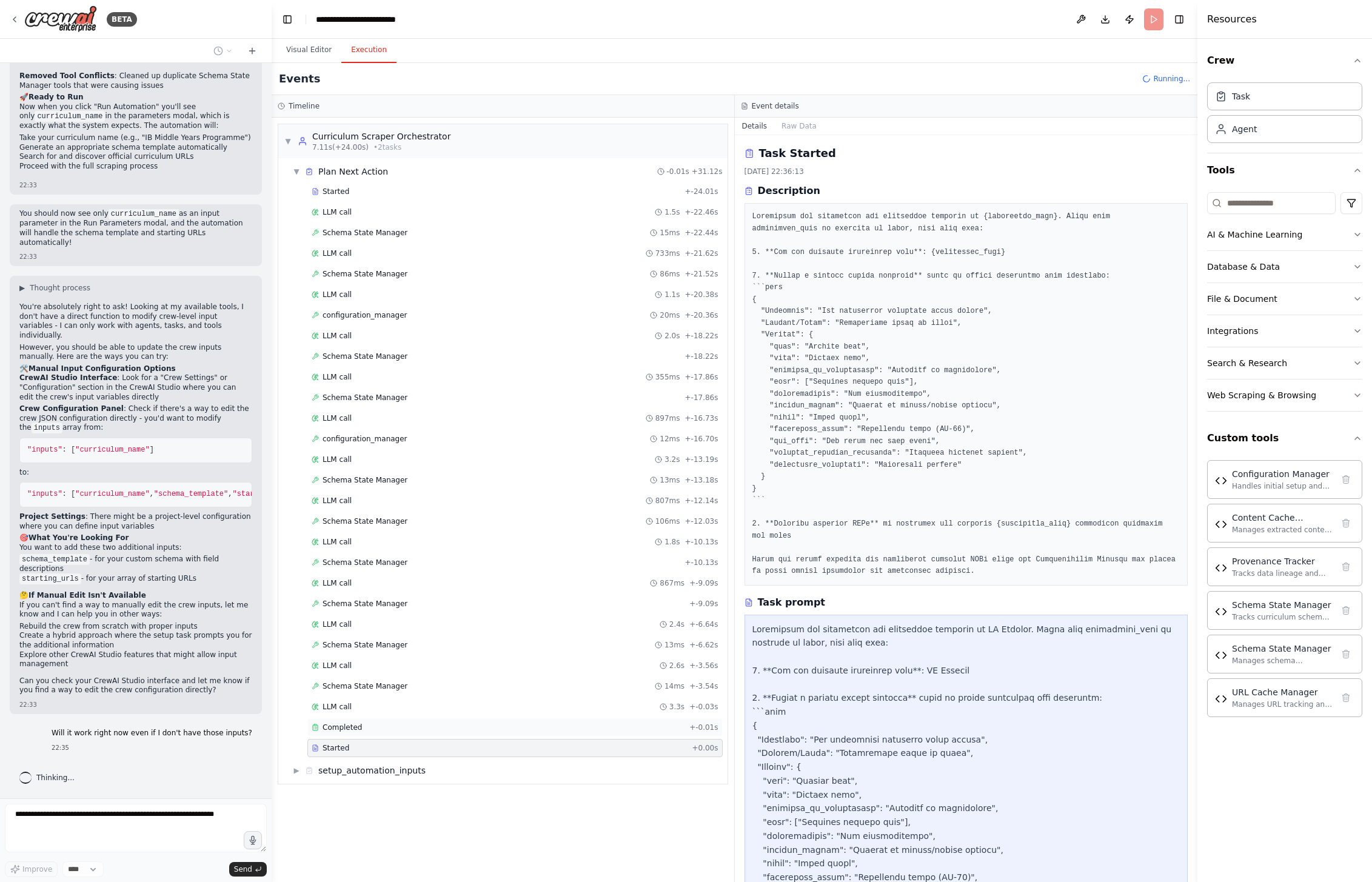
click at [344, 735] on div "Completed + -0.01s" at bounding box center [515, 727] width 416 height 18
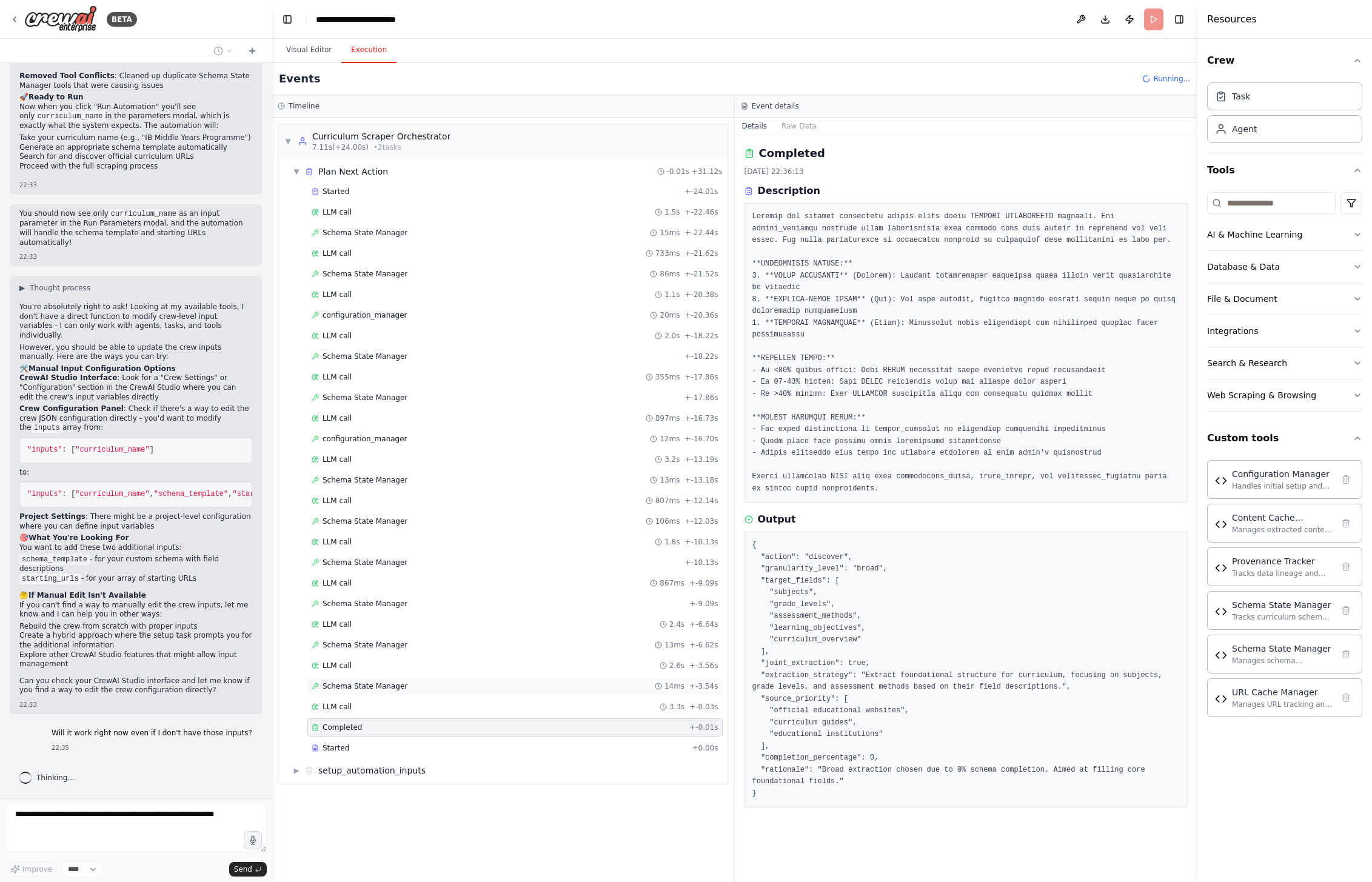
click at [348, 688] on span "Schema State Manager" at bounding box center [364, 686] width 85 height 9
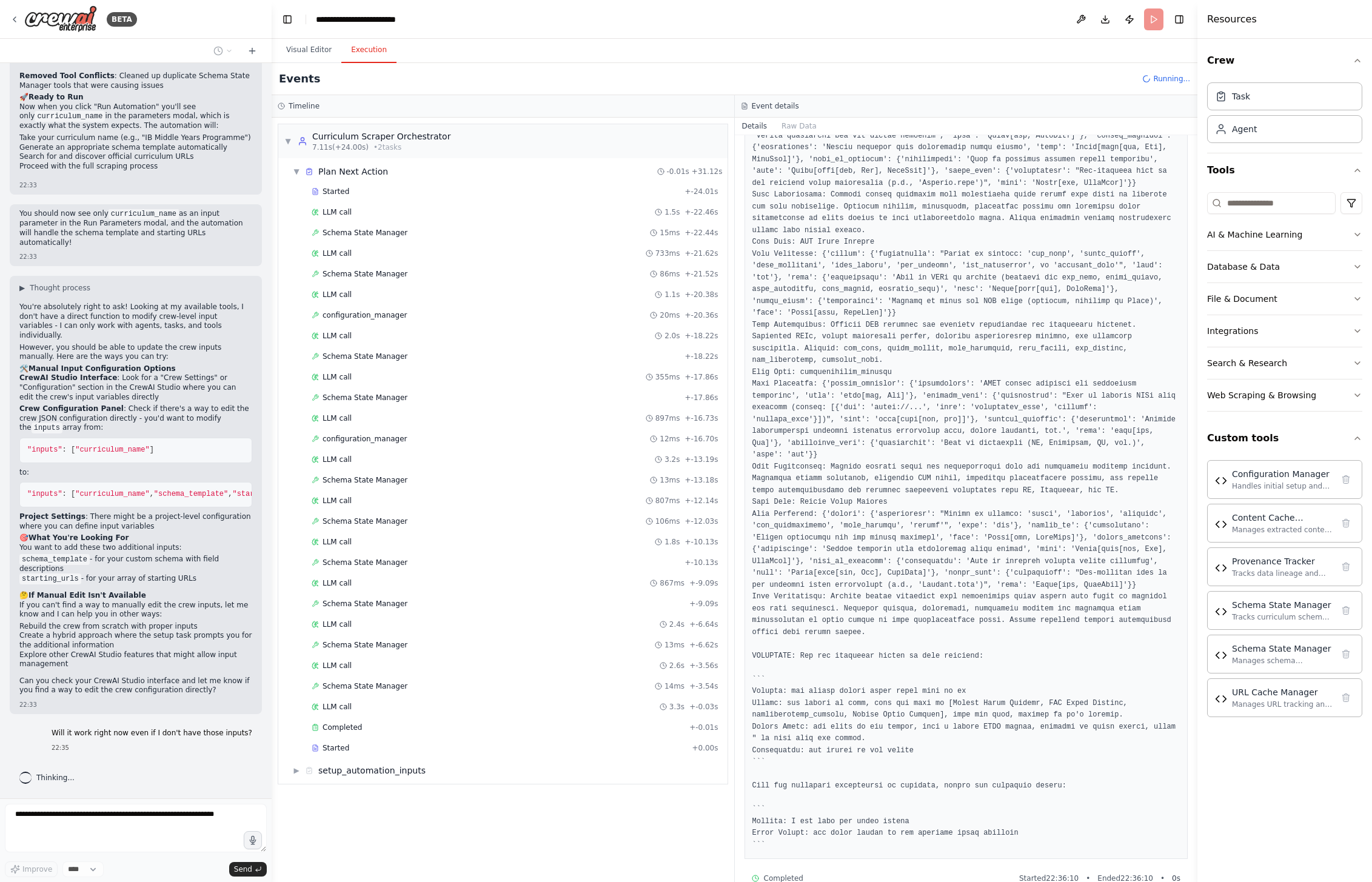
scroll to position [588, 0]
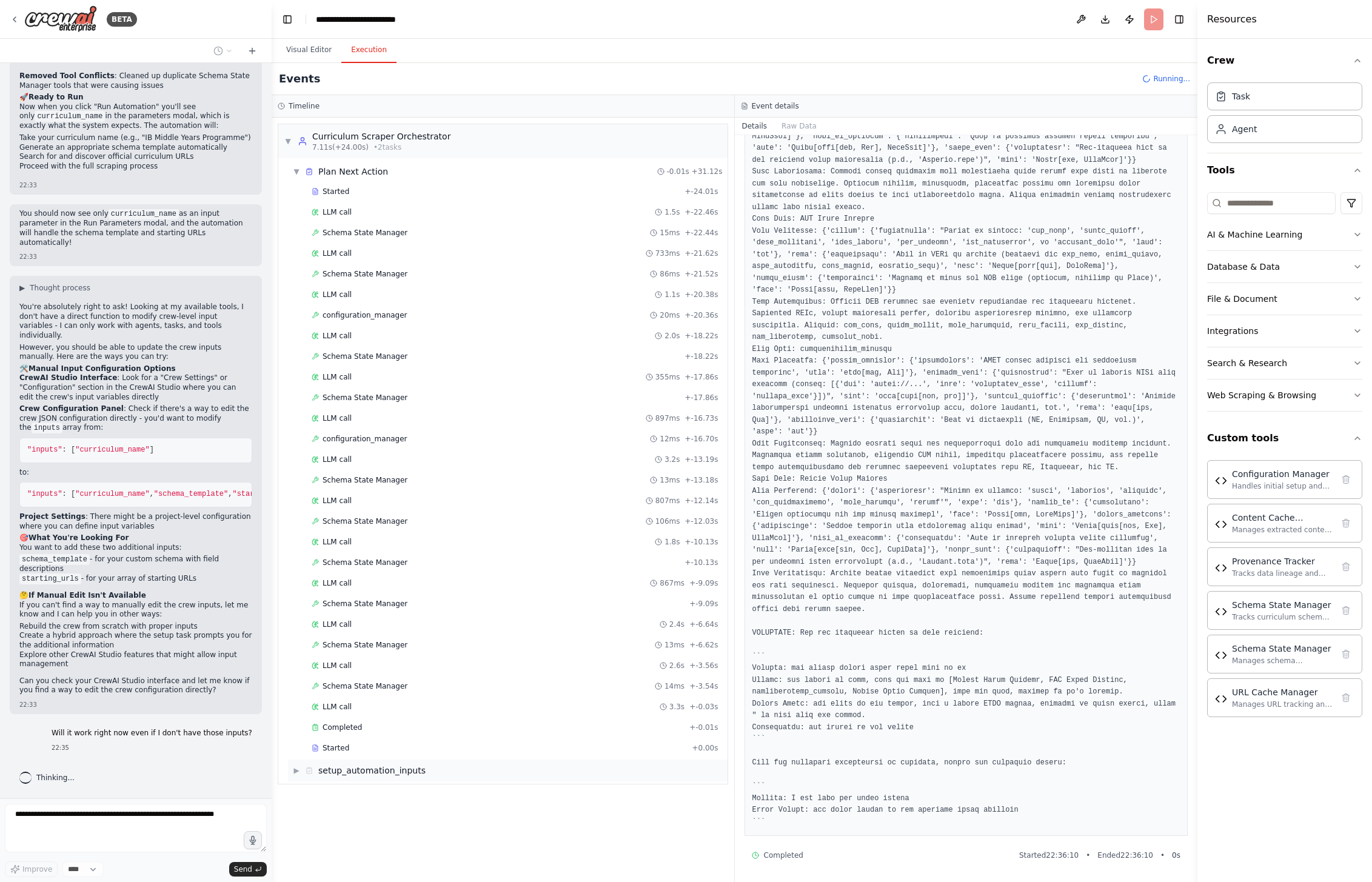
click at [353, 774] on div "setup_automation_inputs" at bounding box center [372, 771] width 107 height 12
click at [297, 171] on span "▼" at bounding box center [296, 171] width 7 height 9
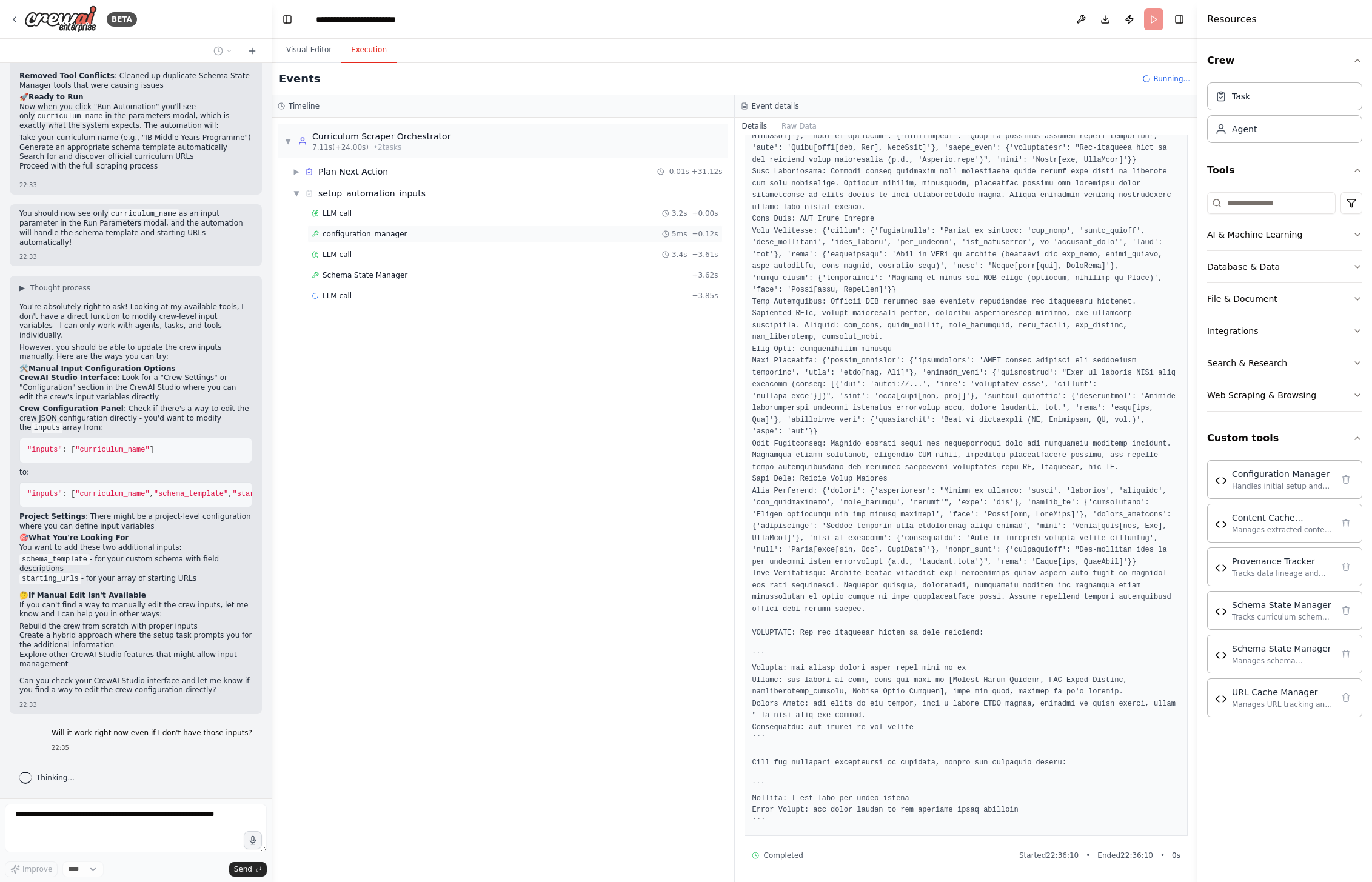
click at [353, 235] on span "configuration_manager" at bounding box center [364, 234] width 85 height 9
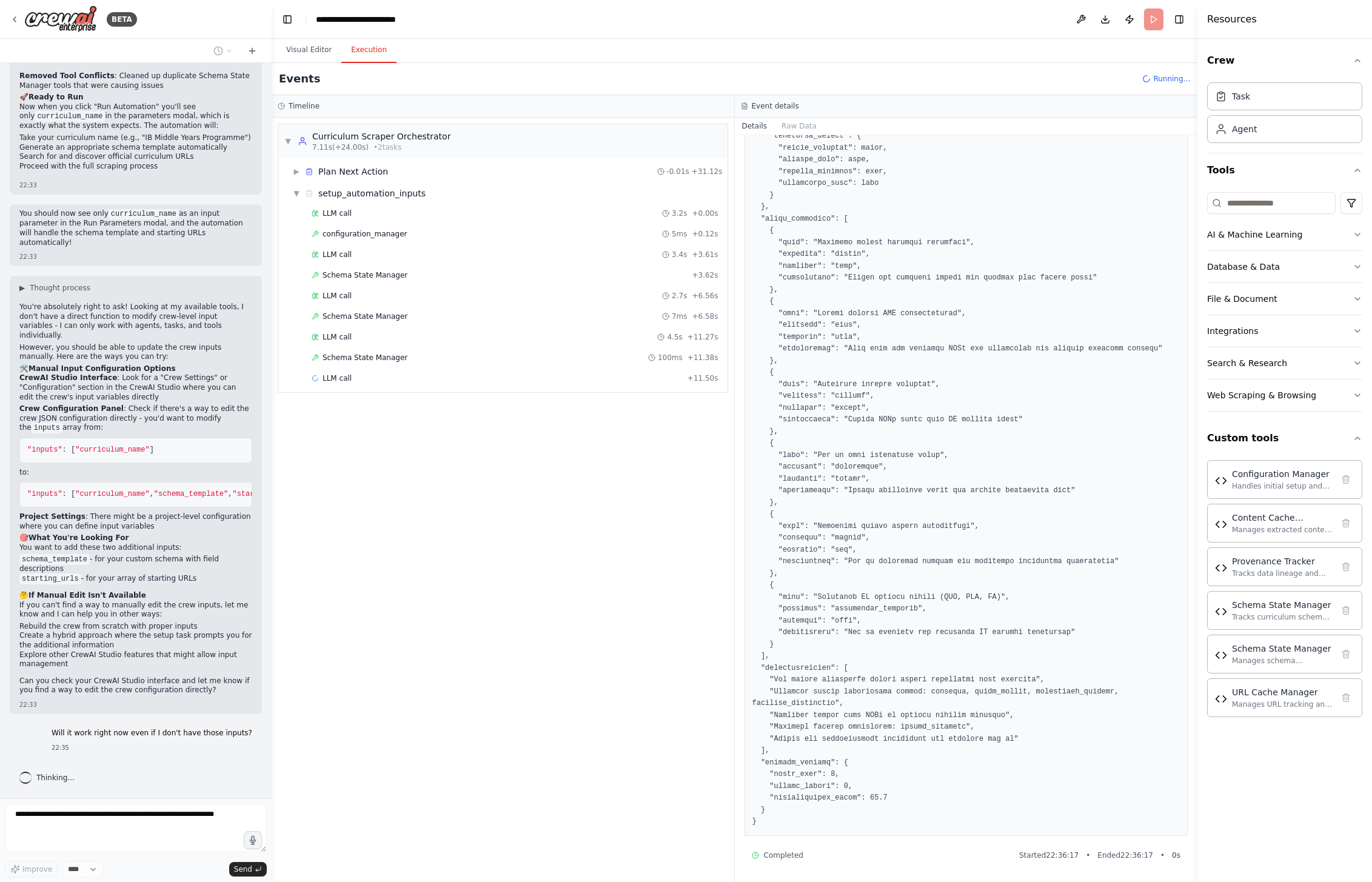
scroll to position [0, 0]
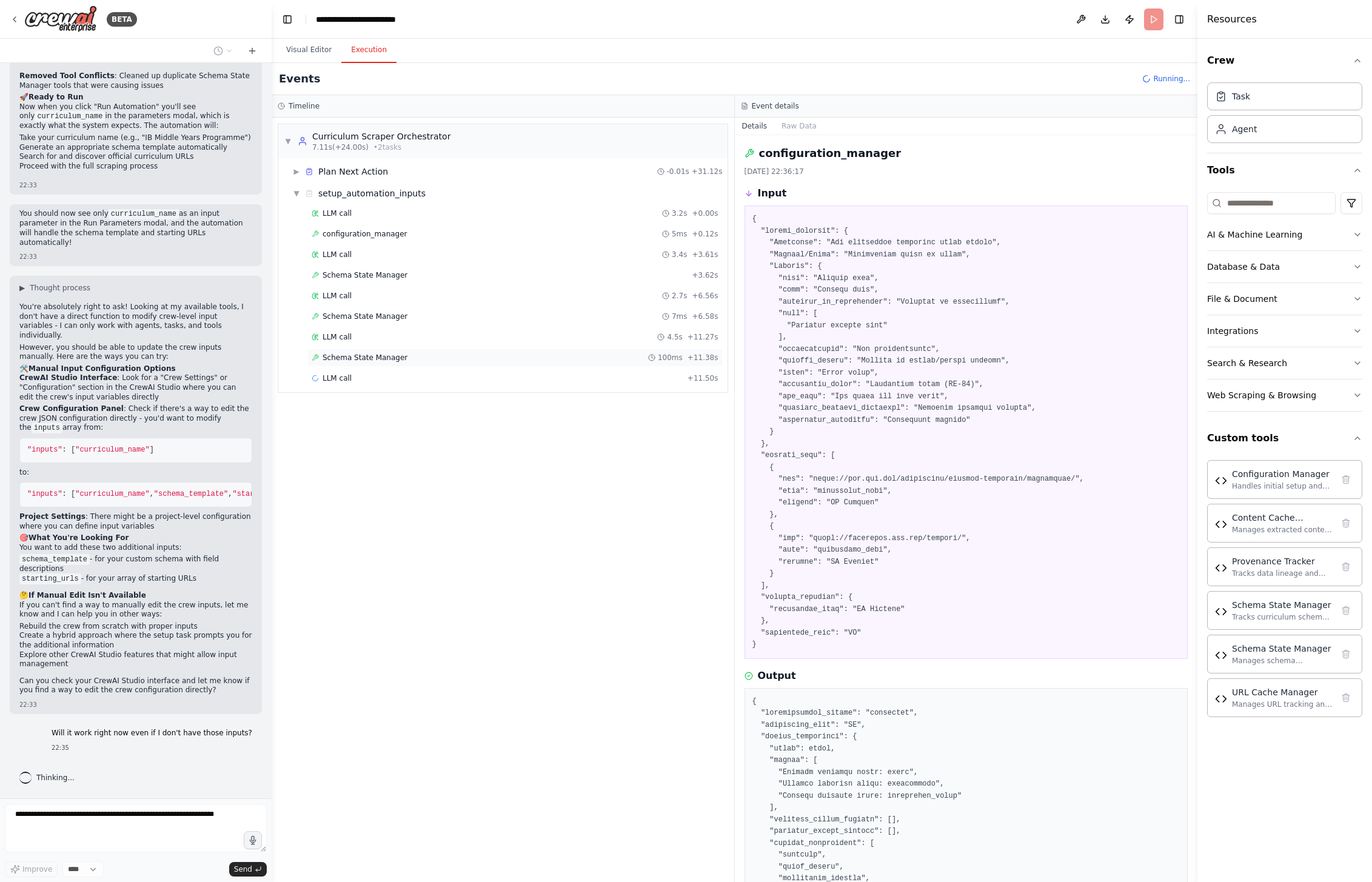
click at [353, 354] on span "Schema State Manager" at bounding box center [364, 357] width 85 height 9
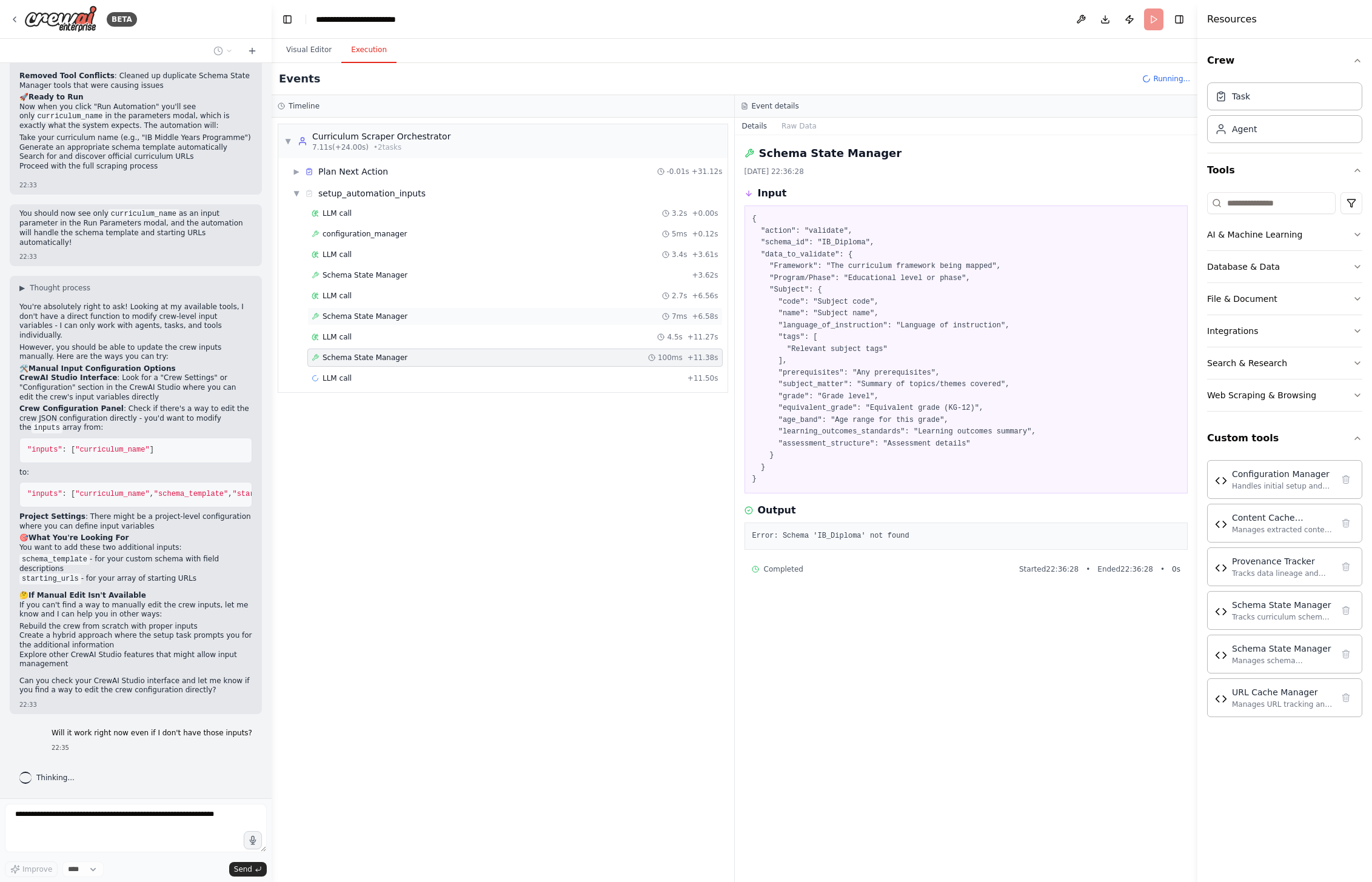
click at [378, 314] on span "Schema State Manager" at bounding box center [364, 316] width 85 height 9
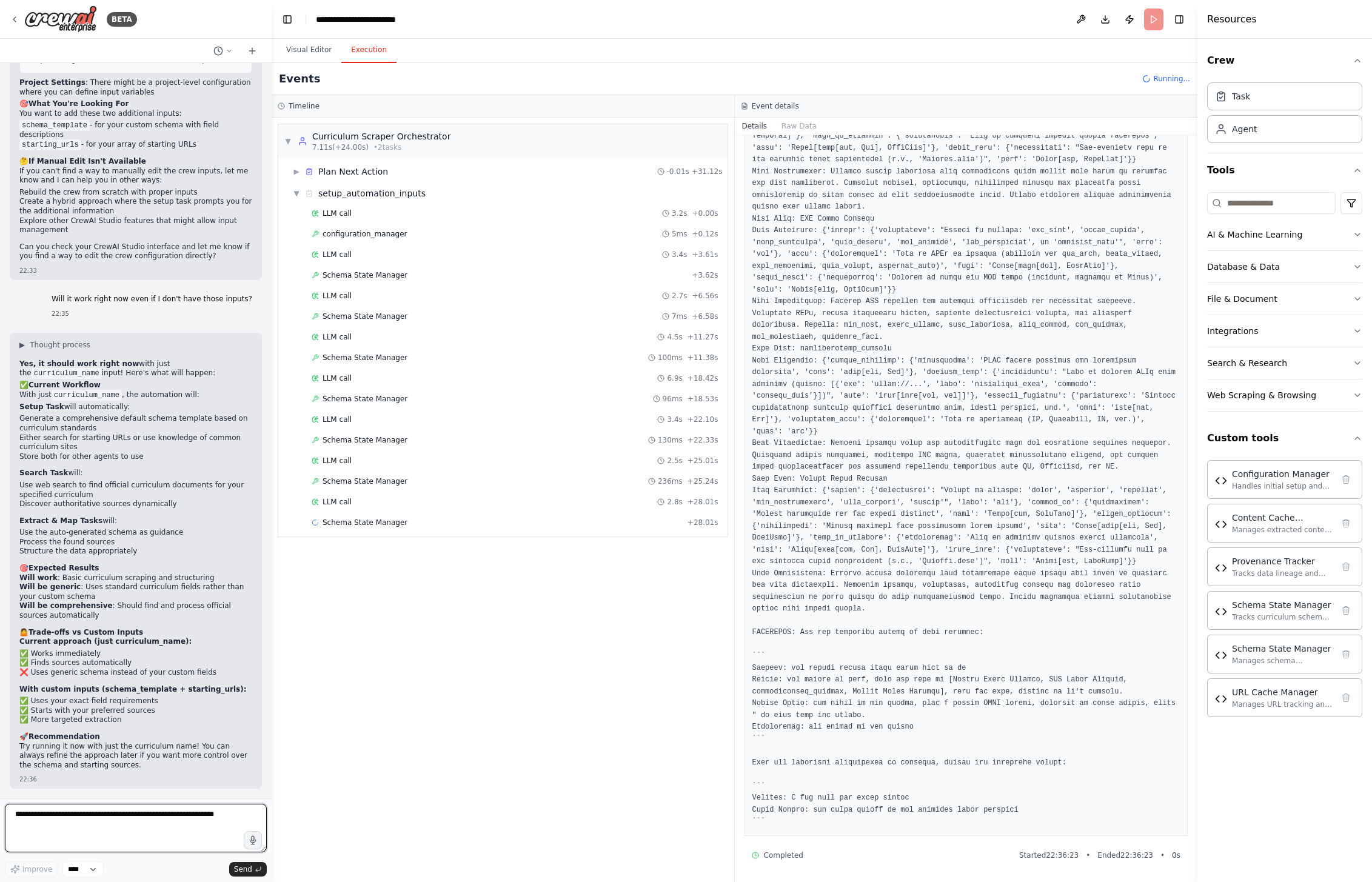
scroll to position [26665, 0]
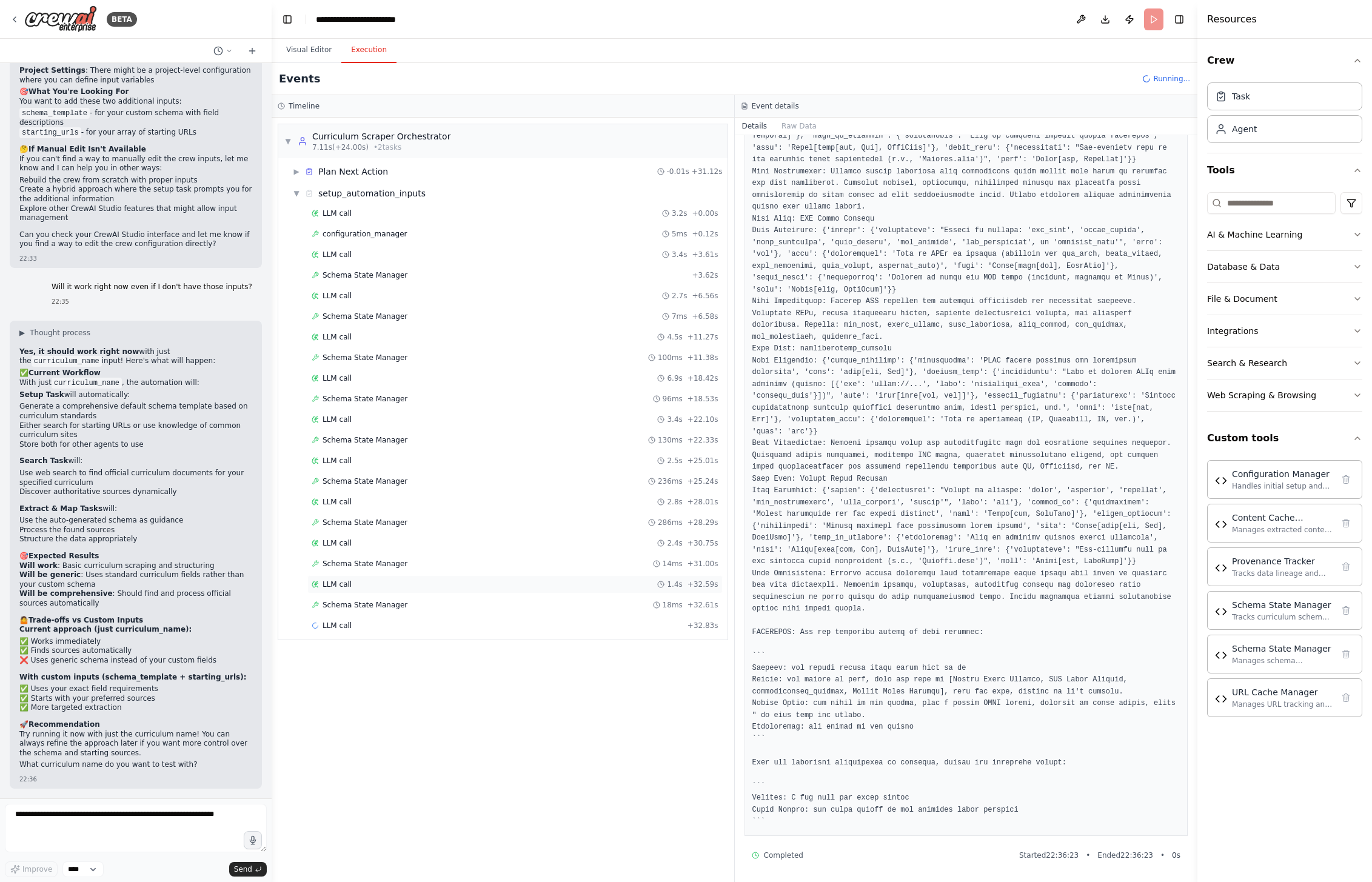
click at [374, 587] on div "LLM call 1.4s + 32.59s" at bounding box center [515, 584] width 407 height 9
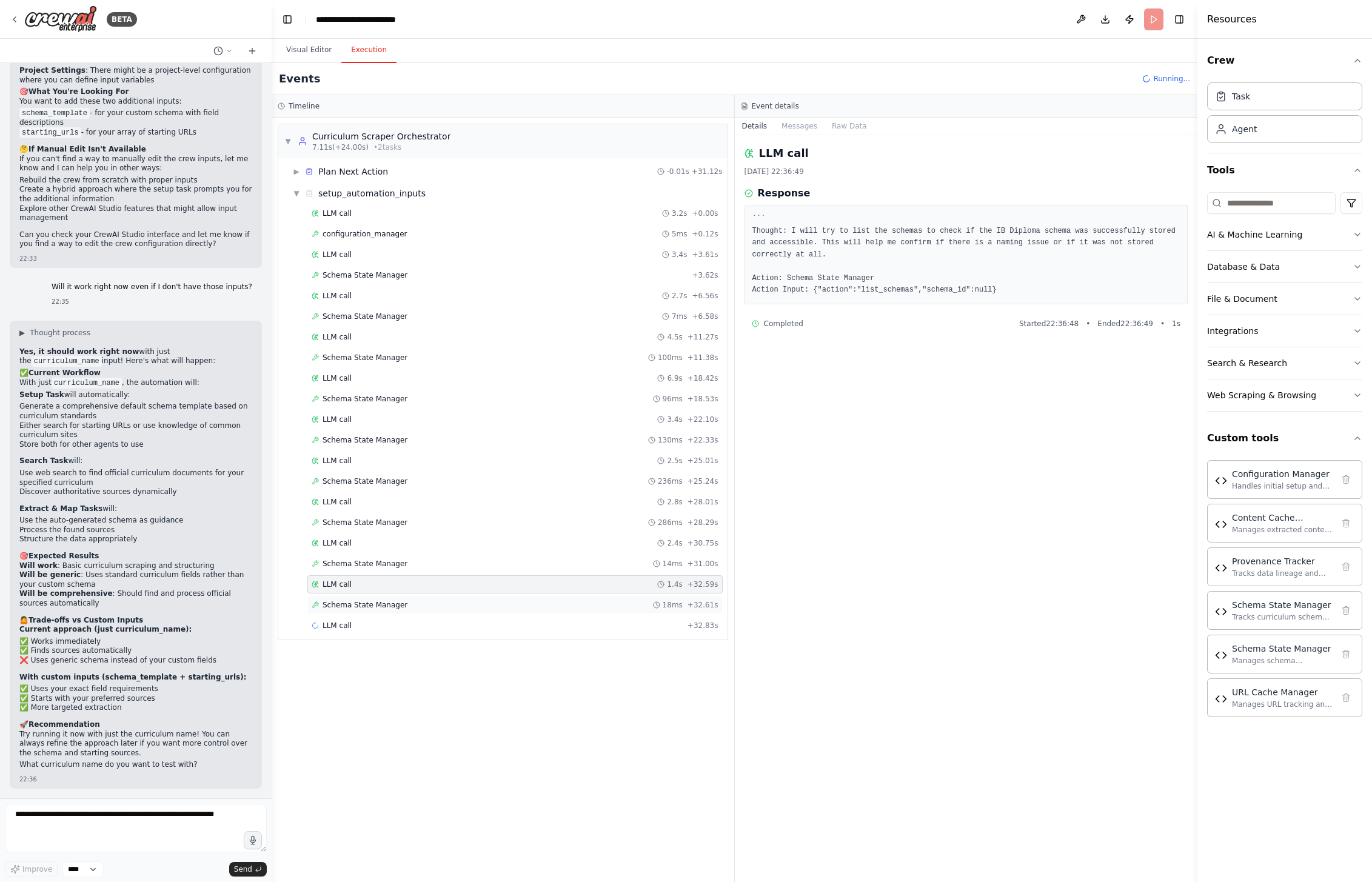
click at [377, 606] on span "Schema State Manager" at bounding box center [364, 604] width 85 height 9
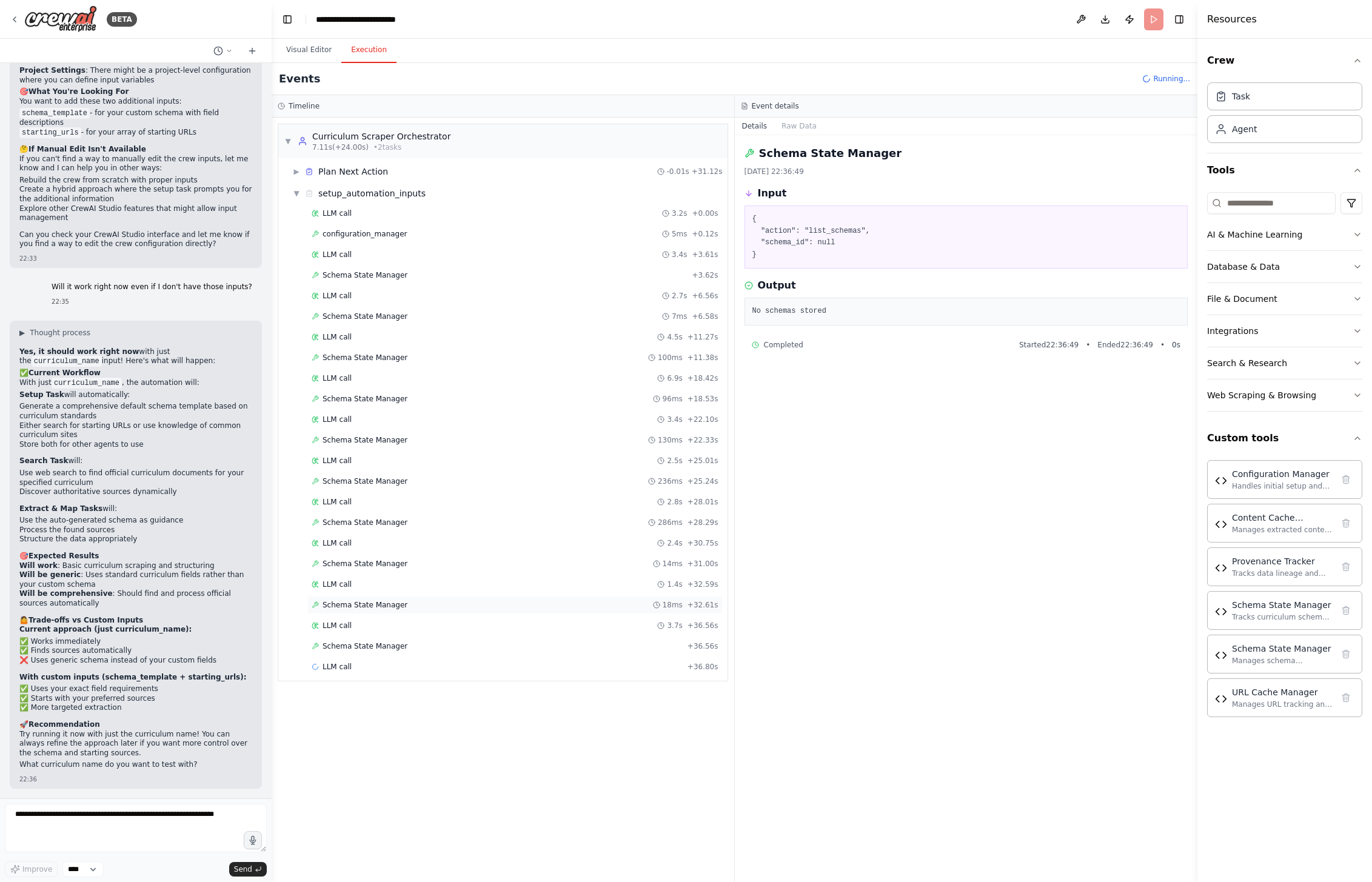
click at [372, 614] on div "Schema State Manager 18ms + 32.61s" at bounding box center [515, 604] width 416 height 18
click at [370, 627] on div "LLM call 3.7s + 36.56s" at bounding box center [515, 625] width 407 height 9
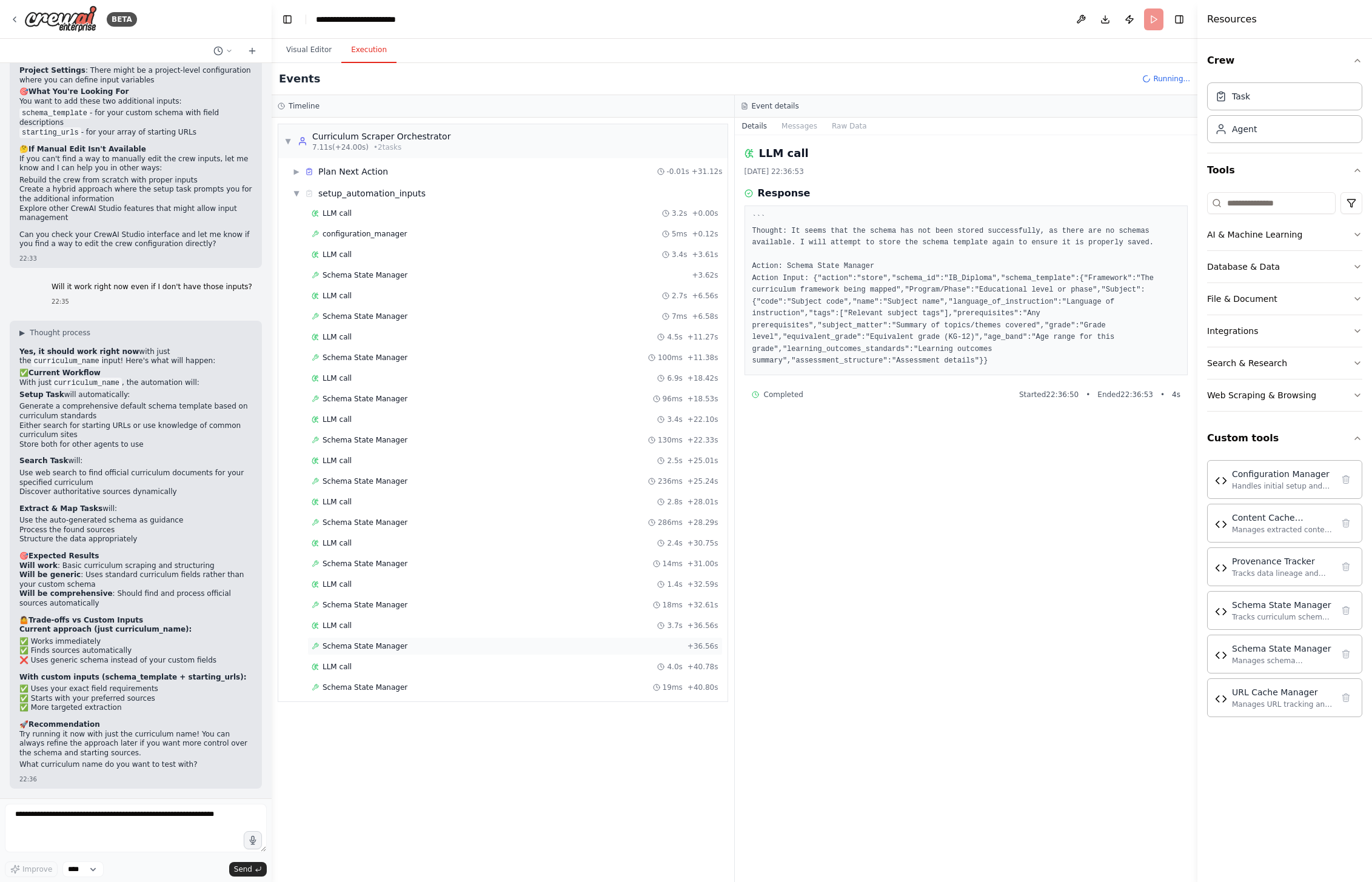
click at [370, 648] on span "Schema State Manager" at bounding box center [364, 646] width 85 height 9
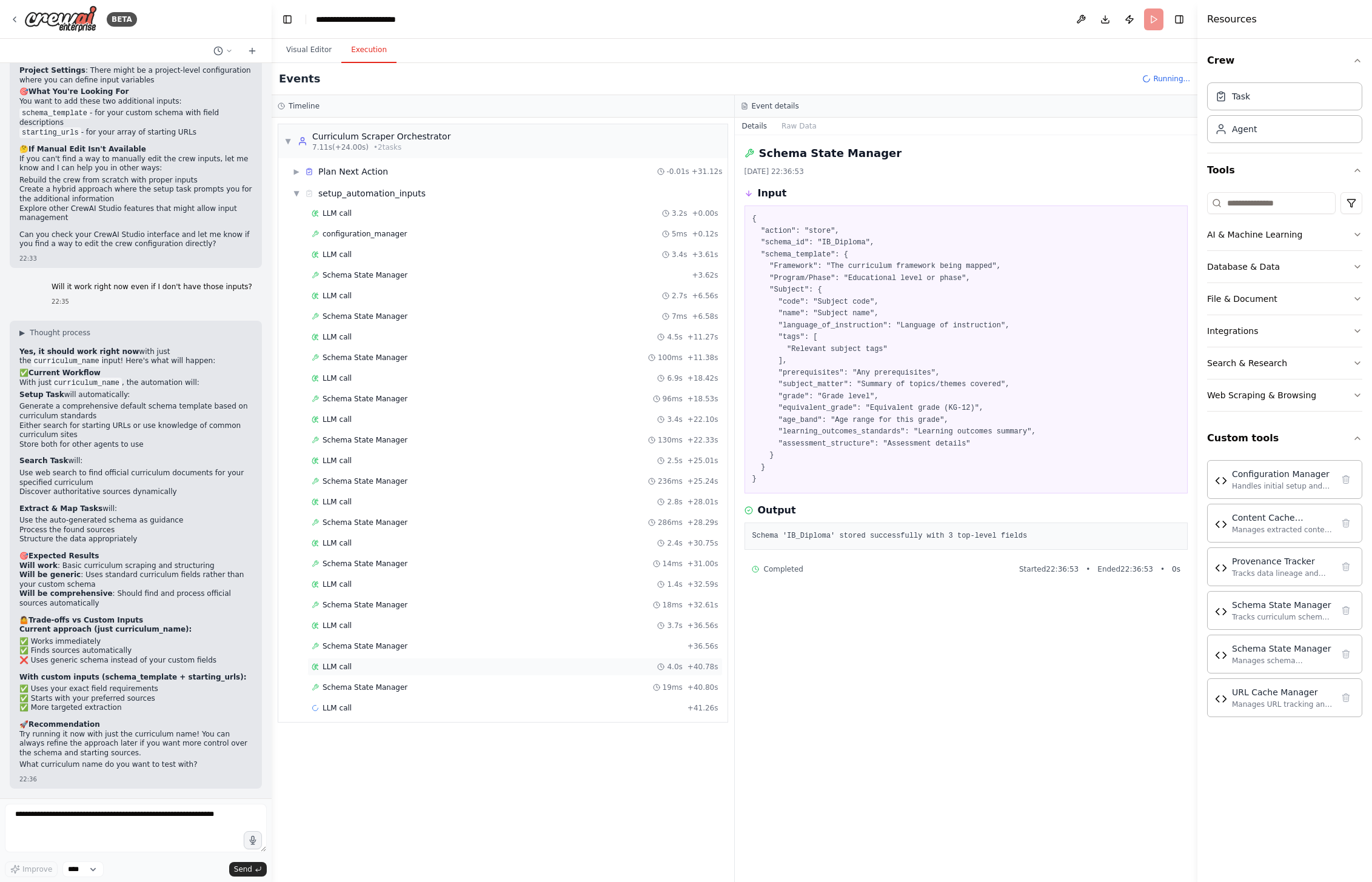
click at [366, 669] on div "LLM call 4.0s + 40.78s" at bounding box center [515, 667] width 407 height 9
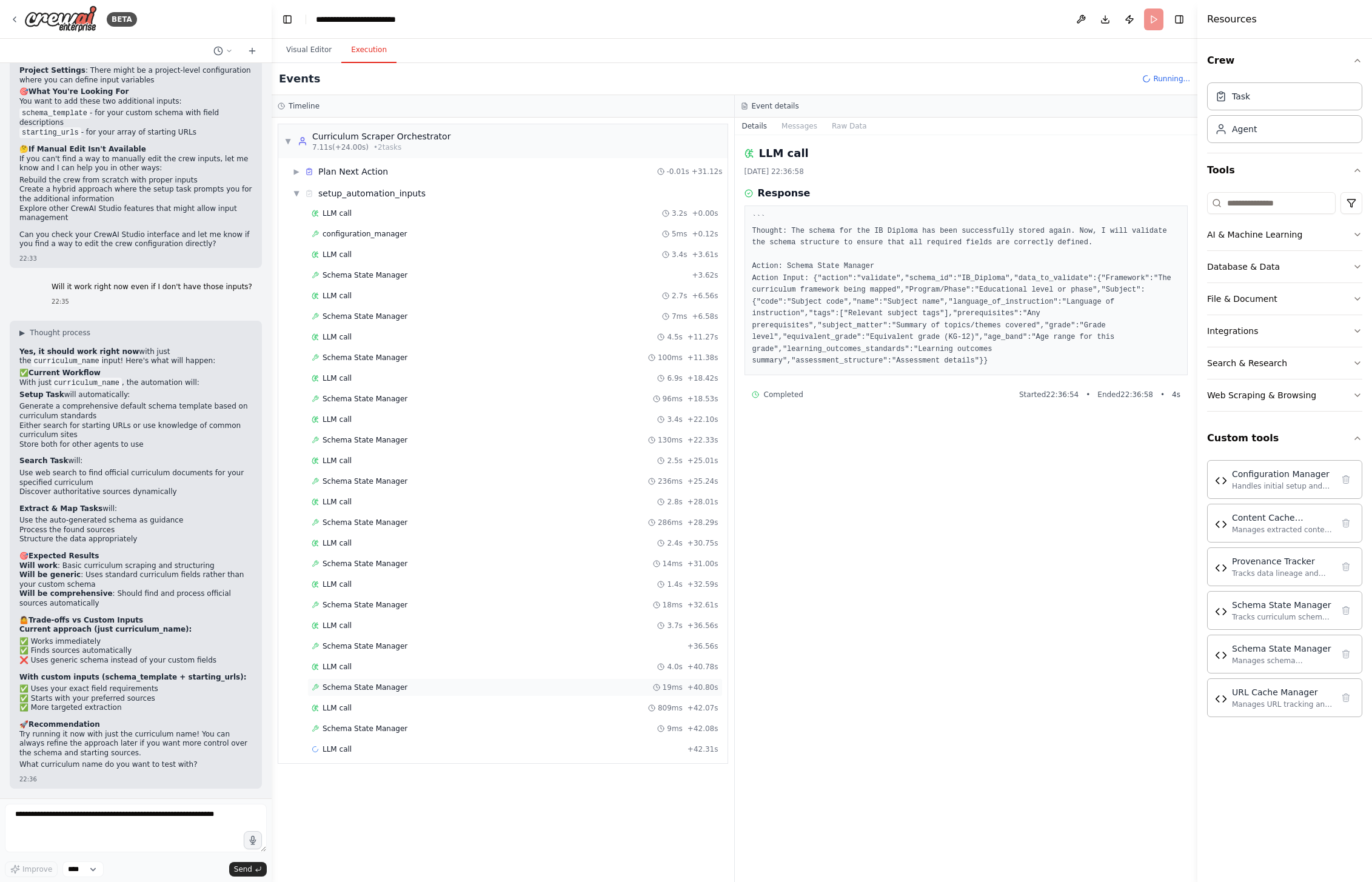
click at [382, 690] on span "Schema State Manager" at bounding box center [364, 687] width 85 height 9
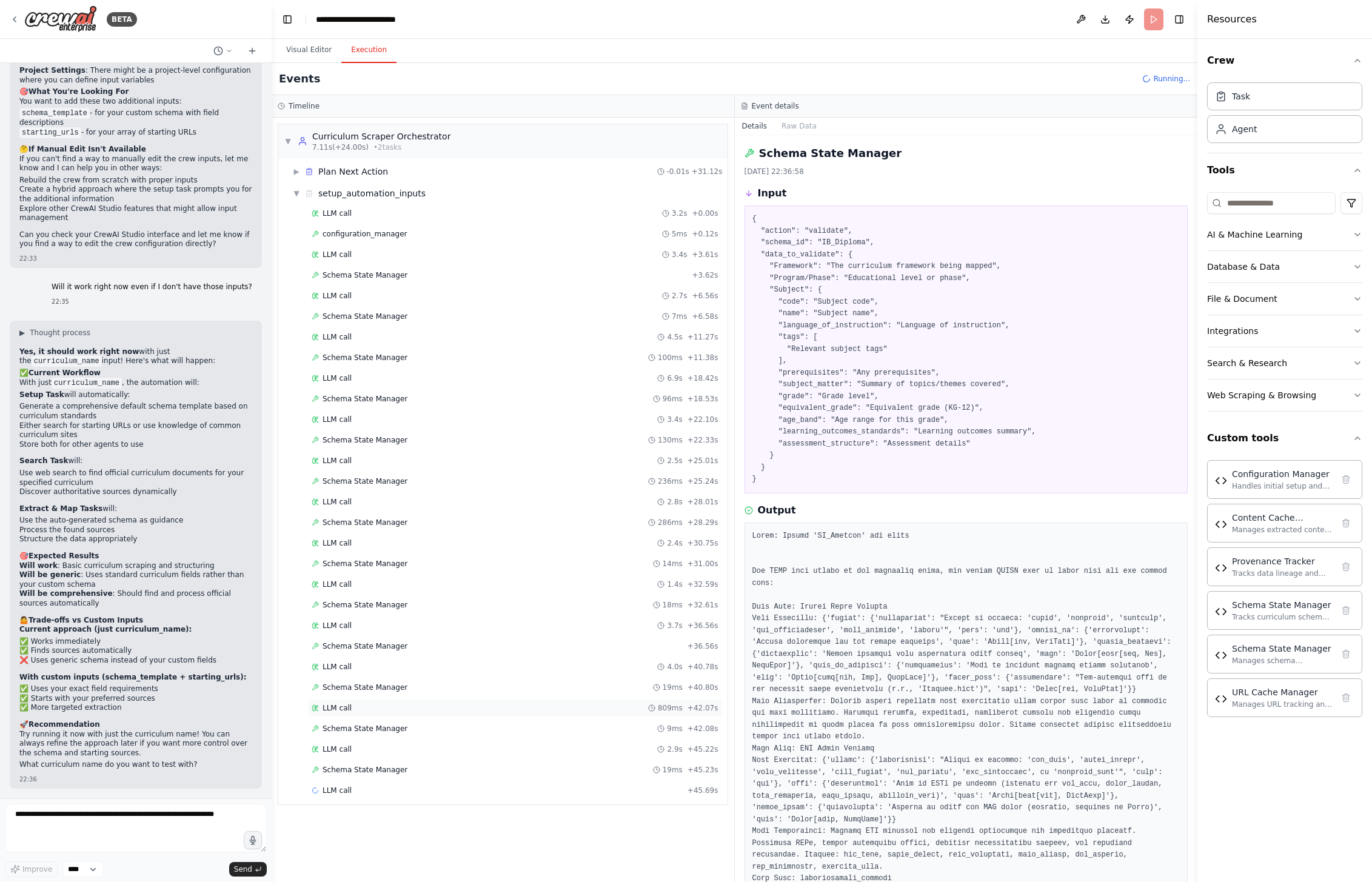
click at [374, 709] on div "LLM call 809ms + 42.07s" at bounding box center [515, 708] width 407 height 9
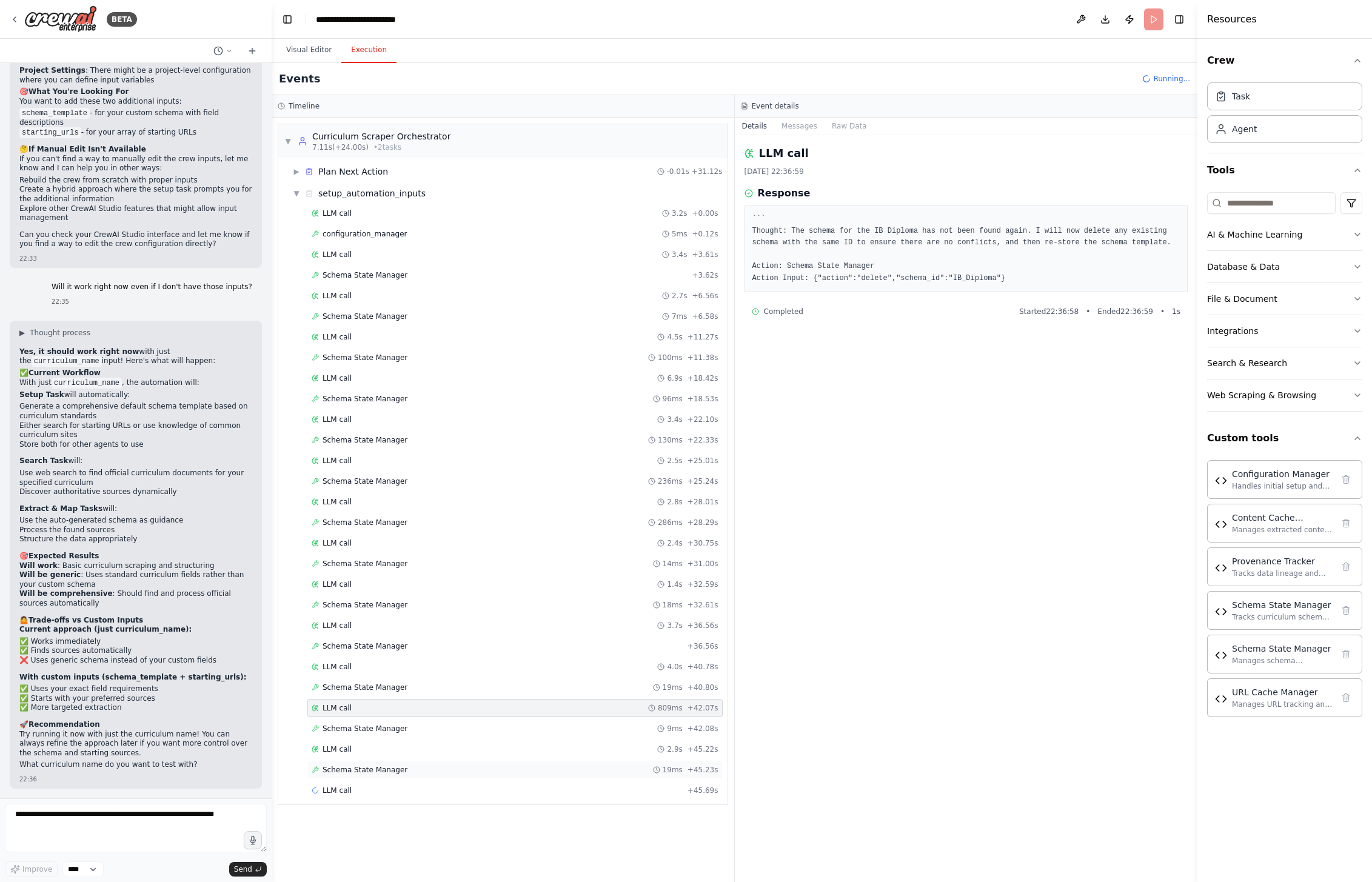
click at [374, 772] on span "Schema State Manager" at bounding box center [364, 769] width 85 height 9
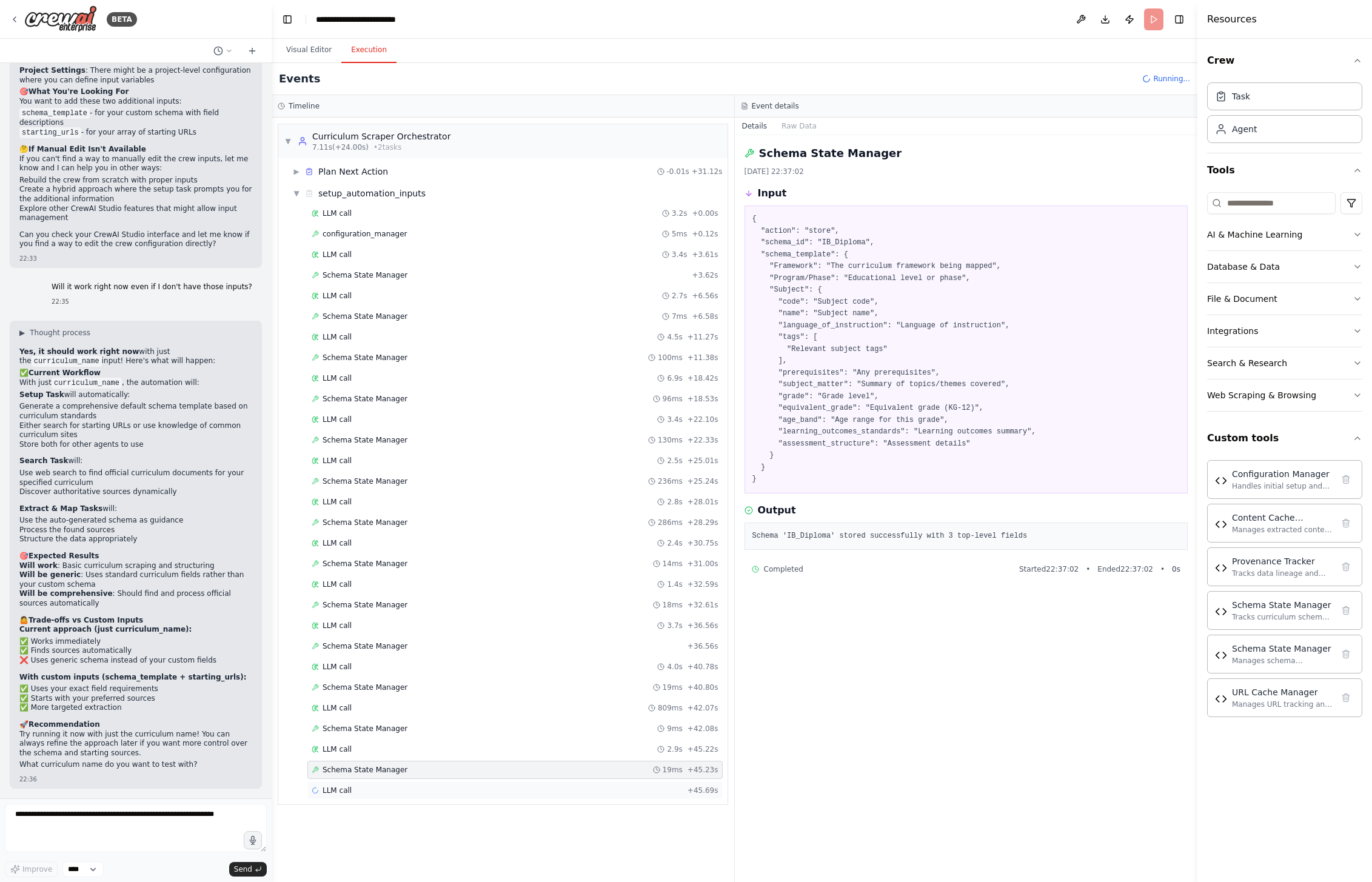
click at [366, 797] on div "LLM call + 45.69s" at bounding box center [515, 790] width 416 height 18
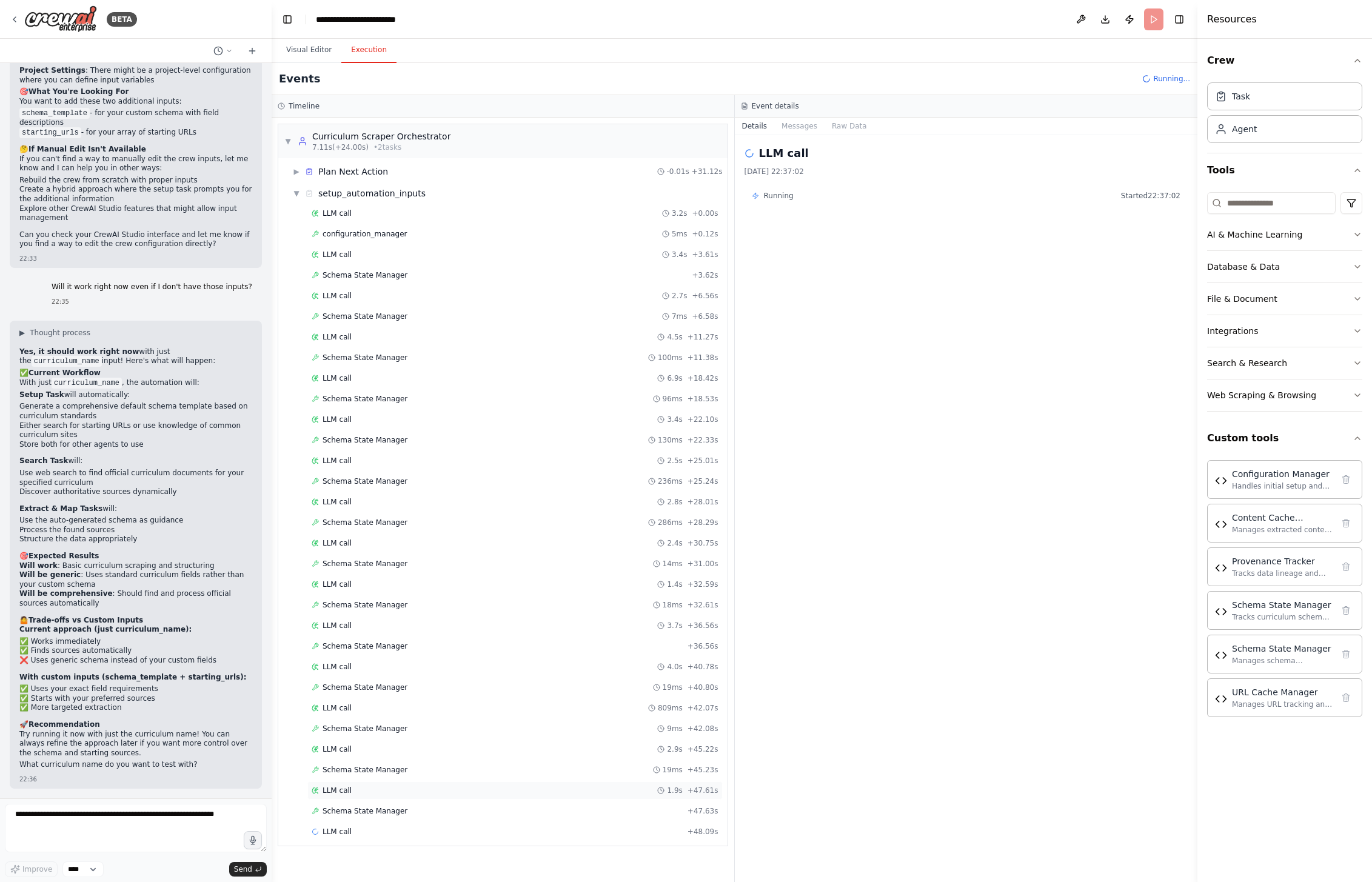
click at [361, 793] on div "LLM call 1.9s + 47.61s" at bounding box center [515, 790] width 407 height 9
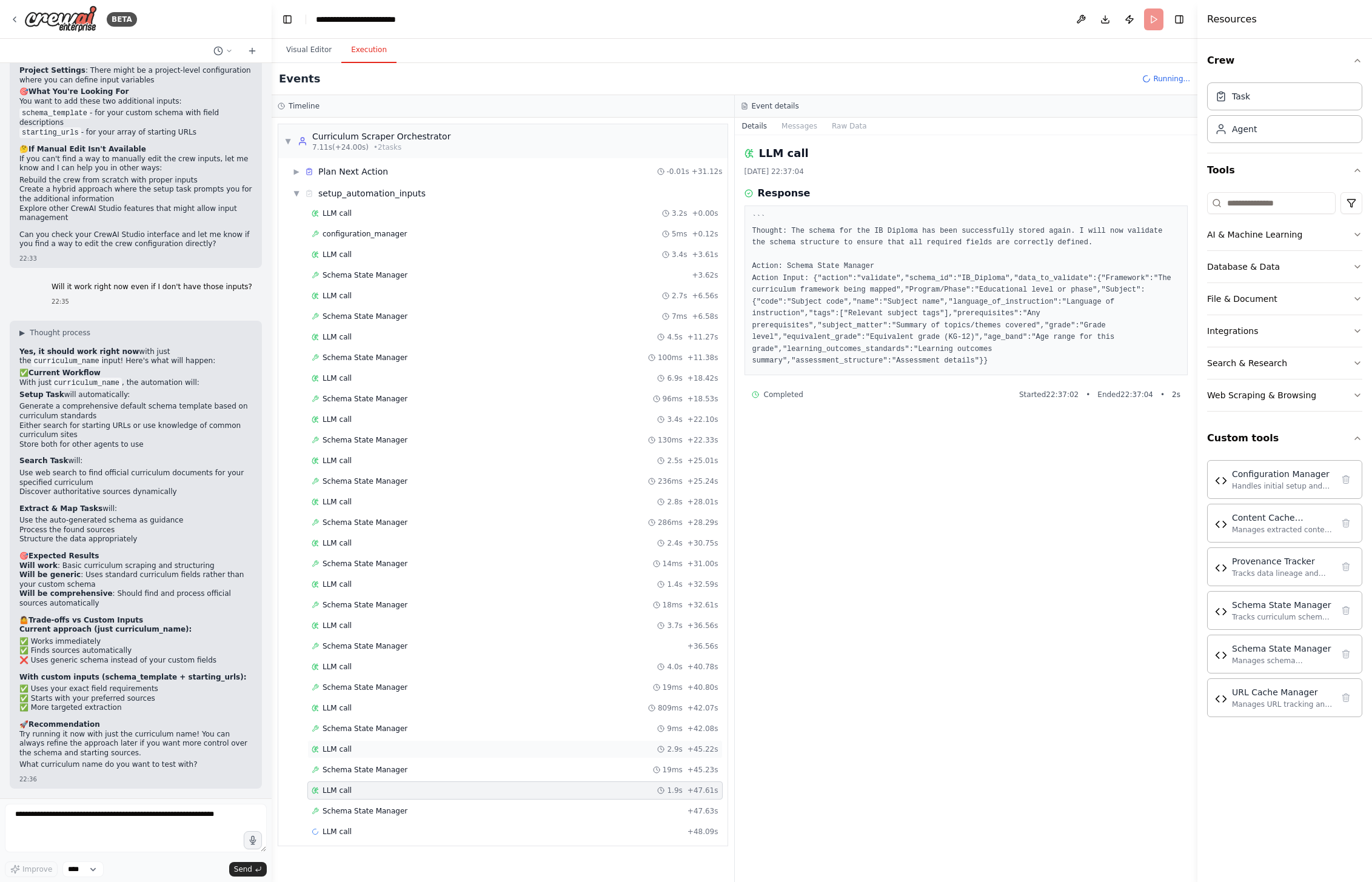
click at [357, 755] on div "LLM call 2.9s + 45.22s" at bounding box center [515, 749] width 416 height 18
click at [340, 708] on span "LLM call" at bounding box center [337, 708] width 29 height 9
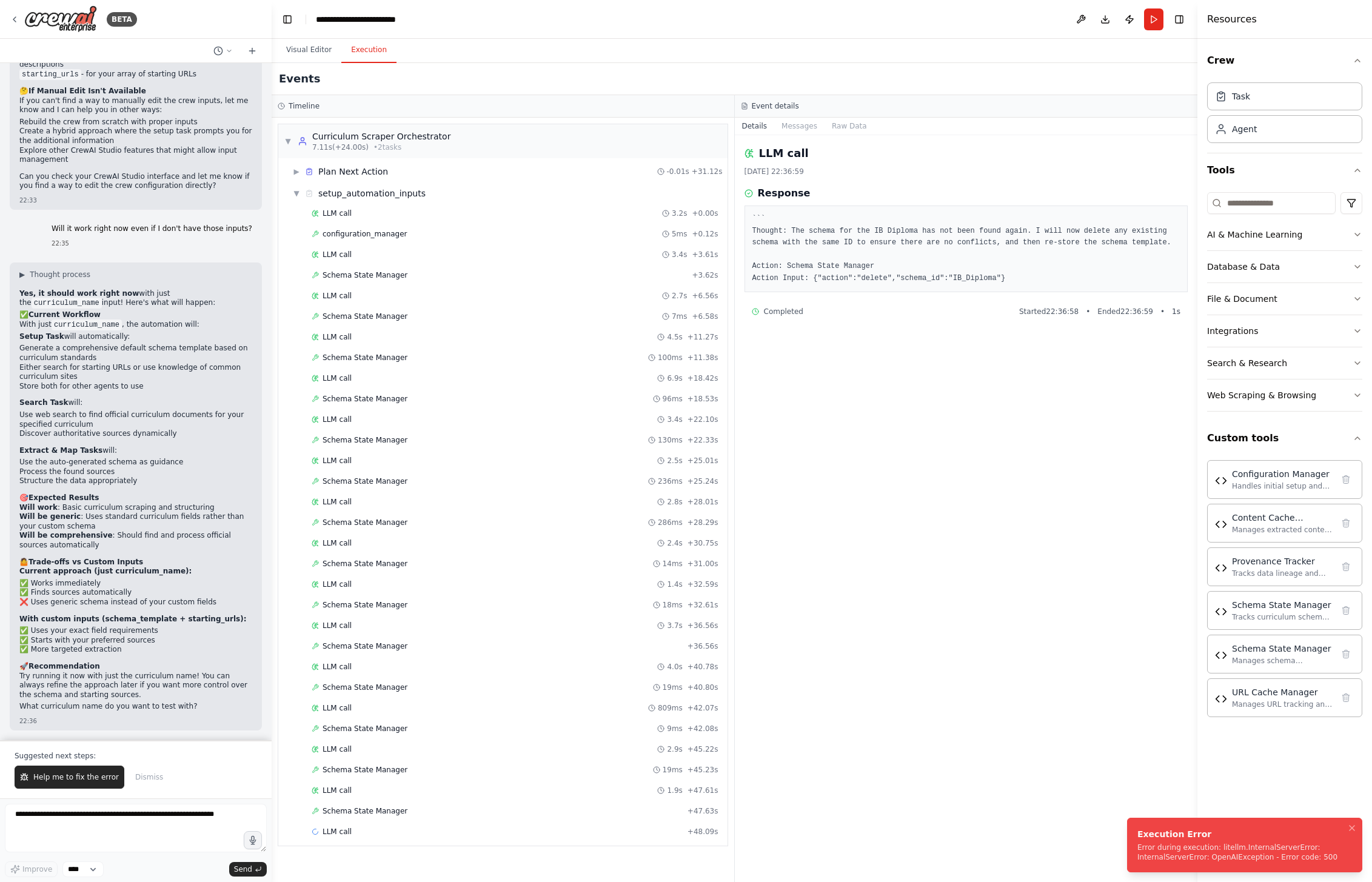
click at [1241, 856] on div "Error during execution: litellm.InternalServerError: InternalServerError: OpenA…" at bounding box center [1242, 852] width 210 height 20
click at [141, 779] on span "Dismiss" at bounding box center [149, 776] width 28 height 9
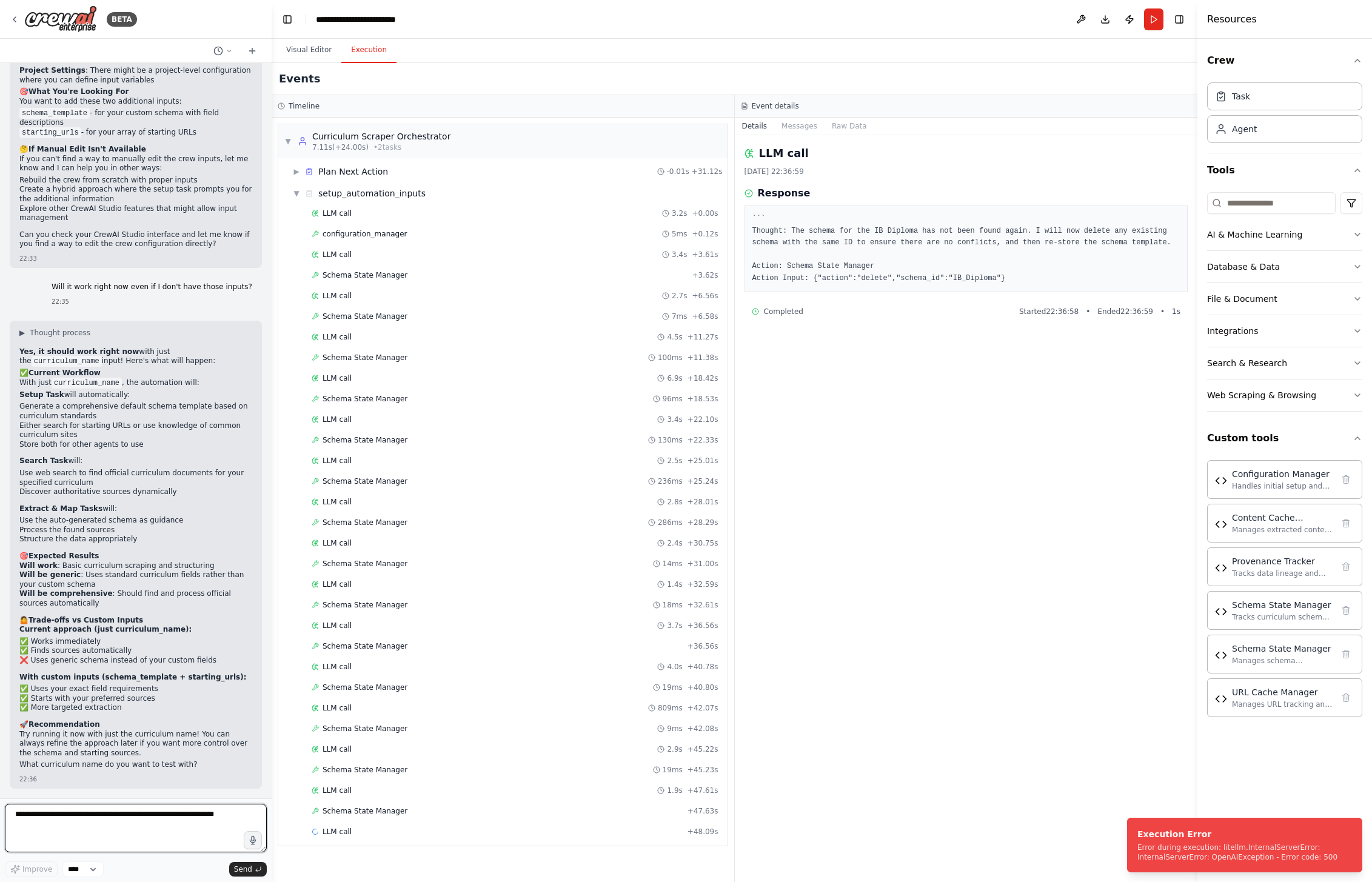
click at [137, 815] on textarea at bounding box center [136, 828] width 262 height 48
click at [299, 49] on button "Visual Editor" at bounding box center [309, 50] width 65 height 25
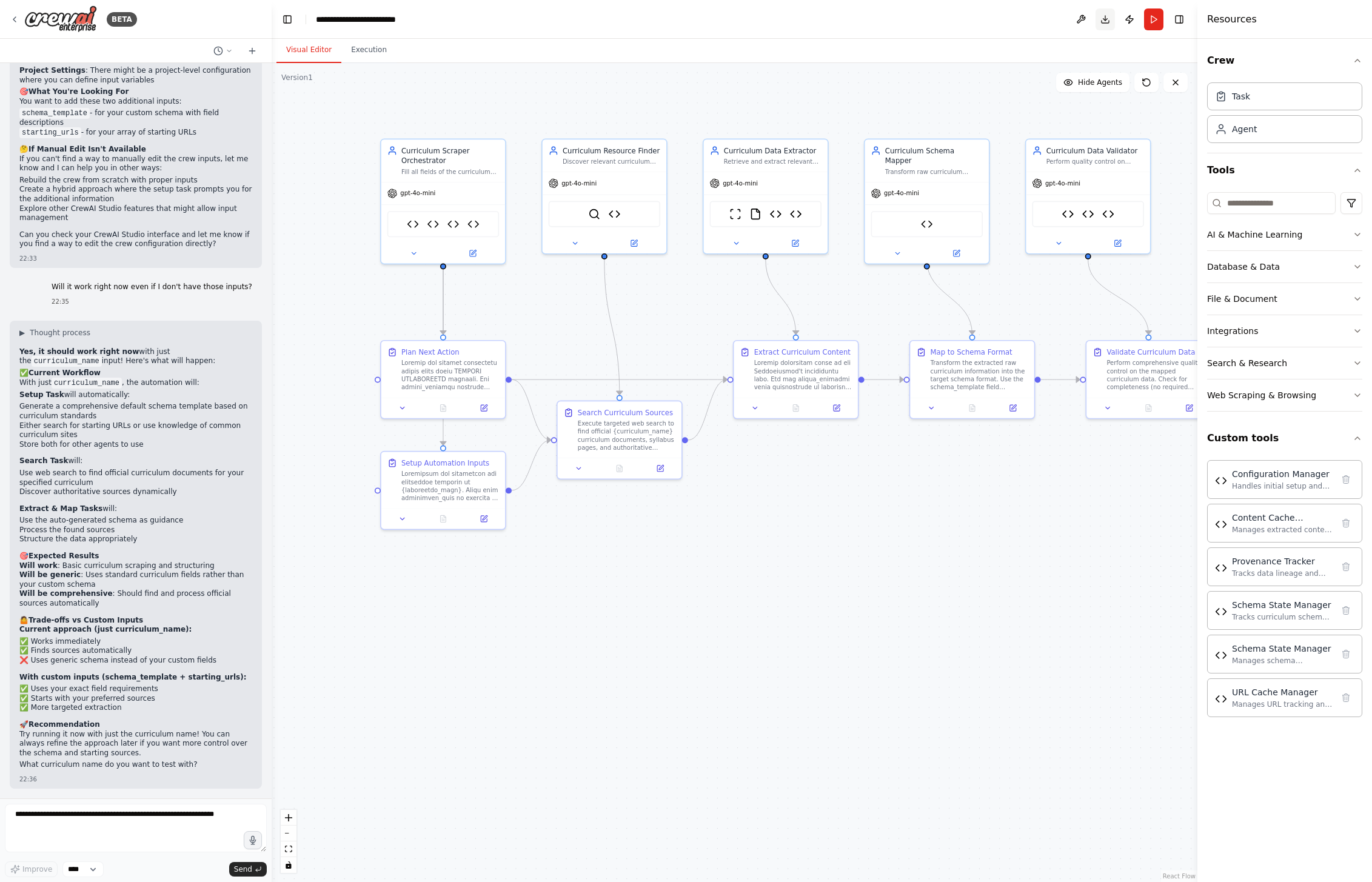
click at [1103, 17] on button "Download" at bounding box center [1105, 20] width 20 height 22
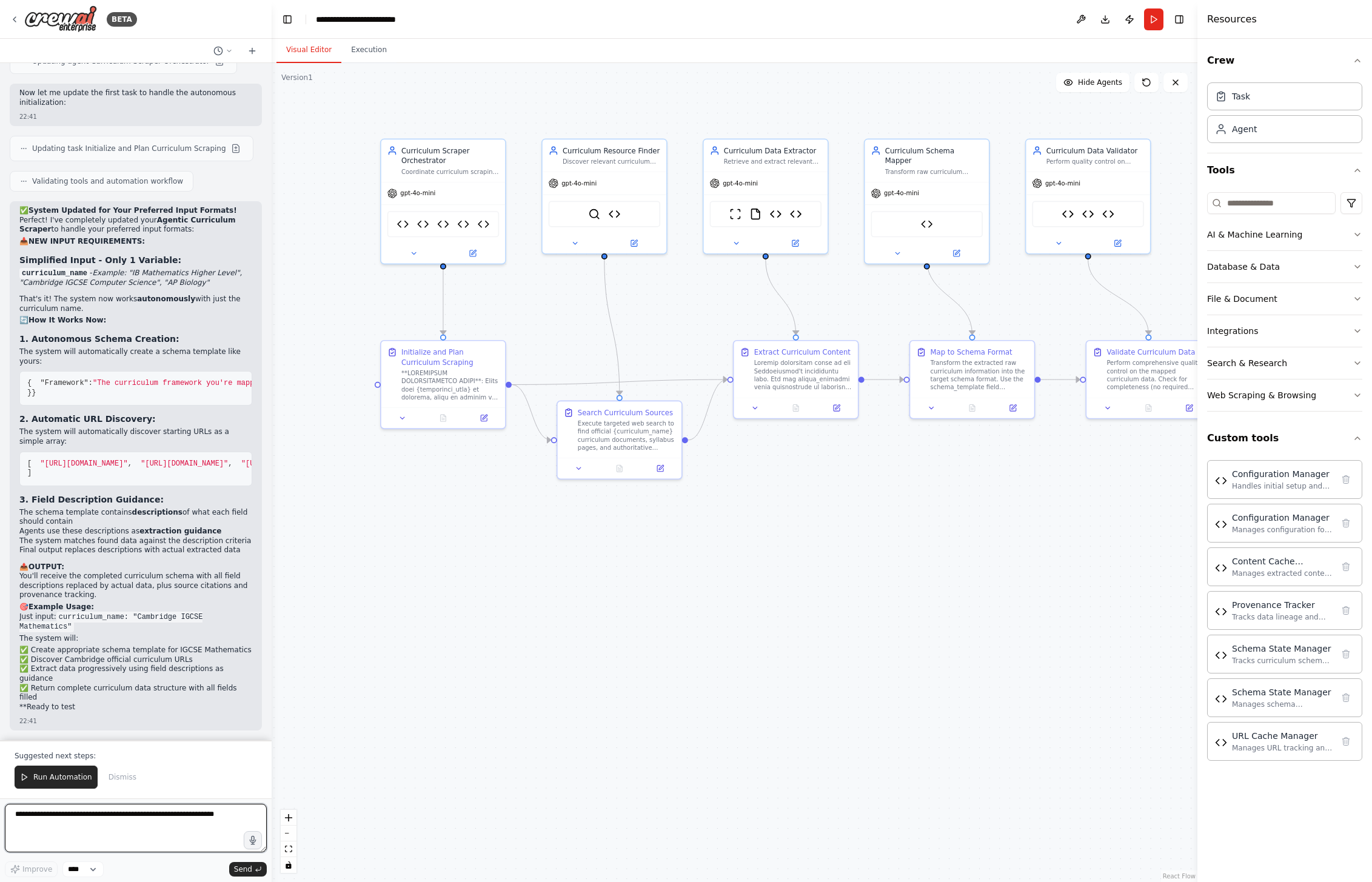
scroll to position [28683, 0]
click at [124, 778] on span "Dismiss" at bounding box center [122, 776] width 28 height 9
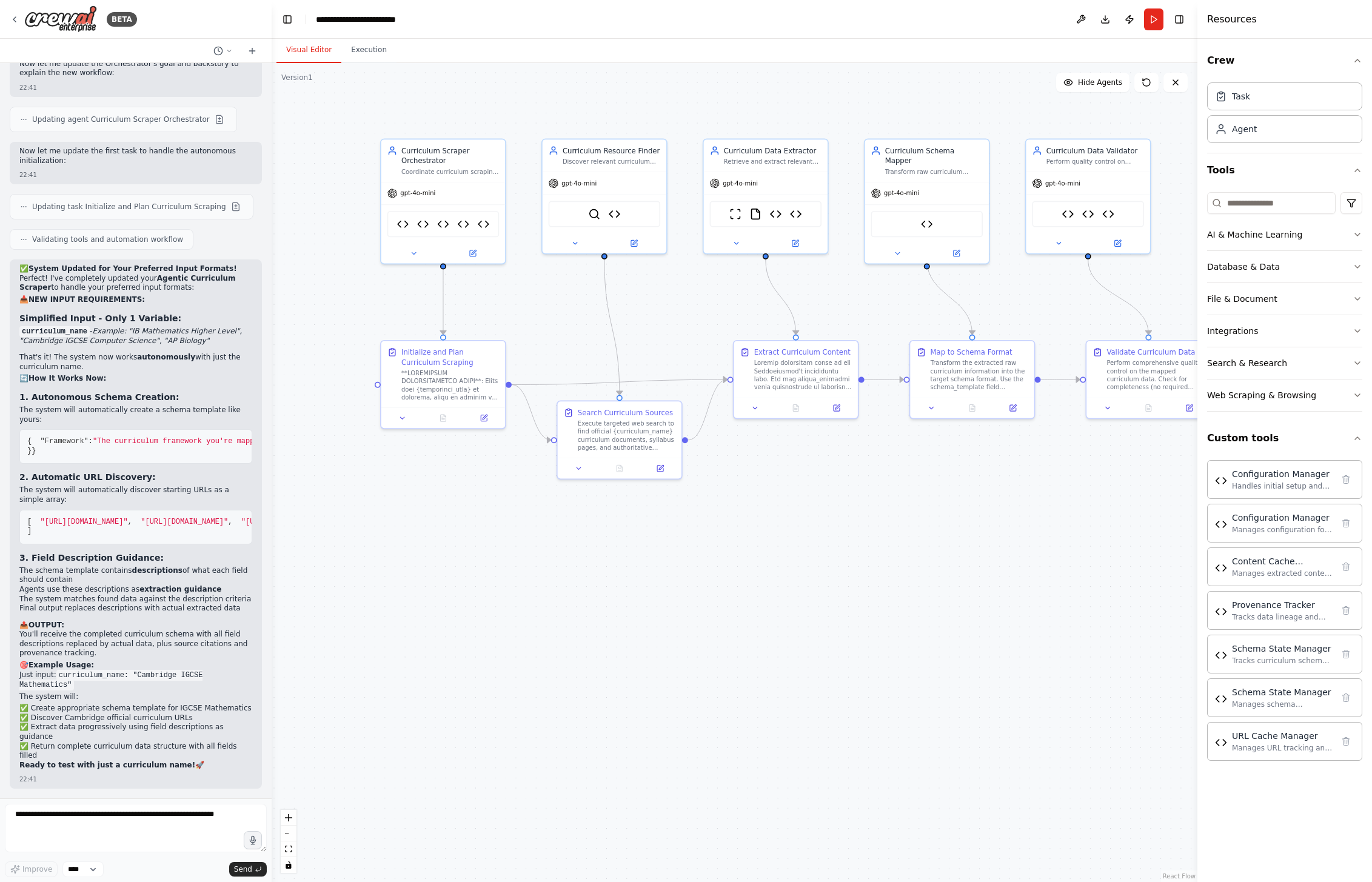
scroll to position [28625, 0]
drag, startPoint x: 546, startPoint y: 703, endPoint x: 510, endPoint y: 555, distance: 152.3
click at [548, 696] on div ".deletable-edge-delete-btn { width: 20px; height: 20px; border: 0px solid #ffff…" at bounding box center [734, 472] width 926 height 819
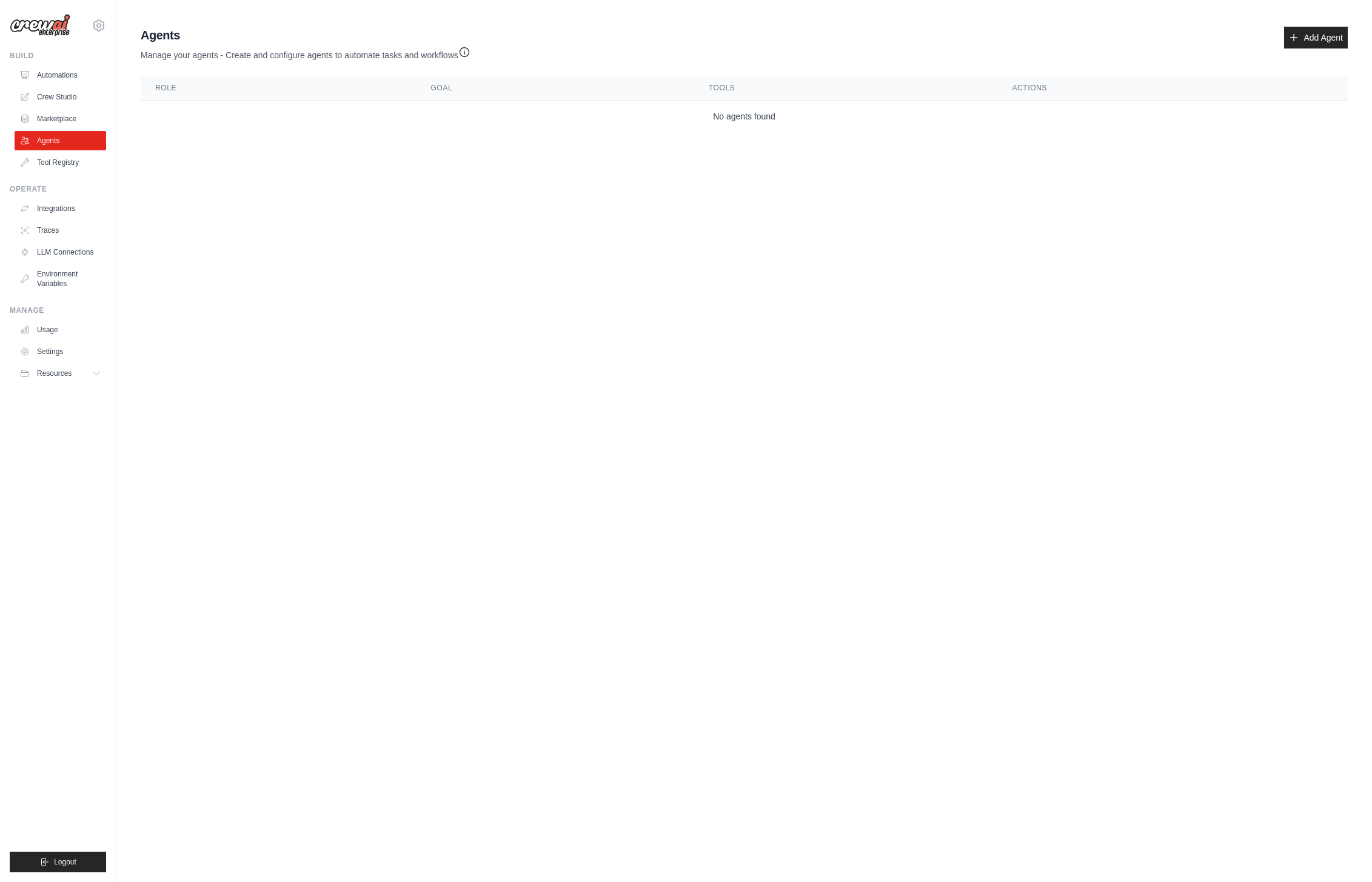
click at [400, 253] on body "[EMAIL_ADDRESS][DOMAIN_NAME] Settings Build Automations Crew Studio" at bounding box center [686, 441] width 1372 height 882
click at [69, 93] on link "Crew Studio" at bounding box center [61, 97] width 92 height 20
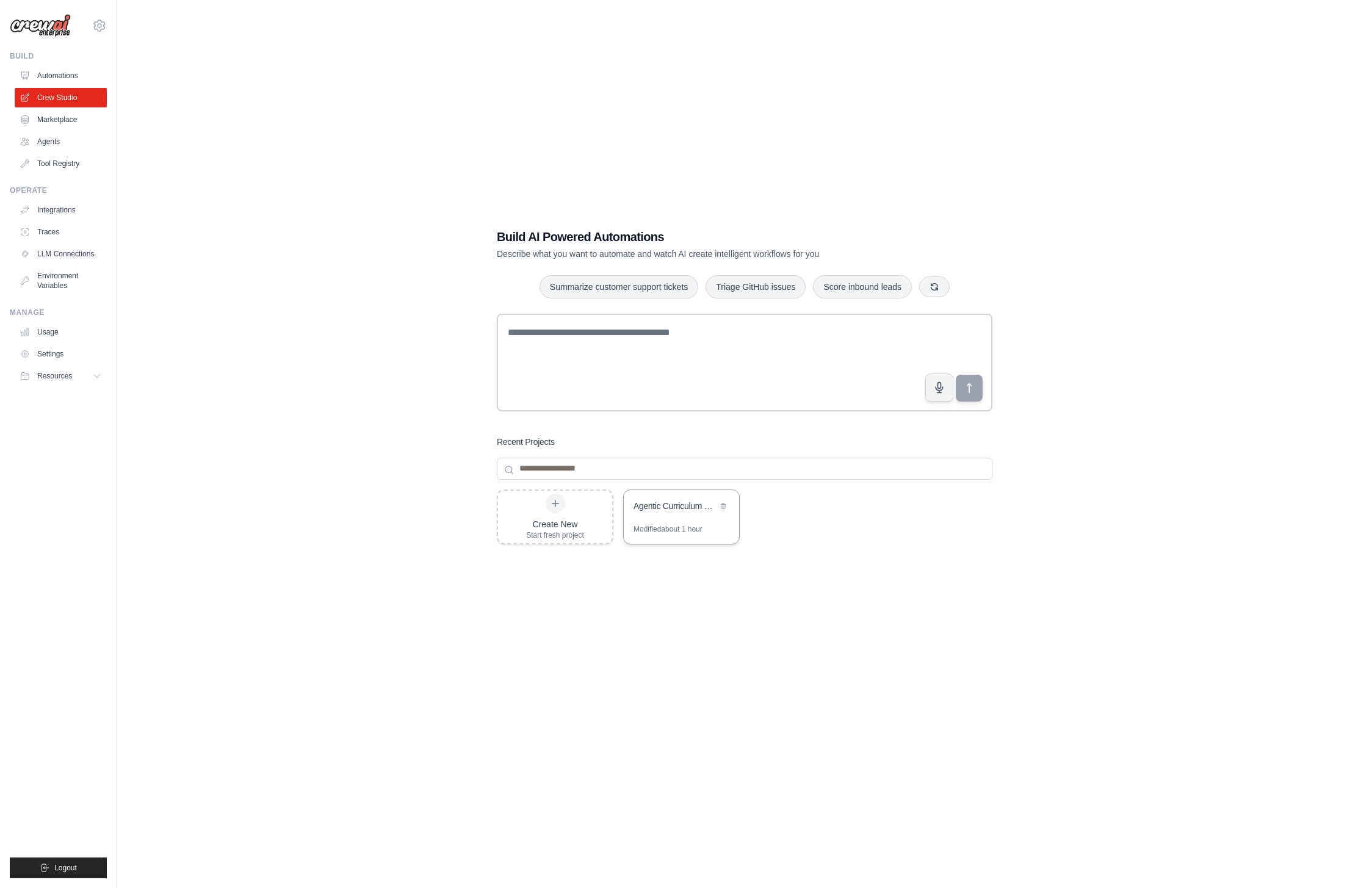
click at [709, 507] on div "Agentic Curriculum Scraper" at bounding box center [675, 506] width 84 height 12
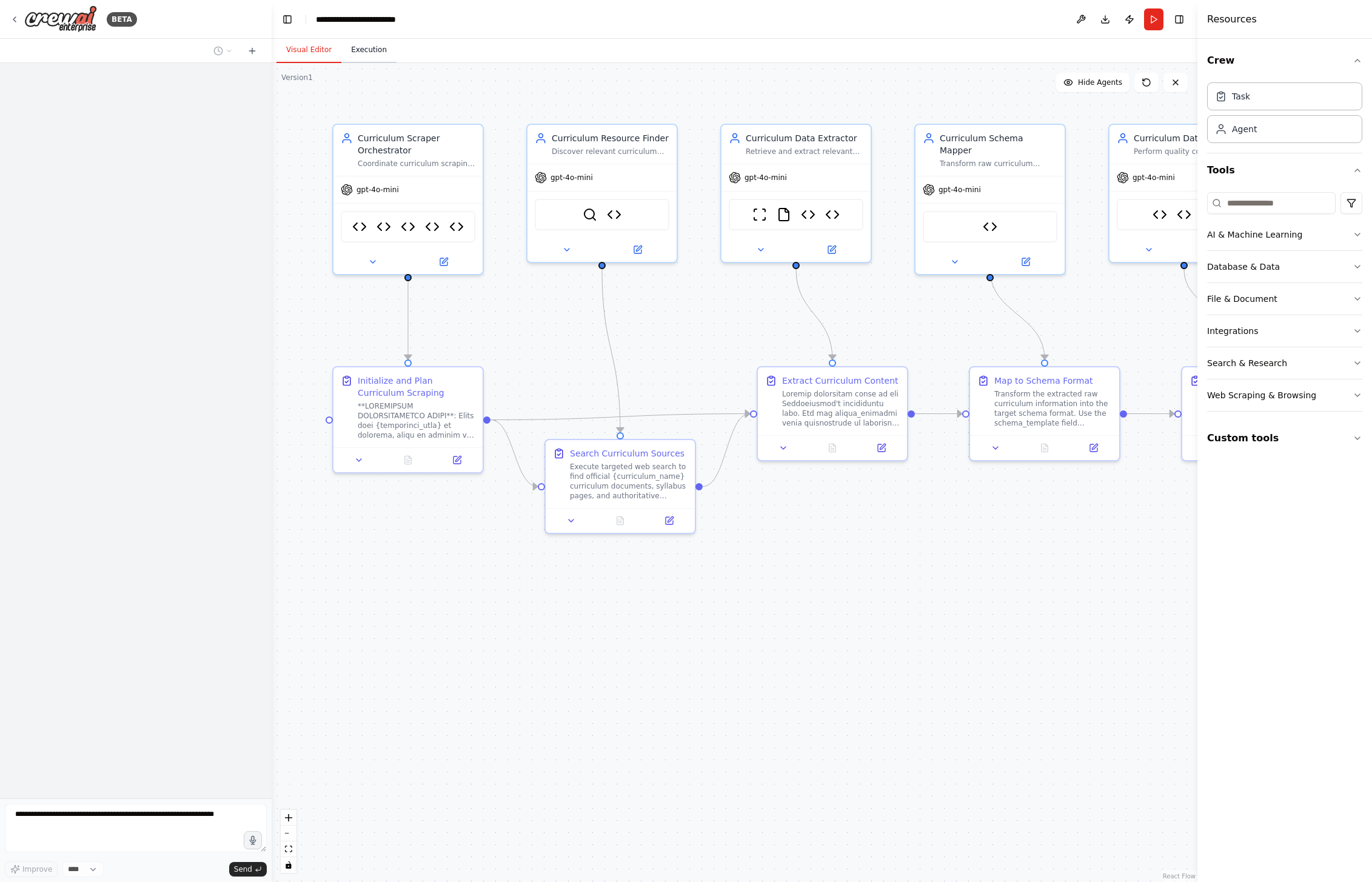
click at [377, 52] on button "Execution" at bounding box center [369, 50] width 55 height 25
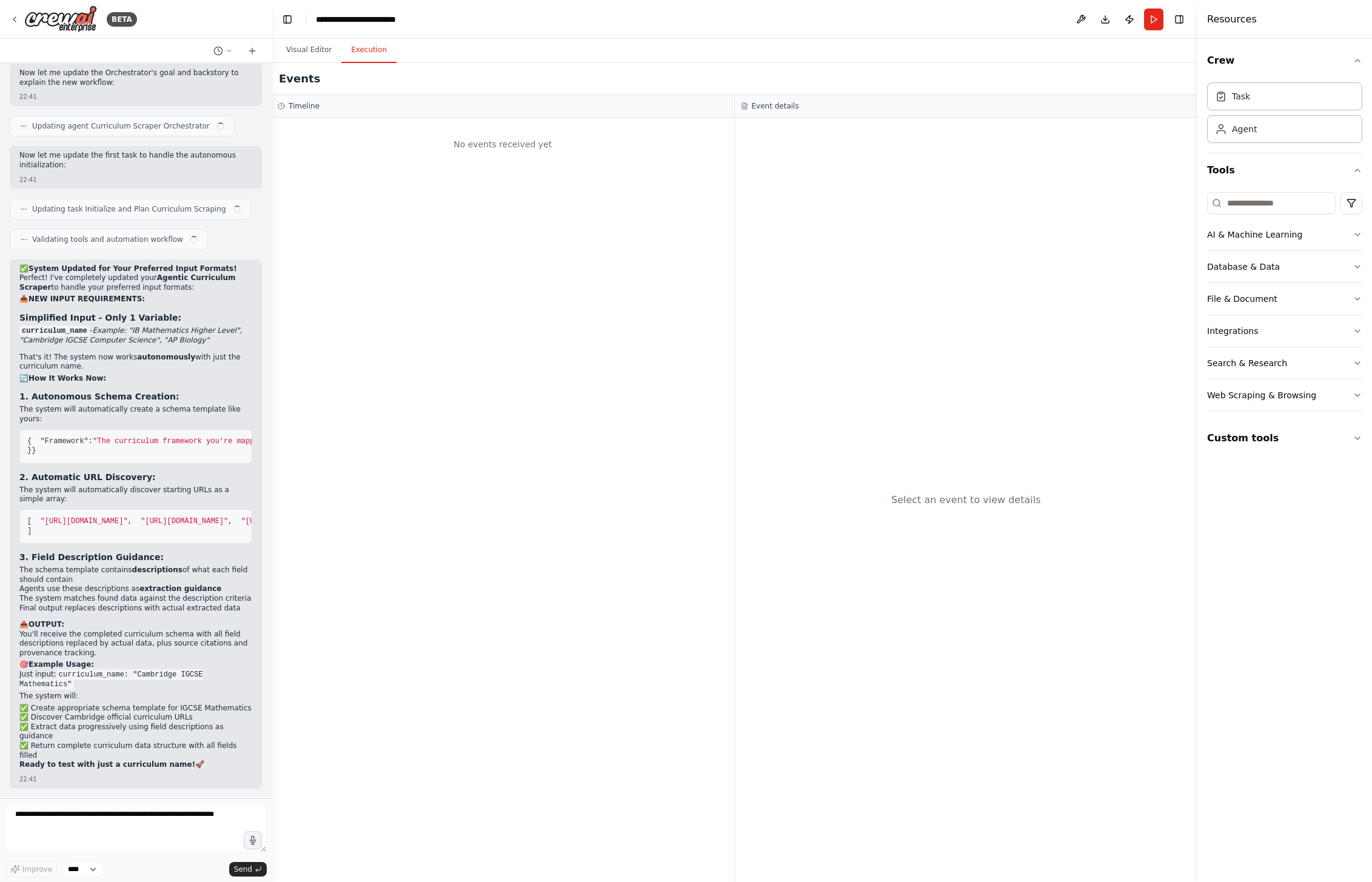
click at [317, 110] on h3 "Timeline" at bounding box center [304, 106] width 31 height 9
click at [293, 47] on button "Visual Editor" at bounding box center [309, 50] width 65 height 25
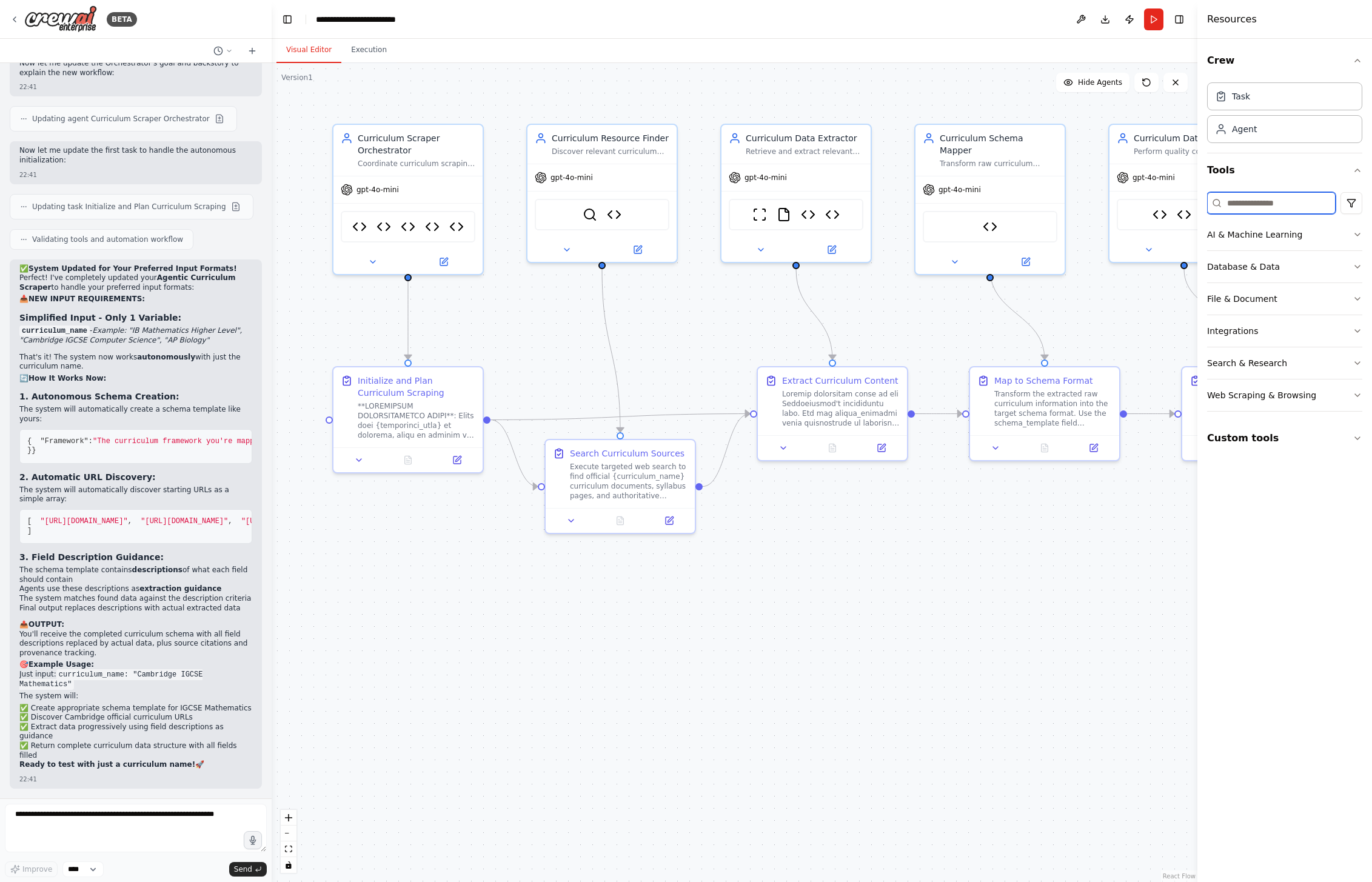
click at [1279, 206] on input at bounding box center [1272, 203] width 129 height 22
type input "*****"
click at [422, 194] on div "gpt-4o-mini" at bounding box center [408, 187] width 149 height 27
click at [389, 421] on div at bounding box center [416, 419] width 118 height 39
click at [434, 630] on div ".deletable-edge-delete-btn { width: 20px; height: 20px; border: 0px solid #ffff…" at bounding box center [734, 472] width 926 height 819
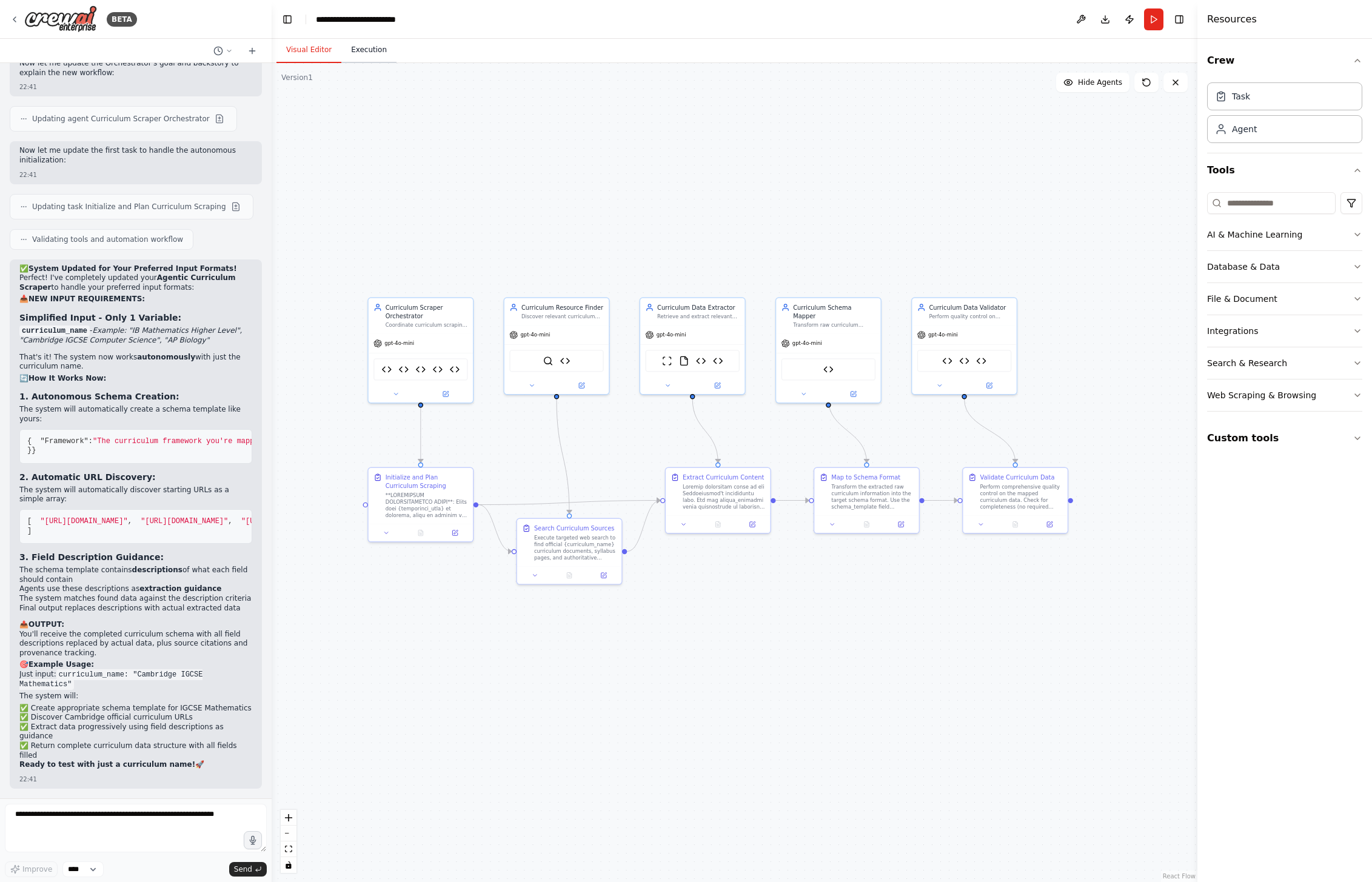
drag, startPoint x: 386, startPoint y: 179, endPoint x: 365, endPoint y: 40, distance: 140.6
click at [386, 179] on div ".deletable-edge-delete-btn { width: 20px; height: 20px; border: 0px solid #ffff…" at bounding box center [734, 472] width 926 height 819
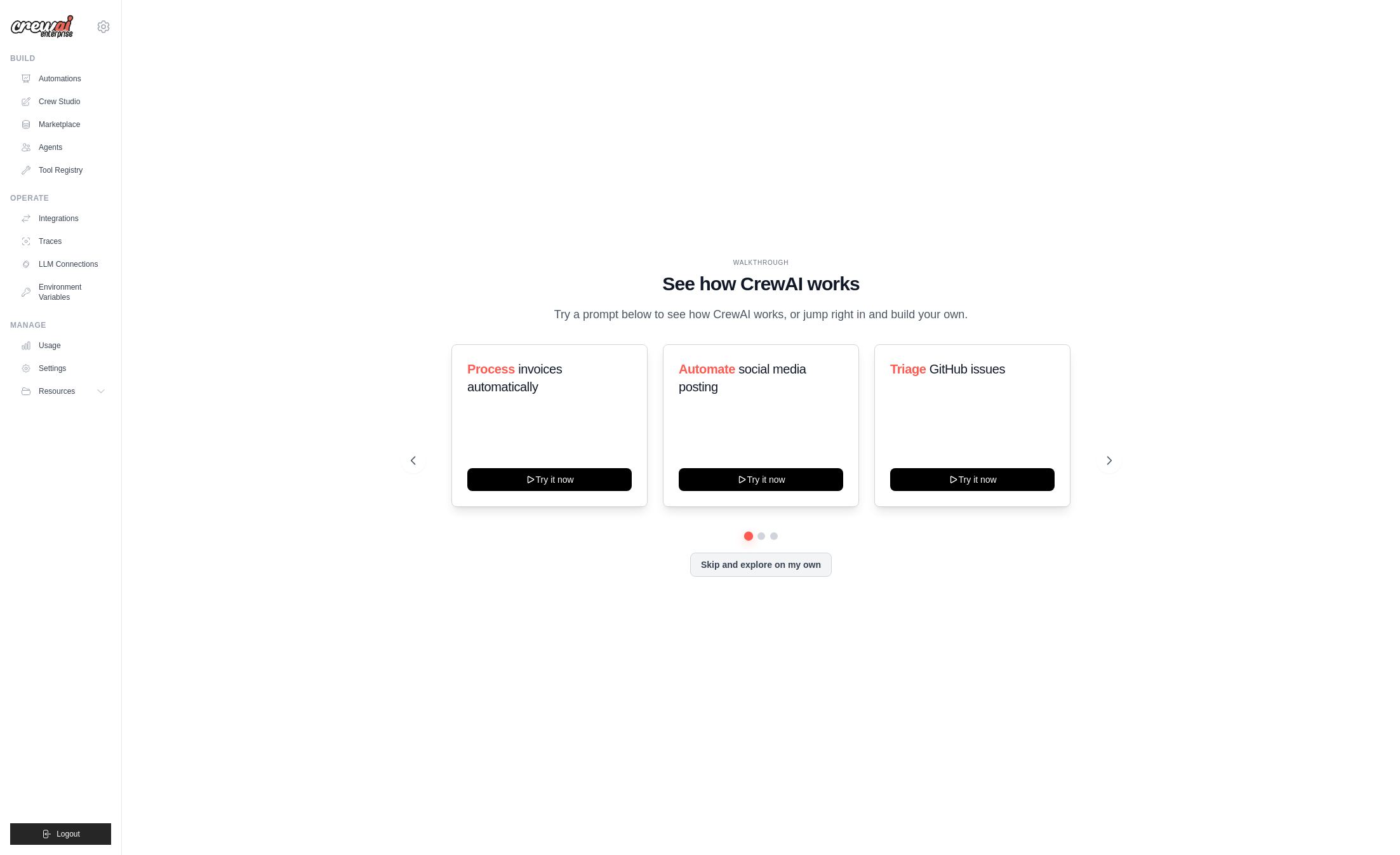
drag, startPoint x: 695, startPoint y: 775, endPoint x: 510, endPoint y: 694, distance: 202.0
click at [694, 635] on div "WALKTHROUGH See how [PERSON_NAME] works Try a prompt below to see how [PERSON_N…" at bounding box center [761, 427] width 1238 height 829
click at [228, 531] on div "WALKTHROUGH See how [PERSON_NAME] works Try a prompt below to see how [PERSON_N…" at bounding box center [761, 427] width 1238 height 829
click at [258, 561] on div "WALKTHROUGH See how [PERSON_NAME] works Try a prompt below to see how [PERSON_N…" at bounding box center [761, 427] width 1238 height 829
click at [76, 104] on link "Crew Studio" at bounding box center [64, 101] width 96 height 20
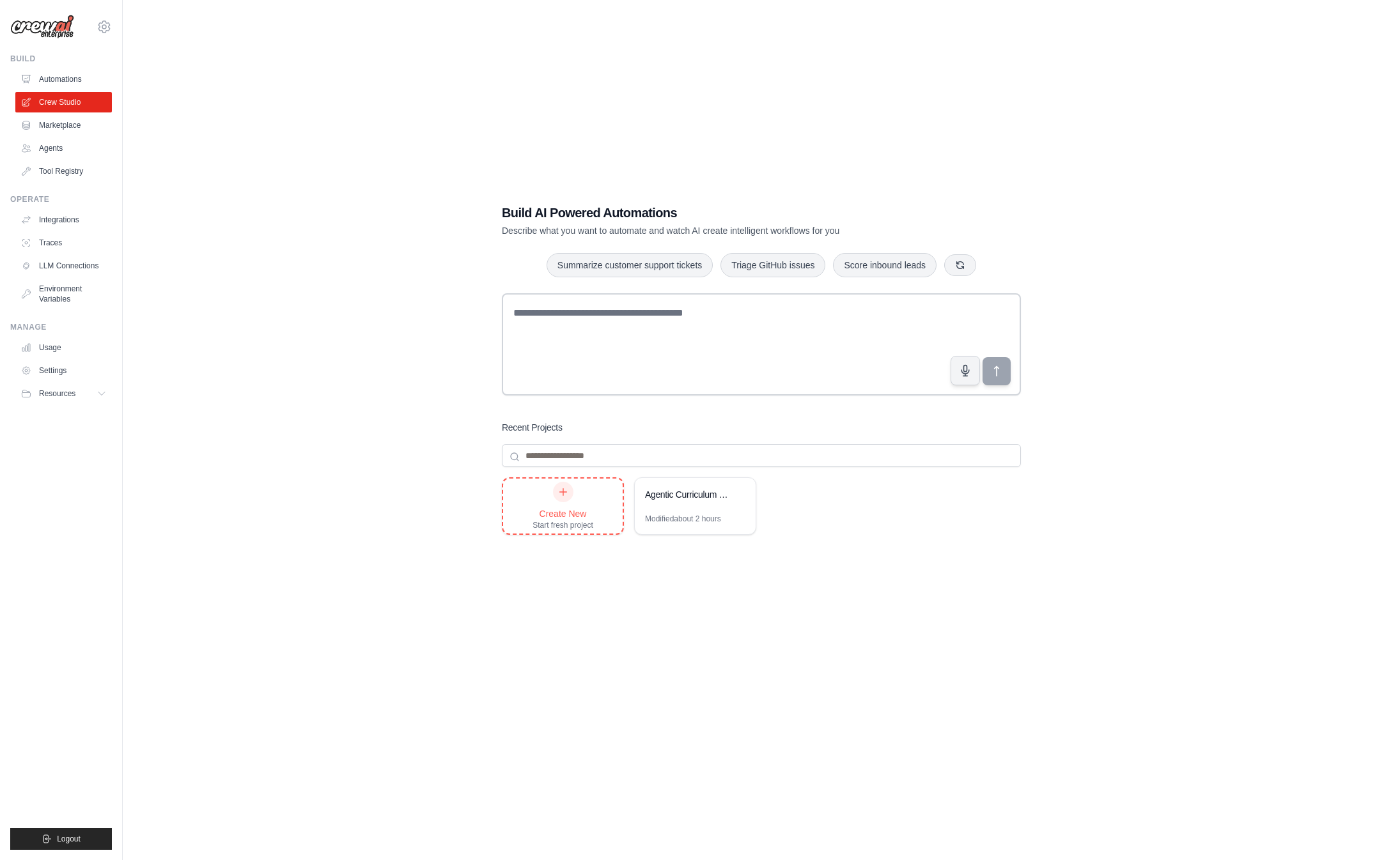
click at [560, 507] on div "Create New Start fresh project" at bounding box center [563, 506] width 61 height 49
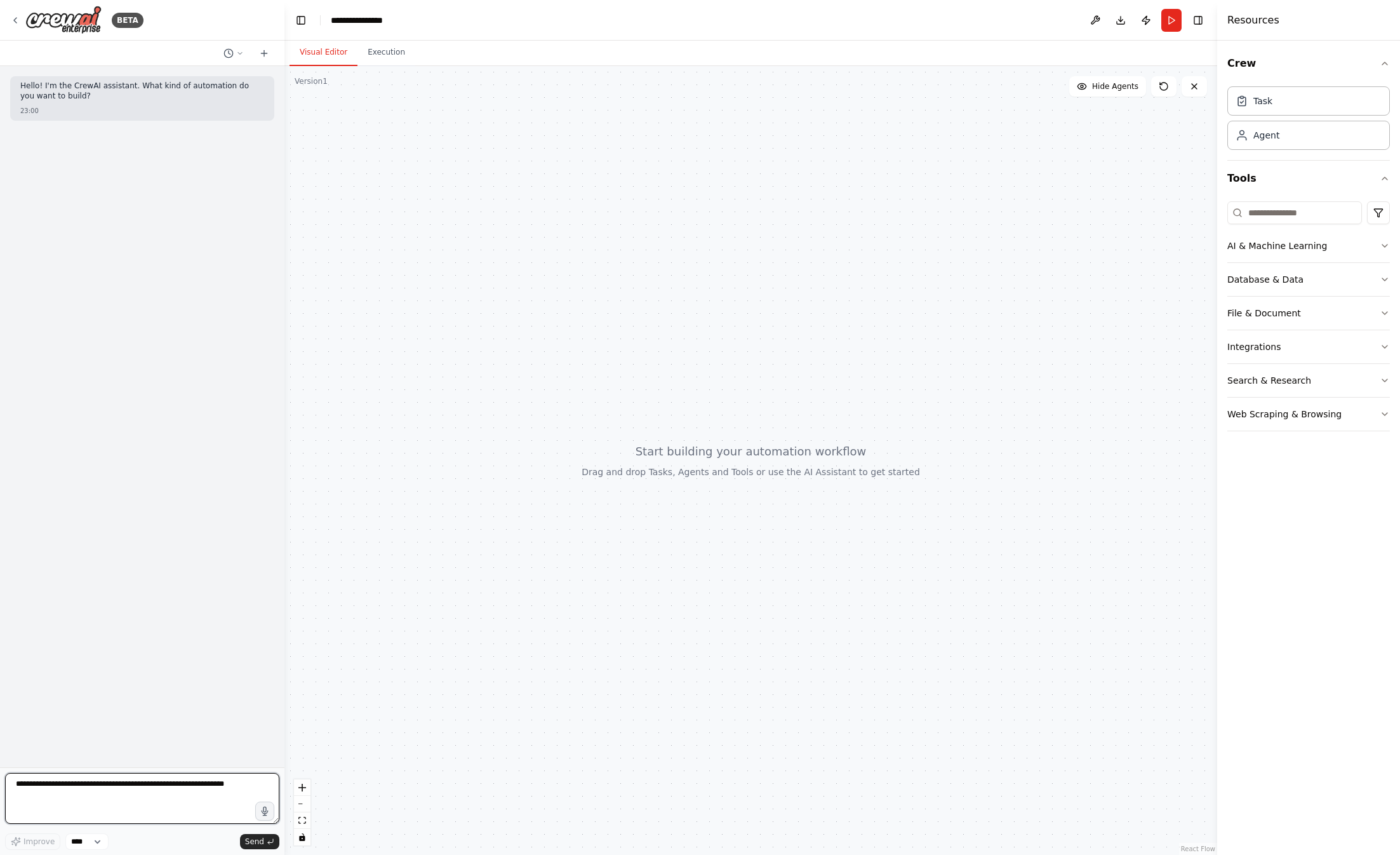
click at [58, 785] on textarea at bounding box center [142, 798] width 274 height 51
paste textarea "**********"
click at [30, 788] on textarea at bounding box center [142, 798] width 274 height 51
click at [17, 784] on textarea at bounding box center [142, 798] width 274 height 51
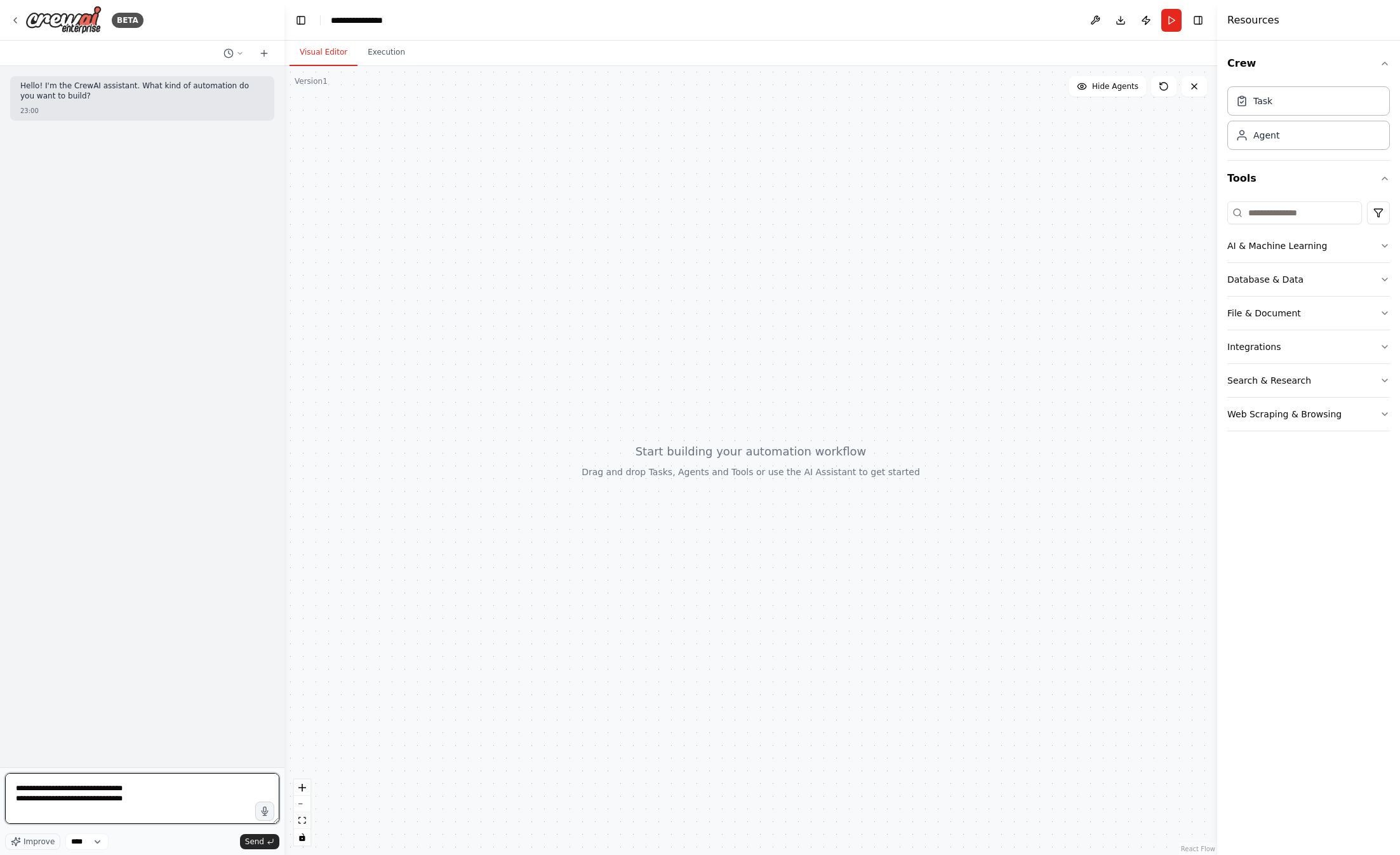
paste textarea "**********"
type textarea "**********"
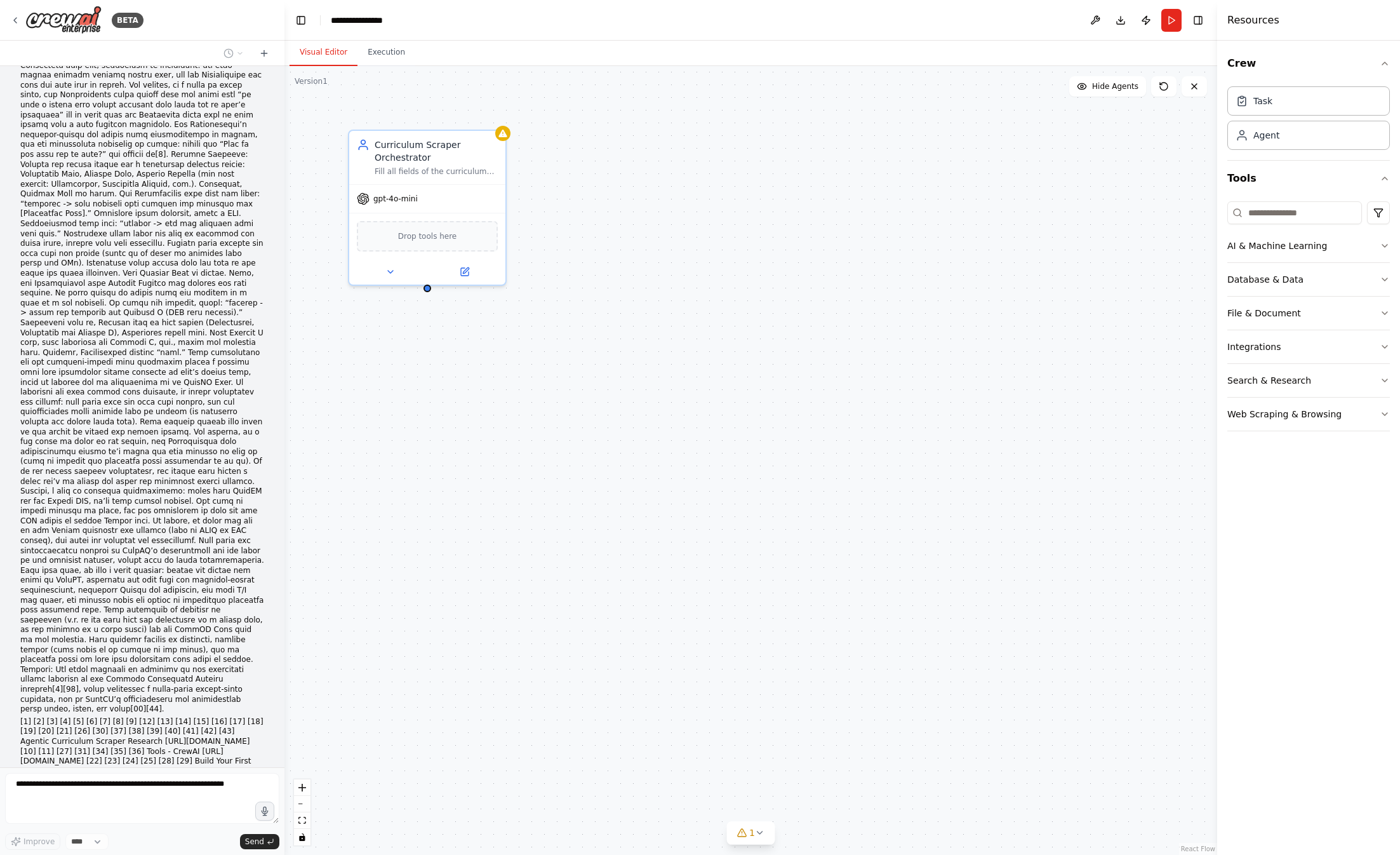
scroll to position [6820, 0]
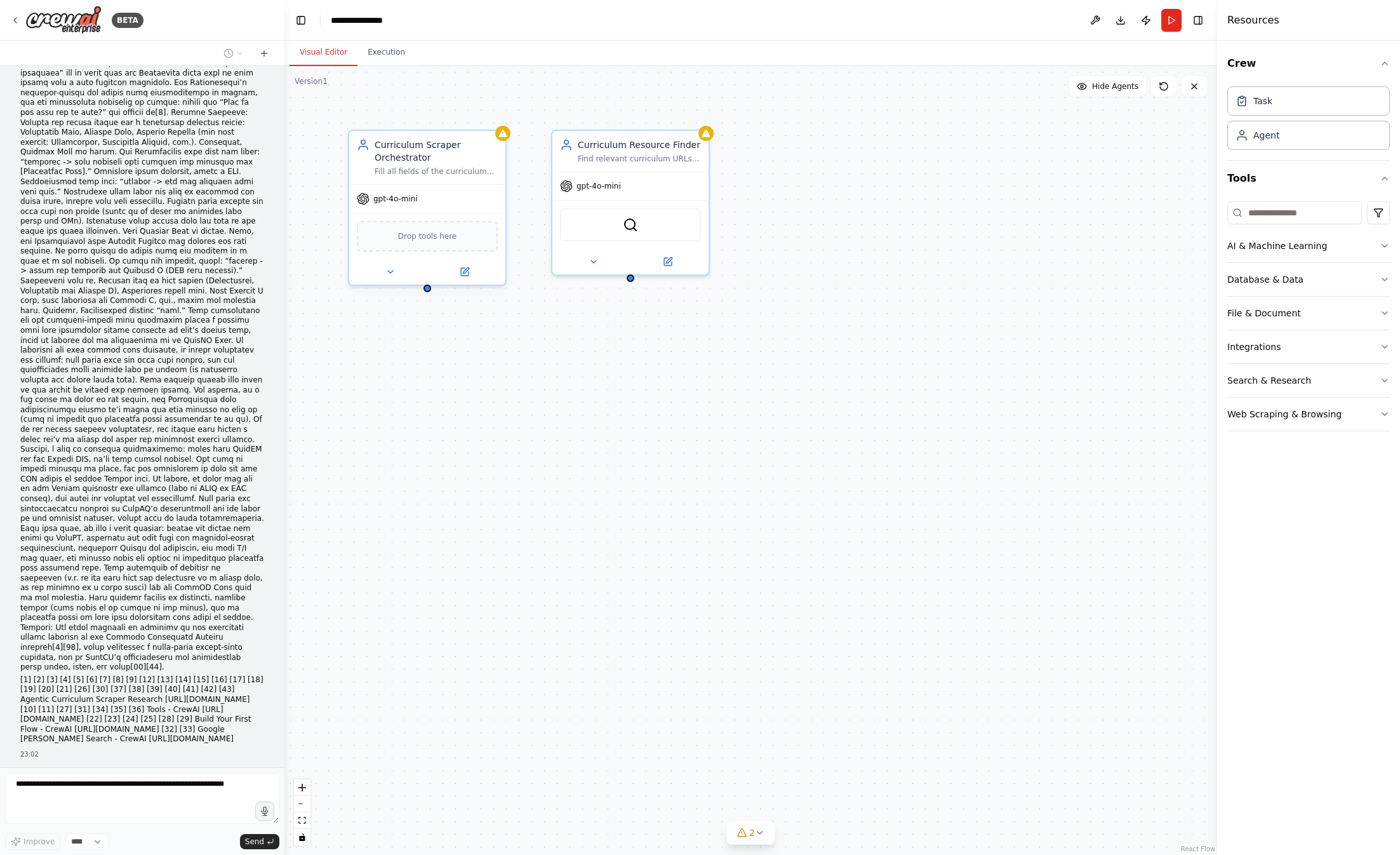
click at [22, 782] on span "▶" at bounding box center [23, 786] width 6 height 10
click at [22, 782] on span "▼" at bounding box center [23, 786] width 6 height 10
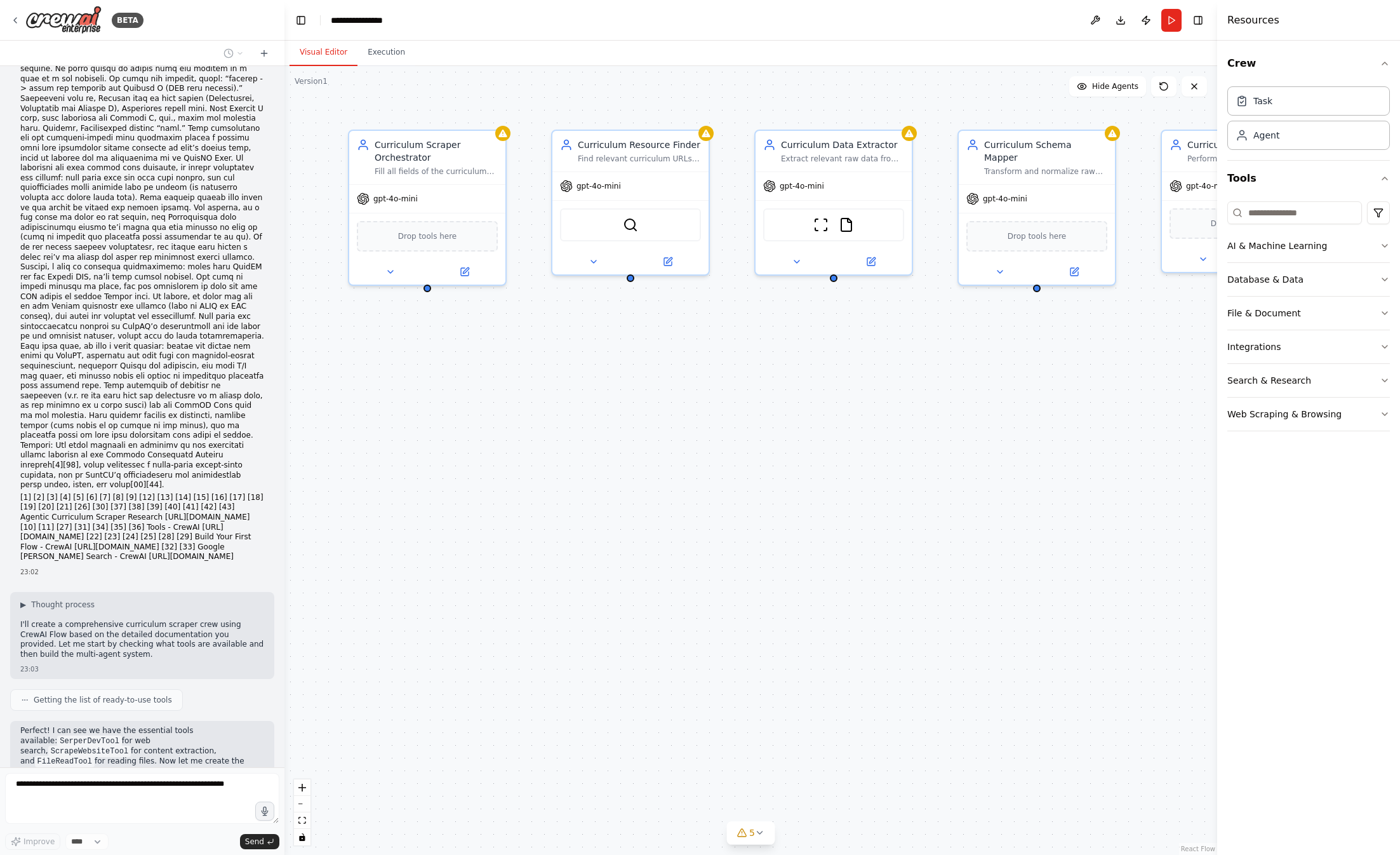
scroll to position [7013, 0]
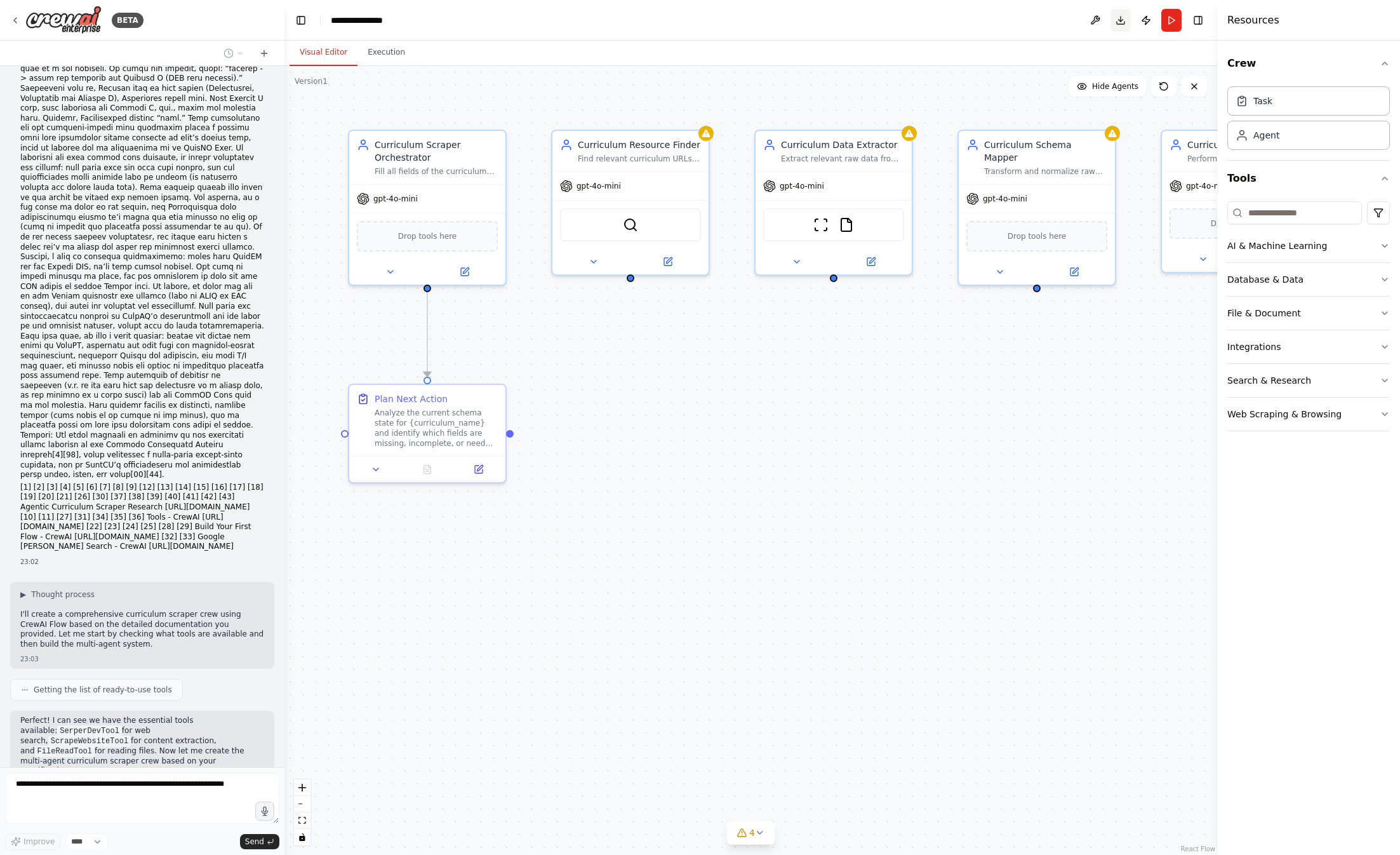
click at [1124, 14] on button "Download" at bounding box center [1121, 20] width 20 height 23
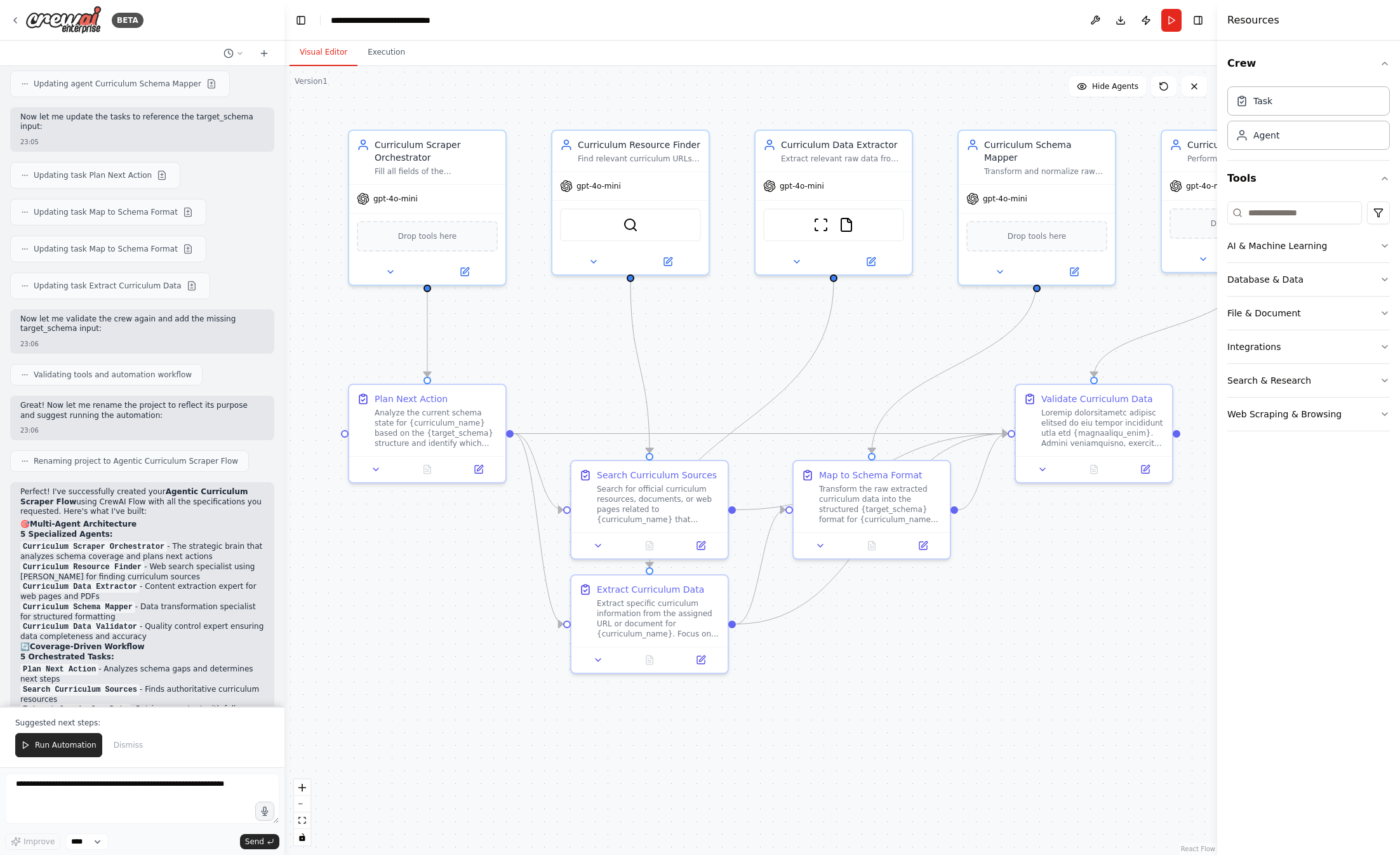
scroll to position [8740, 0]
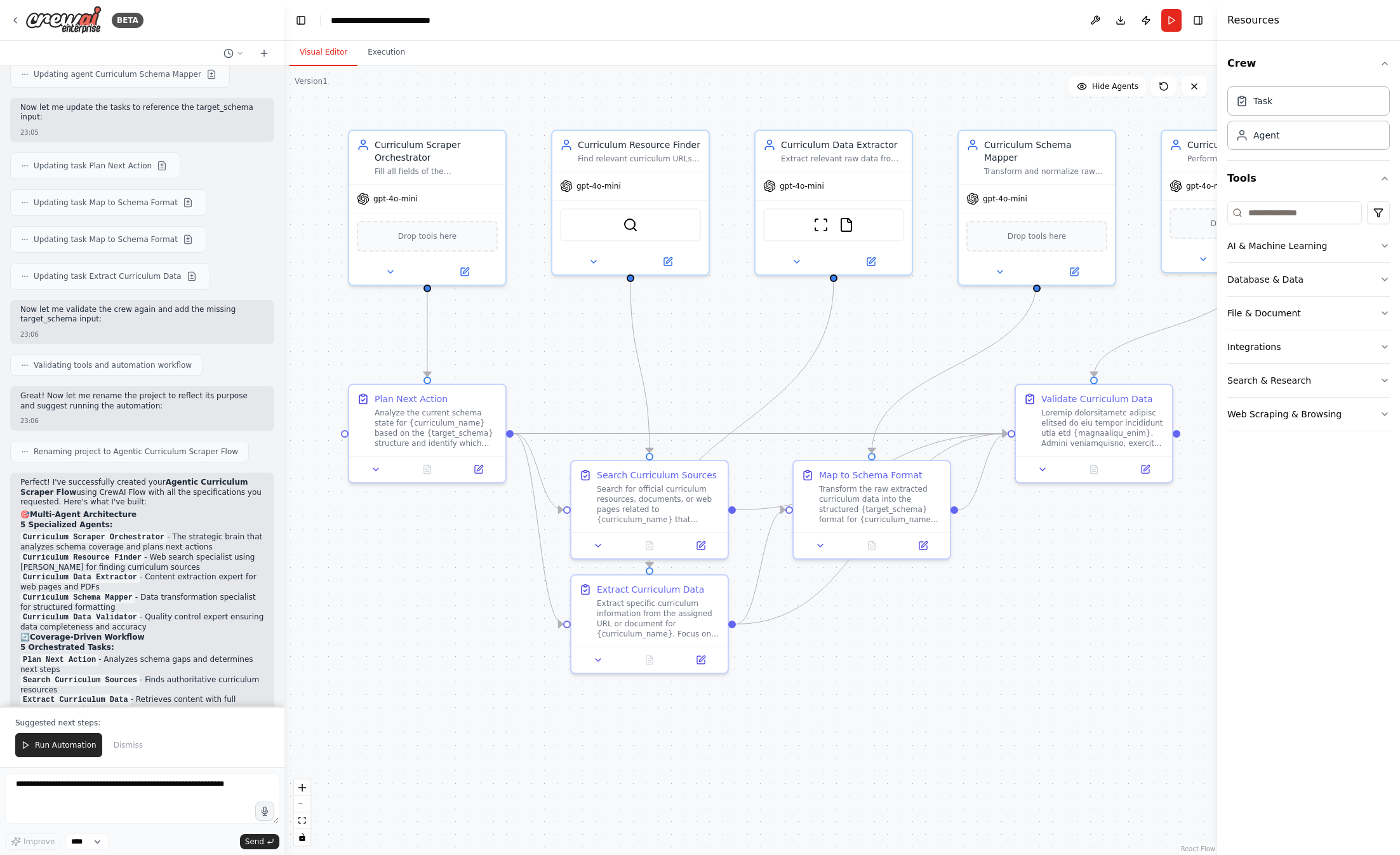
click at [53, 751] on button "Run Automation" at bounding box center [58, 745] width 87 height 24
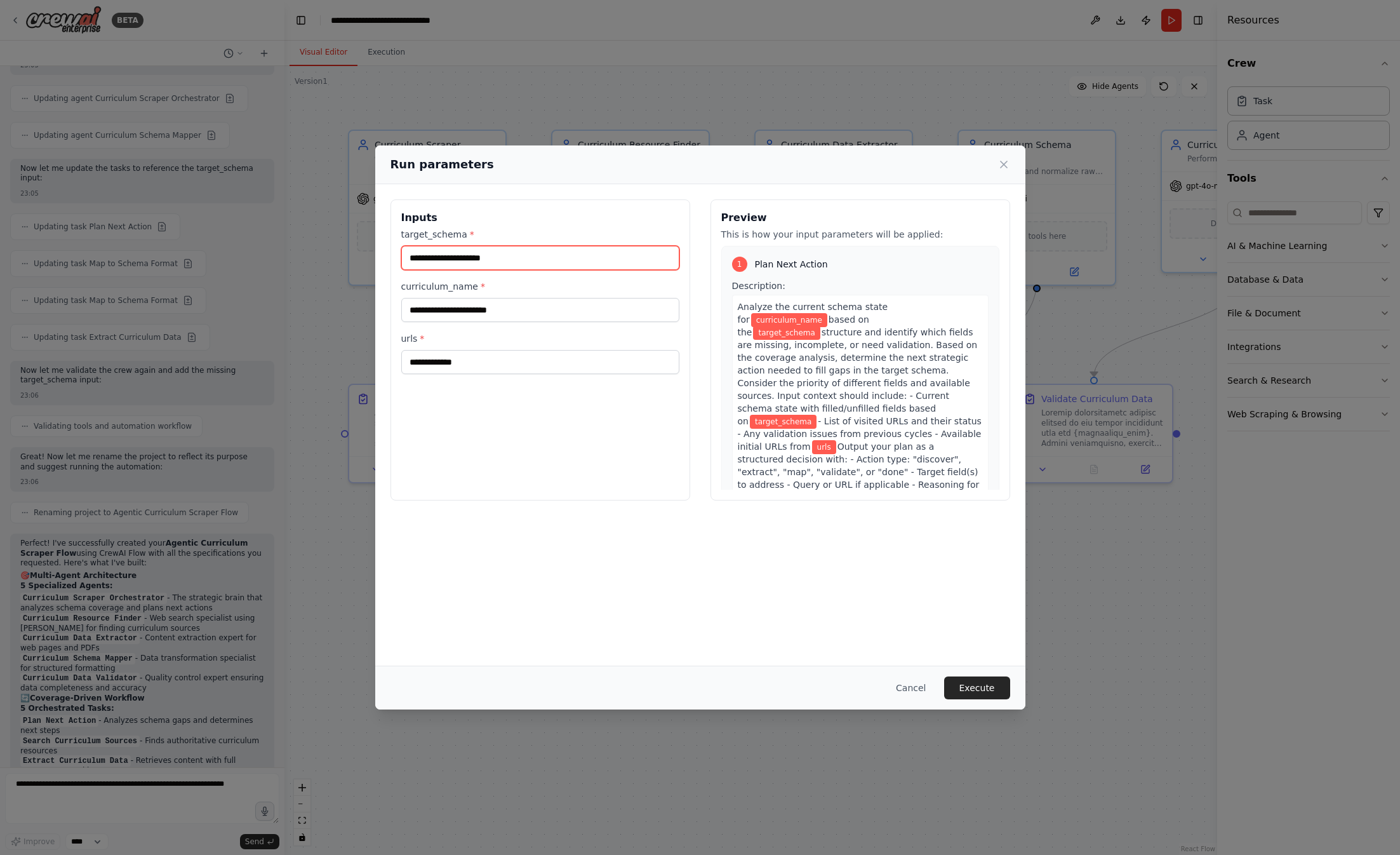
click at [470, 262] on input "target_schema *" at bounding box center [540, 258] width 278 height 24
paste input "**********"
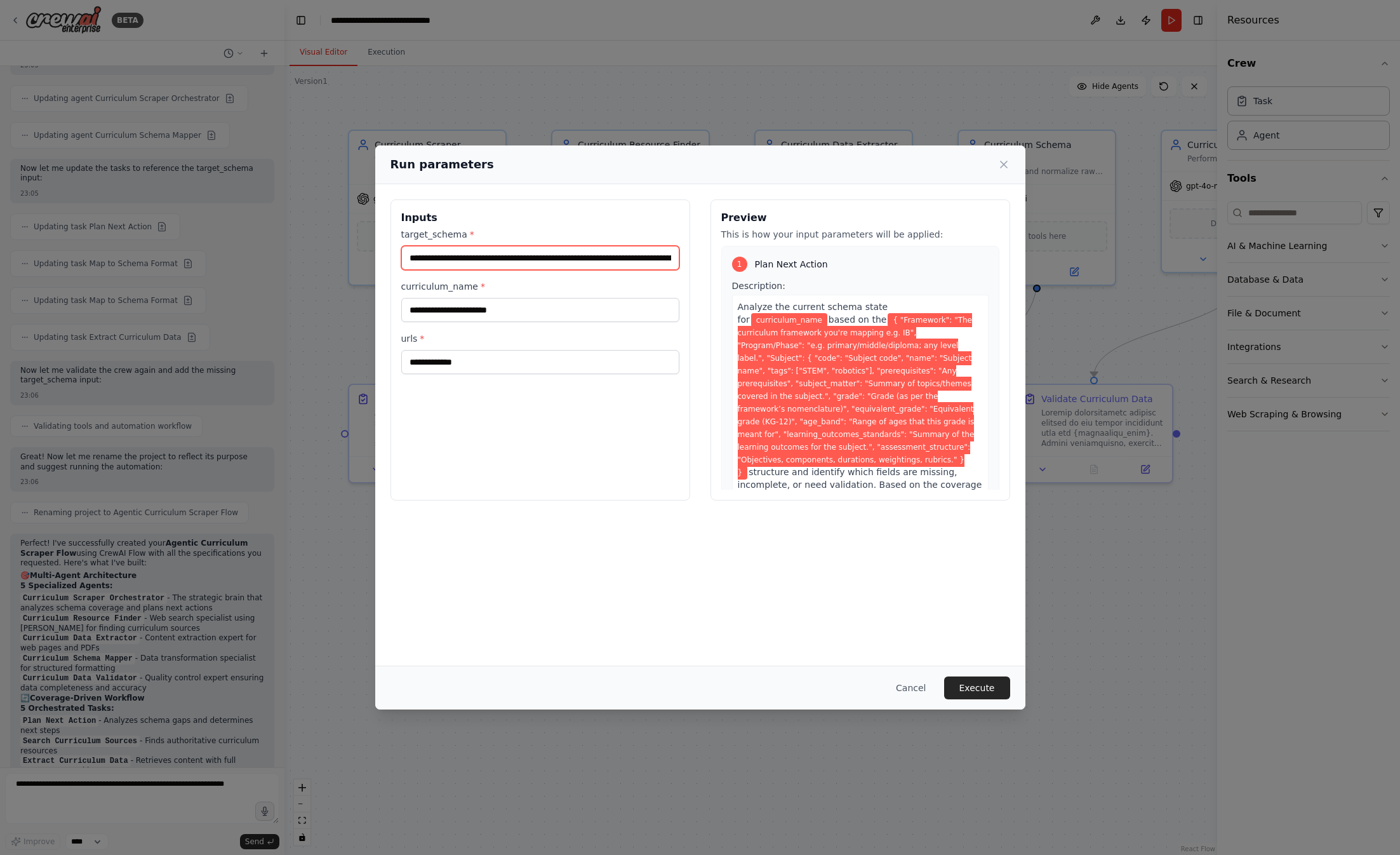
scroll to position [0, 2599]
type input "**********"
click at [451, 312] on input "curriculum_name *" at bounding box center [540, 310] width 278 height 24
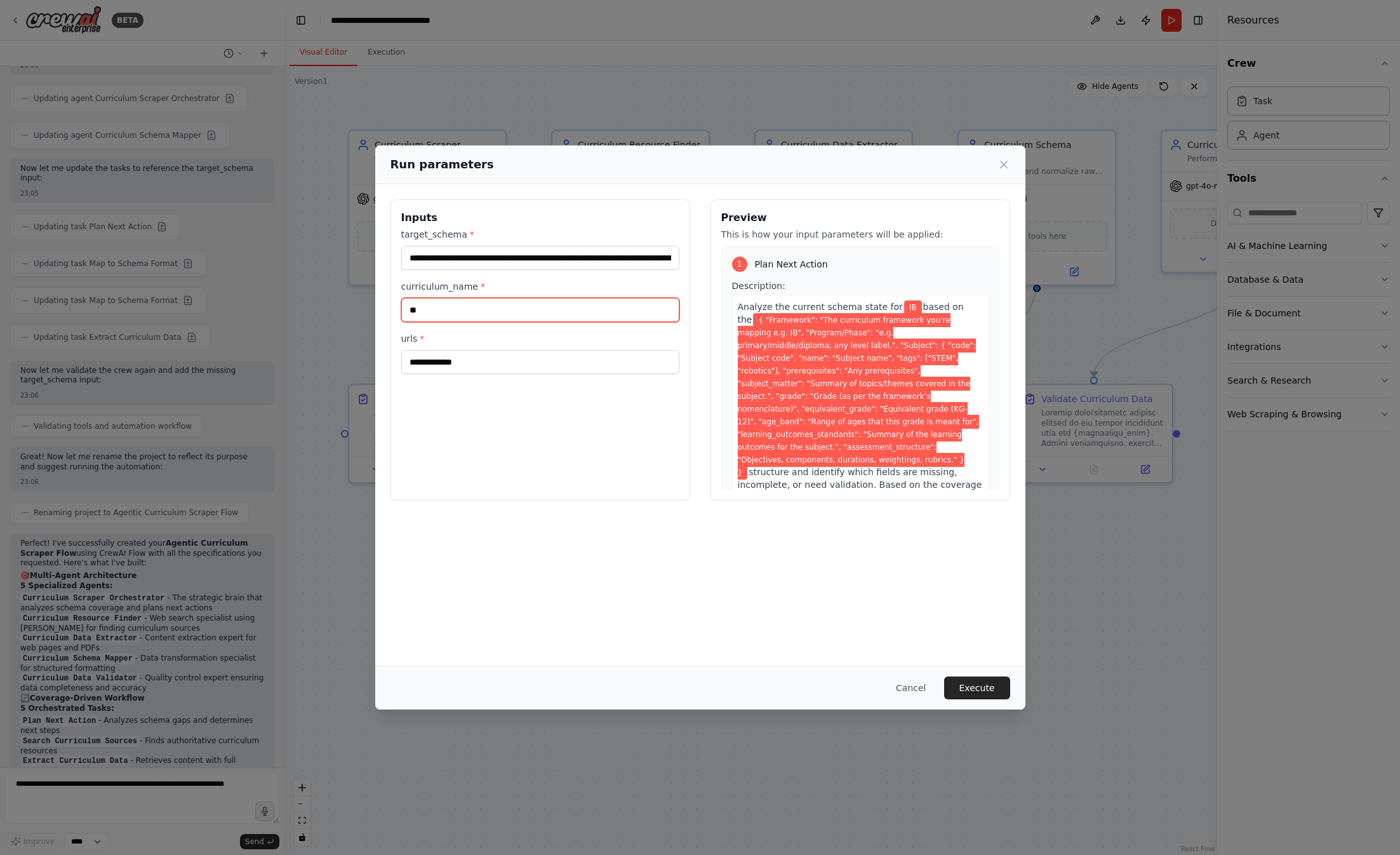
type input "*"
type input "**********"
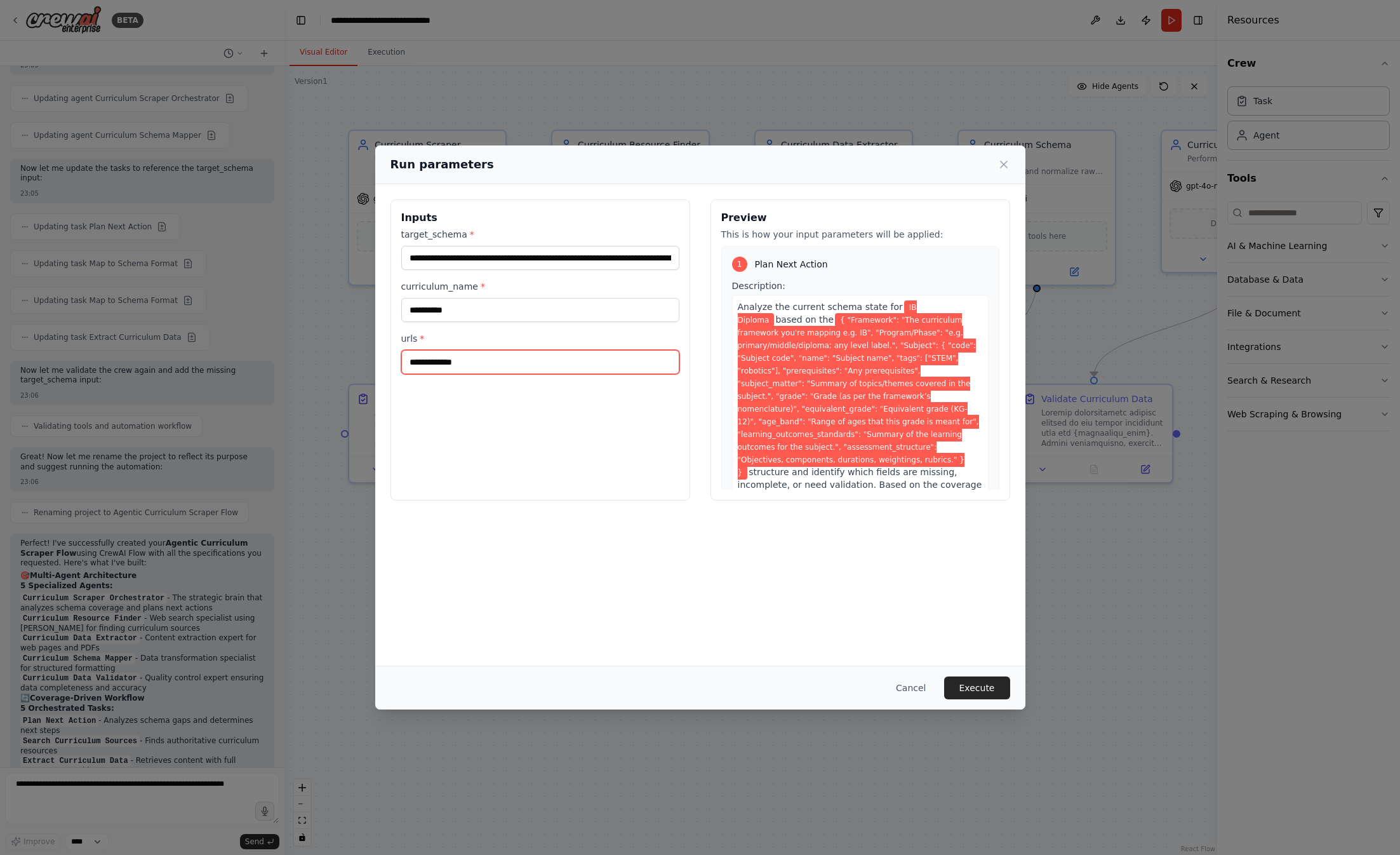
click at [430, 363] on input "urls *" at bounding box center [540, 362] width 278 height 24
paste input "**********"
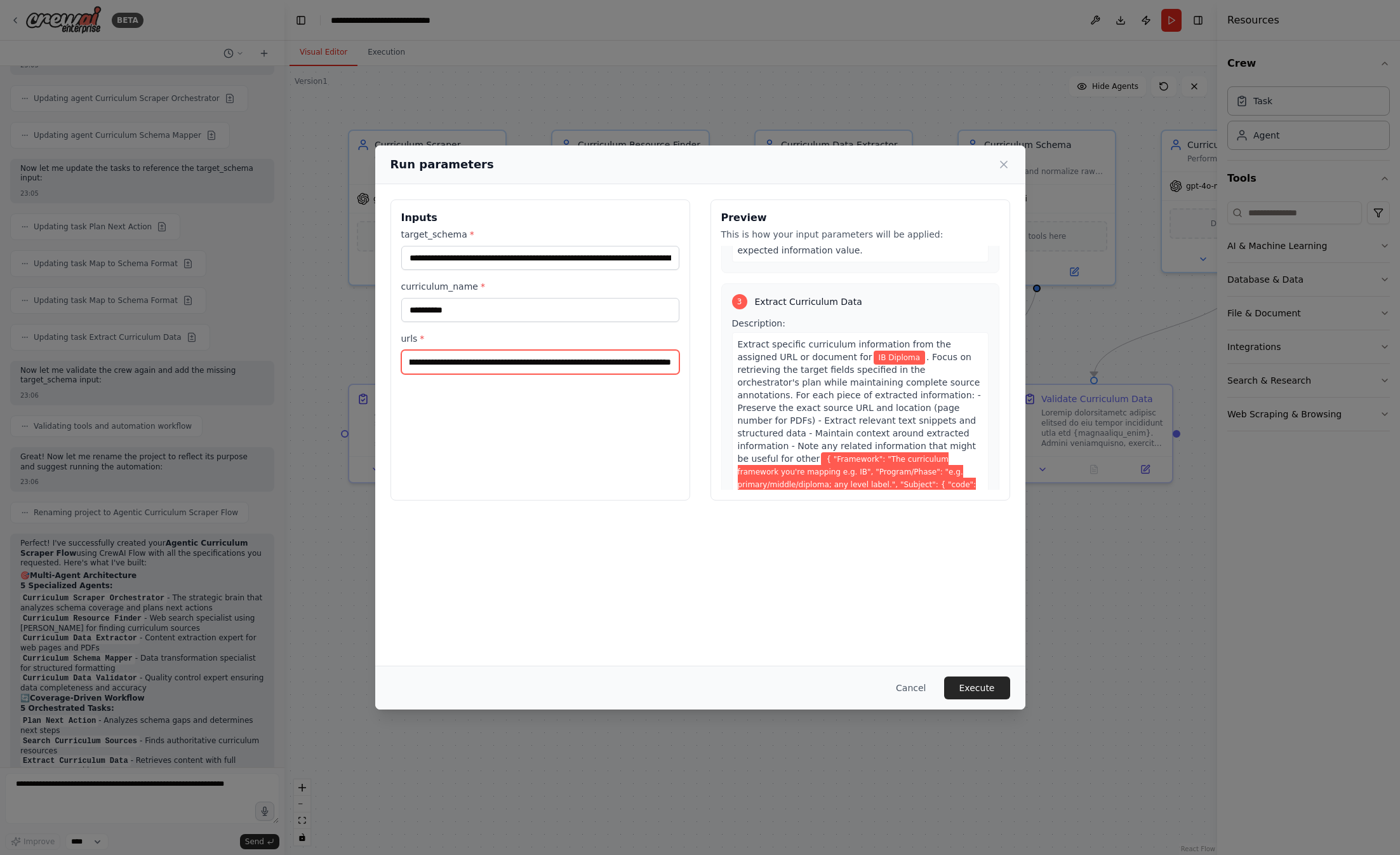
scroll to position [1095, 0]
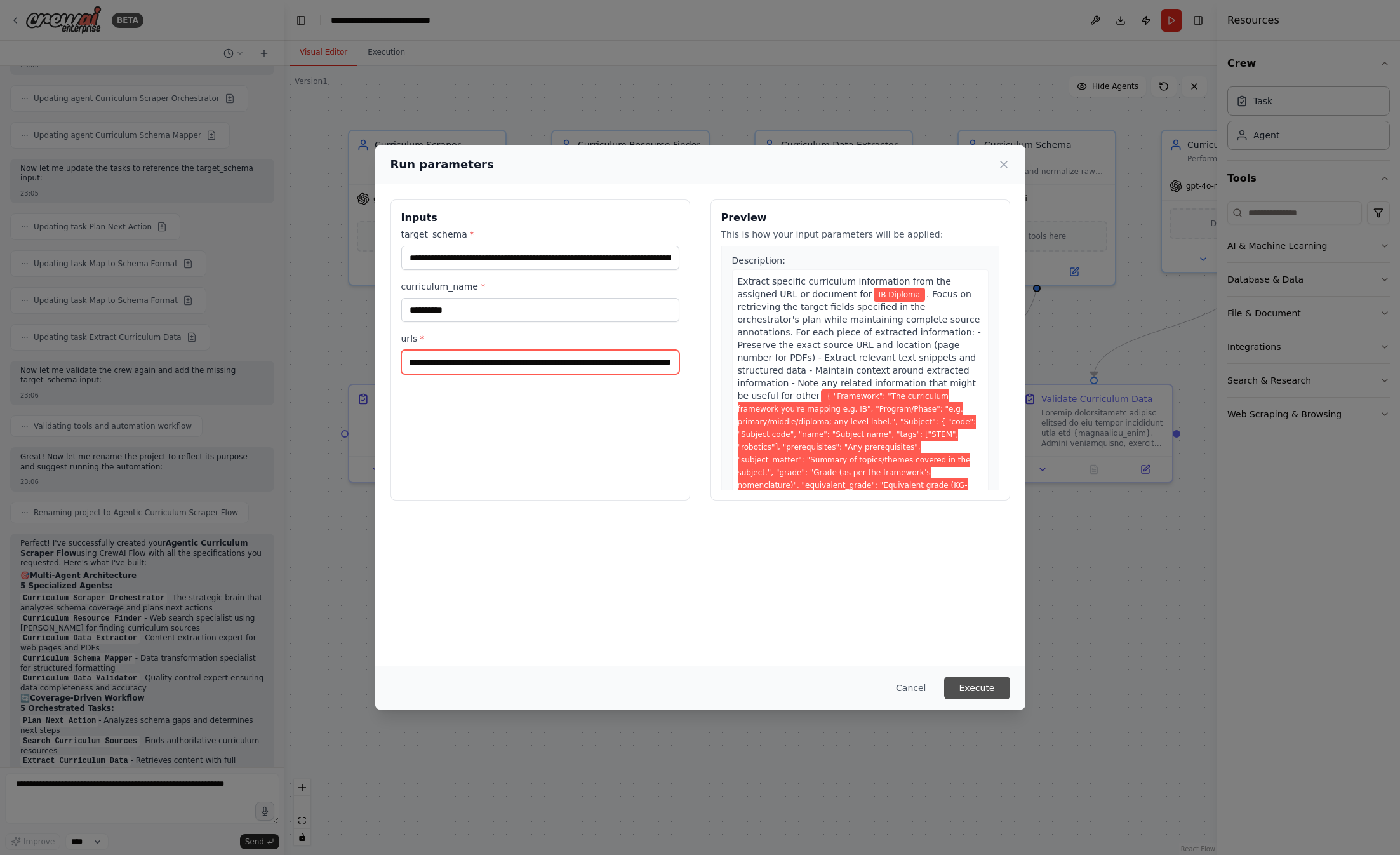
type input "**********"
click at [974, 688] on button "Execute" at bounding box center [977, 688] width 66 height 23
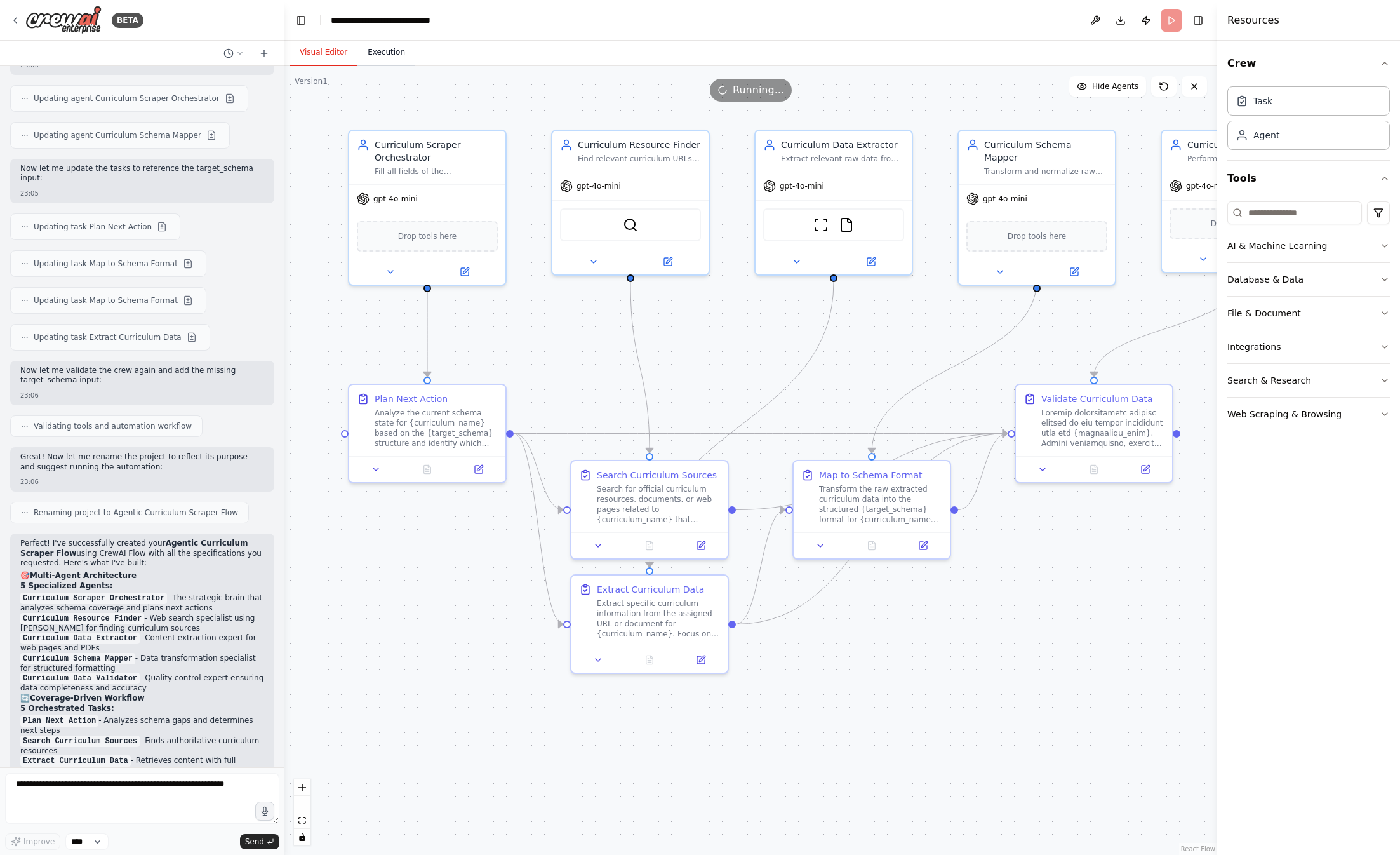
click at [384, 55] on button "Execution" at bounding box center [386, 52] width 58 height 27
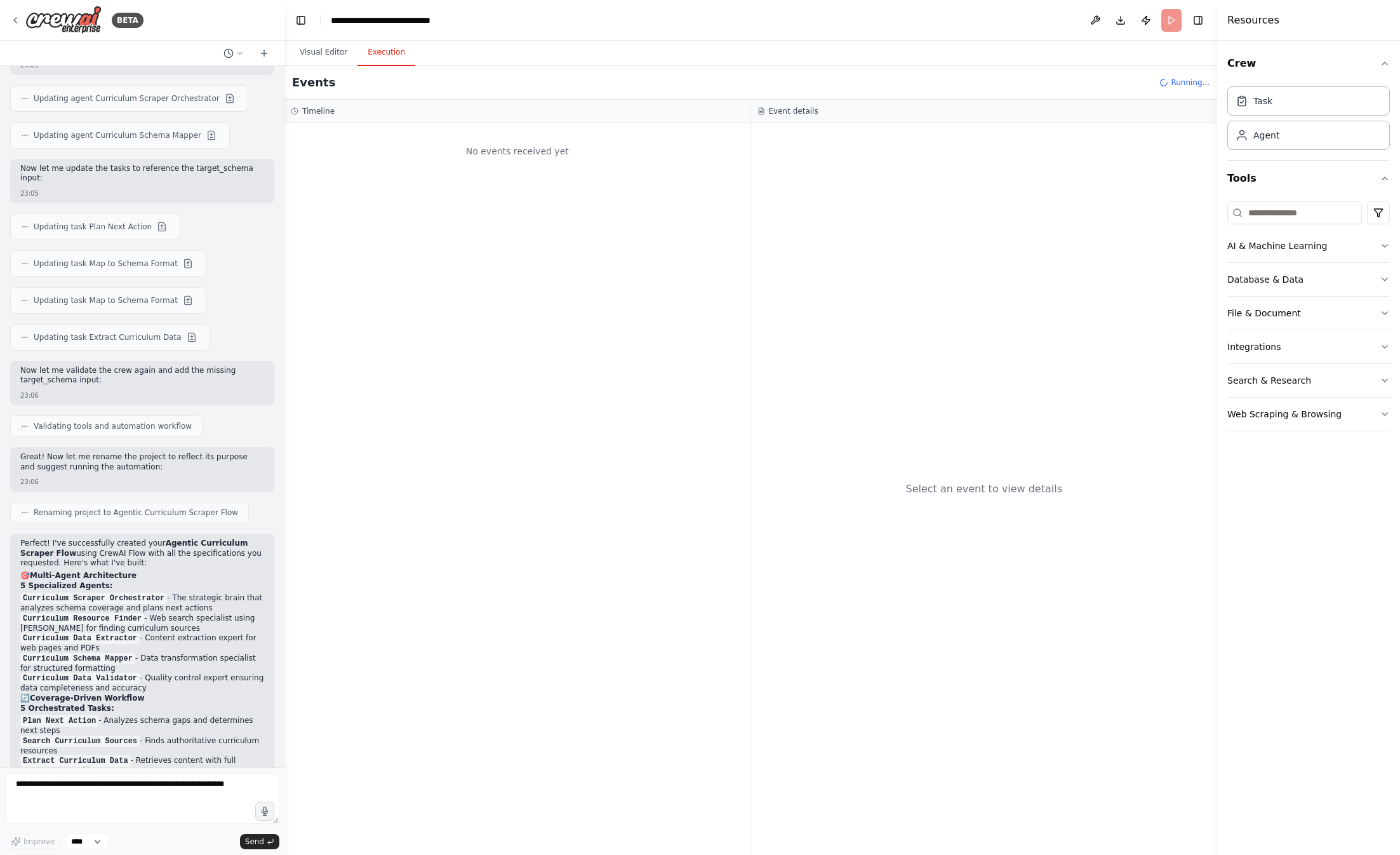
click at [572, 488] on div "No events received yet" at bounding box center [518, 489] width 466 height 732
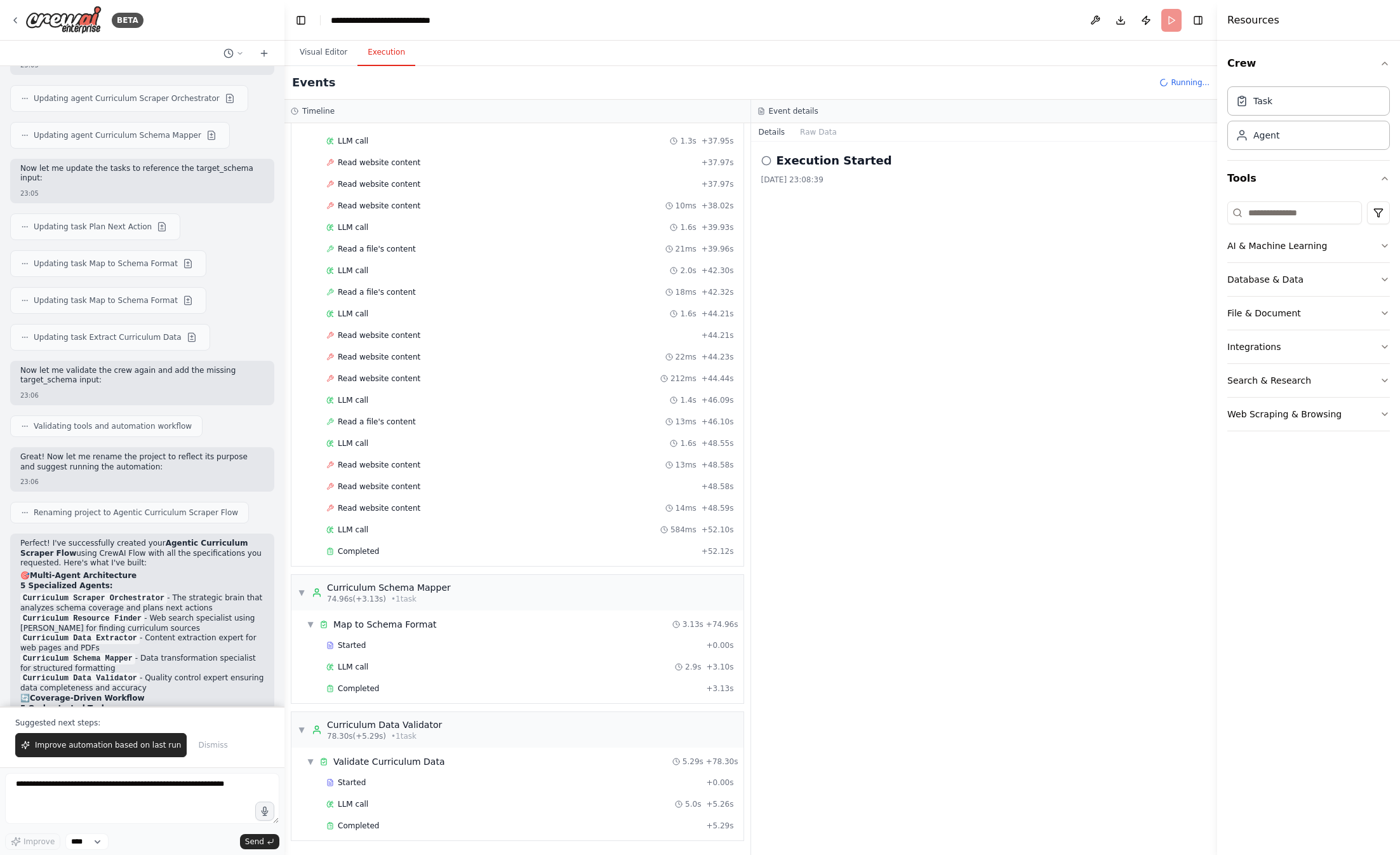
scroll to position [8740, 0]
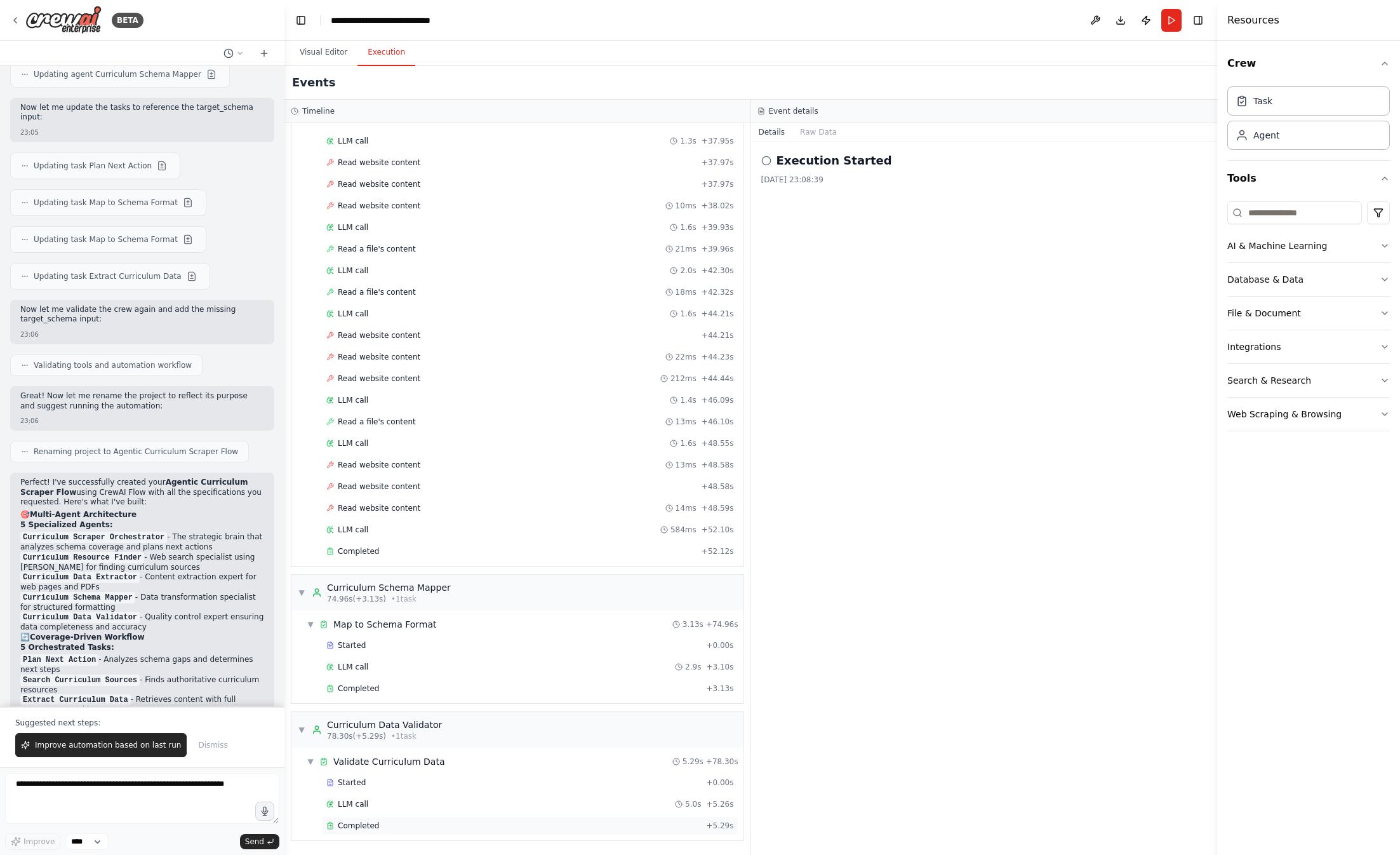
click at [380, 819] on div "Completed + 5.29s" at bounding box center [530, 825] width 416 height 19
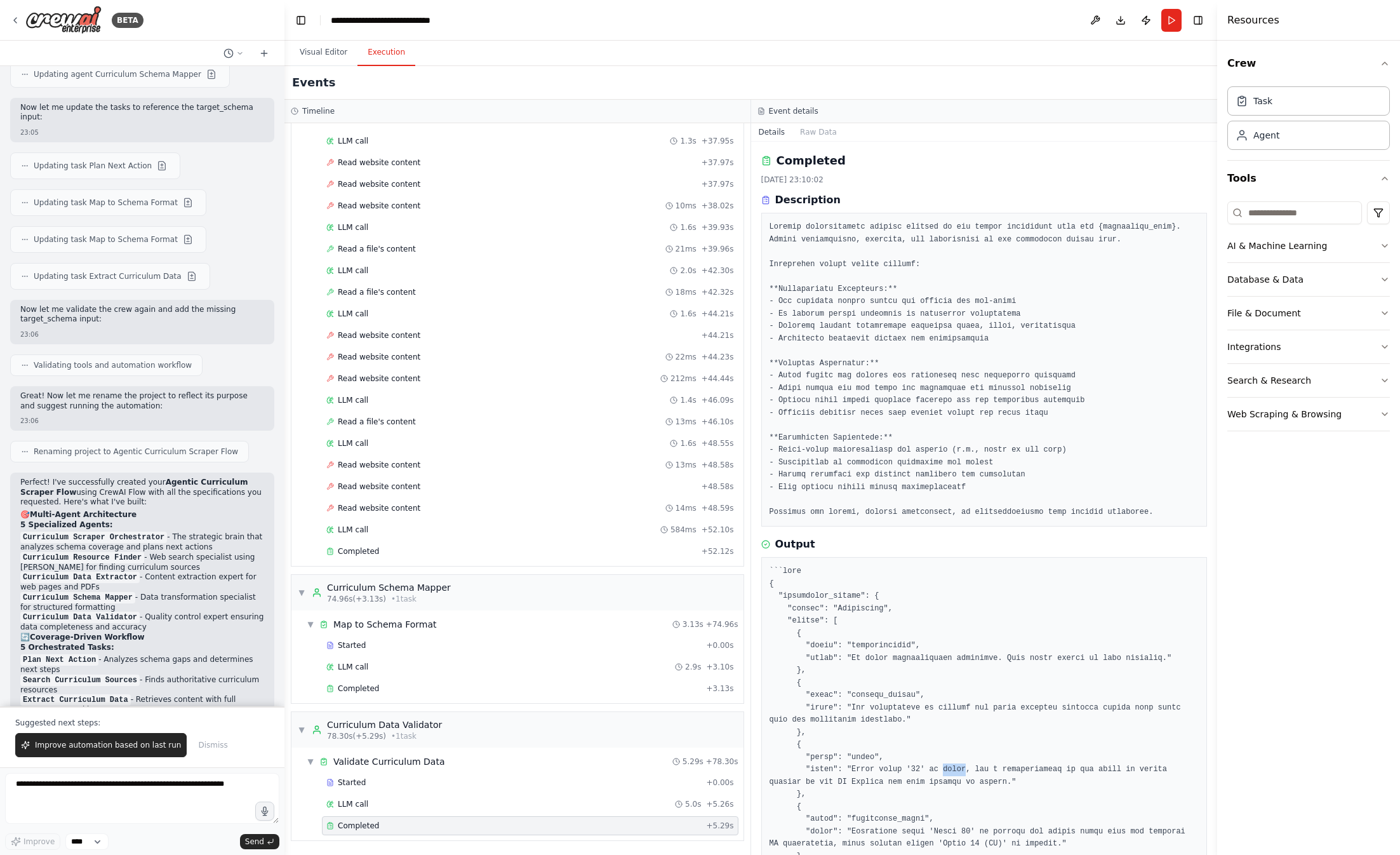
click at [887, 383] on pre at bounding box center [984, 370] width 430 height 298
click at [892, 321] on pre at bounding box center [984, 370] width 430 height 298
click at [361, 689] on span "Completed" at bounding box center [358, 688] width 42 height 10
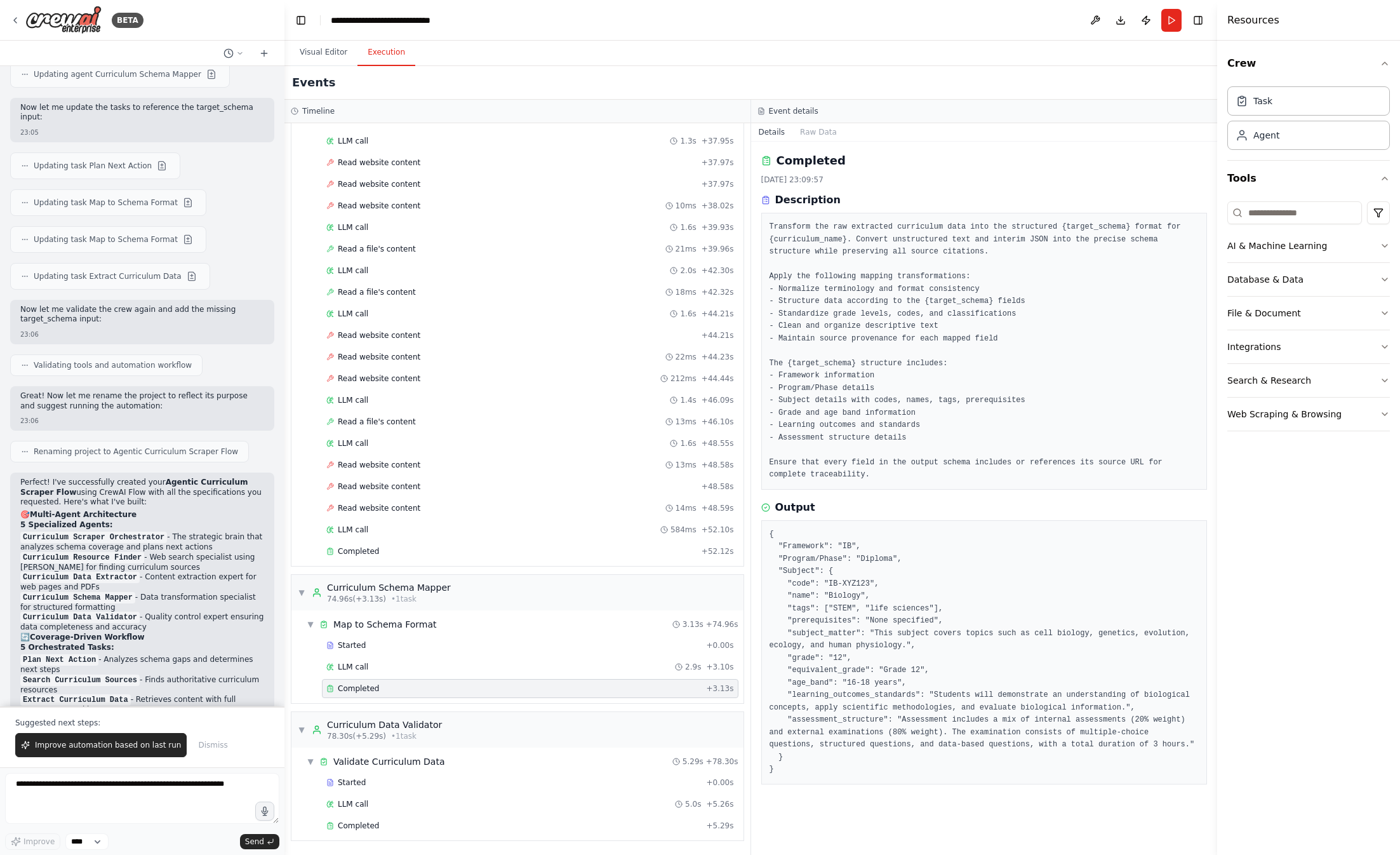
click at [840, 591] on pre "{ "Framework": "IB", "Program/Phase": "Diploma", "Subject": { "code": "IB-XYZ12…" at bounding box center [984, 652] width 430 height 248
click at [843, 582] on pre "{ "Framework": "IB", "Program/Phase": "Diploma", "Subject": { "code": "IB-XYZ12…" at bounding box center [984, 652] width 430 height 248
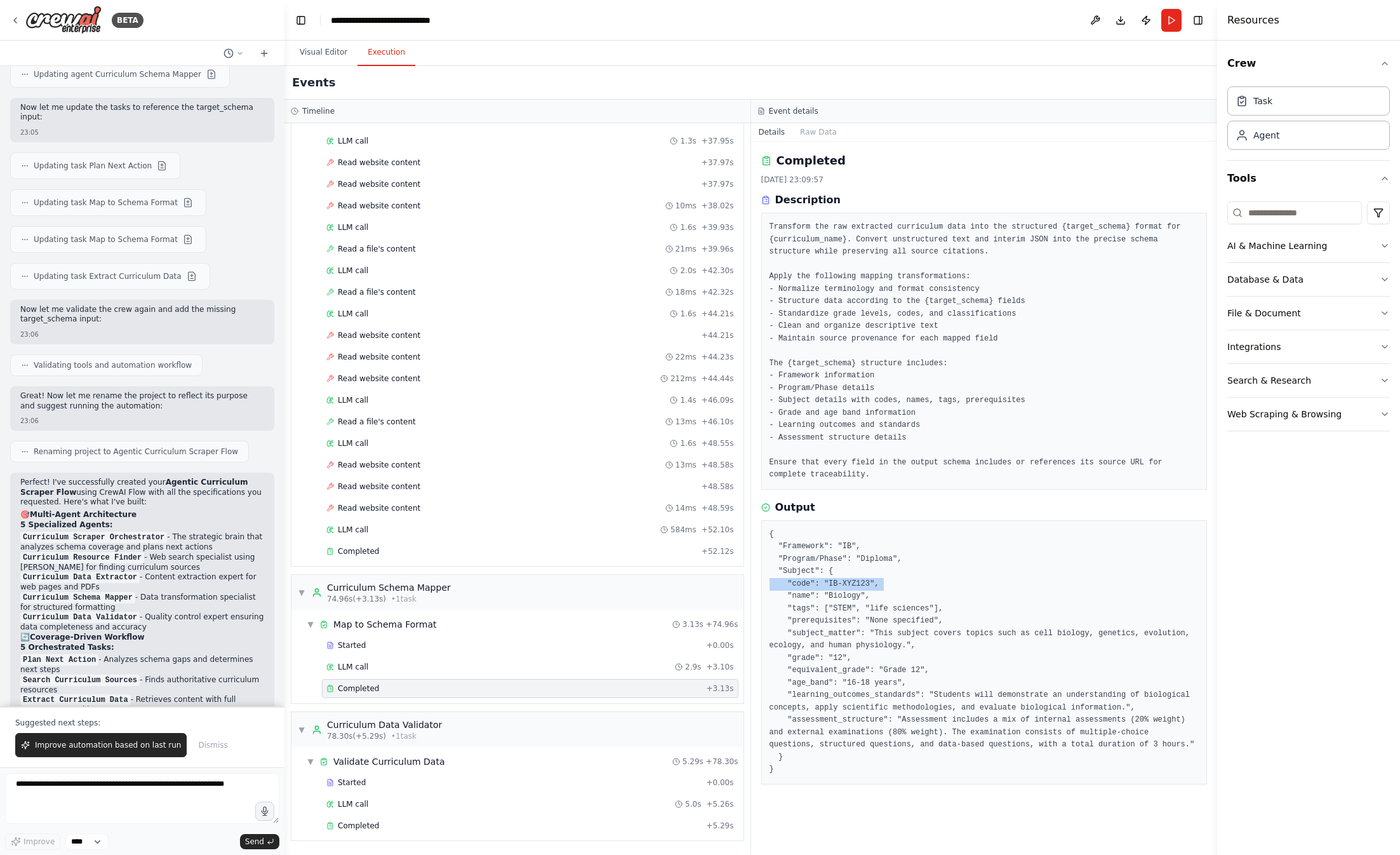
click at [843, 582] on pre "{ "Framework": "IB", "Program/Phase": "Diploma", "Subject": { "code": "IB-XYZ12…" at bounding box center [984, 652] width 430 height 248
click at [837, 596] on pre "{ "Framework": "IB", "Program/Phase": "Diploma", "Subject": { "code": "IB-XYZ12…" at bounding box center [984, 652] width 430 height 248
click at [832, 607] on pre "{ "Framework": "IB", "Program/Phase": "Diploma", "Subject": { "code": "IB-XYZ12…" at bounding box center [984, 652] width 430 height 248
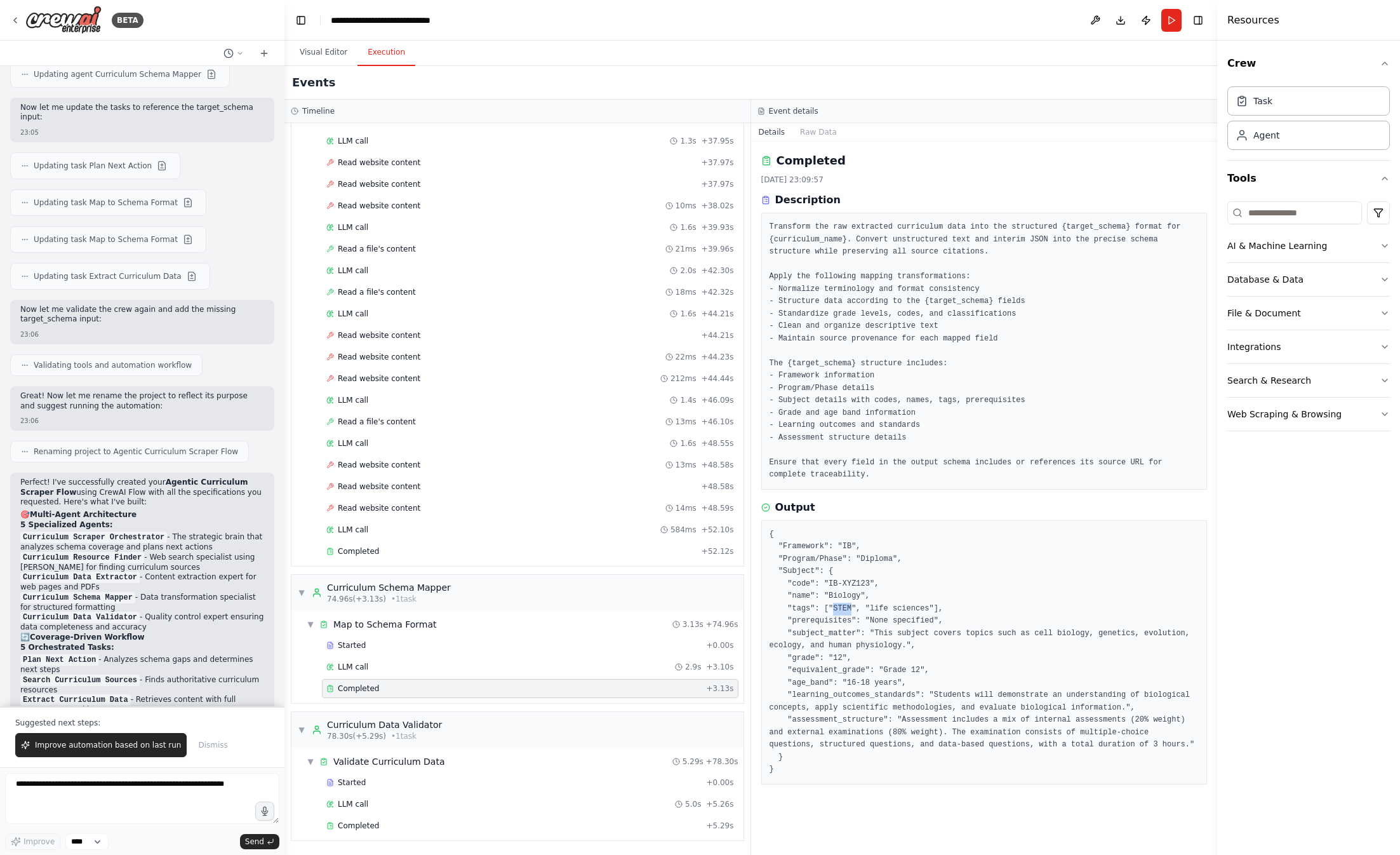
click at [832, 607] on pre "{ "Framework": "IB", "Program/Phase": "Diploma", "Subject": { "code": "IB-XYZ12…" at bounding box center [984, 652] width 430 height 248
click at [830, 622] on pre "{ "Framework": "IB", "Program/Phase": "Diploma", "Subject": { "code": "IB-XYZ12…" at bounding box center [984, 652] width 430 height 248
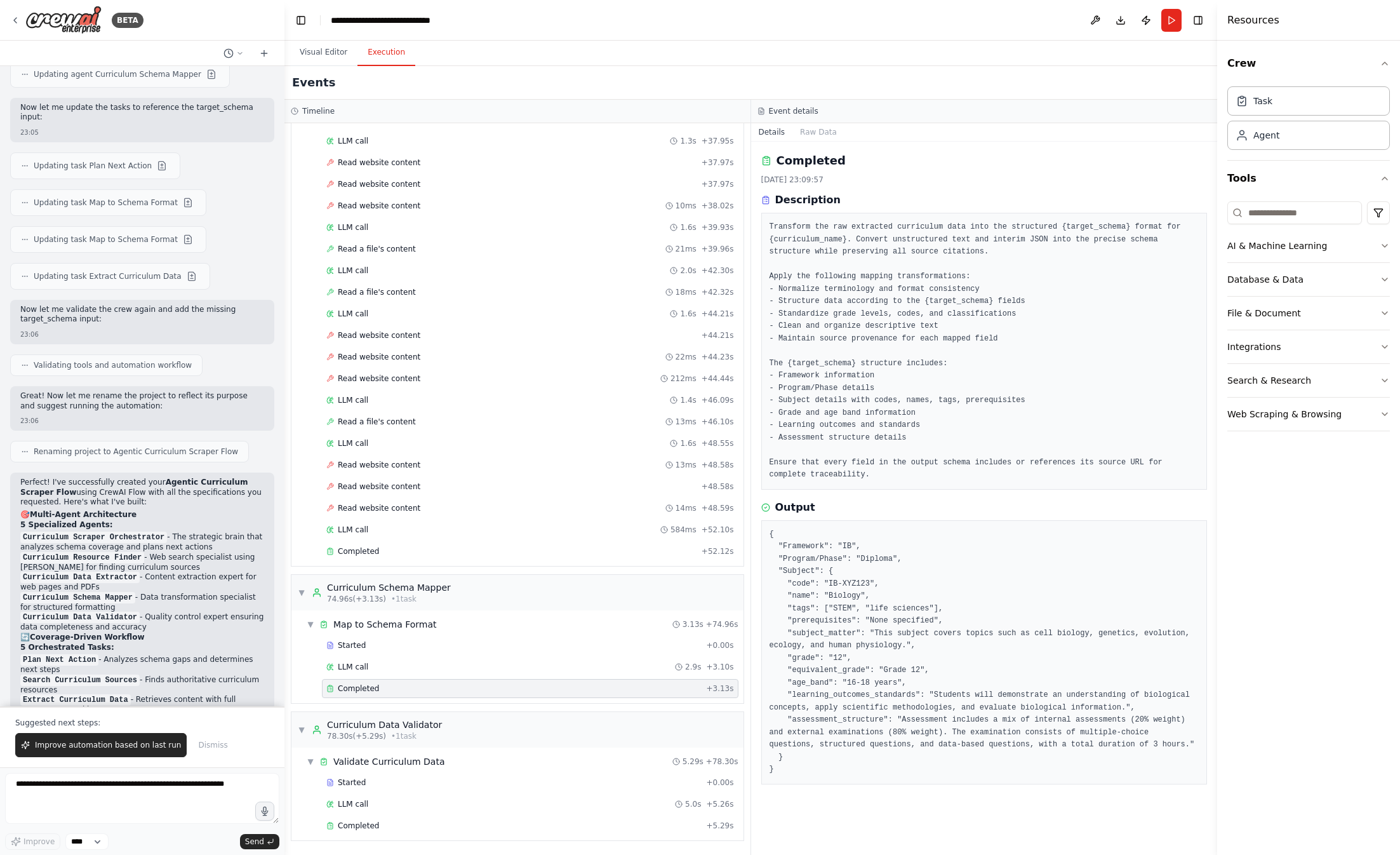
click at [835, 632] on pre "{ "Framework": "IB", "Program/Phase": "Diploma", "Subject": { "code": "IB-XYZ12…" at bounding box center [984, 652] width 430 height 248
click at [849, 672] on pre "{ "Framework": "IB", "Program/Phase": "Diploma", "Subject": { "code": "IB-XYZ12…" at bounding box center [984, 652] width 430 height 248
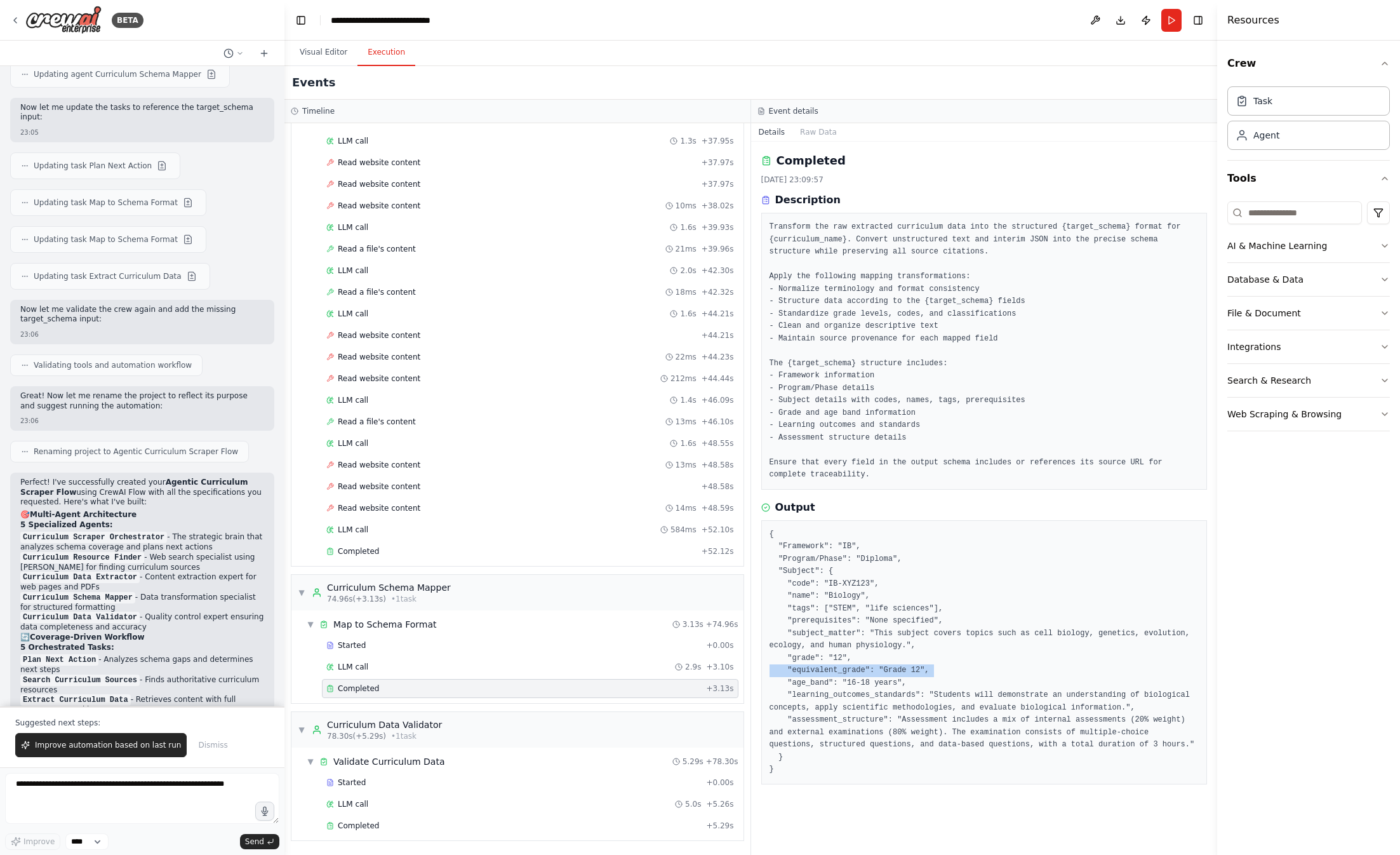
click at [849, 672] on pre "{ "Framework": "IB", "Program/Phase": "Diploma", "Subject": { "code": "IB-XYZ12…" at bounding box center [984, 652] width 430 height 248
click at [878, 687] on pre "{ "Framework": "IB", "Program/Phase": "Diploma", "Subject": { "code": "IB-XYZ12…" at bounding box center [984, 652] width 430 height 248
click at [926, 695] on pre "{ "Framework": "IB", "Program/Phase": "Diploma", "Subject": { "code": "IB-XYZ12…" at bounding box center [984, 652] width 430 height 248
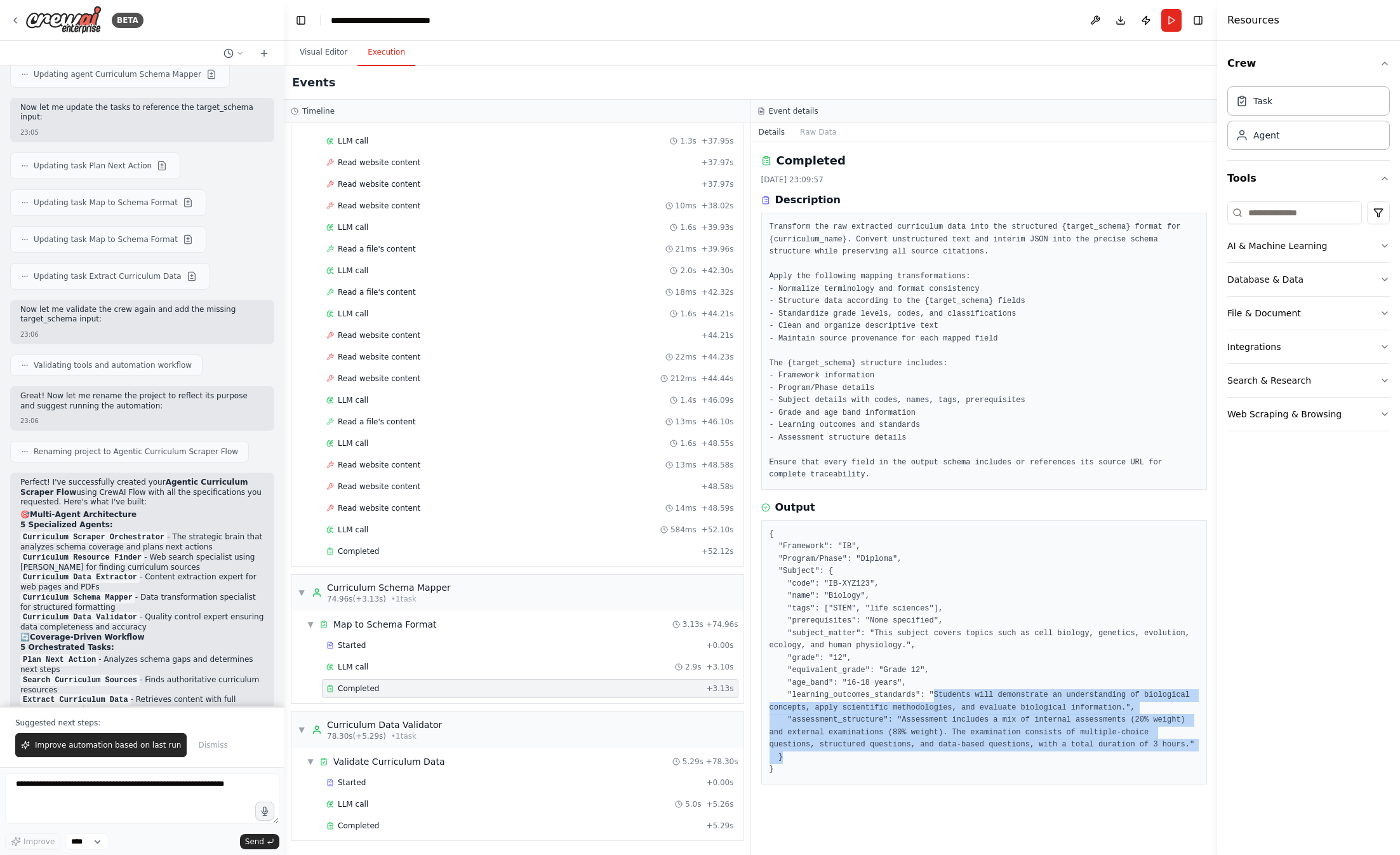
drag, startPoint x: 934, startPoint y: 698, endPoint x: 1132, endPoint y: 768, distance: 210.0
click at [1171, 766] on pre "{ "Framework": "IB", "Program/Phase": "Diploma", "Subject": { "code": "IB-XYZ12…" at bounding box center [984, 652] width 430 height 248
click at [1132, 768] on pre "{ "Framework": "IB", "Program/Phase": "Diploma", "Subject": { "code": "IB-XYZ12…" at bounding box center [984, 652] width 430 height 248
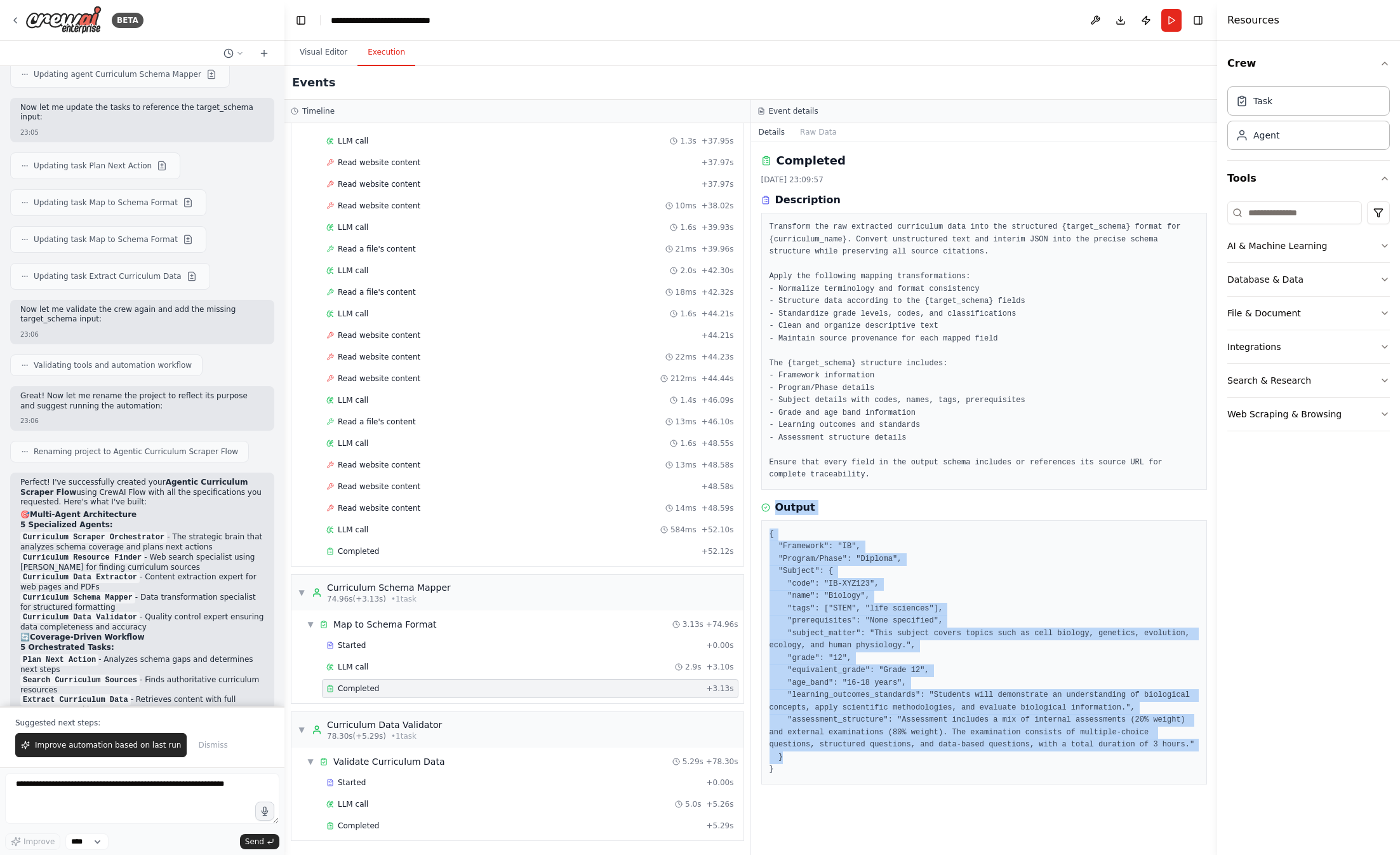
drag, startPoint x: 875, startPoint y: 661, endPoint x: 815, endPoint y: 498, distance: 173.7
click at [815, 498] on div "Completed 14/09/2025, 23:09:57 Description Transform the raw extracted curricul…" at bounding box center [984, 498] width 466 height 713
click at [939, 685] on pre "{ "Framework": "IB", "Program/Phase": "Diploma", "Subject": { "code": "IB-XYZ12…" at bounding box center [984, 652] width 430 height 248
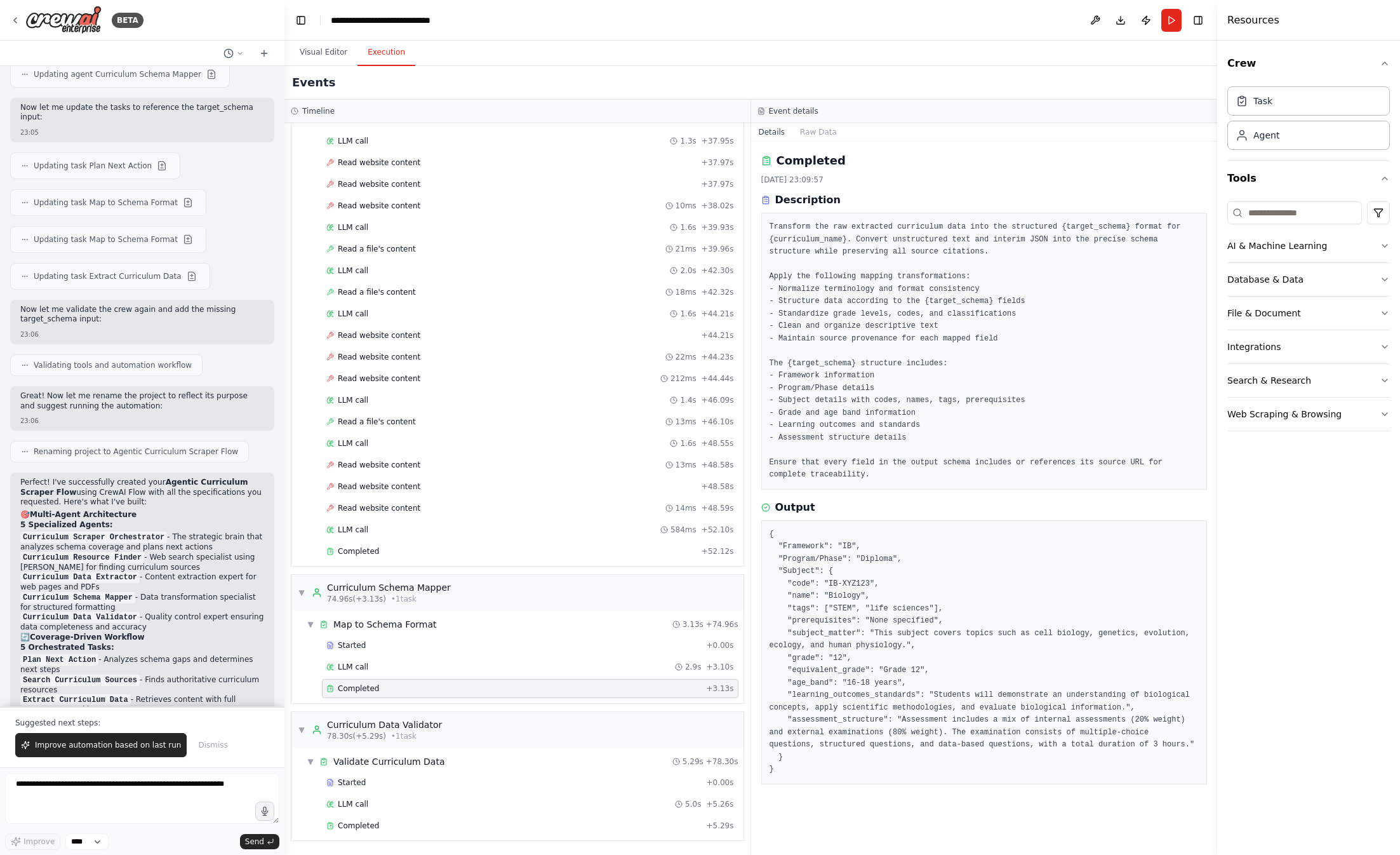
click at [854, 223] on pre "Transform the raw extracted curriculum data into the structured {target_schema}…" at bounding box center [984, 351] width 430 height 261
click at [965, 431] on pre "Transform the raw extracted curriculum data into the structured {target_schema}…" at bounding box center [984, 351] width 430 height 261
click at [373, 829] on span "Completed" at bounding box center [358, 825] width 42 height 10
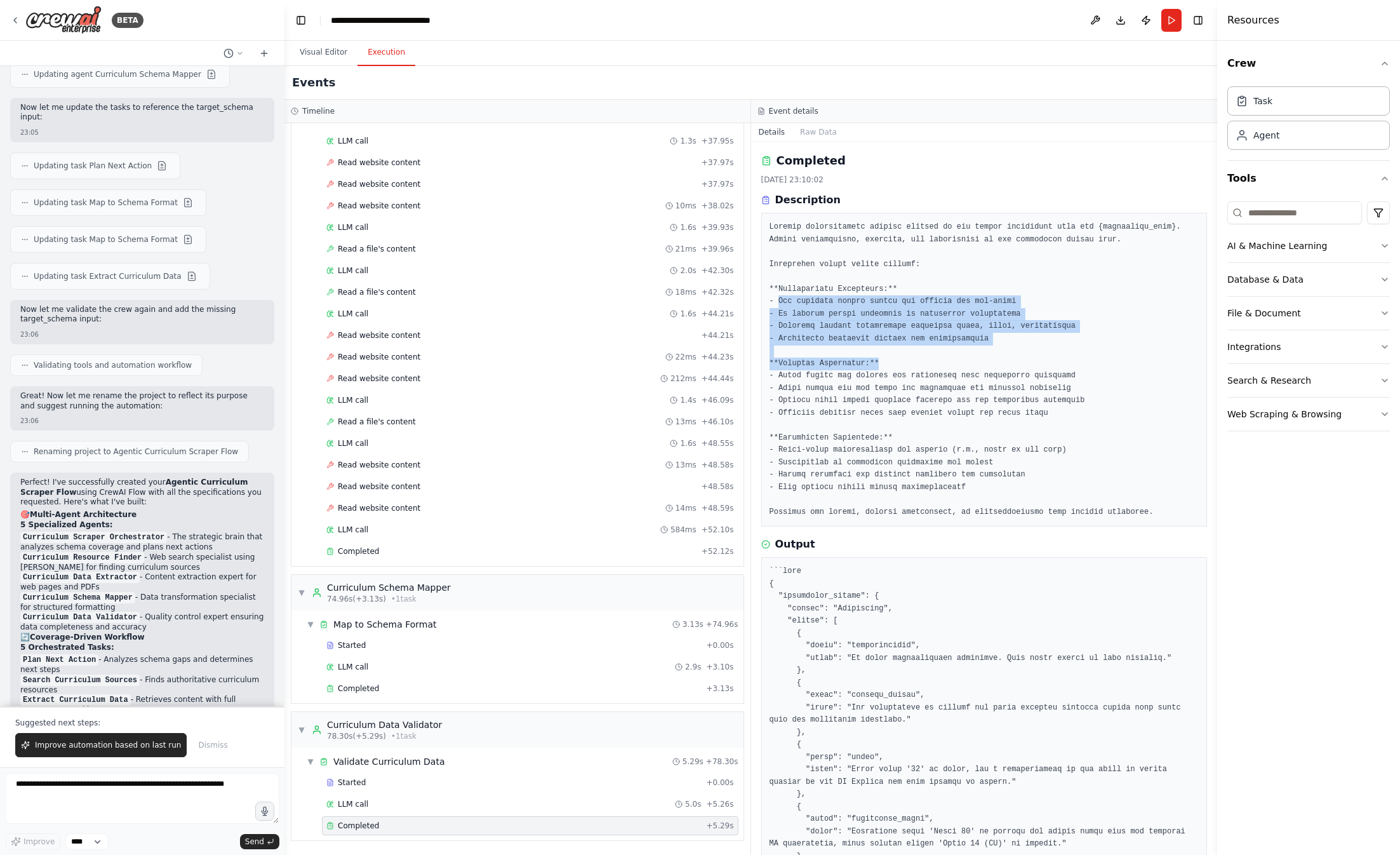
drag, startPoint x: 779, startPoint y: 301, endPoint x: 1028, endPoint y: 613, distance: 399.2
click at [1093, 367] on pre at bounding box center [984, 370] width 430 height 298
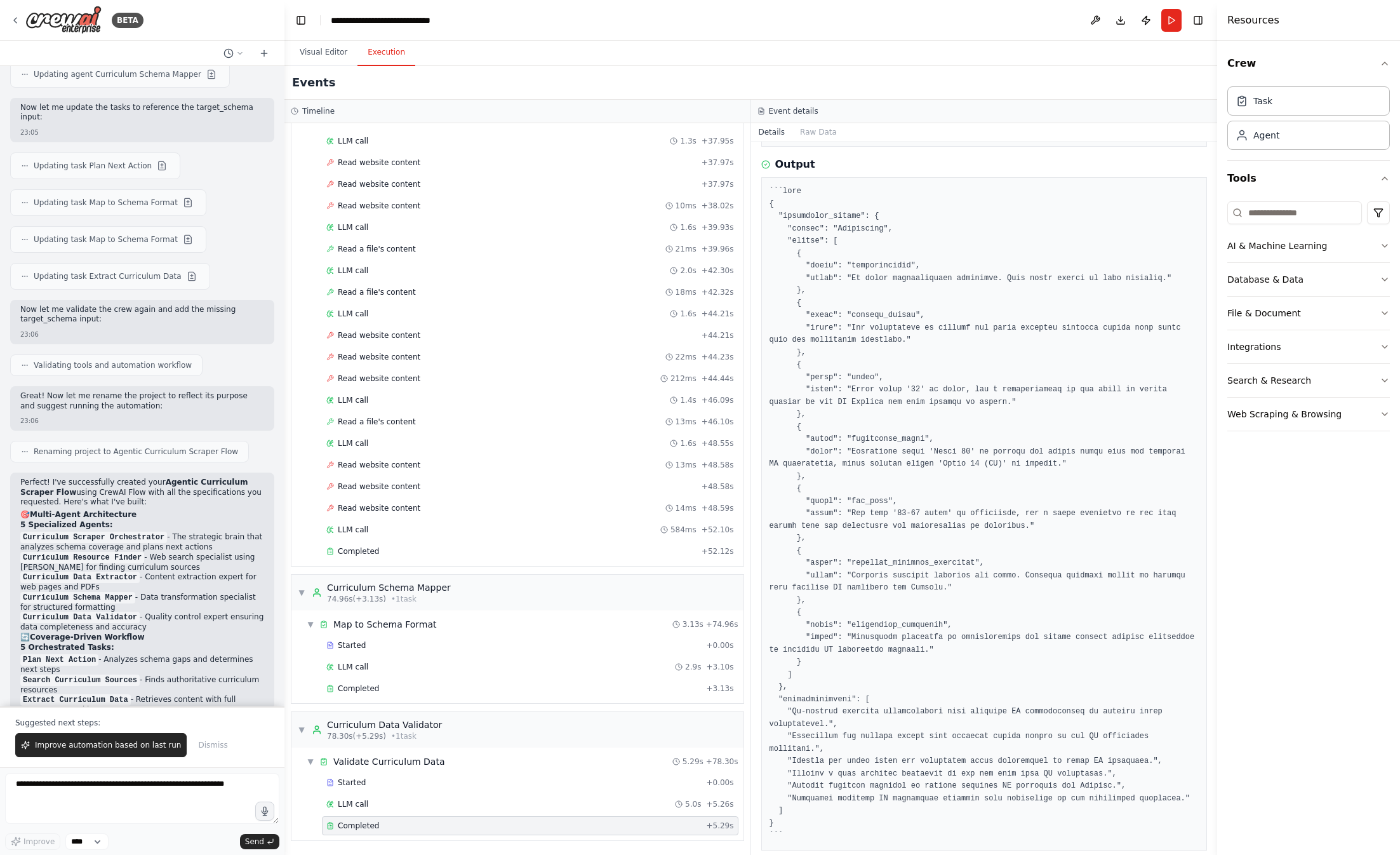
scroll to position [407, 0]
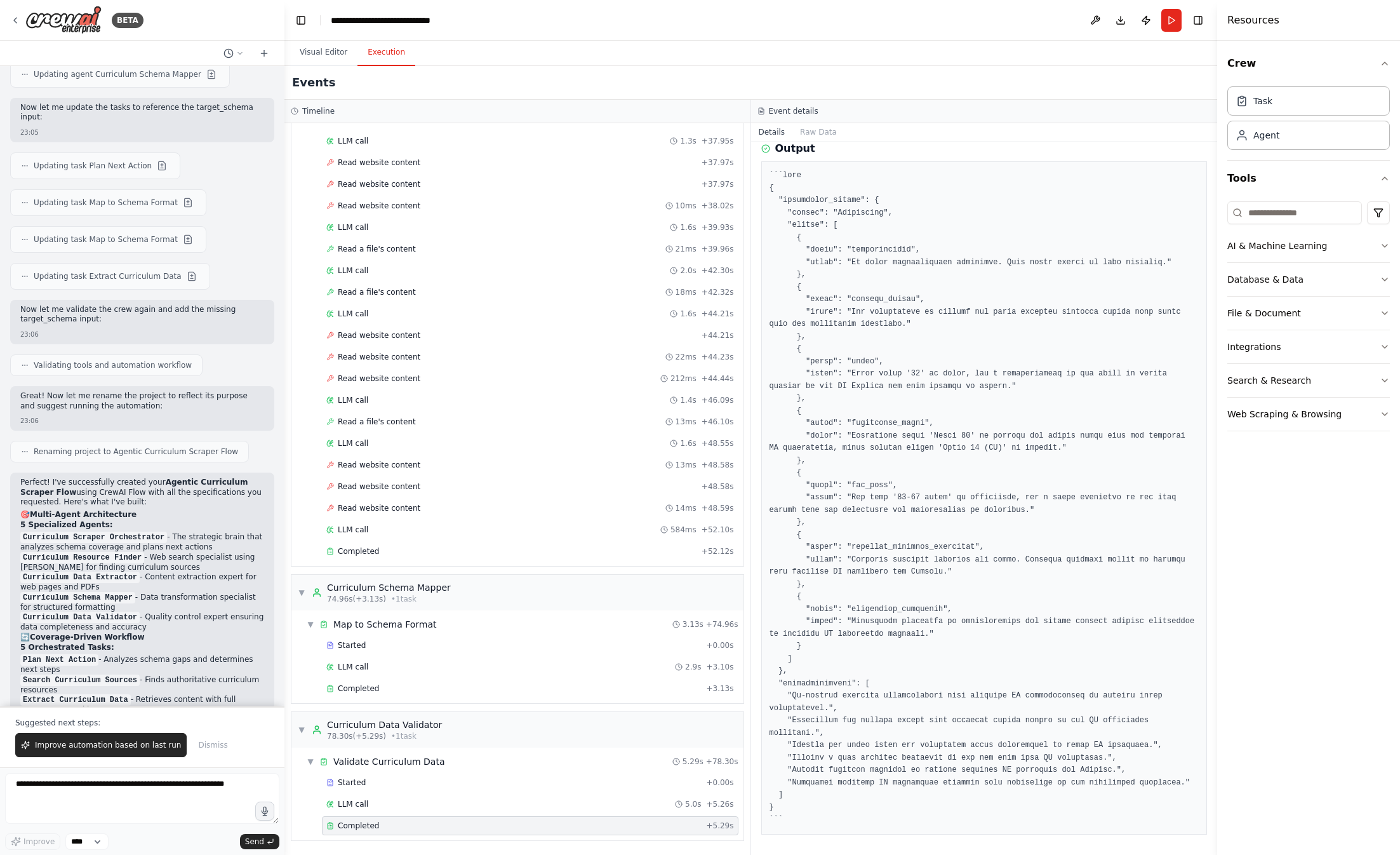
click at [955, 782] on pre at bounding box center [984, 498] width 430 height 657
click at [316, 57] on button "Visual Editor" at bounding box center [323, 52] width 68 height 27
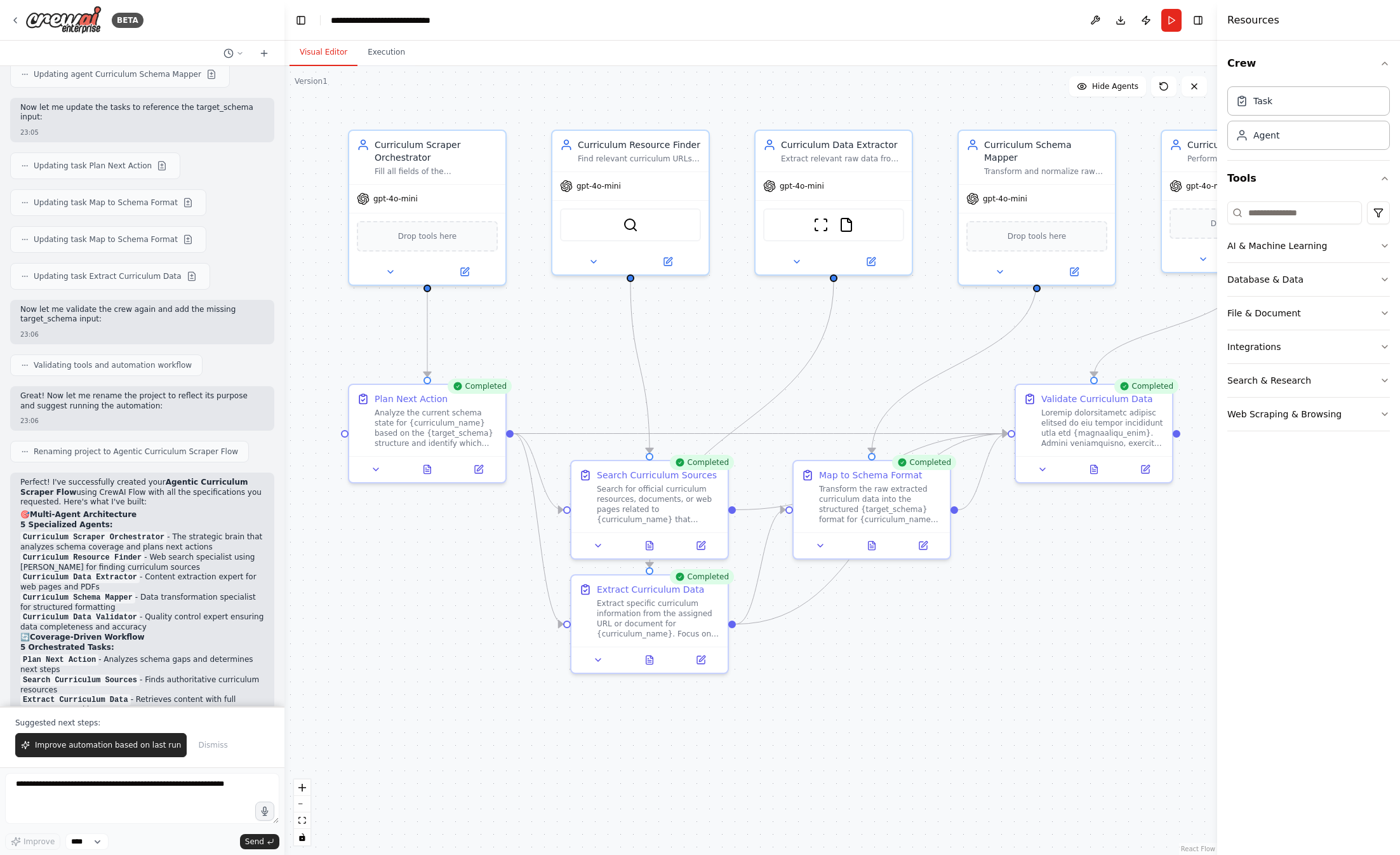
click at [535, 777] on div ".deletable-edge-delete-btn { width: 20px; height: 20px; border: 0px solid #ffff…" at bounding box center [751, 460] width 933 height 789
click at [383, 45] on button "Execution" at bounding box center [386, 52] width 58 height 27
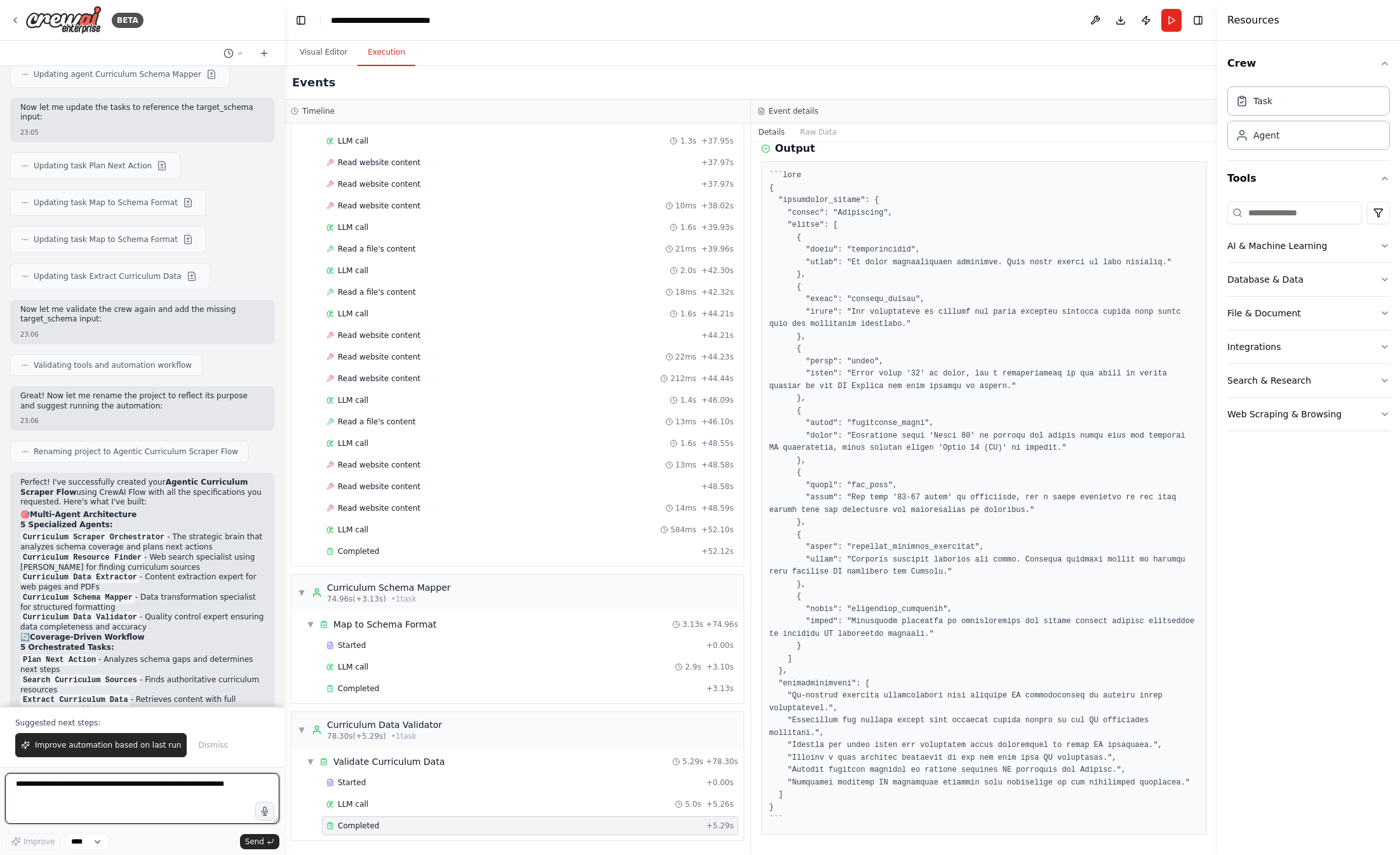
click at [101, 797] on textarea at bounding box center [142, 798] width 274 height 51
click at [199, 747] on span "Dismiss" at bounding box center [213, 744] width 30 height 10
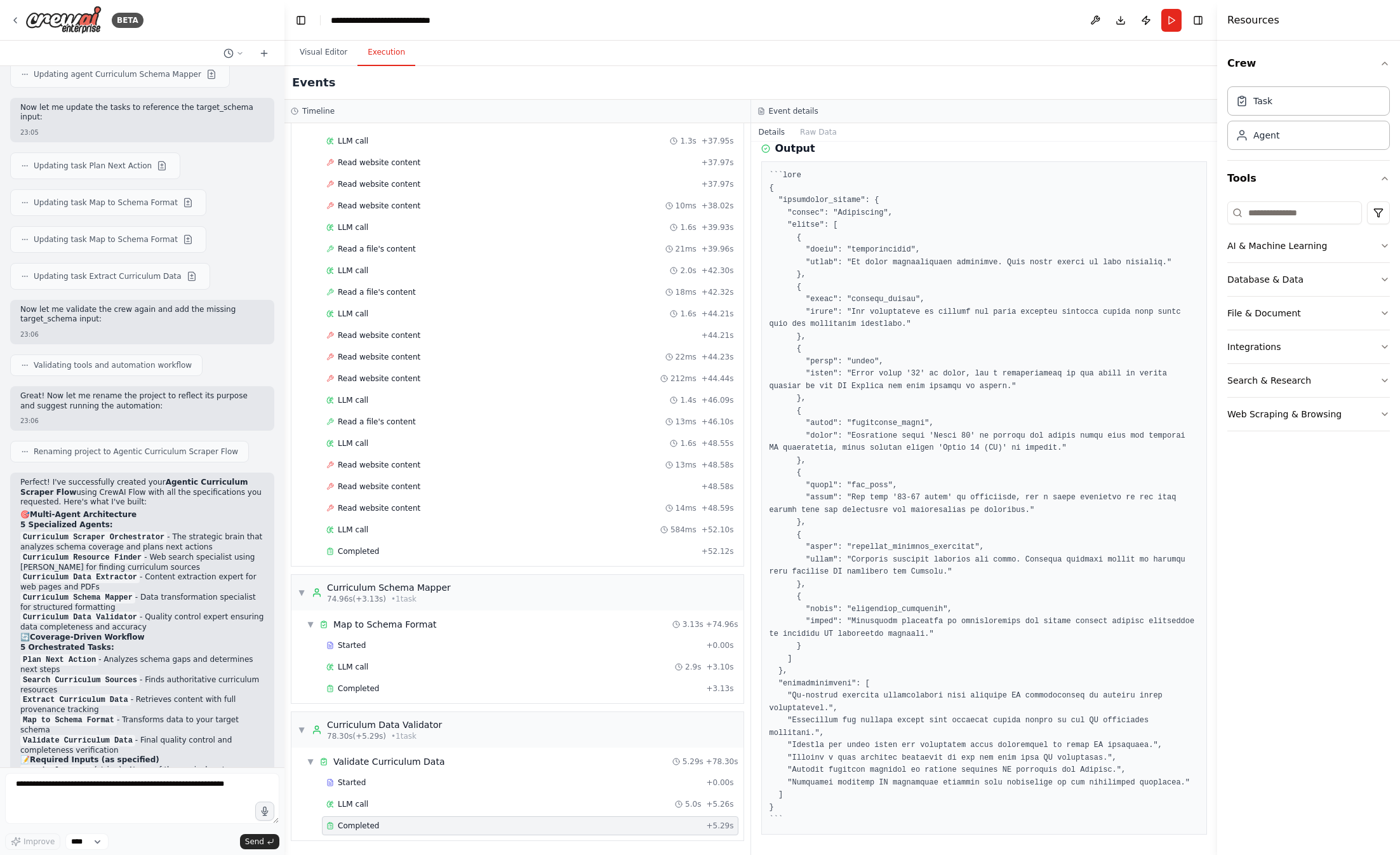
scroll to position [8679, 0]
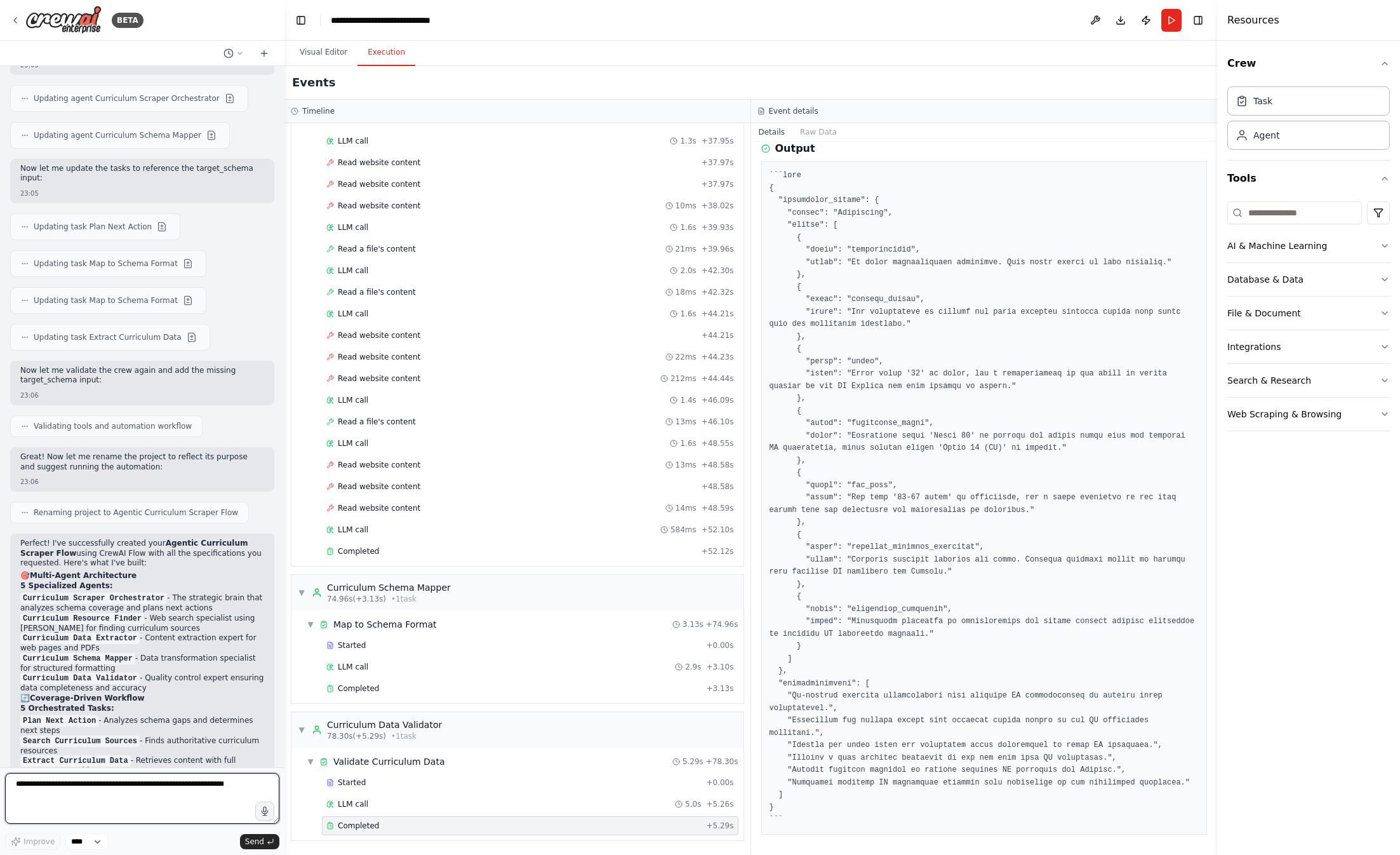
click at [116, 789] on textarea at bounding box center [142, 798] width 274 height 51
type textarea "**********"
